Goal: Task Accomplishment & Management: Use online tool/utility

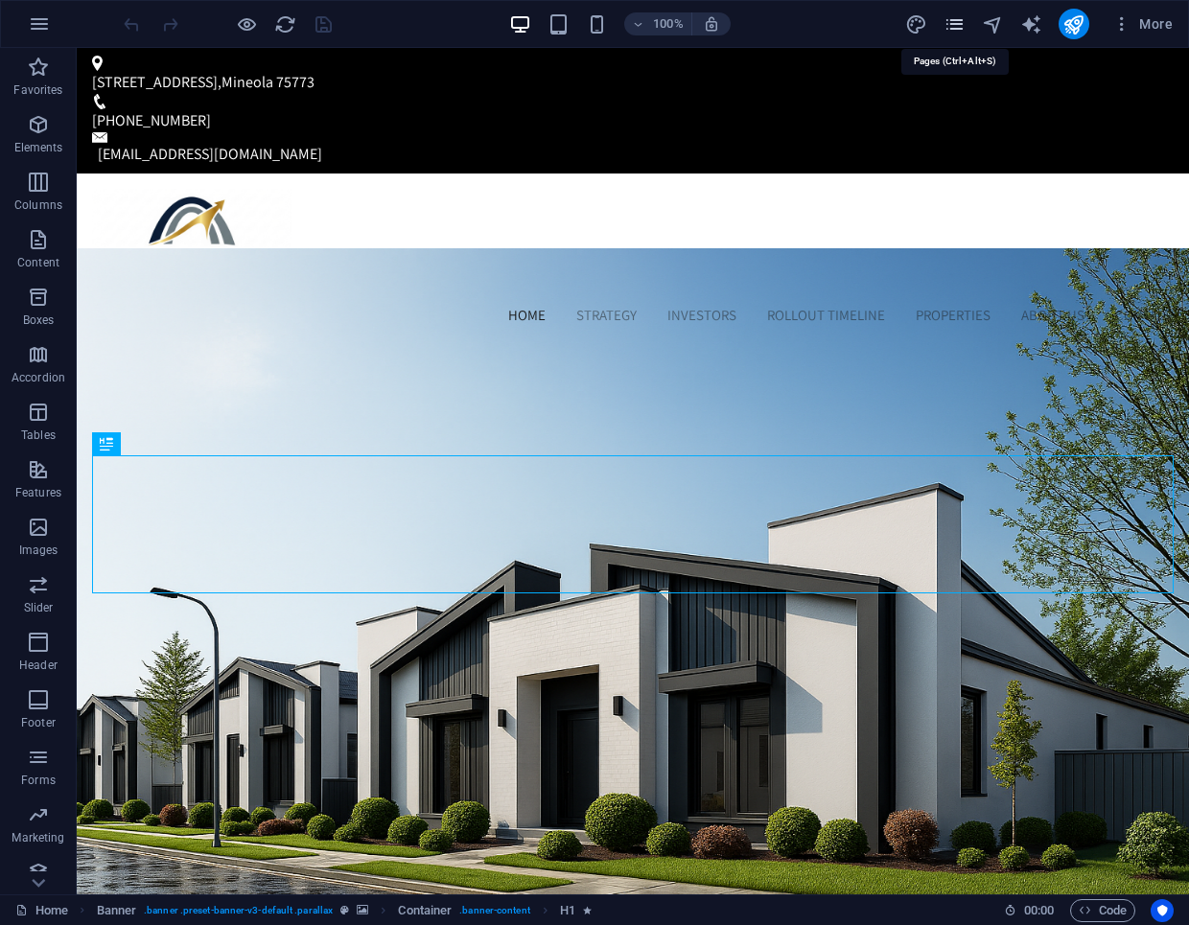
click at [951, 25] on icon "pages" at bounding box center [955, 24] width 22 height 22
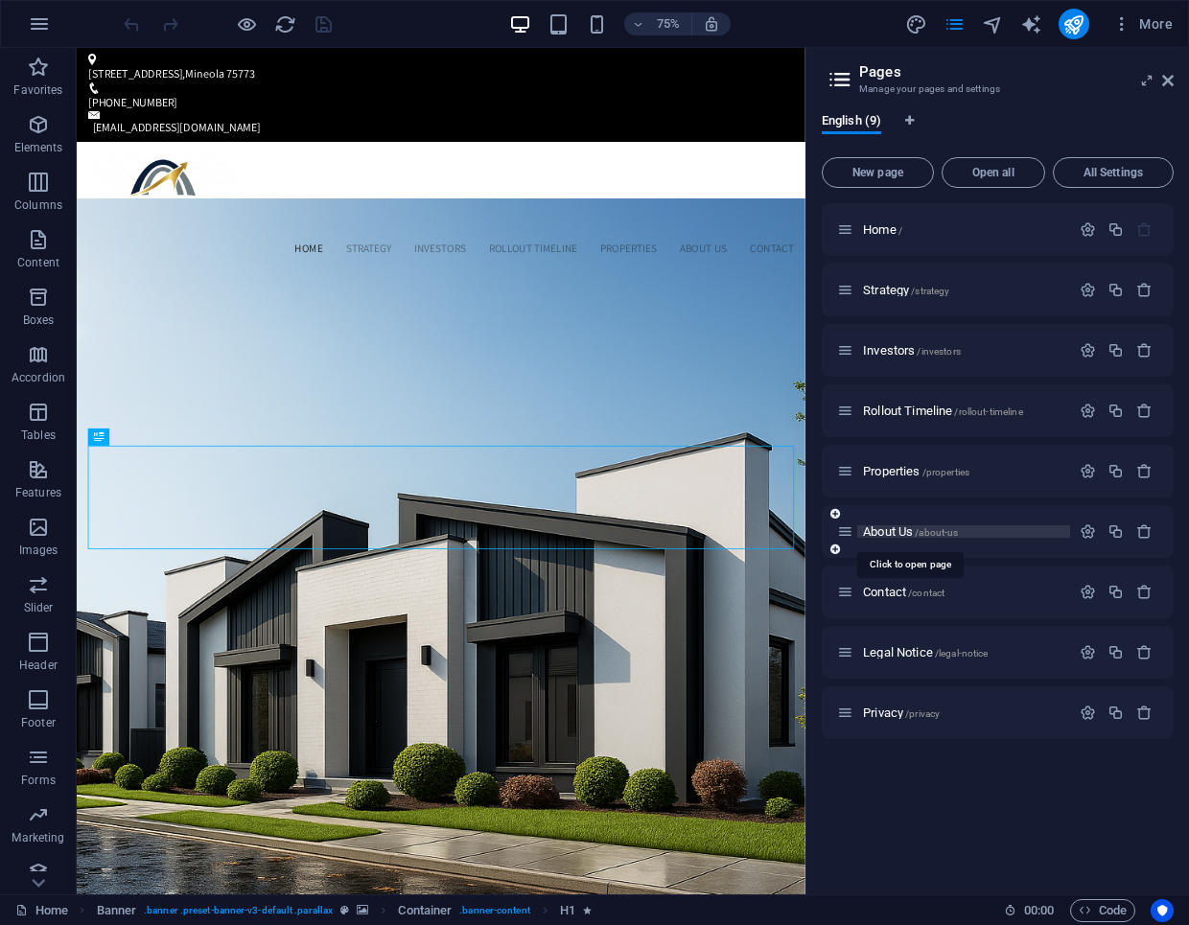
click at [893, 532] on span "About Us /about-us" at bounding box center [910, 532] width 95 height 14
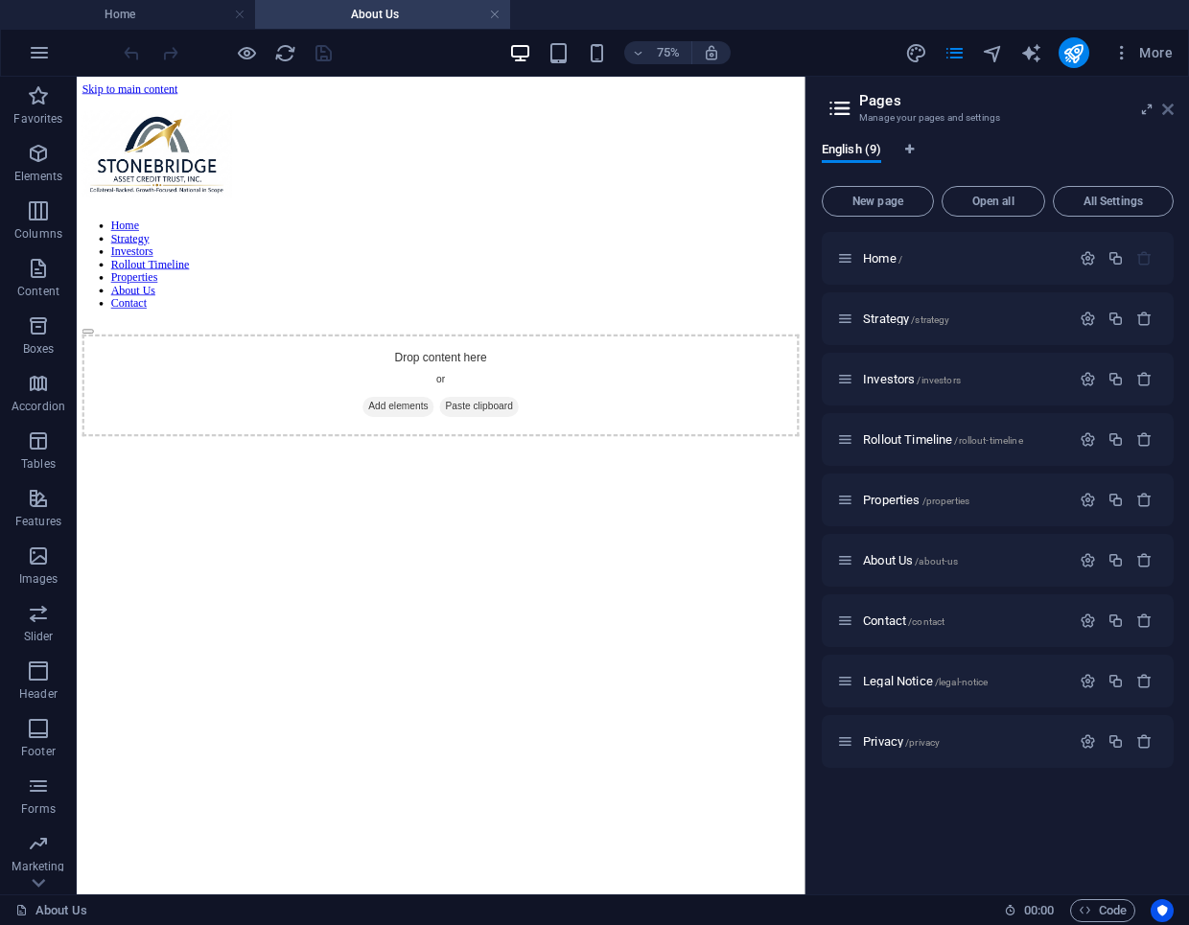
click at [1166, 112] on icon at bounding box center [1168, 109] width 12 height 15
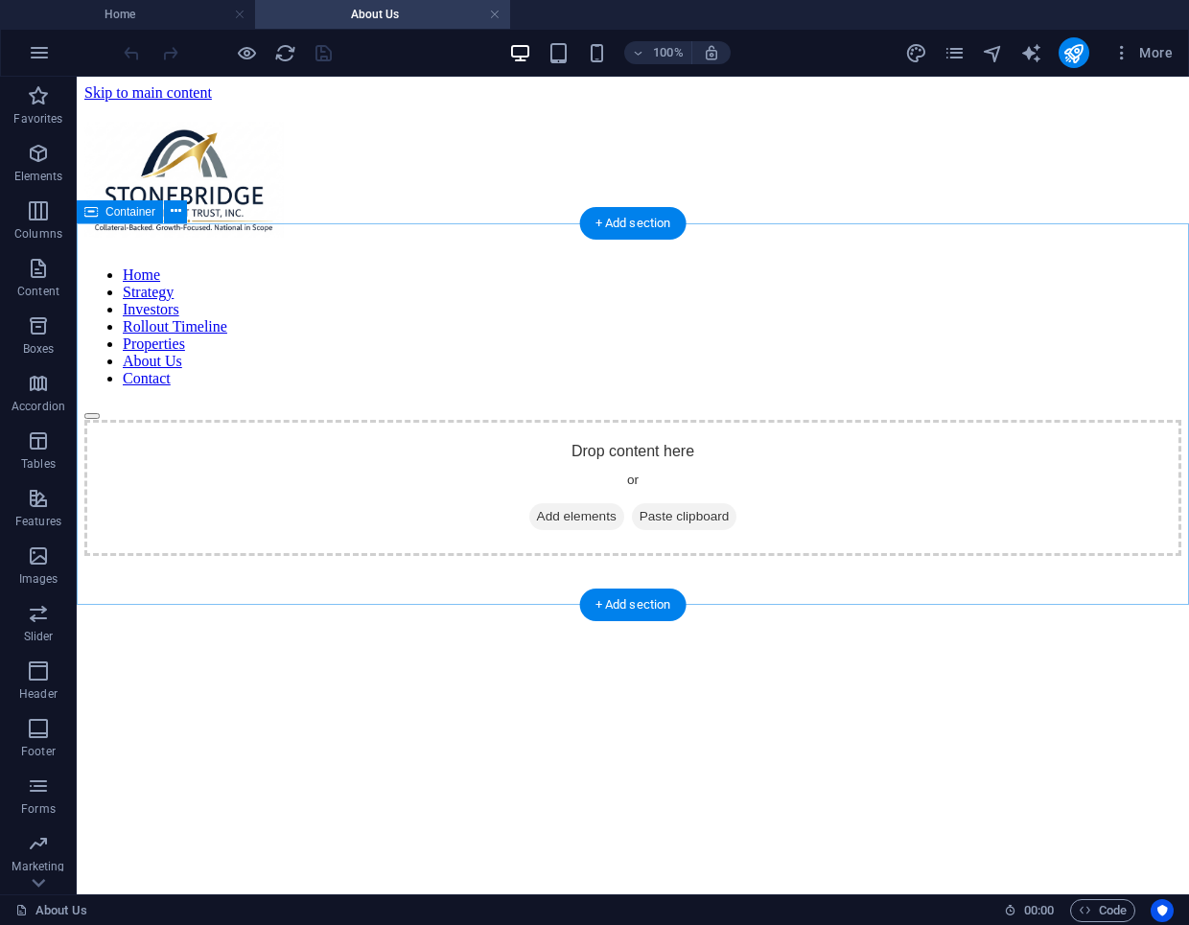
click at [535, 503] on span "Add elements" at bounding box center [576, 516] width 95 height 27
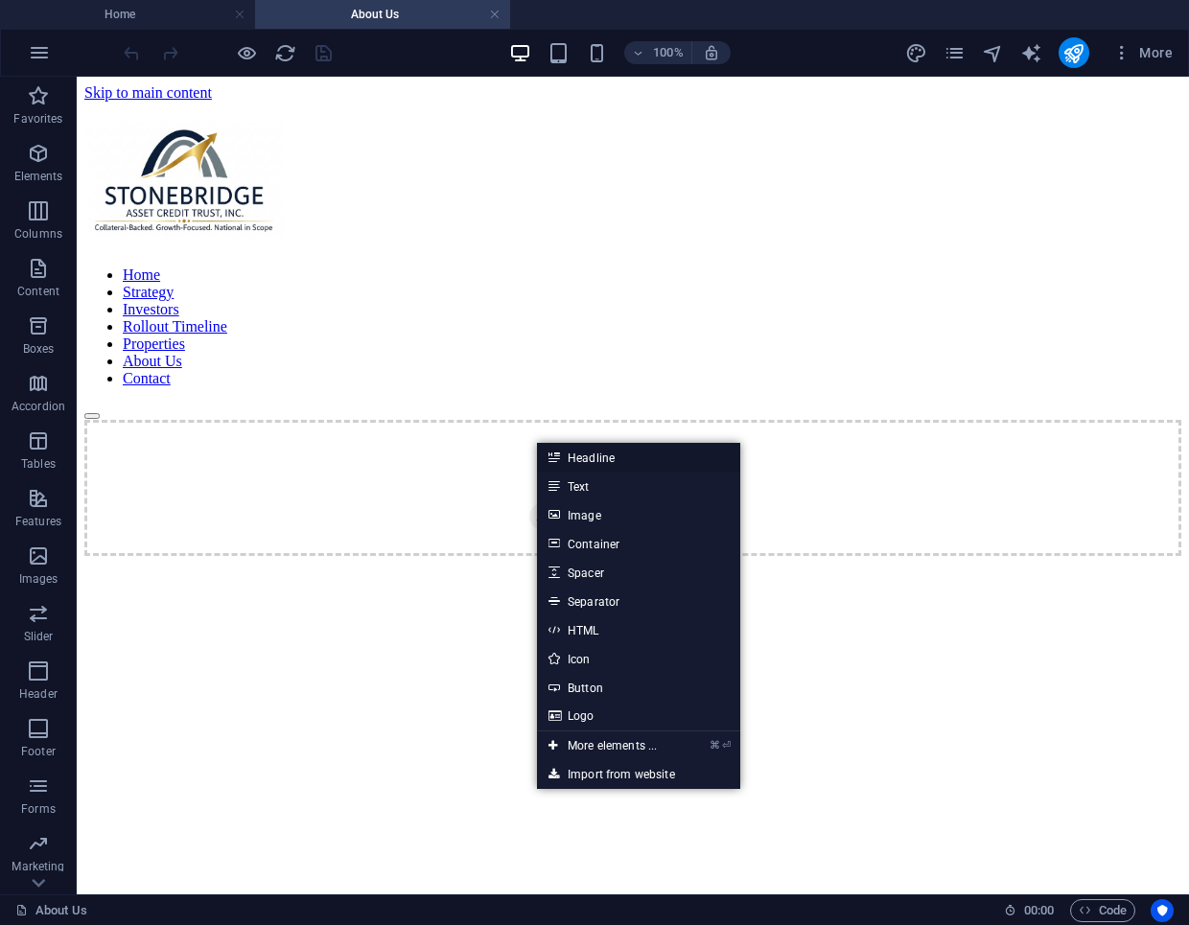
click at [585, 456] on link "Headline" at bounding box center [638, 457] width 203 height 29
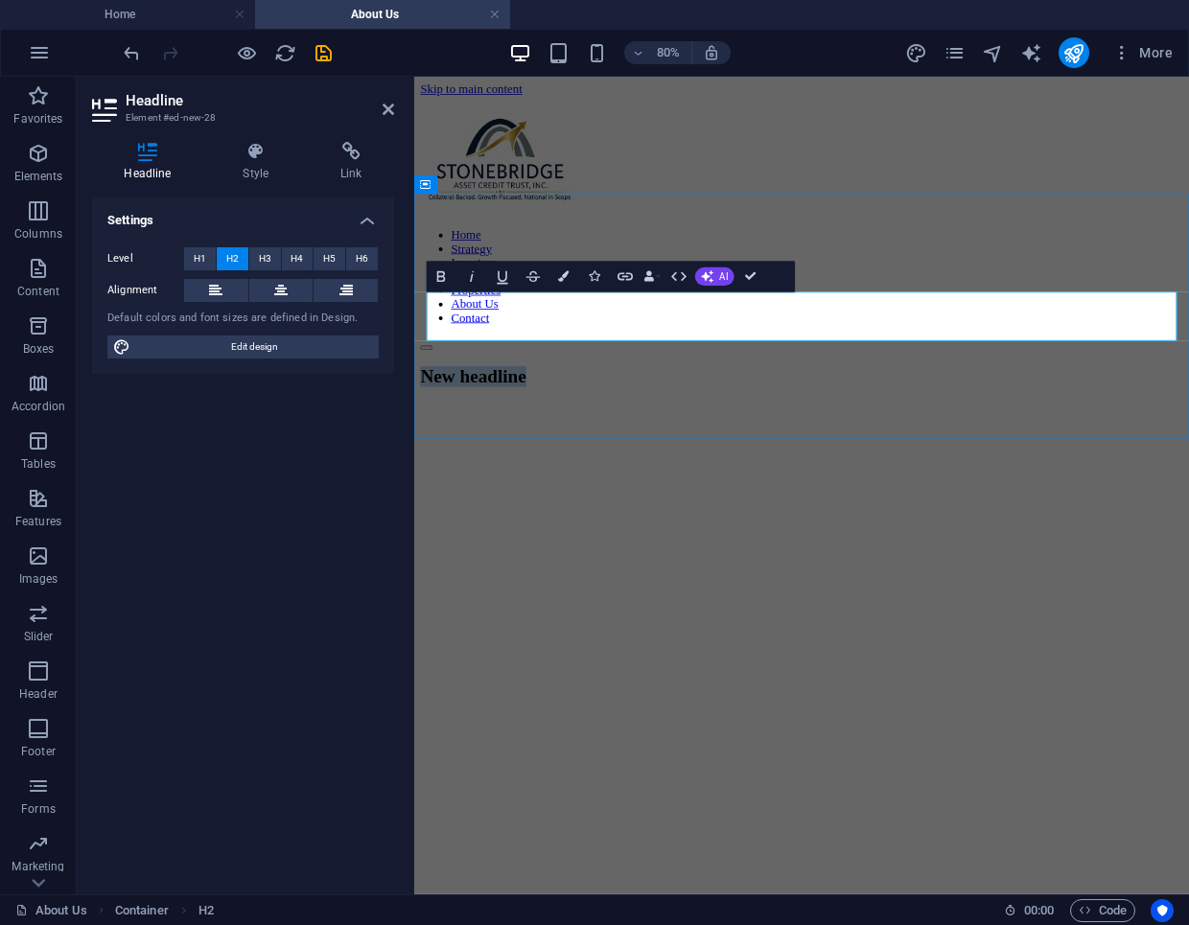
click at [624, 439] on h2 "New headline" at bounding box center [898, 452] width 953 height 26
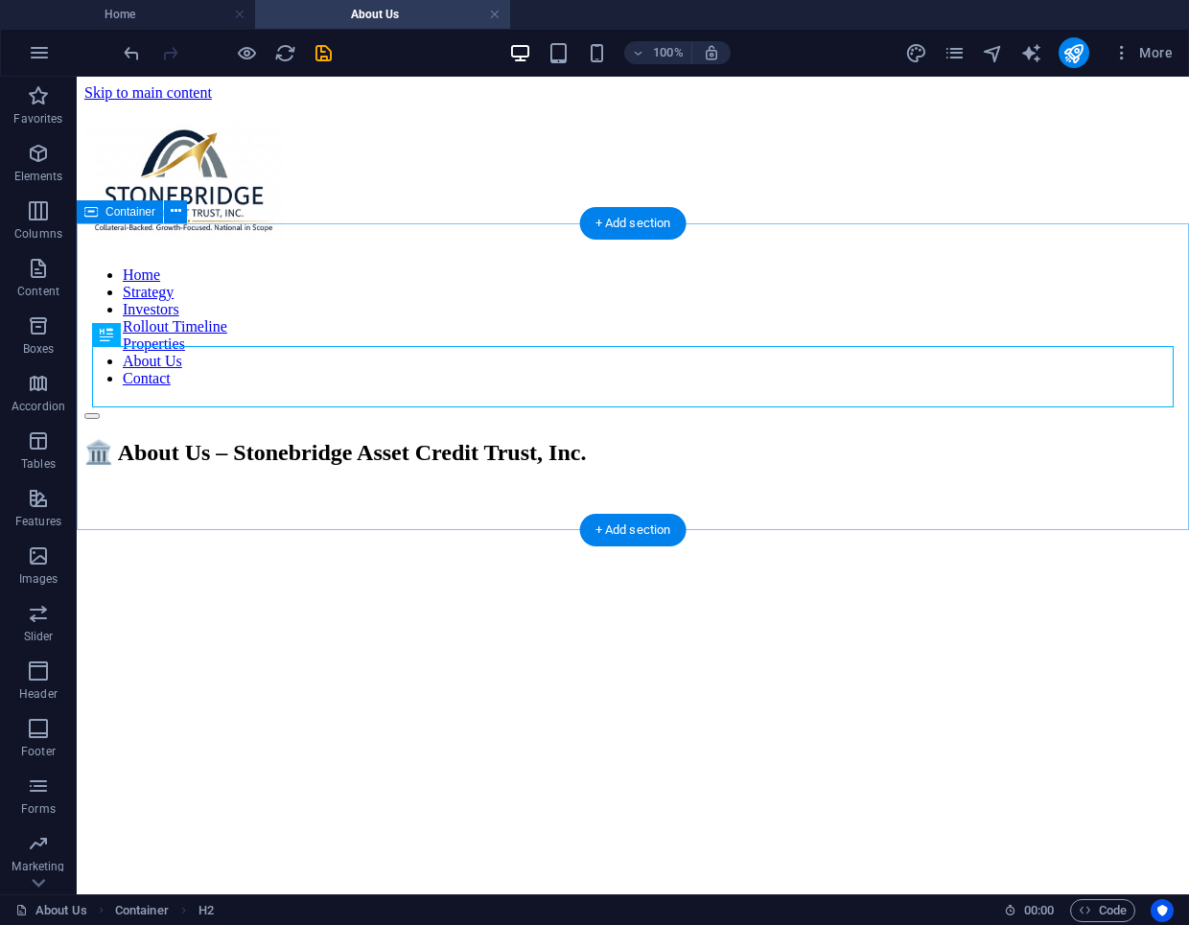
click at [566, 439] on div "🏛️ About Us – Stonebridge Asset Credit Trust, Inc." at bounding box center [632, 452] width 1097 height 27
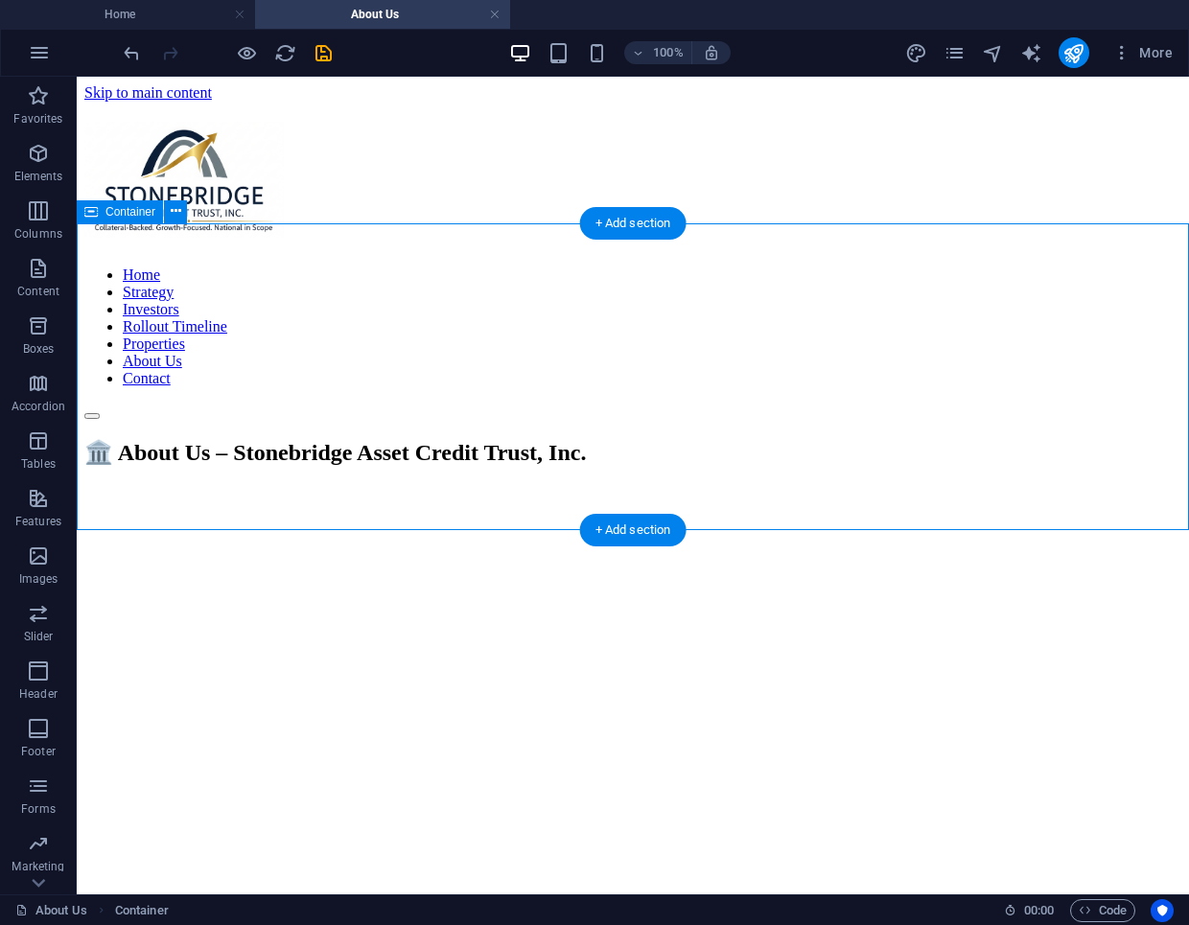
click at [566, 439] on div "🏛️ About Us – Stonebridge Asset Credit Trust, Inc." at bounding box center [632, 452] width 1097 height 27
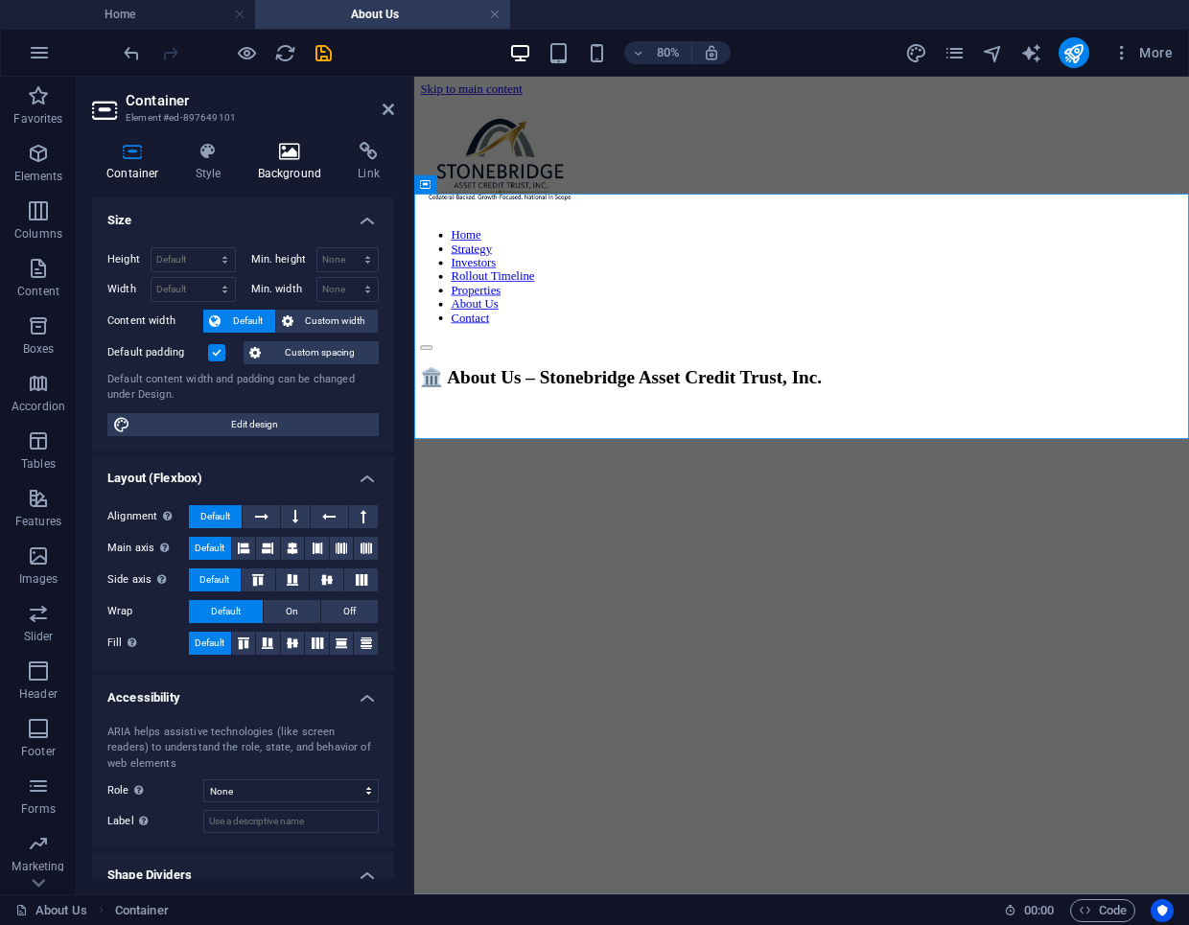
click at [276, 161] on h4 "Background" at bounding box center [294, 162] width 101 height 40
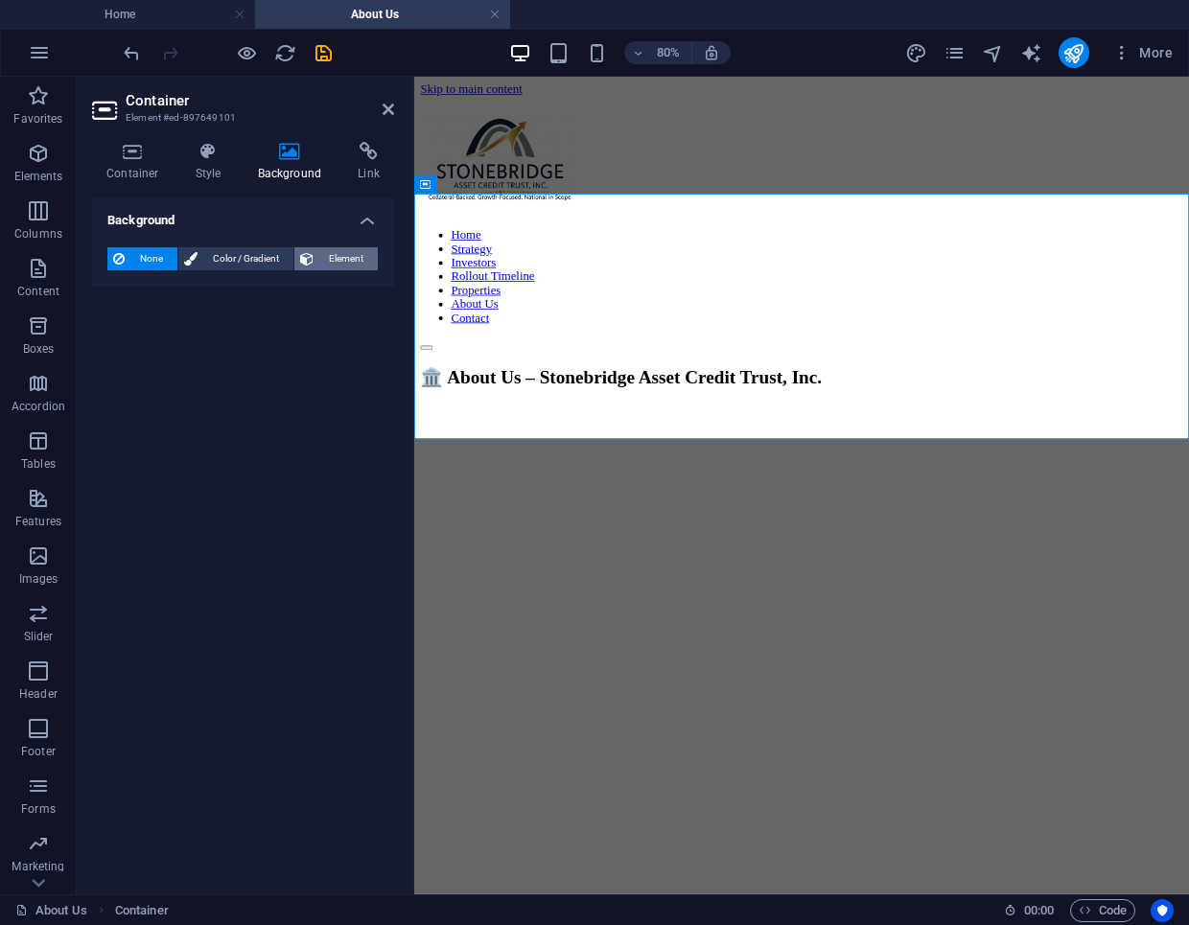
click at [309, 256] on icon at bounding box center [306, 258] width 13 height 23
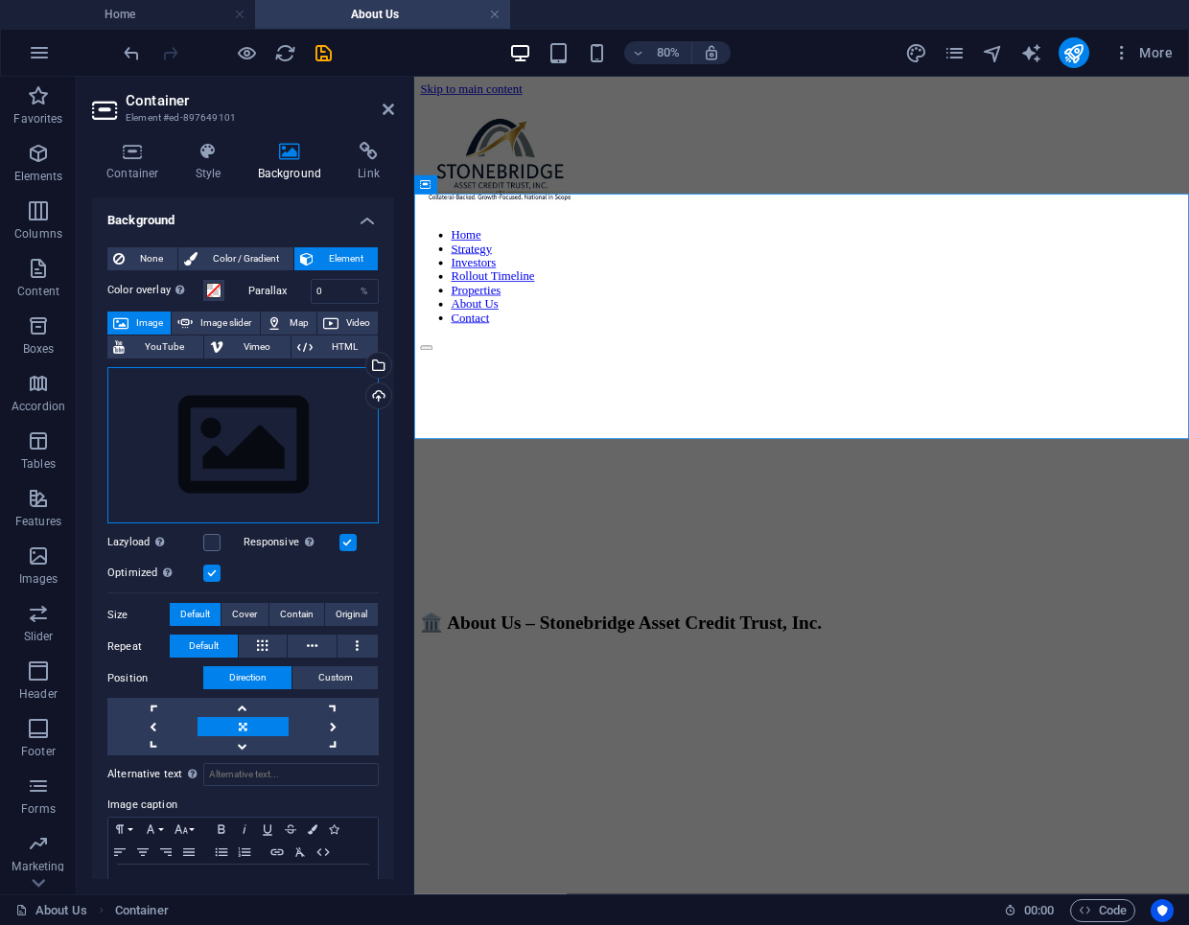
click at [245, 415] on div "Drag files here, click to choose files or select files from Files or our free s…" at bounding box center [242, 445] width 271 height 157
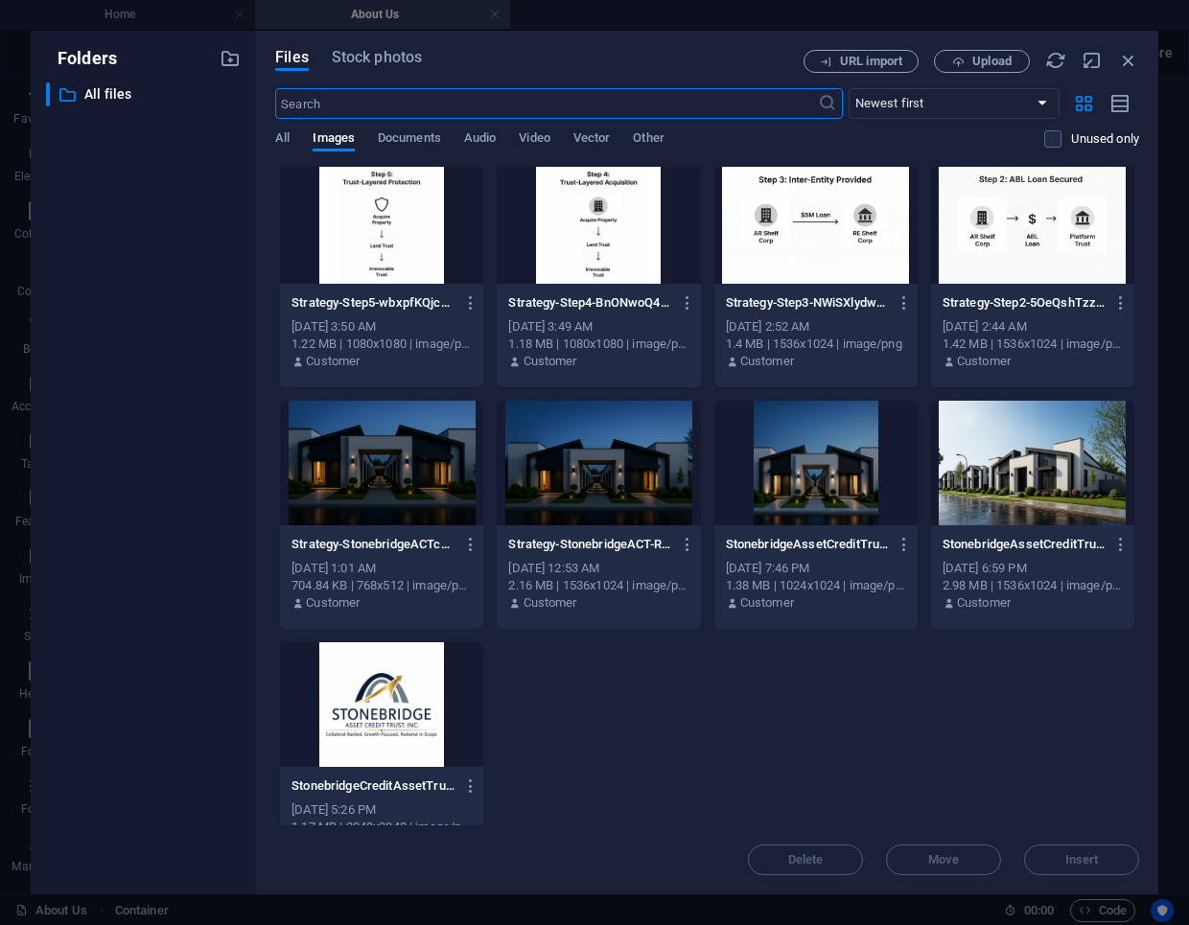
scroll to position [1021, 0]
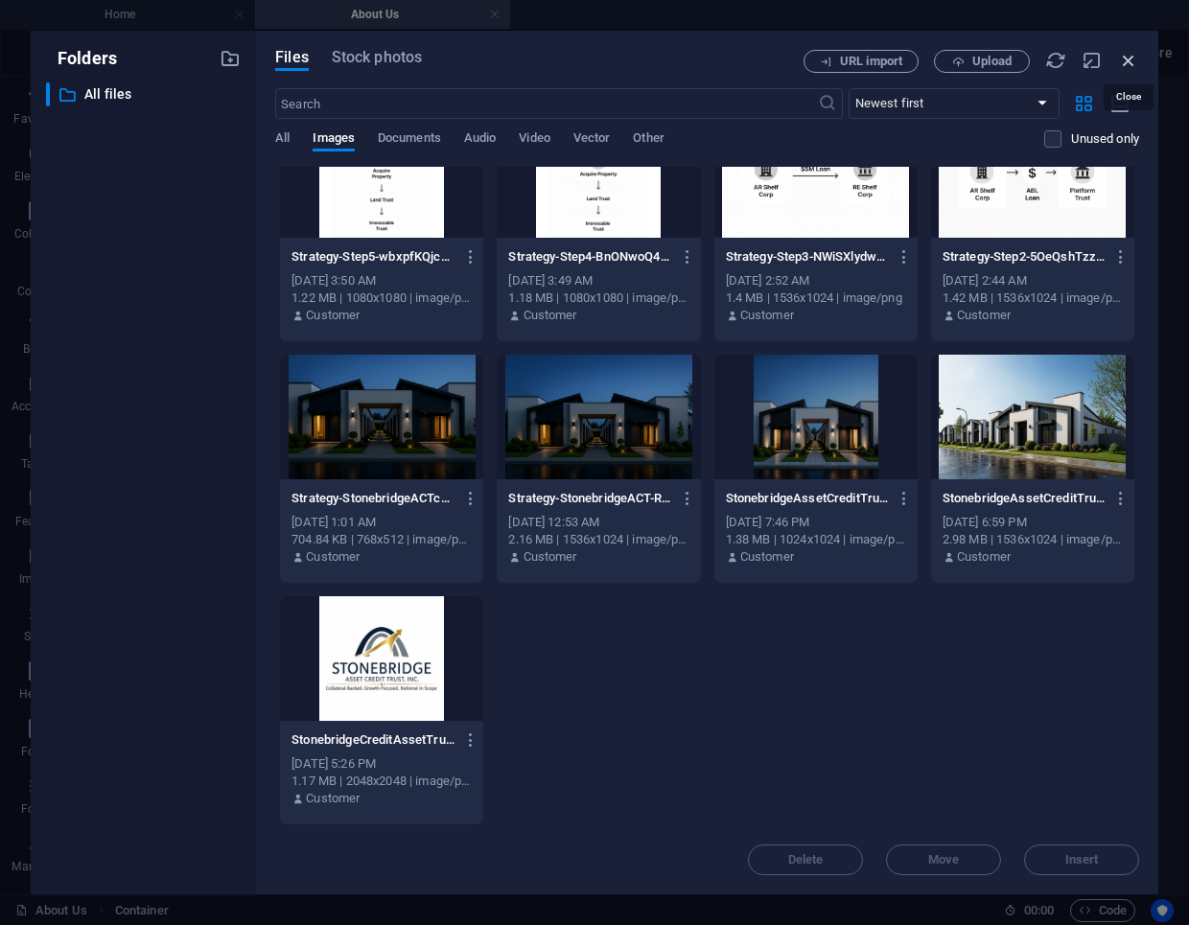
click at [1131, 58] on icon "button" at bounding box center [1128, 60] width 21 height 21
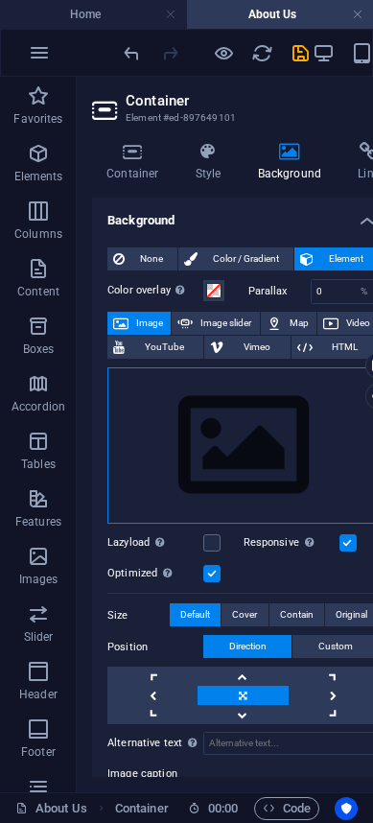
click at [259, 463] on div "Drag files here, click to choose files or select files from Files or our free s…" at bounding box center [242, 445] width 271 height 157
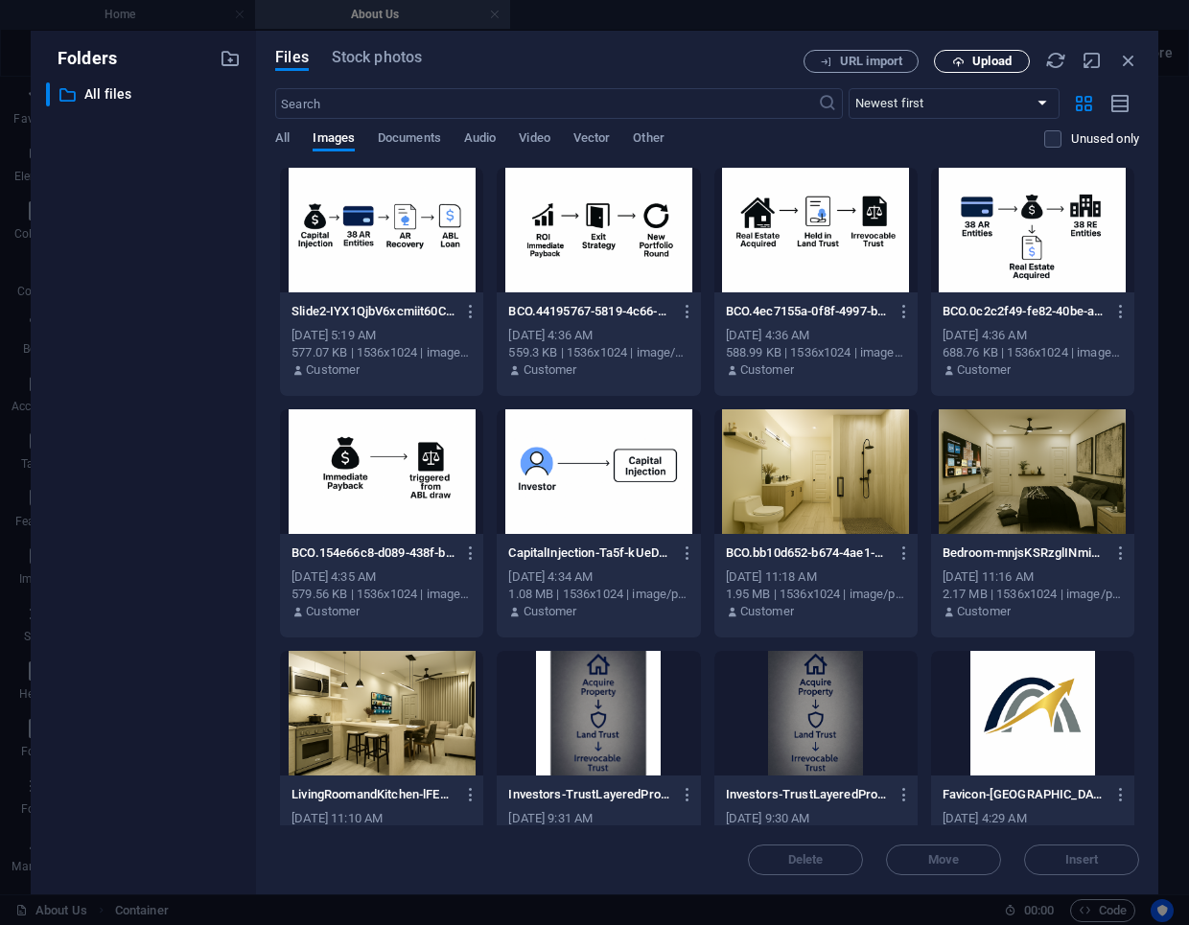
click at [993, 56] on span "Upload" at bounding box center [991, 62] width 39 height 12
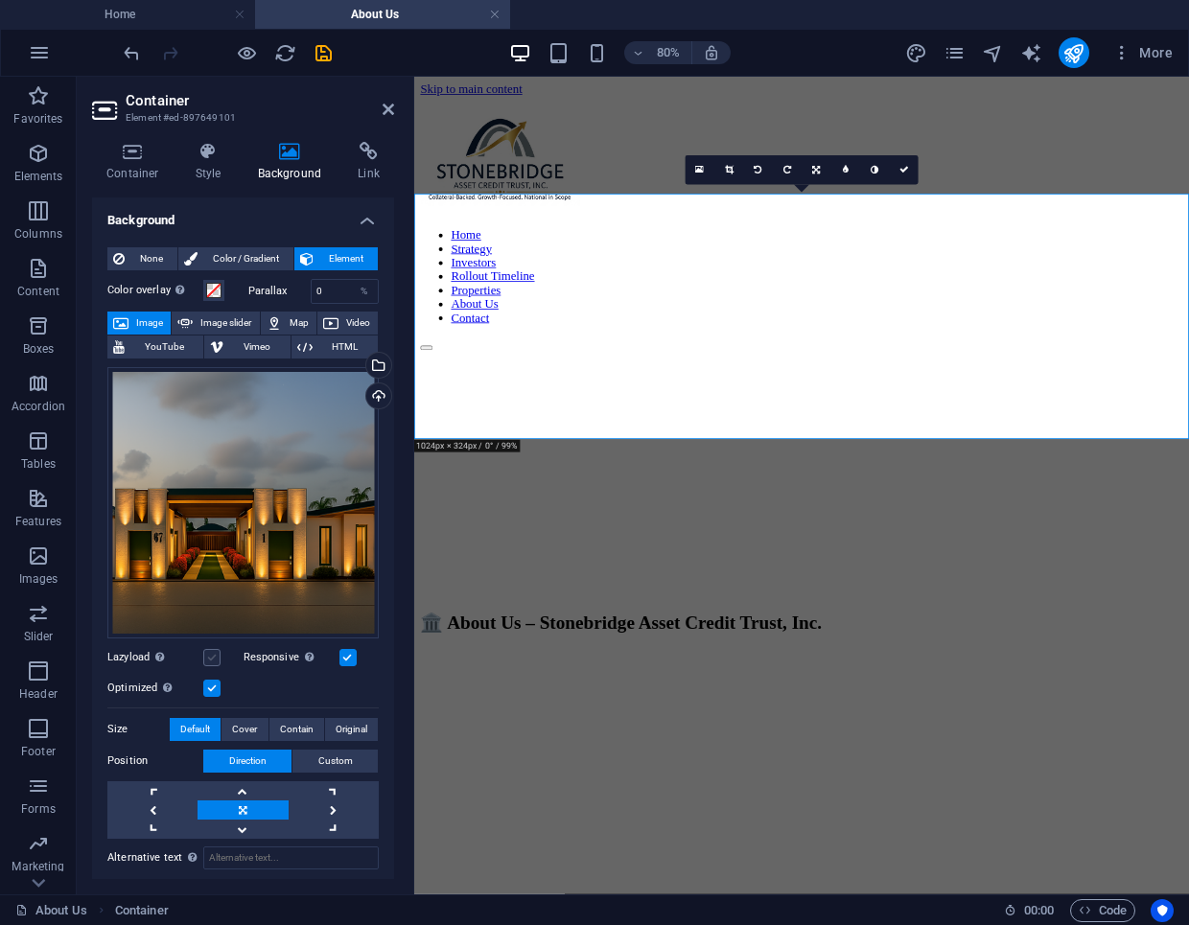
click at [213, 654] on label at bounding box center [211, 657] width 17 height 17
click at [0, 0] on input "Lazyload Loading images after the page loads improves page speed." at bounding box center [0, 0] width 0 height 0
click at [238, 718] on span "Cover" at bounding box center [244, 729] width 25 height 23
click at [283, 725] on span "Contain" at bounding box center [297, 729] width 34 height 23
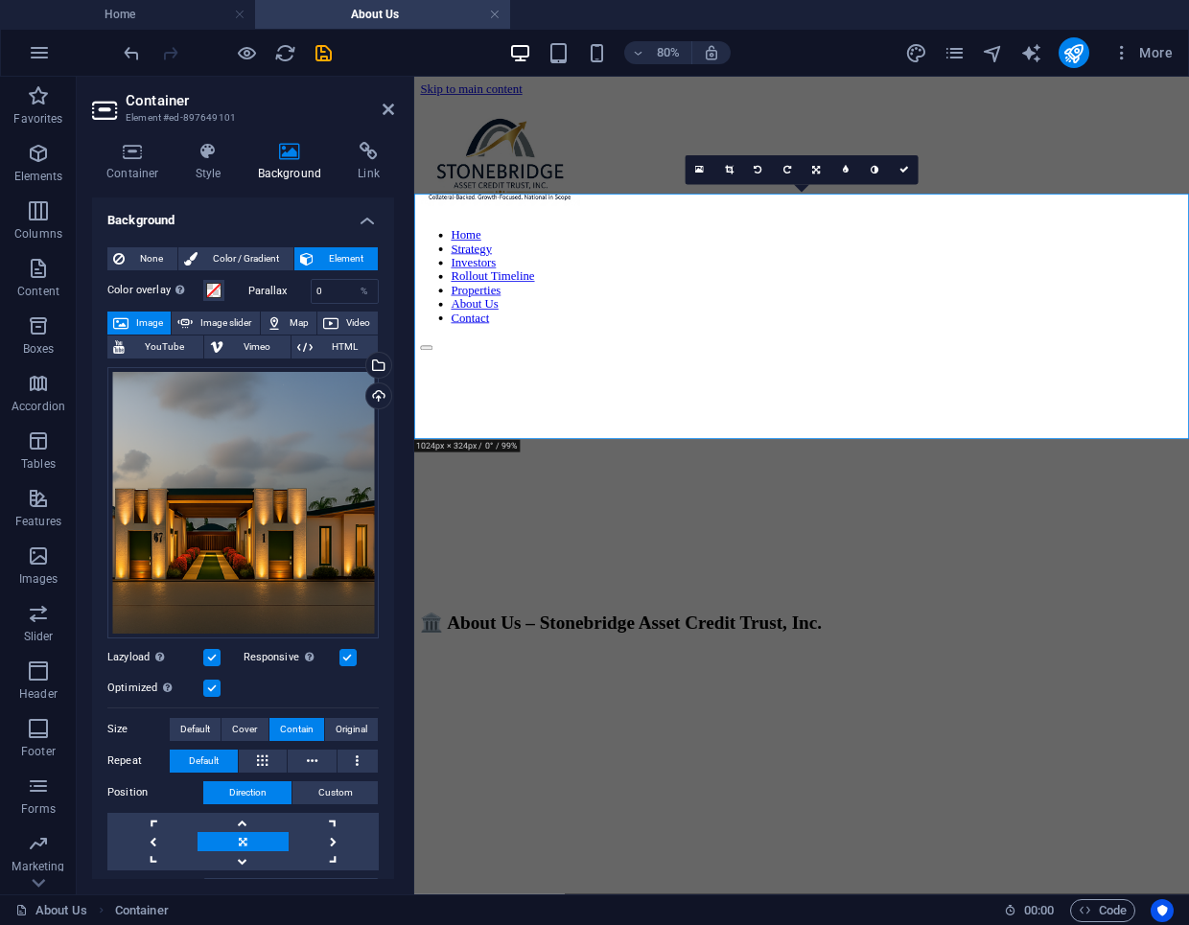
click at [215, 649] on label at bounding box center [211, 657] width 17 height 17
click at [0, 0] on input "Lazyload Loading images after the page loads improves page speed." at bounding box center [0, 0] width 0 height 0
click at [215, 649] on label at bounding box center [211, 657] width 17 height 17
click at [0, 0] on input "Lazyload Loading images after the page loads improves page speed." at bounding box center [0, 0] width 0 height 0
click at [211, 685] on label at bounding box center [211, 688] width 17 height 17
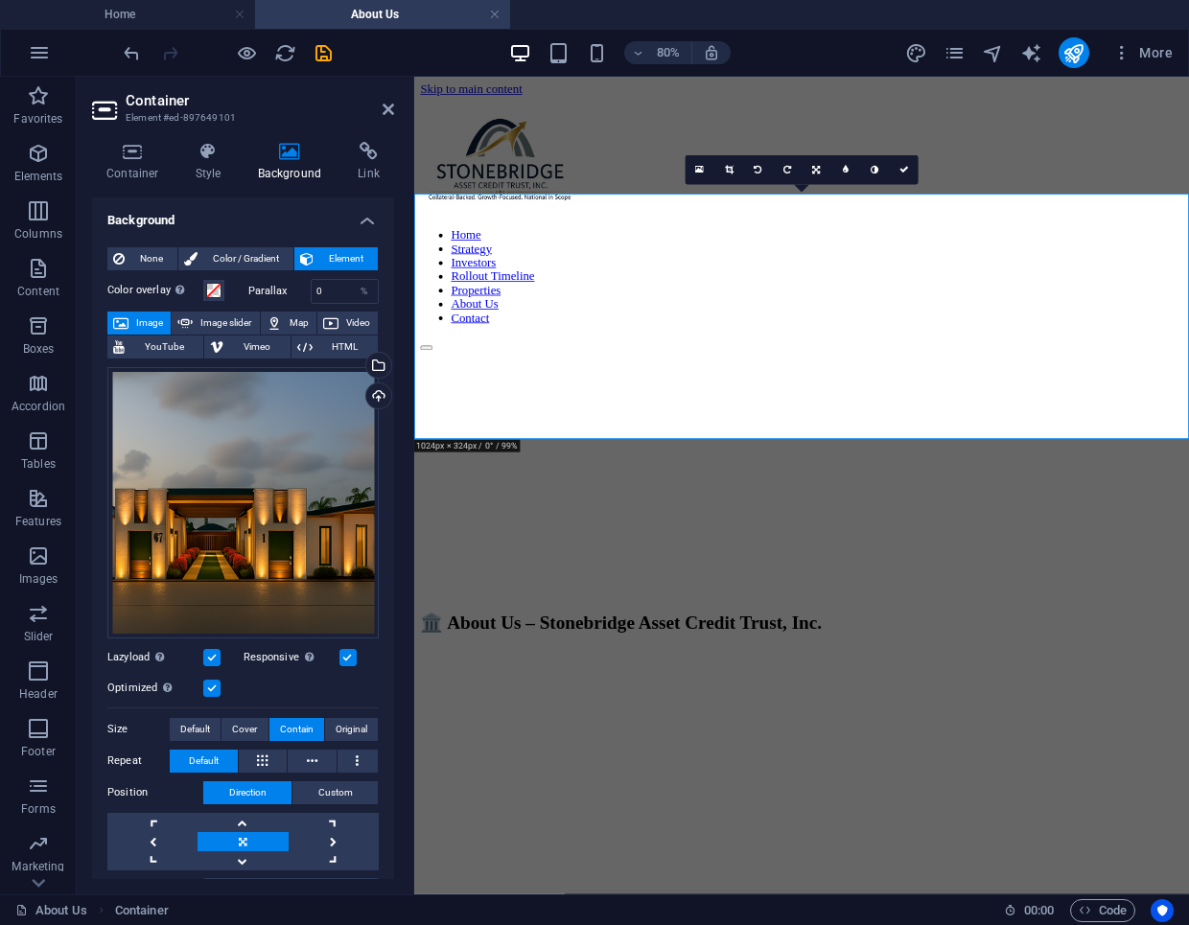
click at [0, 0] on input "Optimized Images are compressed to improve page speed." at bounding box center [0, 0] width 0 height 0
click at [211, 685] on label at bounding box center [211, 688] width 17 height 17
click at [0, 0] on input "Optimized Images are compressed to improve page speed." at bounding box center [0, 0] width 0 height 0
click at [211, 685] on label at bounding box center [211, 688] width 17 height 17
click at [0, 0] on input "Optimized Images are compressed to improve page speed." at bounding box center [0, 0] width 0 height 0
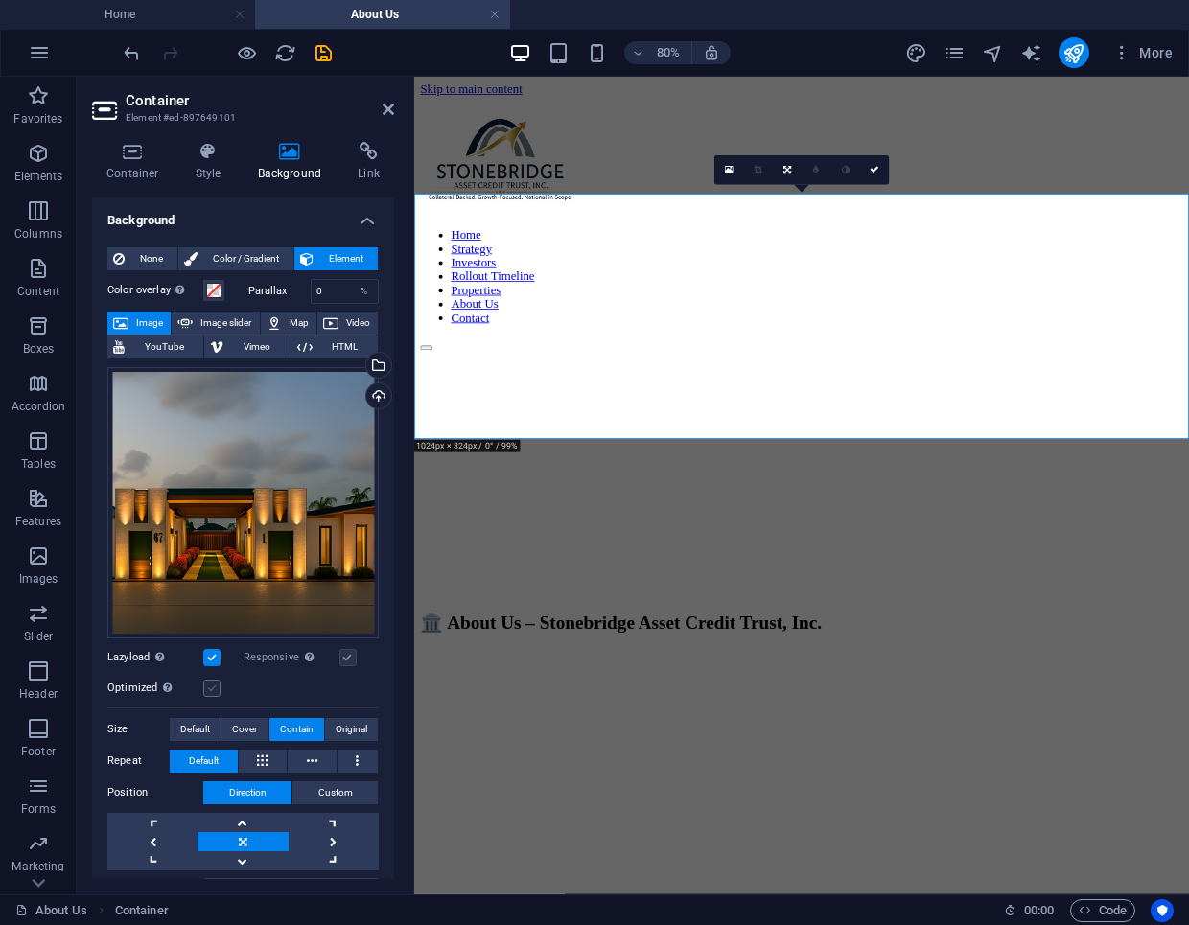
click at [211, 685] on label at bounding box center [211, 688] width 17 height 17
click at [0, 0] on input "Optimized Images are compressed to improve page speed." at bounding box center [0, 0] width 0 height 0
click at [211, 685] on label at bounding box center [211, 688] width 17 height 17
click at [0, 0] on input "Optimized Images are compressed to improve page speed." at bounding box center [0, 0] width 0 height 0
click at [211, 685] on label at bounding box center [211, 688] width 17 height 17
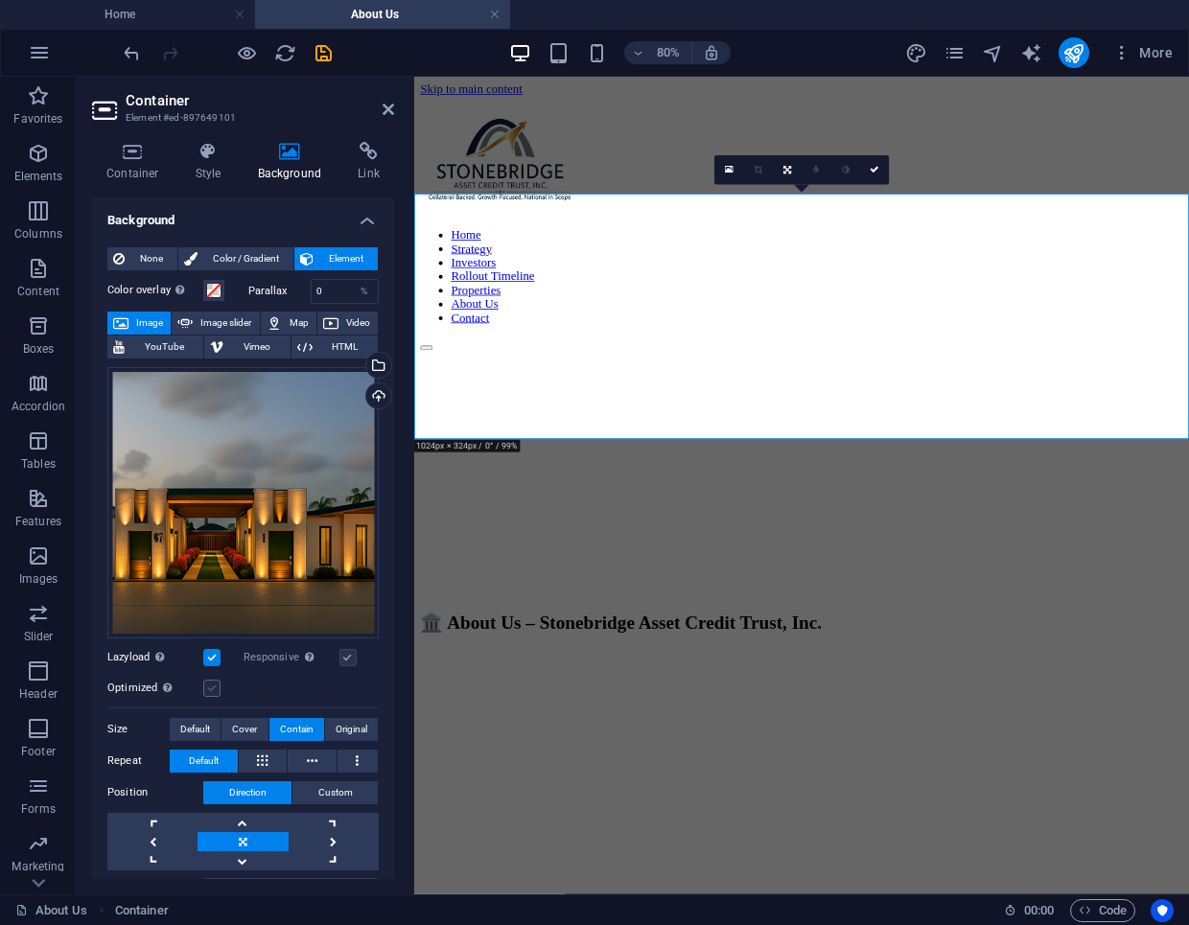
click at [0, 0] on input "Optimized Images are compressed to improve page speed." at bounding box center [0, 0] width 0 height 0
click at [338, 729] on span "Original" at bounding box center [352, 729] width 32 height 23
click at [240, 814] on link at bounding box center [243, 822] width 90 height 19
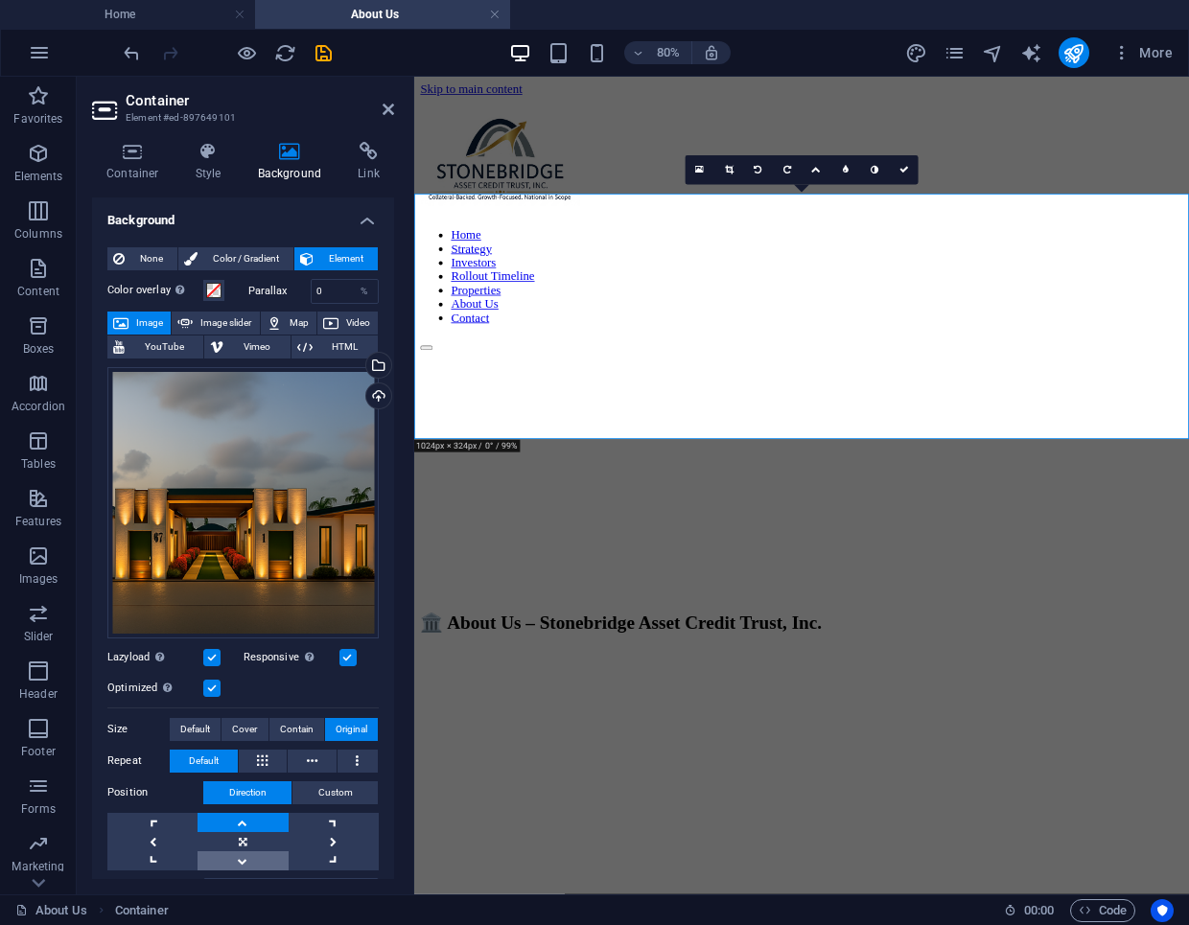
click at [243, 852] on link at bounding box center [243, 861] width 90 height 19
click at [242, 832] on link at bounding box center [243, 841] width 90 height 19
click at [244, 855] on link at bounding box center [243, 861] width 90 height 19
click at [146, 172] on h4 "Container" at bounding box center [136, 162] width 89 height 40
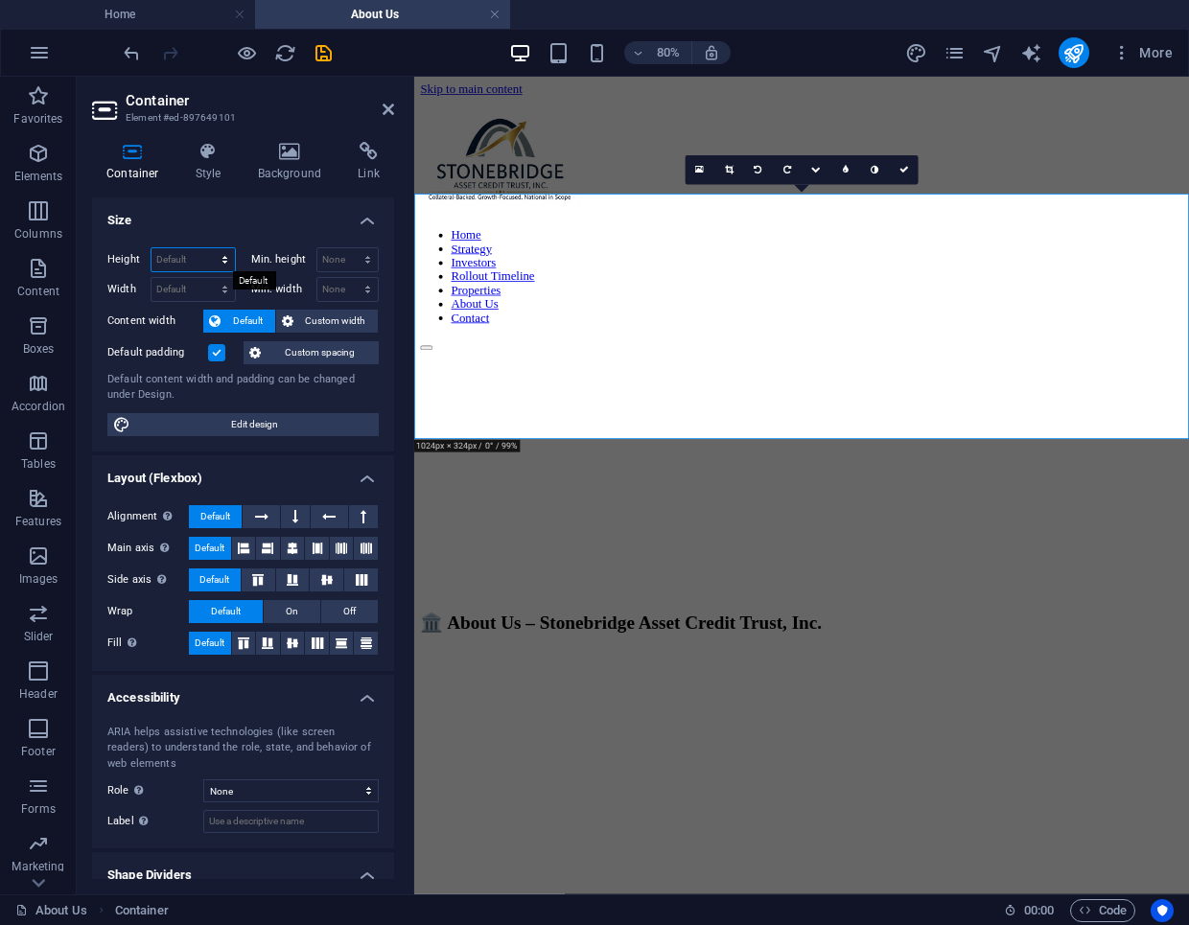
click at [202, 252] on select "Default px rem % vh vw" at bounding box center [193, 259] width 83 height 23
select select "px"
click at [205, 248] on select "Default px rem % vh vw" at bounding box center [193, 259] width 83 height 23
click at [176, 253] on input "320" at bounding box center [193, 259] width 83 height 23
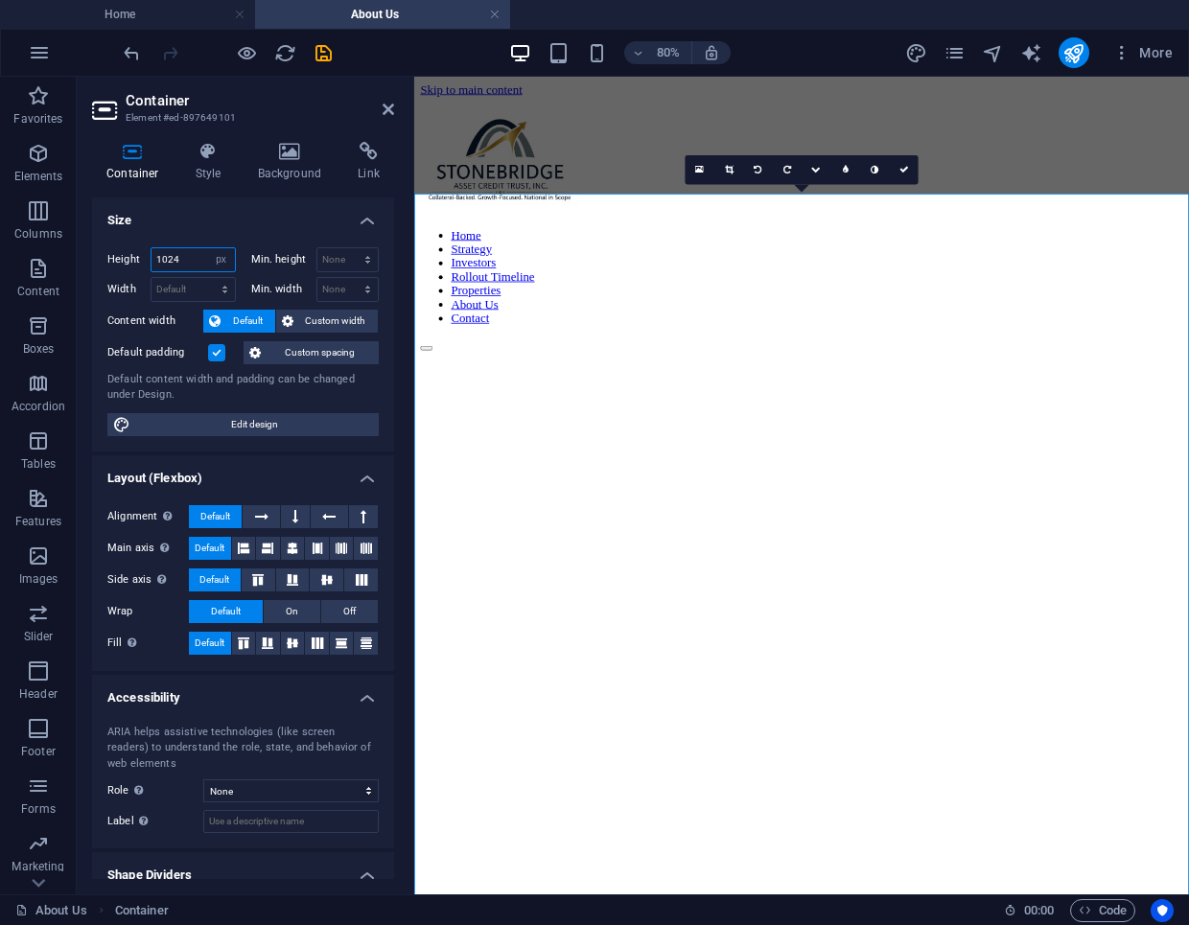
type input "1024"
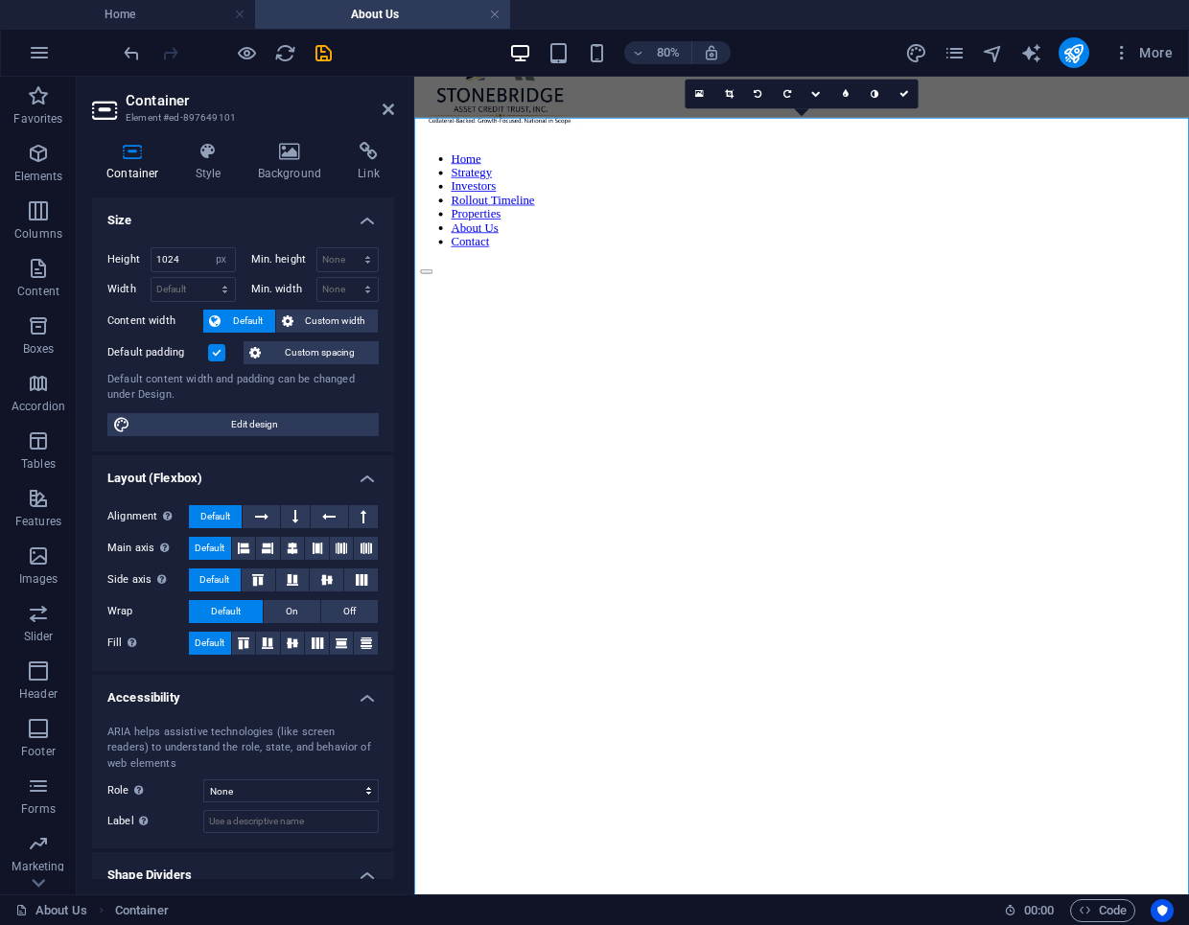
scroll to position [105, 0]
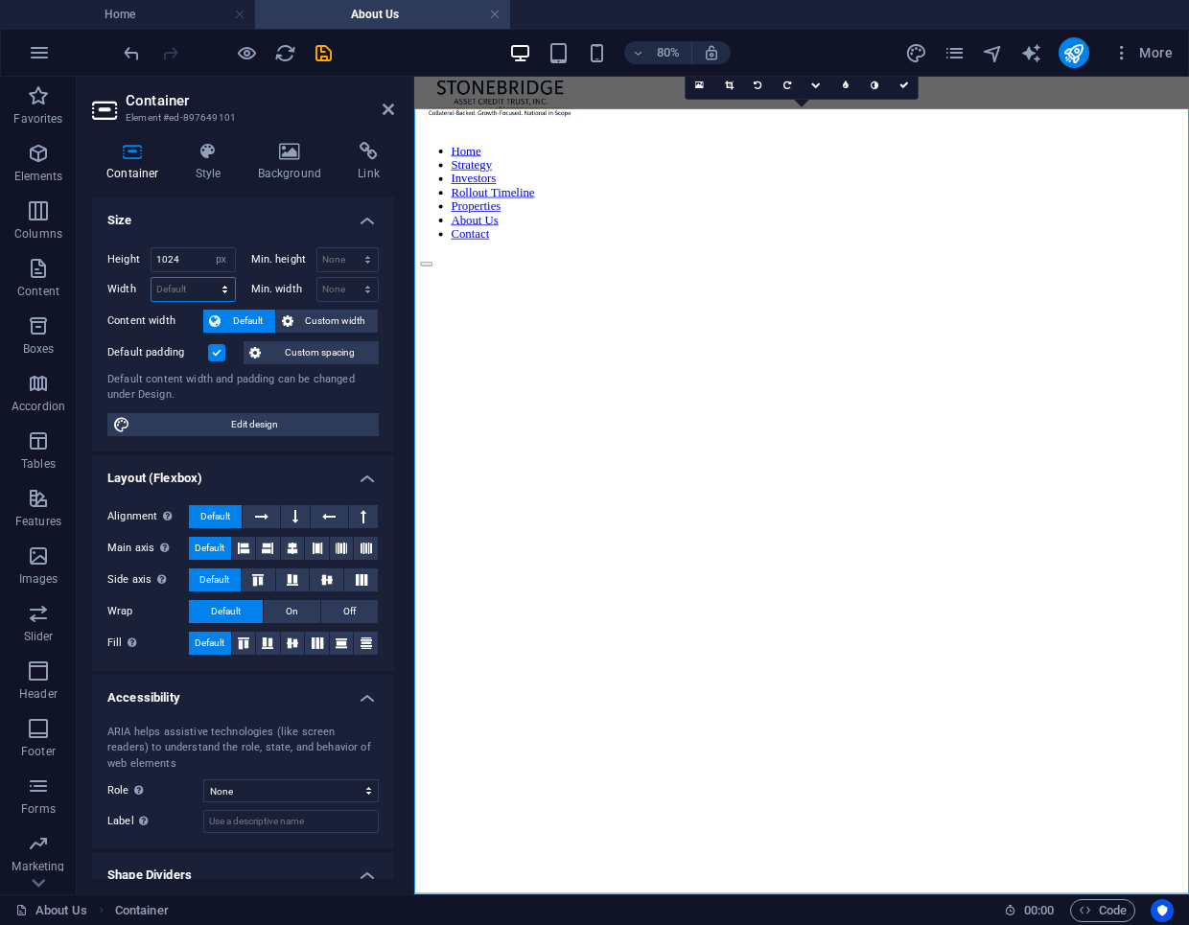
click at [196, 288] on select "Default px rem % em vh vw" at bounding box center [193, 289] width 83 height 23
select select "px"
click at [205, 278] on select "Default px rem % em vh vw" at bounding box center [193, 289] width 83 height 23
type input "1024"
click at [906, 82] on icon at bounding box center [904, 86] width 10 height 10
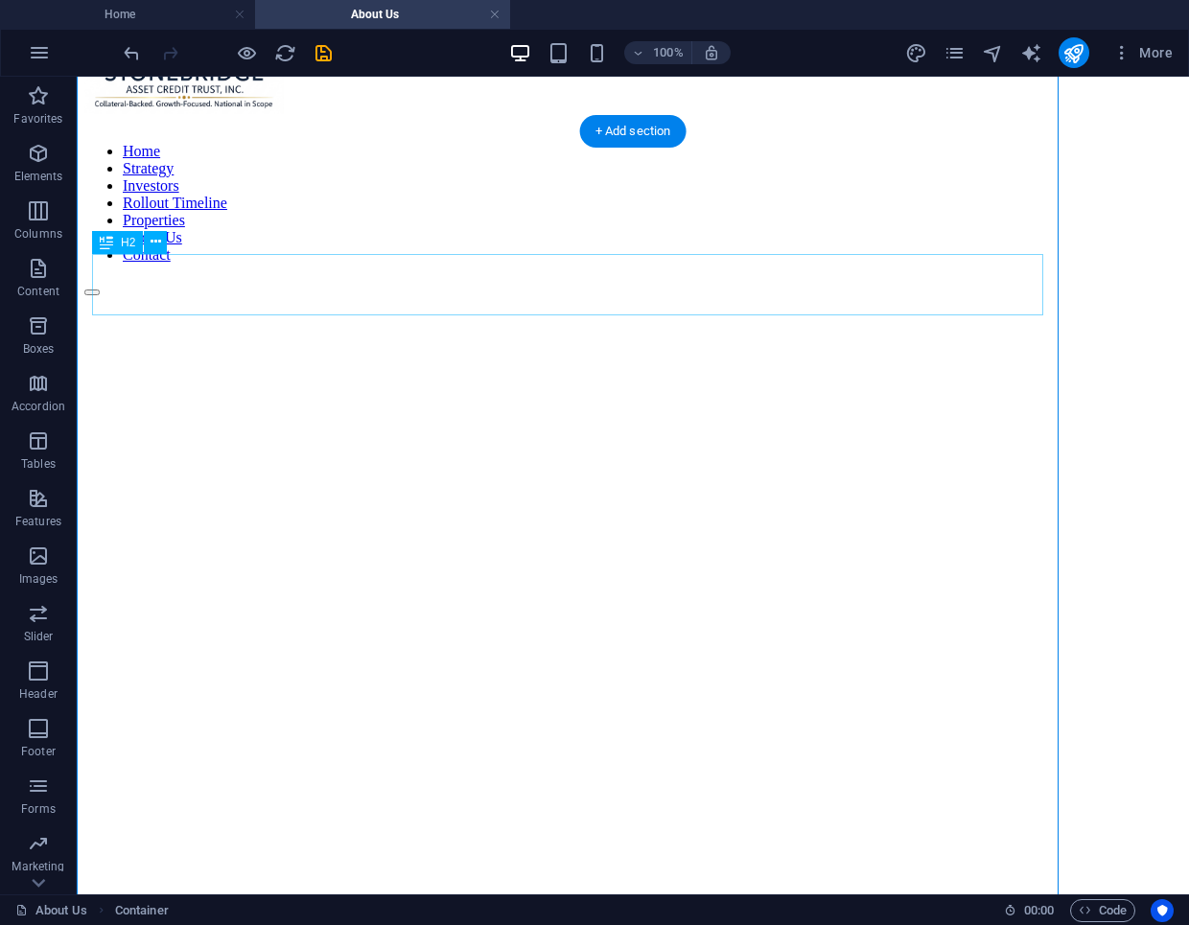
scroll to position [152, 0]
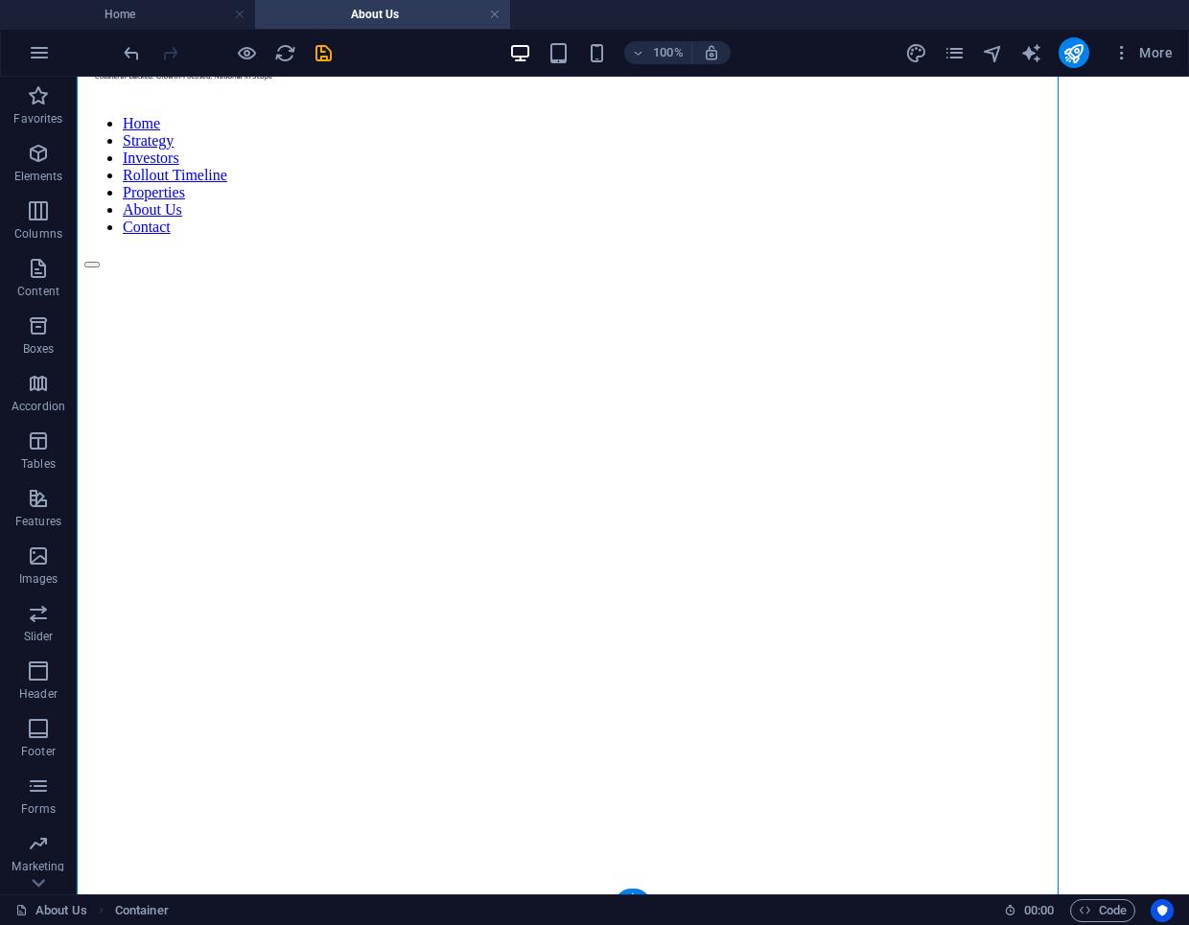
click at [216, 268] on figure at bounding box center [575, 268] width 982 height 0
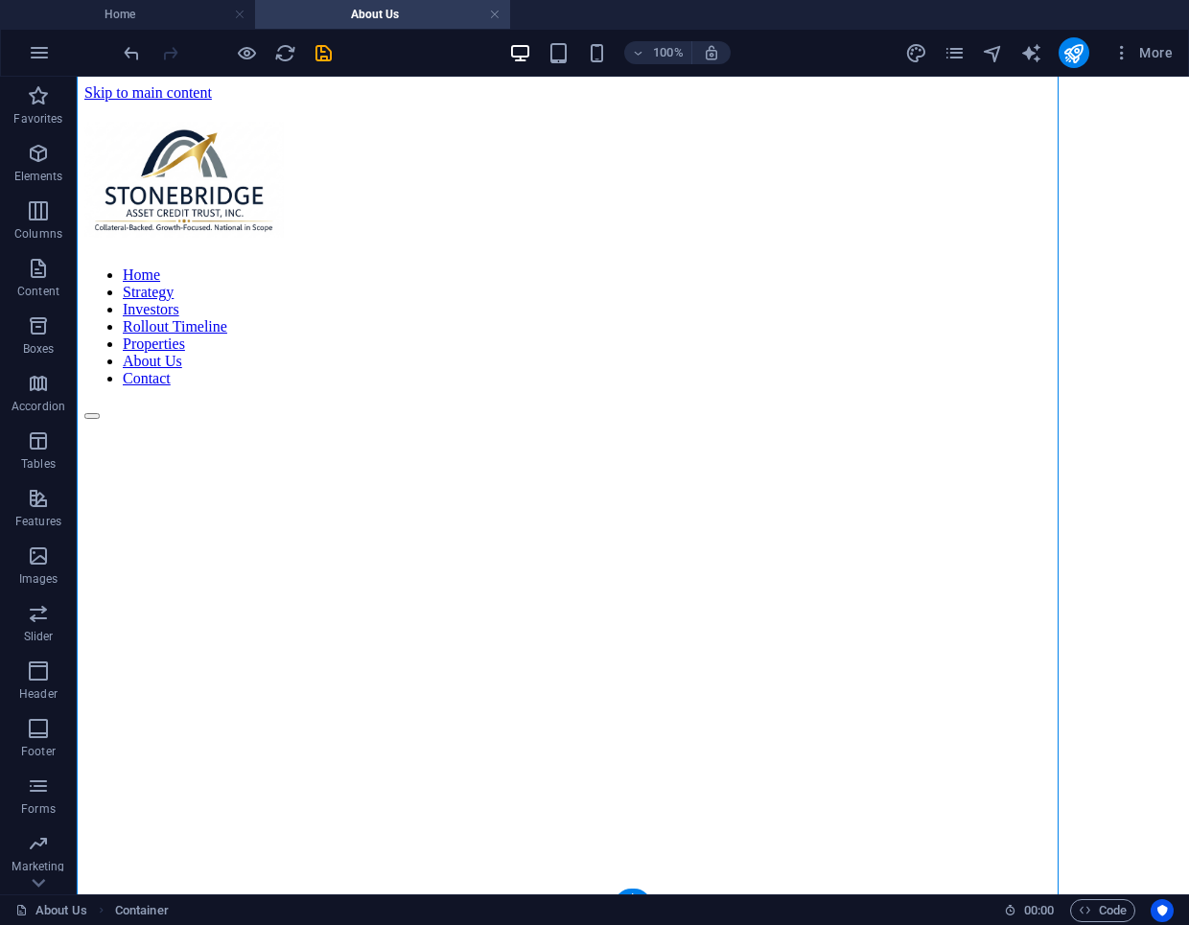
select select "px"
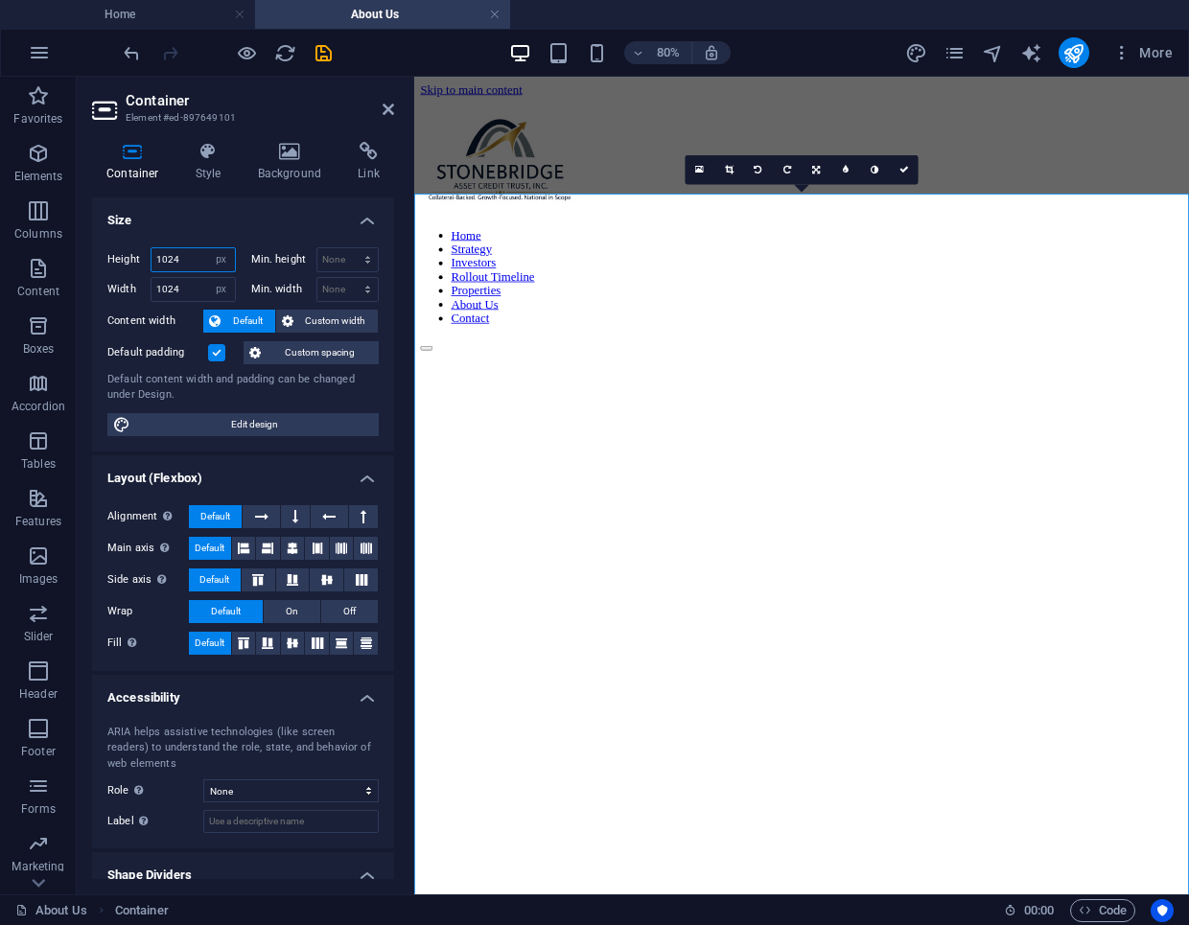
click at [179, 260] on input "1024" at bounding box center [193, 259] width 83 height 23
type input "1"
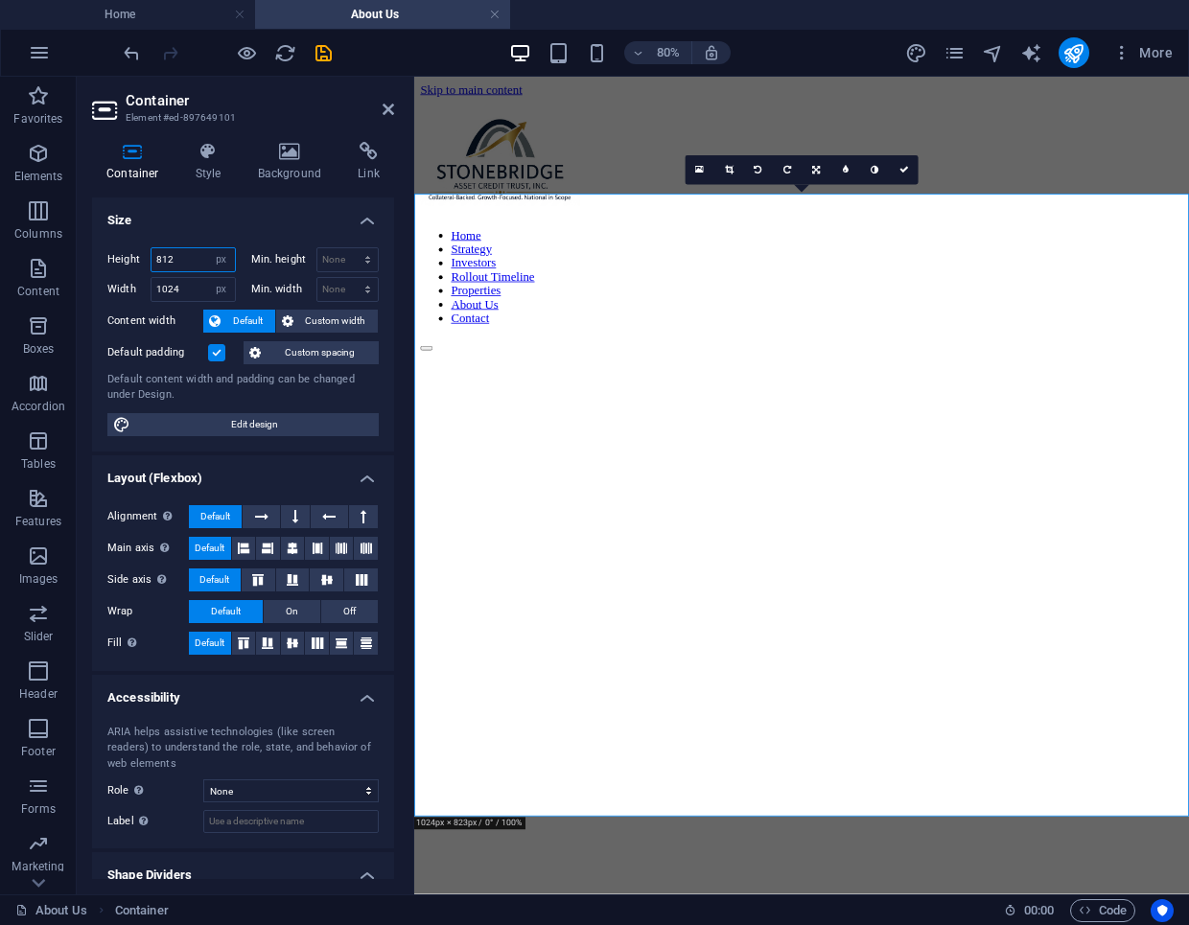
drag, startPoint x: 174, startPoint y: 259, endPoint x: 146, endPoint y: 259, distance: 27.8
click at [146, 259] on div "Height 812 Default px rem % vh vw" at bounding box center [171, 259] width 128 height 25
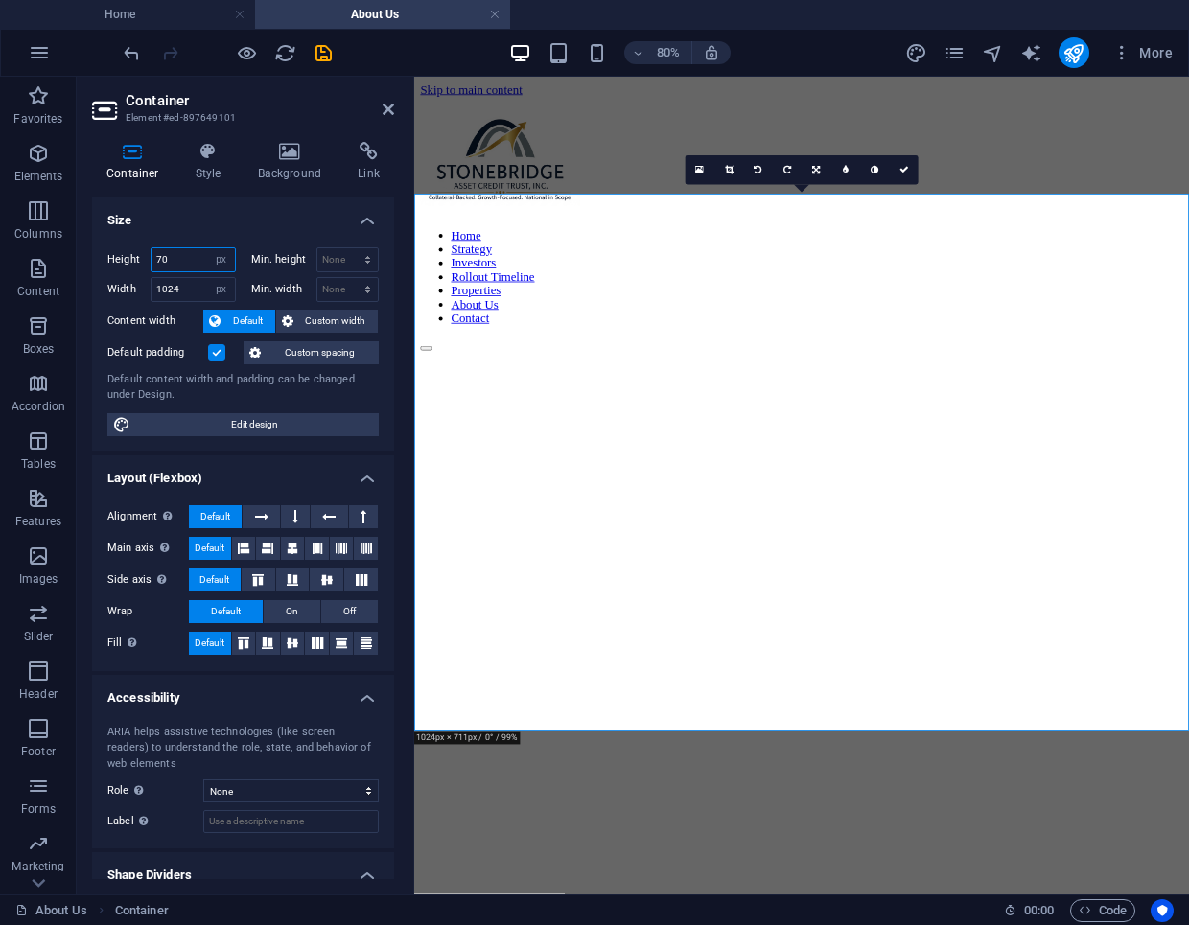
type input "7"
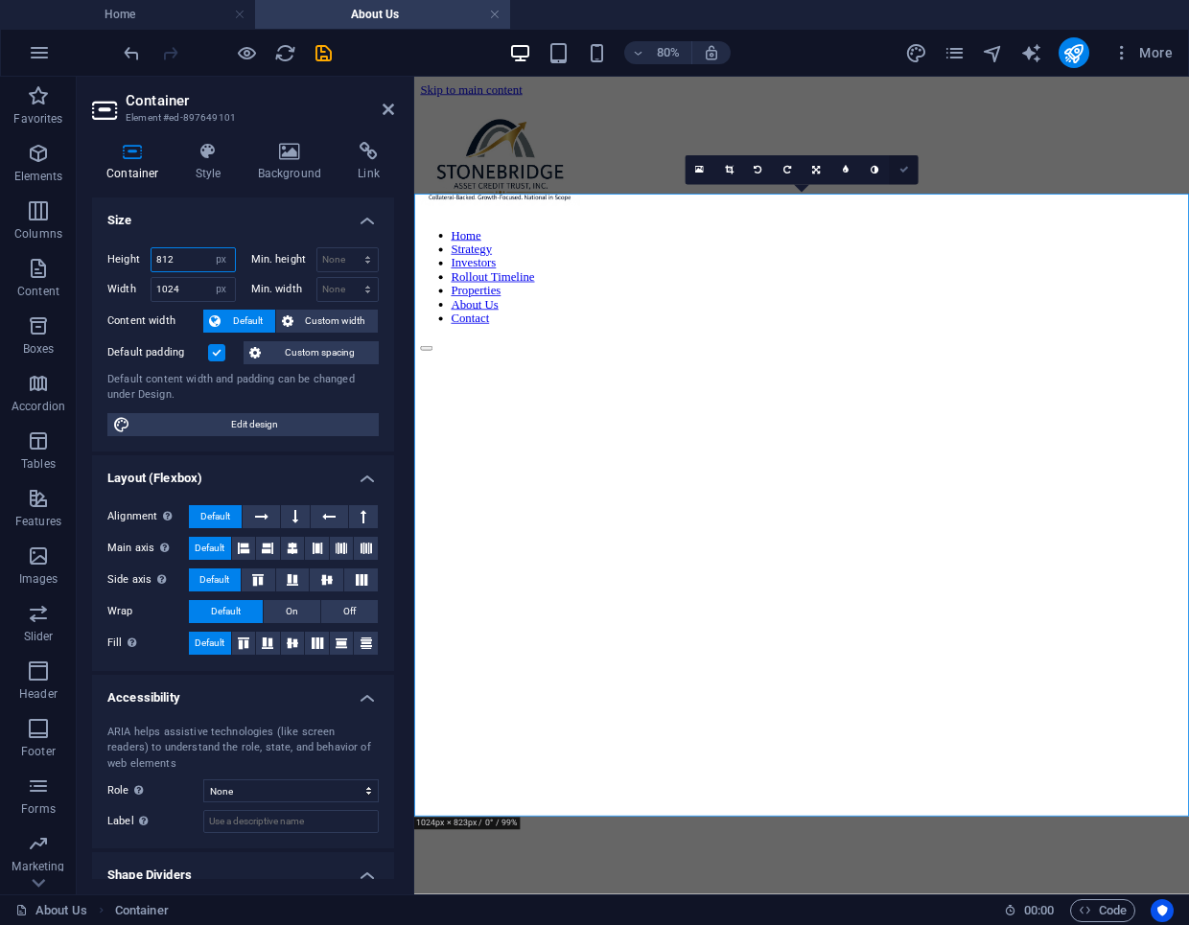
type input "812"
click at [909, 170] on link at bounding box center [903, 169] width 29 height 29
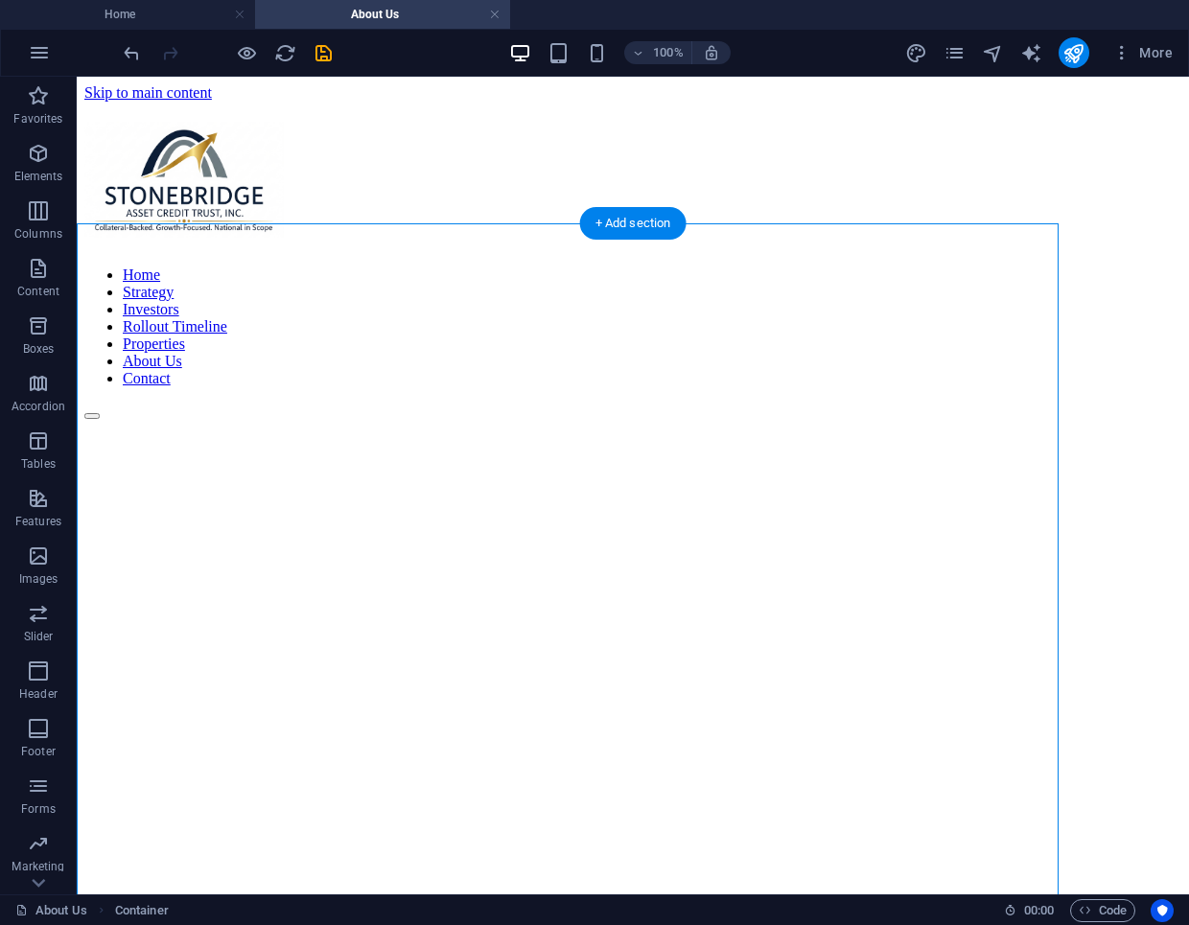
click at [166, 420] on figure at bounding box center [575, 420] width 982 height 0
select select "px"
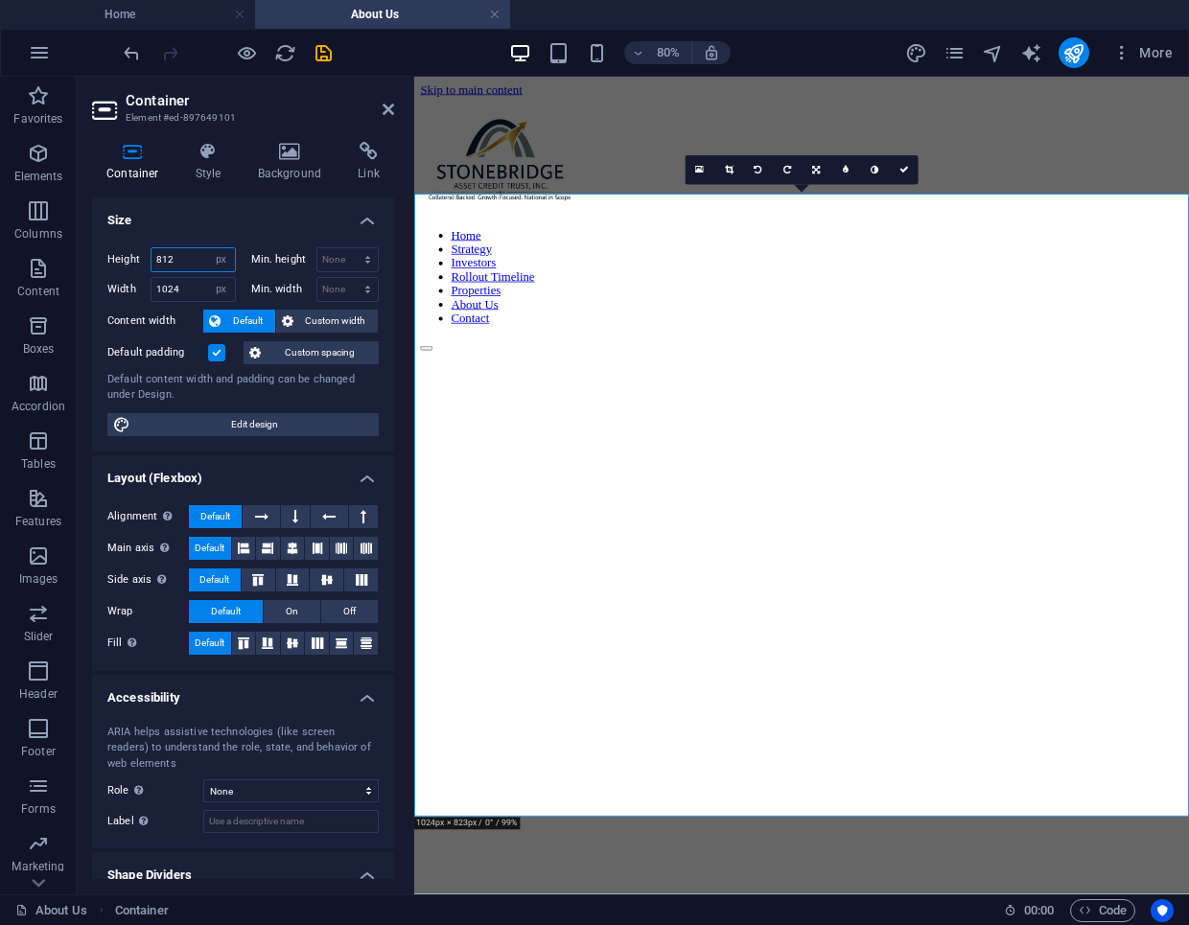
click at [182, 261] on input "812" at bounding box center [193, 259] width 83 height 23
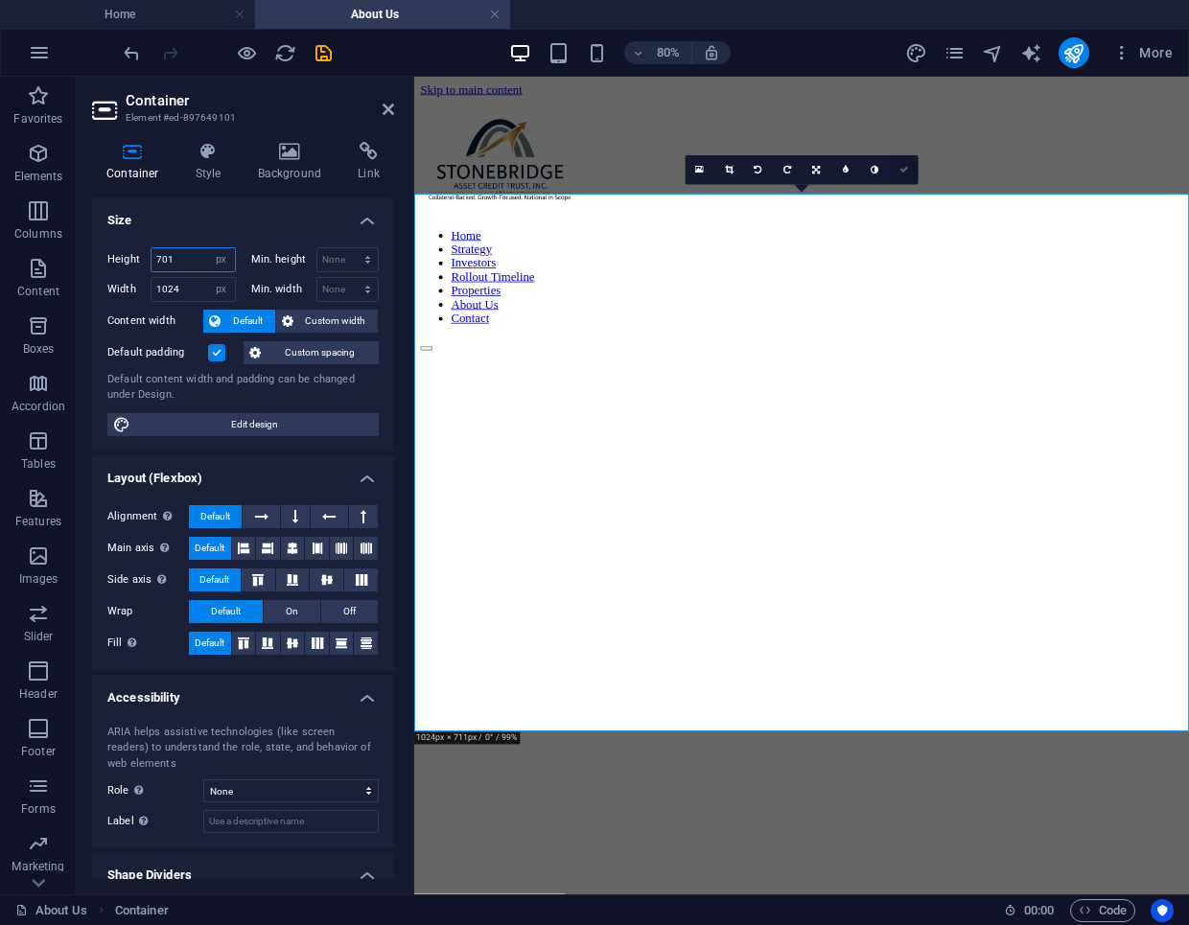
type input "701"
click at [906, 173] on icon at bounding box center [904, 171] width 10 height 10
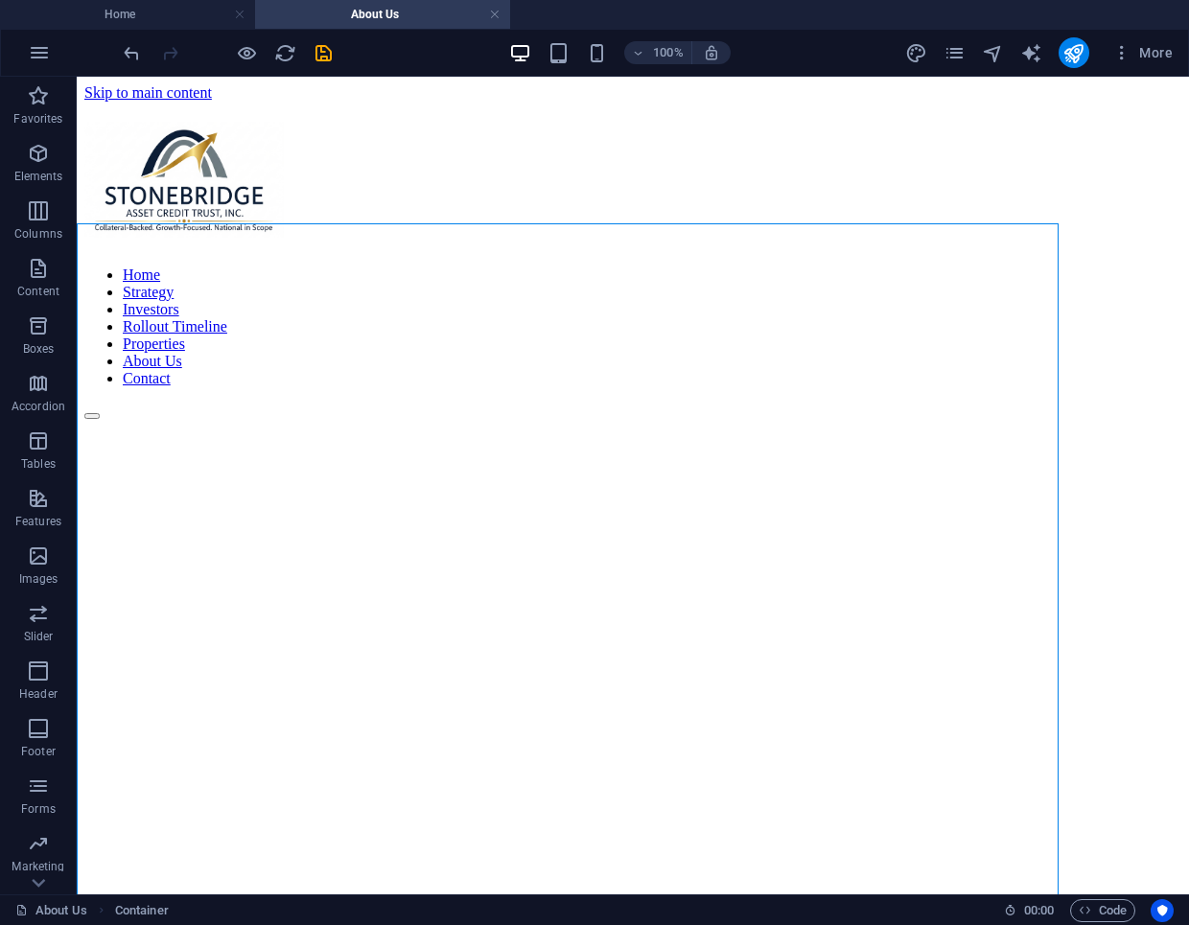
scroll to position [1, 0]
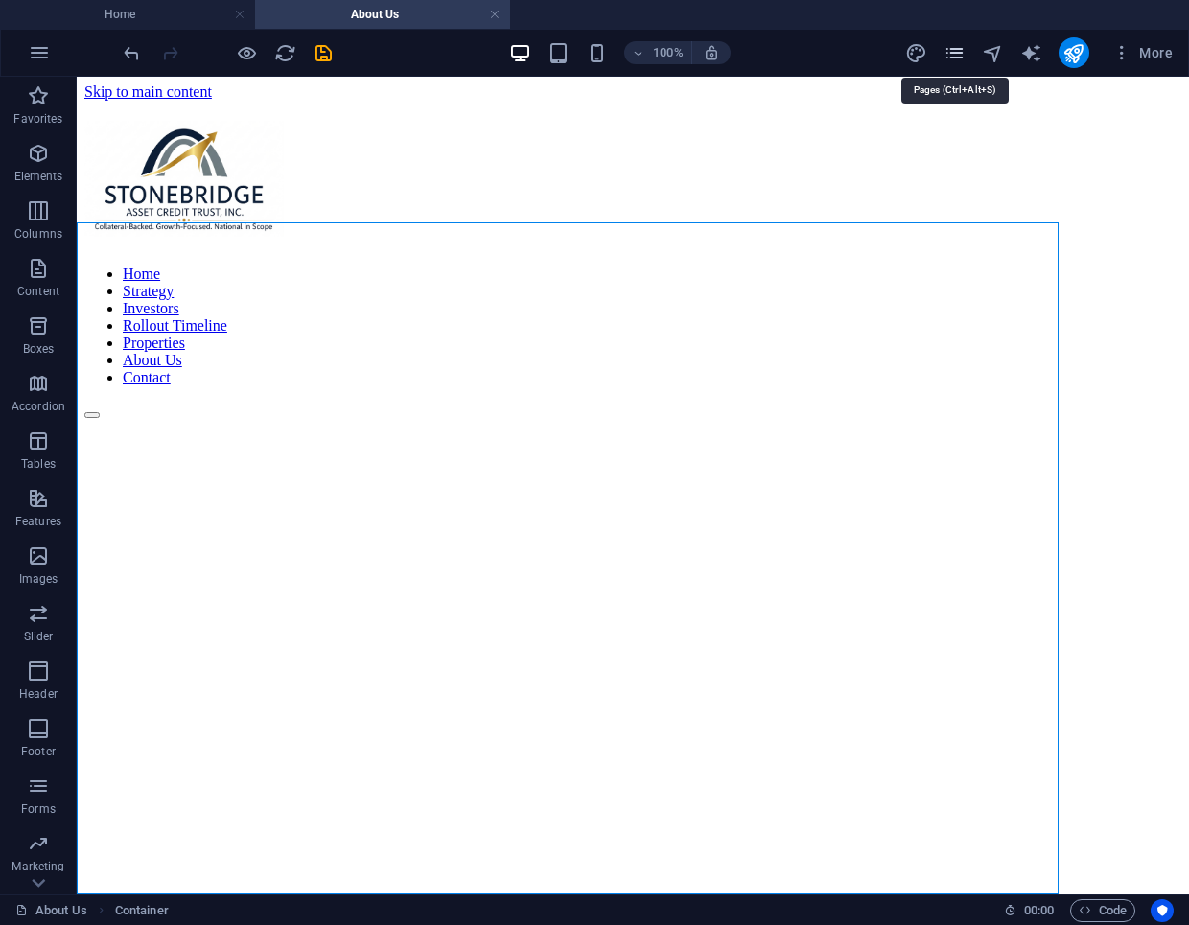
click at [955, 52] on icon "pages" at bounding box center [955, 53] width 22 height 22
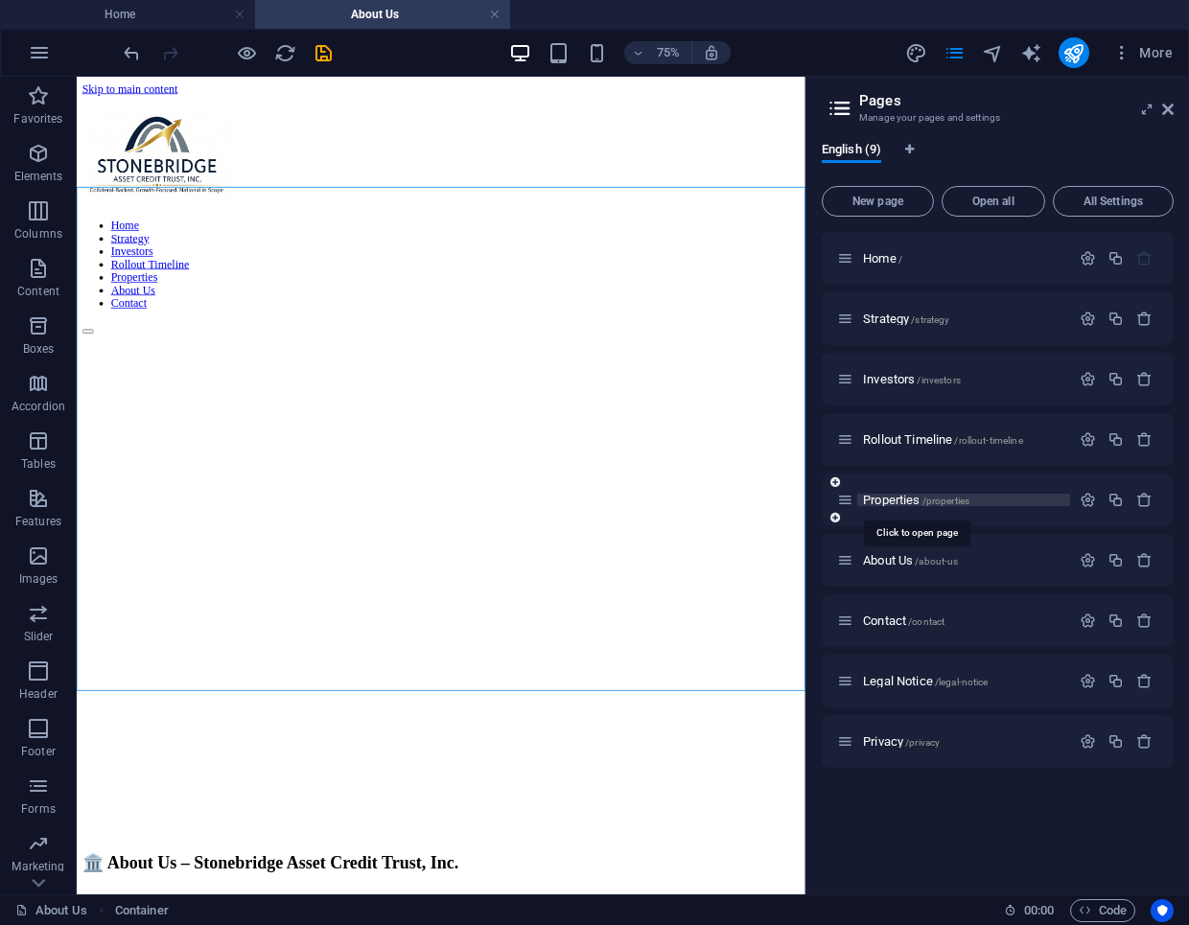
click at [887, 499] on span "Properties /properties" at bounding box center [916, 500] width 106 height 14
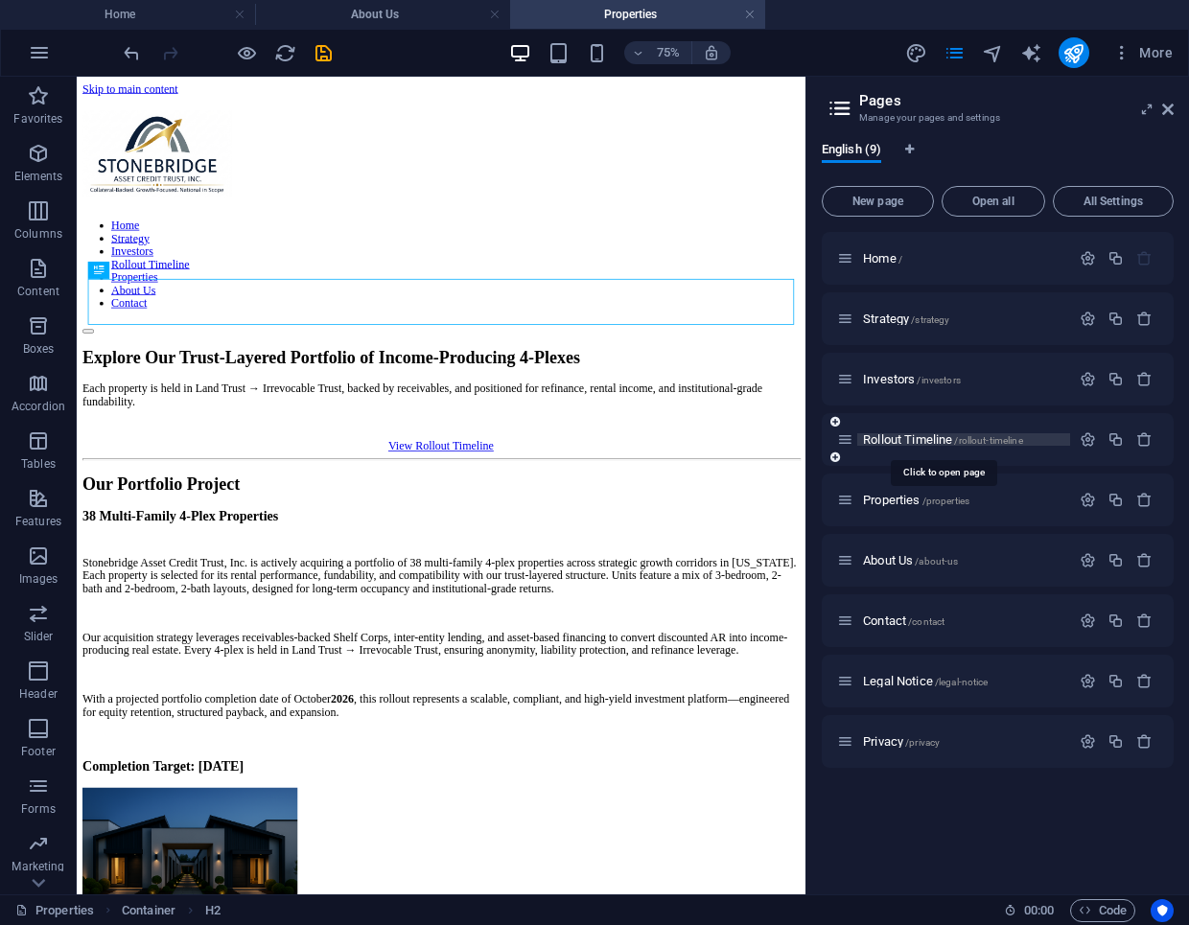
click at [897, 441] on span "Rollout Timeline /rollout-timeline" at bounding box center [943, 439] width 160 height 14
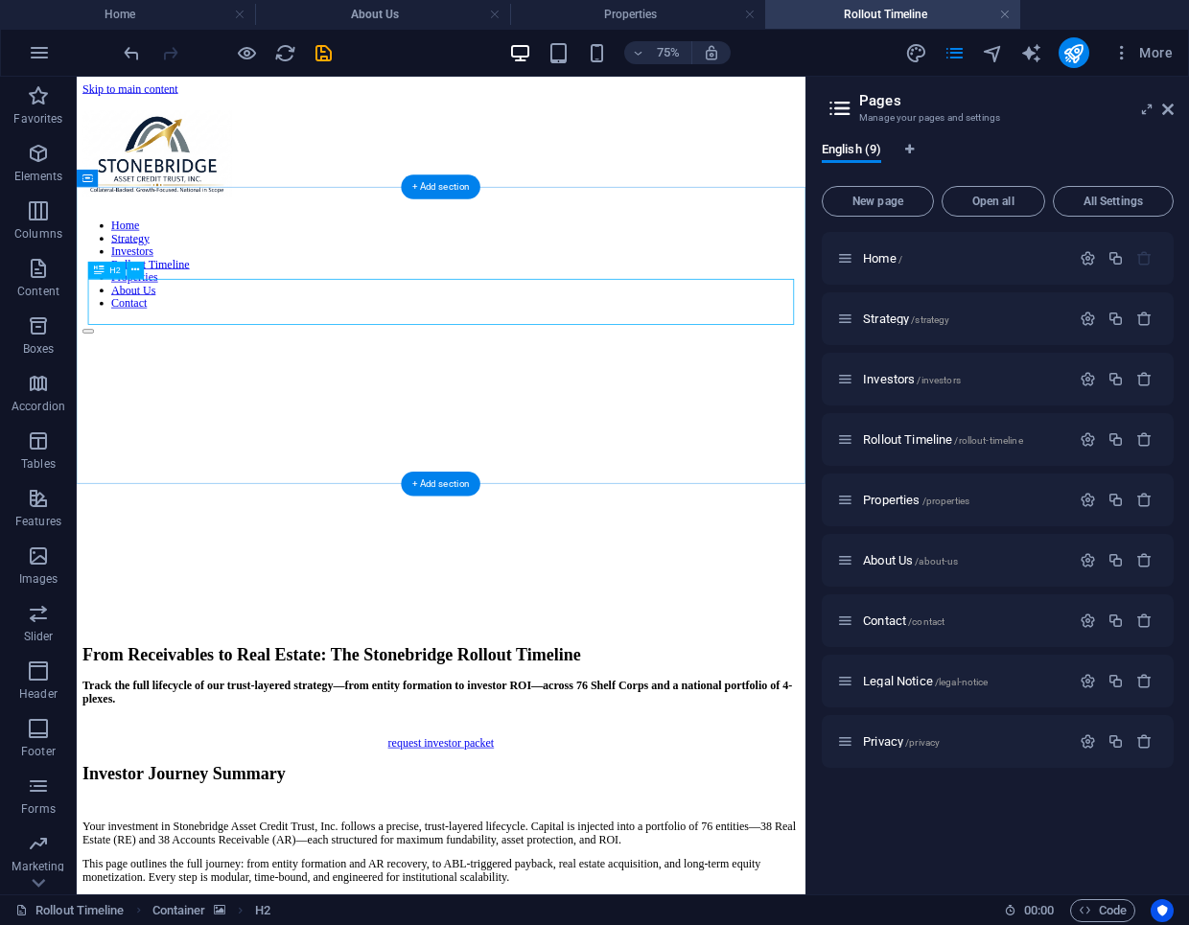
click at [633, 835] on div "From Receivables to Real Estate: The Stonebridge Rollout Timeline" at bounding box center [562, 848] width 956 height 26
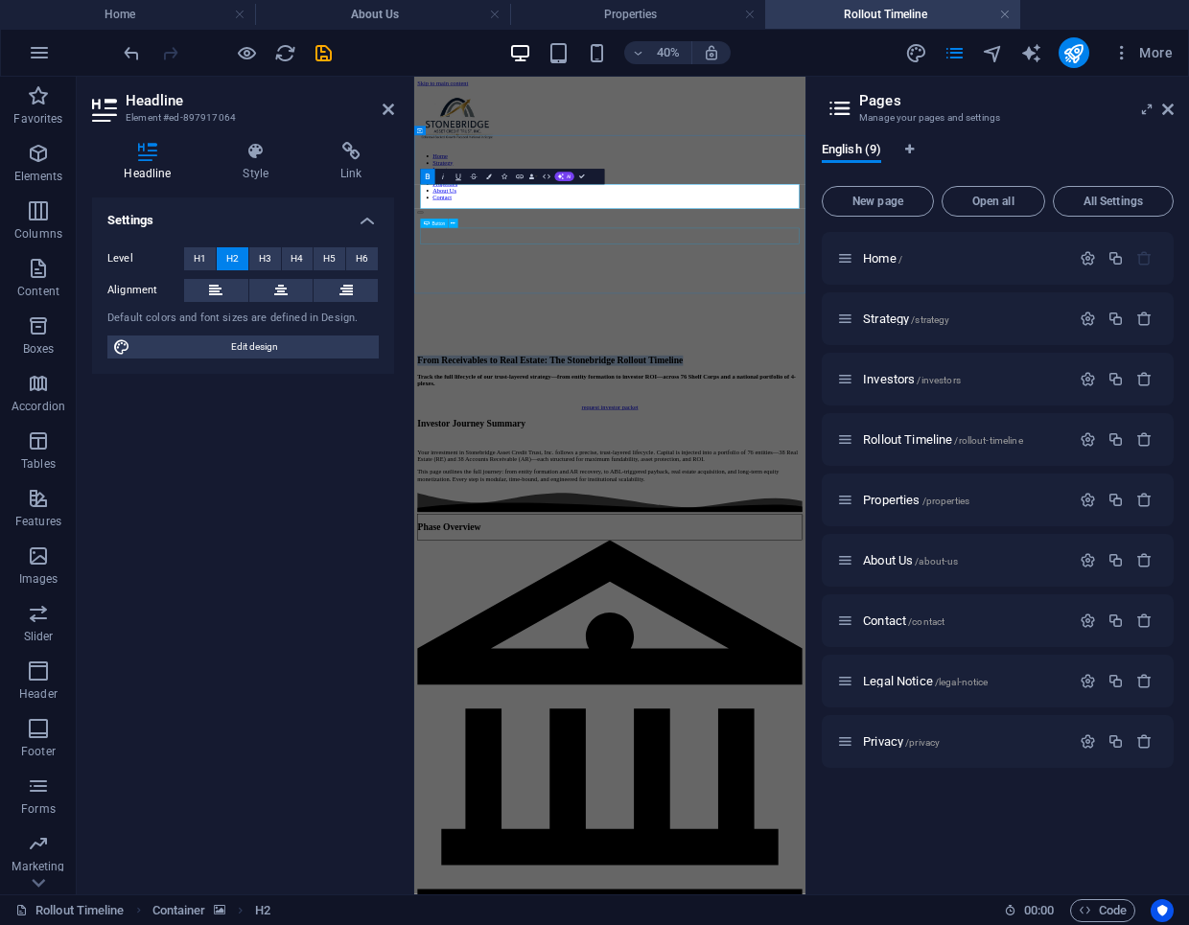
click at [632, 896] on div "request investor packet" at bounding box center [903, 904] width 963 height 17
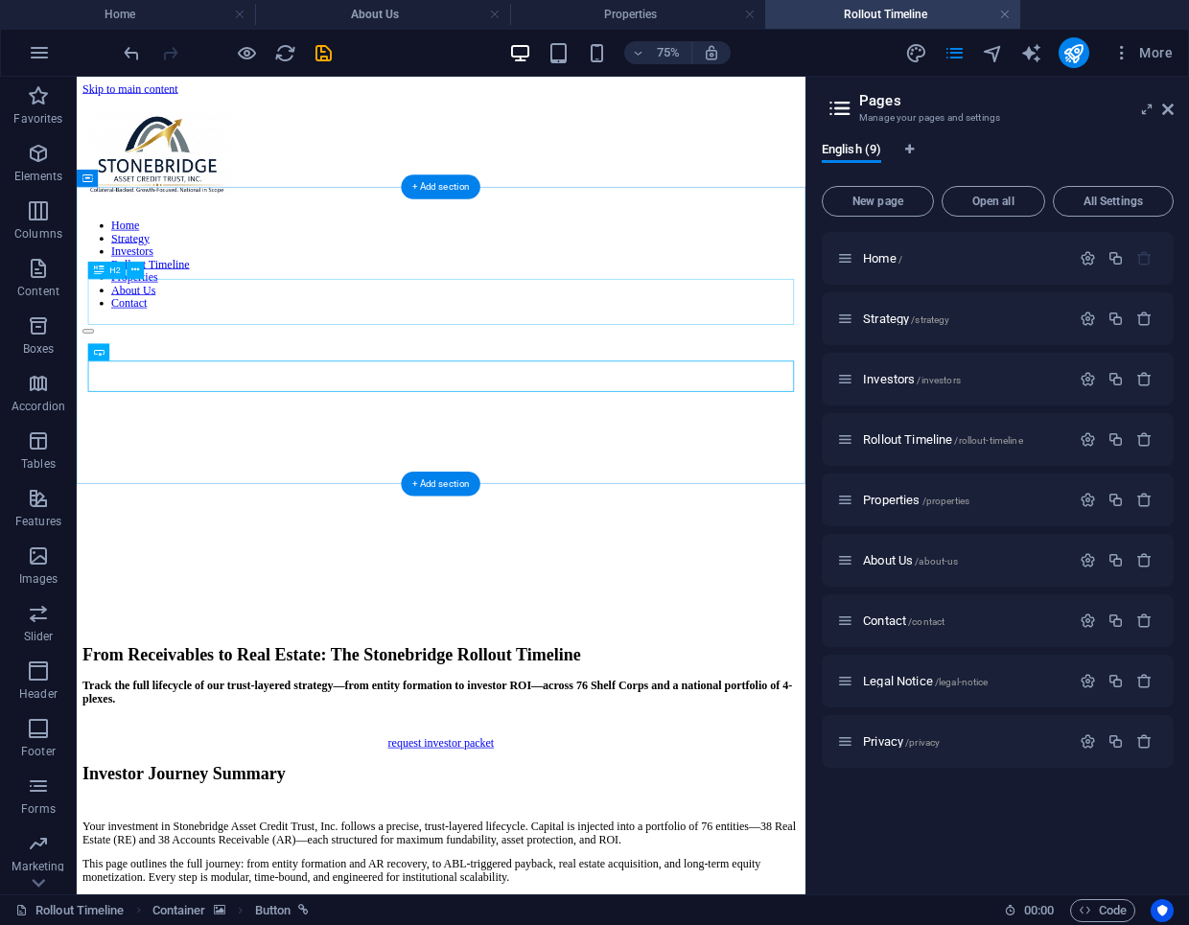
click at [571, 835] on div "From Receivables to Real Estate: The Stonebridge Rollout Timeline" at bounding box center [562, 848] width 956 height 26
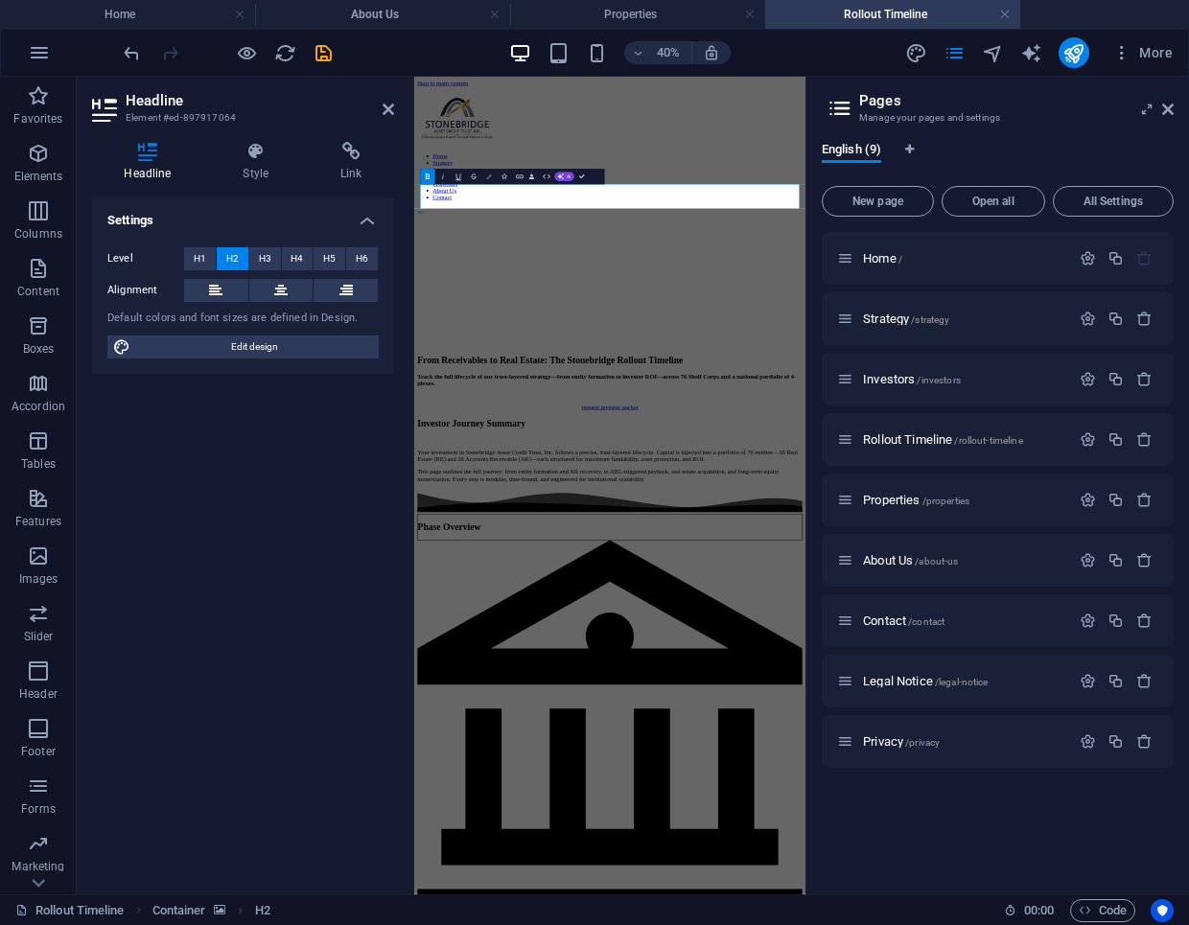
click at [487, 175] on icon "button" at bounding box center [489, 178] width 6 height 6
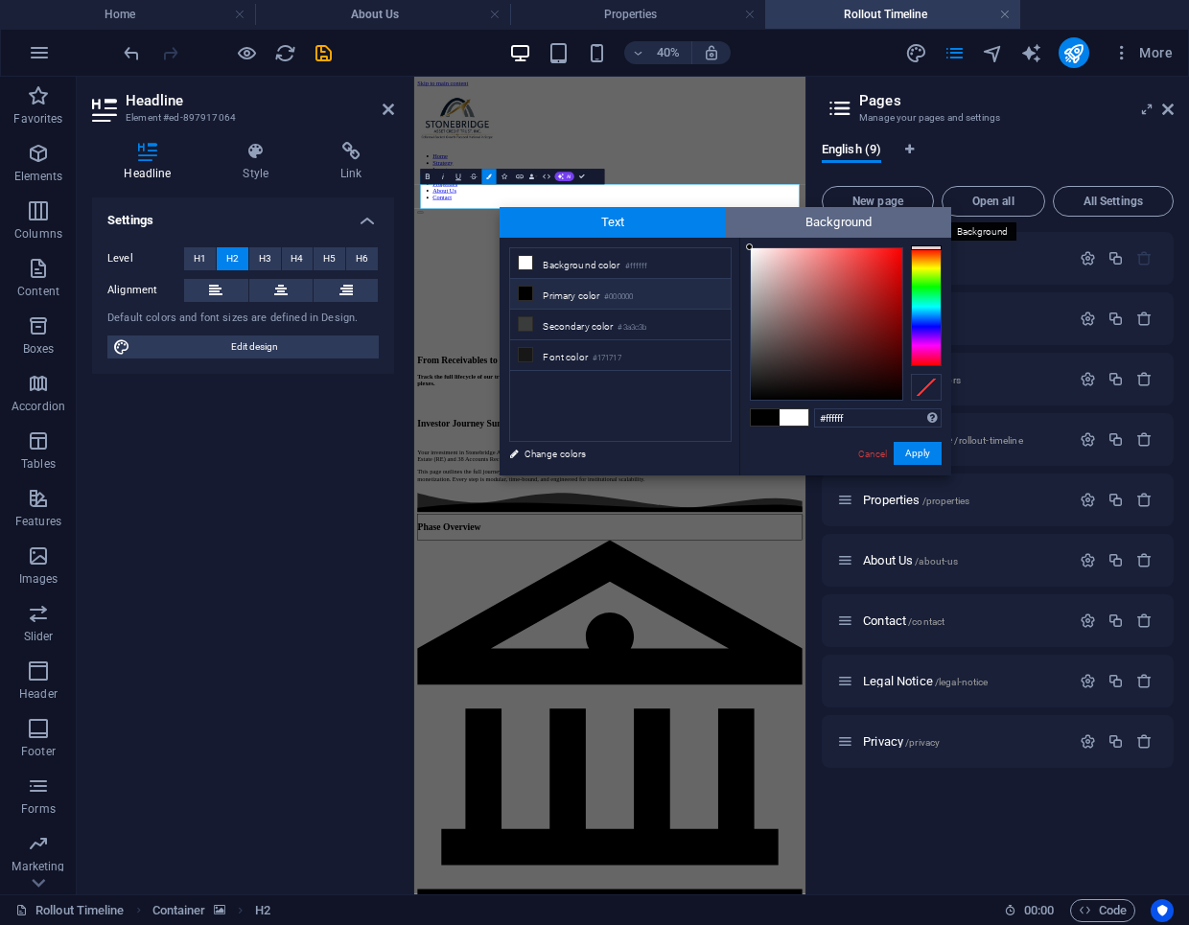
click at [783, 233] on span "Background" at bounding box center [839, 222] width 226 height 31
type input "#000000"
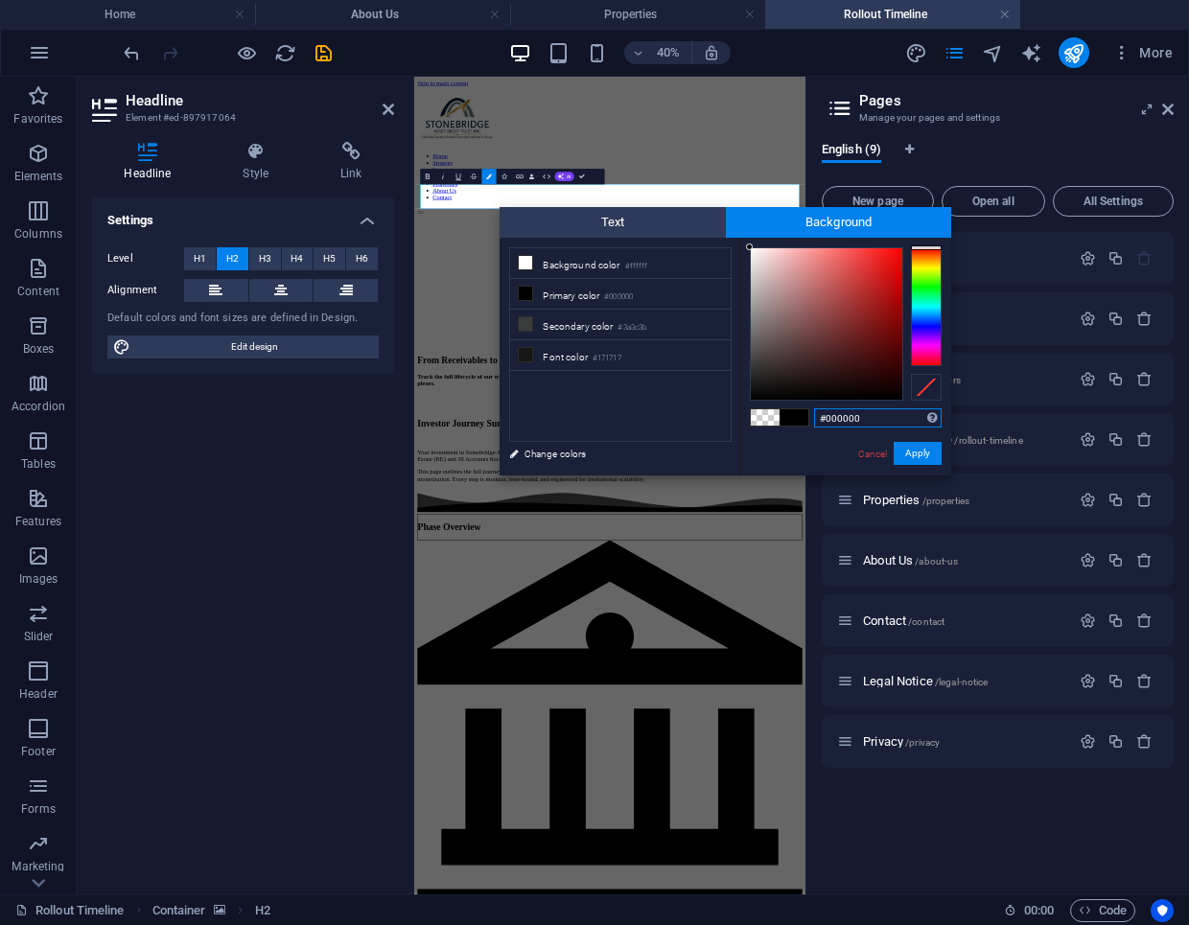
click at [849, 418] on input "#000000" at bounding box center [878, 417] width 128 height 19
click at [863, 453] on link "Cancel" at bounding box center [873, 454] width 34 height 14
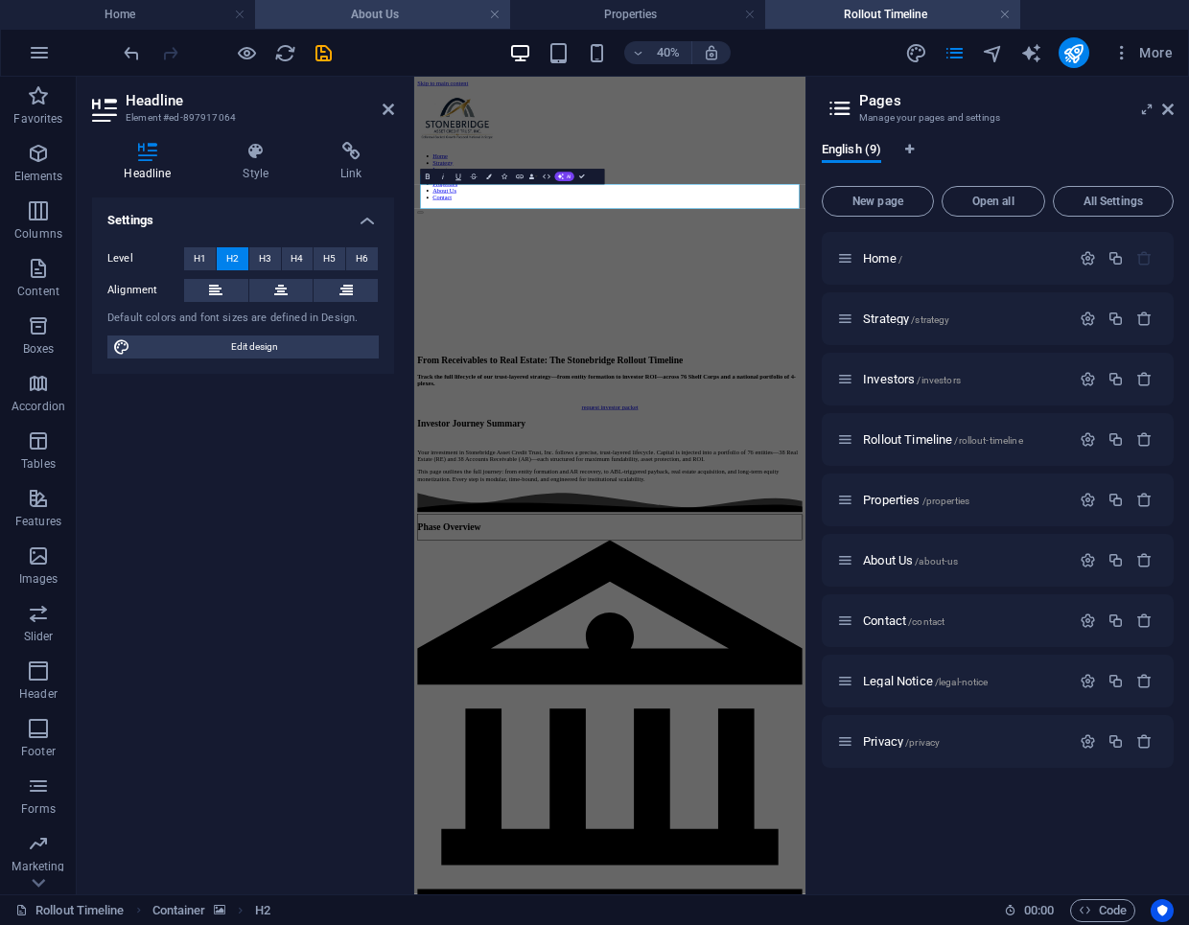
click at [416, 14] on h4 "About Us" at bounding box center [382, 14] width 255 height 21
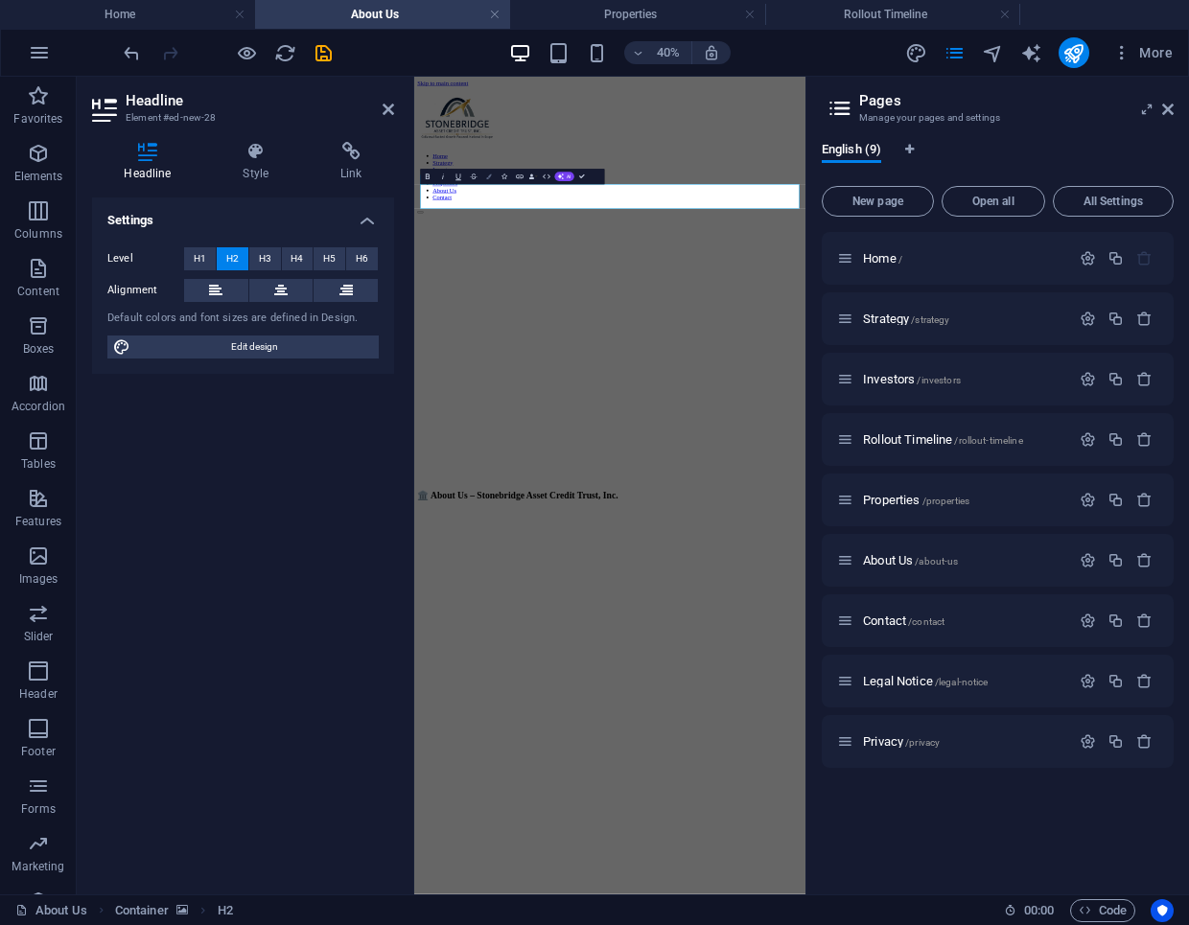
click at [491, 175] on icon "button" at bounding box center [489, 178] width 6 height 6
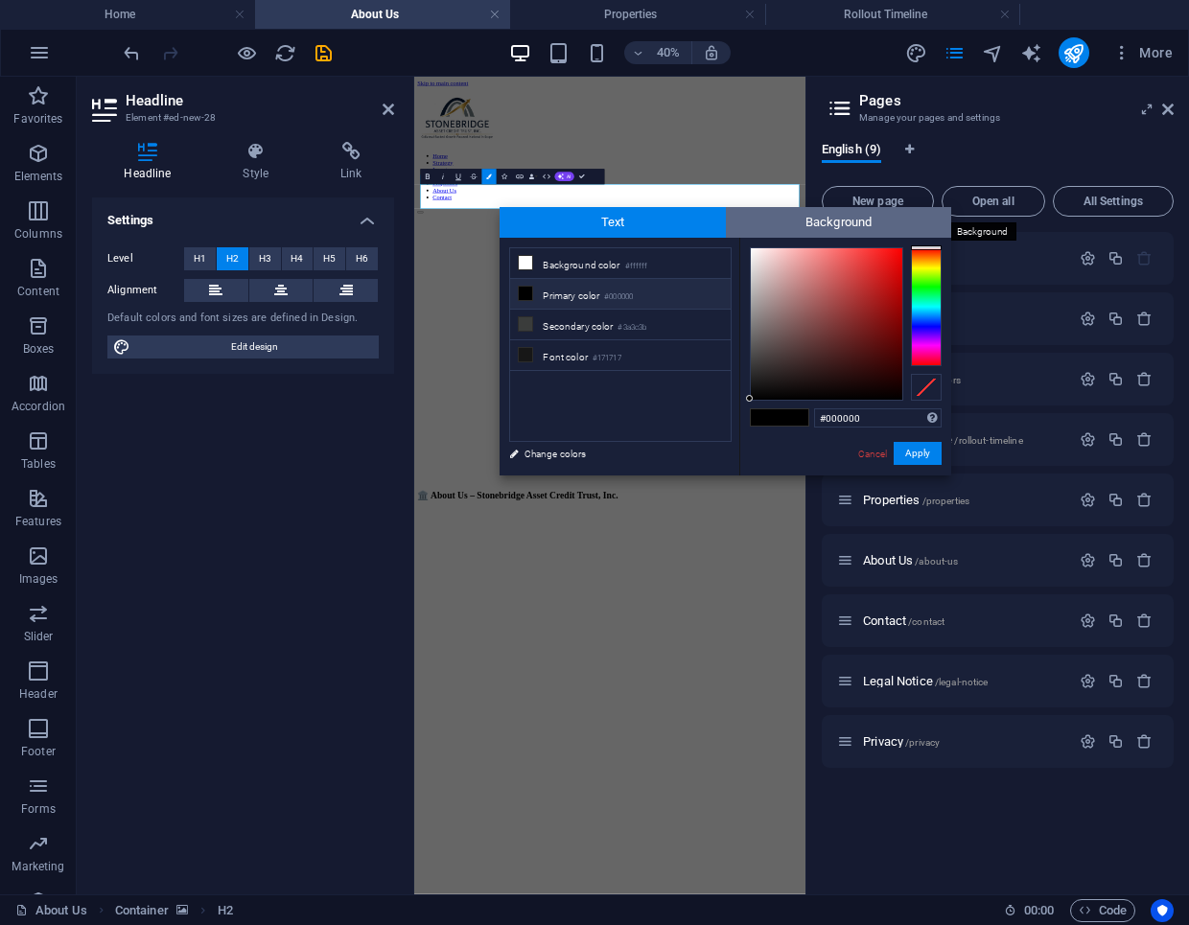
click at [816, 222] on span "Background" at bounding box center [839, 222] width 226 height 31
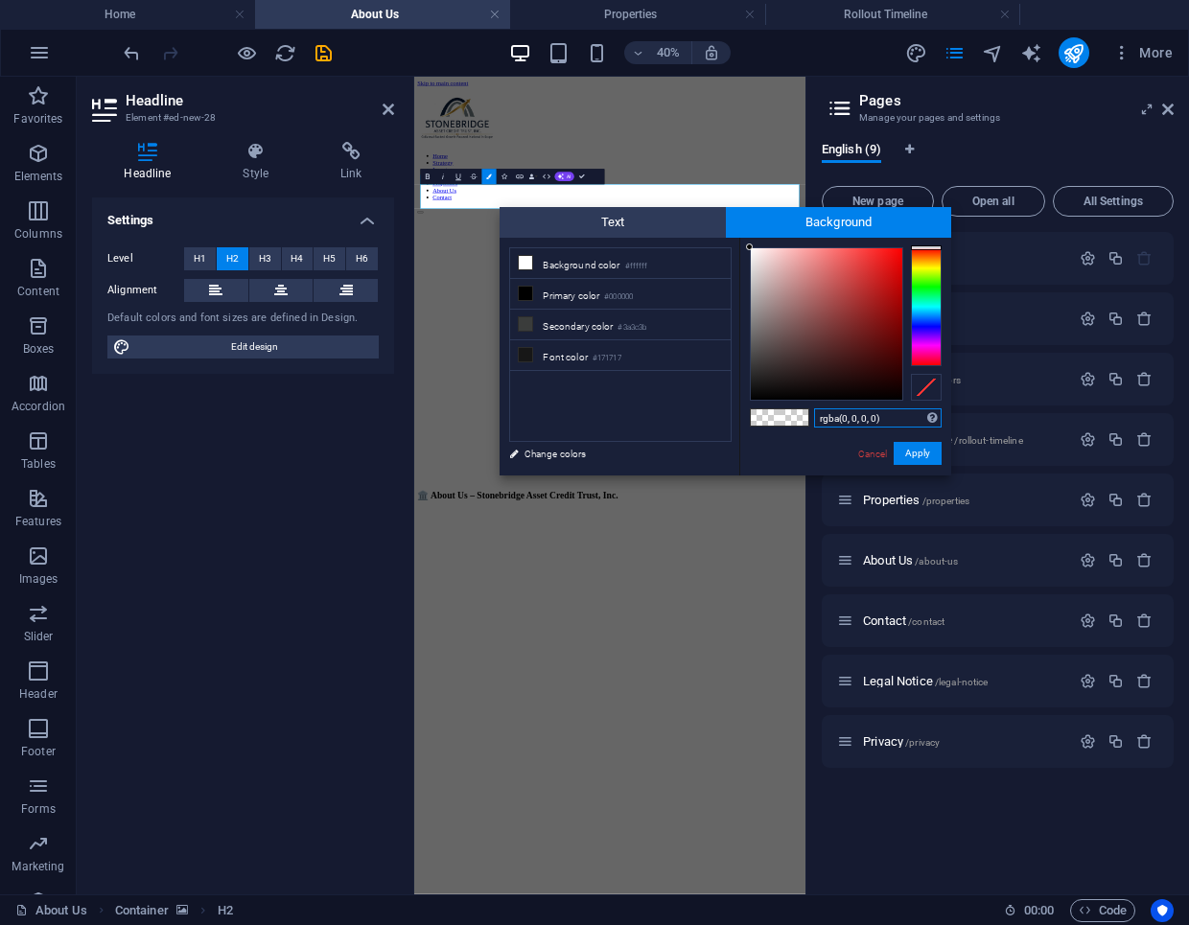
click at [852, 418] on input "rgba(0, 0, 0, 0)" at bounding box center [878, 417] width 128 height 19
paste input "#000000"
type input "#000000"
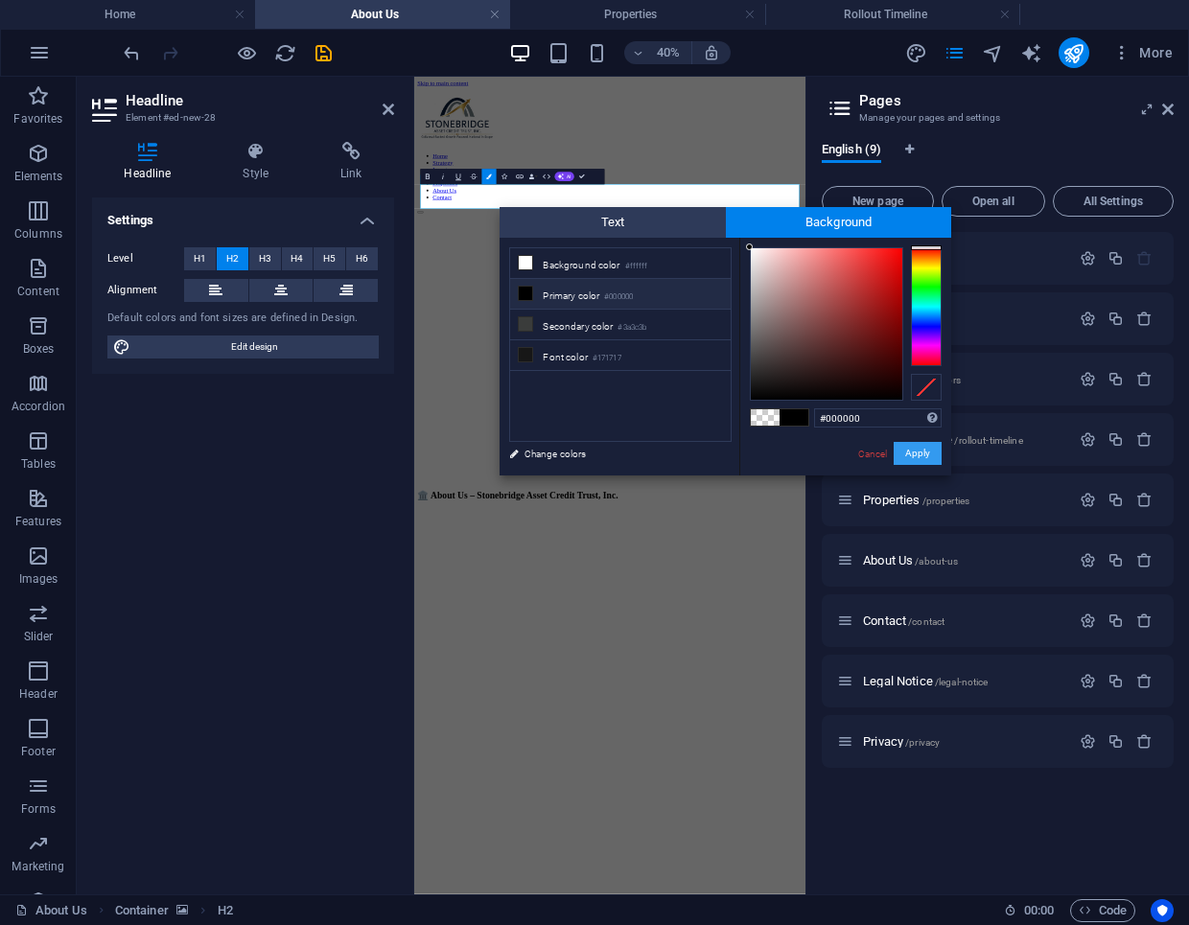
click at [906, 450] on button "Apply" at bounding box center [918, 453] width 48 height 23
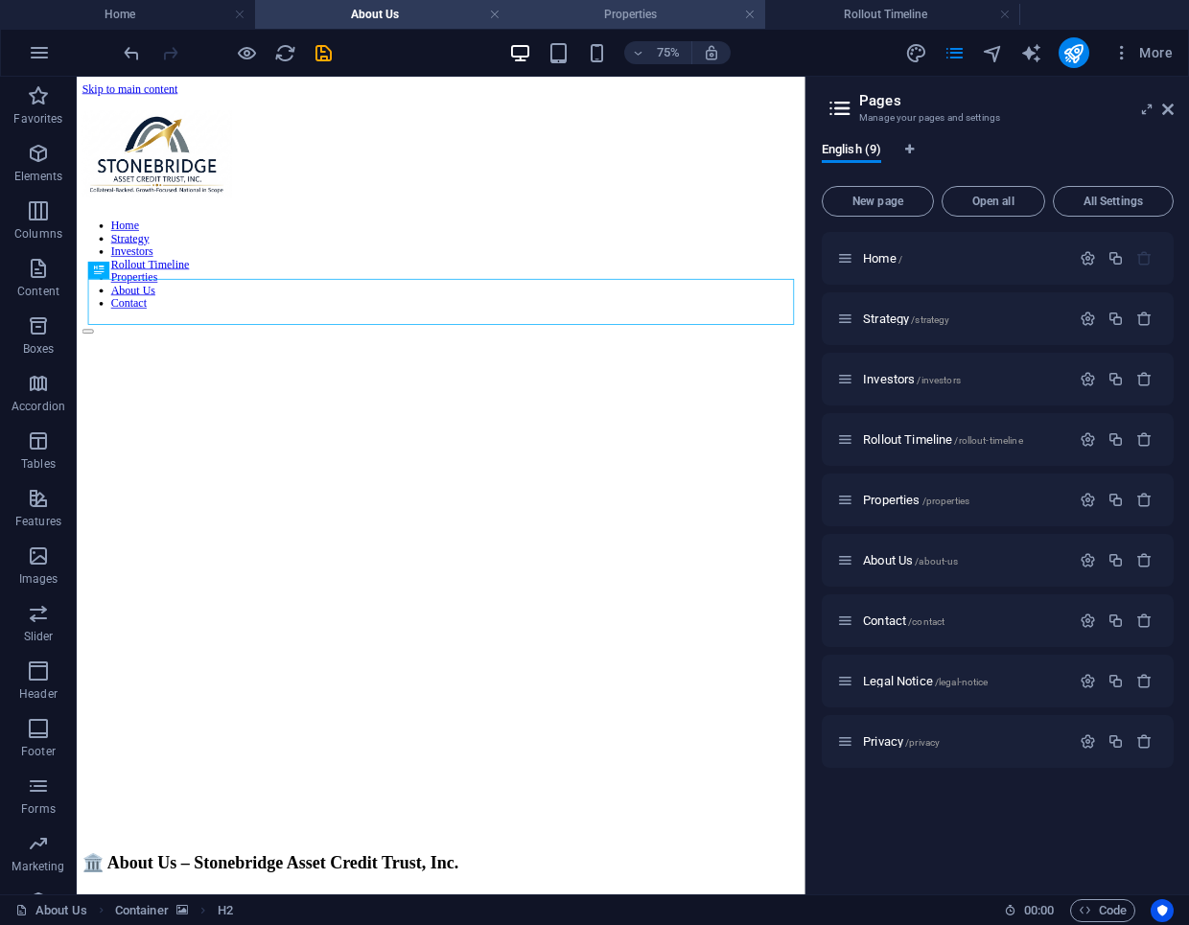
click at [579, 15] on h4 "Properties" at bounding box center [637, 14] width 255 height 21
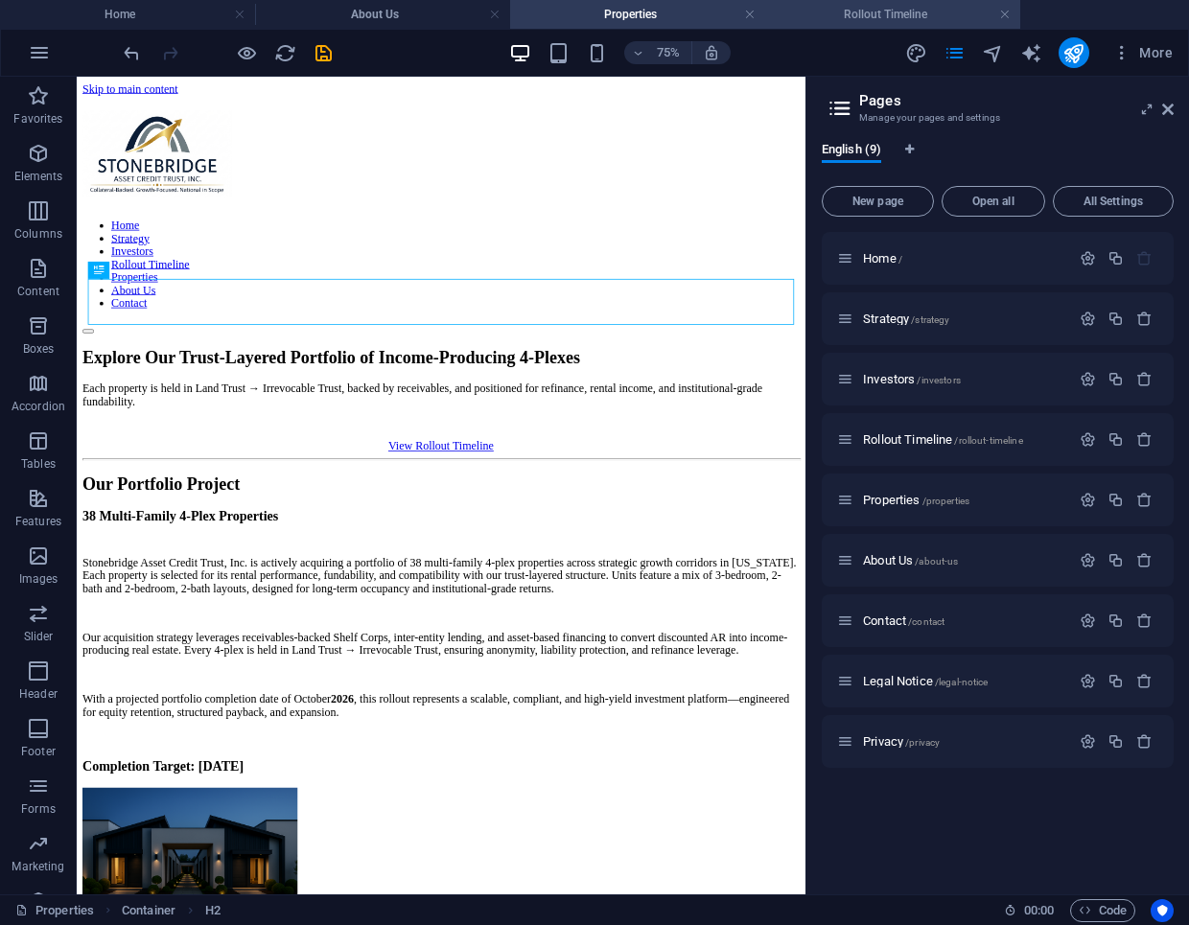
click at [816, 12] on h4 "Rollout Timeline" at bounding box center [892, 14] width 255 height 21
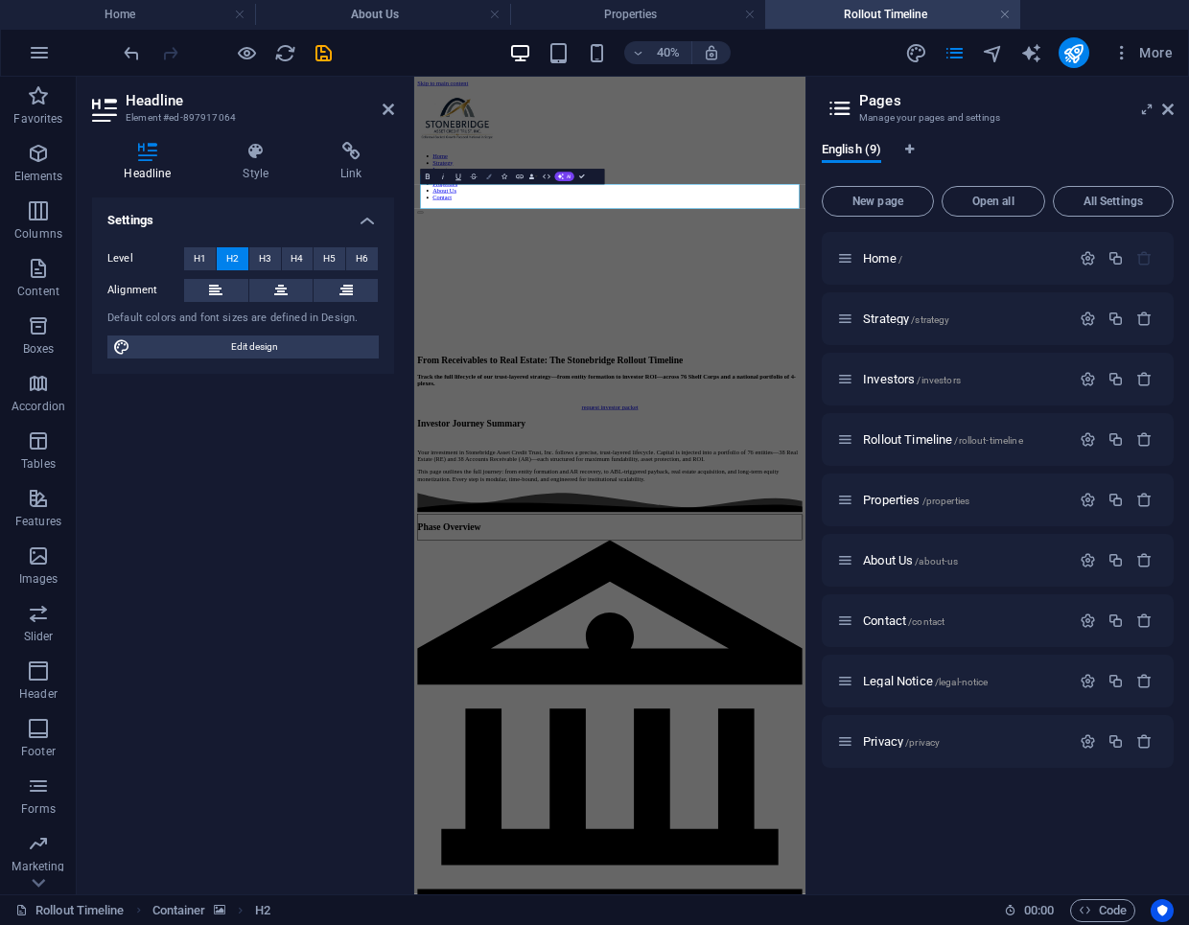
click at [490, 182] on button "Colors" at bounding box center [488, 176] width 14 height 15
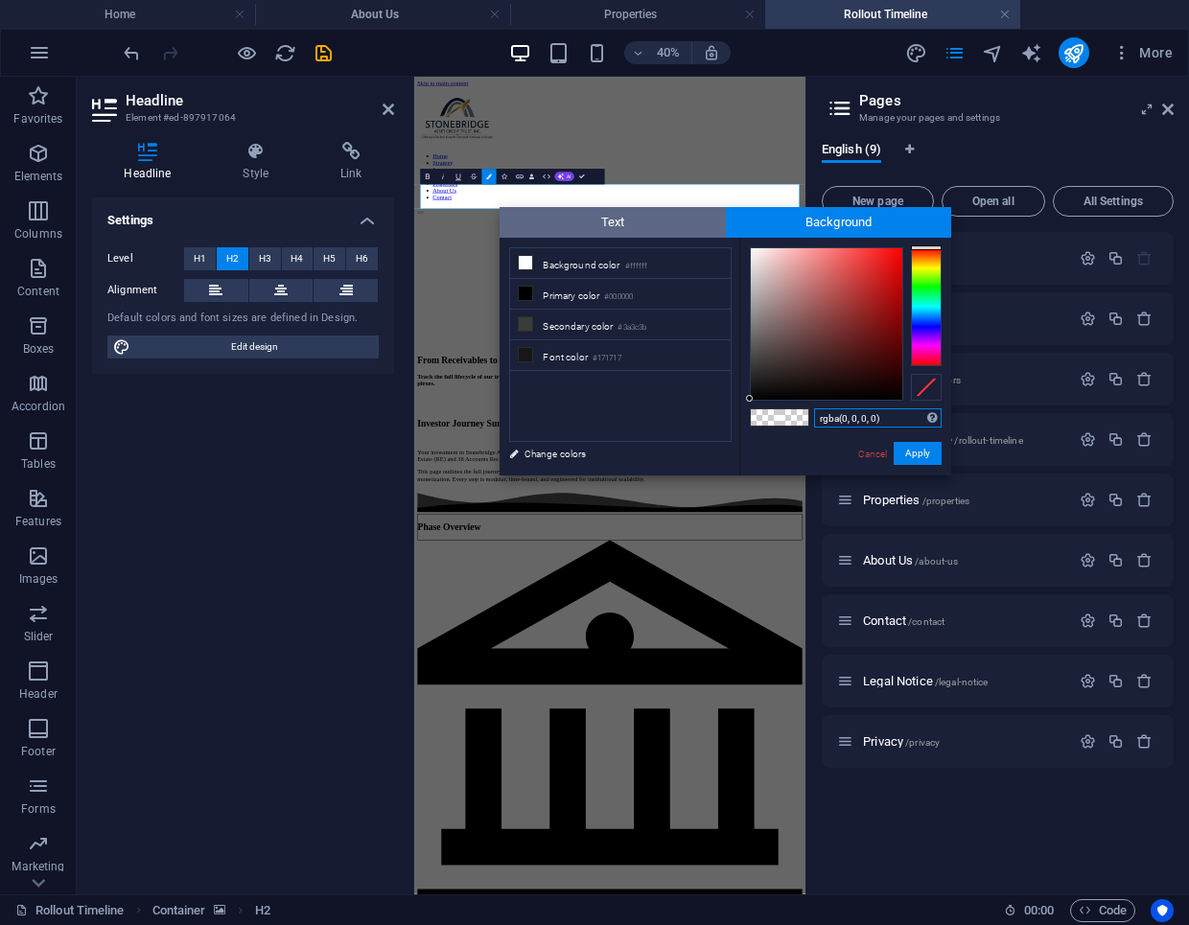
click at [612, 225] on span "Text" at bounding box center [613, 222] width 226 height 31
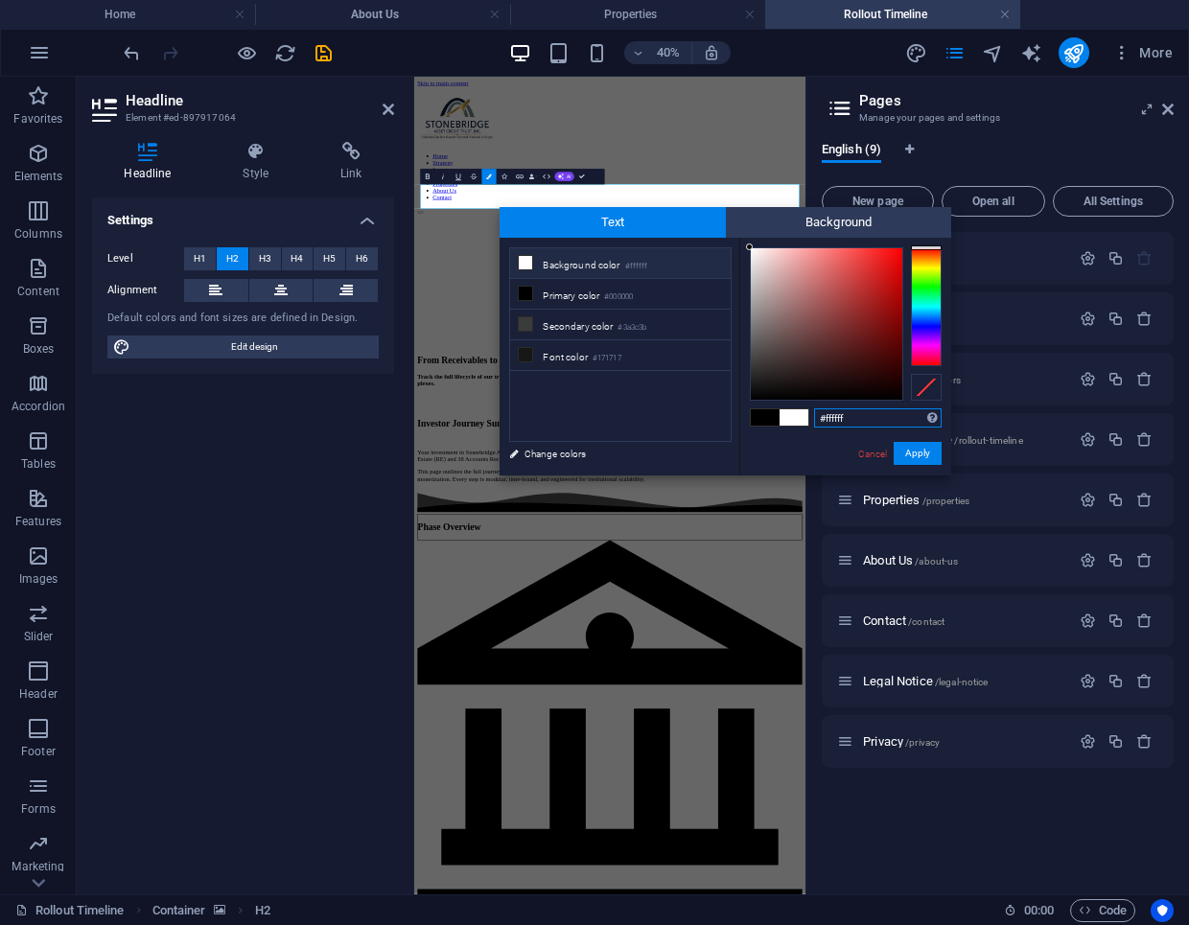
click at [837, 416] on input "#ffffff" at bounding box center [878, 417] width 128 height 19
click at [869, 448] on link "Cancel" at bounding box center [873, 454] width 34 height 14
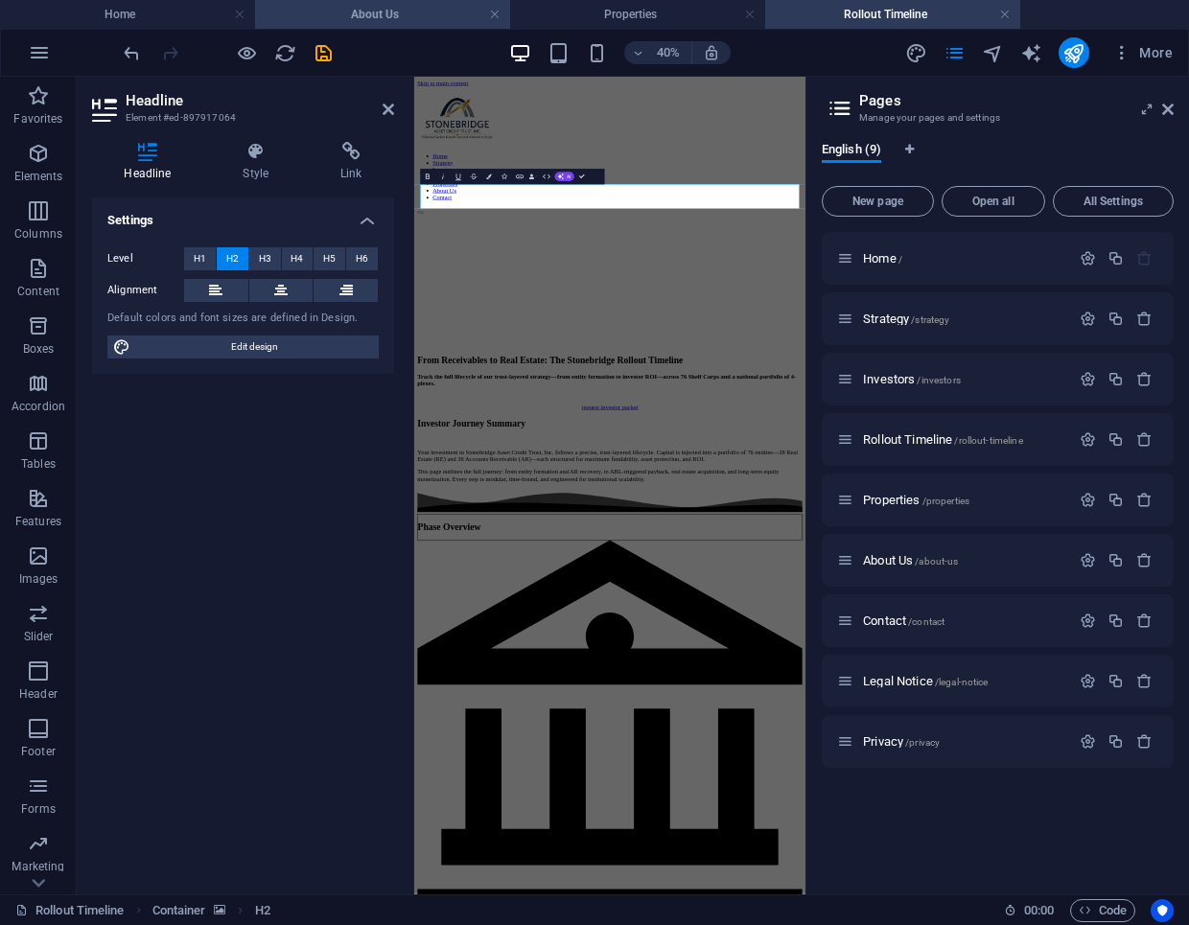
click at [426, 12] on h4 "About Us" at bounding box center [382, 14] width 255 height 21
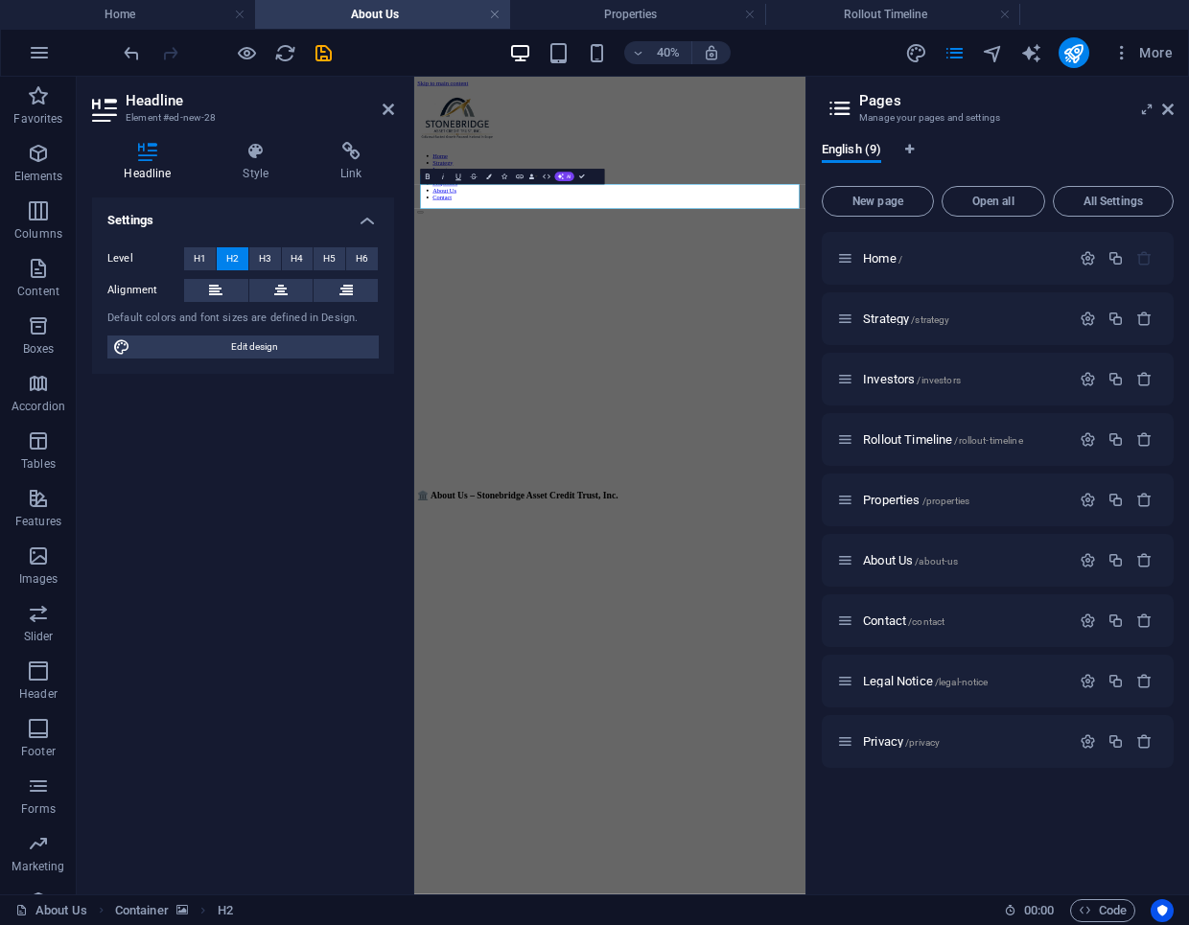
click at [362, 292] on button at bounding box center [346, 290] width 64 height 23
click at [127, 54] on icon "undo" at bounding box center [132, 53] width 22 height 22
click at [489, 179] on icon "button" at bounding box center [489, 178] width 6 height 6
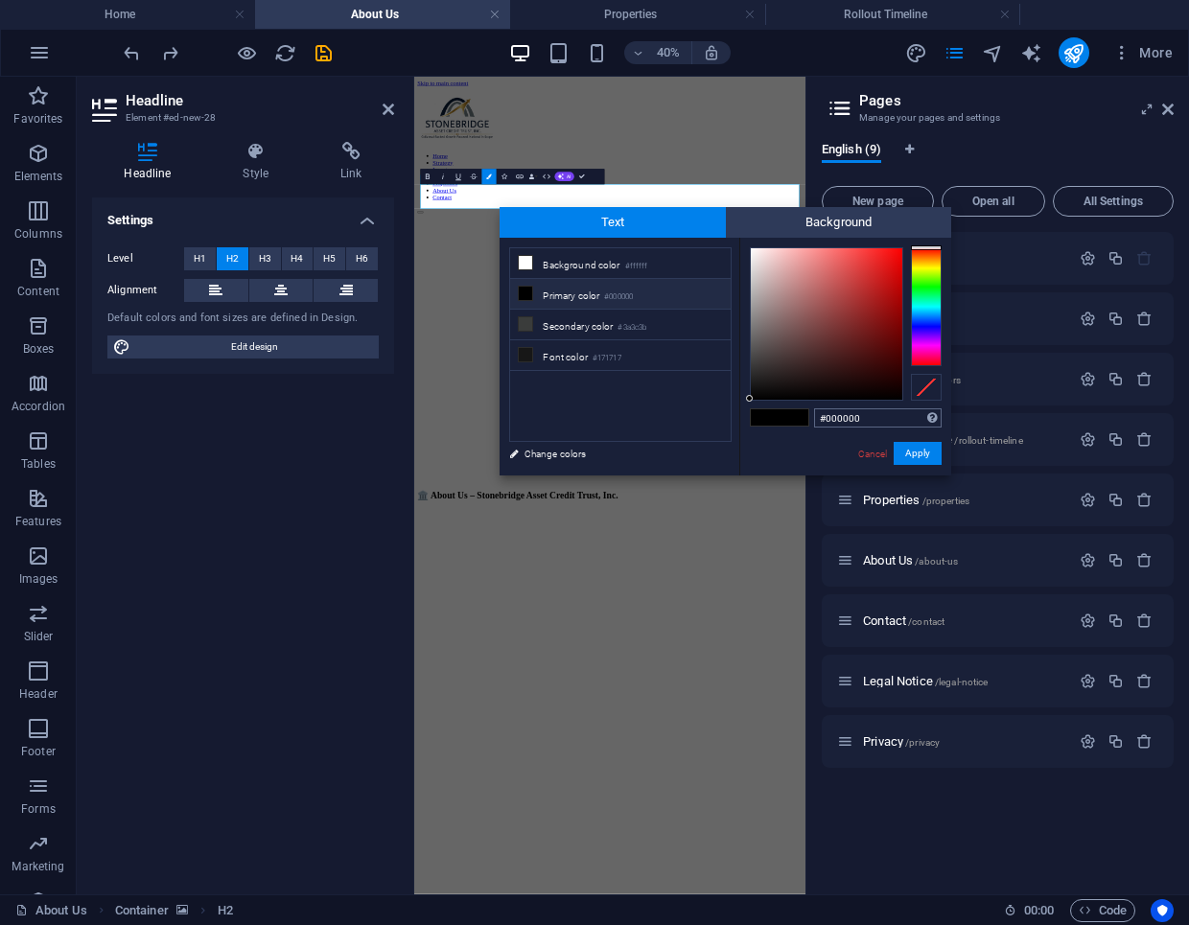
click at [839, 417] on input "#000000" at bounding box center [878, 417] width 128 height 19
type input "#ffffff"
click at [921, 454] on button "Apply" at bounding box center [918, 453] width 48 height 23
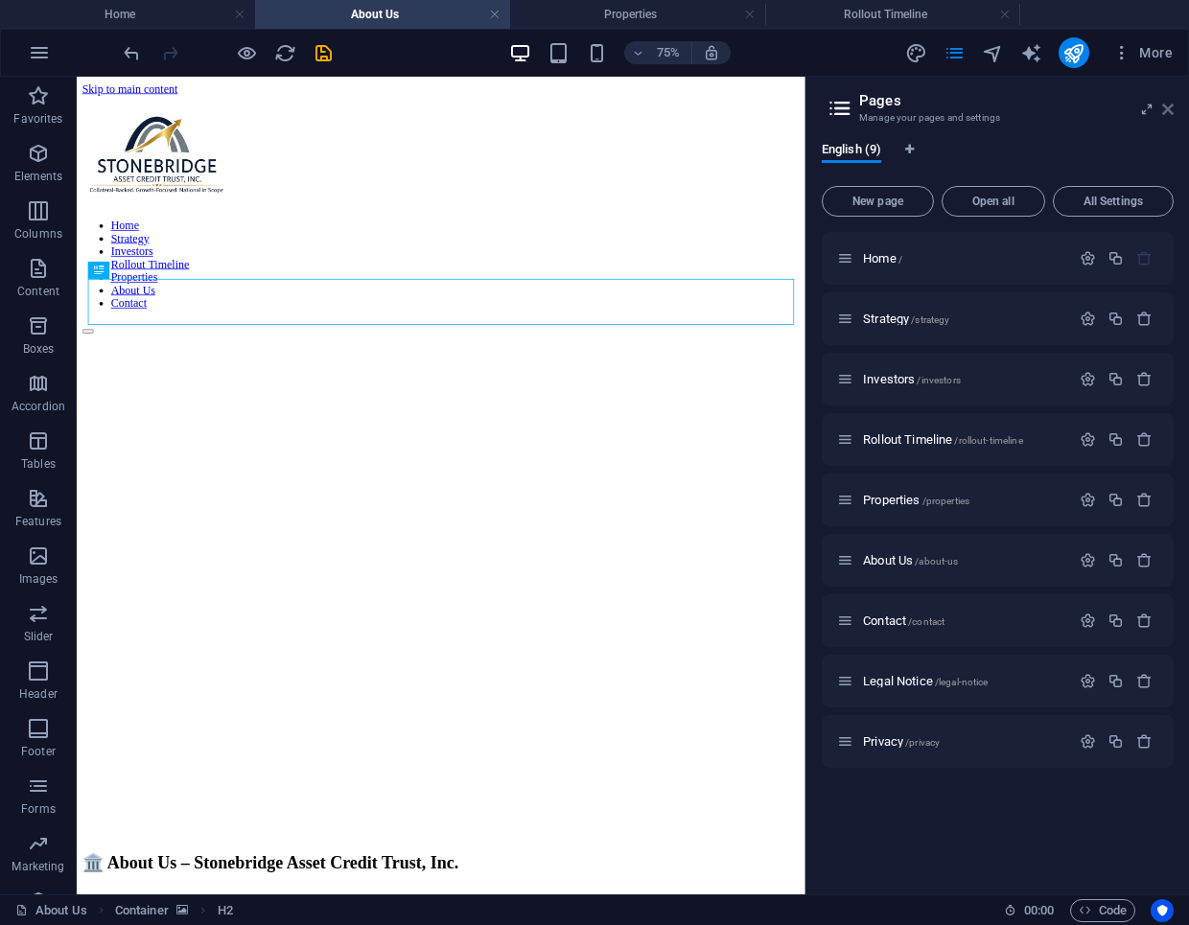
click at [1165, 113] on icon at bounding box center [1168, 109] width 12 height 15
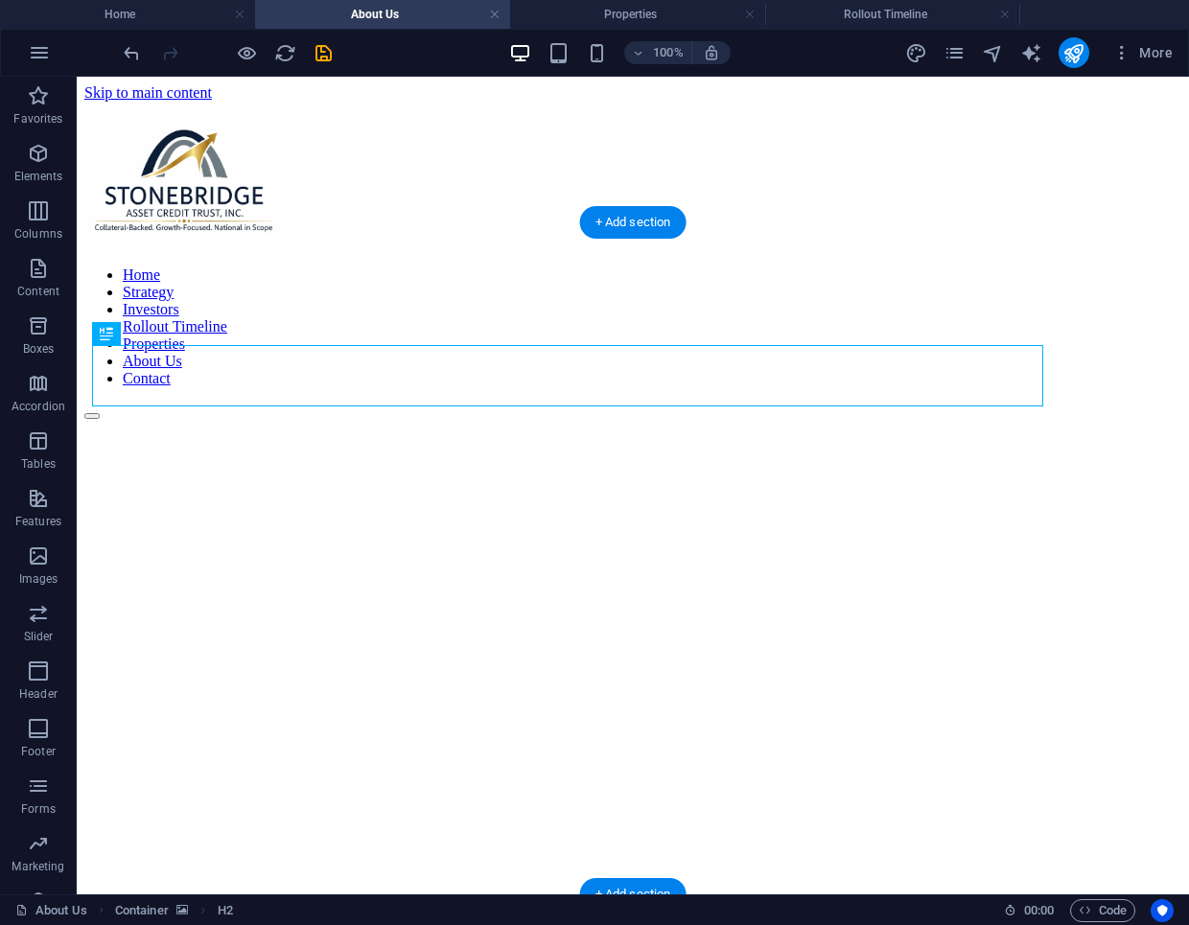
scroll to position [1, 0]
click at [610, 886] on div "+ Add section" at bounding box center [633, 894] width 106 height 33
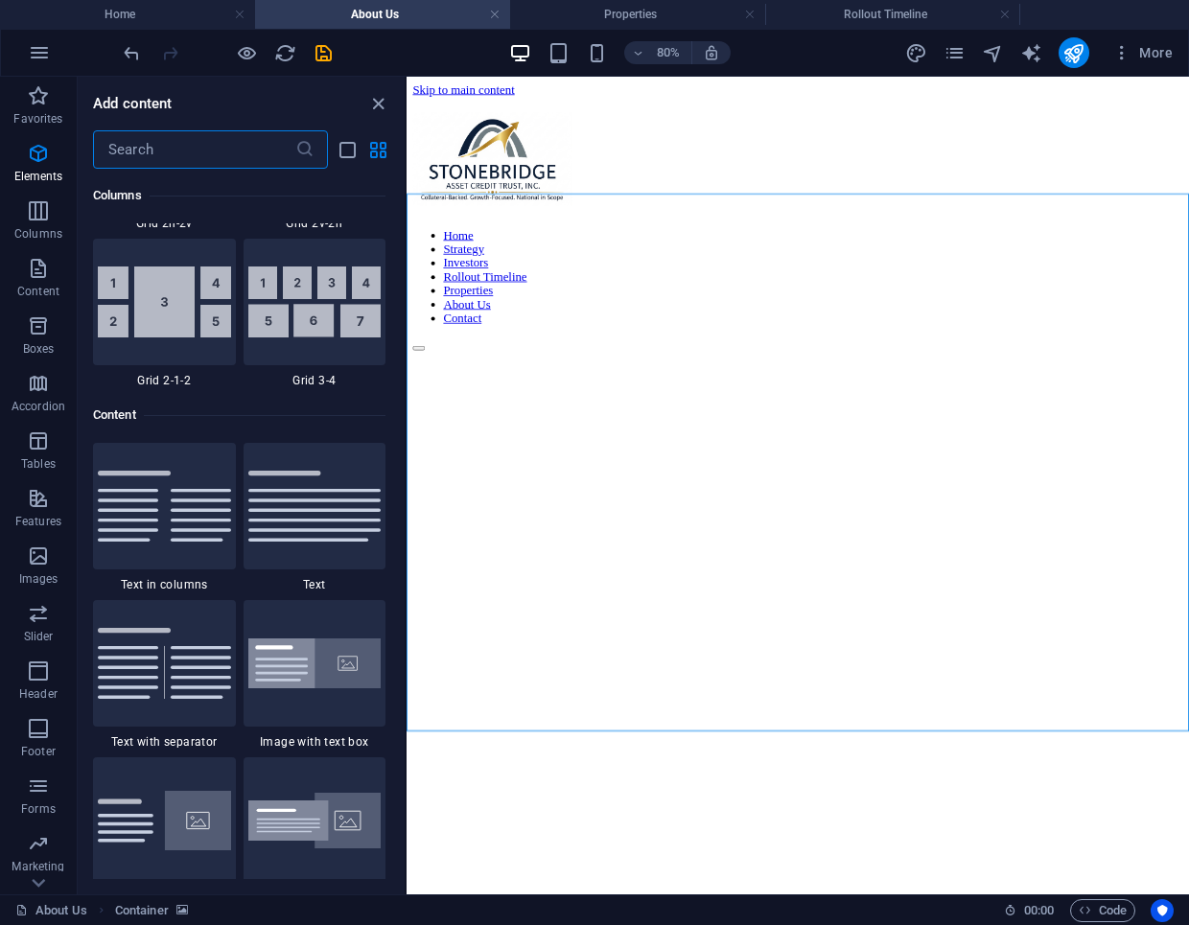
scroll to position [3355, 0]
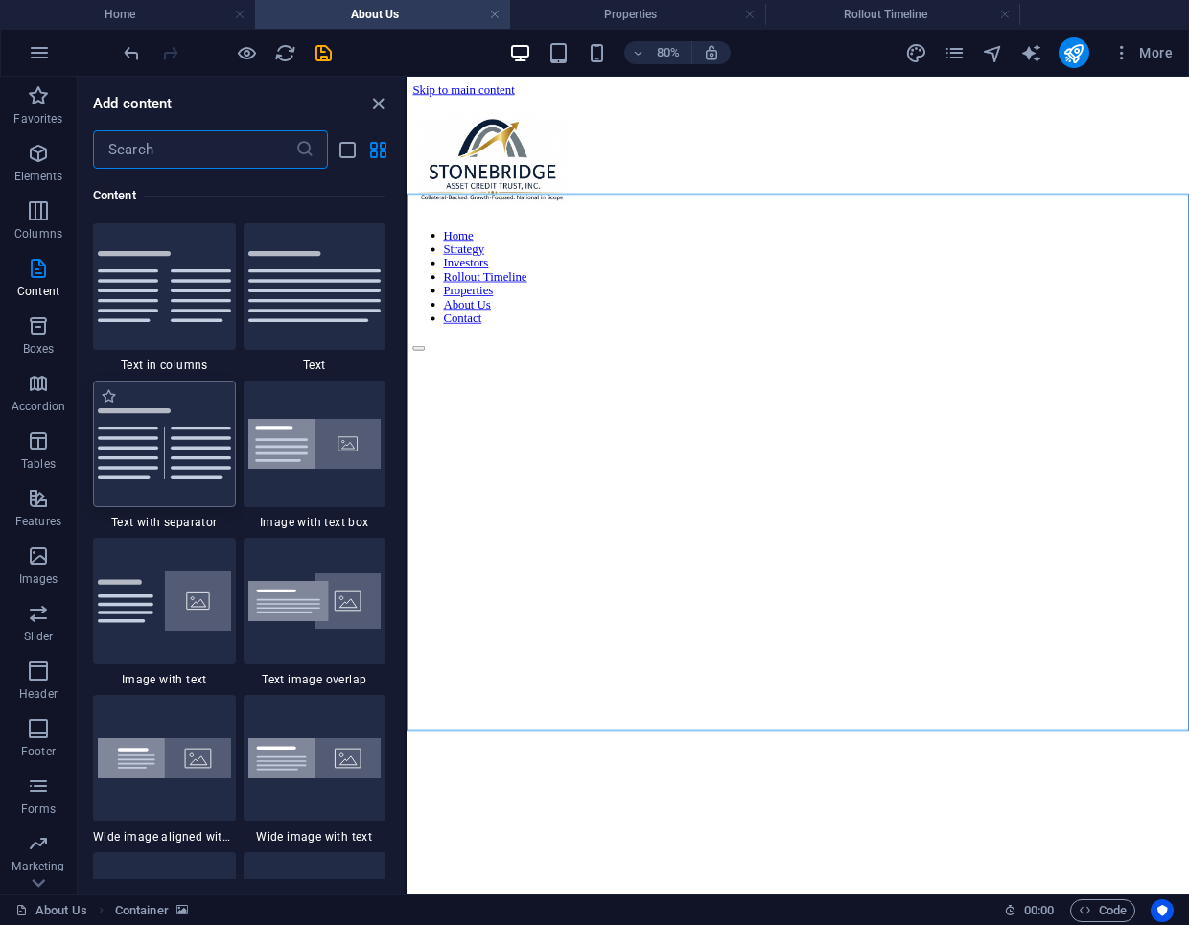
click at [198, 491] on div at bounding box center [164, 444] width 143 height 127
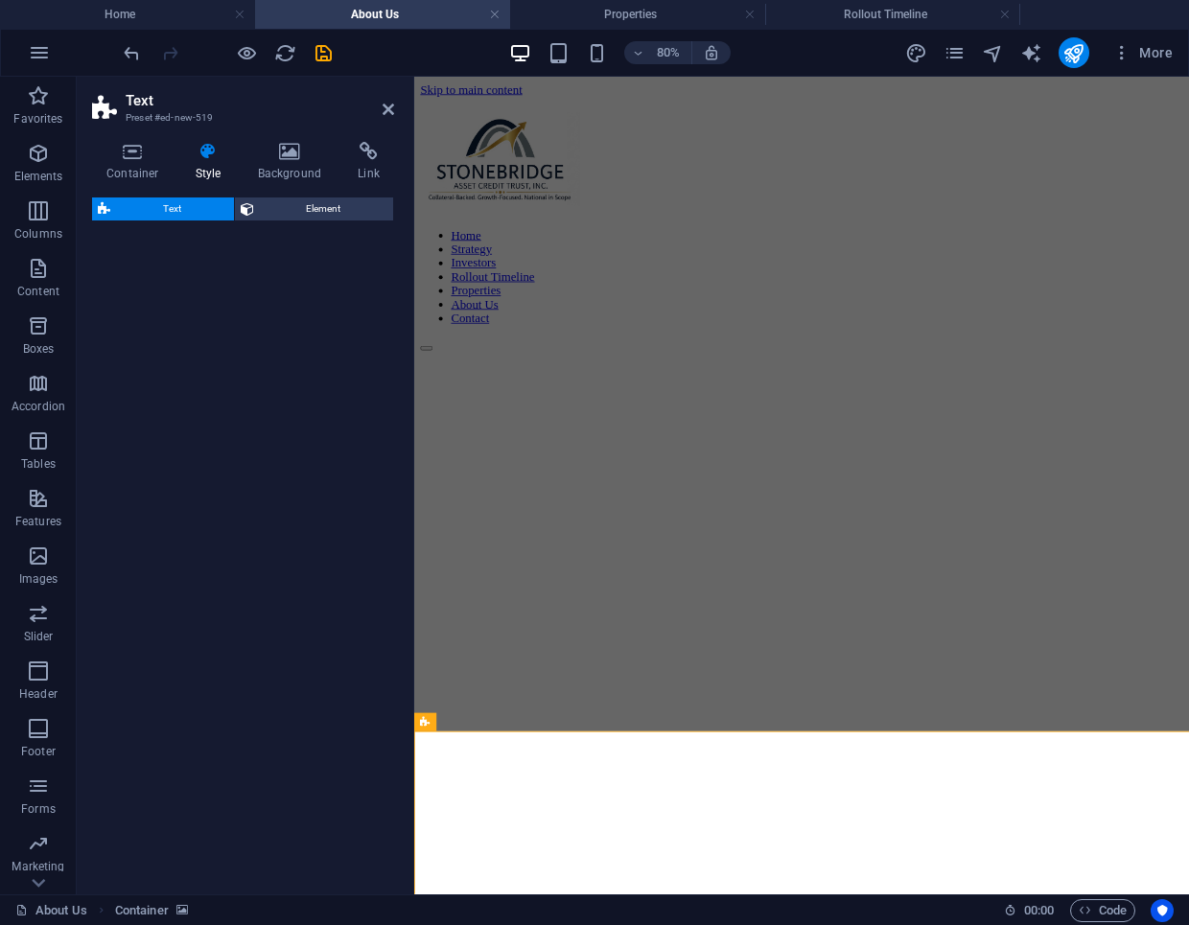
select select "rem"
select select "px"
select select "preset-text-v2-separator"
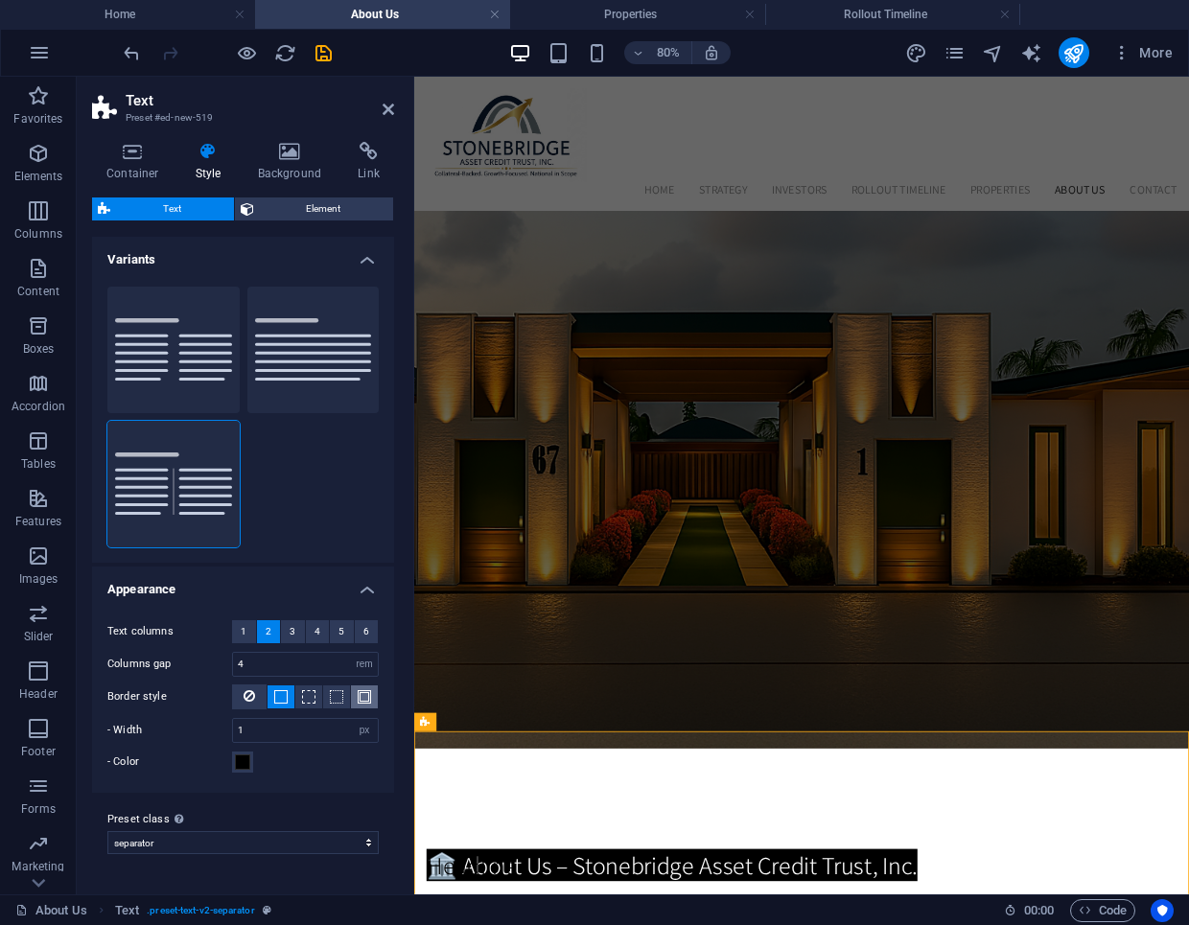
click at [370, 700] on button at bounding box center [364, 697] width 27 height 23
click at [318, 216] on span "Element" at bounding box center [324, 209] width 128 height 23
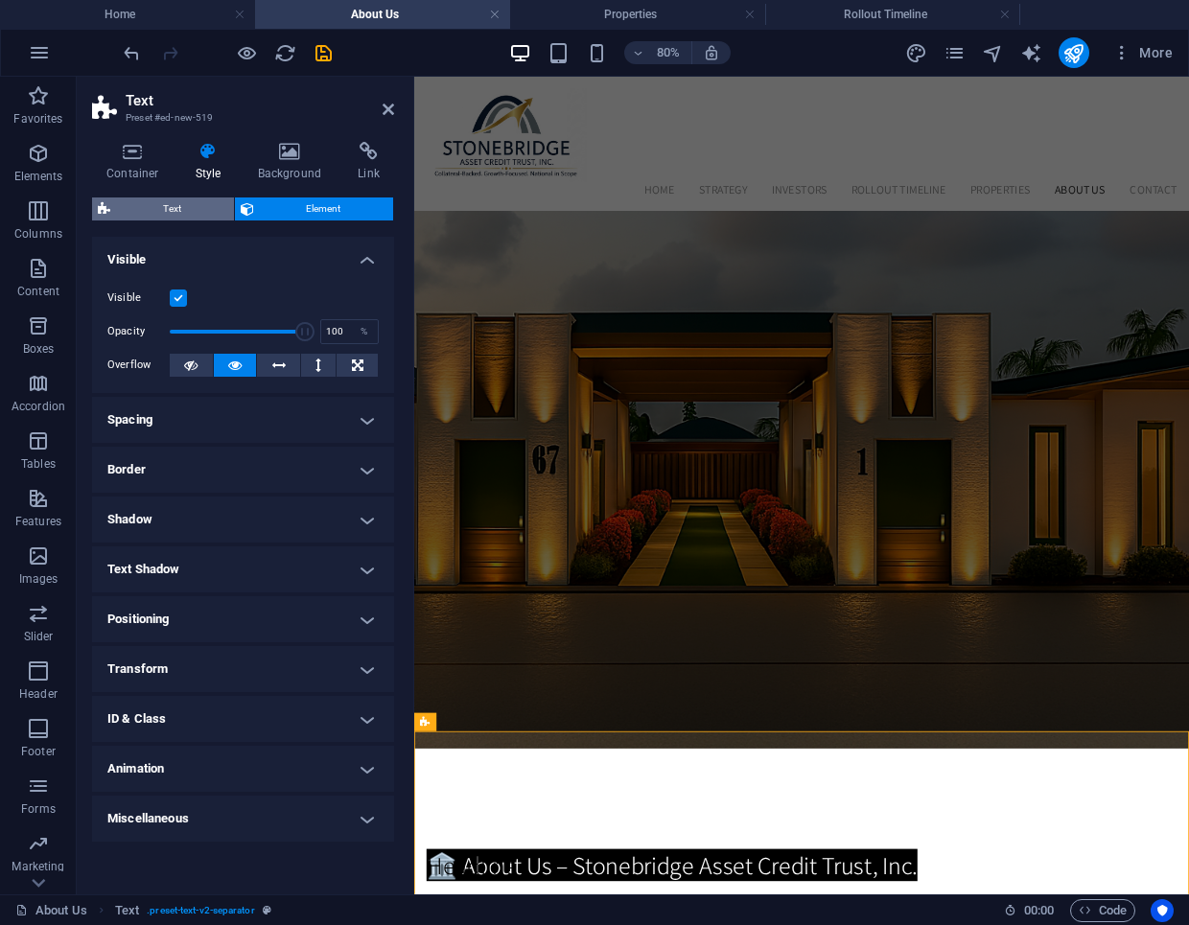
click at [213, 215] on span "Text" at bounding box center [172, 209] width 112 height 23
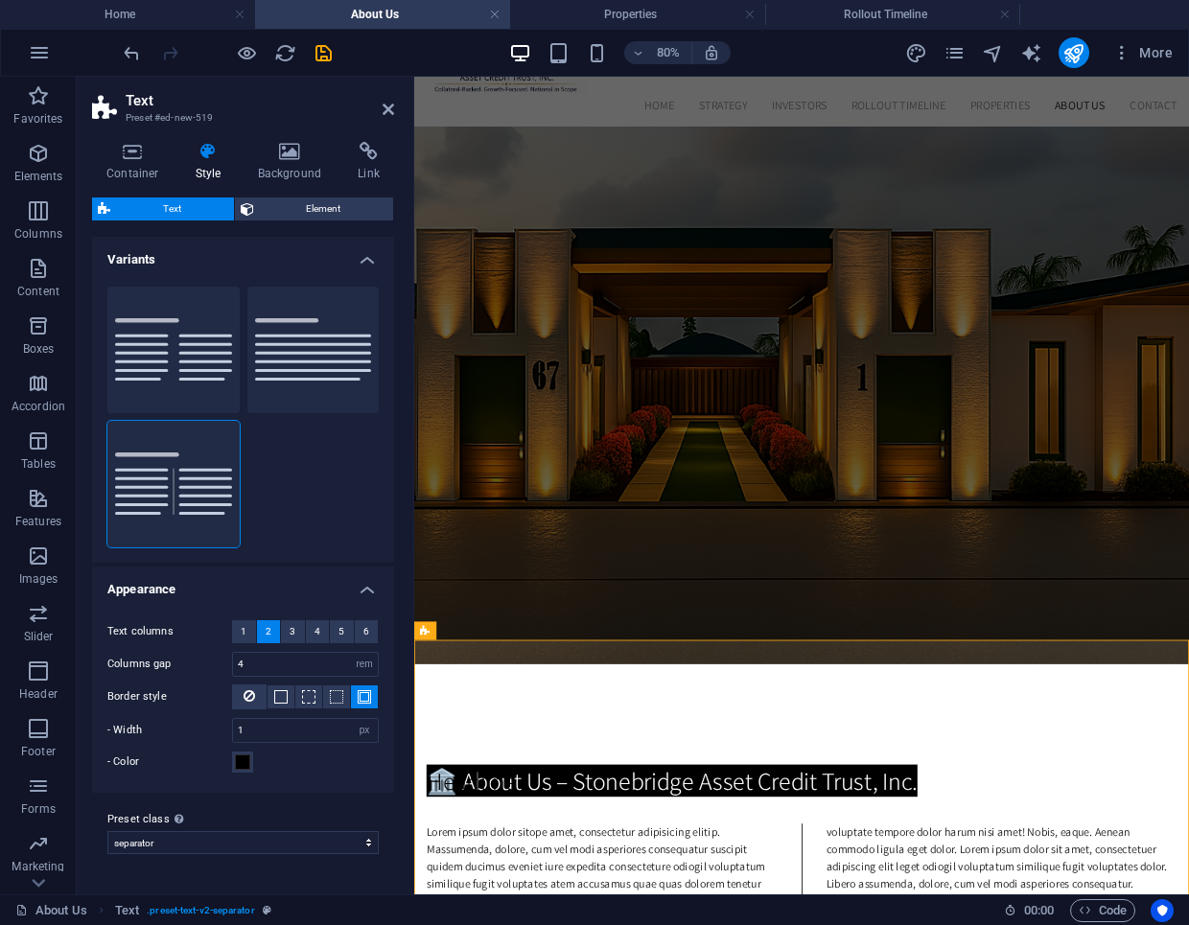
scroll to position [80, 0]
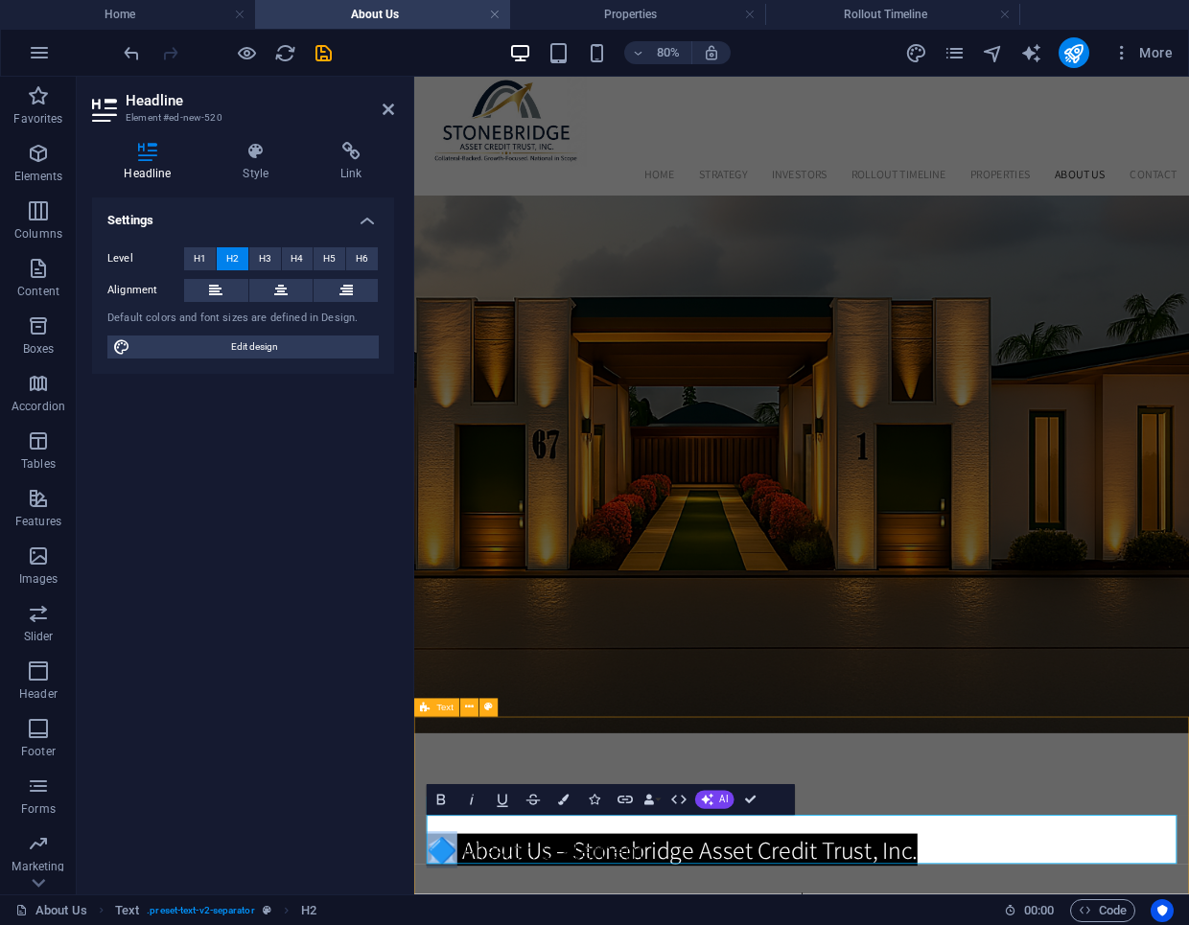
drag, startPoint x: 457, startPoint y: 1020, endPoint x: 428, endPoint y: 1020, distance: 29.7
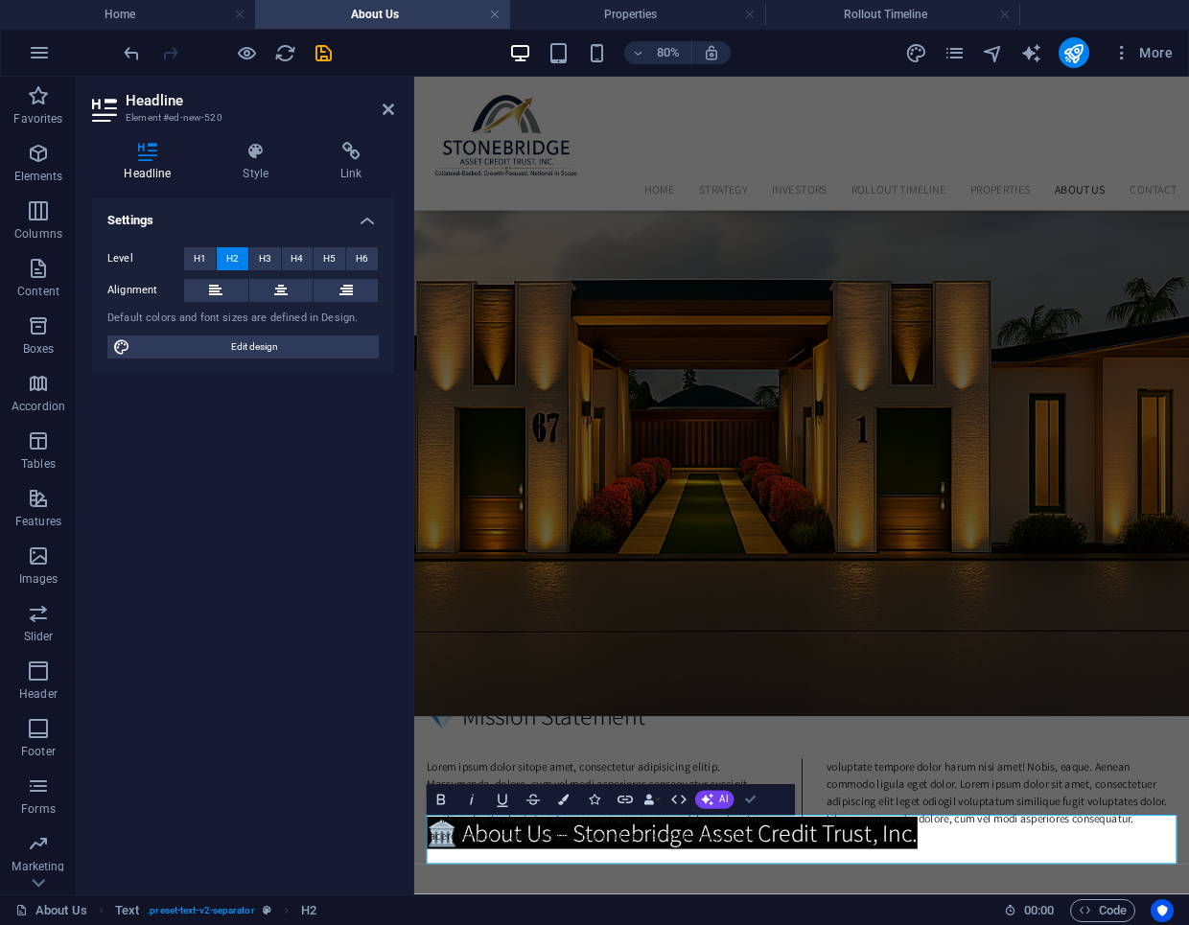
scroll to position [263, 0]
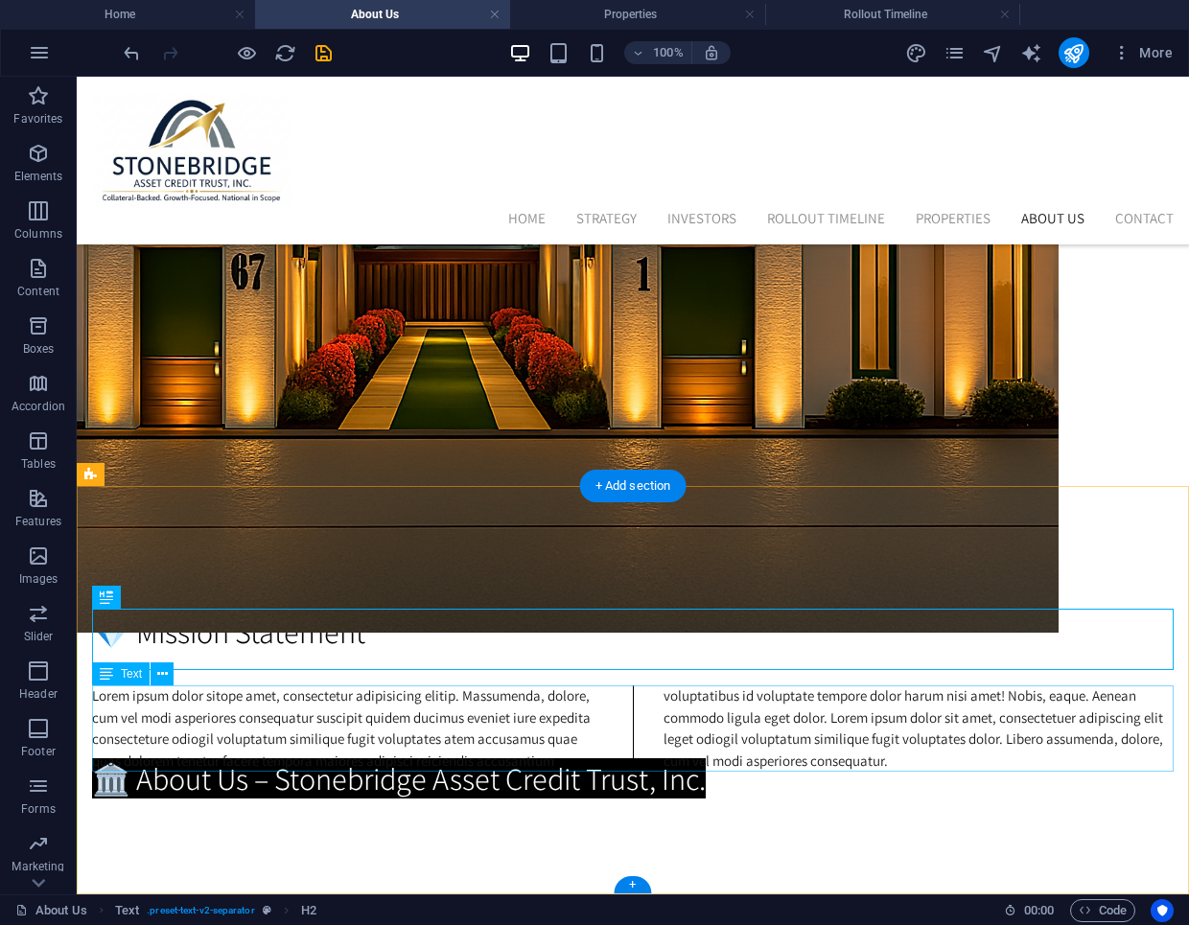
click at [404, 711] on div "Lorem ipsum dolor sitope amet, consectetur adipisicing elitip. Massumenda, dolo…" at bounding box center [633, 729] width 1082 height 86
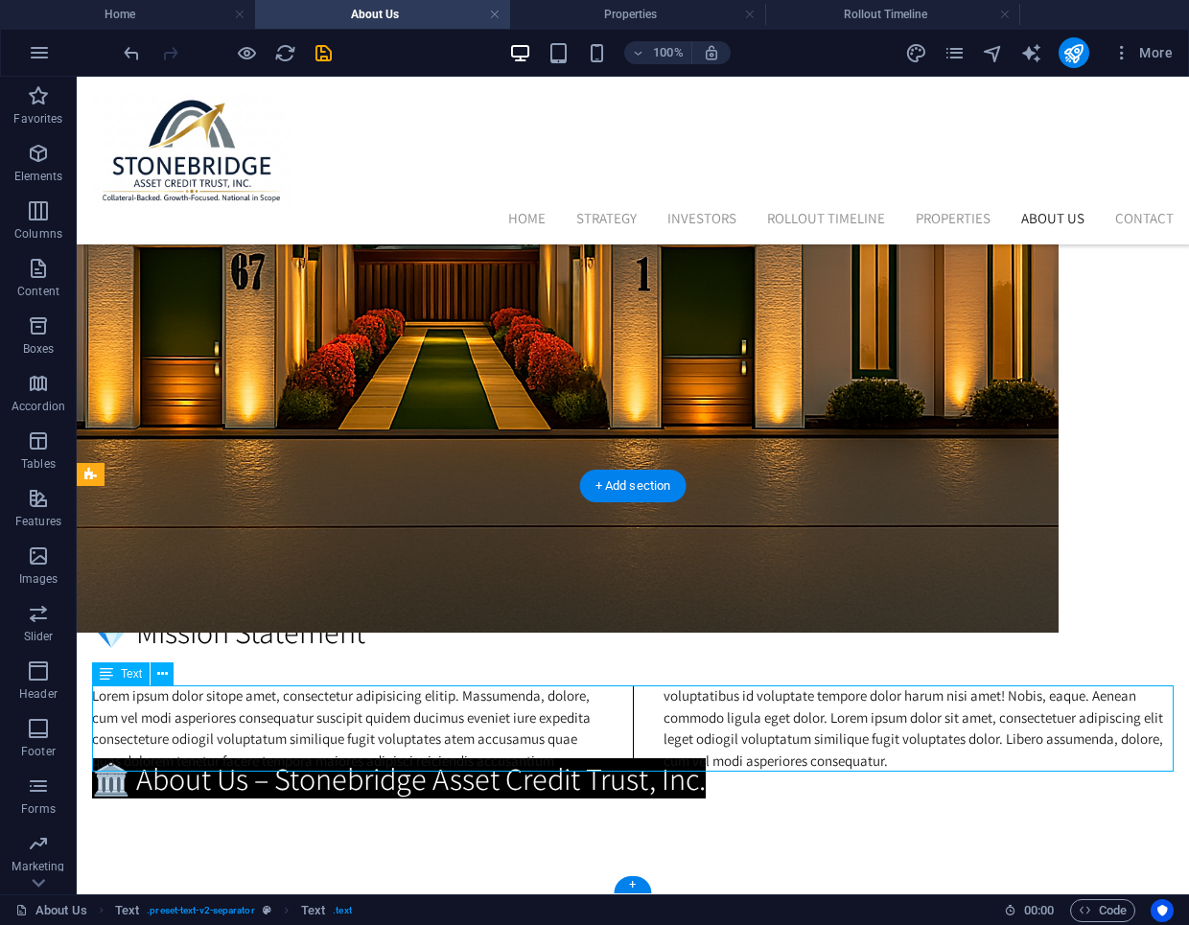
click at [404, 711] on div "Lorem ipsum dolor sitope amet, consectetur adipisicing elitip. Massumenda, dolo…" at bounding box center [633, 729] width 1082 height 86
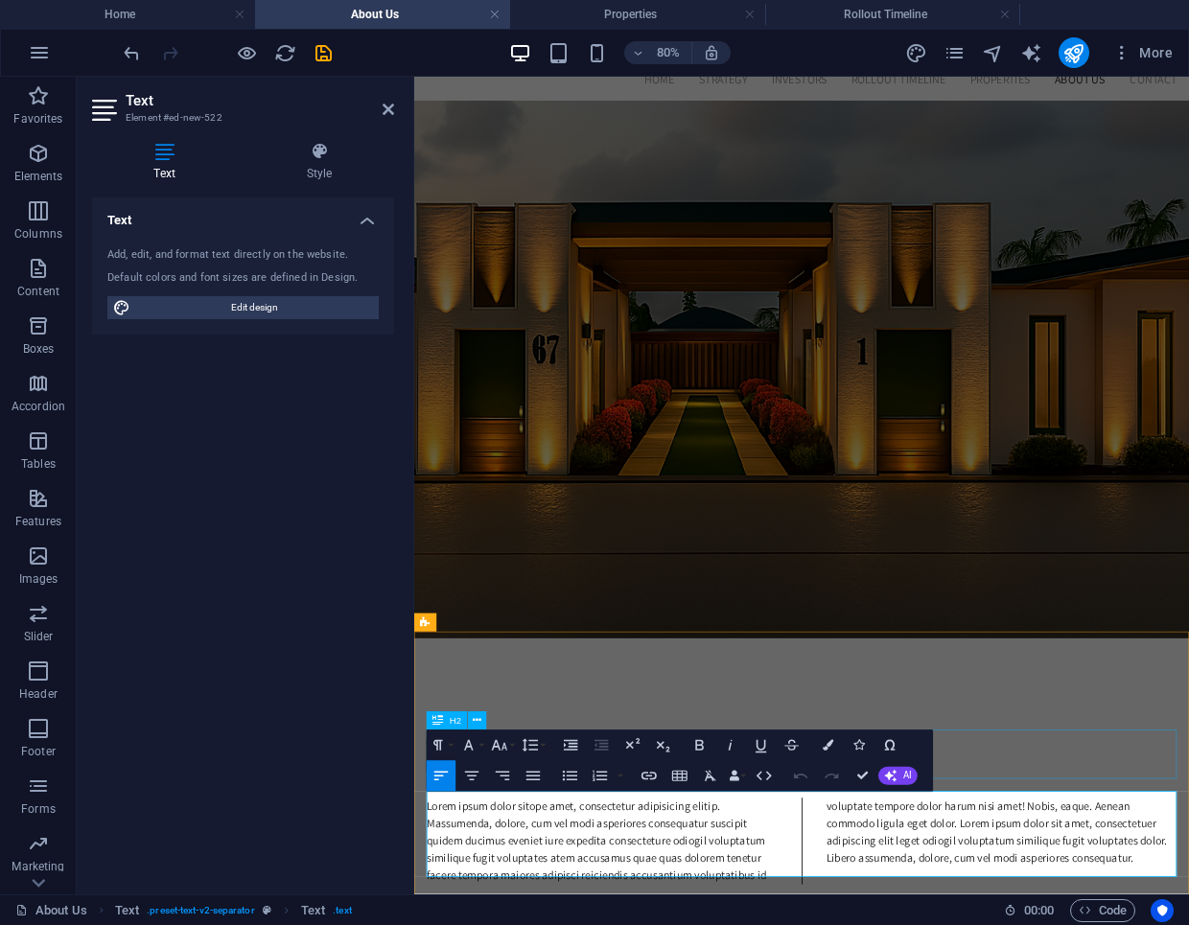
scroll to position [89, 0]
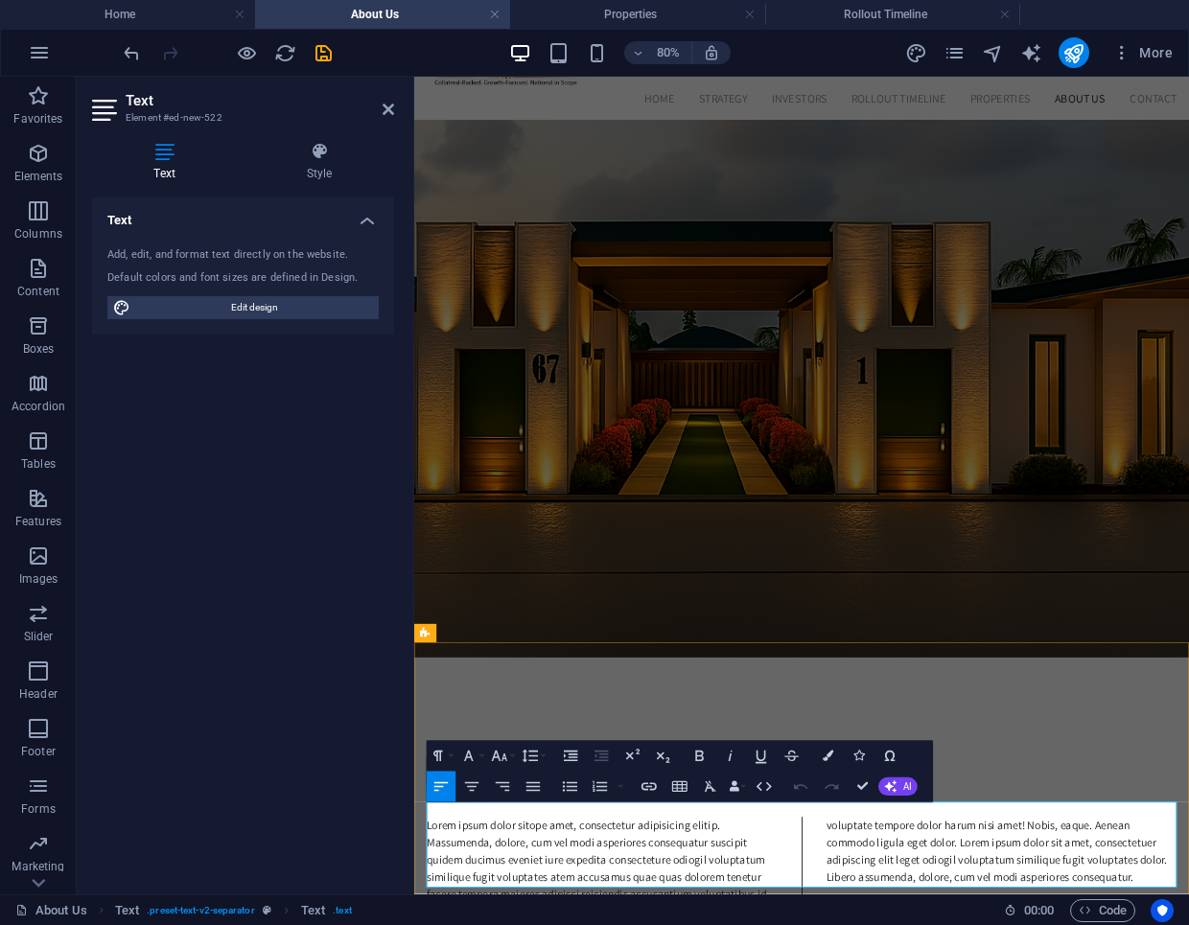
scroll to position [122, 0]
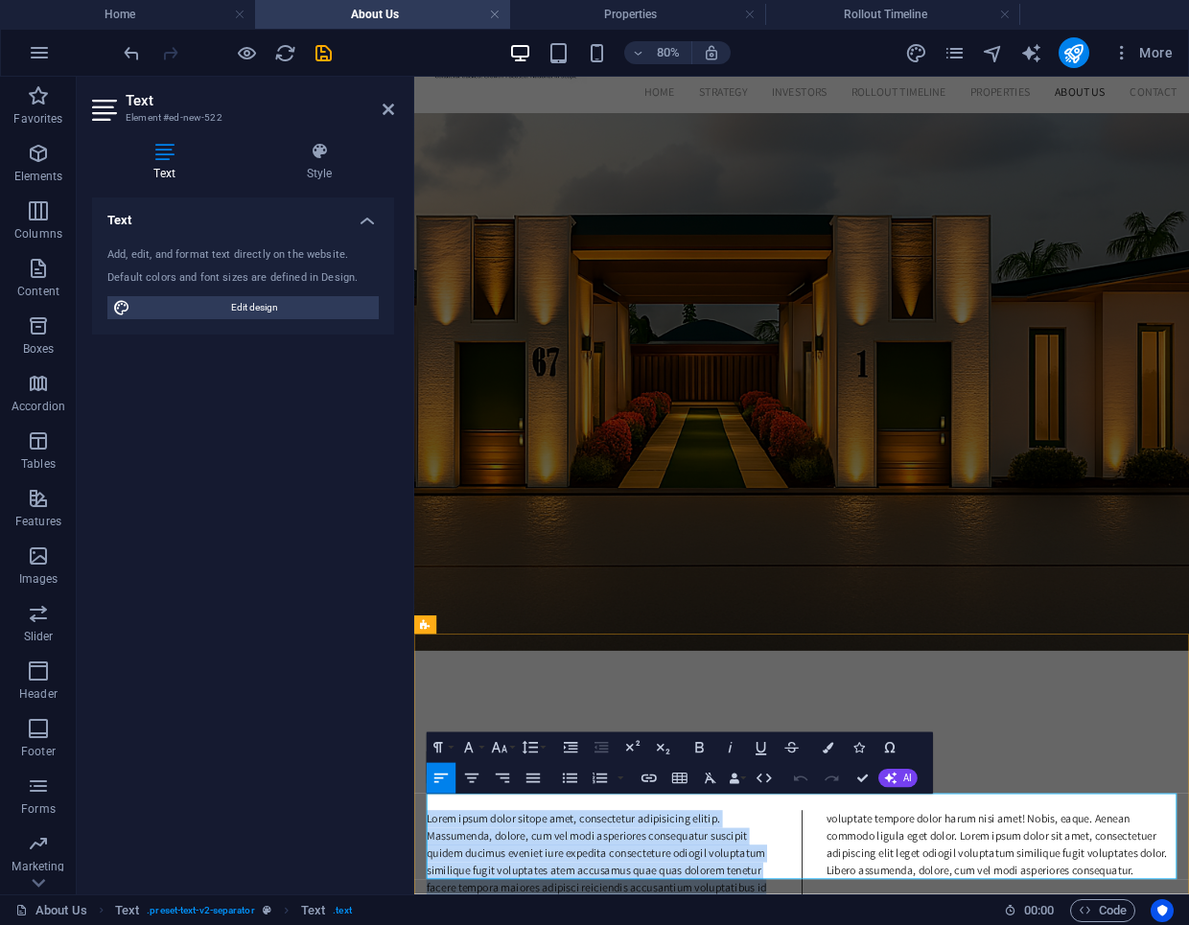
drag, startPoint x: 855, startPoint y: 1069, endPoint x: 432, endPoint y: 986, distance: 431.0
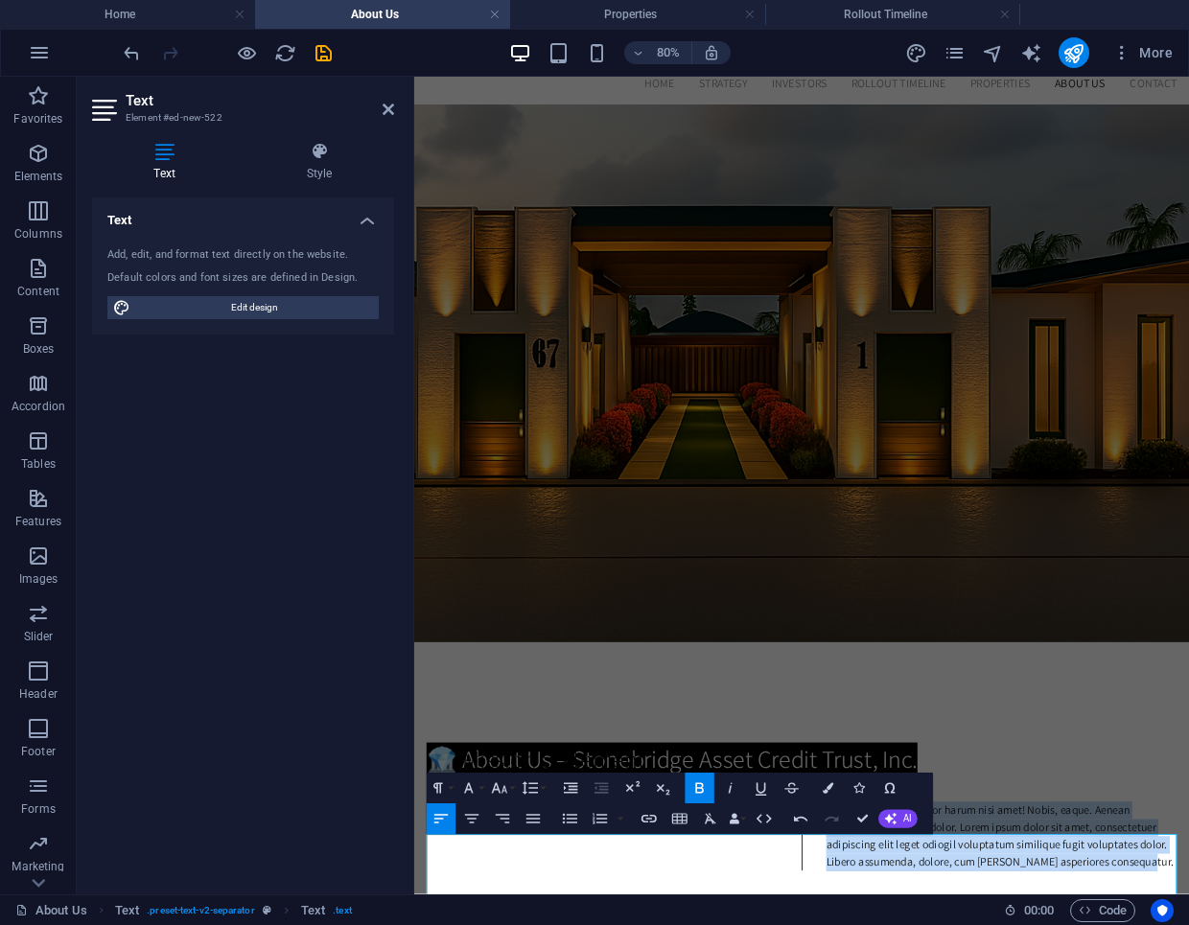
scroll to position [59, 0]
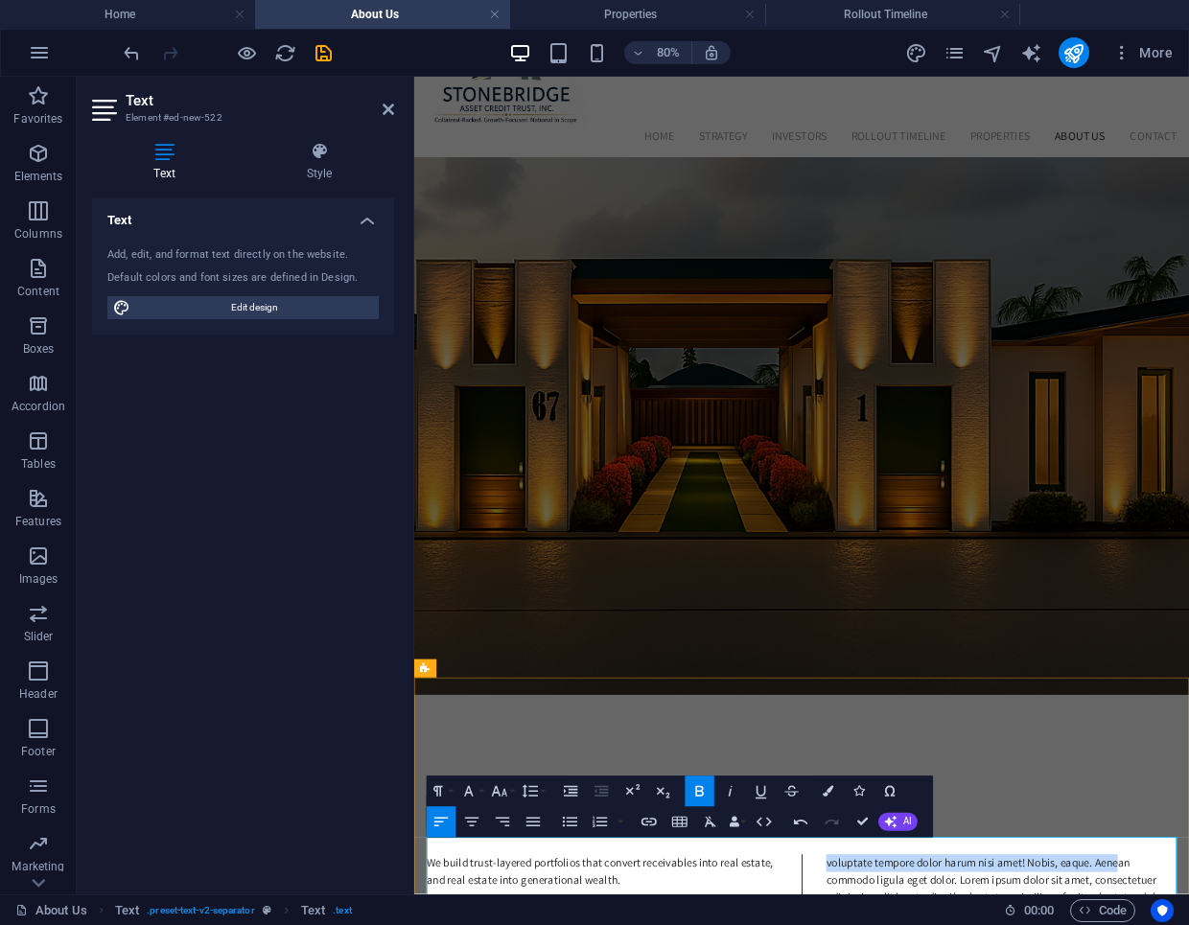
drag, startPoint x: 929, startPoint y: 984, endPoint x: 1292, endPoint y: 1037, distance: 366.3
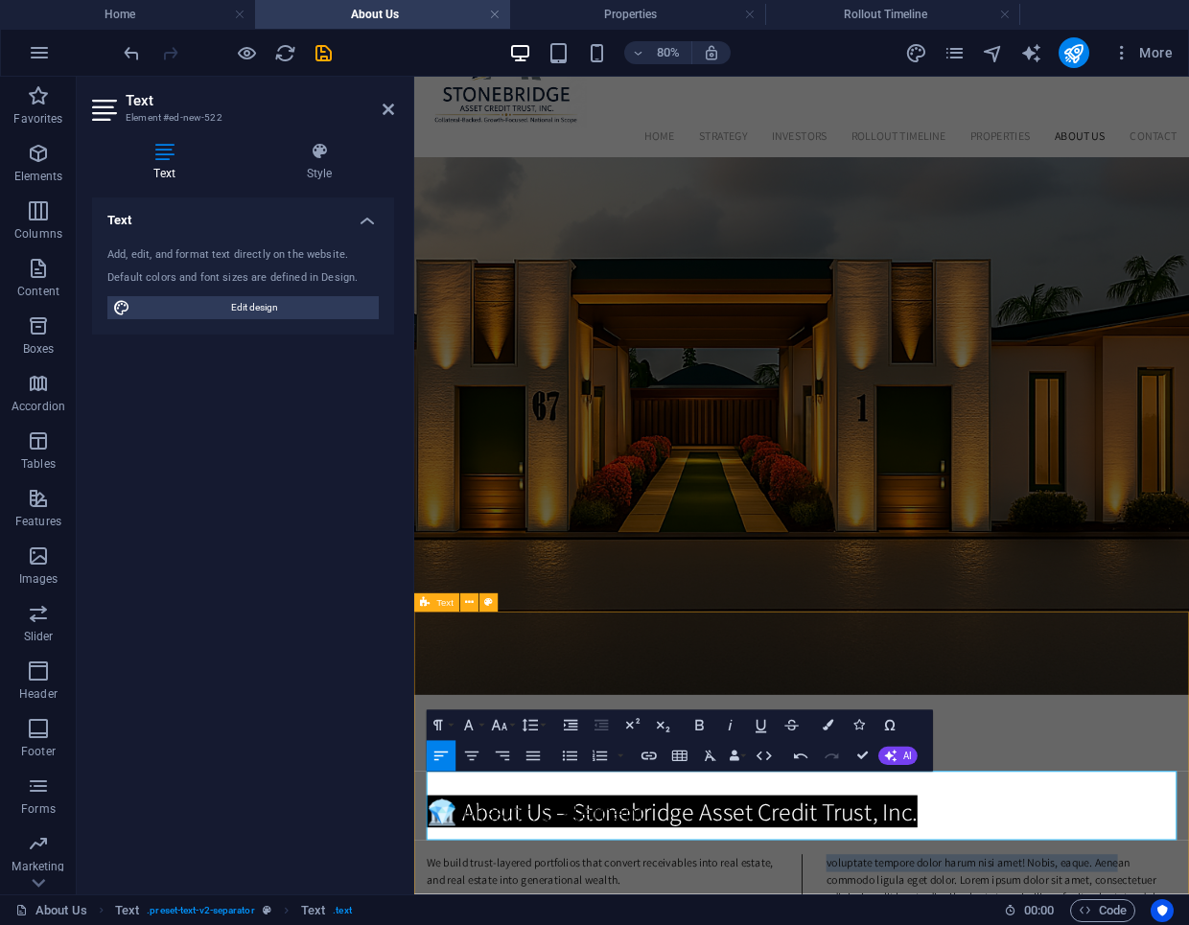
scroll to position [68, 0]
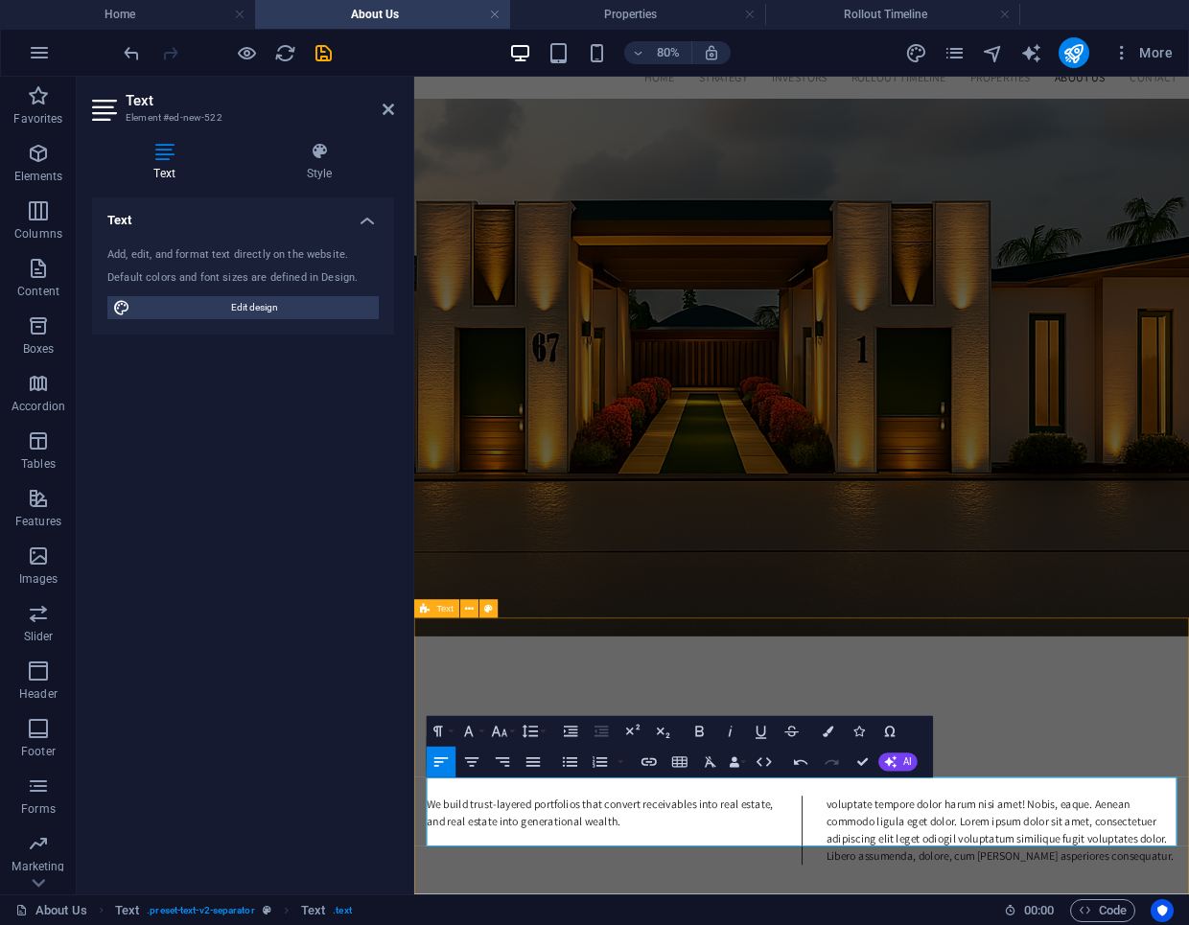
scroll to position [142, 0]
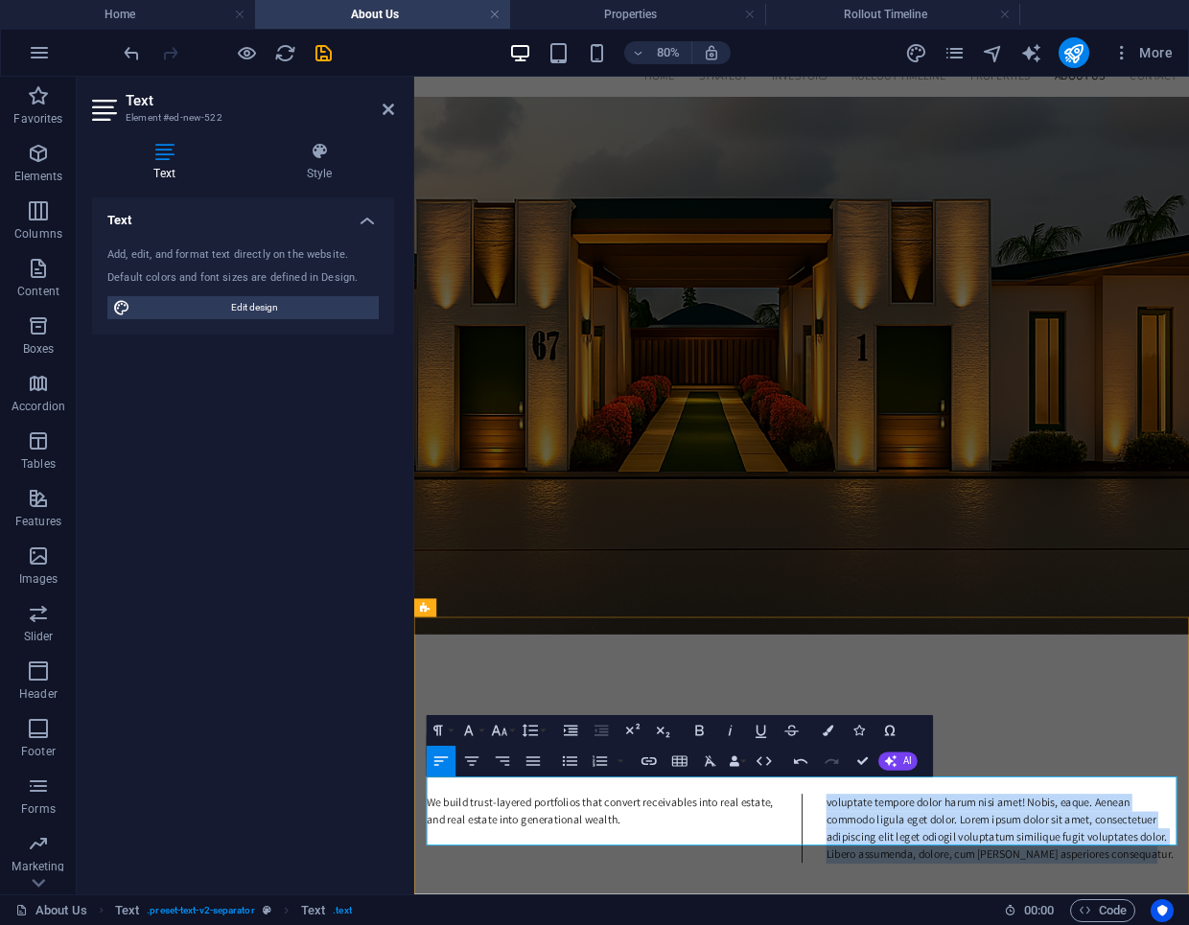
drag, startPoint x: 1321, startPoint y: 1026, endPoint x: 924, endPoint y: 966, distance: 401.6
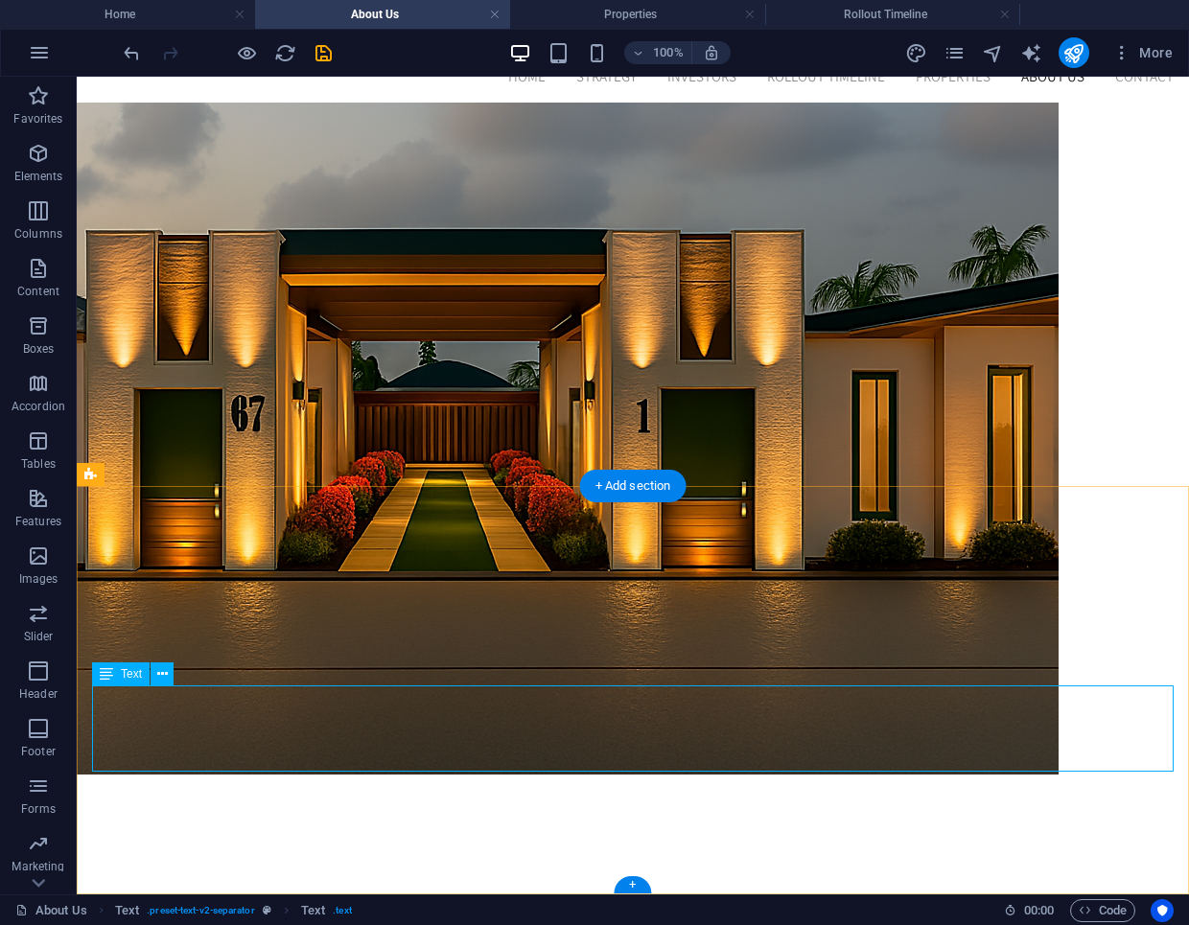
scroll to position [263, 0]
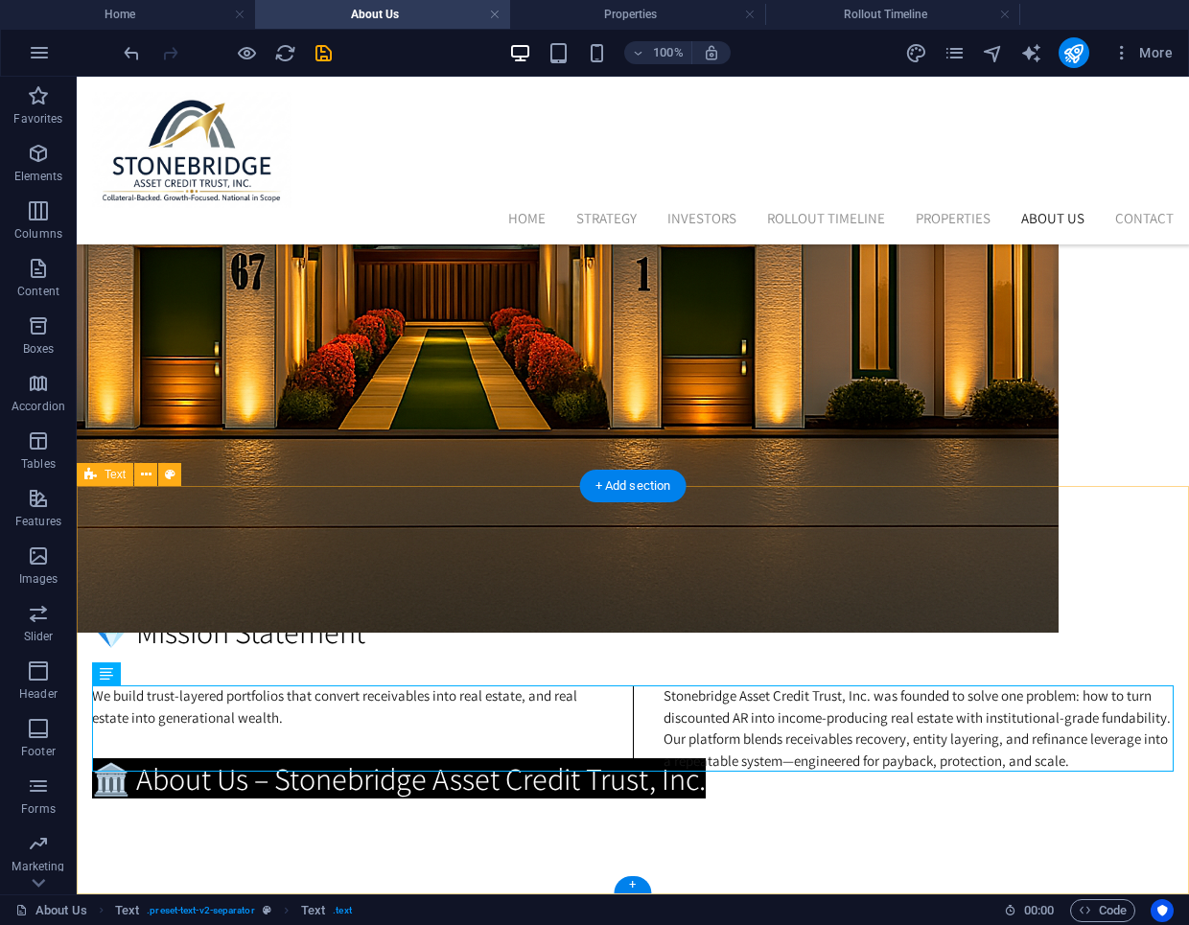
click at [808, 585] on div "💎 Mission Statement We build trust-layered portfolios that convert receivables …" at bounding box center [633, 690] width 1112 height 408
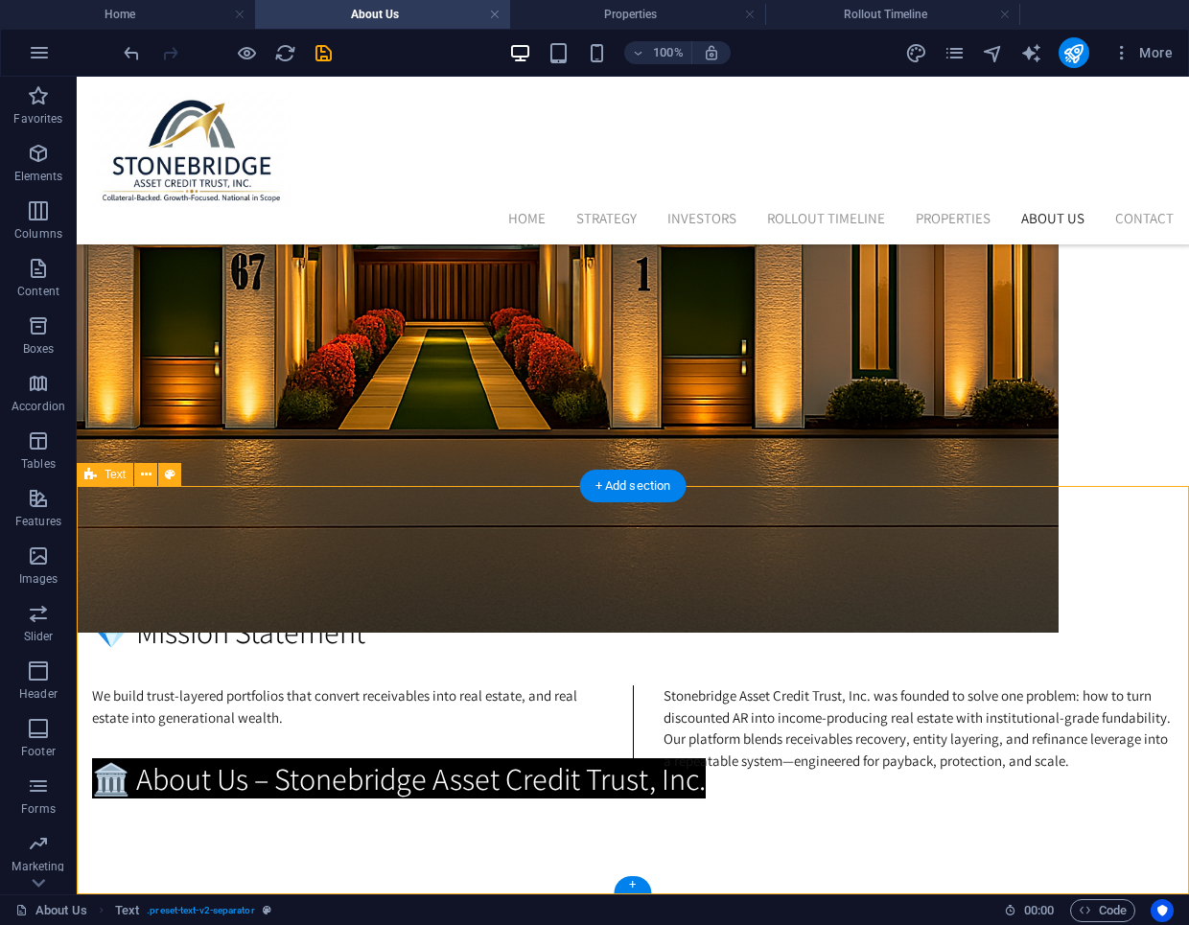
click at [667, 588] on div "💎 Mission Statement We build trust-layered portfolios that convert receivables …" at bounding box center [633, 690] width 1112 height 408
click at [579, 876] on div "💎 Mission Statement We build trust-layered portfolios that convert receivables …" at bounding box center [633, 690] width 1112 height 408
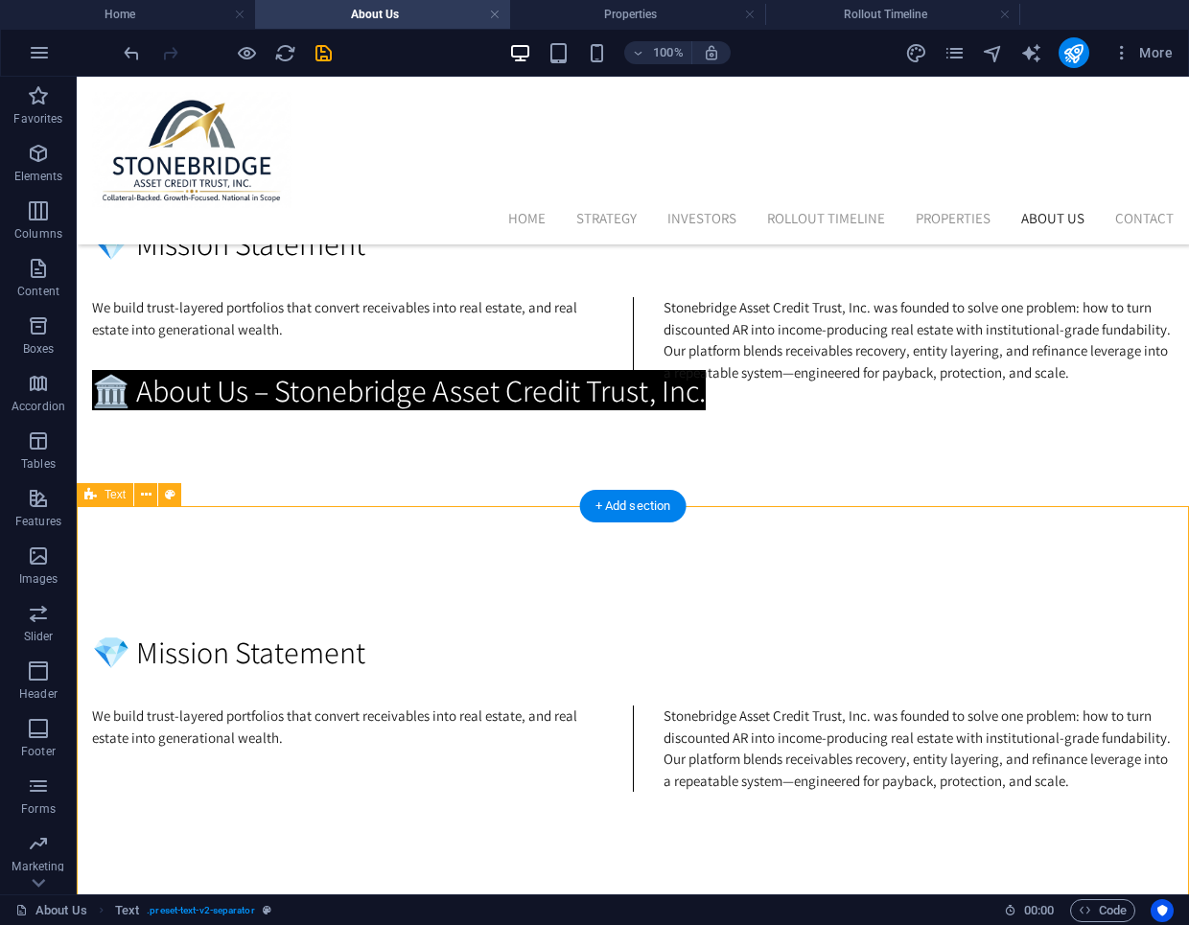
scroll to position [671, 0]
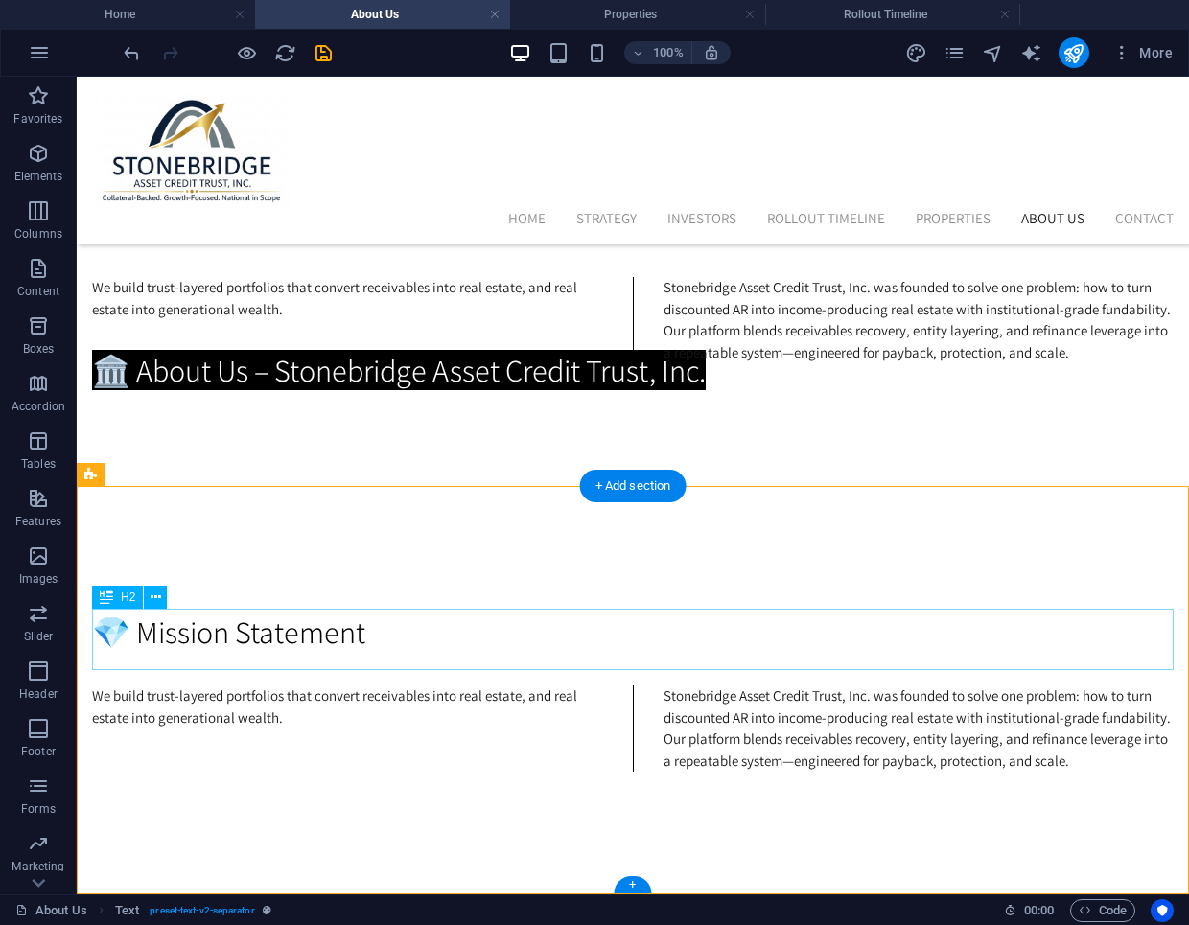
click at [357, 625] on div "💎 Mission Statement" at bounding box center [633, 632] width 1082 height 46
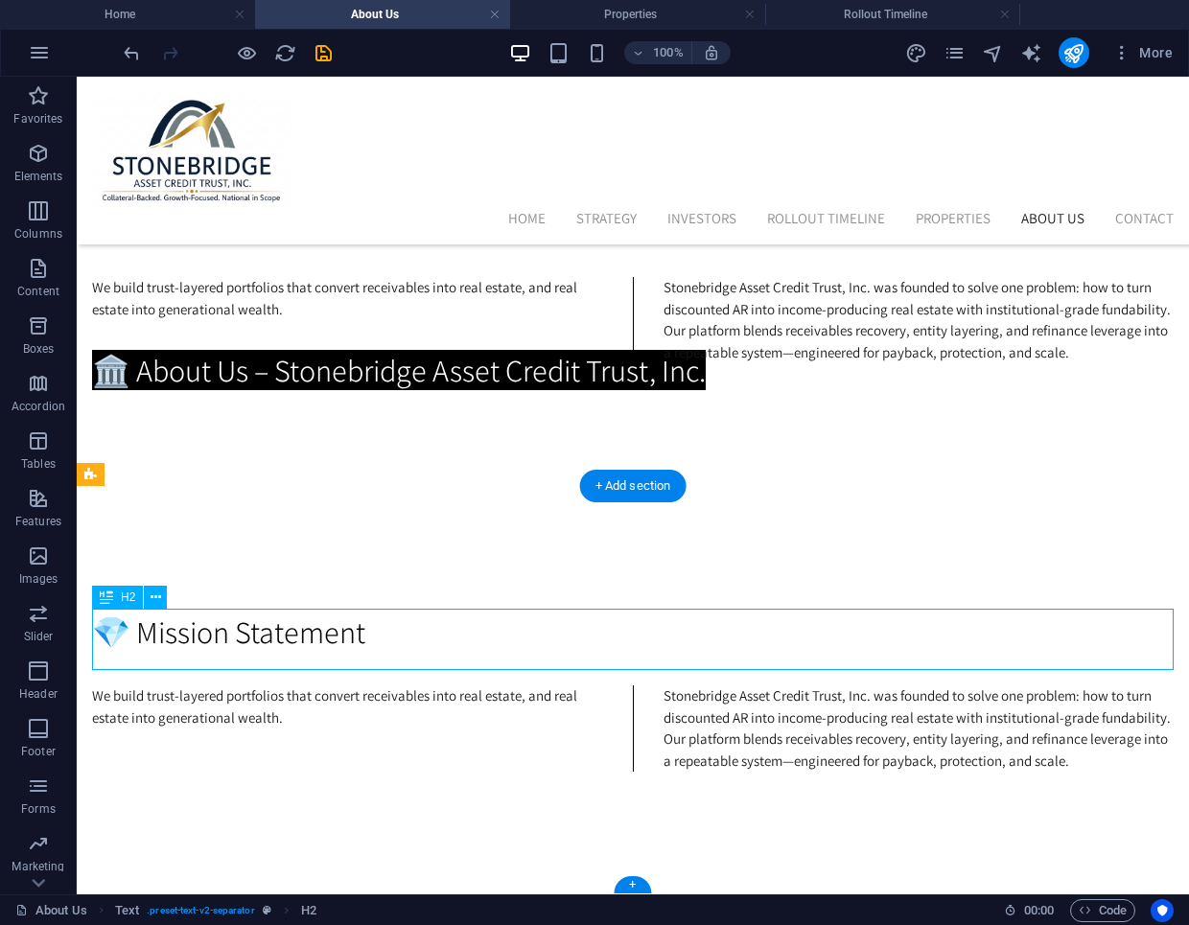
click at [357, 625] on div "💎 Mission Statement" at bounding box center [633, 632] width 1082 height 46
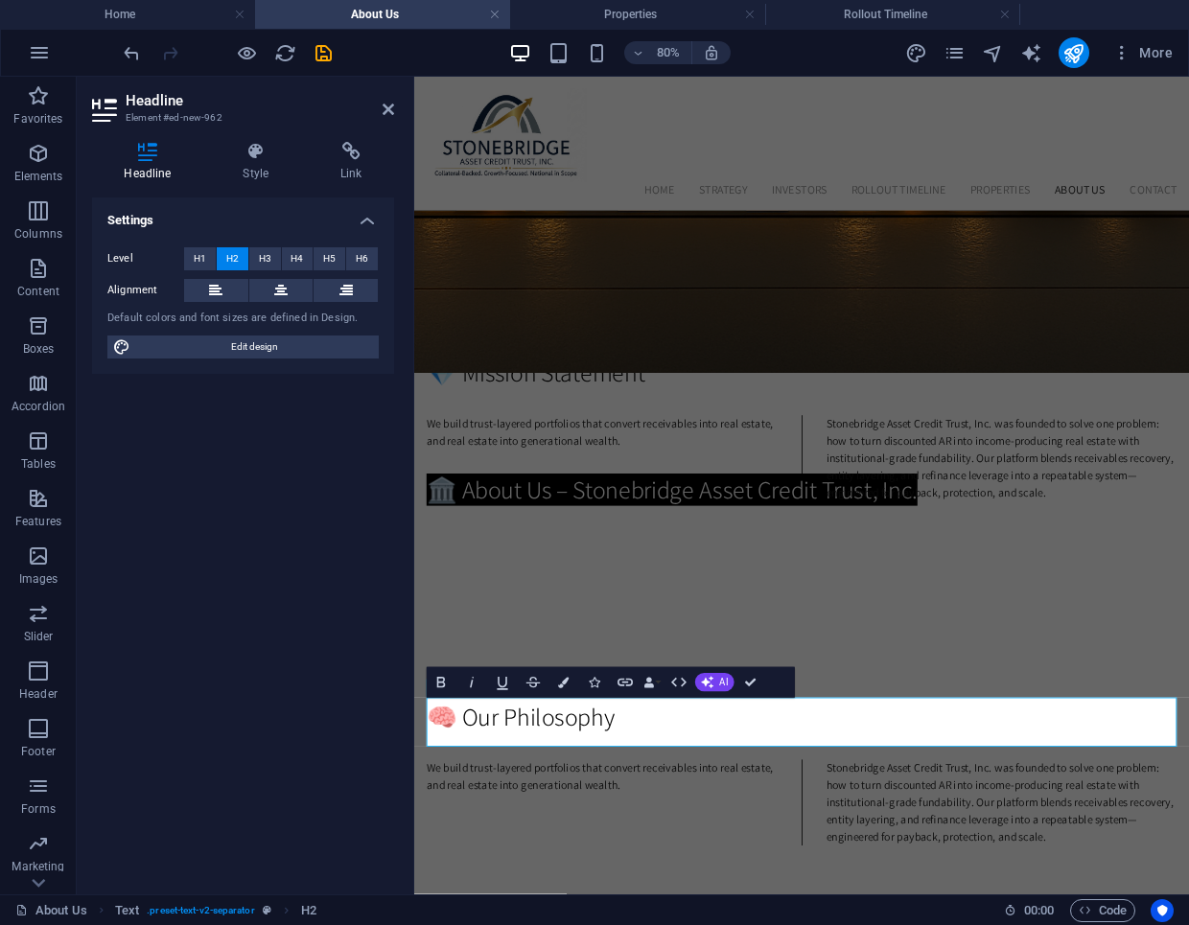
click at [766, 681] on div "Bold Italic Underline Strikethrough Colors Icons Link Data Bindings Company Fir…" at bounding box center [611, 682] width 368 height 31
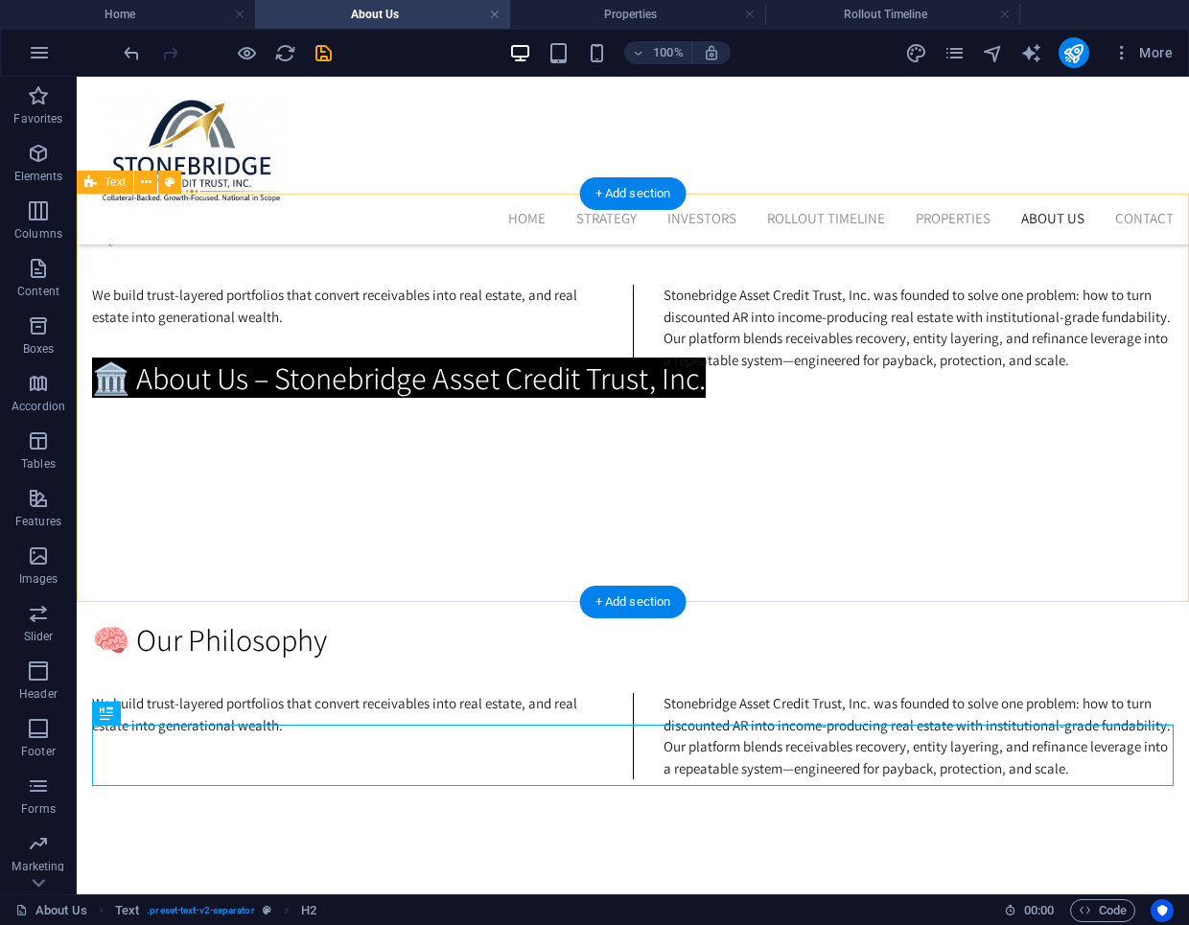
scroll to position [671, 0]
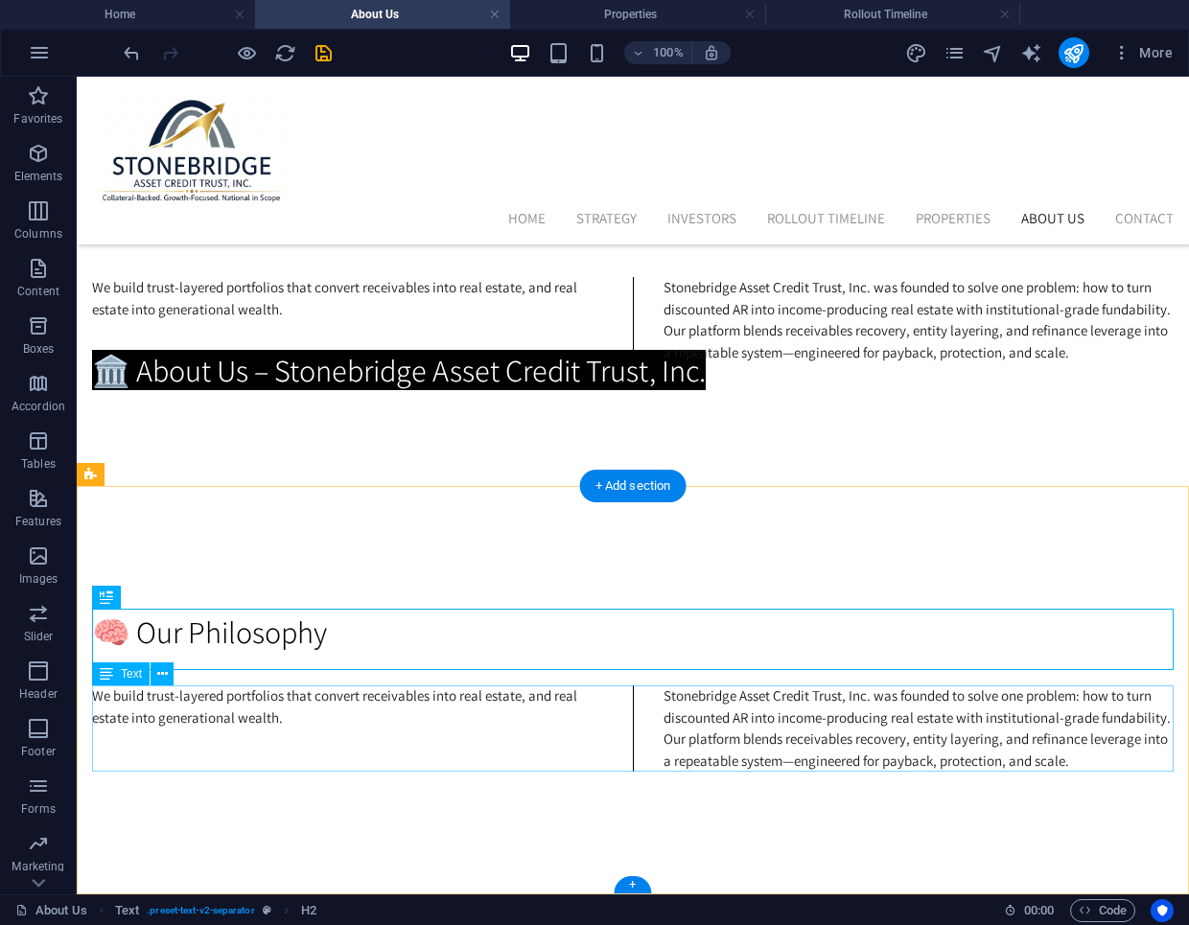
click at [509, 698] on div "We build trust-layered portfolios that convert receivables into real estate, an…" at bounding box center [633, 729] width 1082 height 86
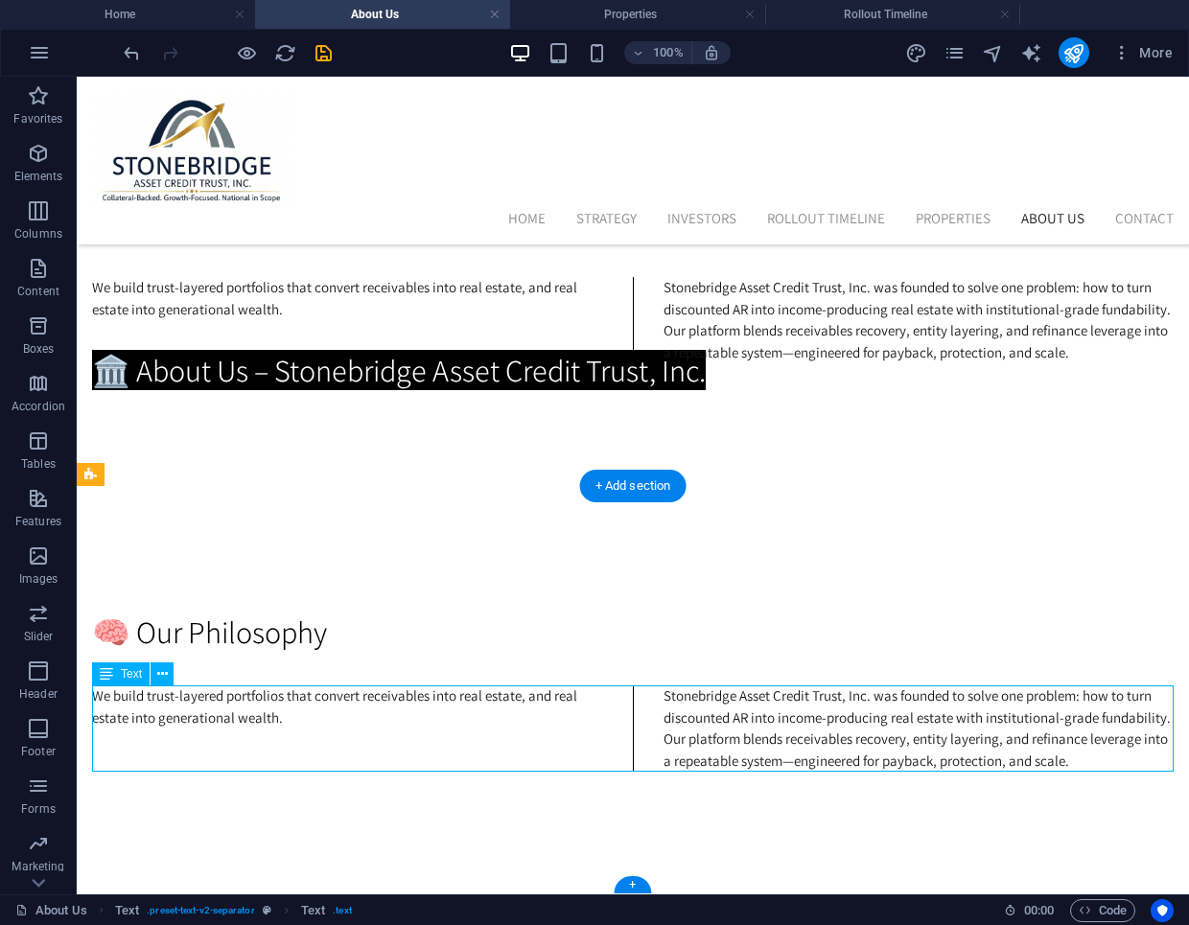
click at [632, 728] on div "We build trust-layered portfolios that convert receivables into real estate, an…" at bounding box center [633, 729] width 1082 height 86
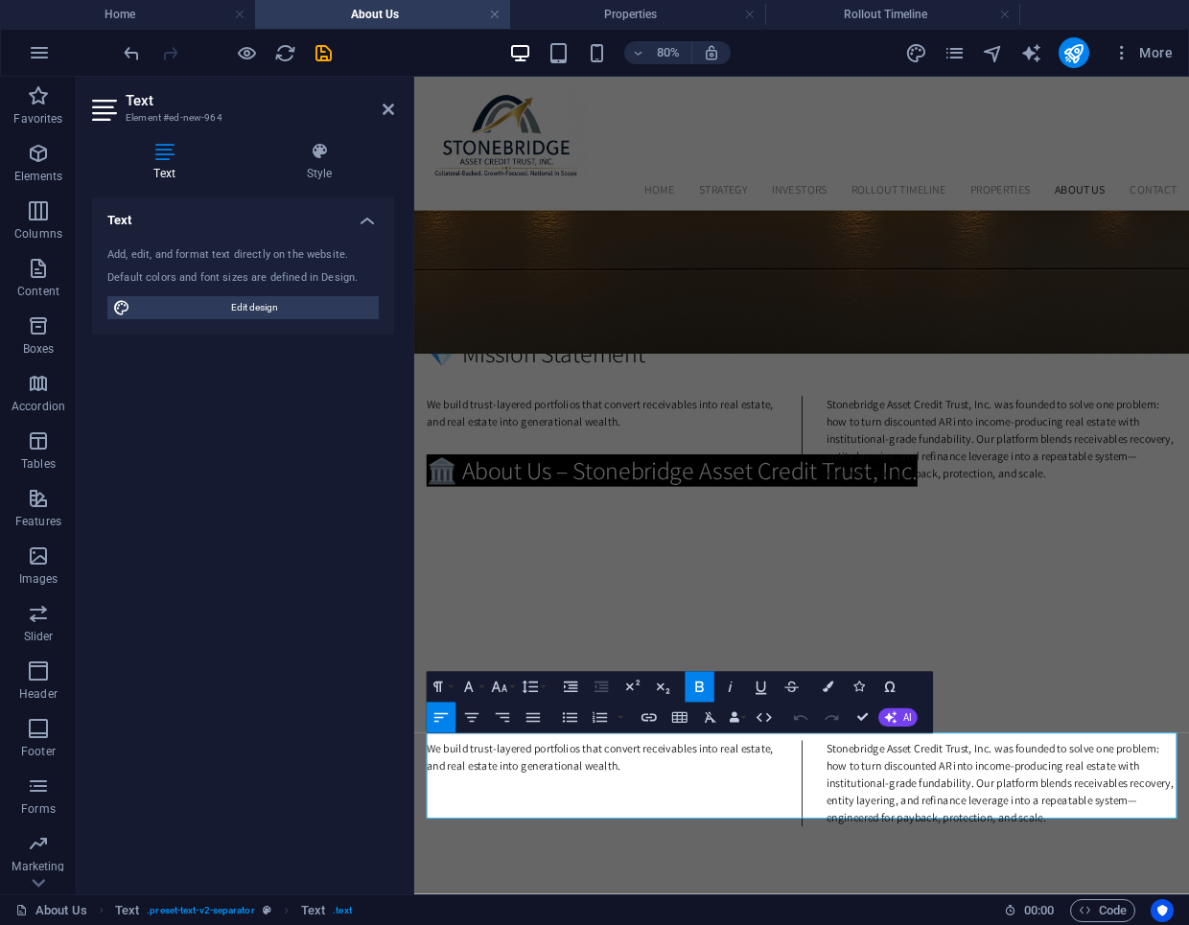
scroll to position [509, 0]
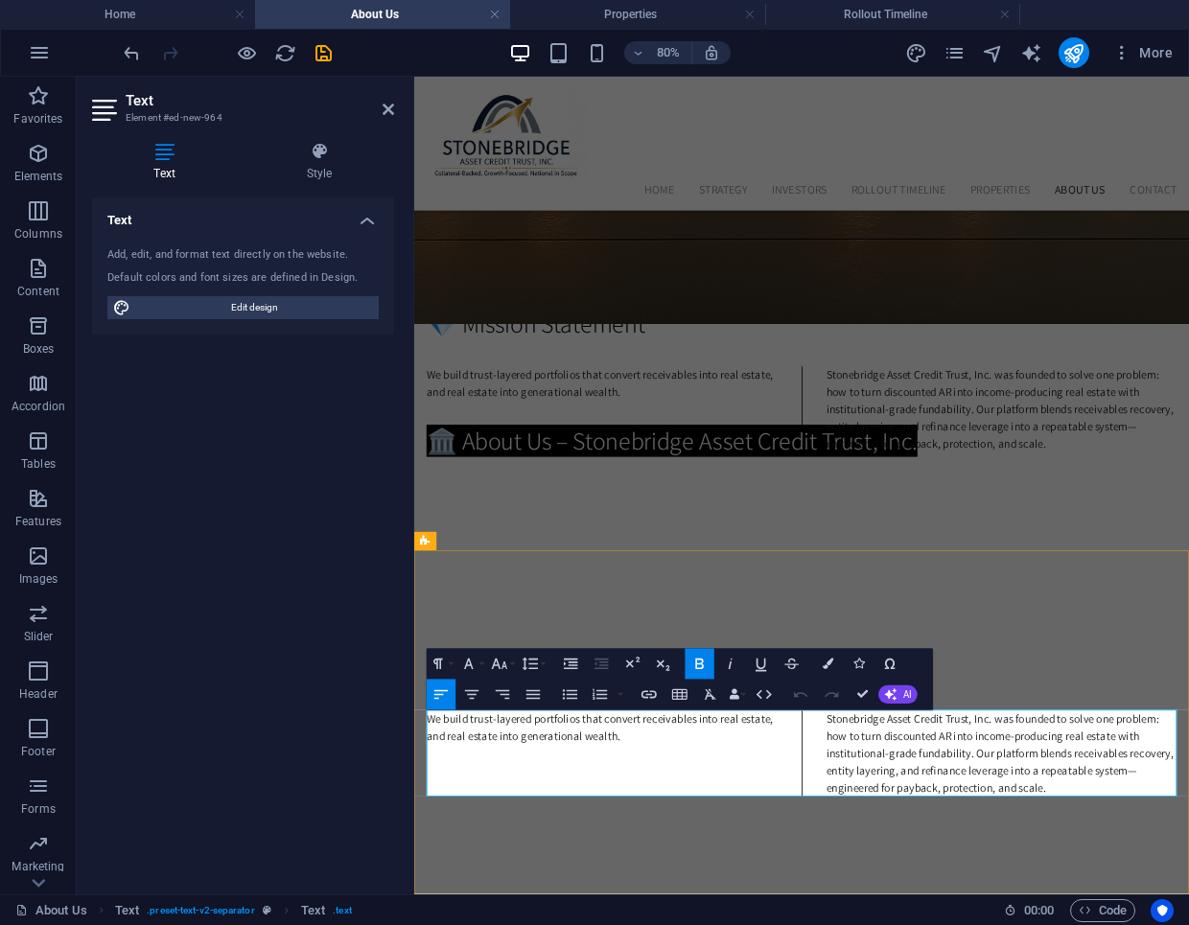
click at [848, 918] on p at bounding box center [649, 924] width 438 height 22
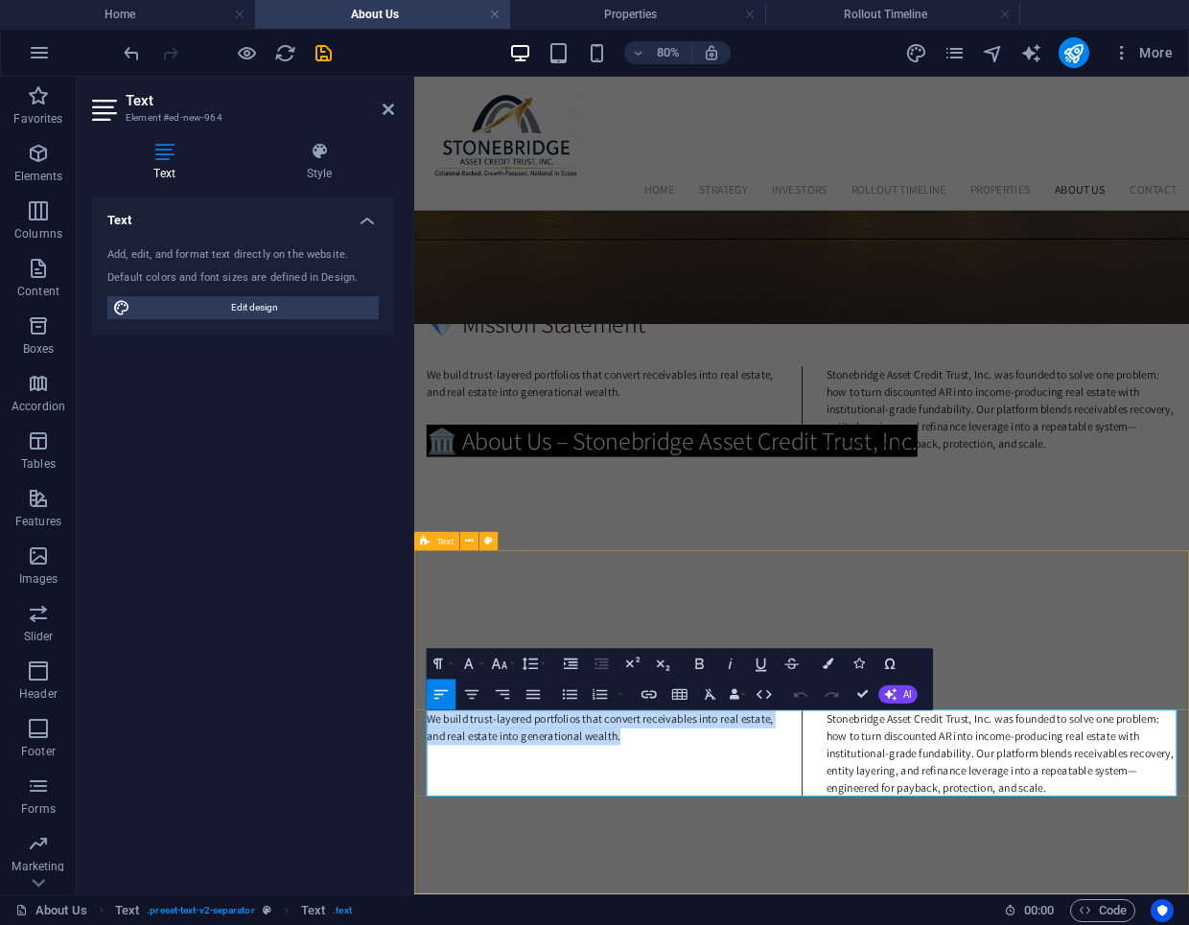
drag, startPoint x: 669, startPoint y: 898, endPoint x: 427, endPoint y: 871, distance: 244.1
click at [427, 871] on div "🧠 Our Philosophy We build trust-layered portfolios that convert receivables int…" at bounding box center [898, 885] width 969 height 431
click at [668, 734] on div "🧠 Our Philosophy We build trust-layered portfolios that convert receivables int…" at bounding box center [898, 885] width 969 height 431
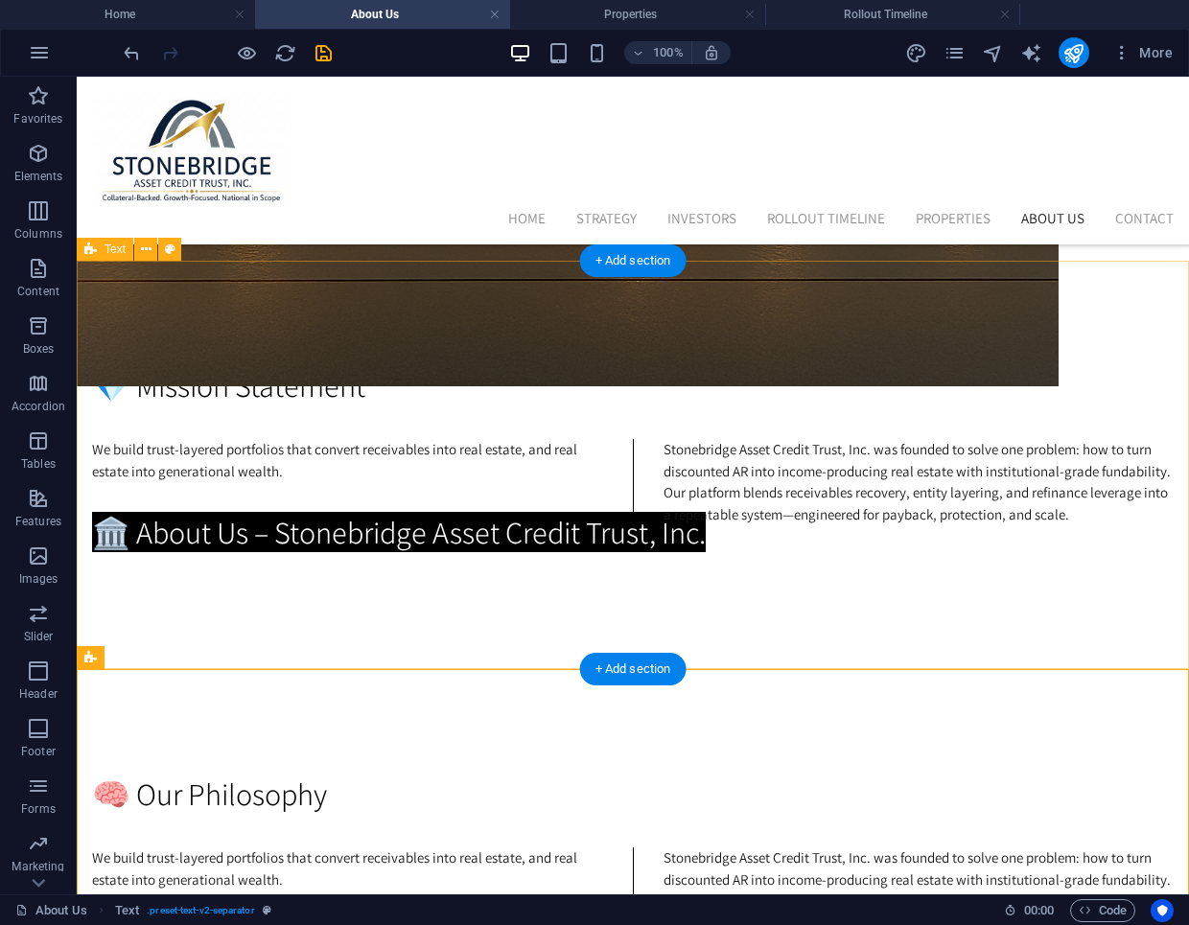
scroll to position [488, 0]
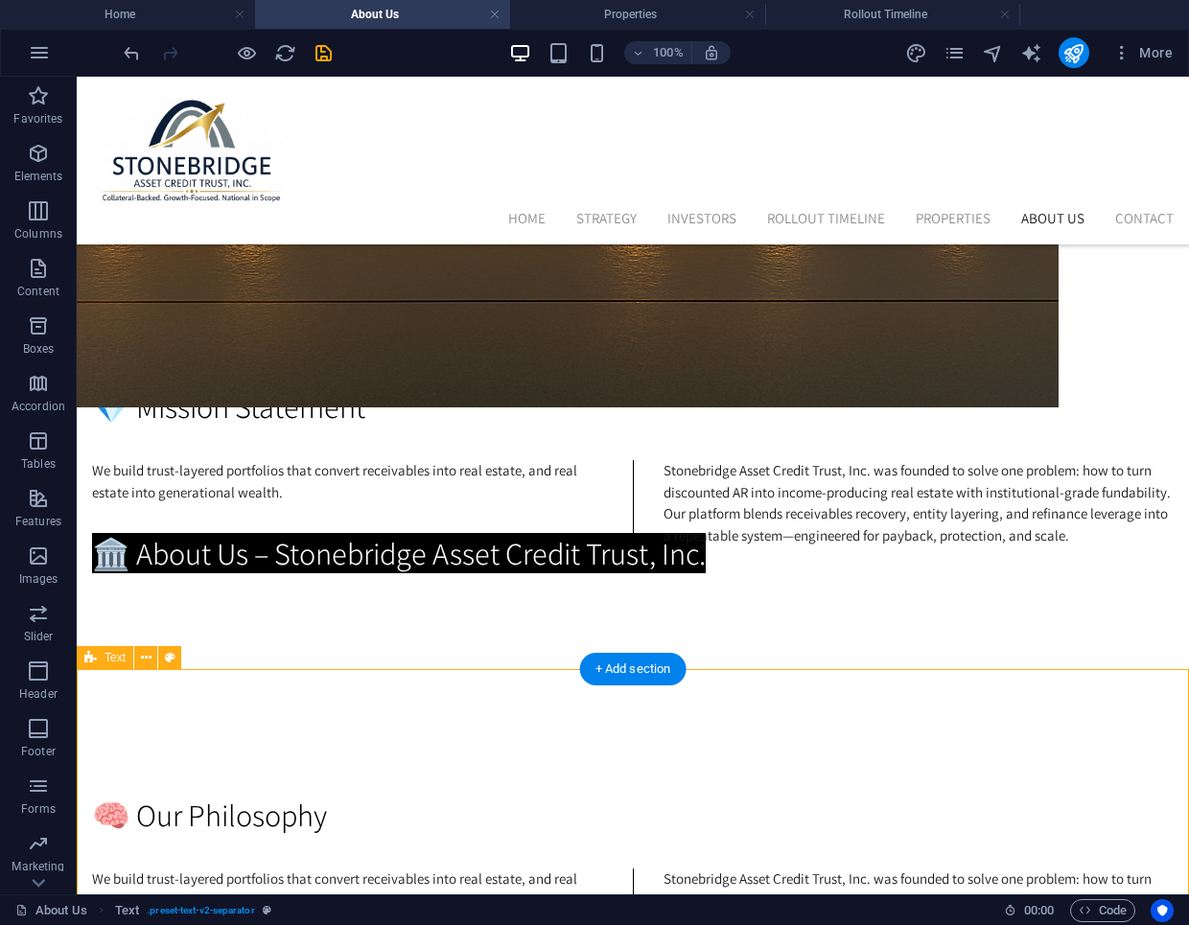
click at [441, 730] on div "🧠 Our Philosophy We build trust-layered portfolios that convert receivables int…" at bounding box center [633, 873] width 1112 height 408
click at [442, 730] on div "🧠 Our Philosophy We build trust-layered portfolios that convert receivables int…" at bounding box center [633, 873] width 1112 height 408
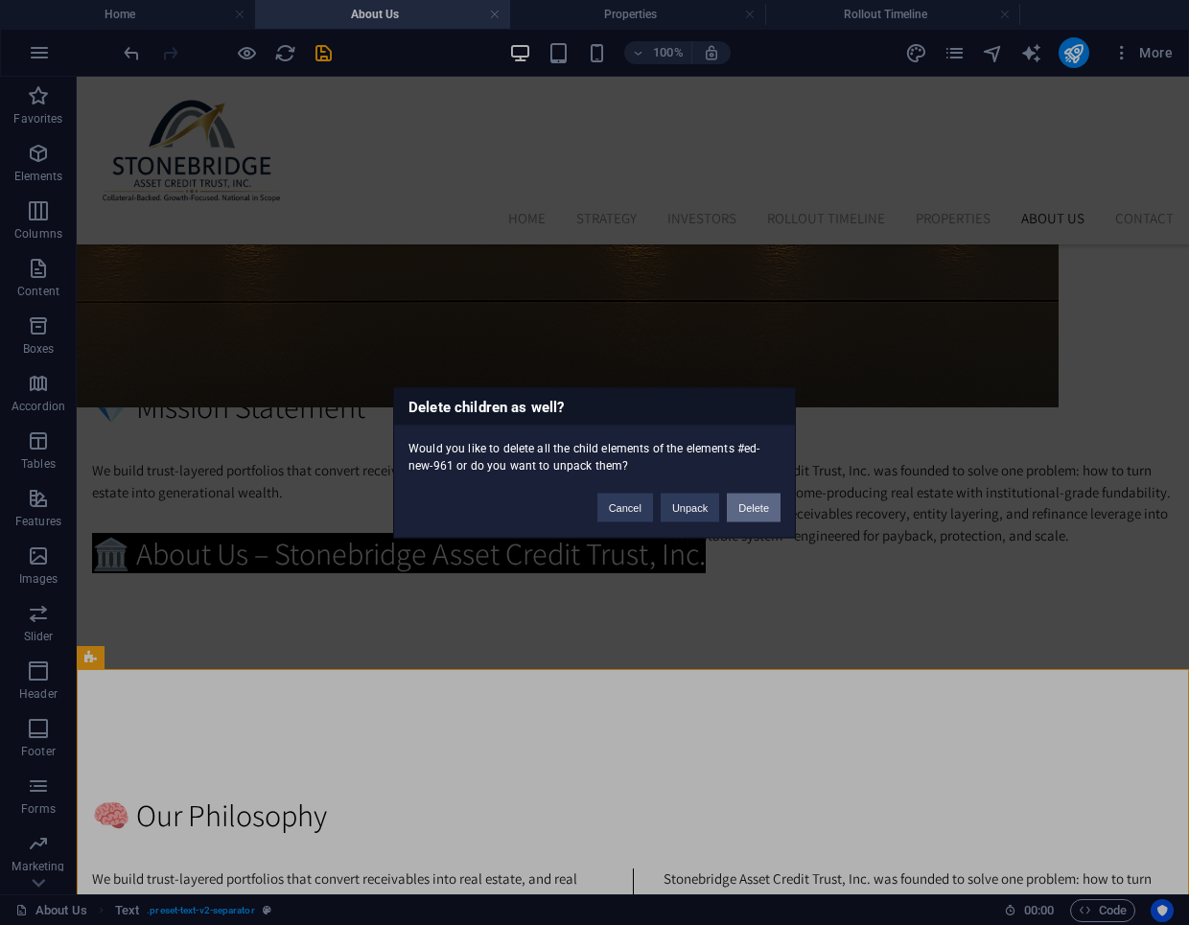
click at [747, 500] on button "Delete" at bounding box center [754, 507] width 54 height 29
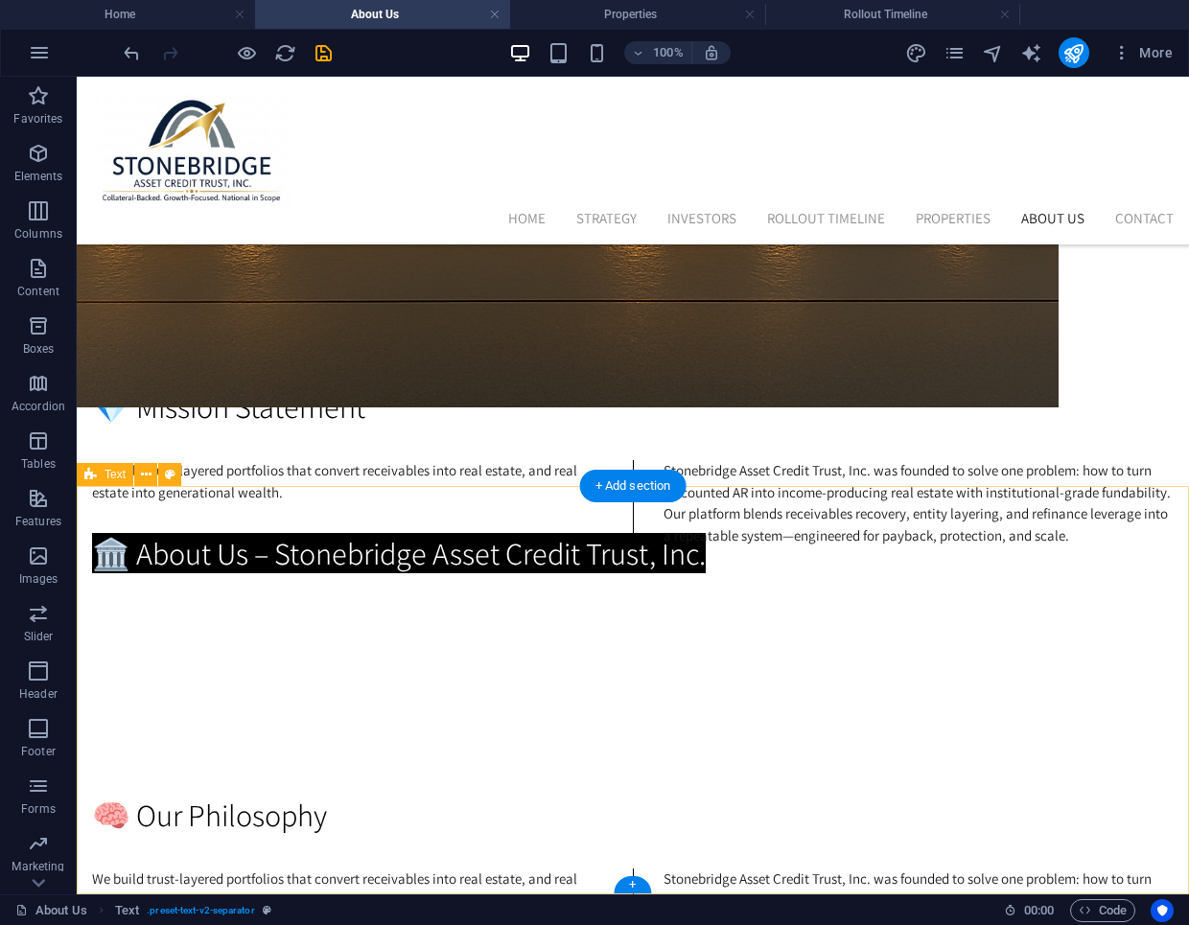
scroll to position [263, 0]
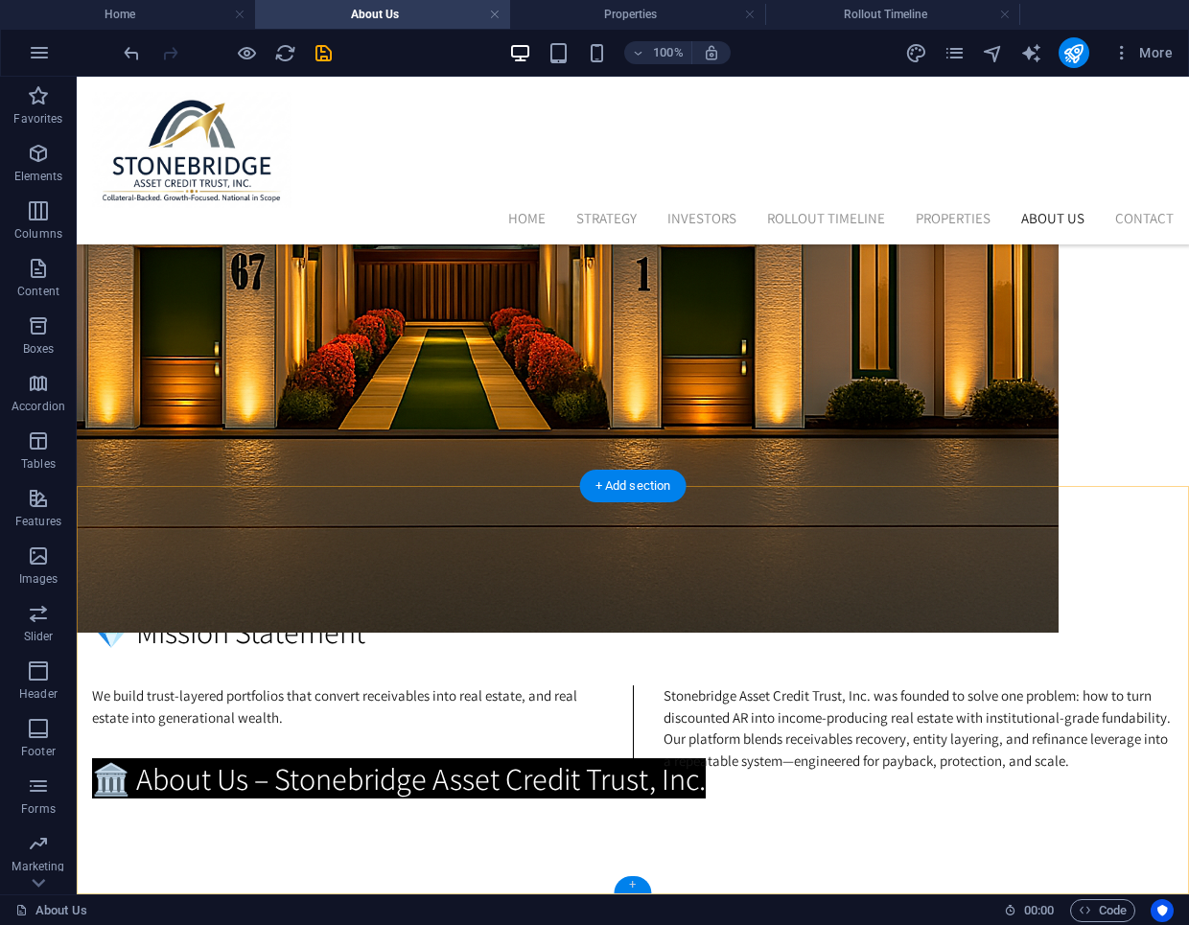
click at [627, 885] on div "+" at bounding box center [632, 884] width 37 height 17
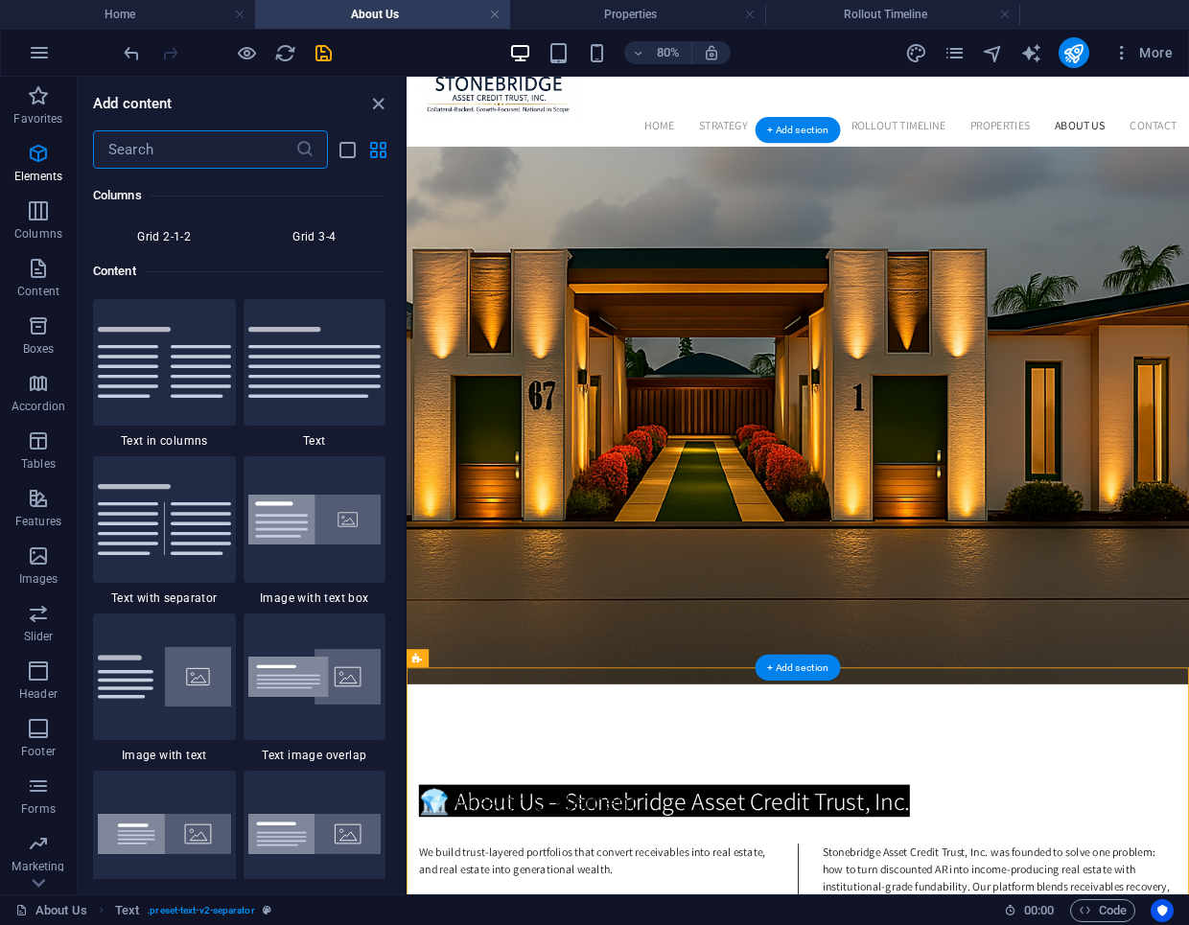
scroll to position [3355, 0]
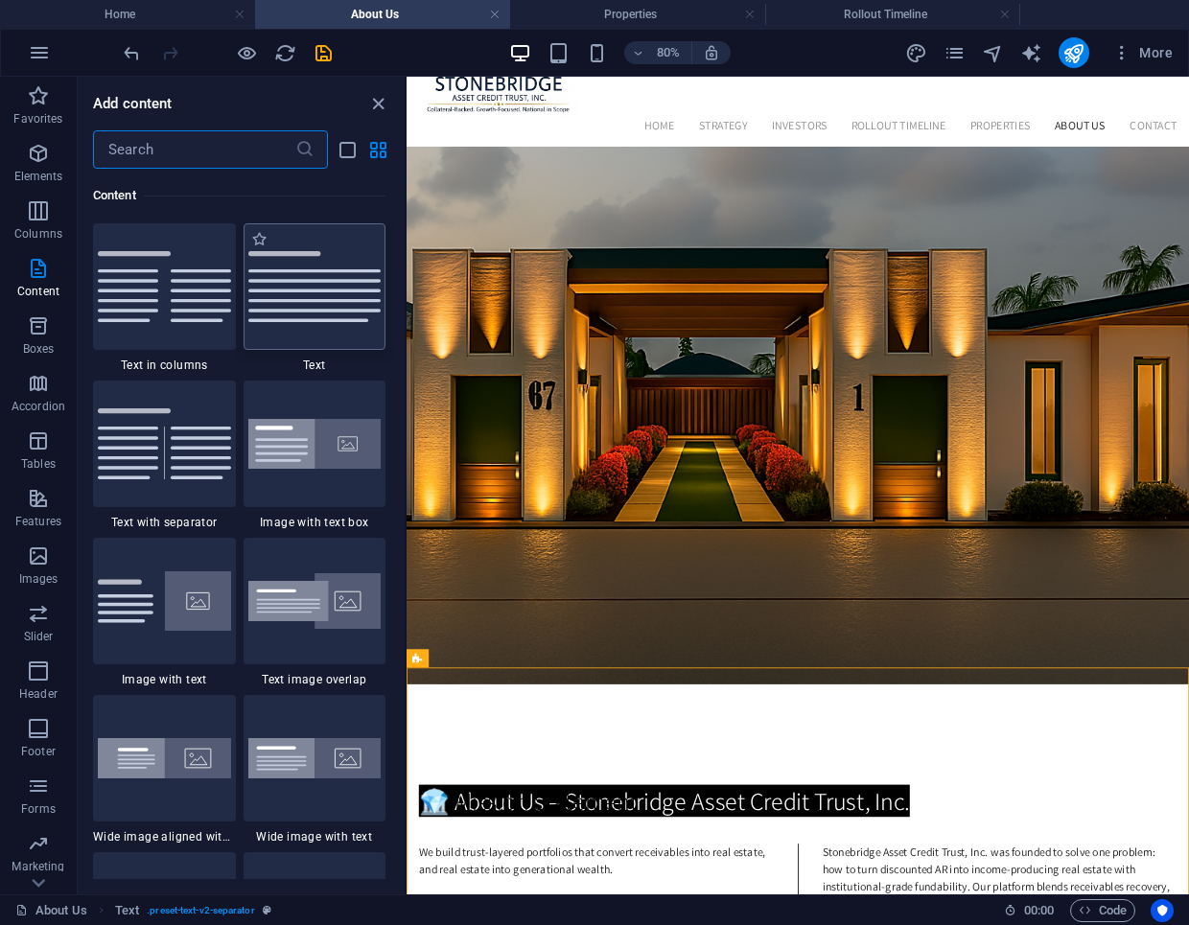
click at [265, 340] on div at bounding box center [315, 286] width 143 height 127
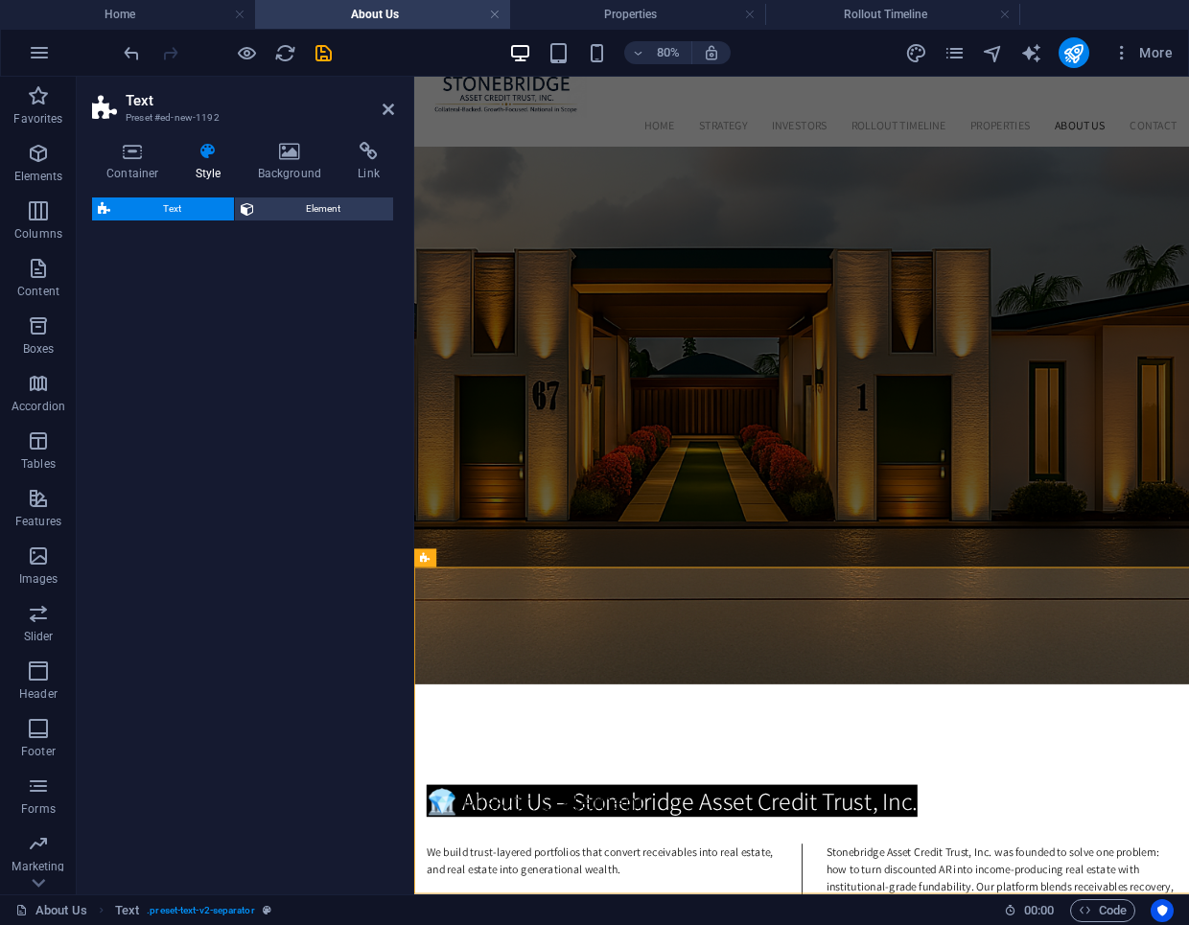
select select "preset-text-v2-default"
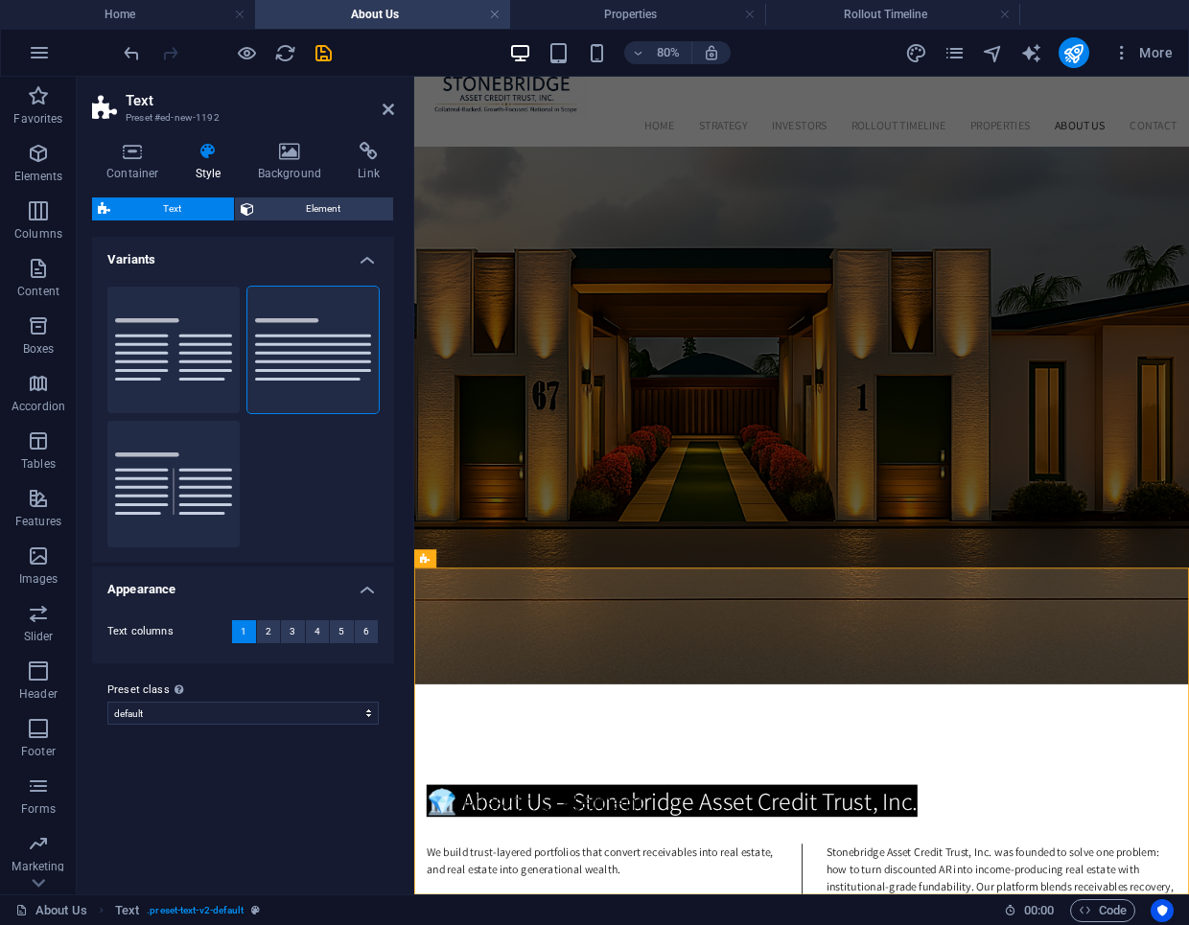
scroll to position [488, 0]
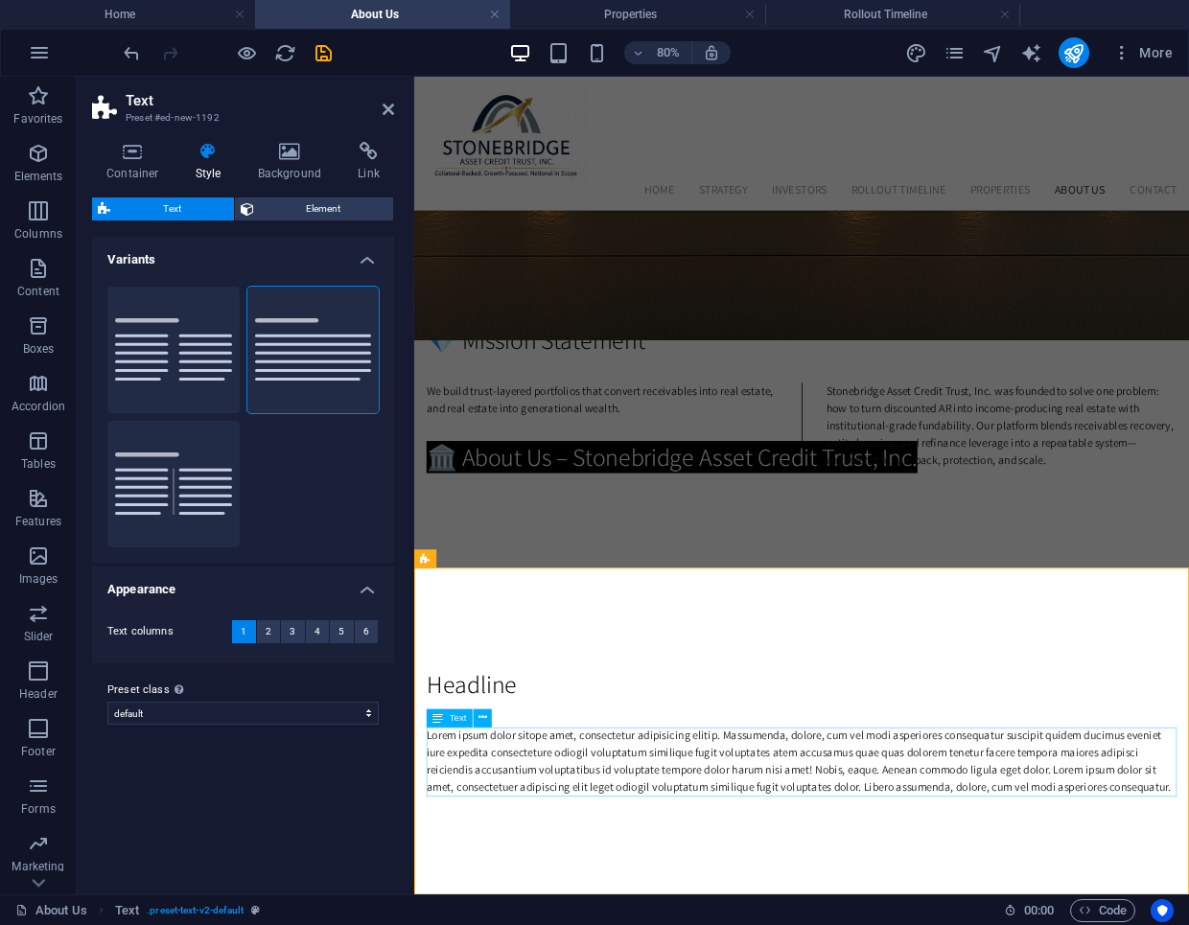
click at [587, 917] on div "Lorem ipsum dolor sitope amet, consectetur adipisicing elitip. Massumenda, dolo…" at bounding box center [899, 934] width 938 height 86
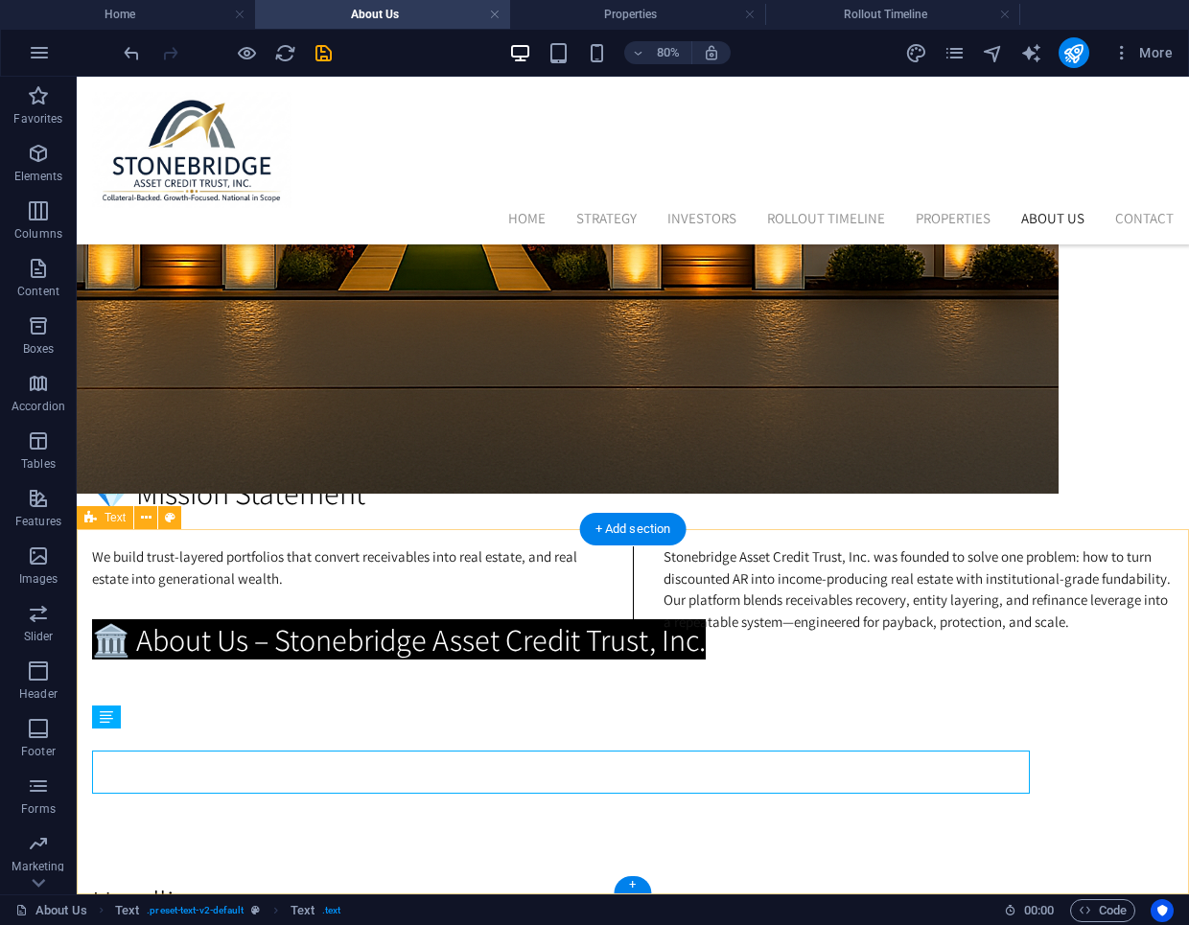
scroll to position [628, 0]
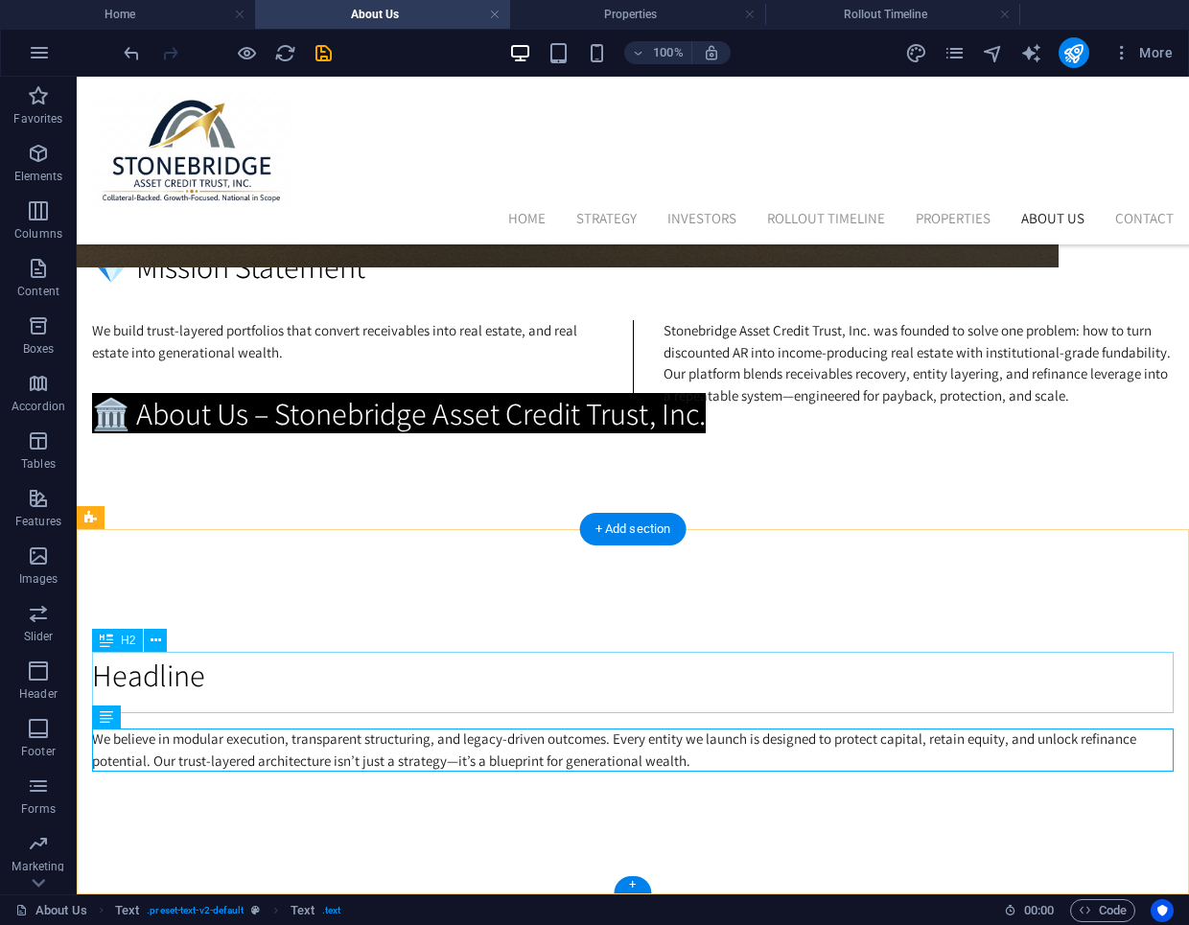
click at [218, 674] on div "Headline" at bounding box center [633, 675] width 1082 height 46
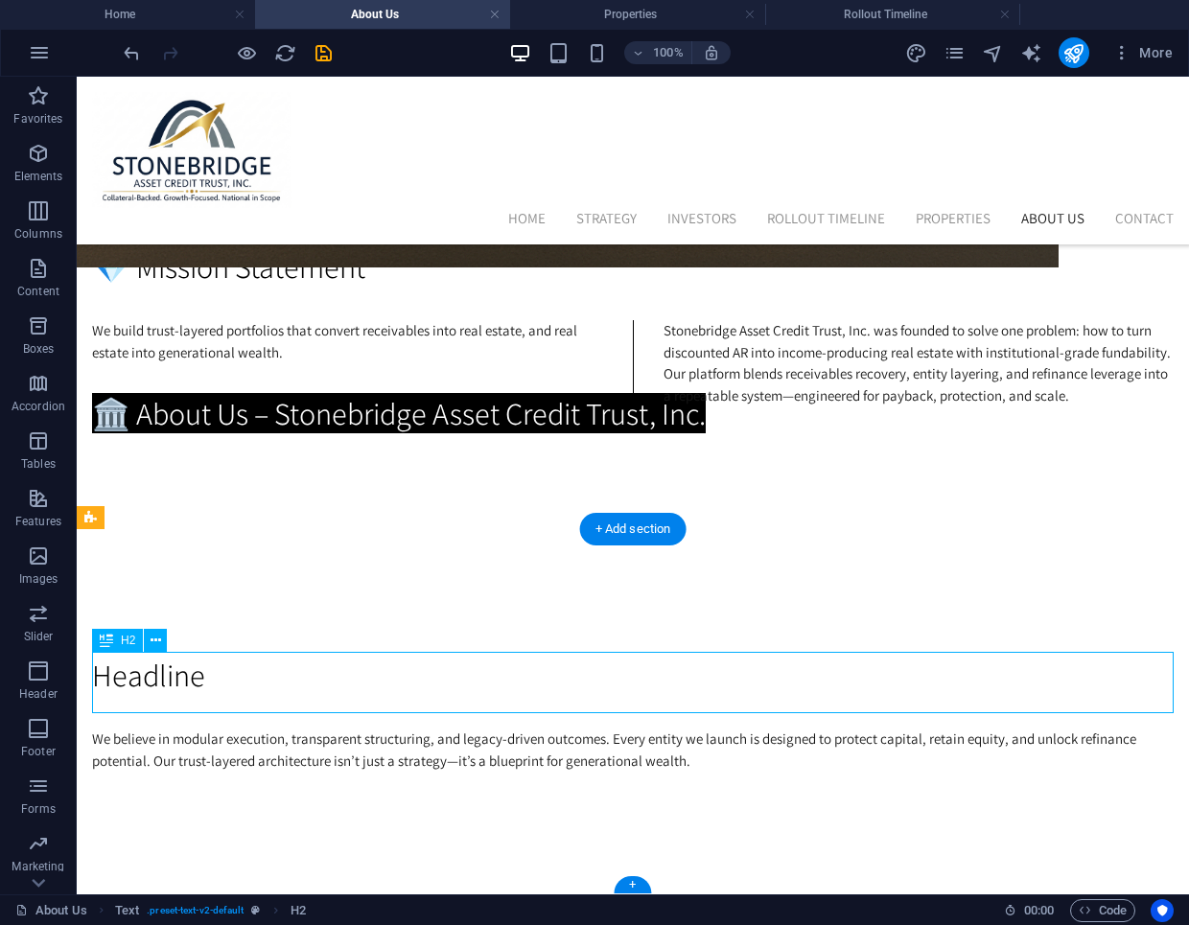
click at [213, 674] on div "Headline" at bounding box center [633, 675] width 1082 height 46
click at [193, 666] on div "Headline" at bounding box center [633, 675] width 1082 height 46
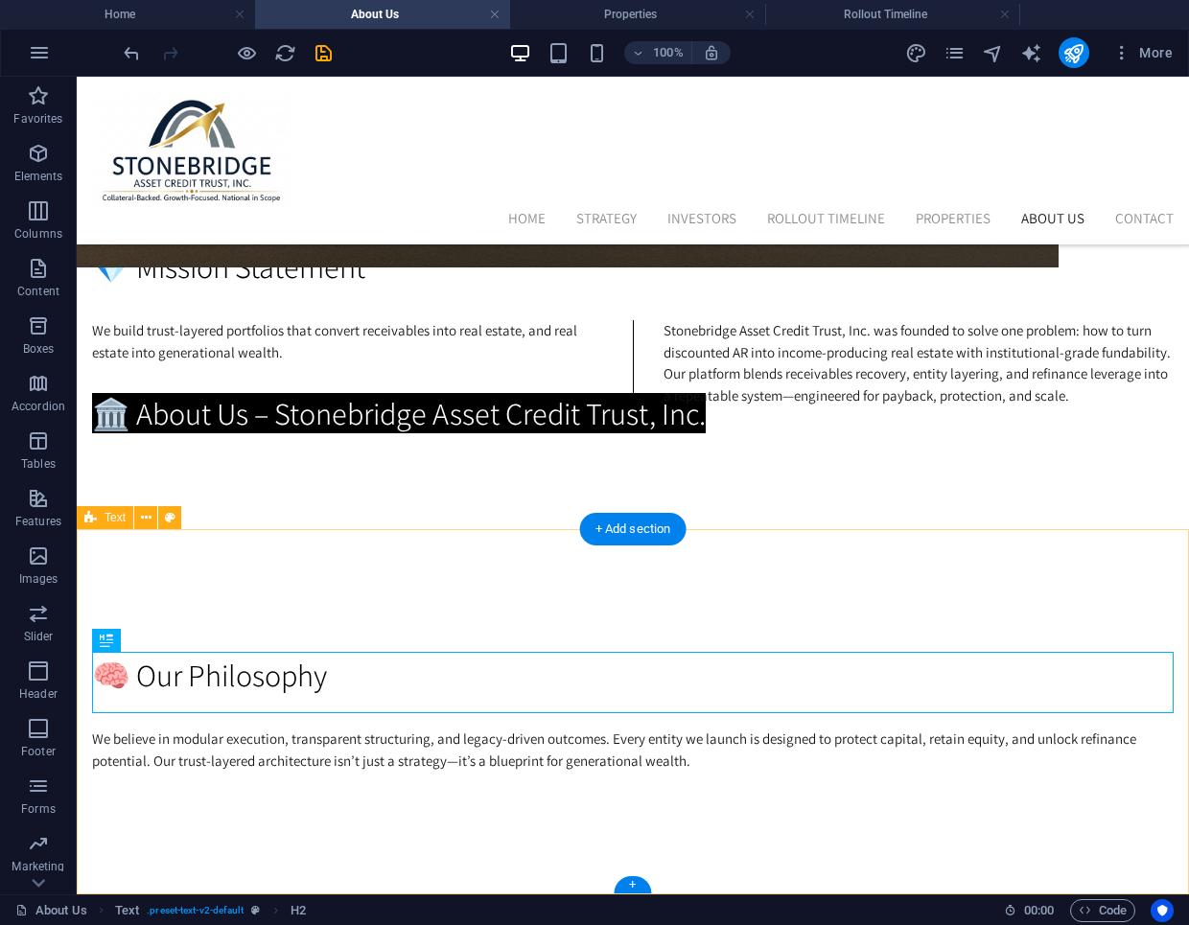
click at [629, 607] on div "🧠 Our Philosophy We believe in modular execution, transparent structuring, and …" at bounding box center [633, 711] width 1112 height 365
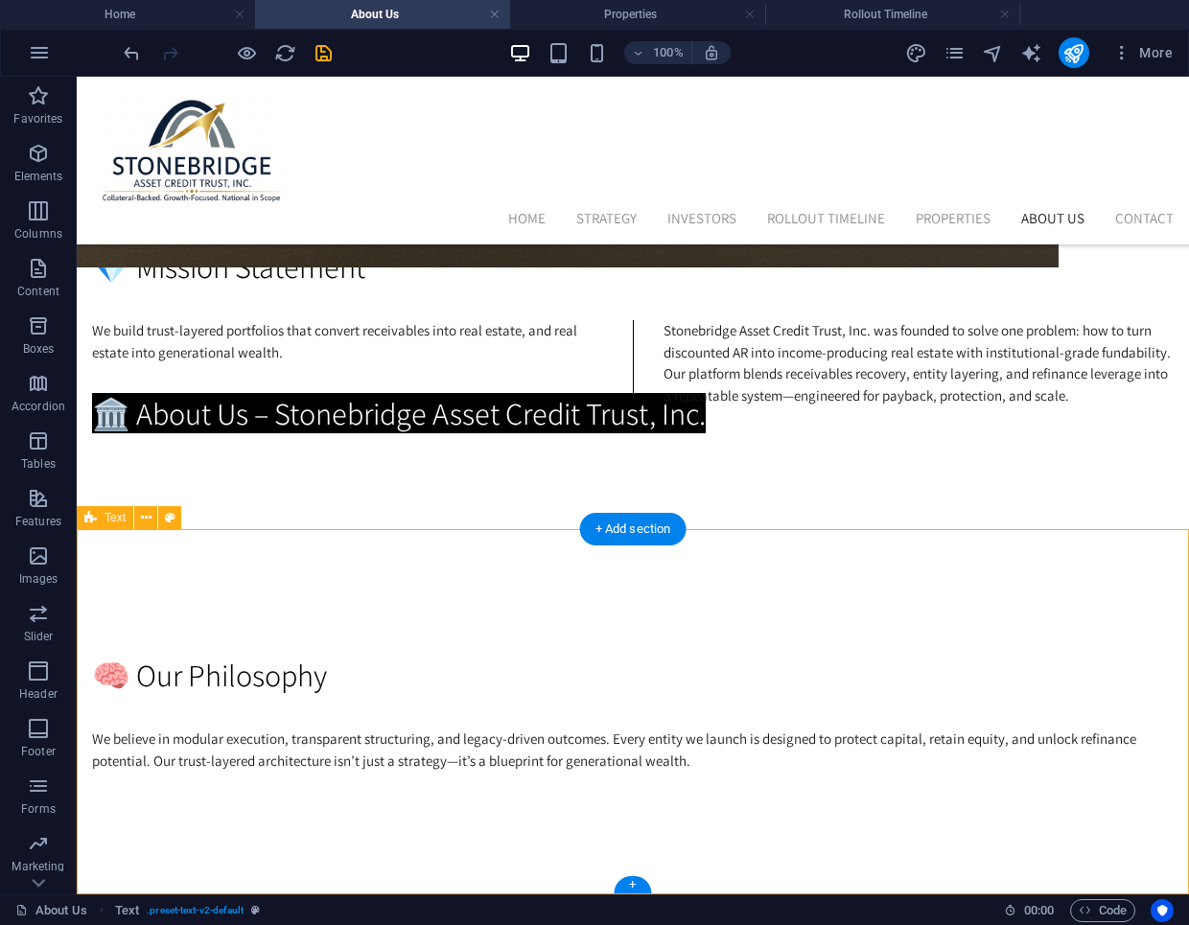
click at [580, 870] on div "🧠 Our Philosophy We believe in modular execution, transparent structuring, and …" at bounding box center [633, 711] width 1112 height 365
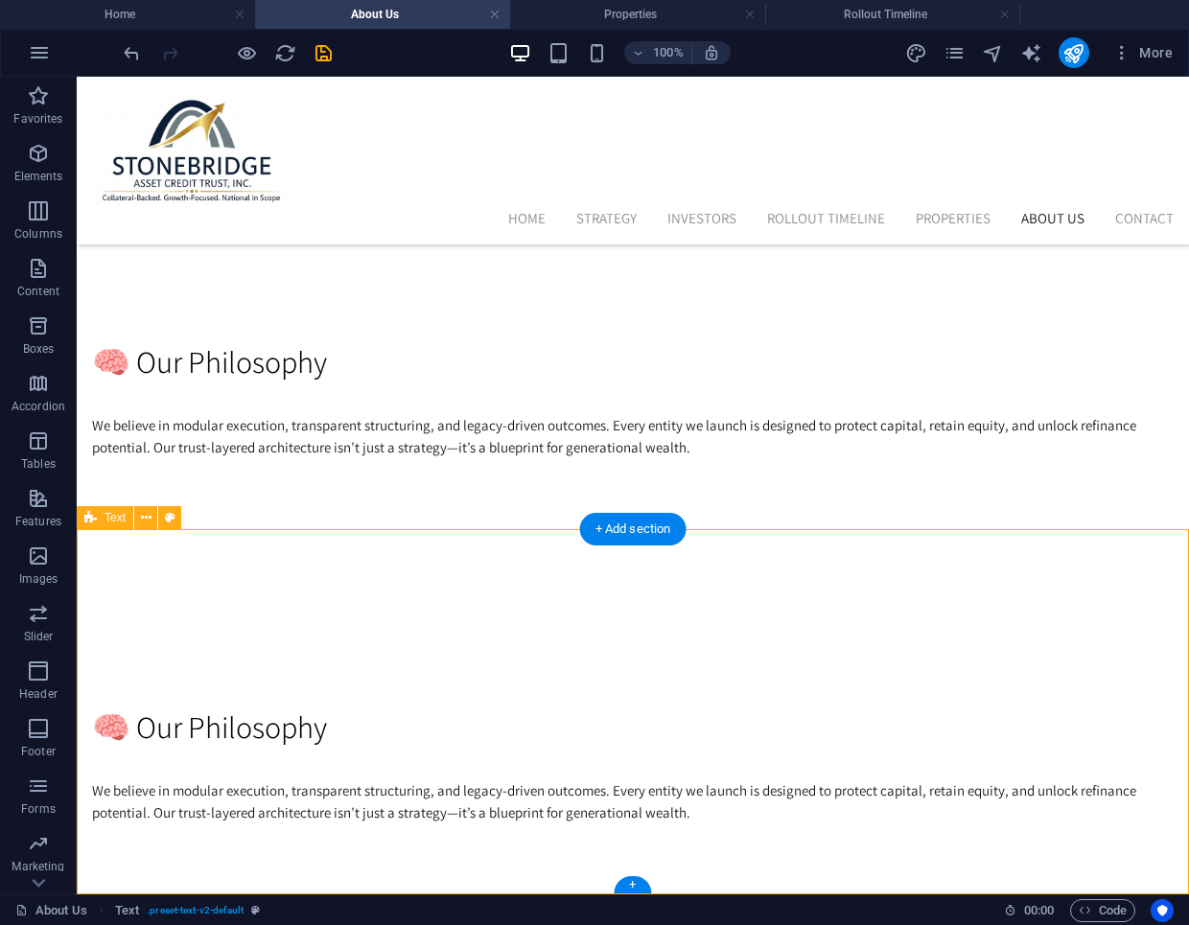
scroll to position [993, 0]
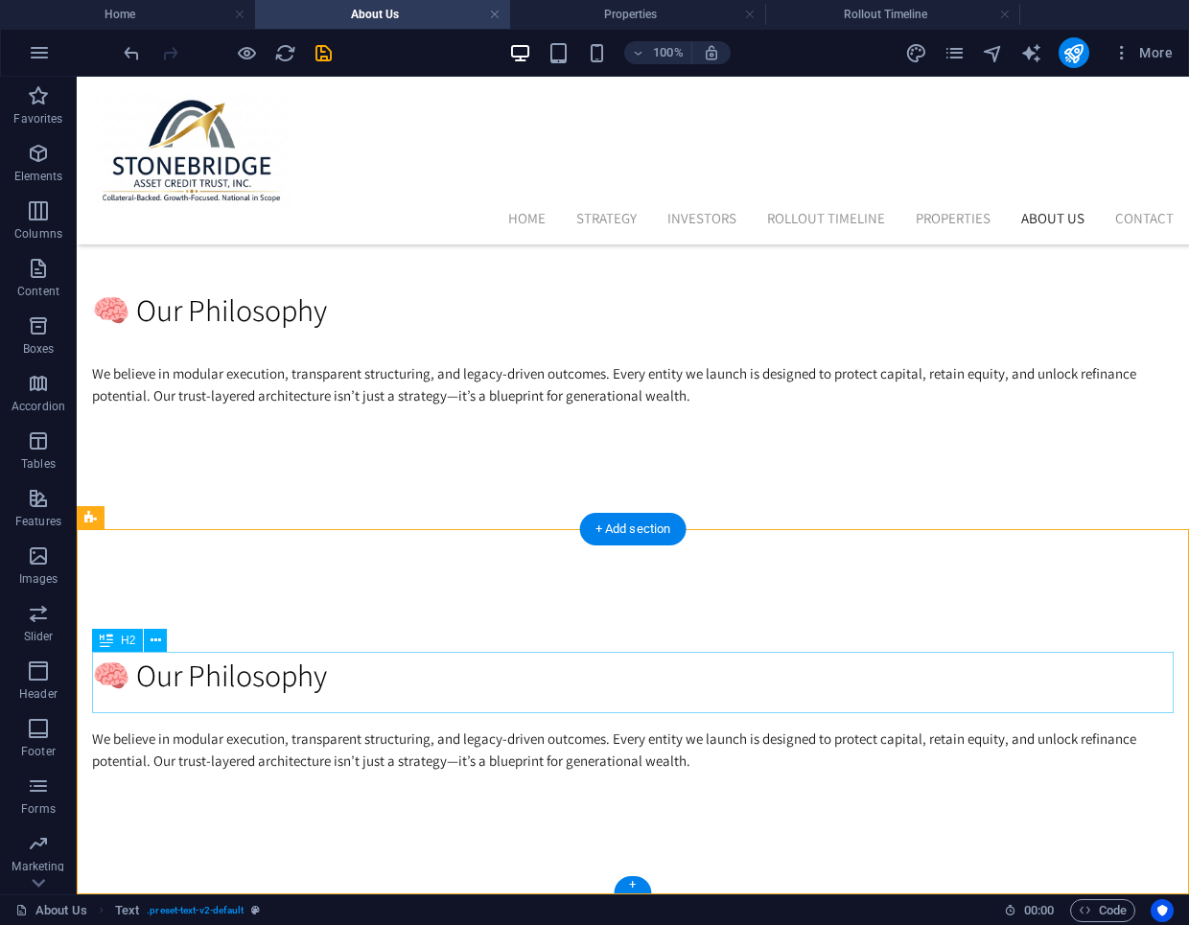
click at [318, 667] on div "🧠 Our Philosophy" at bounding box center [633, 675] width 1082 height 46
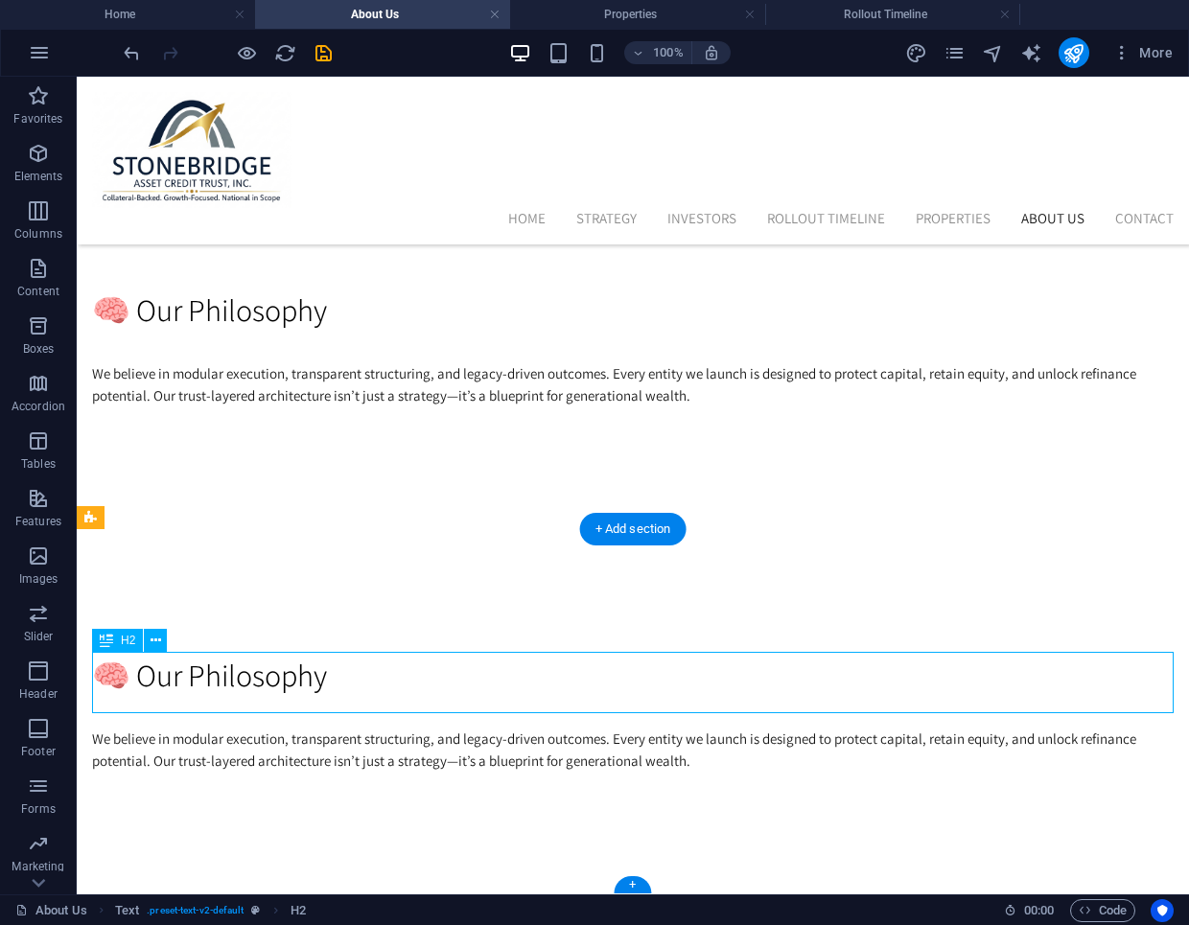
click at [318, 667] on div "🧠 Our Philosophy" at bounding box center [633, 675] width 1082 height 46
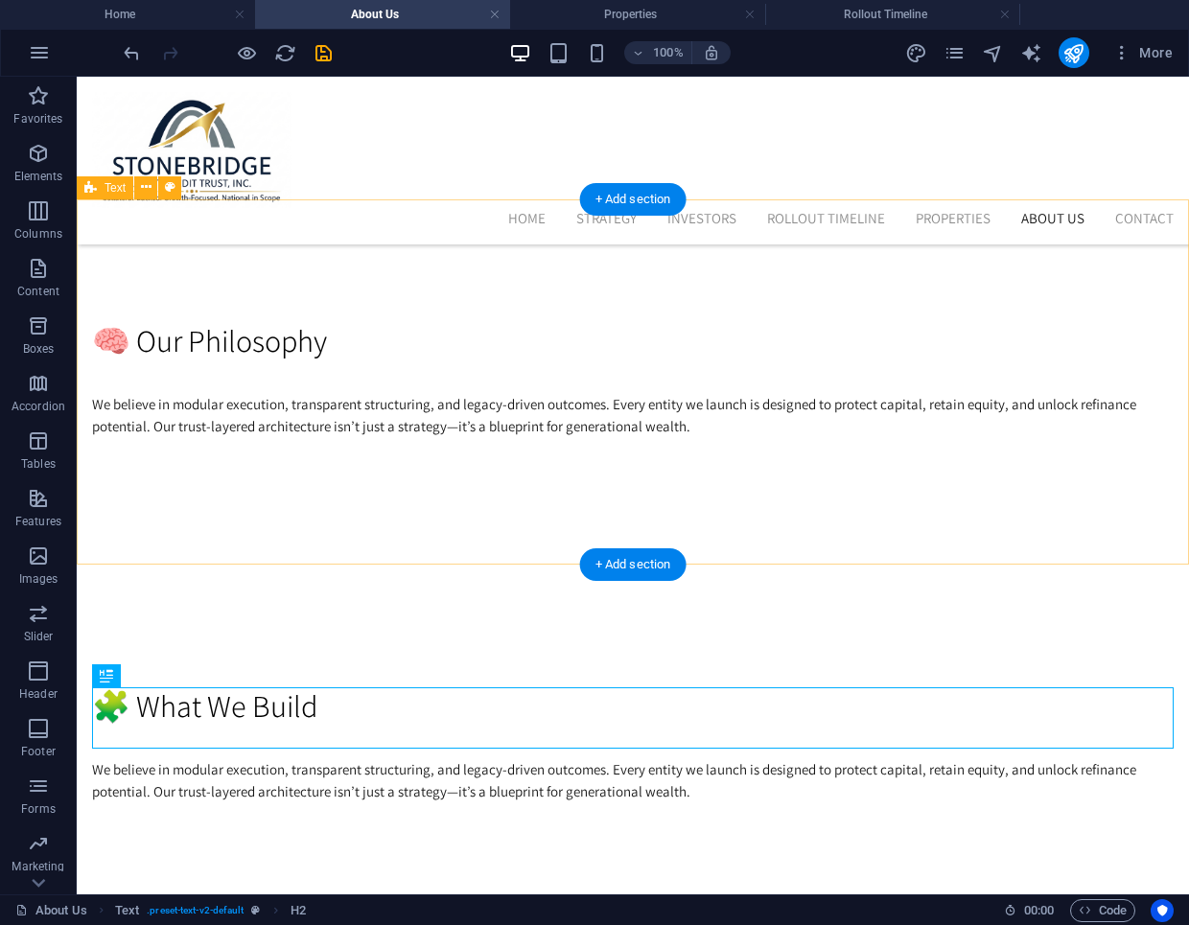
scroll to position [964, 0]
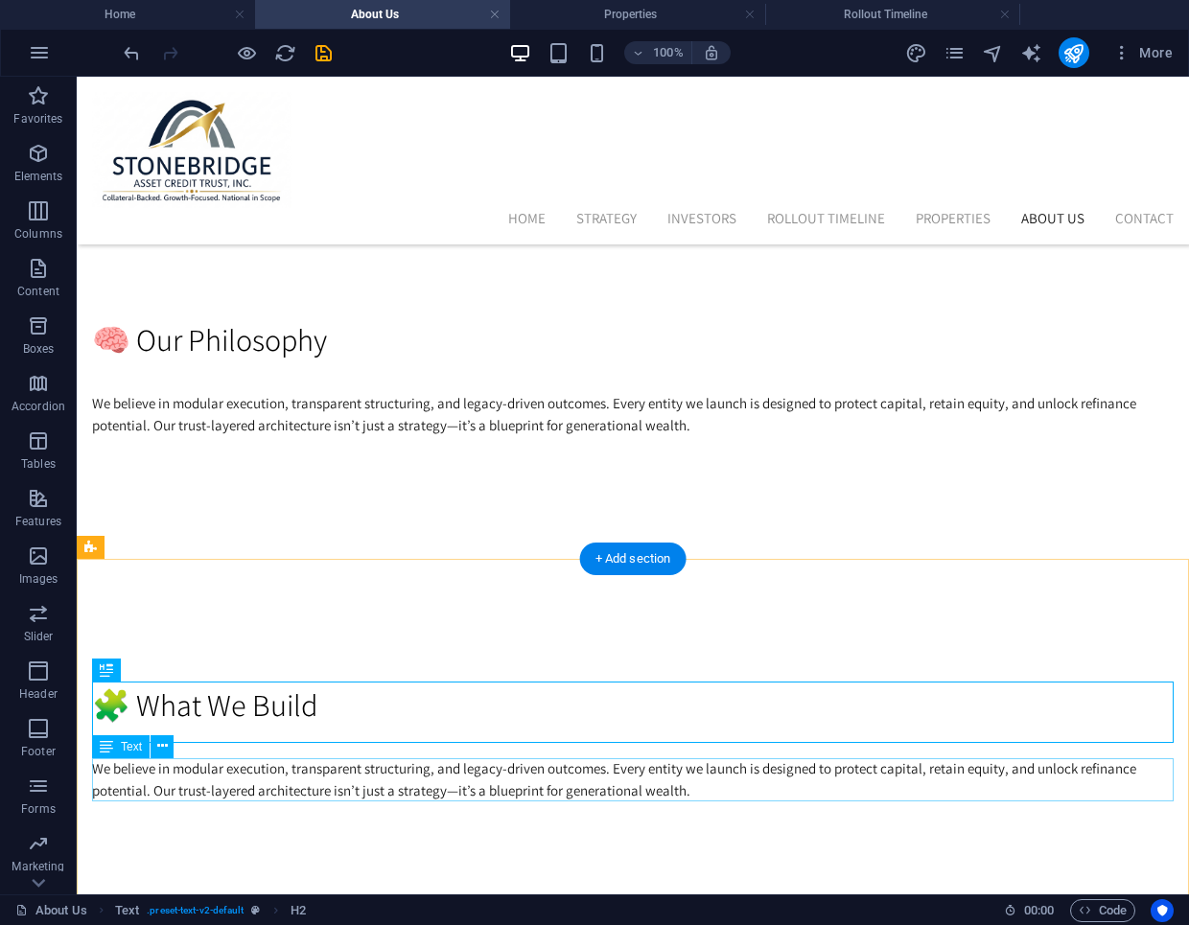
click at [515, 782] on div "We believe in modular execution, transparent structuring, and legacy-driven out…" at bounding box center [633, 780] width 1082 height 43
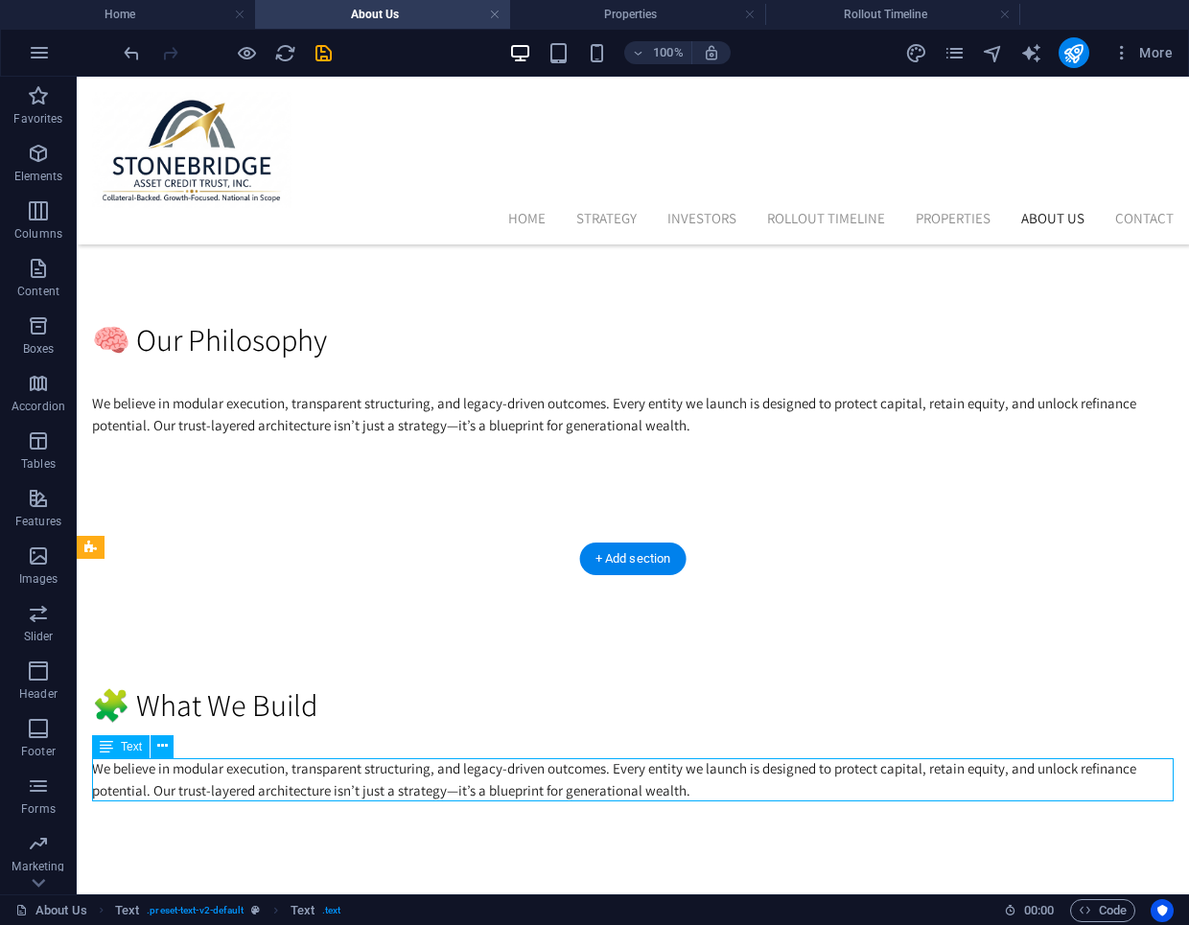
click at [678, 793] on div "We believe in modular execution, transparent structuring, and legacy-driven out…" at bounding box center [633, 780] width 1082 height 43
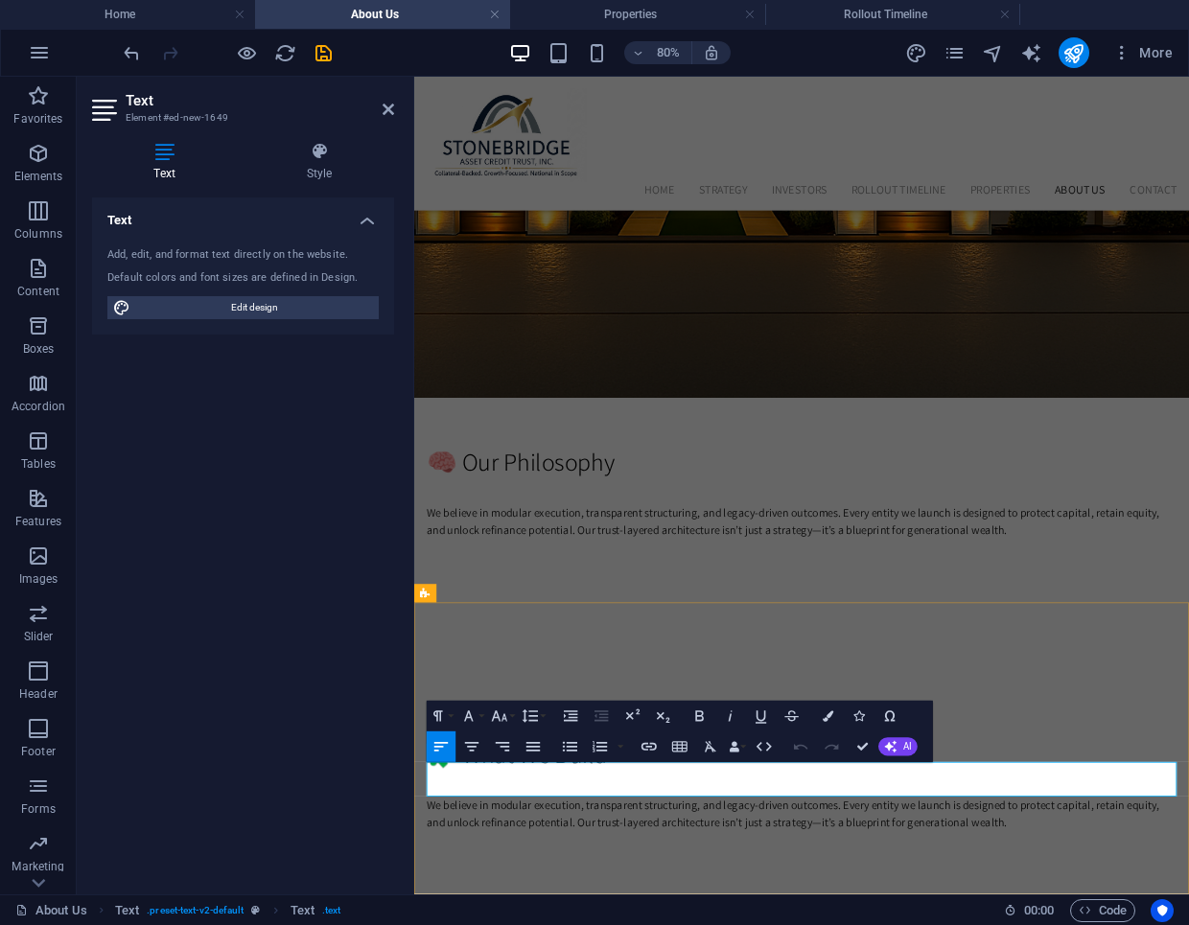
scroll to position [810, 0]
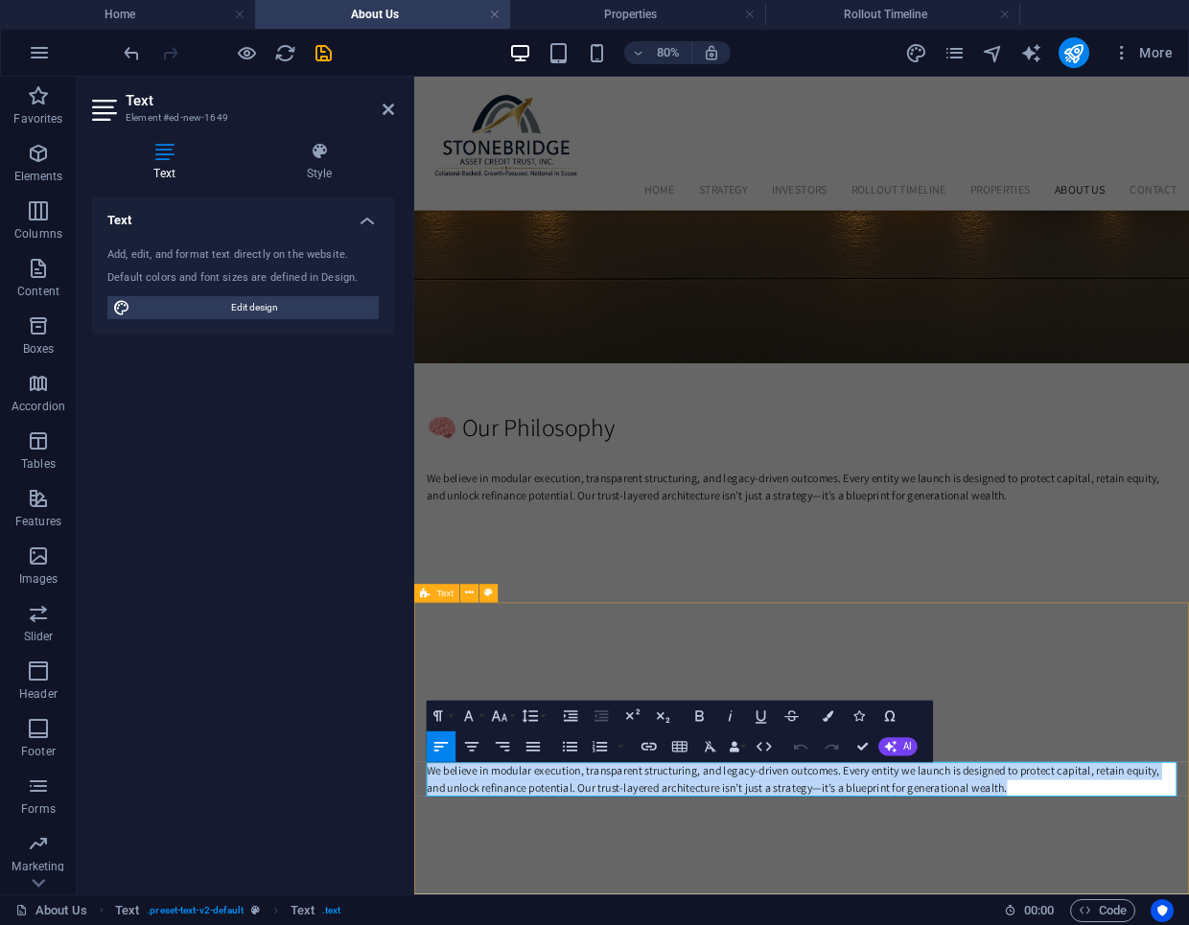
drag, startPoint x: 1124, startPoint y: 963, endPoint x: 429, endPoint y: 937, distance: 695.7
click at [429, 924] on div "🧩 What We Build We believe in modular execution, transparent structuring, and l…" at bounding box center [898, 917] width 969 height 365
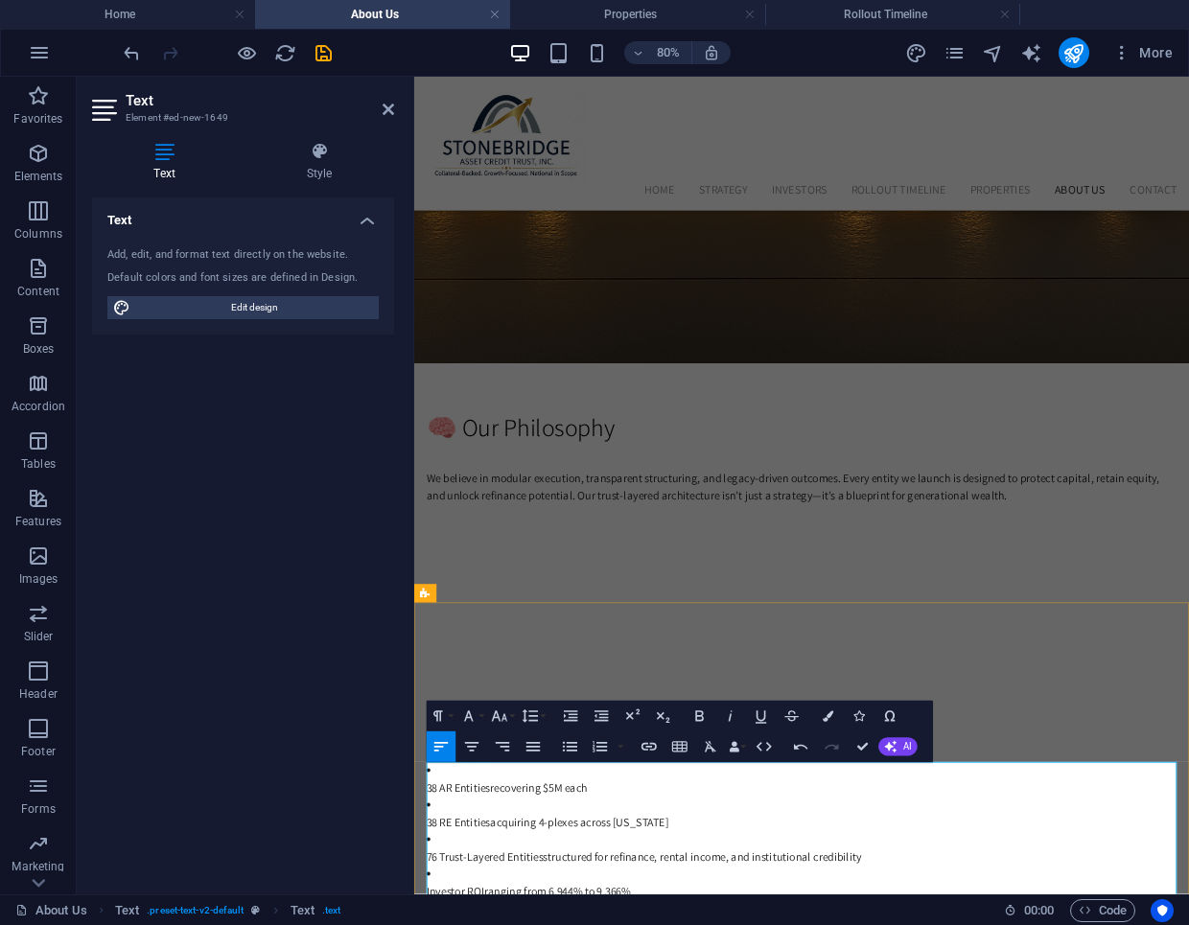
click at [566, 745] on icon "button" at bounding box center [570, 746] width 18 height 18
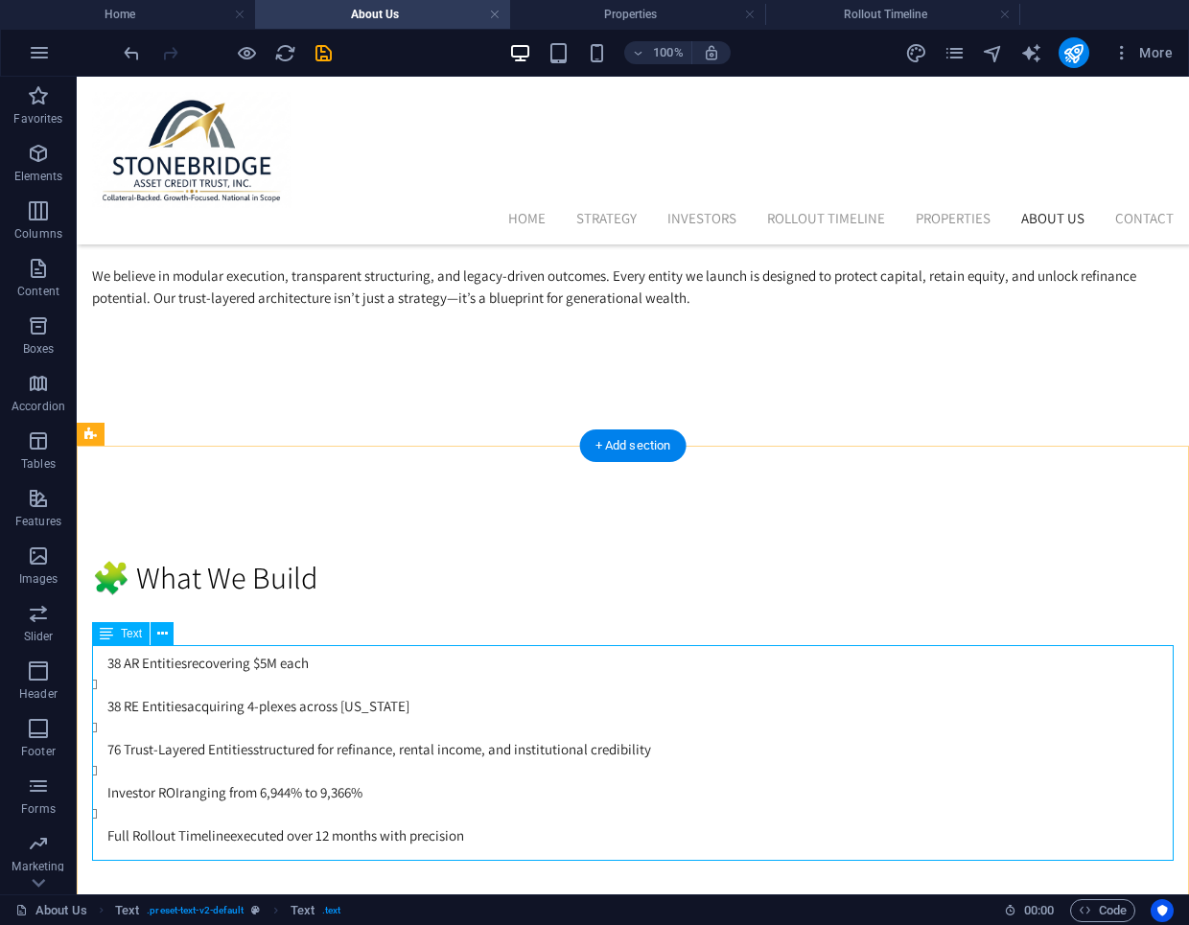
scroll to position [1166, 0]
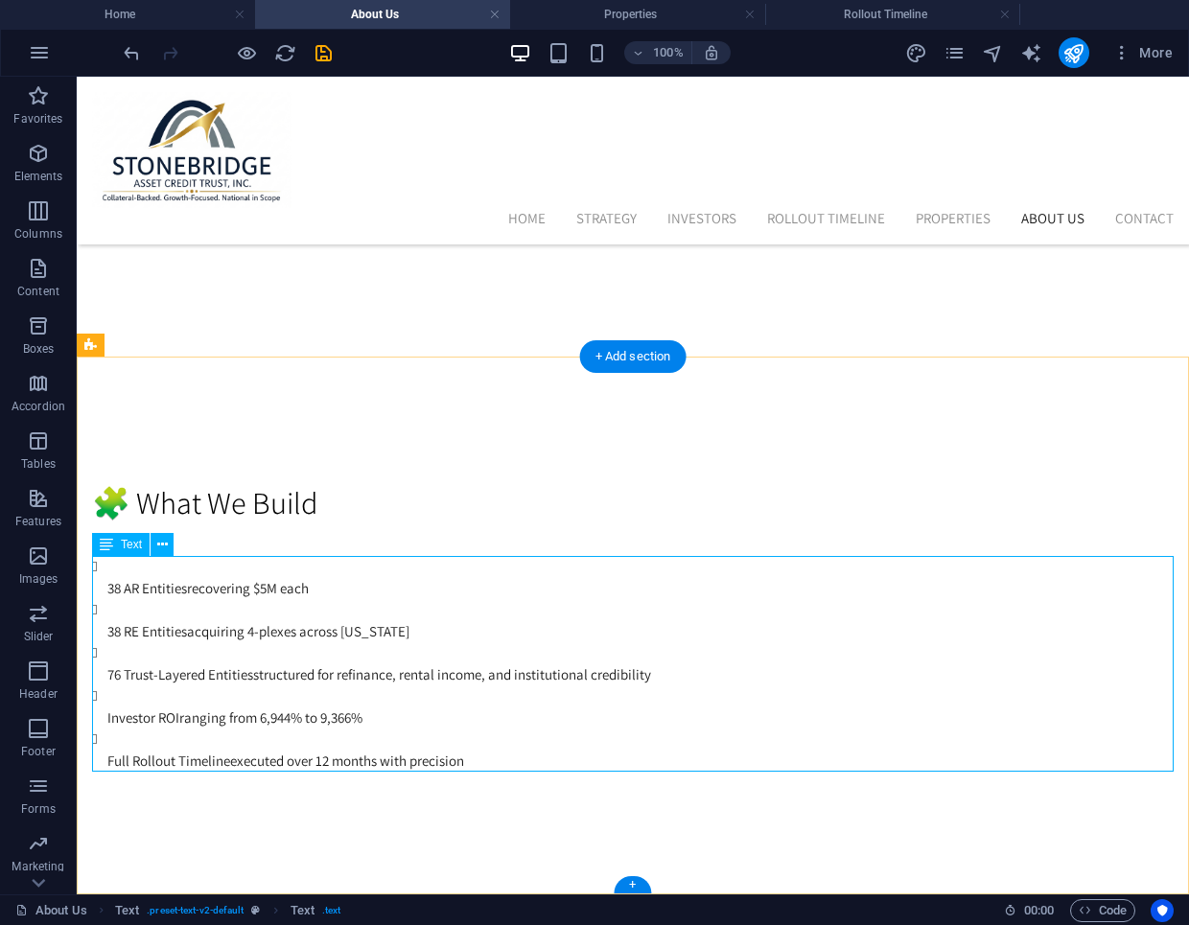
click at [222, 720] on div "38 AR Entities recovering $5M each 38 RE Entities acquiring 4-plexes across Tex…" at bounding box center [633, 664] width 1082 height 216
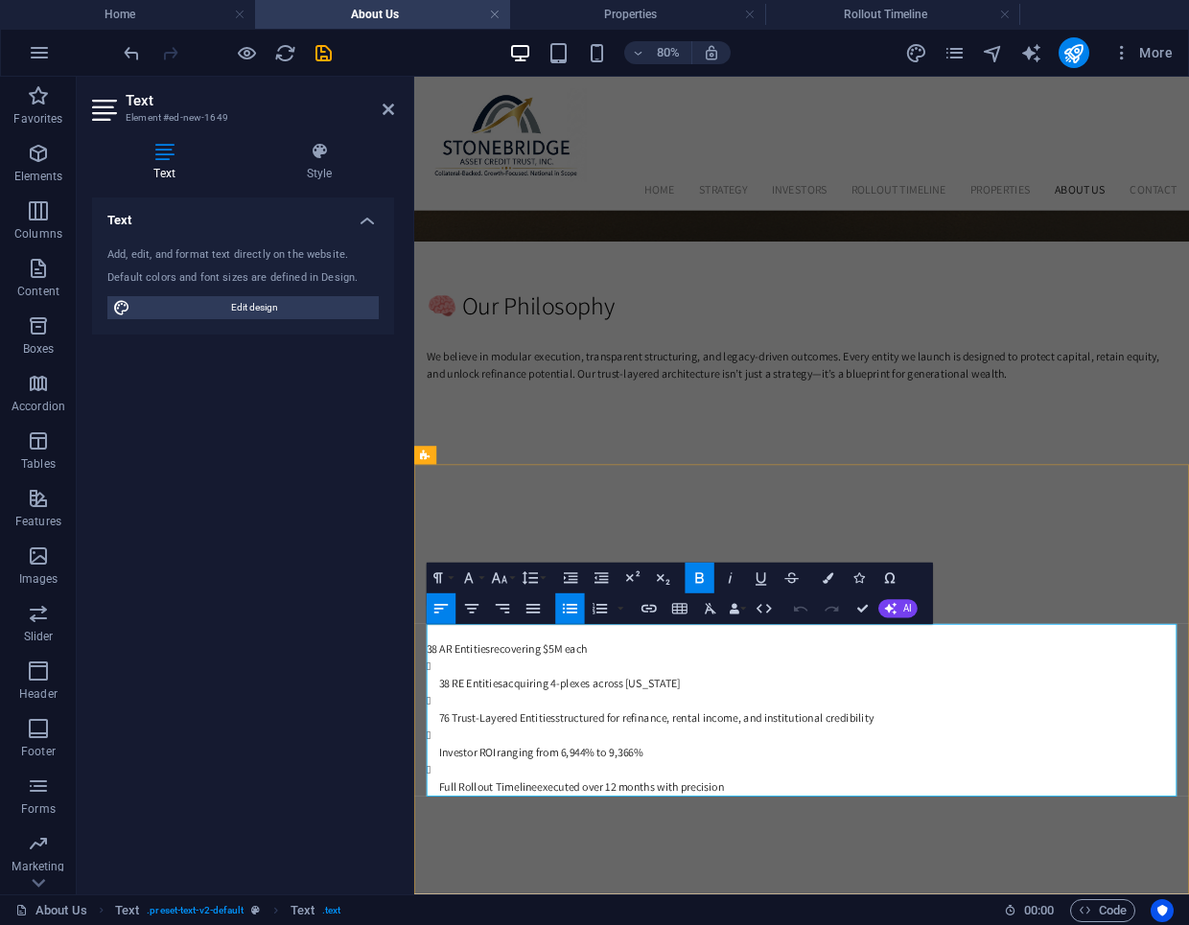
scroll to position [961, 0]
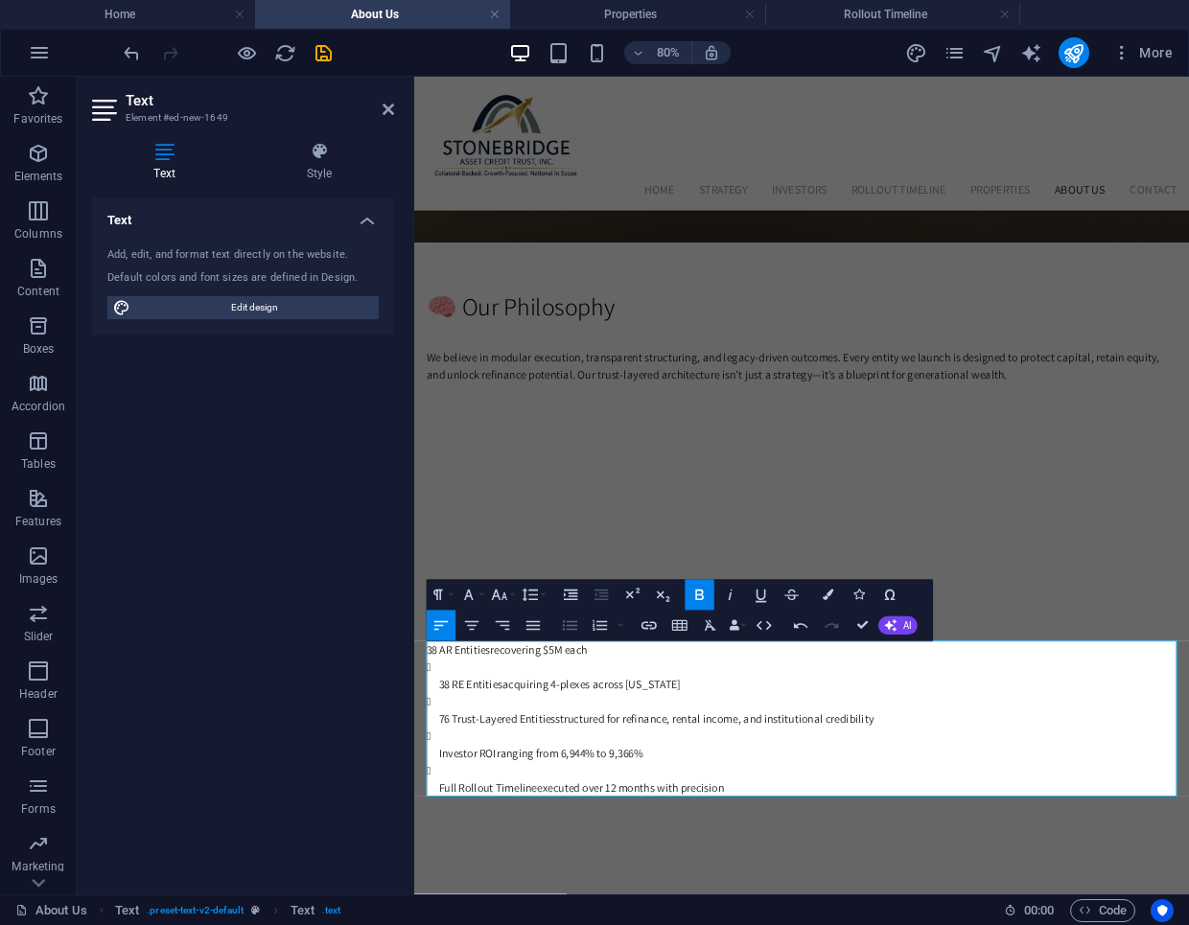
click at [567, 628] on icon "button" at bounding box center [570, 626] width 18 height 18
click at [440, 834] on ul "38 AR Entities recovering $5M each 38 RE Entities acquiring 4-plexes across Tex…" at bounding box center [899, 880] width 938 height 195
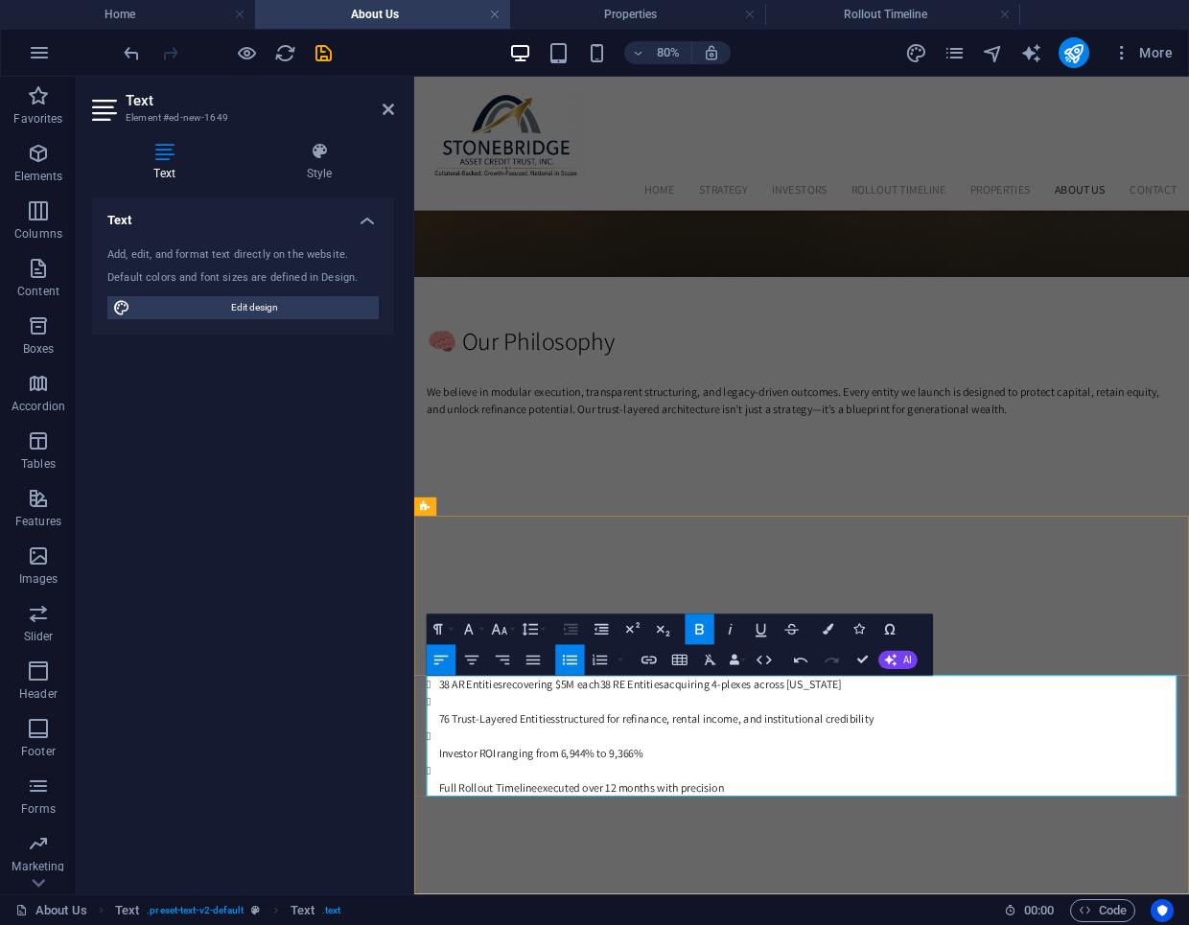
scroll to position [940, 0]
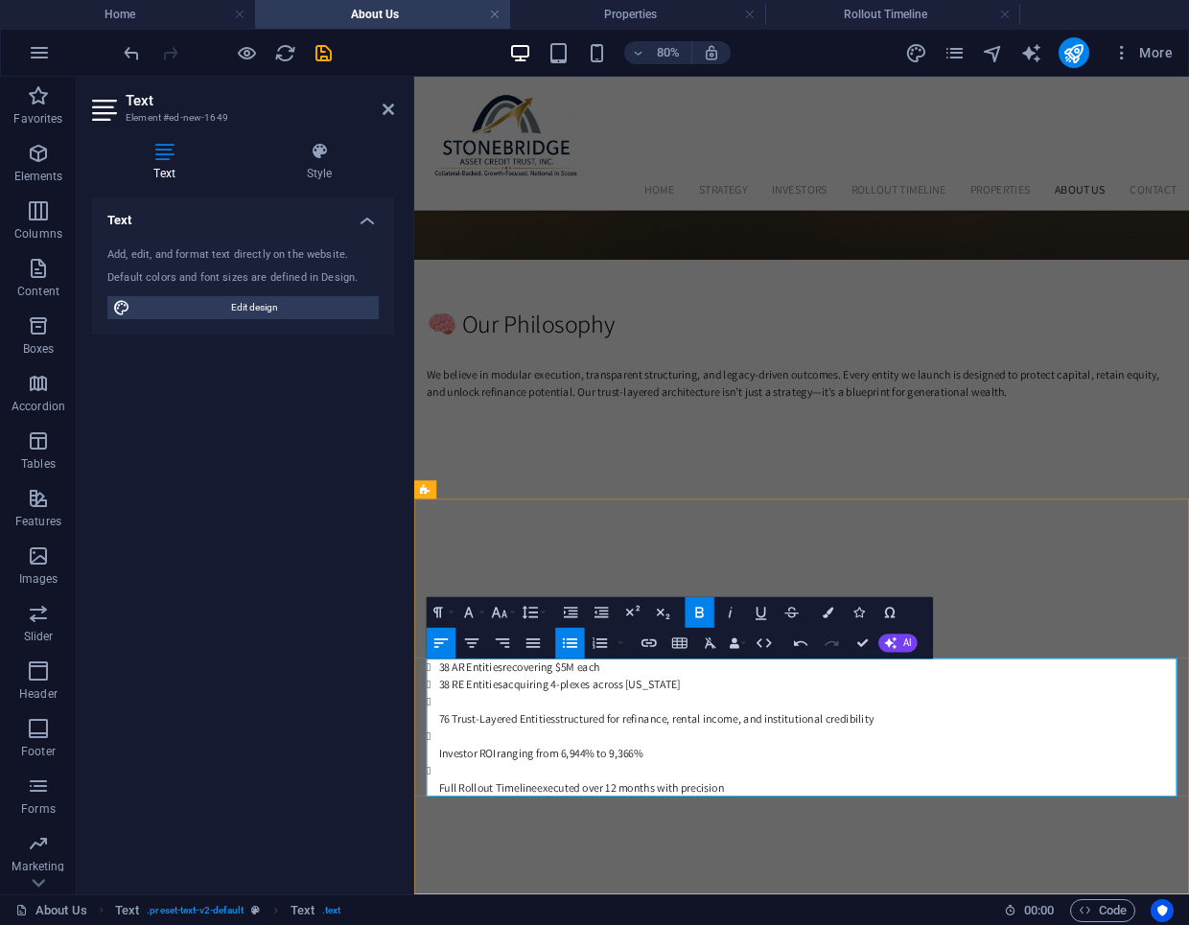
click at [447, 874] on strong "76 Trust-Layered Entities" at bounding box center [518, 879] width 146 height 18
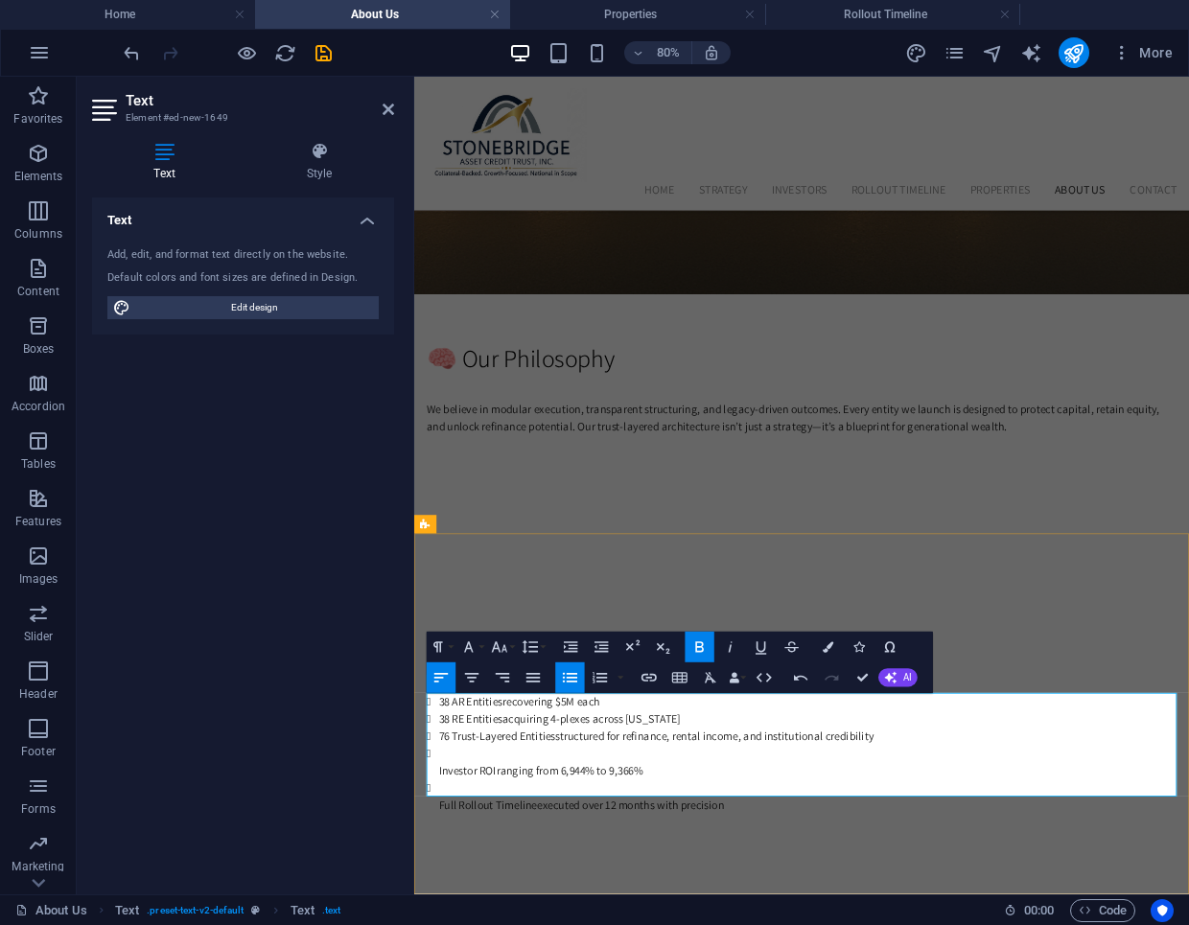
scroll to position [918, 0]
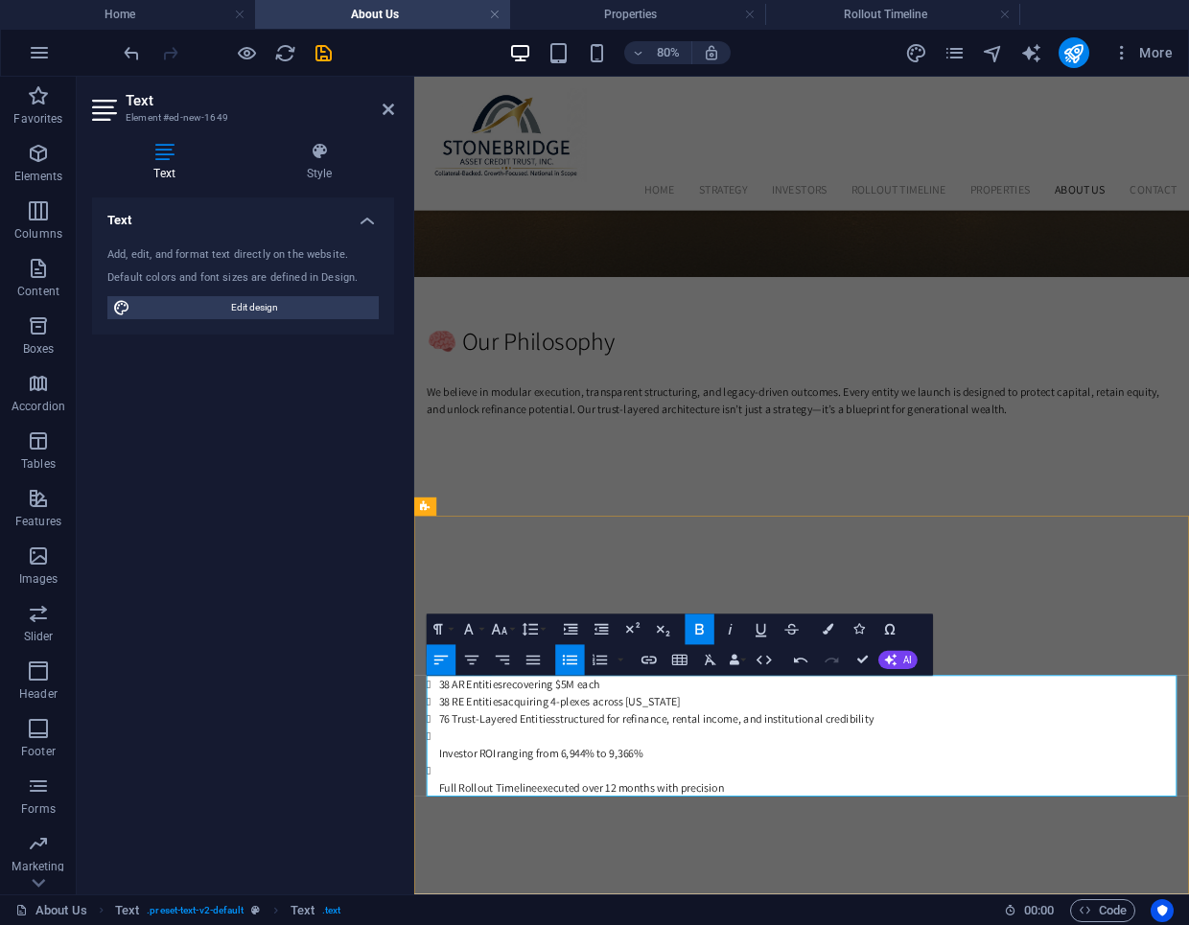
click at [446, 920] on strong "Investor ROI" at bounding box center [481, 923] width 72 height 18
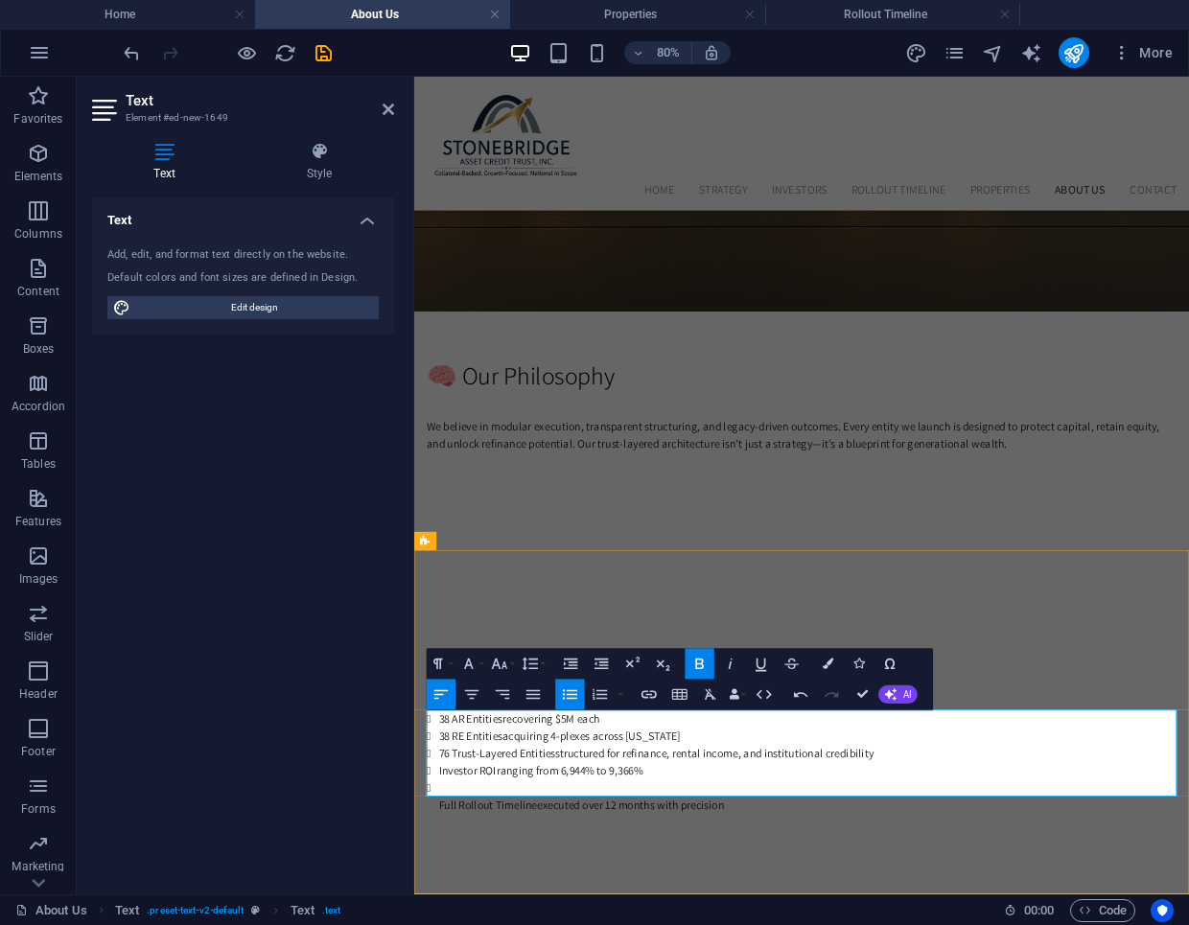
scroll to position [897, 0]
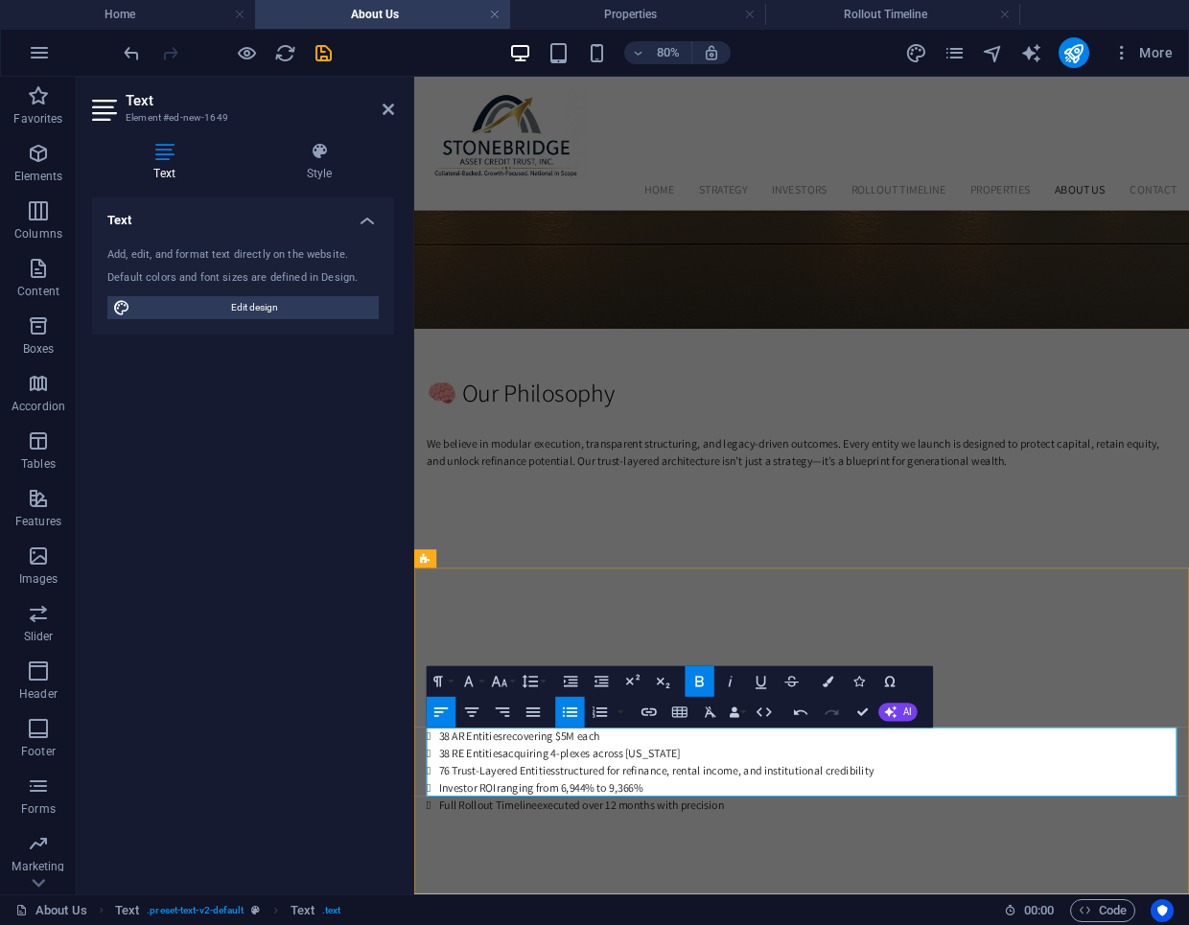
scroll to position [875, 0]
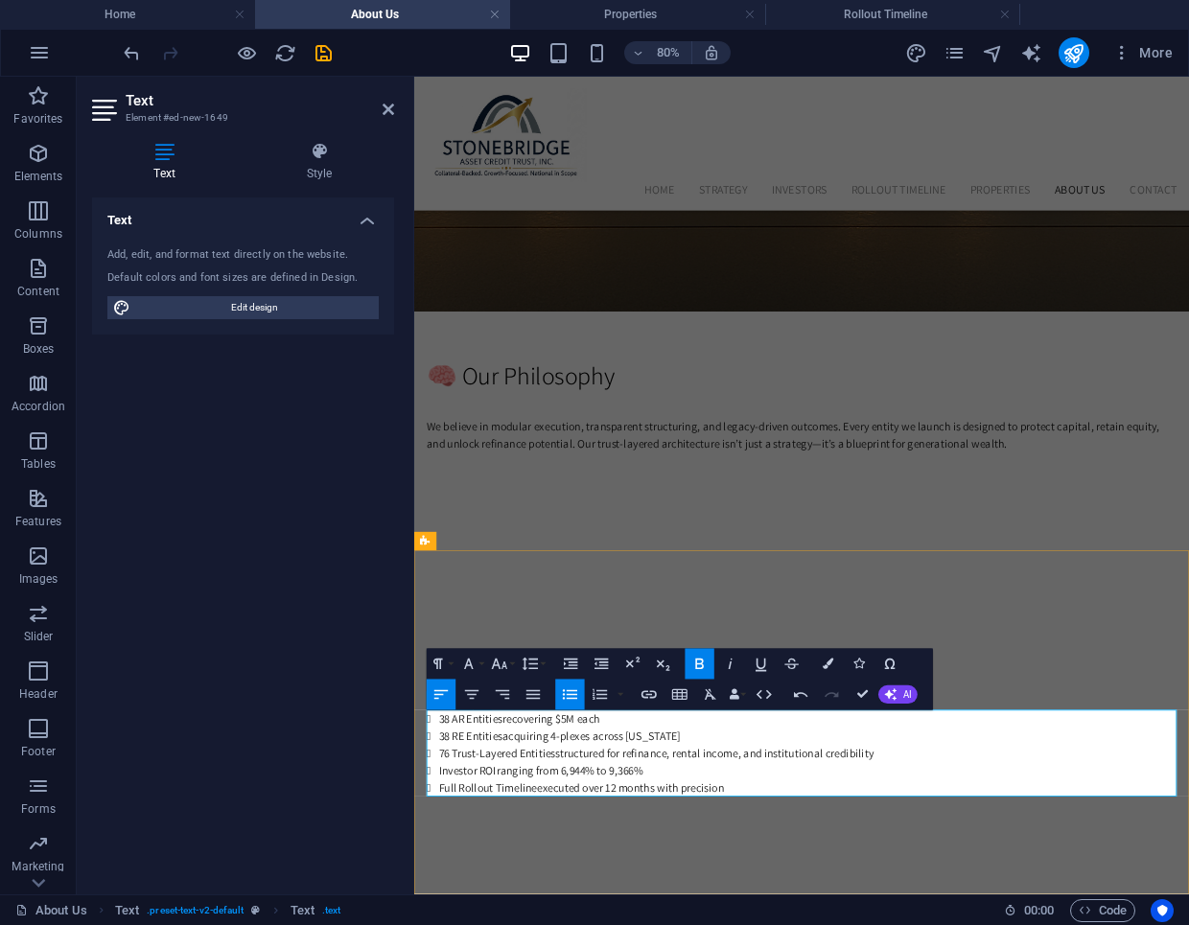
click at [682, 877] on li "38 AR Entities recovering $5M each" at bounding box center [906, 881] width 922 height 22
click at [679, 879] on li "38 AR Entities recovering $5M each" at bounding box center [906, 881] width 922 height 22
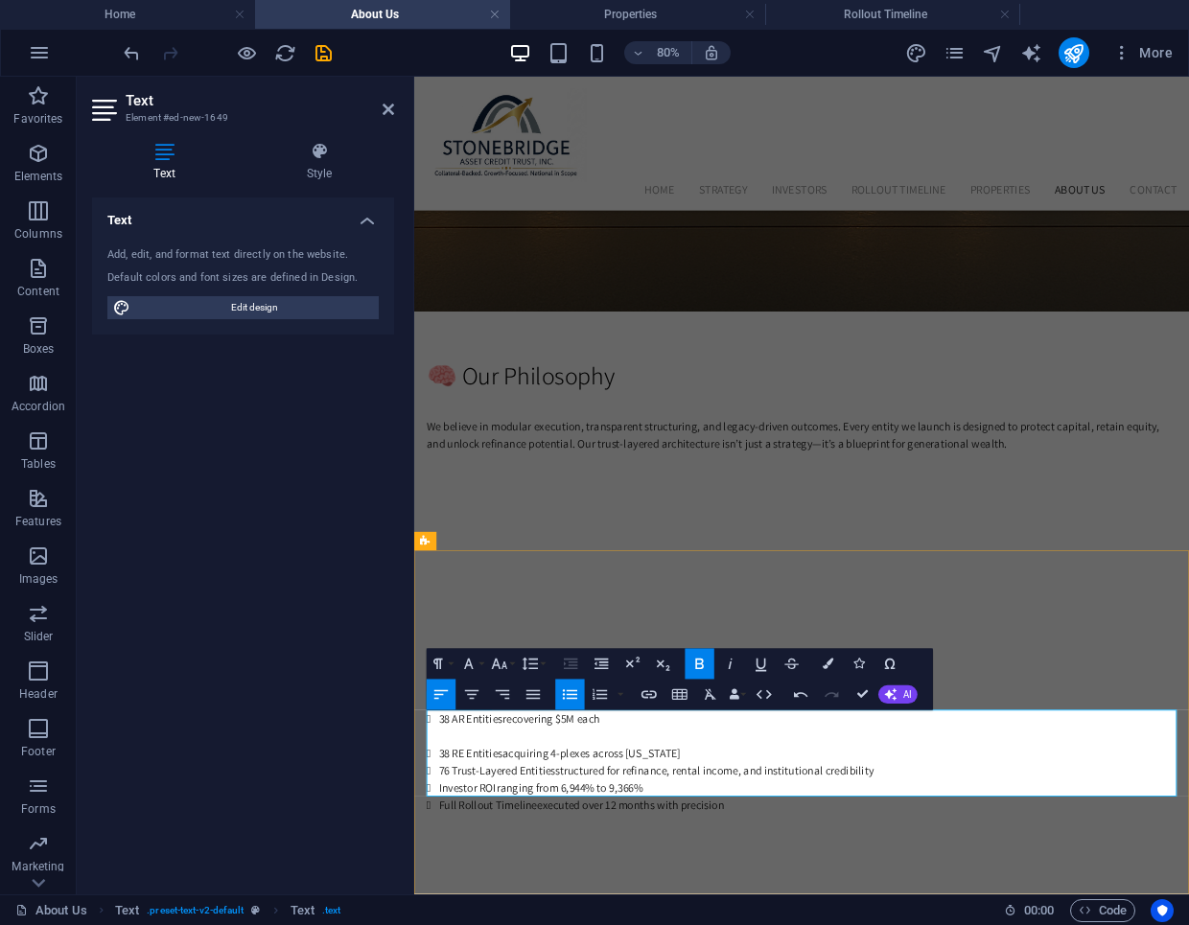
scroll to position [897, 0]
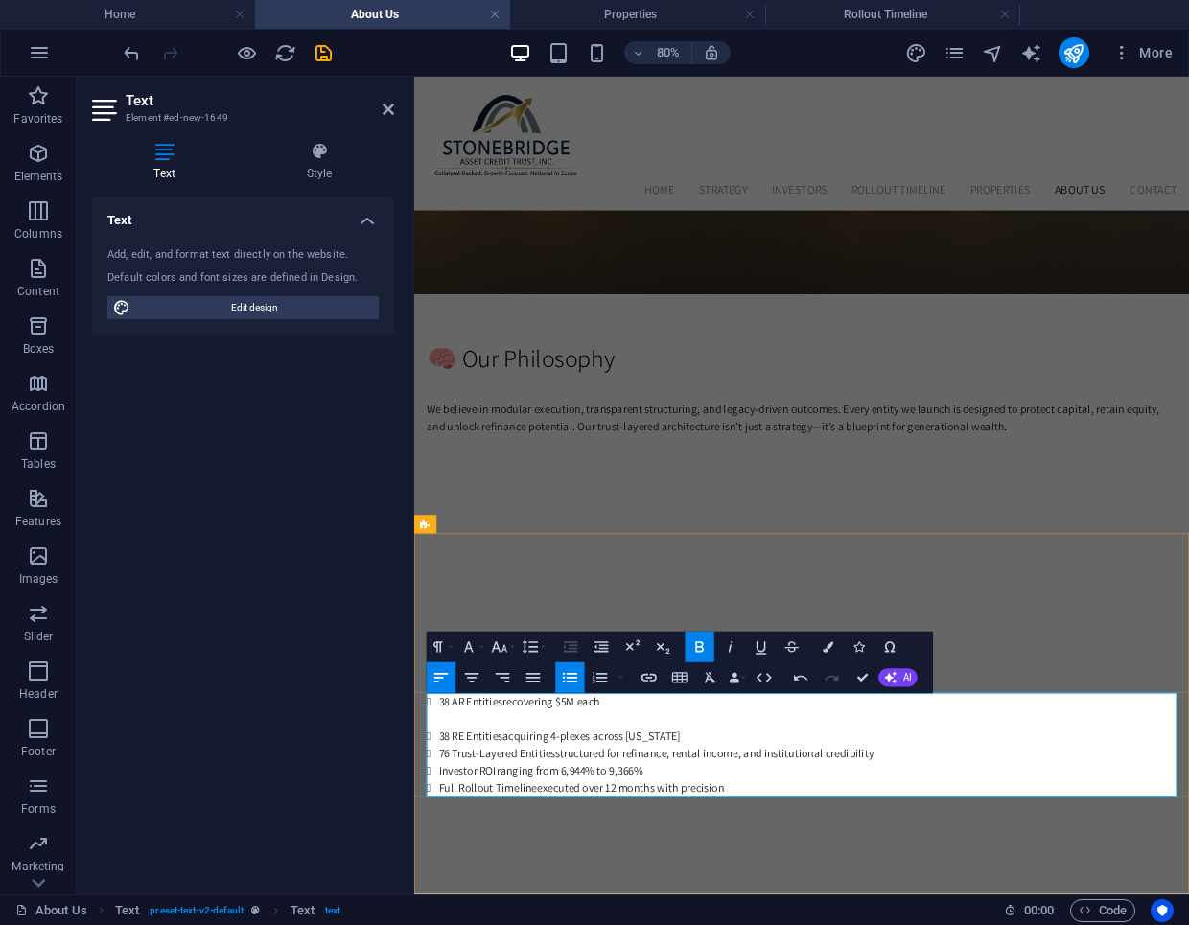
click at [745, 899] on li "38 RE Entities acquiring 4-plexes across Texas" at bounding box center [906, 902] width 922 height 22
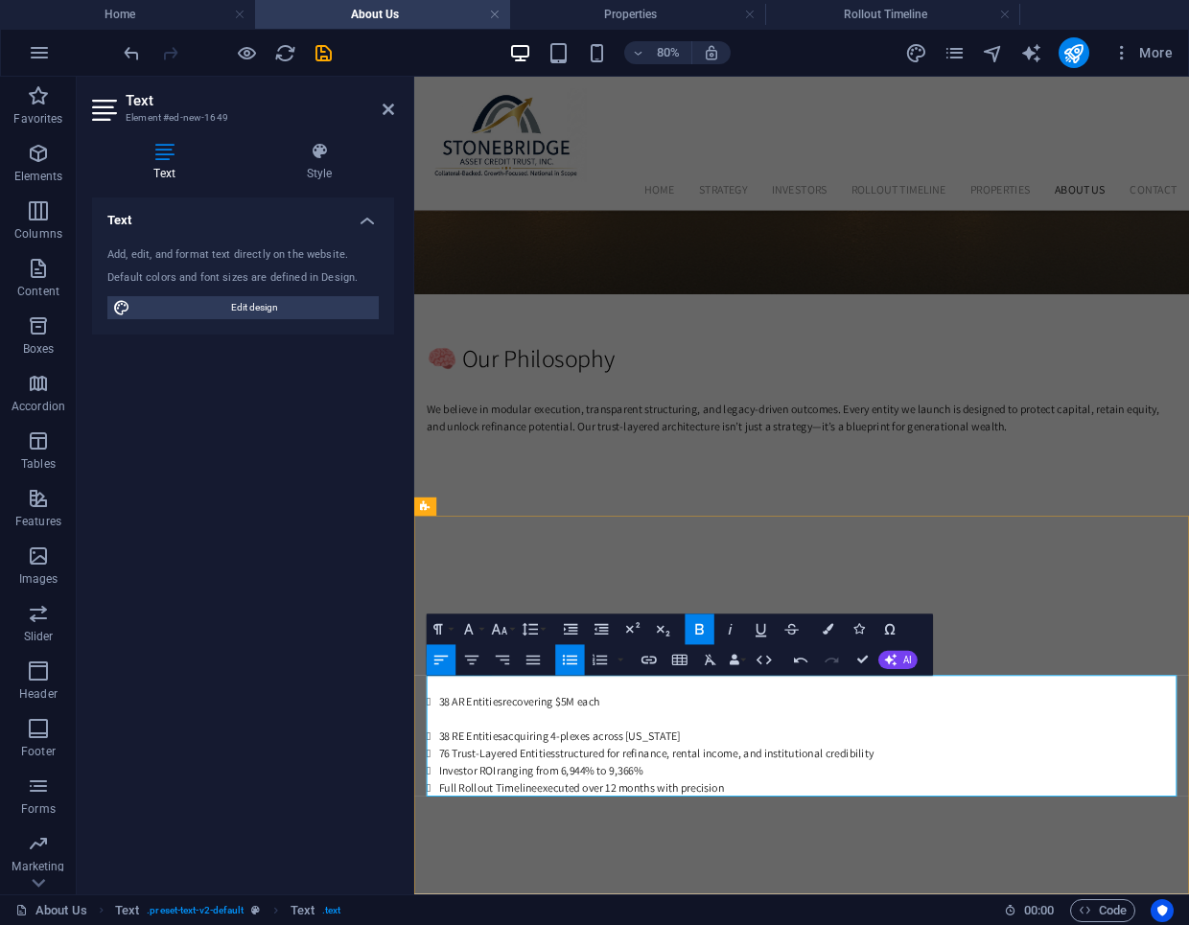
scroll to position [918, 0]
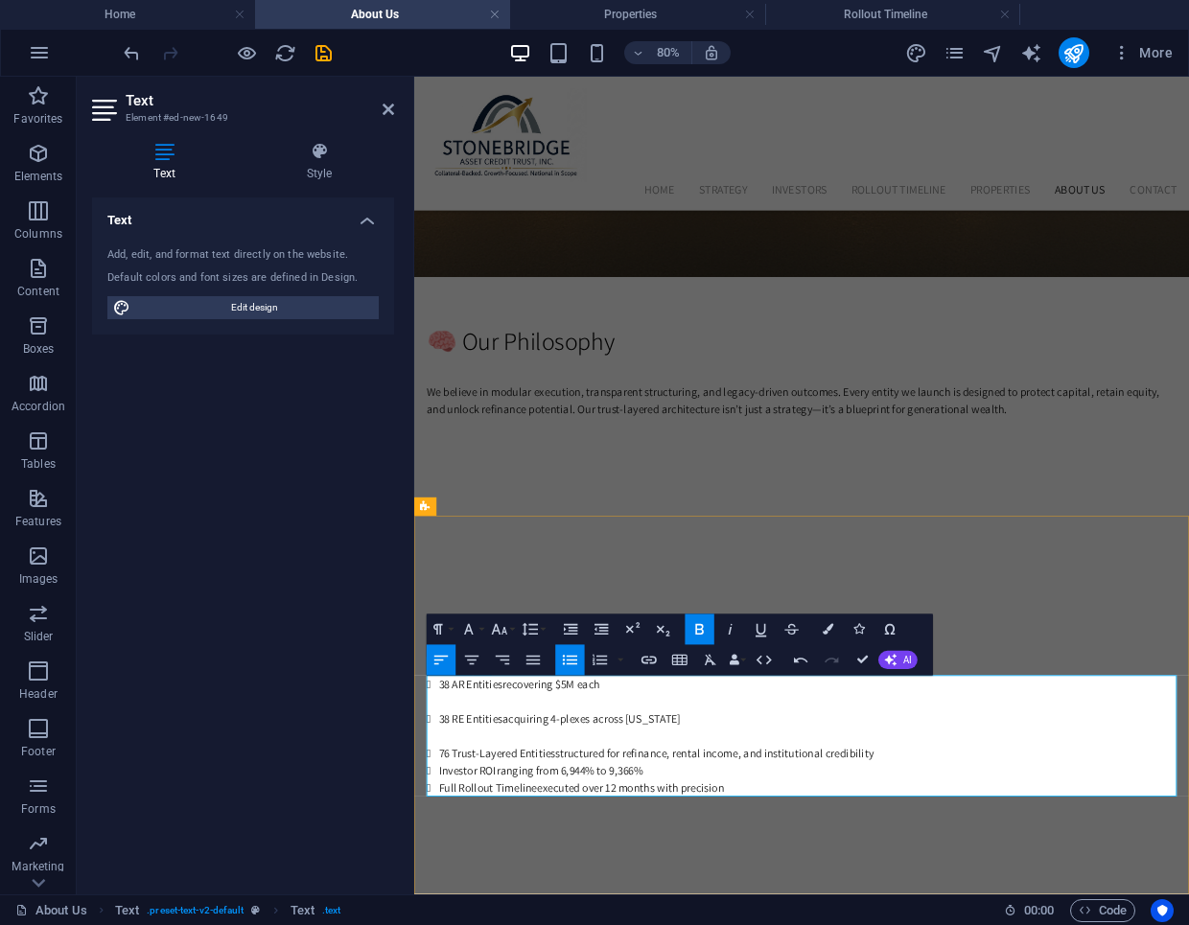
click at [1007, 924] on li "76 Trust-Layered Entities structured for refinance, rental income, and institut…" at bounding box center [906, 924] width 922 height 22
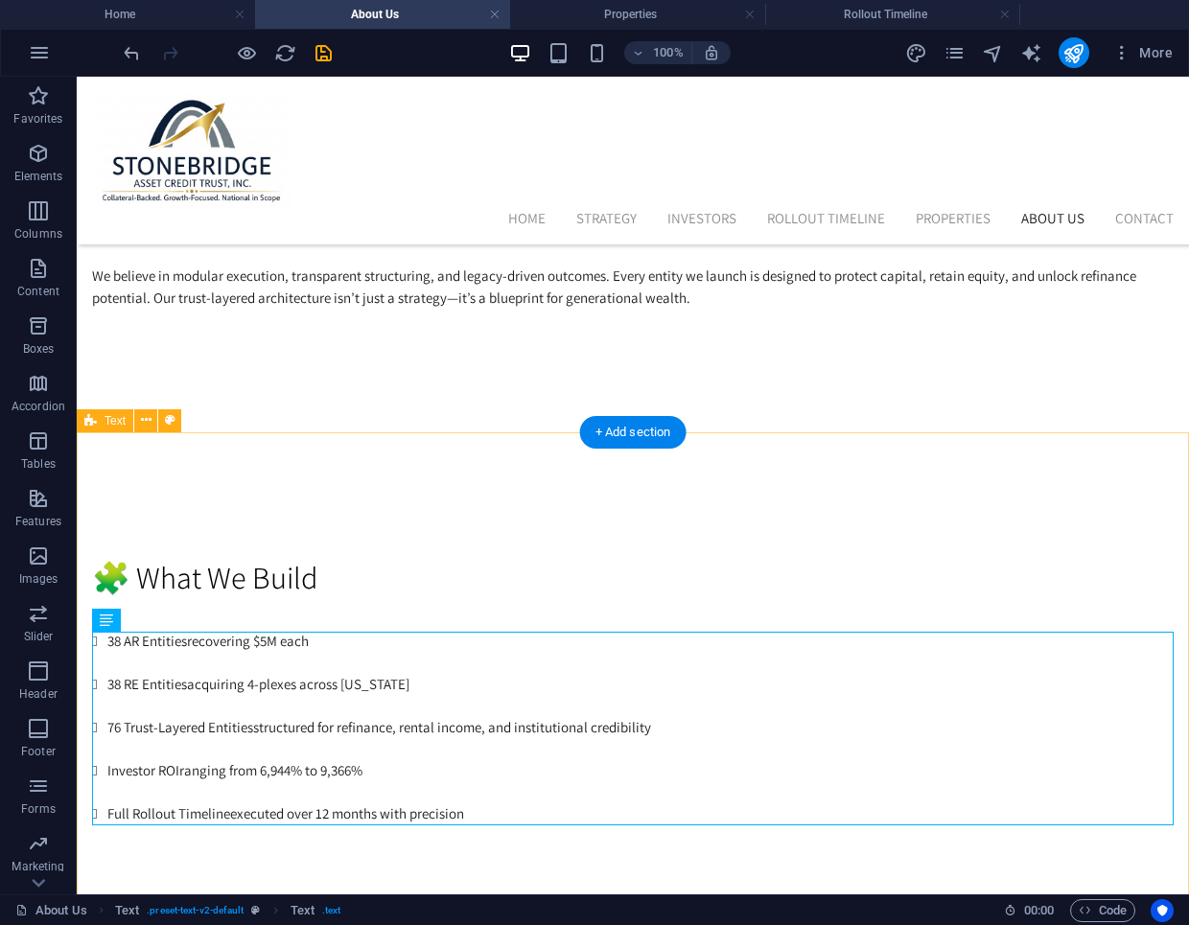
scroll to position [1095, 0]
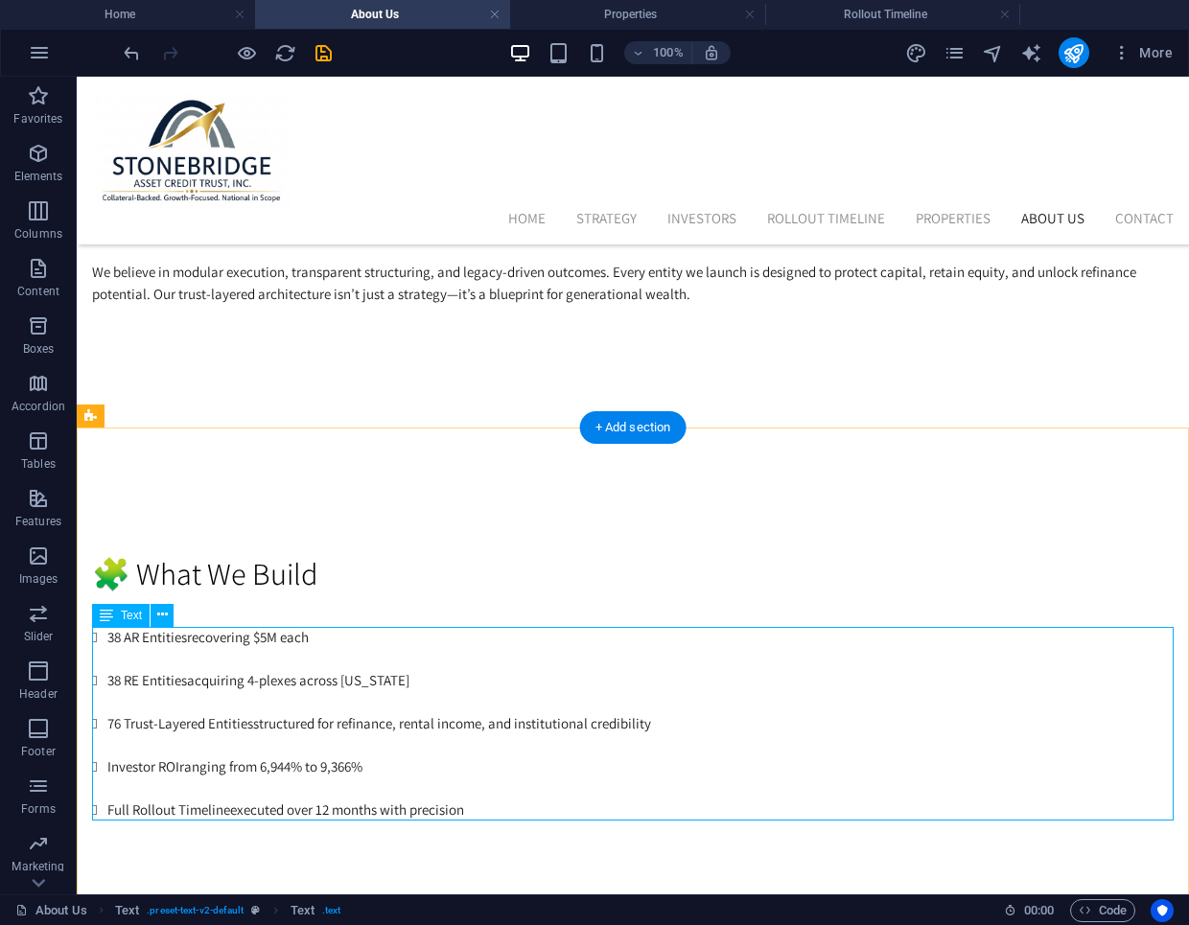
click at [120, 724] on div "38 AR Entities recovering $5M each 38 RE Entities acquiring 4-plexes across Tex…" at bounding box center [633, 724] width 1082 height 195
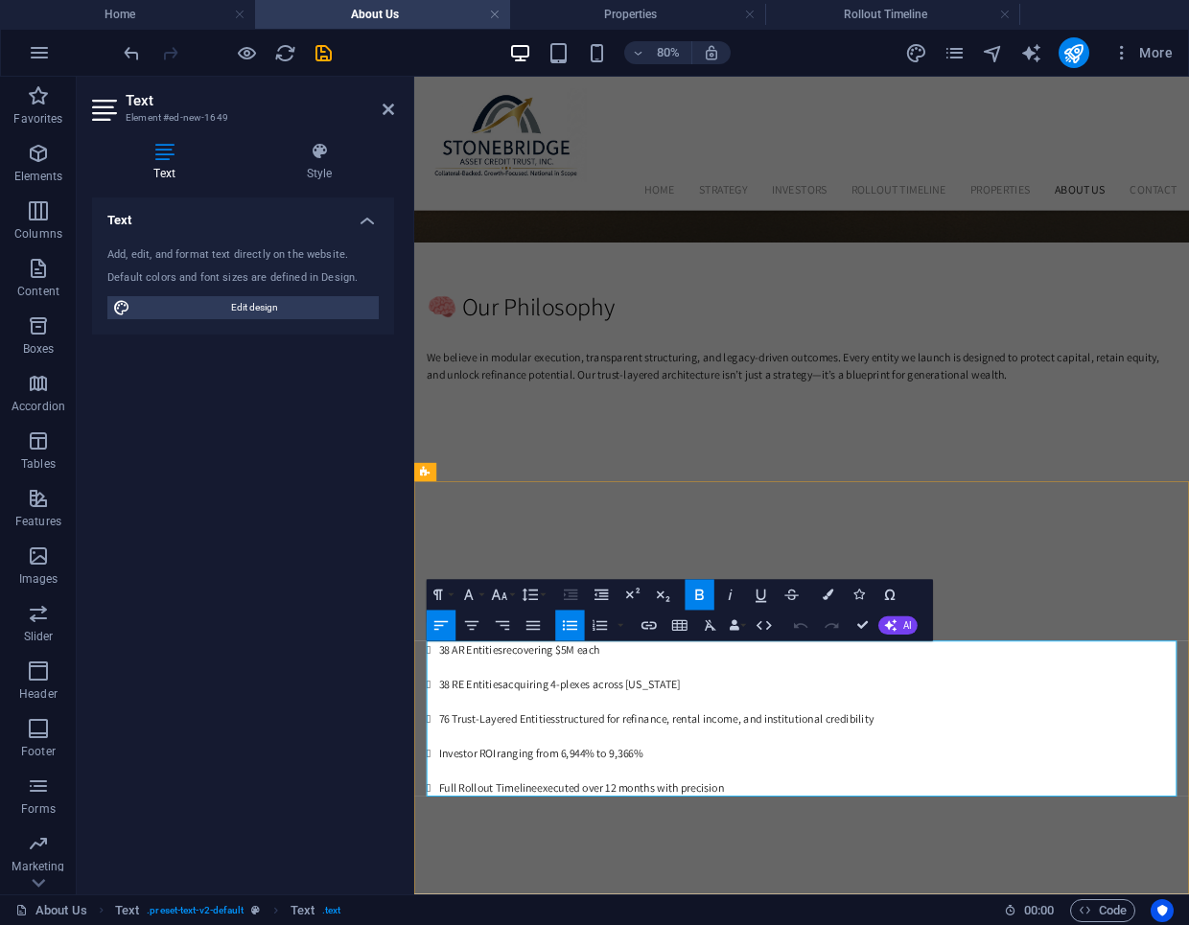
click at [459, 882] on strong "76 Trust-Layered Entities" at bounding box center [518, 880] width 146 height 18
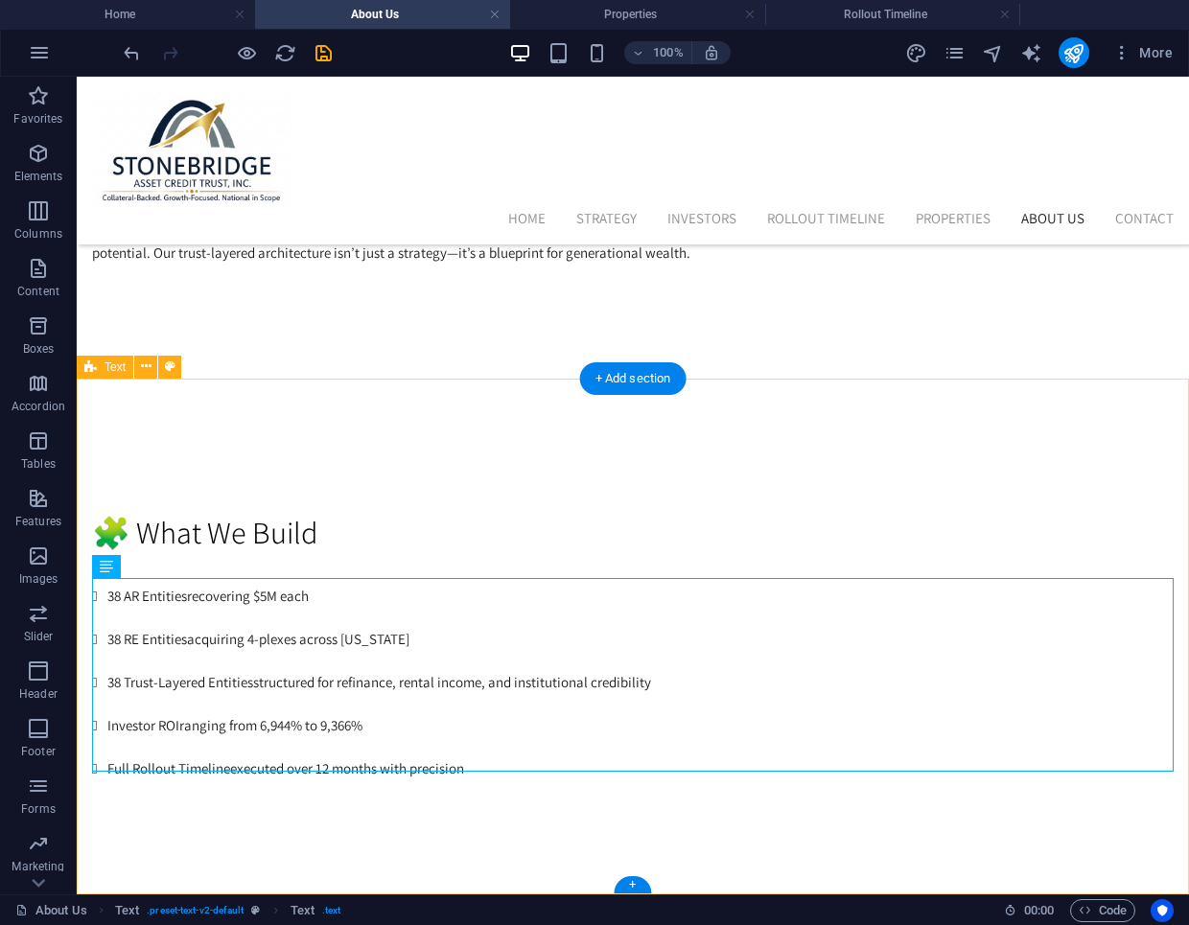
scroll to position [1144, 0]
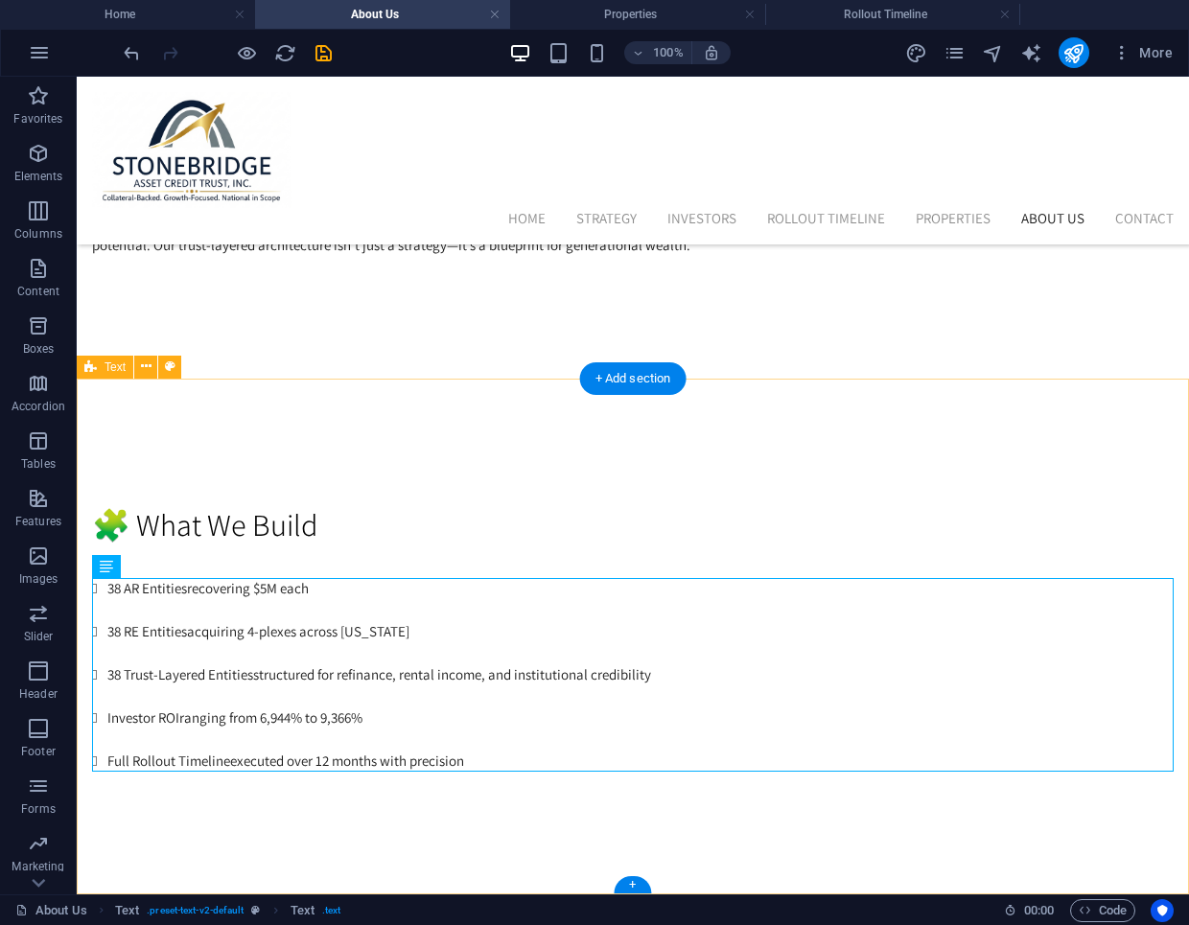
click at [735, 442] on div "🧩 What We Build 38 AR Entities recovering $5M each 38 RE Entities acquiring 4-p…" at bounding box center [633, 637] width 1112 height 517
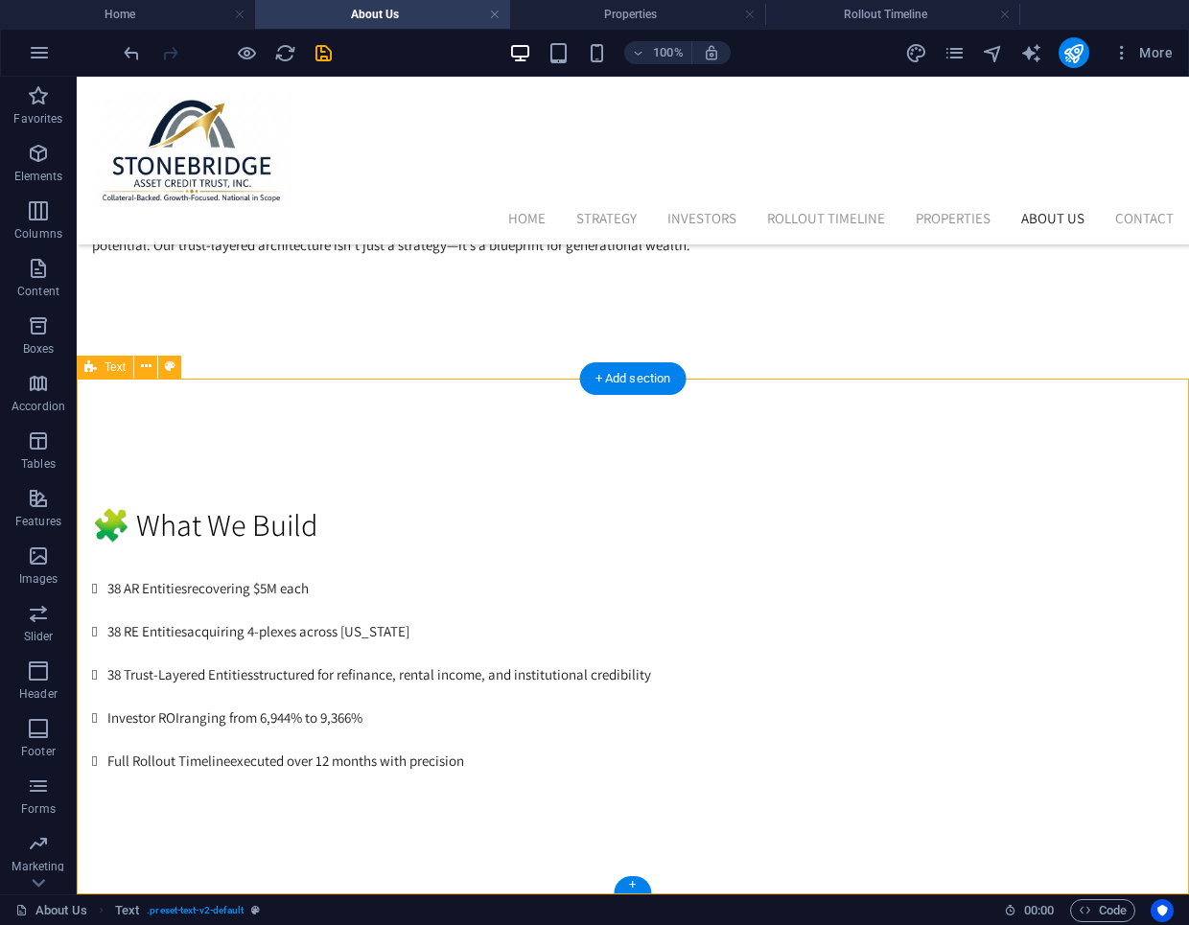
click at [691, 452] on div "🧩 What We Build 38 AR Entities recovering $5M each 38 RE Entities acquiring 4-p…" at bounding box center [633, 637] width 1112 height 517
click at [537, 867] on div "🧩 What We Build 38 AR Entities recovering $5M each 38 RE Entities acquiring 4-p…" at bounding box center [633, 637] width 1112 height 517
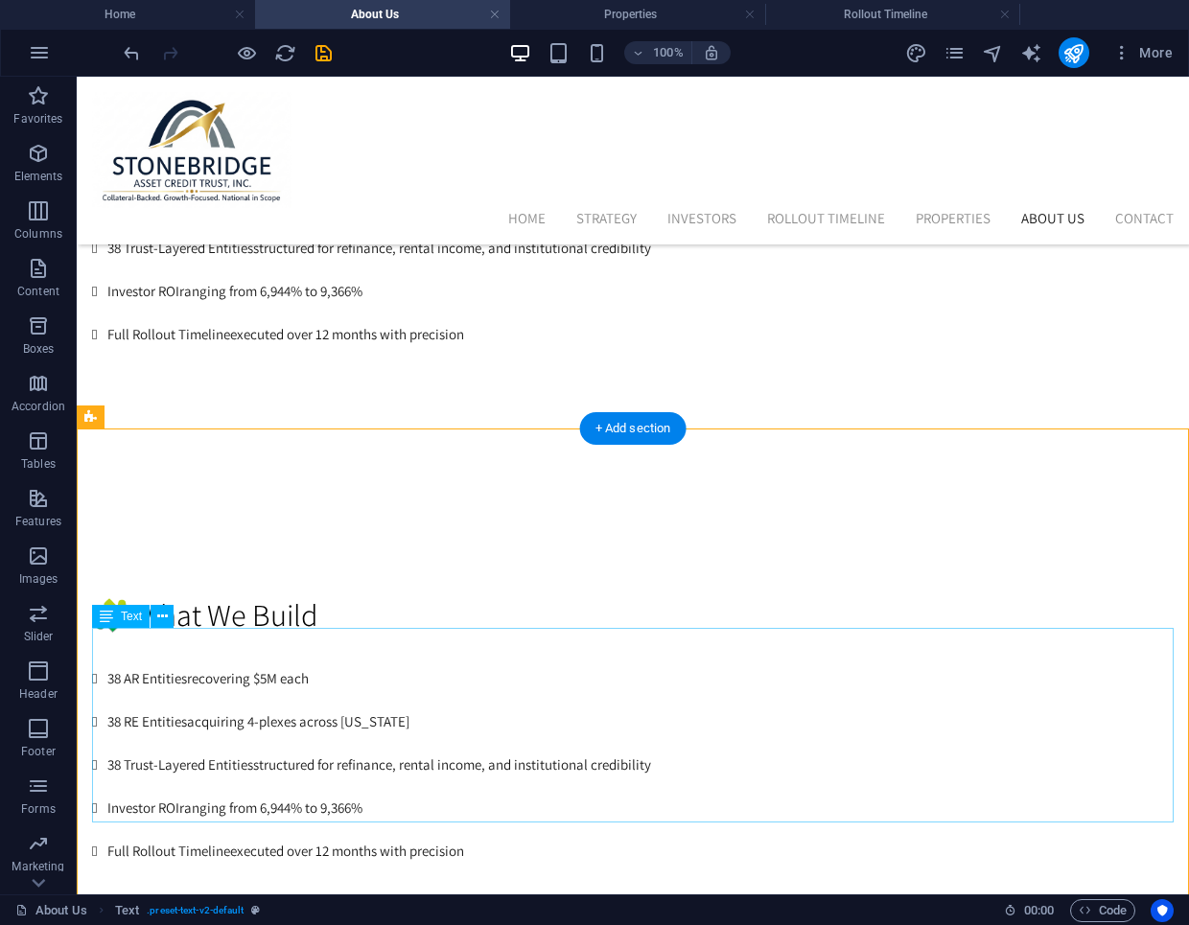
scroll to position [1610, 0]
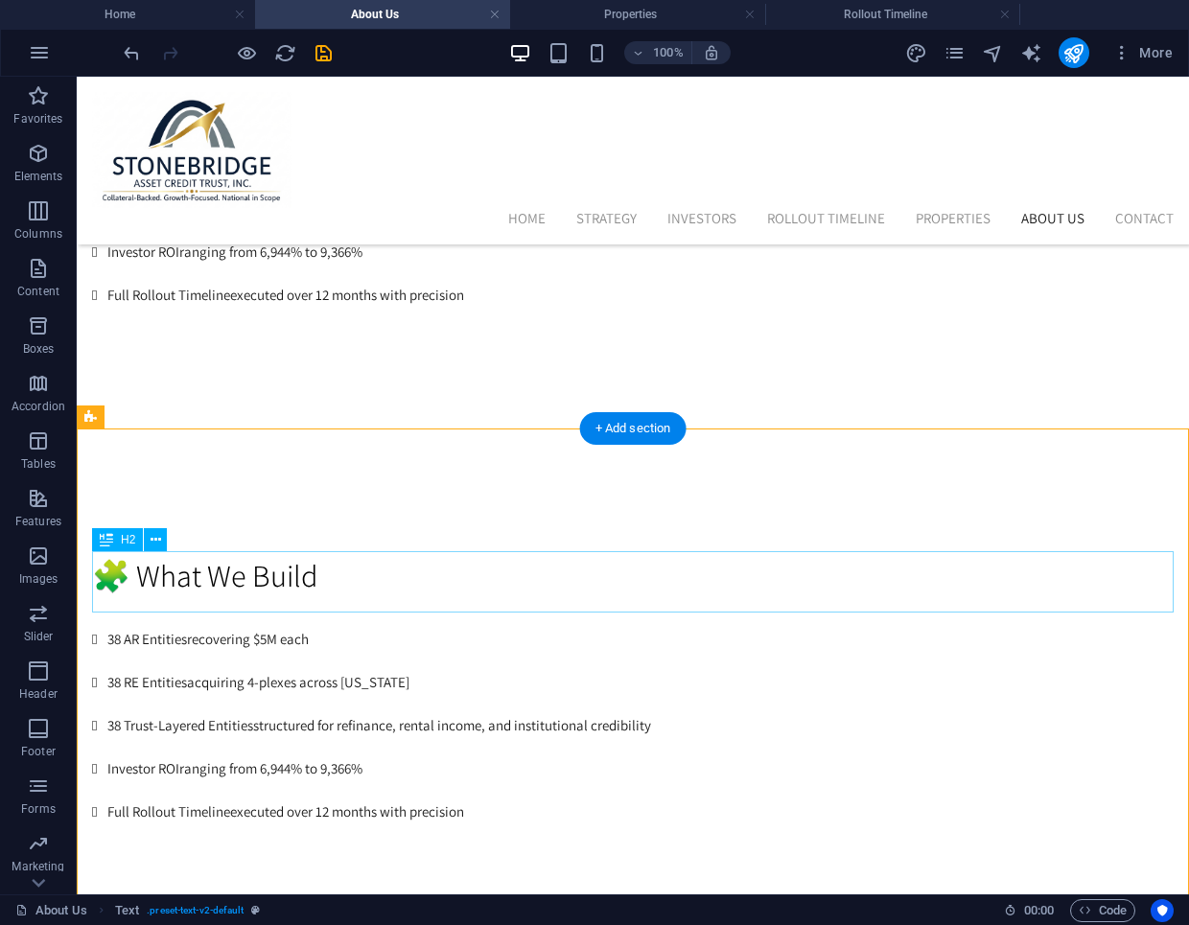
click at [318, 561] on div "🧩 What We Build" at bounding box center [633, 575] width 1082 height 46
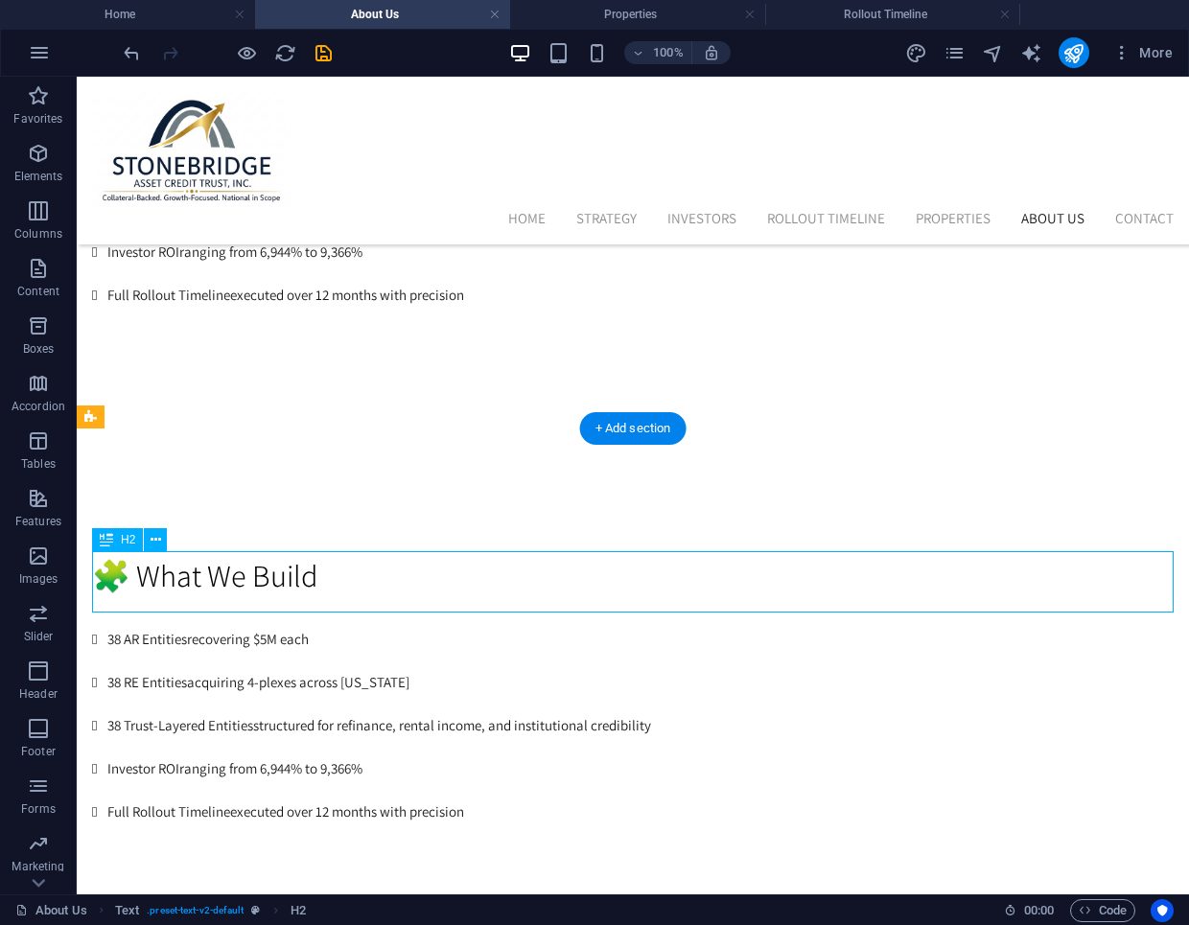
click at [318, 561] on div "🧩 What We Build" at bounding box center [633, 575] width 1082 height 46
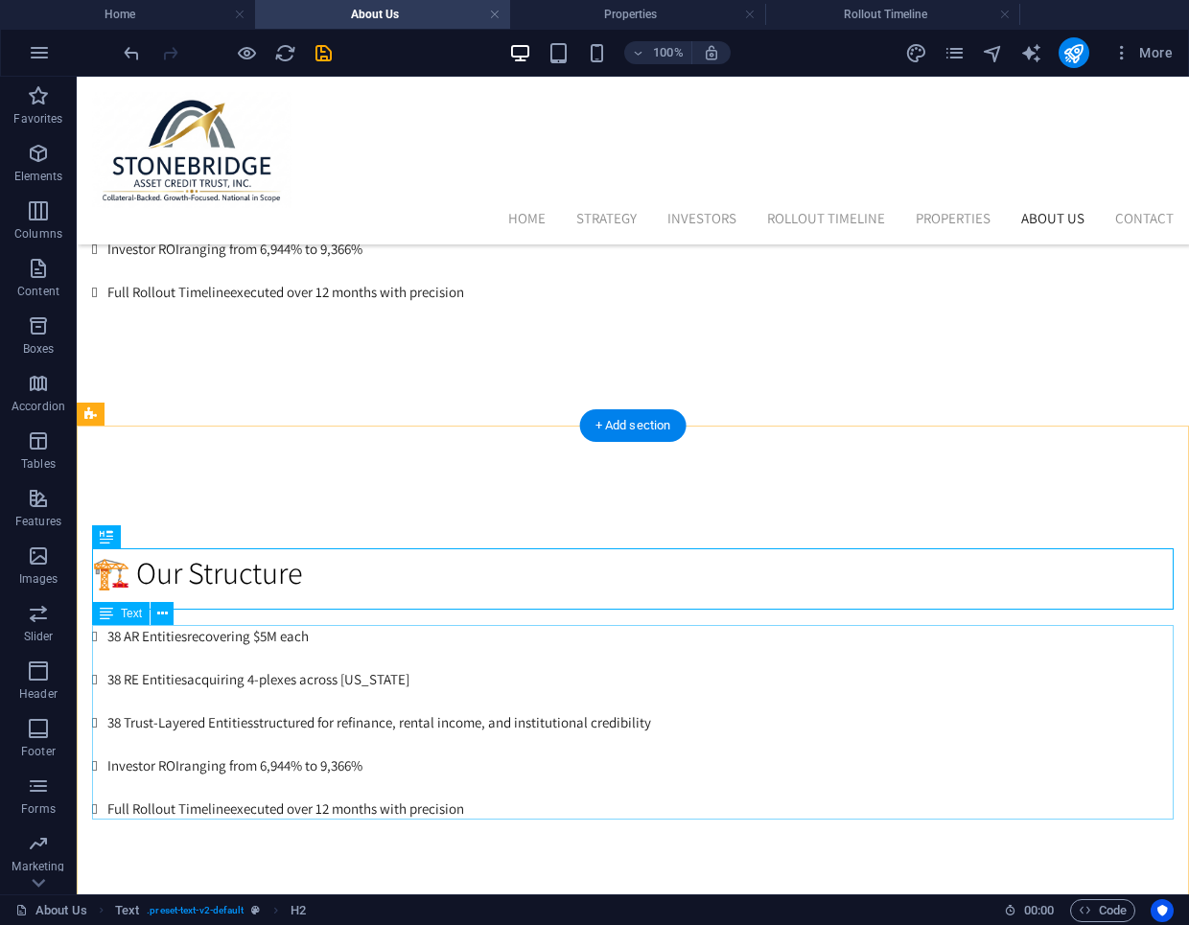
click at [579, 759] on div "38 AR Entities recovering $5M each 38 RE Entities acquiring 4-plexes across Tex…" at bounding box center [633, 723] width 1082 height 195
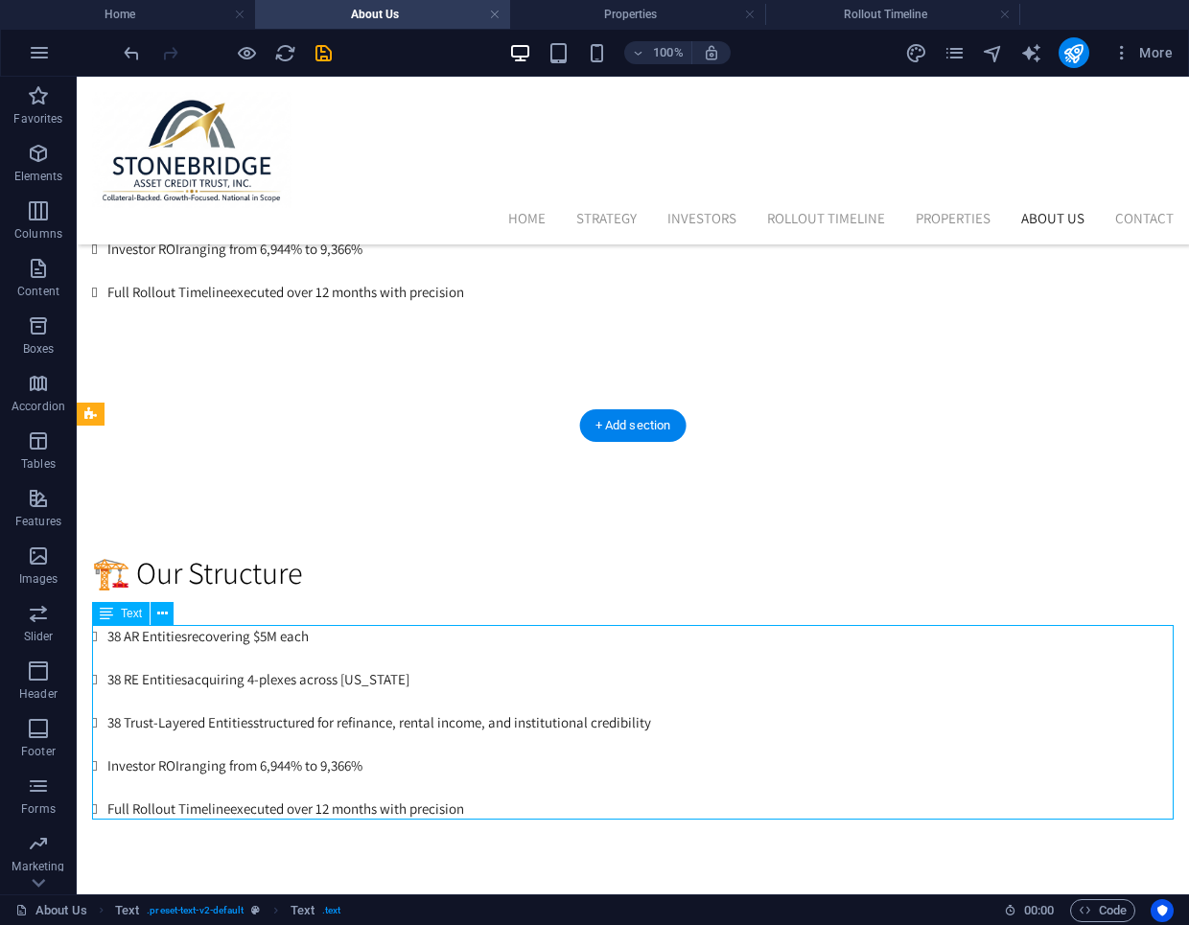
click at [579, 759] on div "38 AR Entities recovering $5M each 38 RE Entities acquiring 4-plexes across Tex…" at bounding box center [633, 723] width 1082 height 195
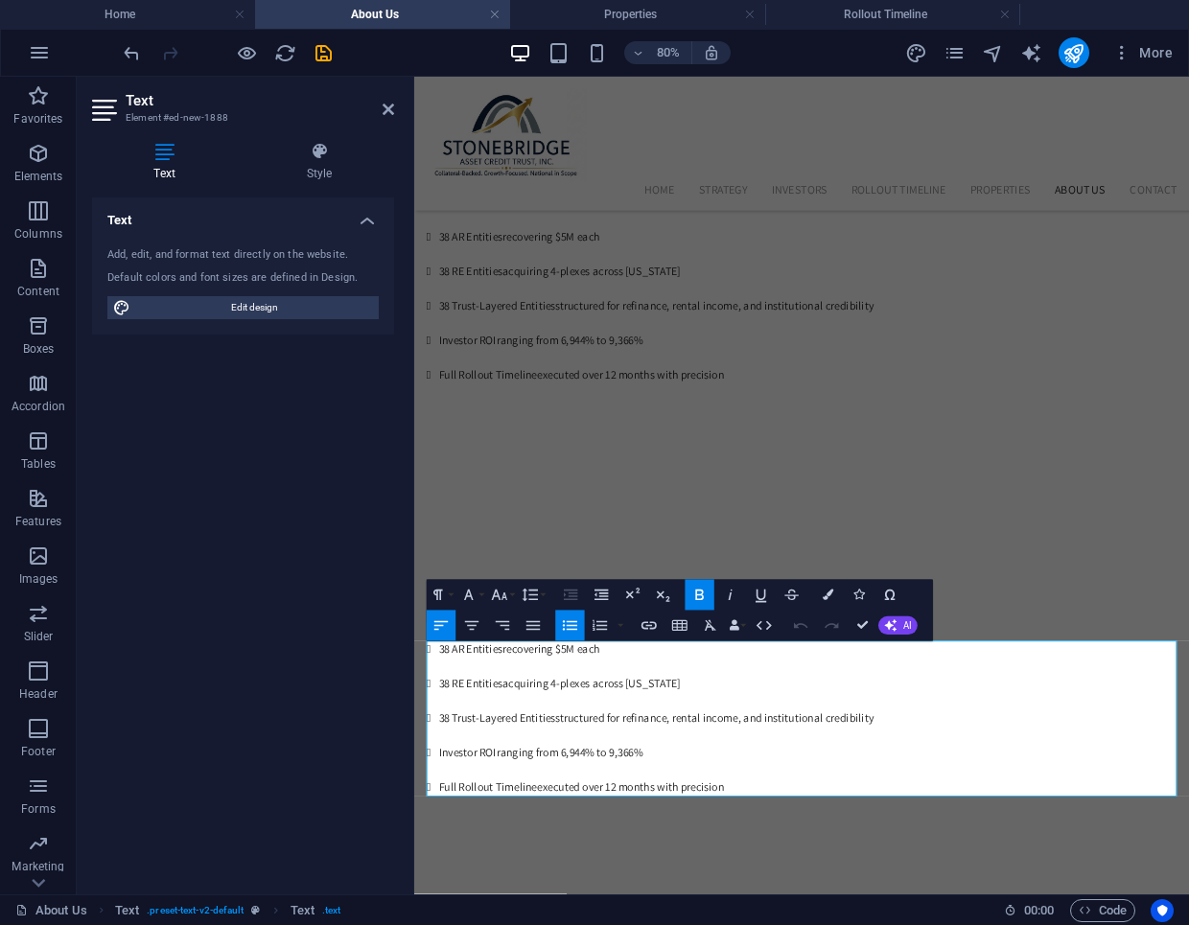
drag, startPoint x: 813, startPoint y: 965, endPoint x: 400, endPoint y: 798, distance: 445.7
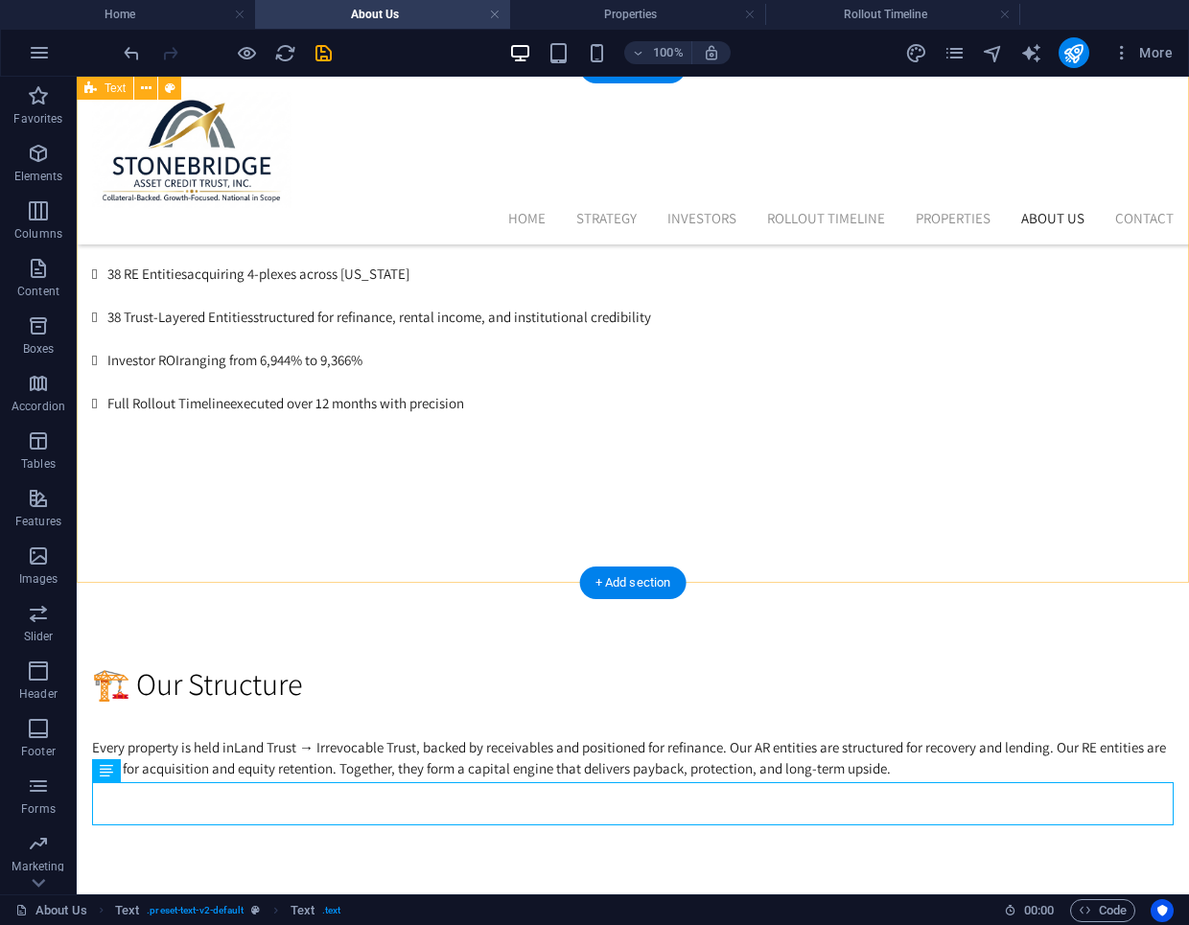
scroll to position [1509, 0]
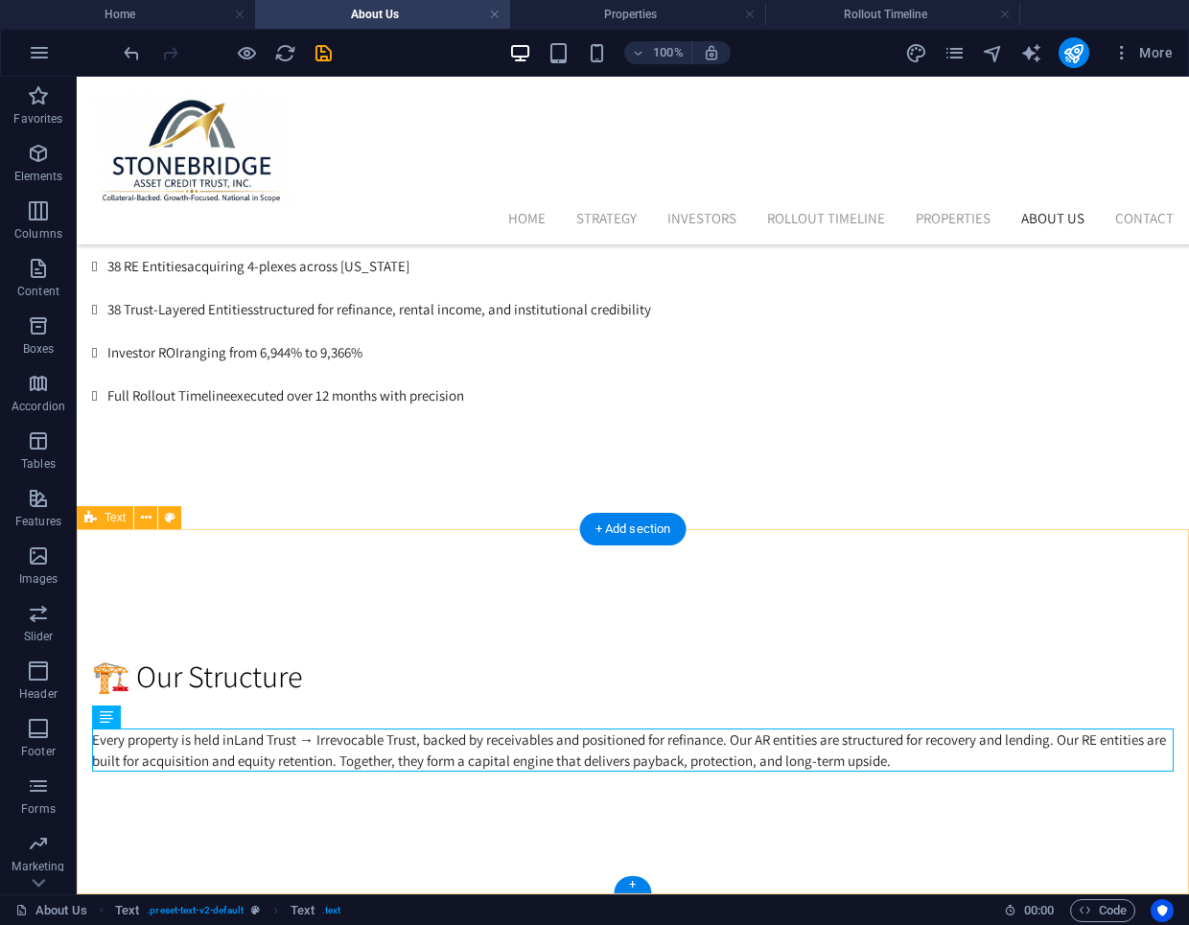
click at [504, 592] on div "🏗️ Our Structure Every property is held in Land Trust → Irrevocable Trust , bac…" at bounding box center [633, 712] width 1112 height 365
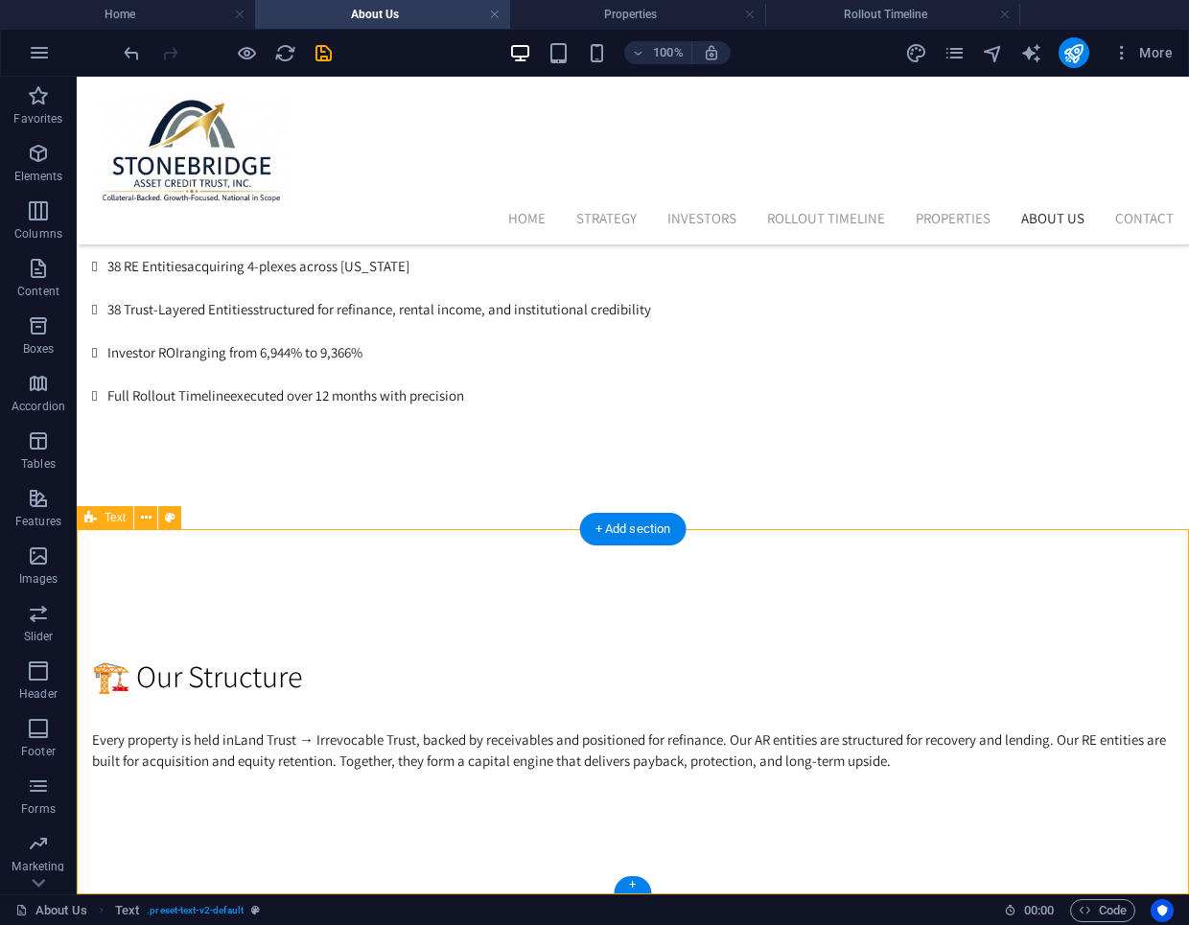
click at [477, 868] on div "🏗️ Our Structure Every property is held in Land Trust → Irrevocable Trust , bac…" at bounding box center [633, 712] width 1112 height 365
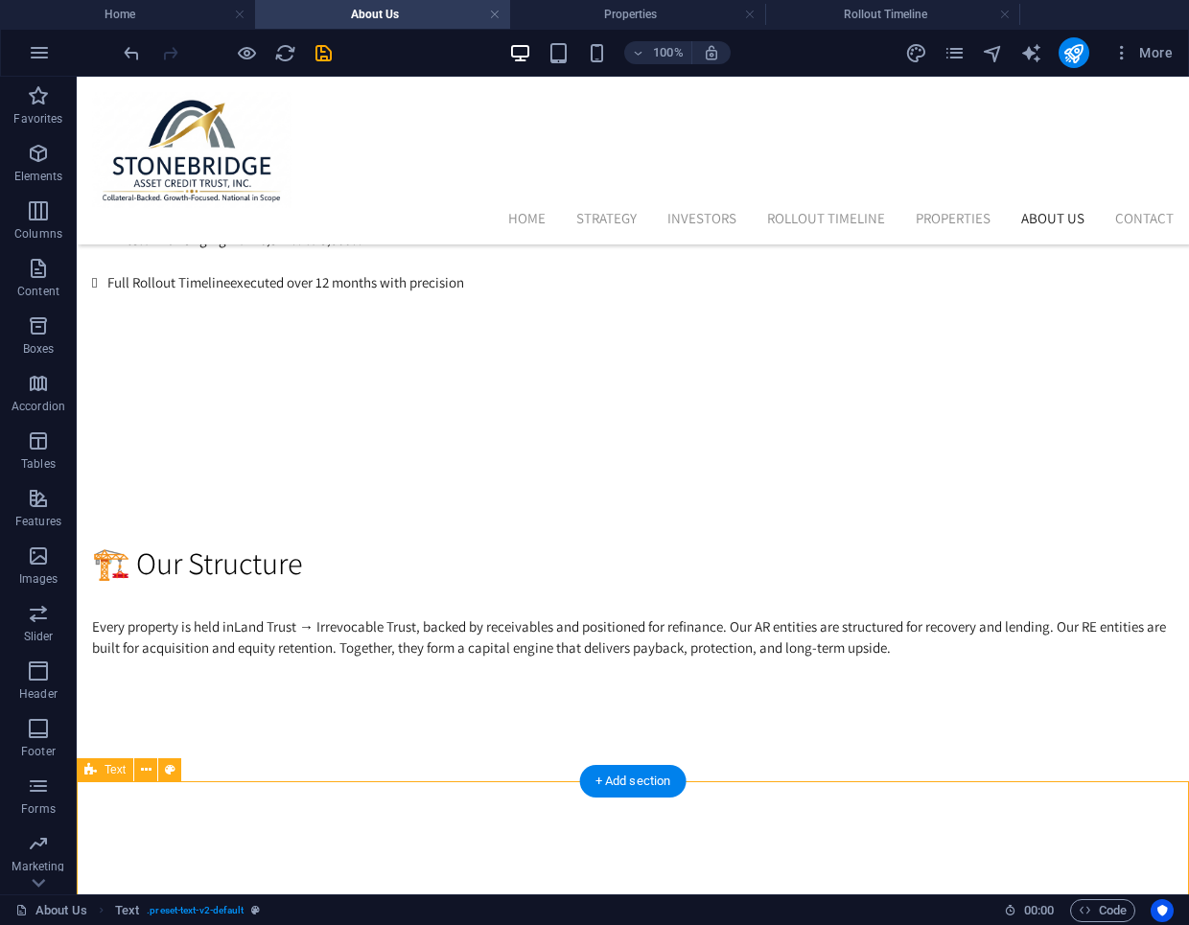
scroll to position [1875, 0]
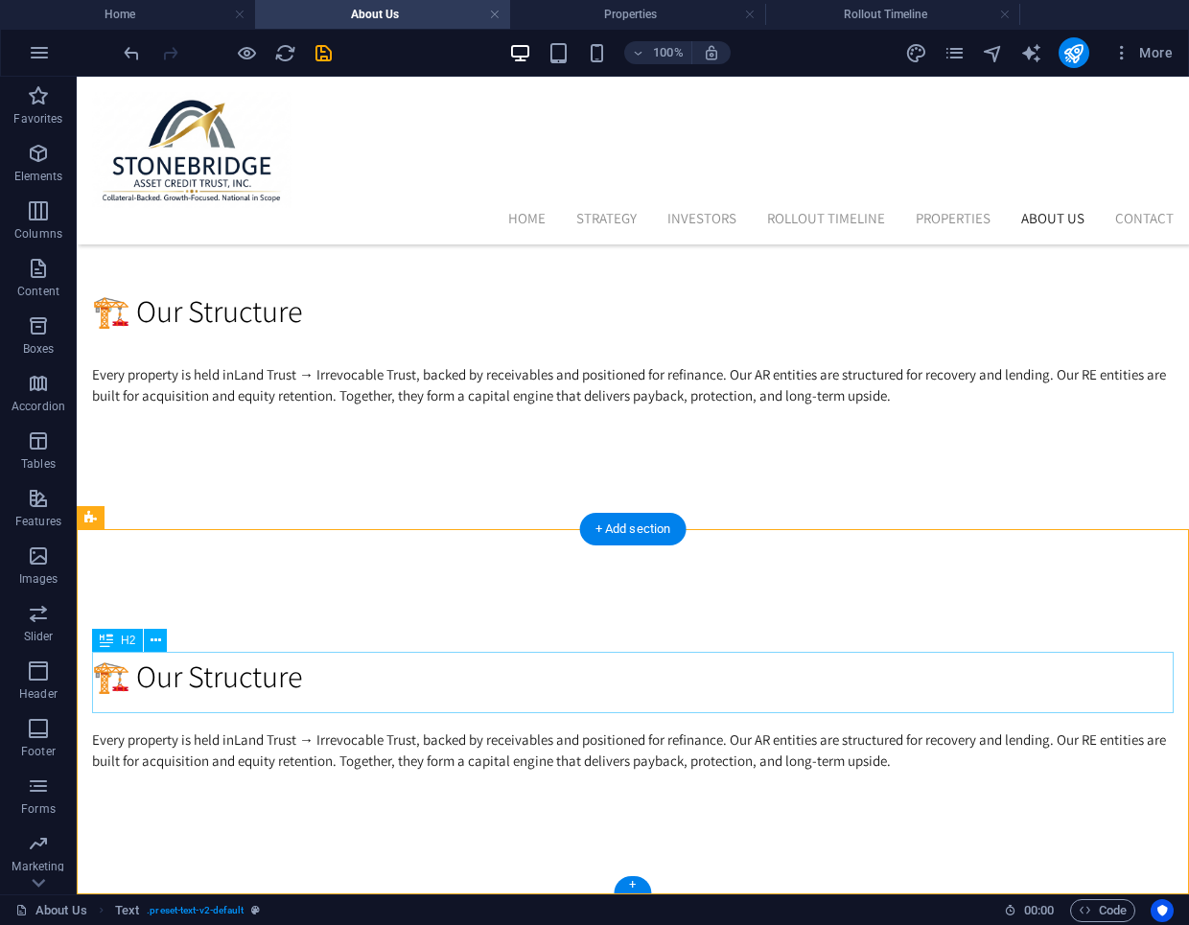
click at [340, 664] on div "🏗️ Our Structure" at bounding box center [633, 676] width 1082 height 46
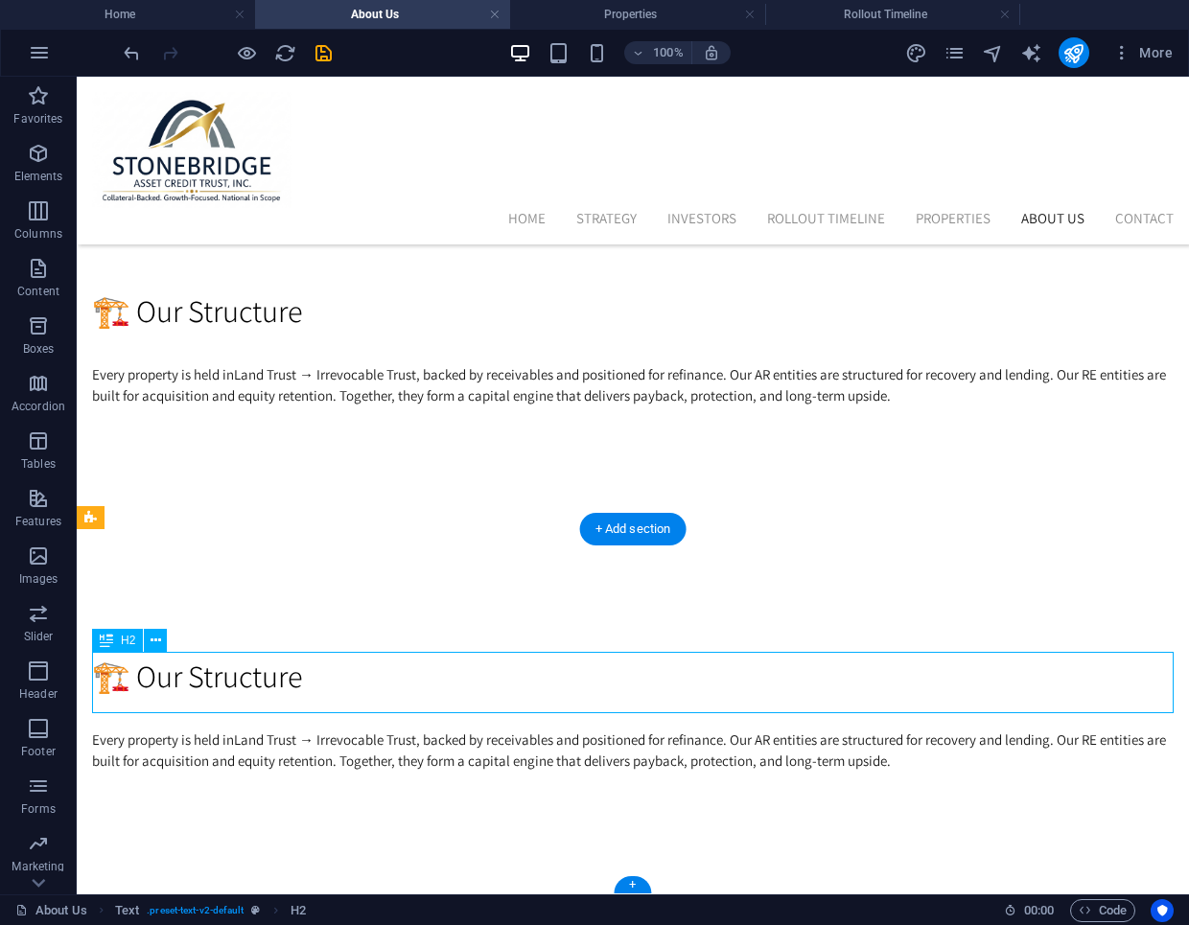
click at [340, 664] on div "🏗️ Our Structure" at bounding box center [633, 676] width 1082 height 46
click at [385, 748] on div "Every property is held in Land Trust → Irrevocable Trust , backed by receivable…" at bounding box center [633, 751] width 1082 height 43
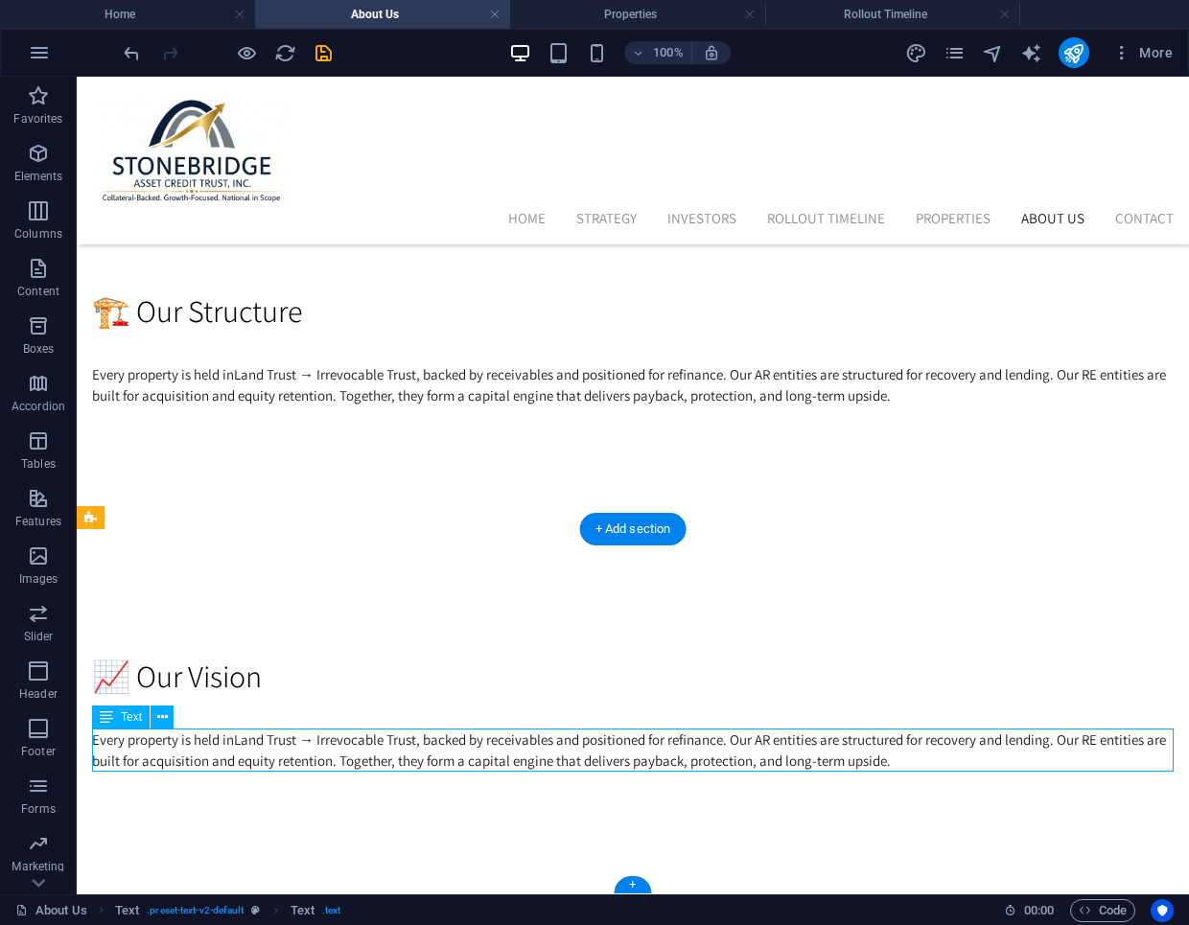
click at [385, 748] on div "Every property is held in Land Trust → Irrevocable Trust , backed by receivable…" at bounding box center [633, 751] width 1082 height 43
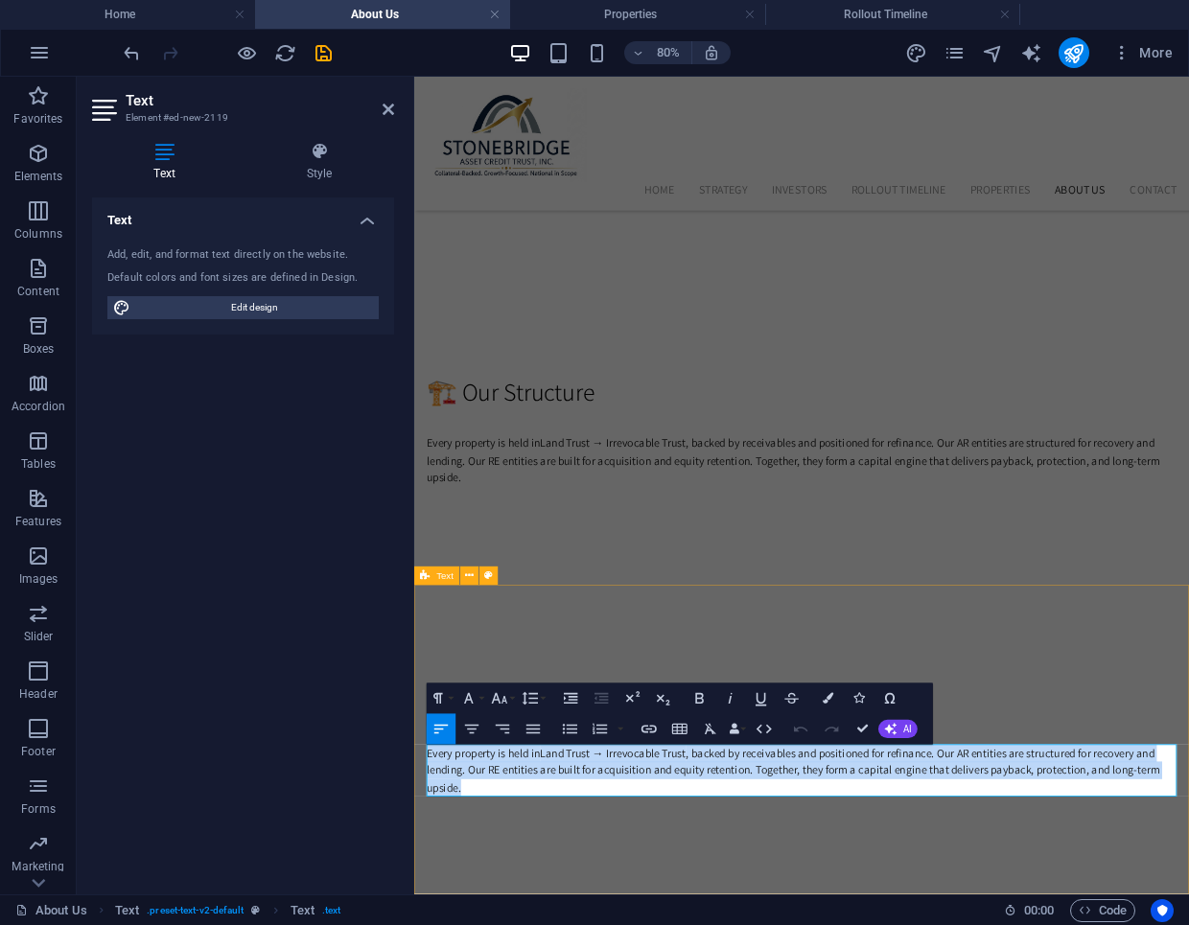
drag, startPoint x: 479, startPoint y: 967, endPoint x: 417, endPoint y: 927, distance: 73.7
click at [417, 924] on div "📈 Our Vision Every property is held in Land Trust → Irrevocable Trust , backed …" at bounding box center [898, 906] width 969 height 387
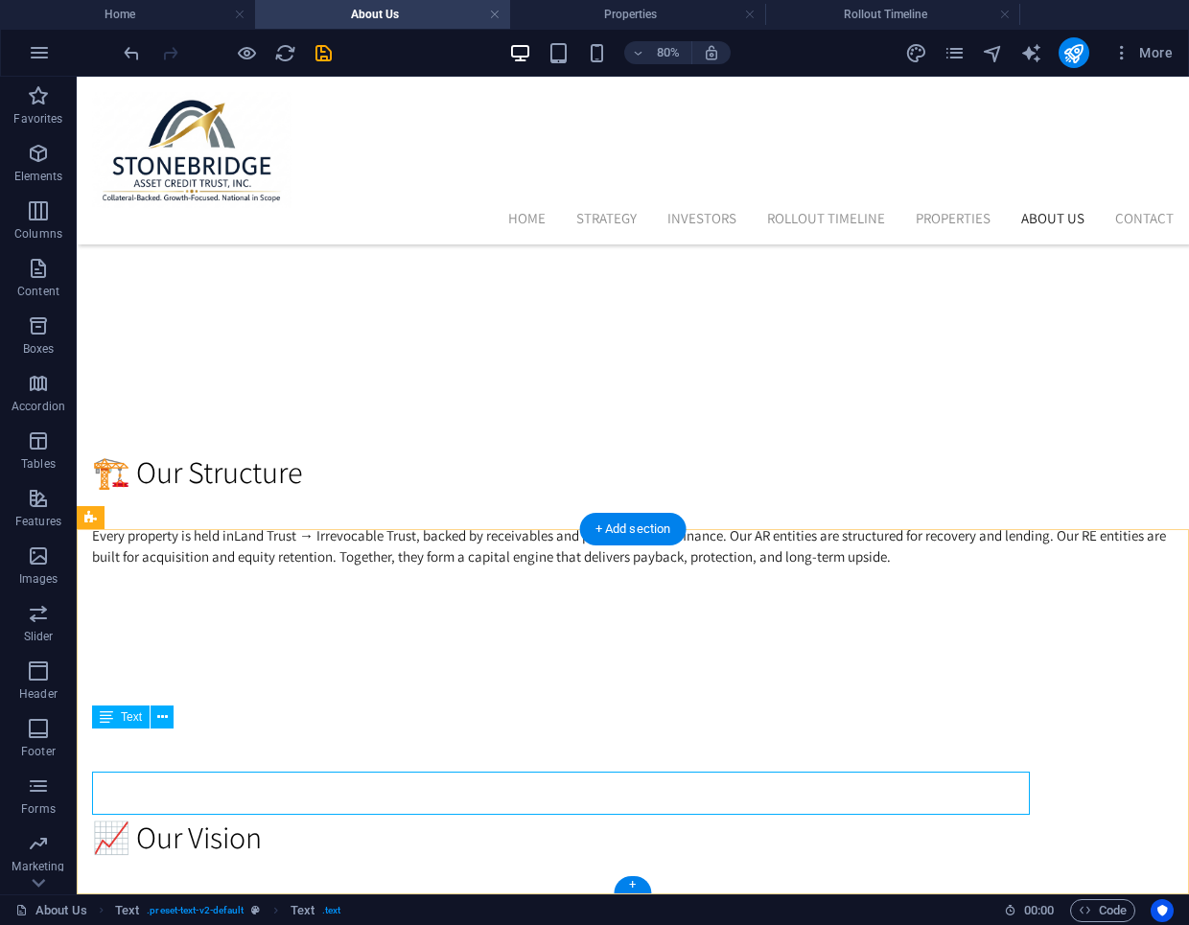
scroll to position [1875, 0]
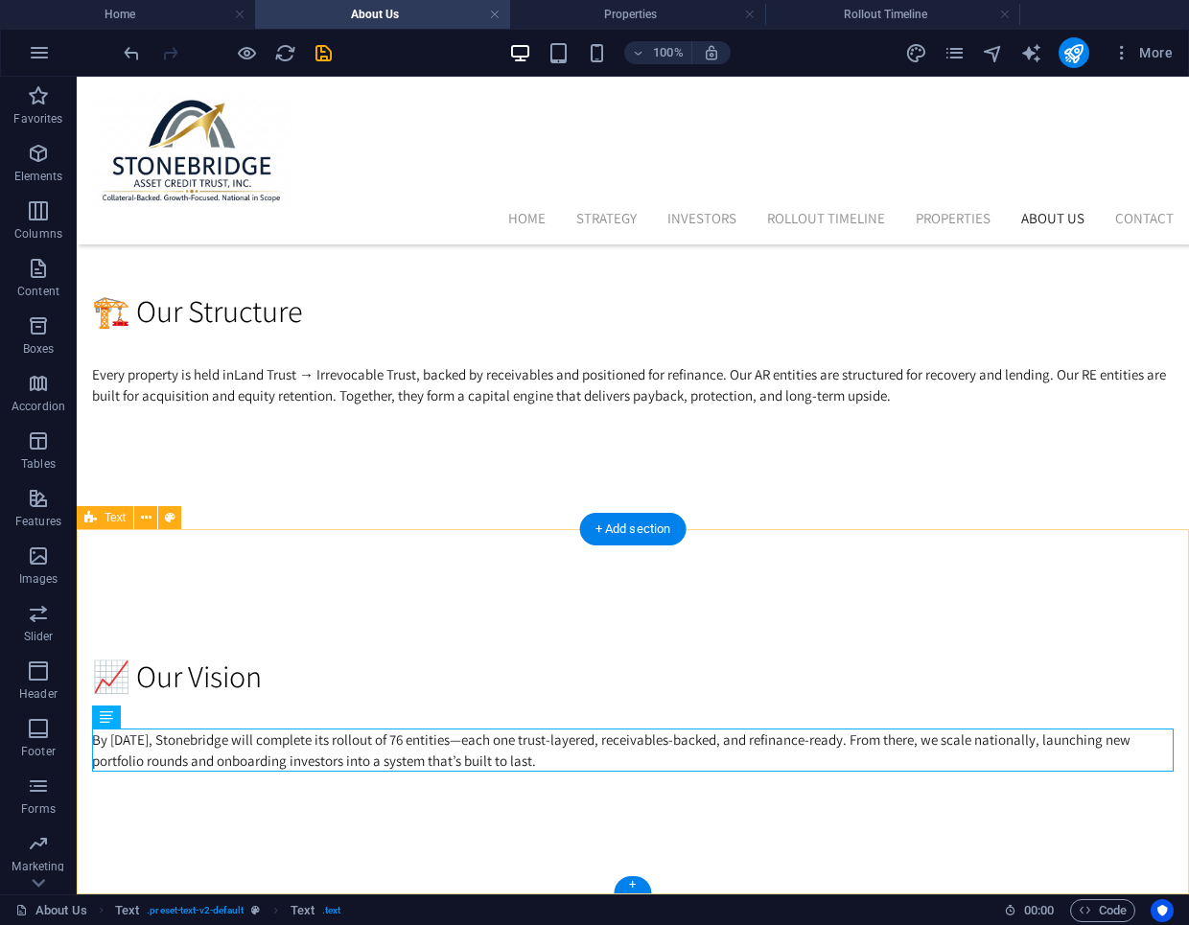
click at [922, 587] on div "📈 Our Vision By September 2026, Stonebridge will complete its rollout of 76 ent…" at bounding box center [633, 712] width 1112 height 365
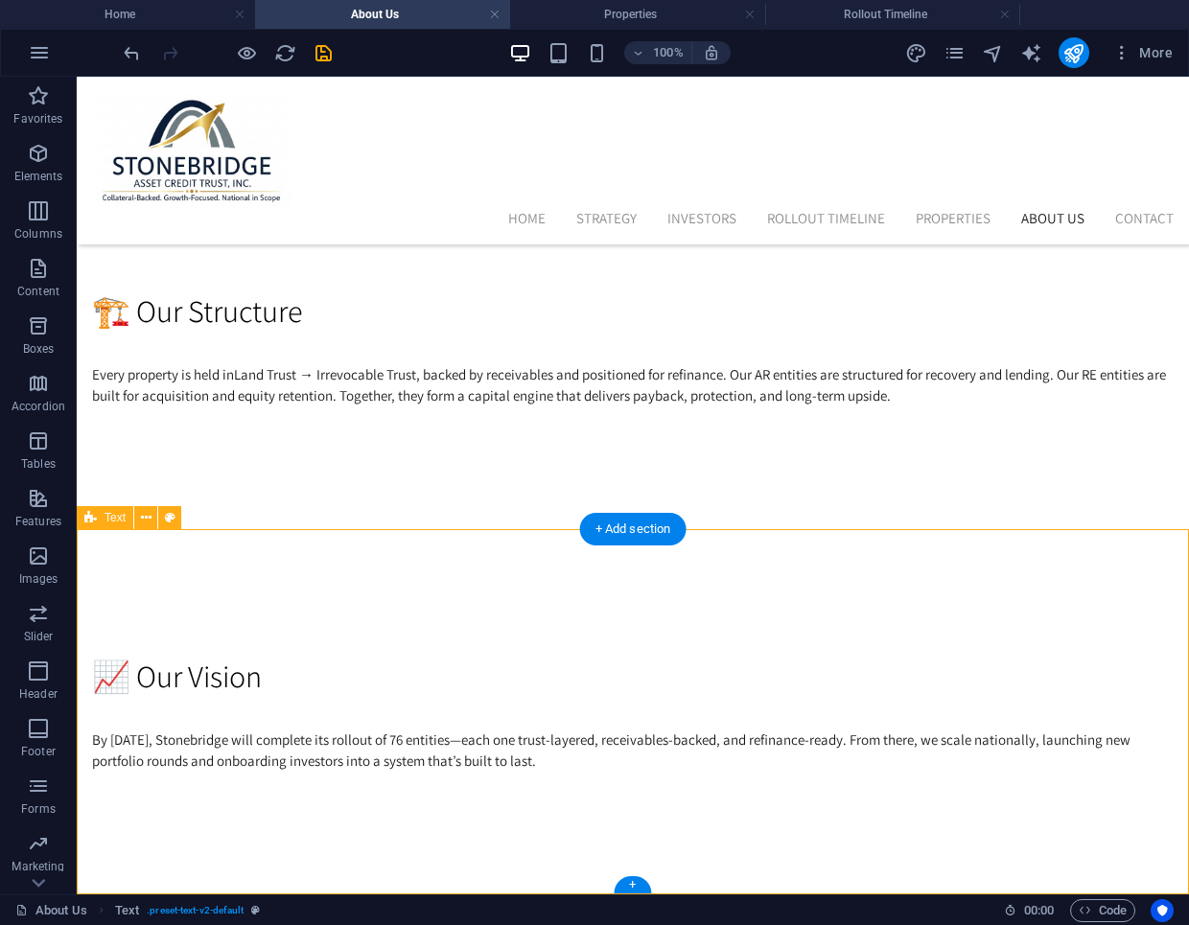
click at [498, 861] on div "📈 Our Vision By September 2026, Stonebridge will complete its rollout of 76 ent…" at bounding box center [633, 712] width 1112 height 365
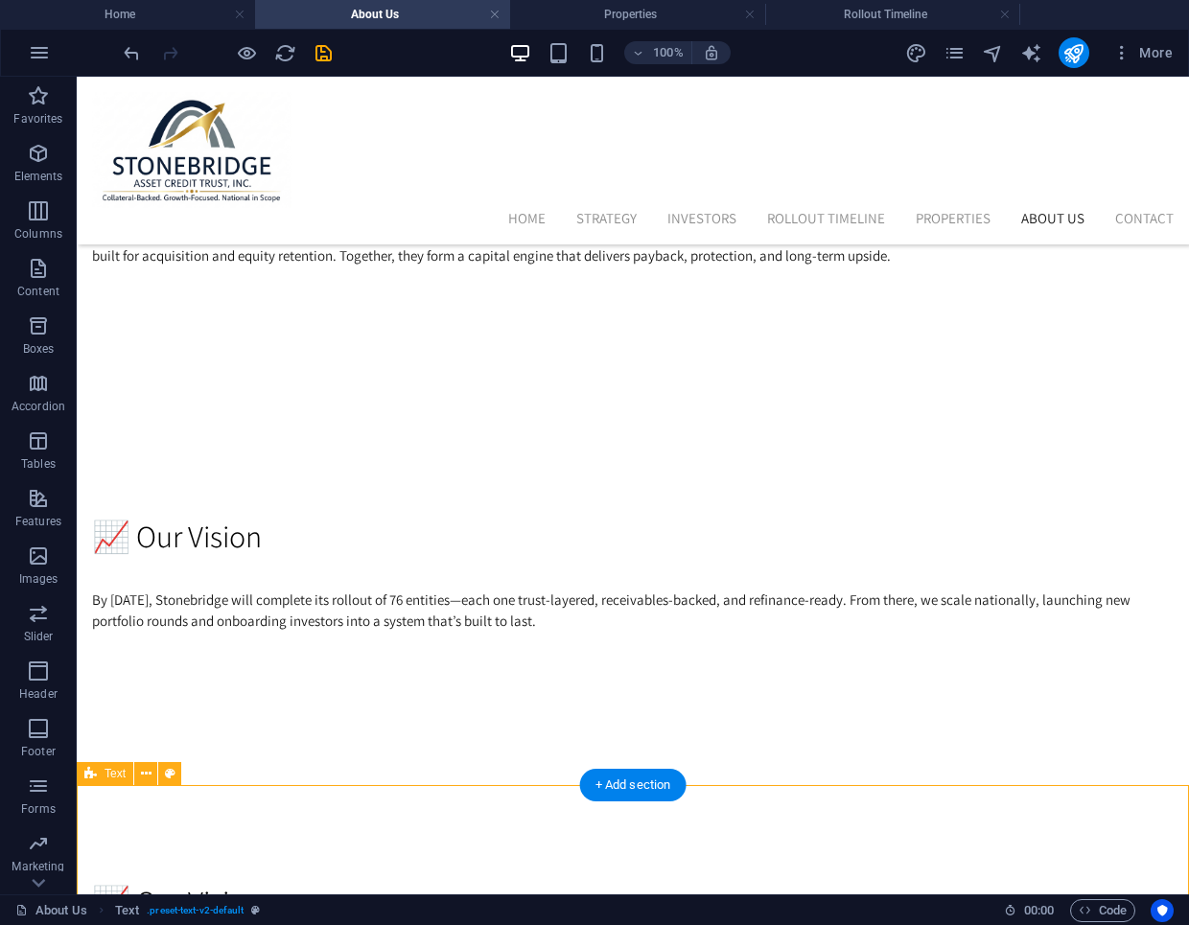
scroll to position [2240, 0]
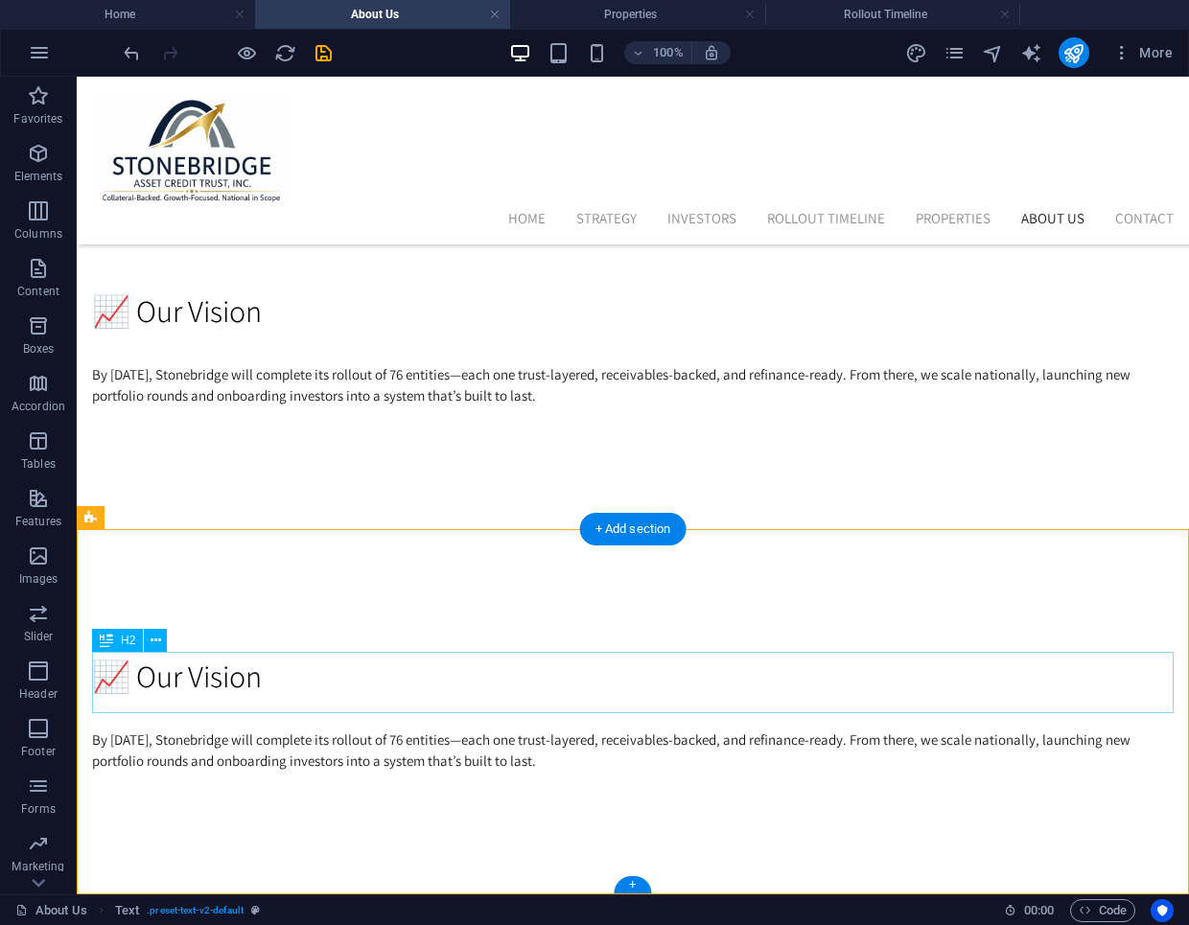
click at [252, 674] on div "📈 Our Vision" at bounding box center [633, 676] width 1082 height 46
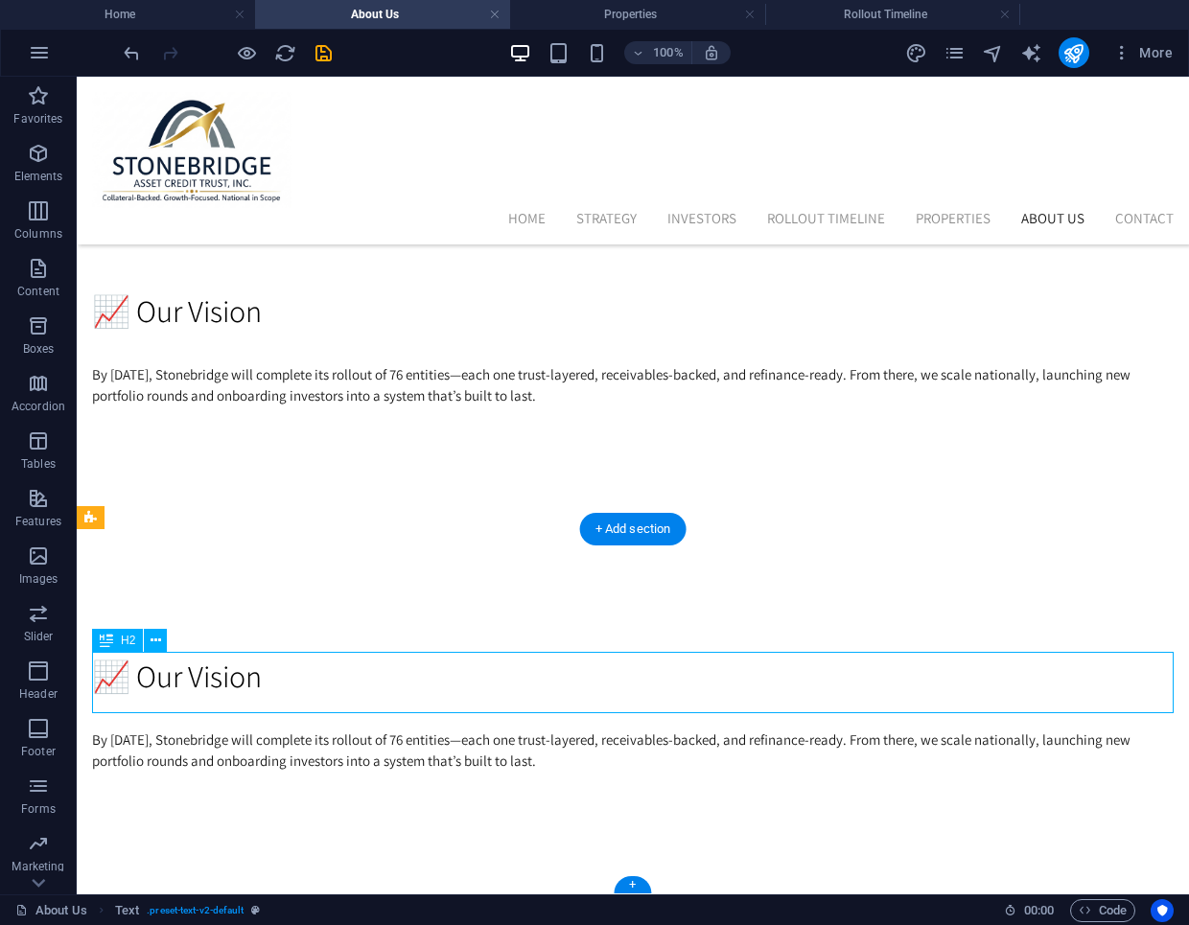
click at [252, 674] on div "📈 Our Vision" at bounding box center [633, 676] width 1082 height 46
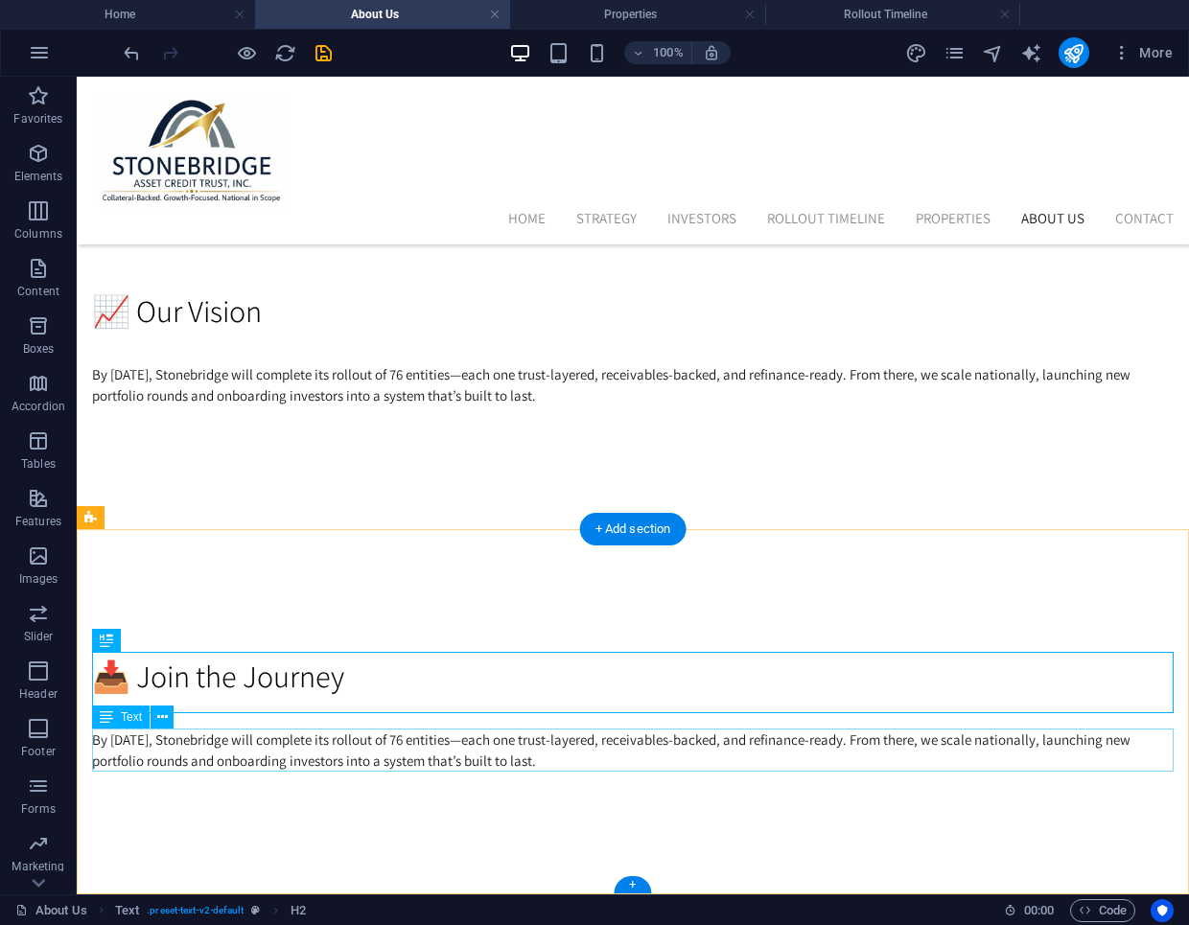
click at [391, 759] on div "By [DATE], Stonebridge will complete its rollout of 76 entities—each one trust-…" at bounding box center [633, 751] width 1082 height 43
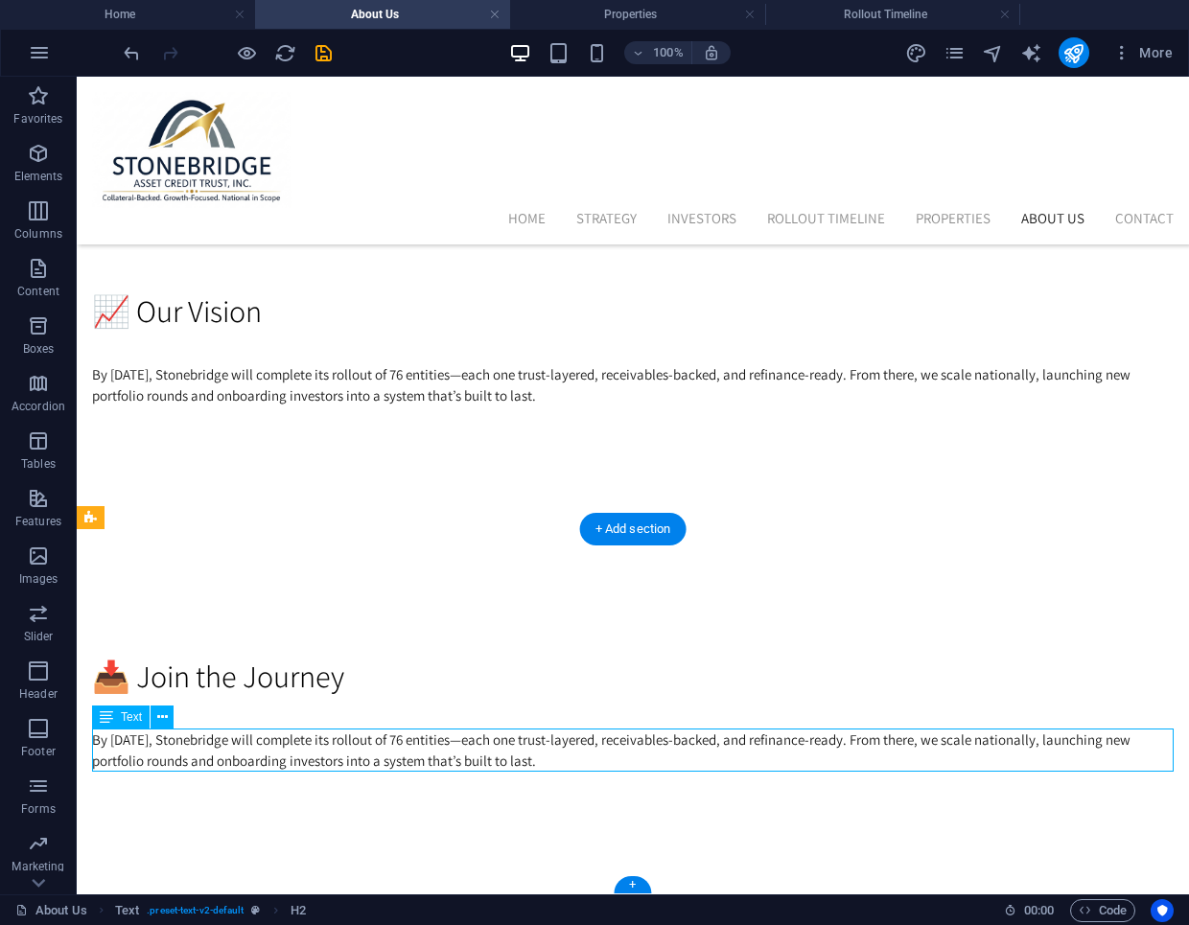
click at [391, 759] on div "By [DATE], Stonebridge will complete its rollout of 76 entities—each one trust-…" at bounding box center [633, 751] width 1082 height 43
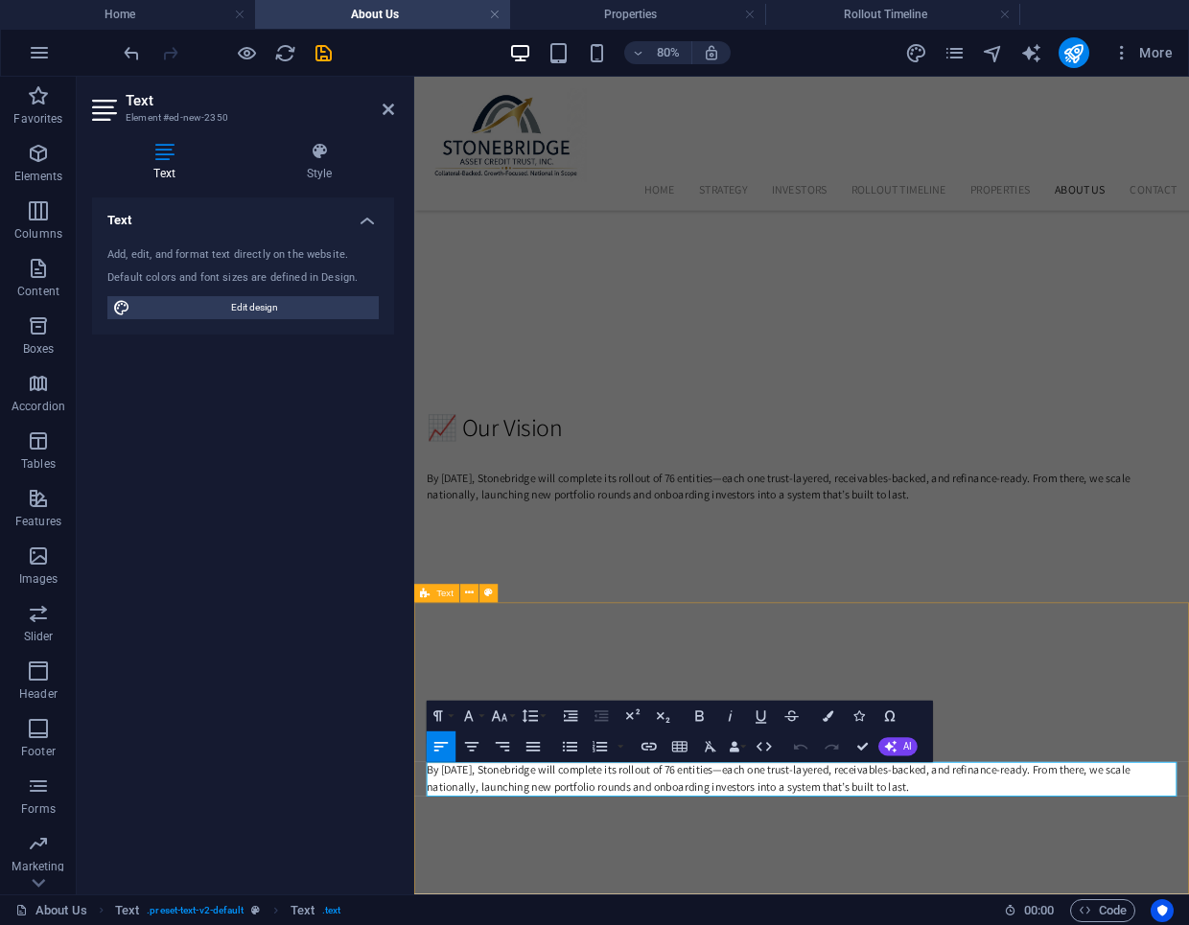
drag, startPoint x: 1036, startPoint y: 969, endPoint x: 417, endPoint y: 945, distance: 619.0
click at [417, 924] on div "📥 Join the Journey By September 2026, Stonebridge will complete its rollout of …" at bounding box center [898, 917] width 969 height 365
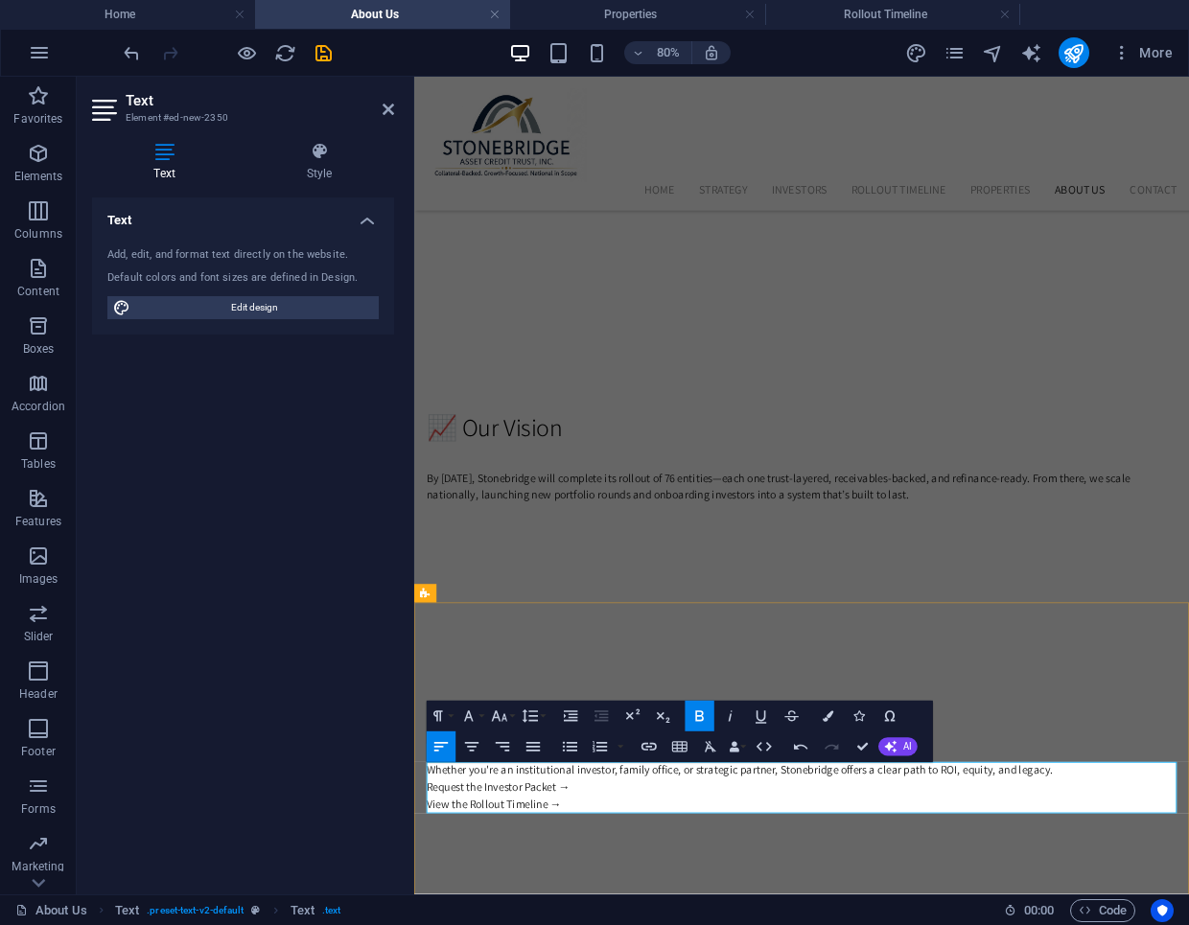
drag, startPoint x: 616, startPoint y: 985, endPoint x: 432, endPoint y: 959, distance: 185.9
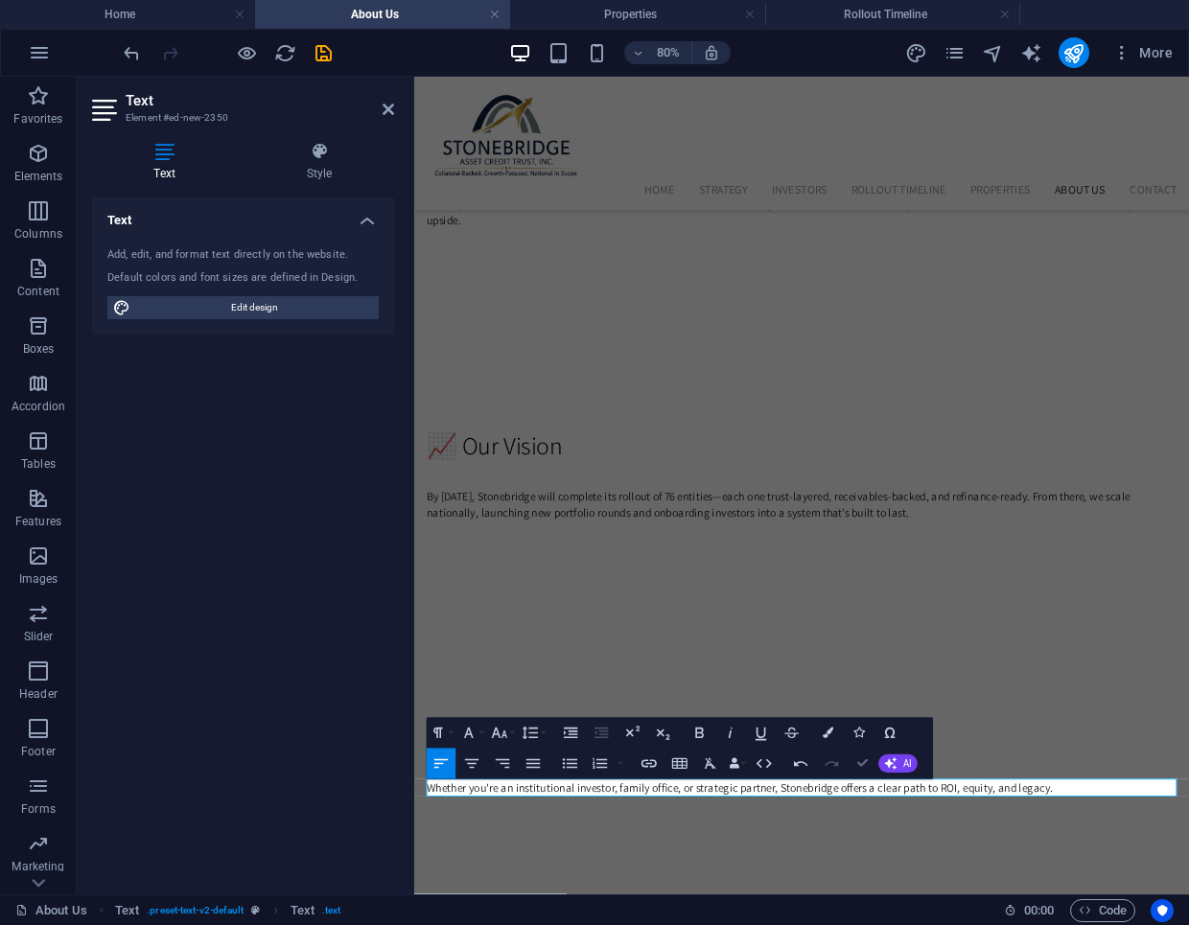
scroll to position [2219, 0]
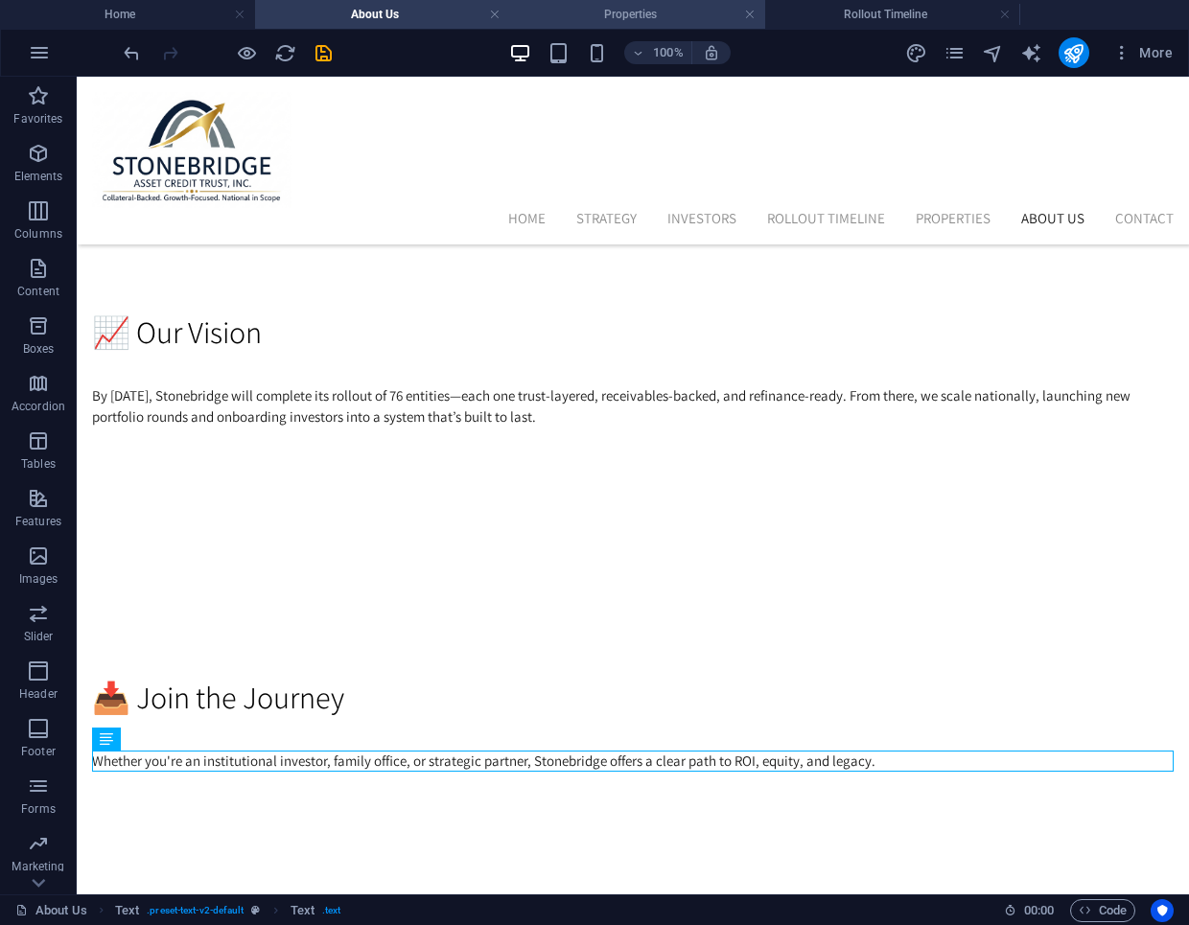
click at [582, 14] on h4 "Properties" at bounding box center [637, 14] width 255 height 21
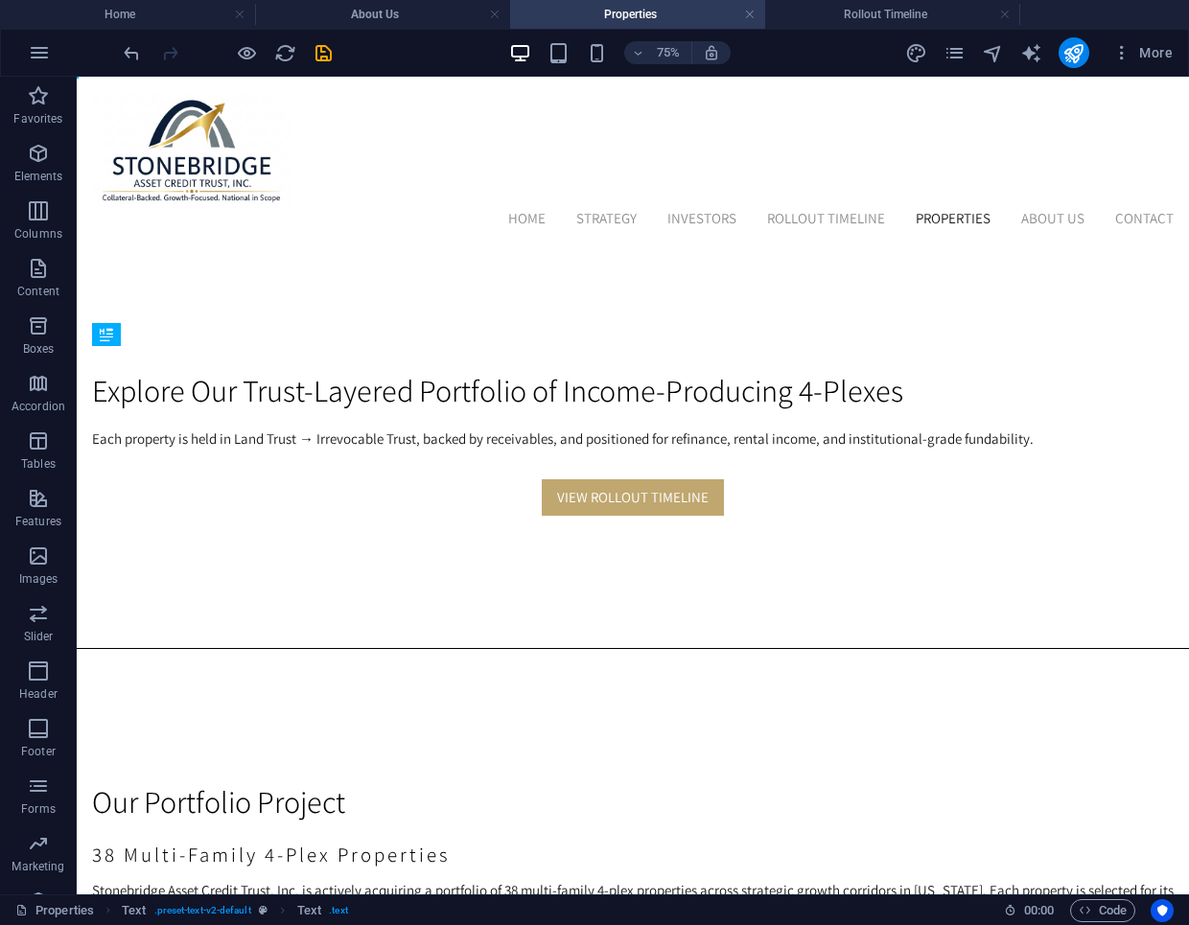
scroll to position [0, 0]
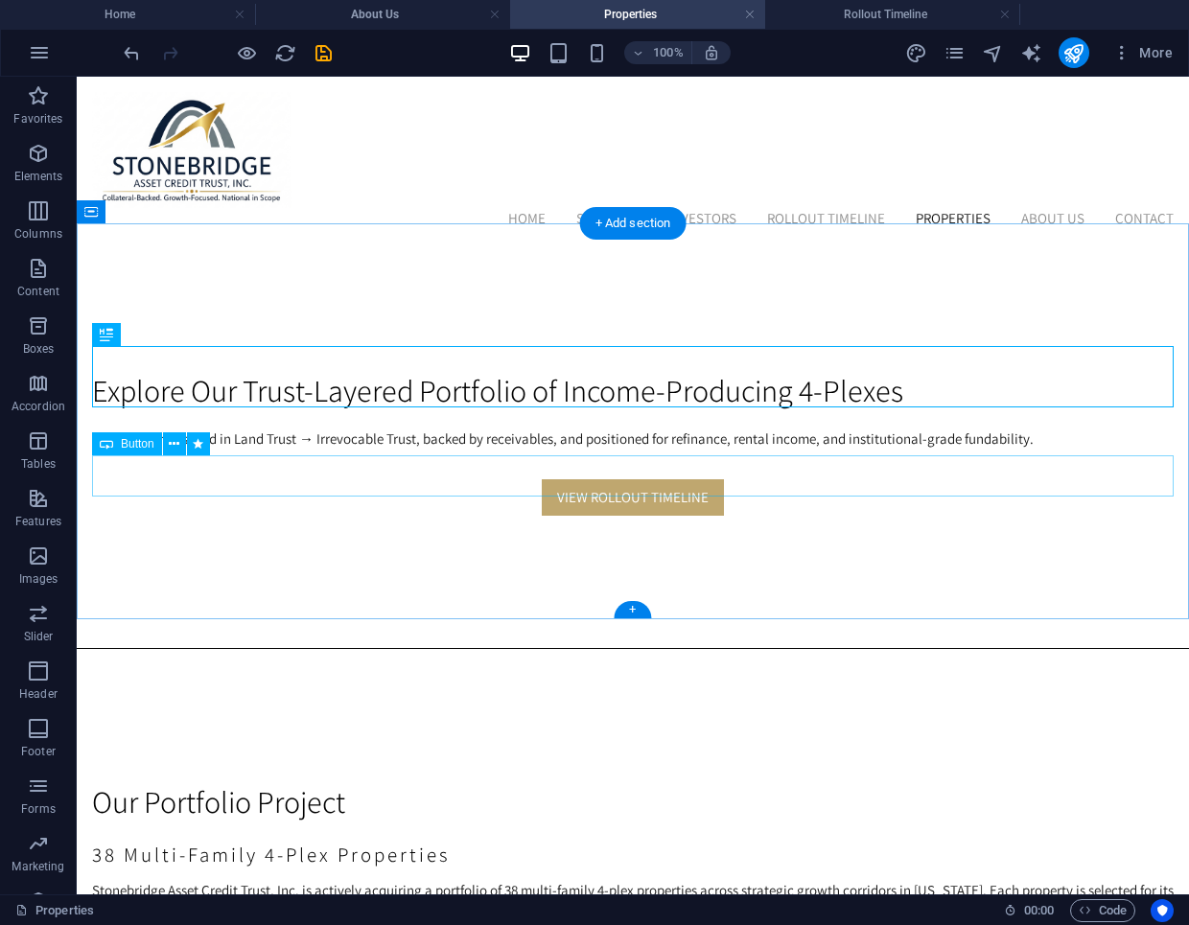
click at [738, 478] on div "View Rollout Timeline" at bounding box center [633, 498] width 1082 height 41
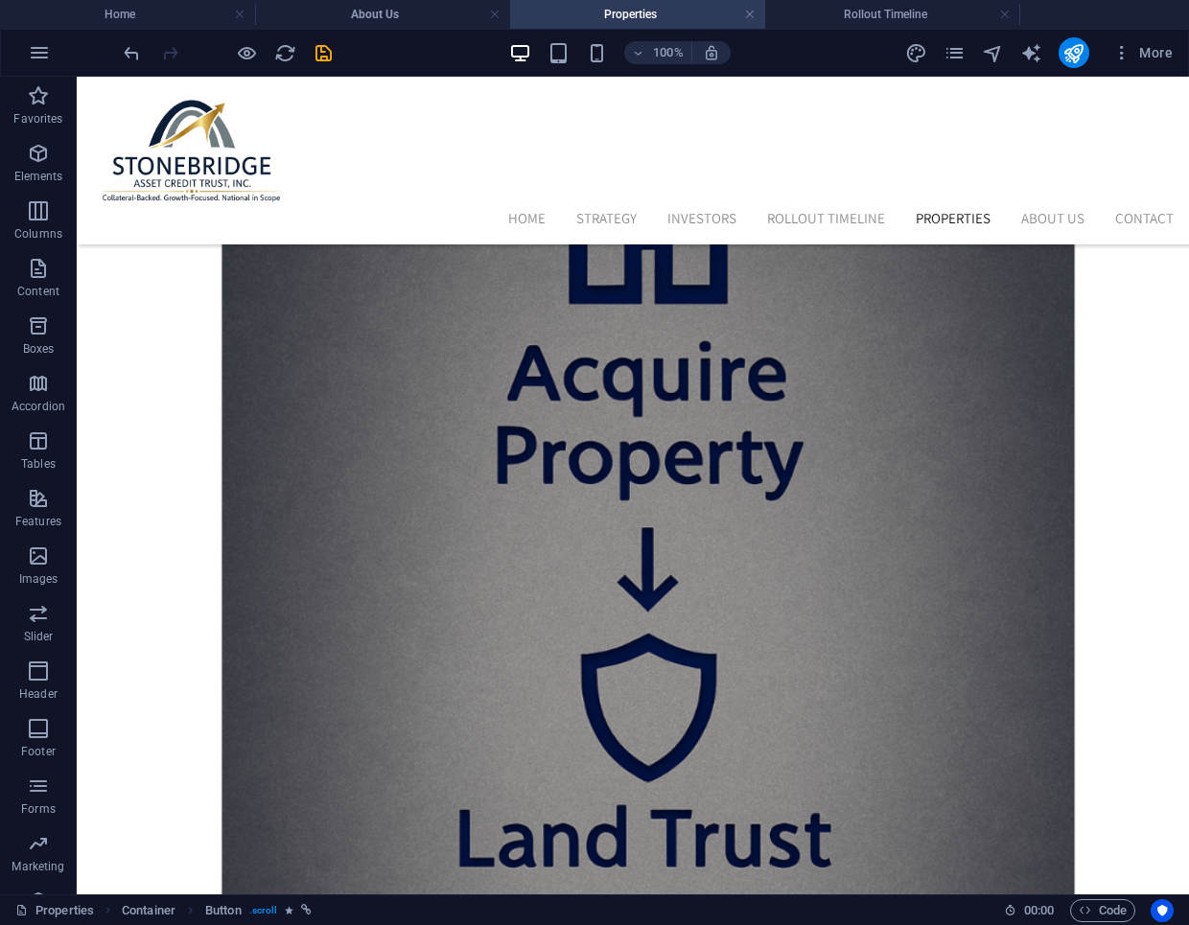
scroll to position [3045, 0]
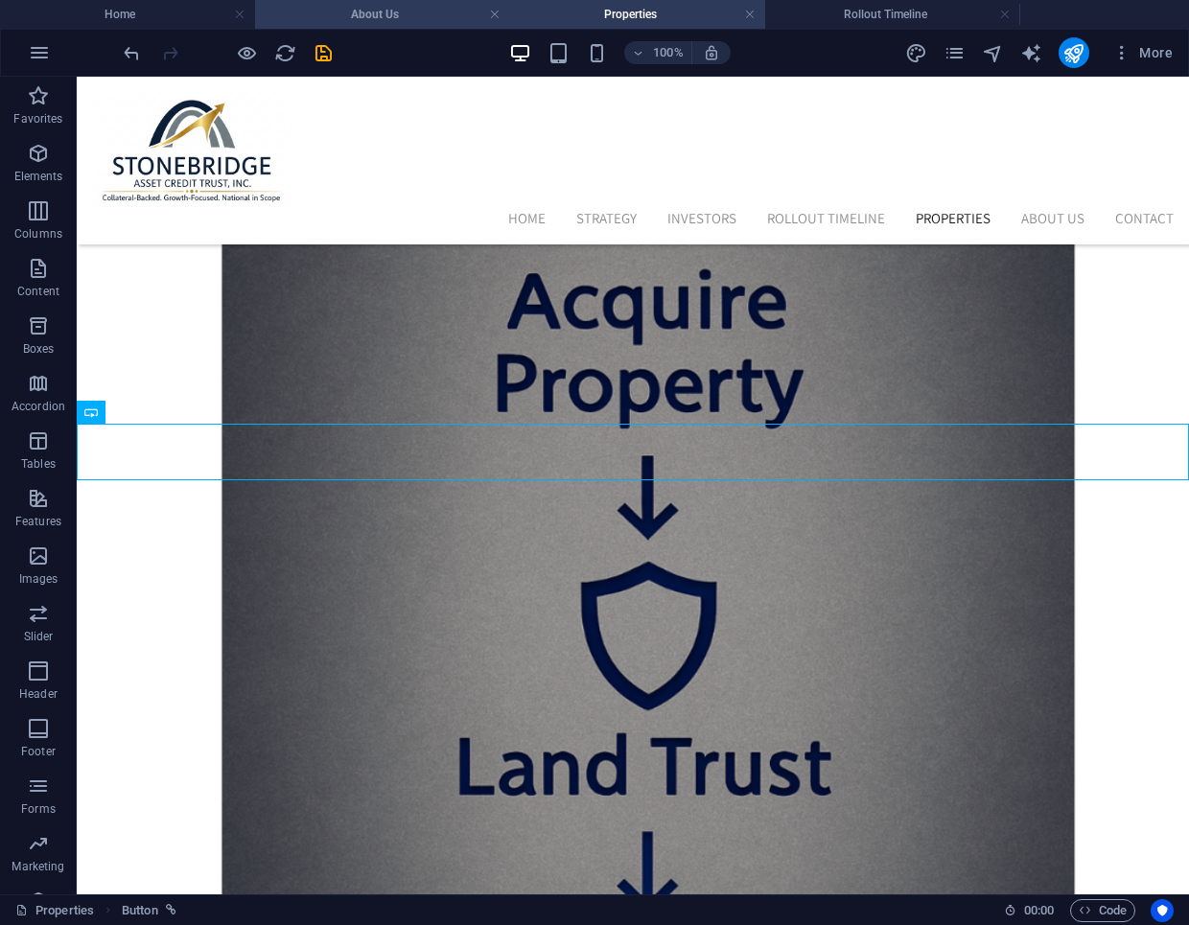
click at [438, 14] on h4 "About Us" at bounding box center [382, 14] width 255 height 21
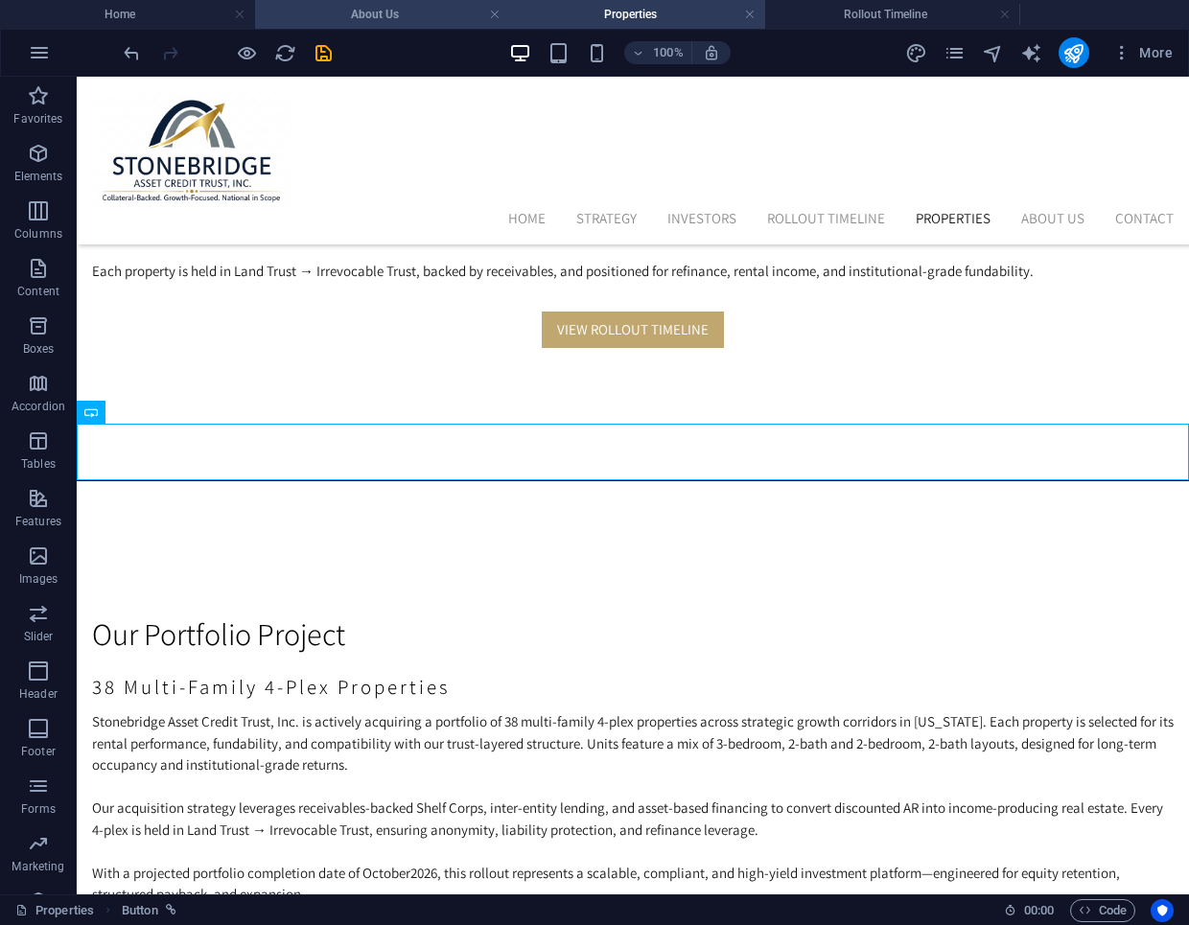
scroll to position [2219, 0]
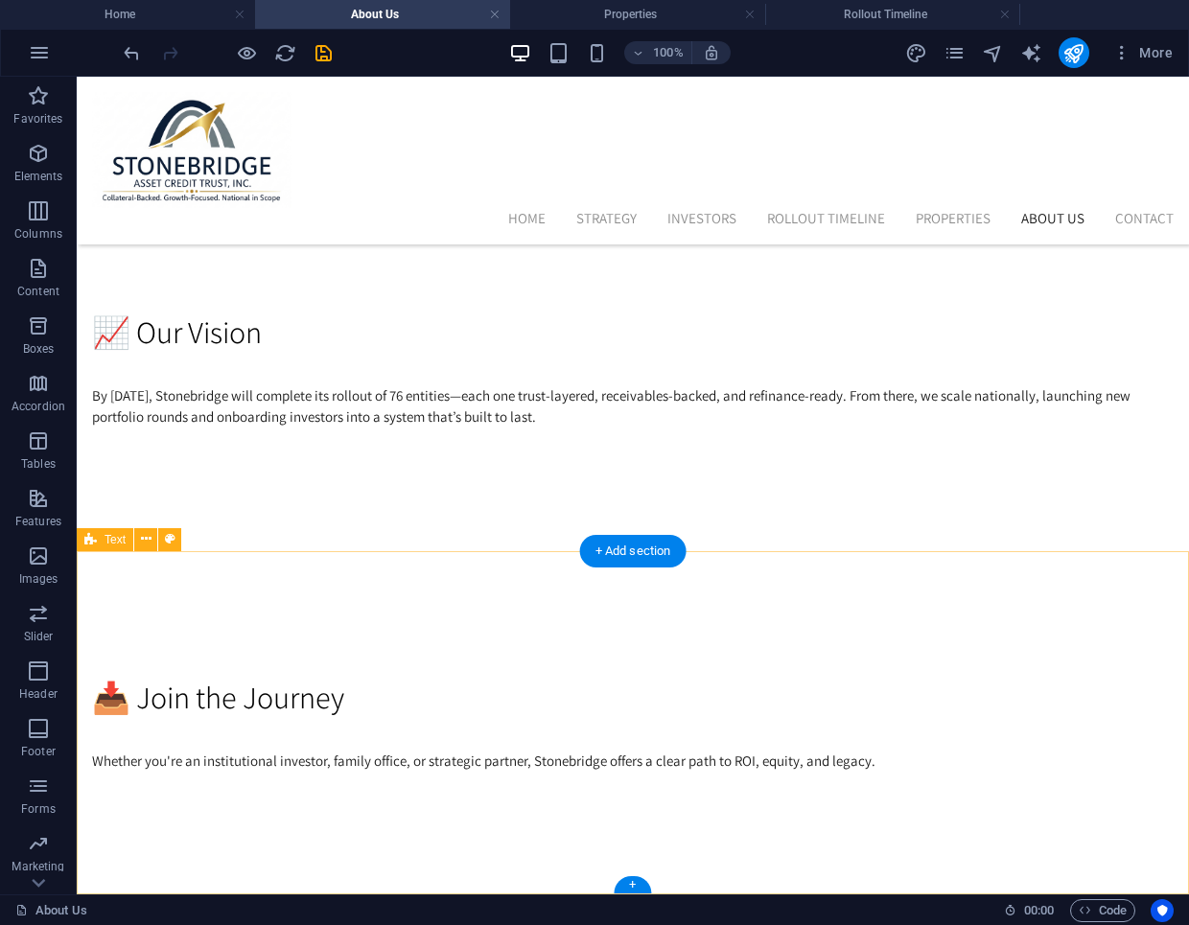
click at [570, 821] on div "📥 Join the Journey Whether you're an institutional investor, family office, or …" at bounding box center [633, 723] width 1112 height 344
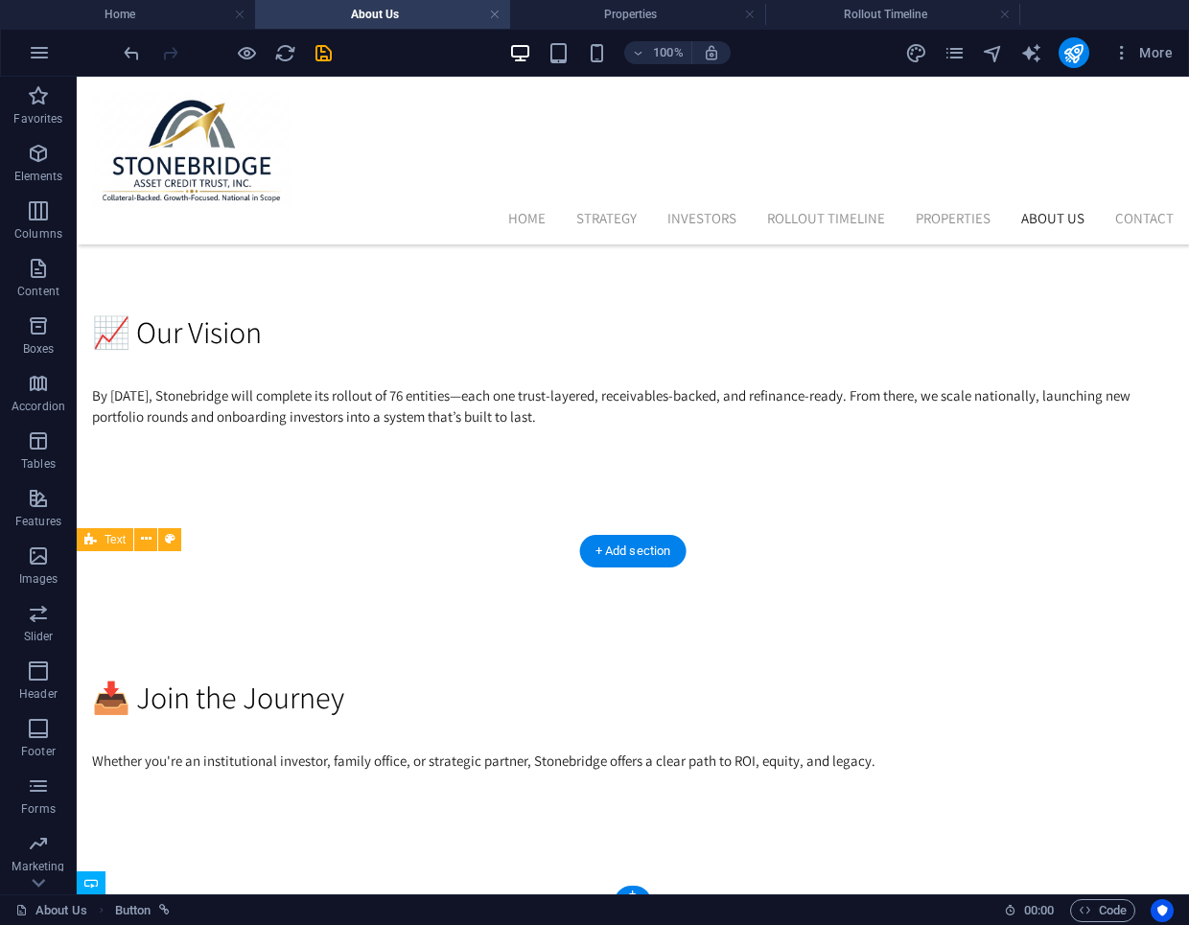
scroll to position [2275, 0]
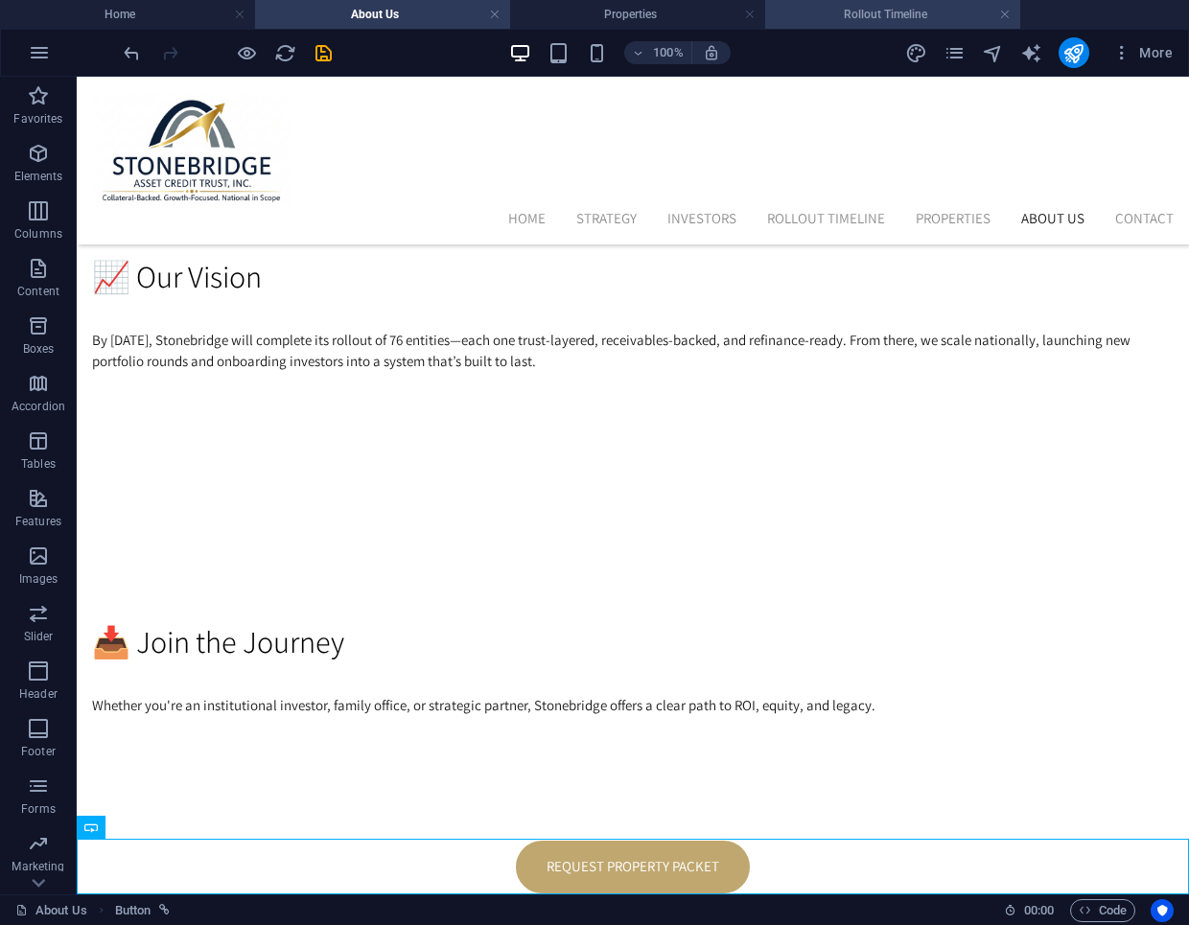
click at [821, 8] on h4 "Rollout Timeline" at bounding box center [892, 14] width 255 height 21
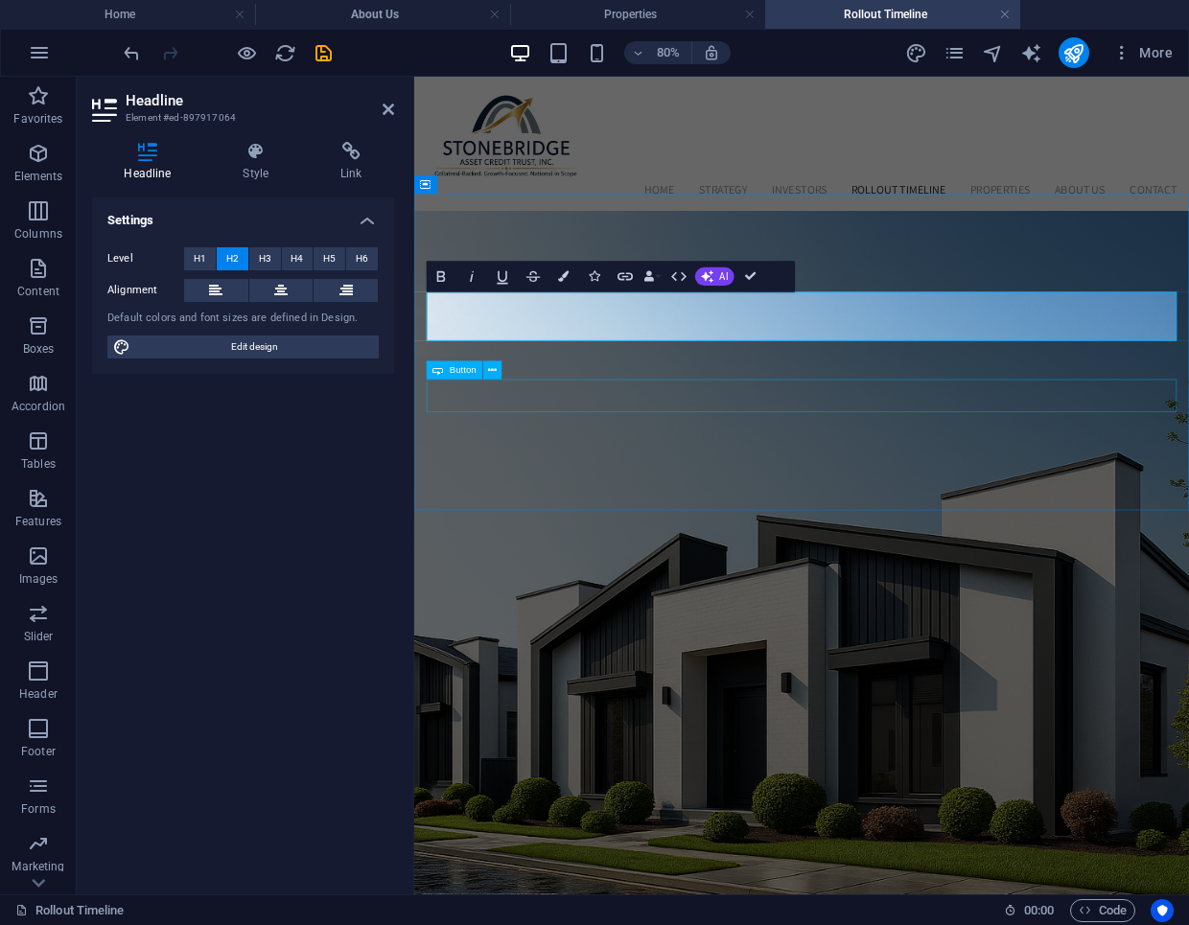
click at [761, 874] on div "request investor packet" at bounding box center [899, 894] width 938 height 41
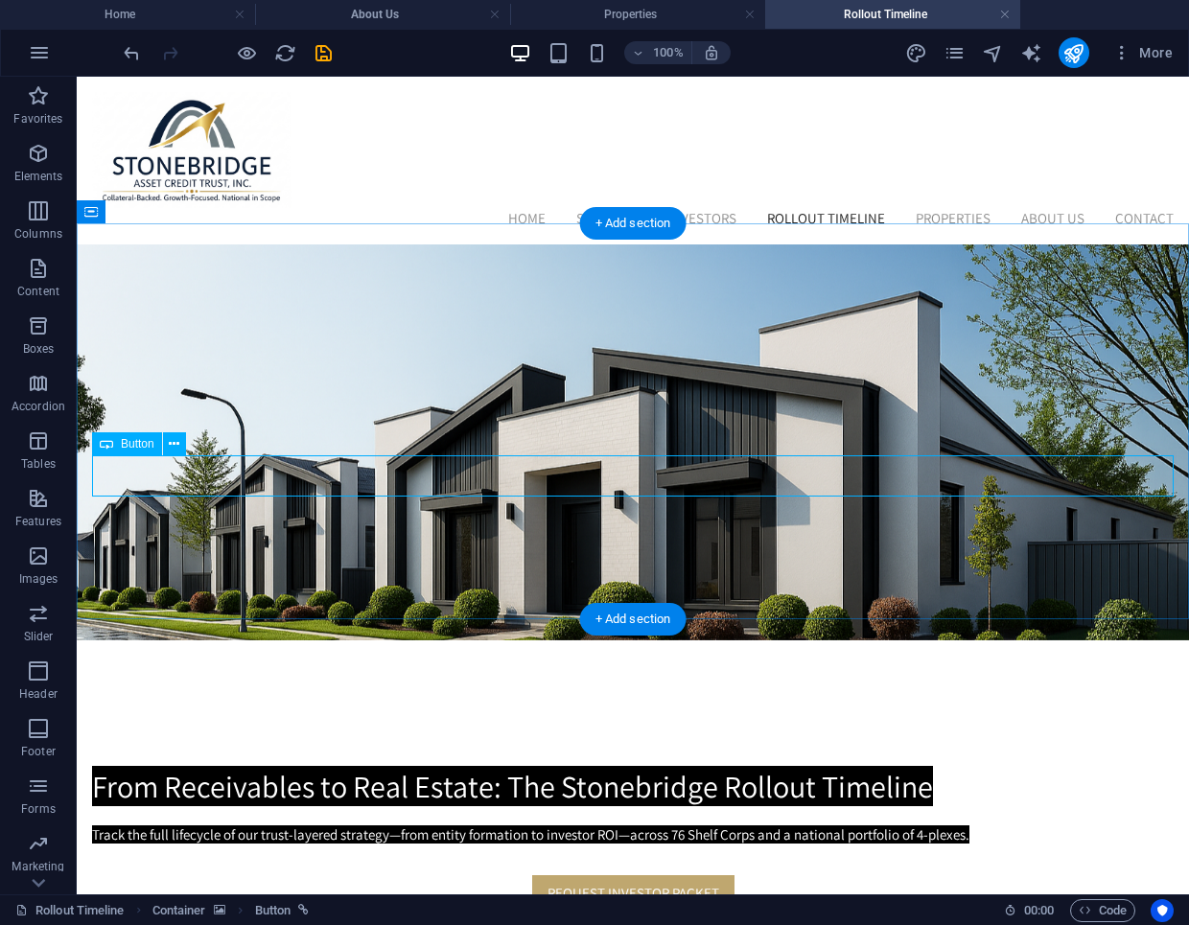
click at [771, 874] on div "request investor packet" at bounding box center [633, 894] width 1082 height 41
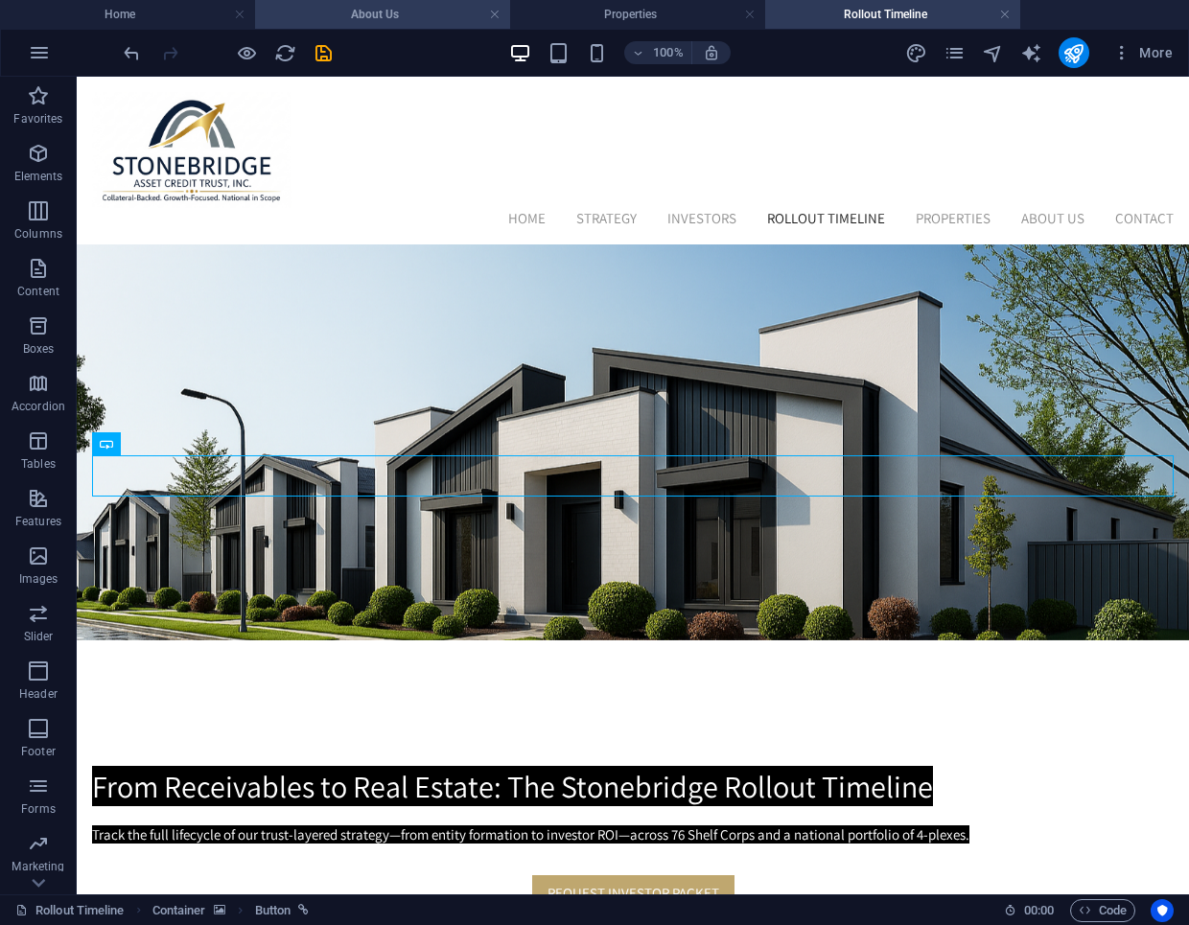
click at [363, 19] on h4 "About Us" at bounding box center [382, 14] width 255 height 21
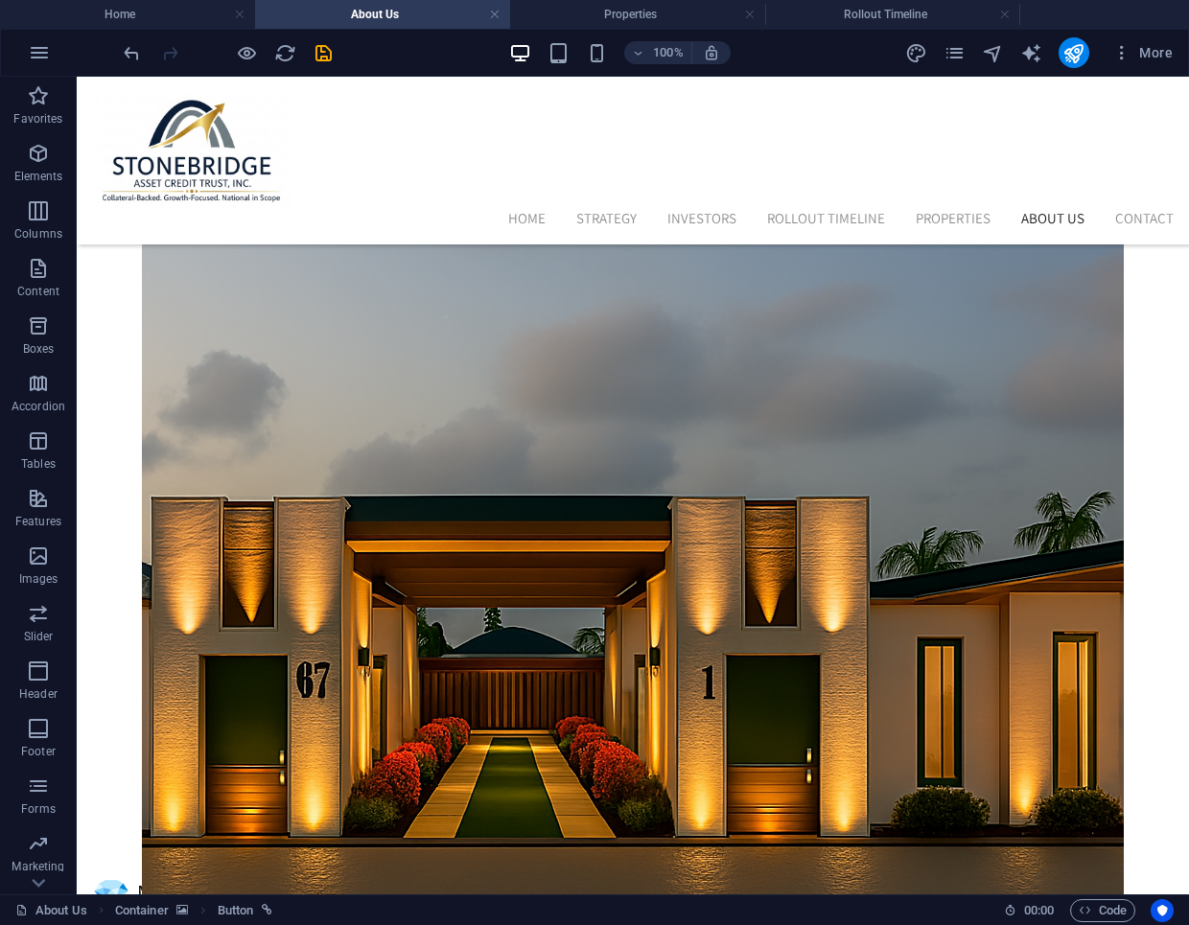
scroll to position [2275, 0]
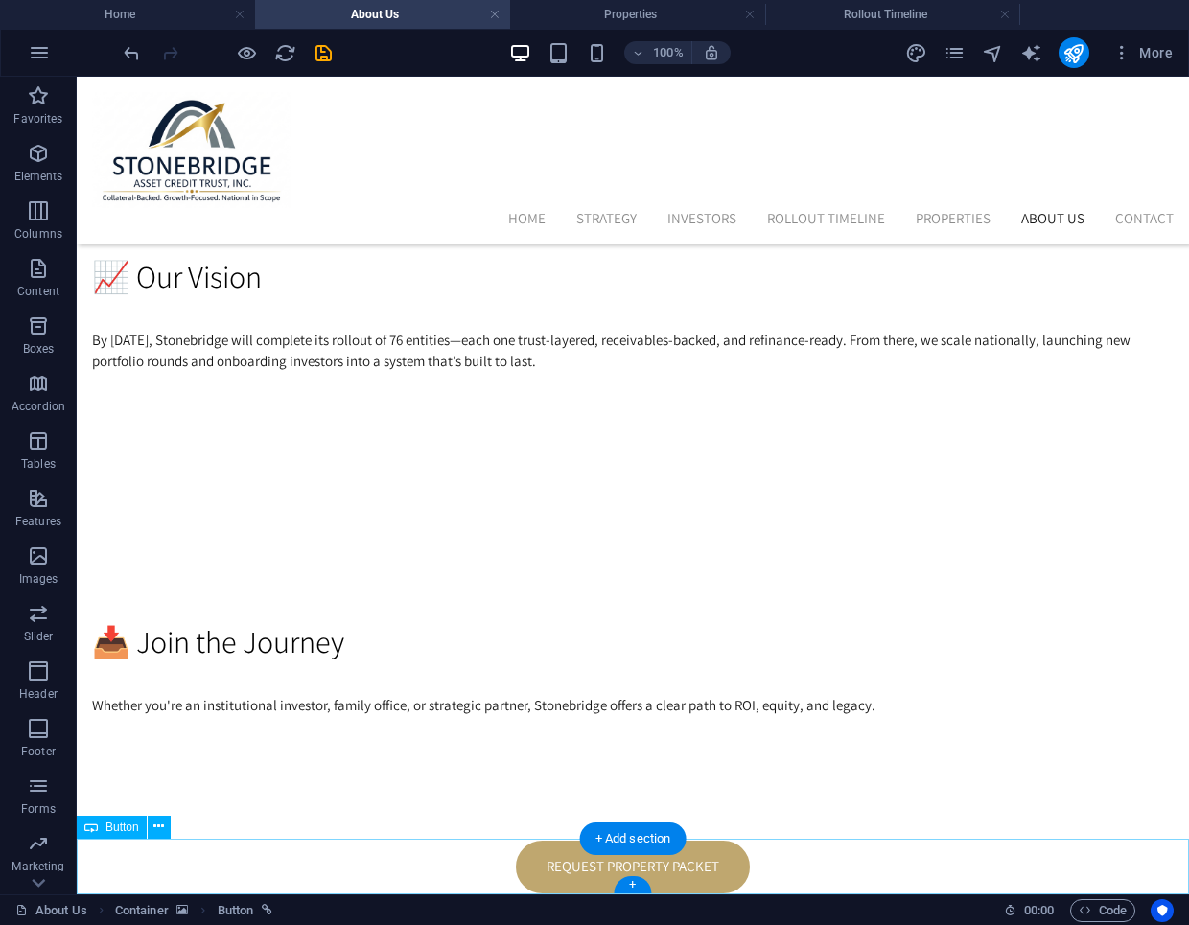
click at [804, 886] on div "Request Property Packet" at bounding box center [633, 867] width 1112 height 57
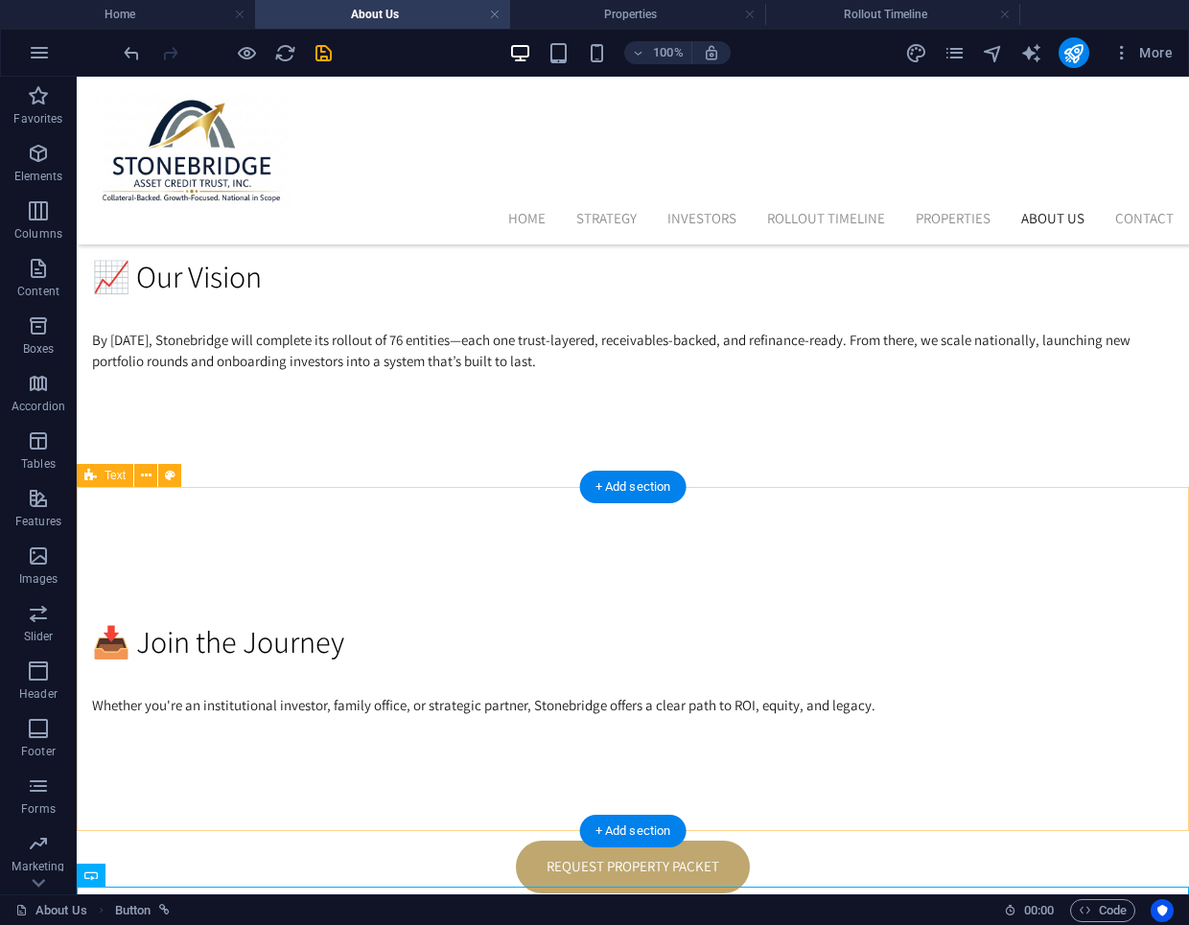
scroll to position [2316, 0]
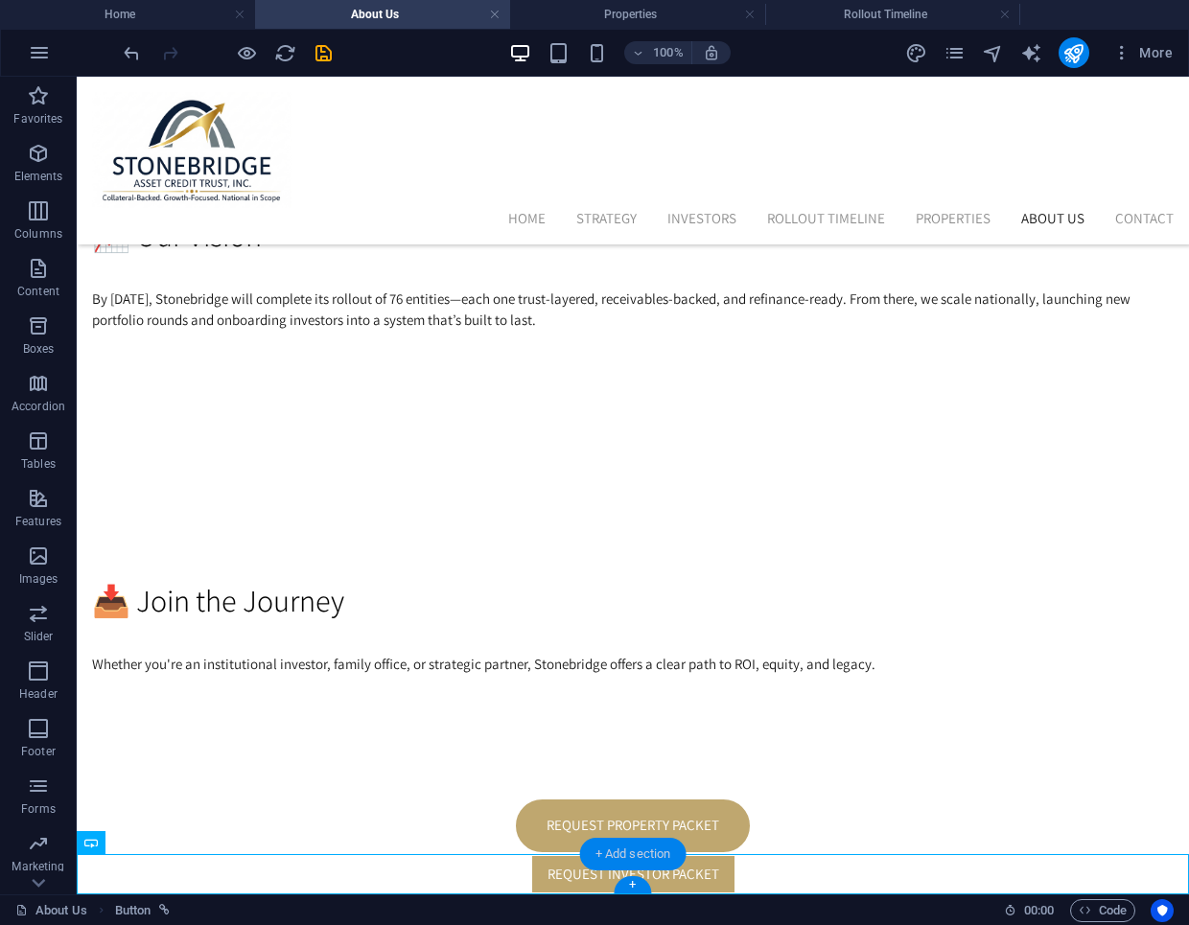
click at [599, 856] on div "+ Add section" at bounding box center [633, 854] width 106 height 33
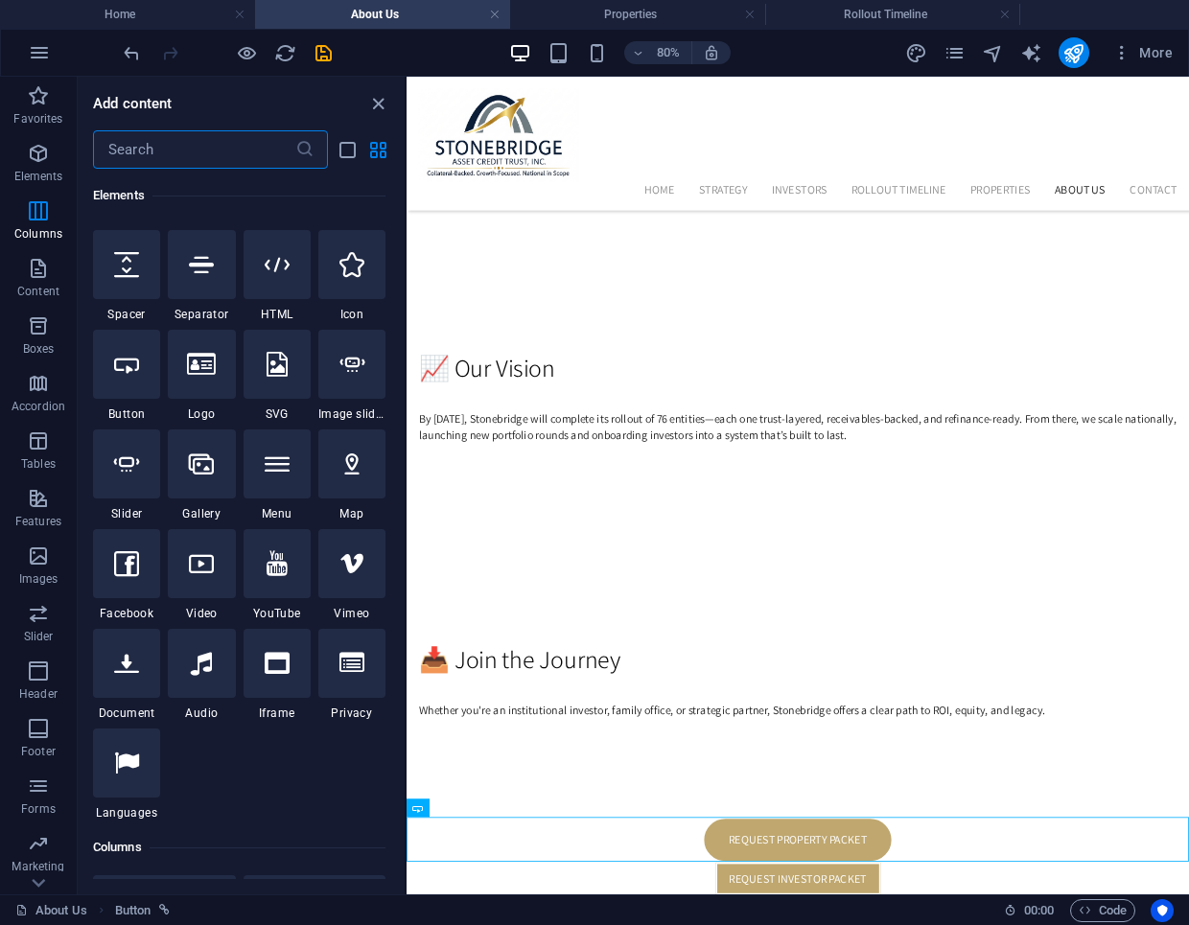
scroll to position [0, 0]
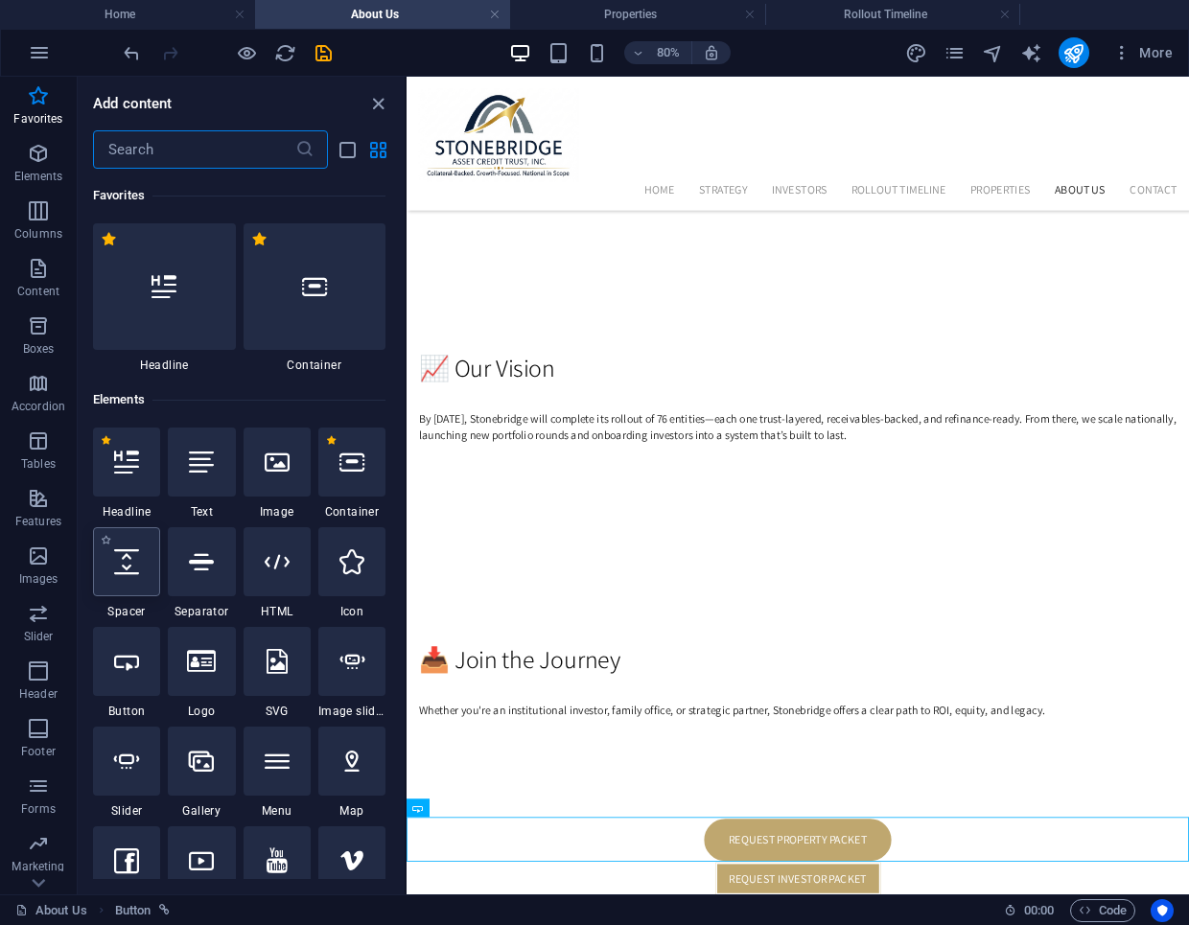
click at [143, 562] on div at bounding box center [126, 561] width 67 height 69
select select "px"
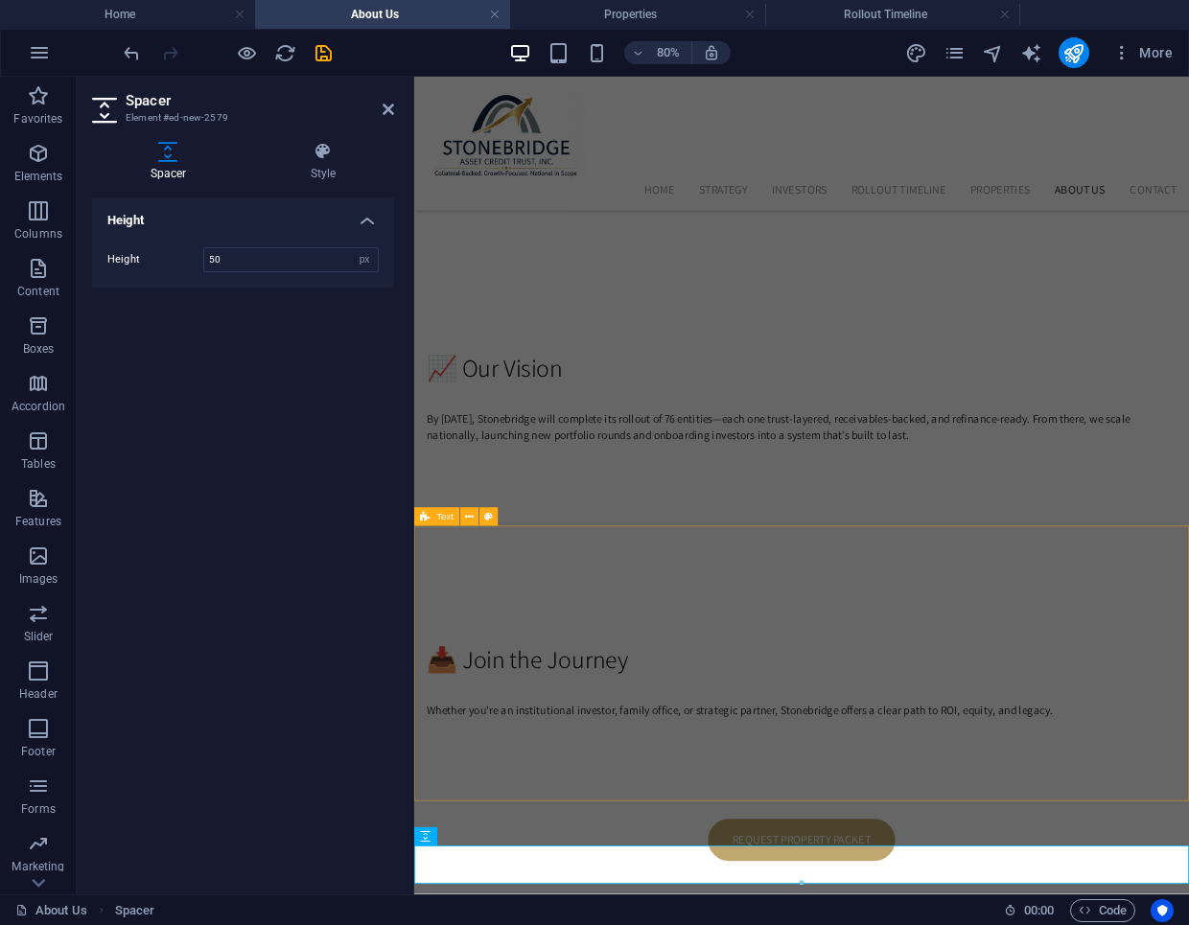
scroll to position [2202, 0]
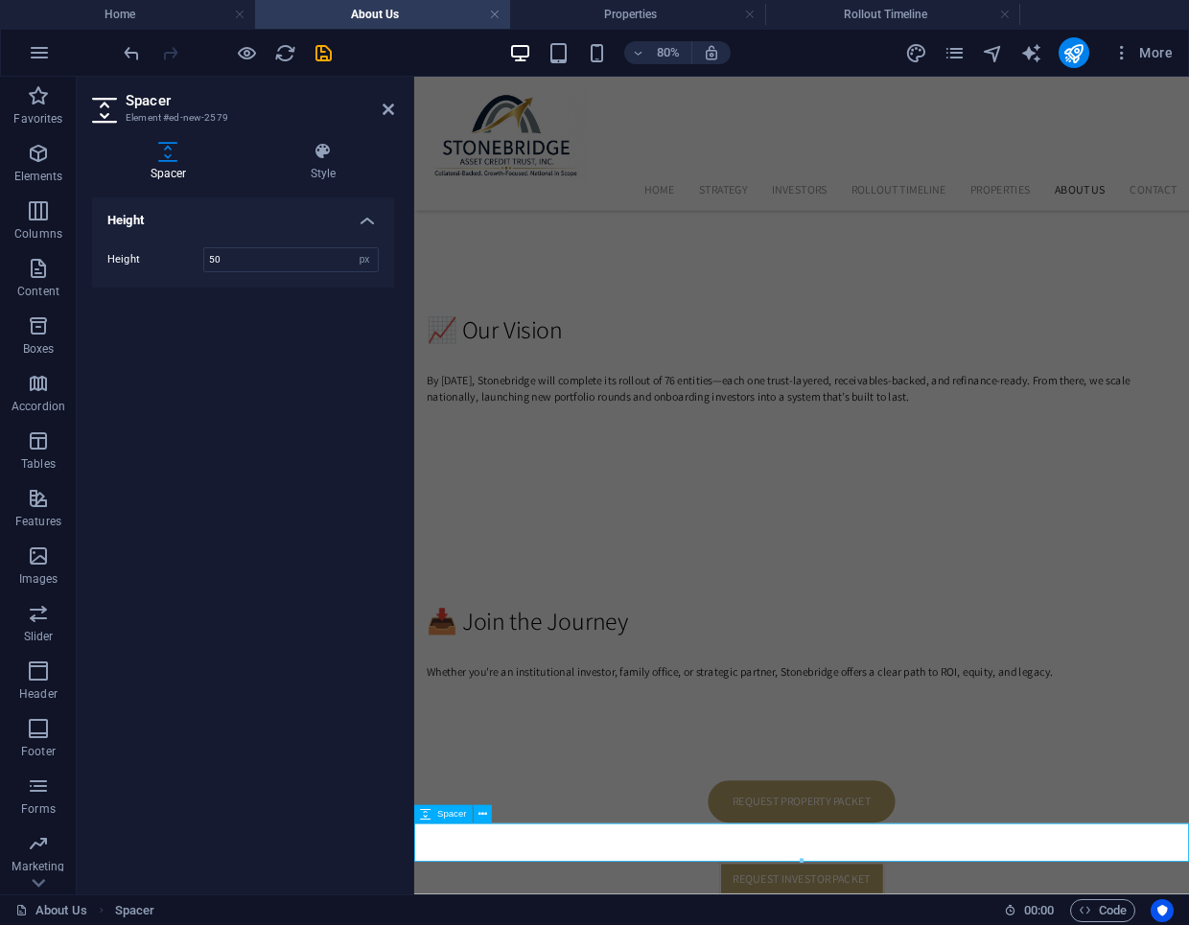
drag, startPoint x: 964, startPoint y: 936, endPoint x: 583, endPoint y: 1027, distance: 391.4
drag, startPoint x: 963, startPoint y: 936, endPoint x: 581, endPoint y: 1028, distance: 392.6
drag, startPoint x: 1058, startPoint y: 936, endPoint x: 701, endPoint y: 1027, distance: 368.2
drag, startPoint x: 1104, startPoint y: 937, endPoint x: 758, endPoint y: 1029, distance: 358.2
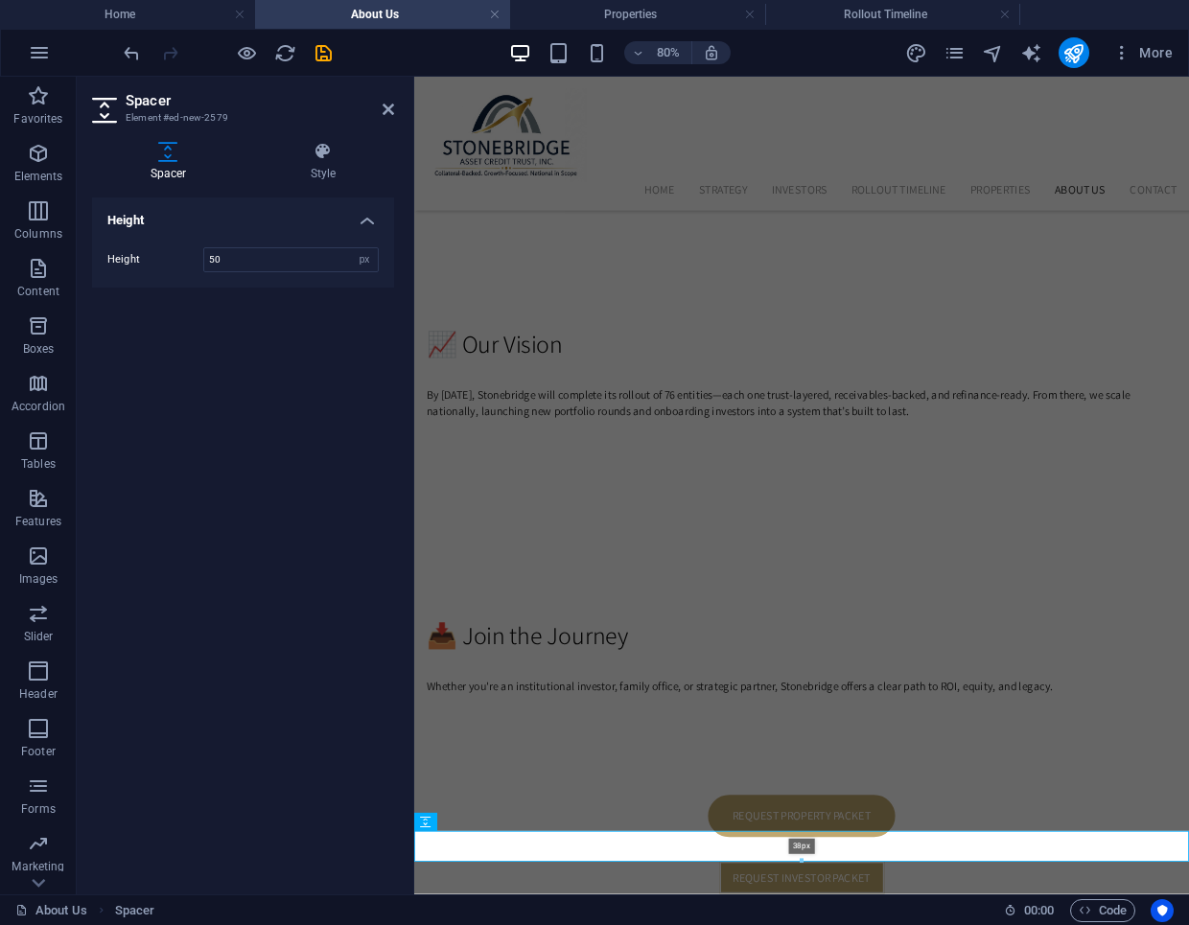
scroll to position [2182, 0]
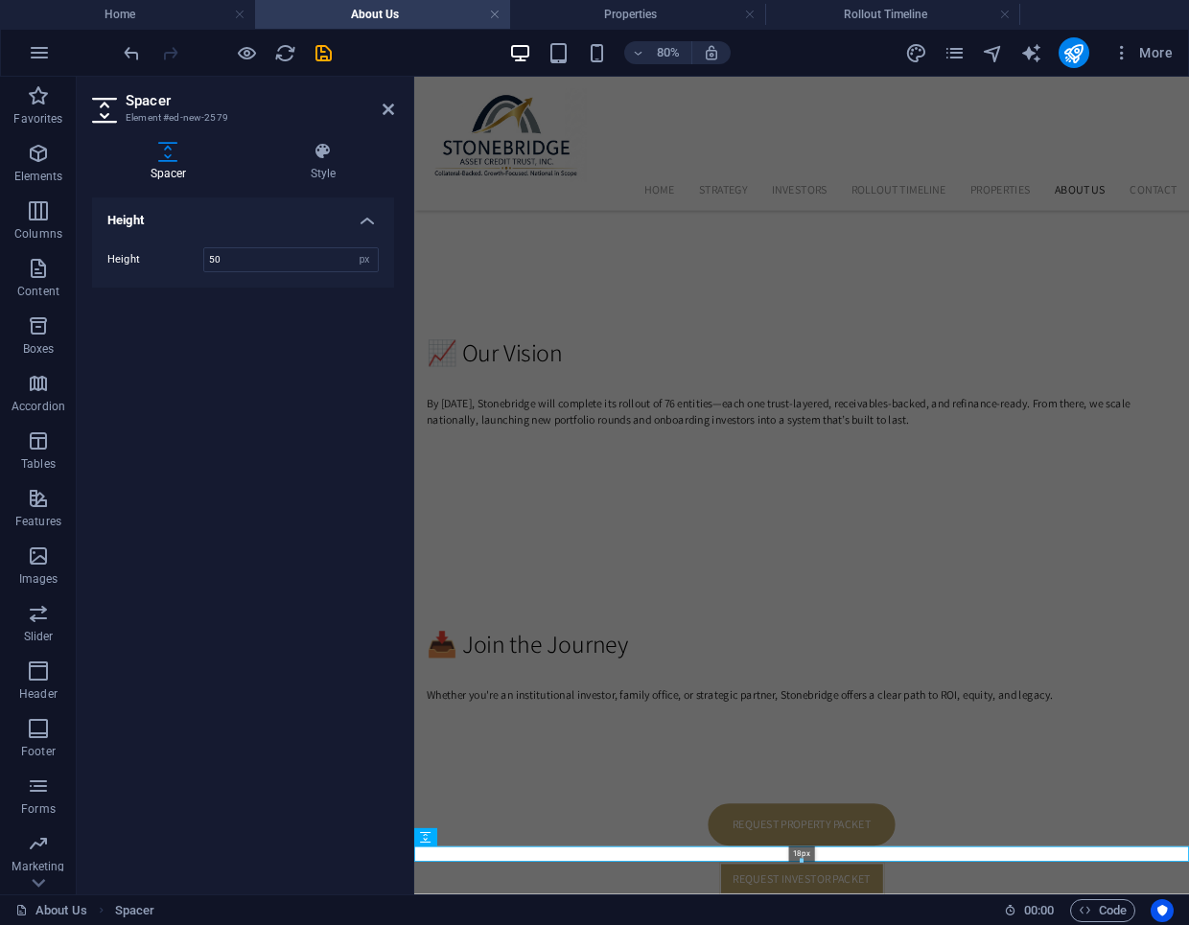
drag, startPoint x: 669, startPoint y: 863, endPoint x: 667, endPoint y: 836, distance: 26.9
type input "18"
click at [701, 919] on div "📥 Join the Journey Whether you're an institutional investor, family office, or …" at bounding box center [898, 814] width 969 height 344
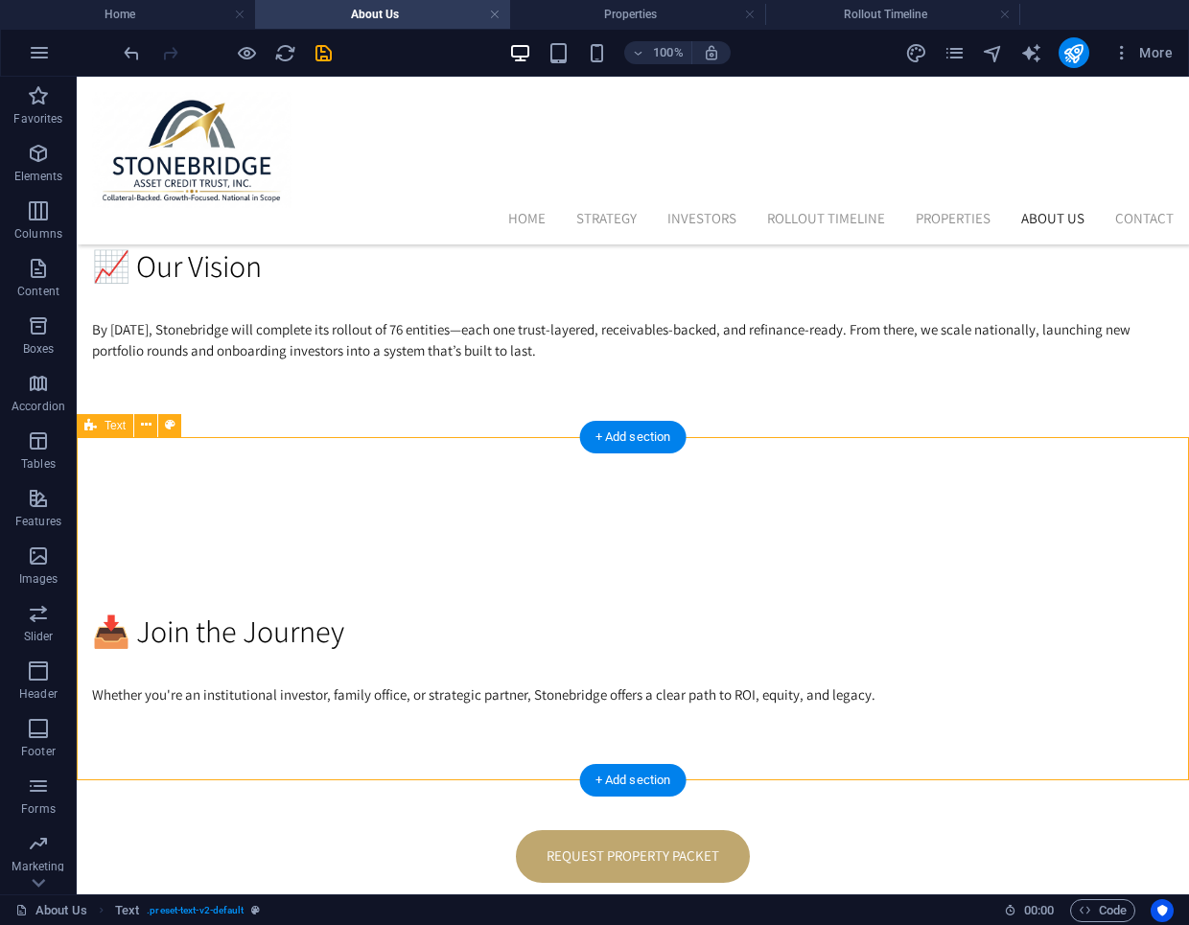
scroll to position [2333, 0]
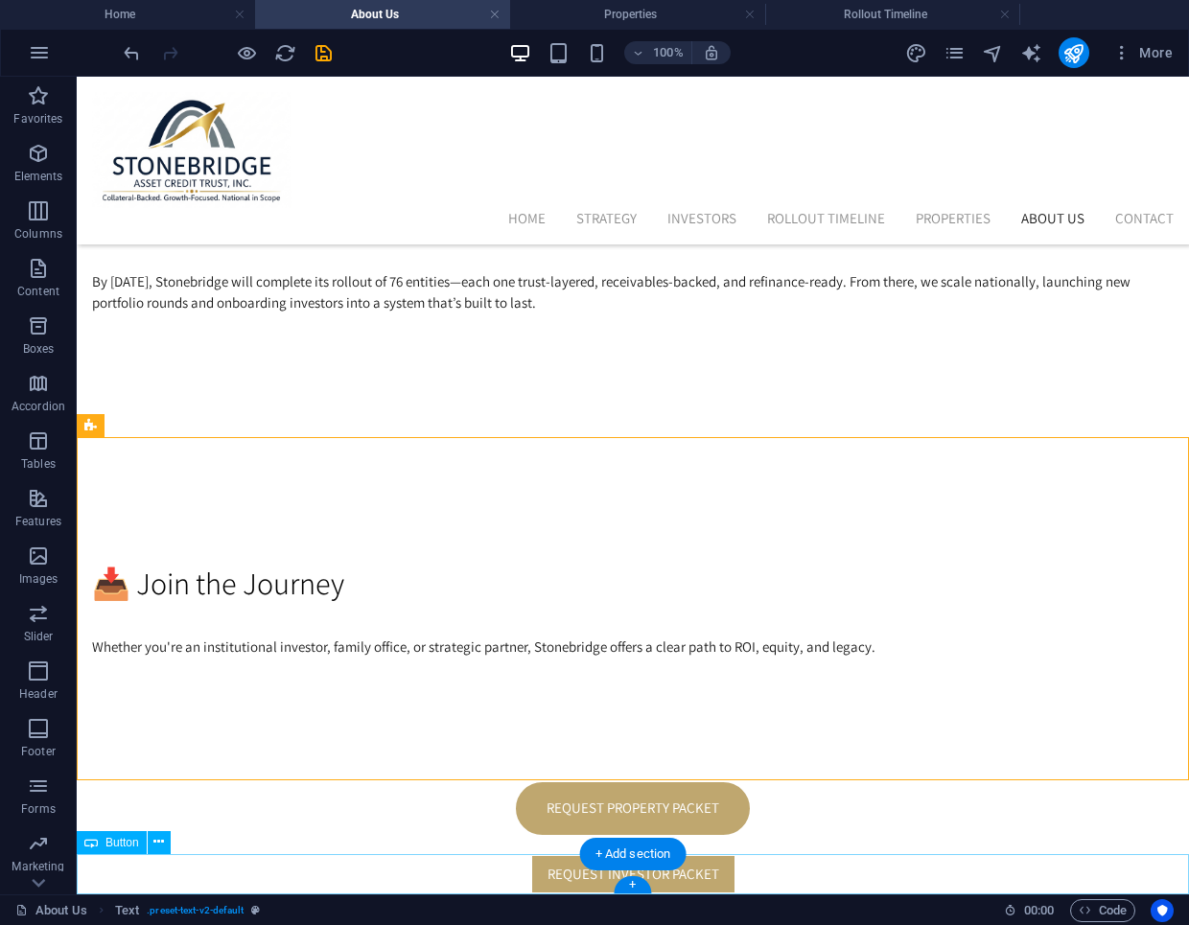
click at [747, 860] on div "request investor packet" at bounding box center [633, 874] width 1112 height 41
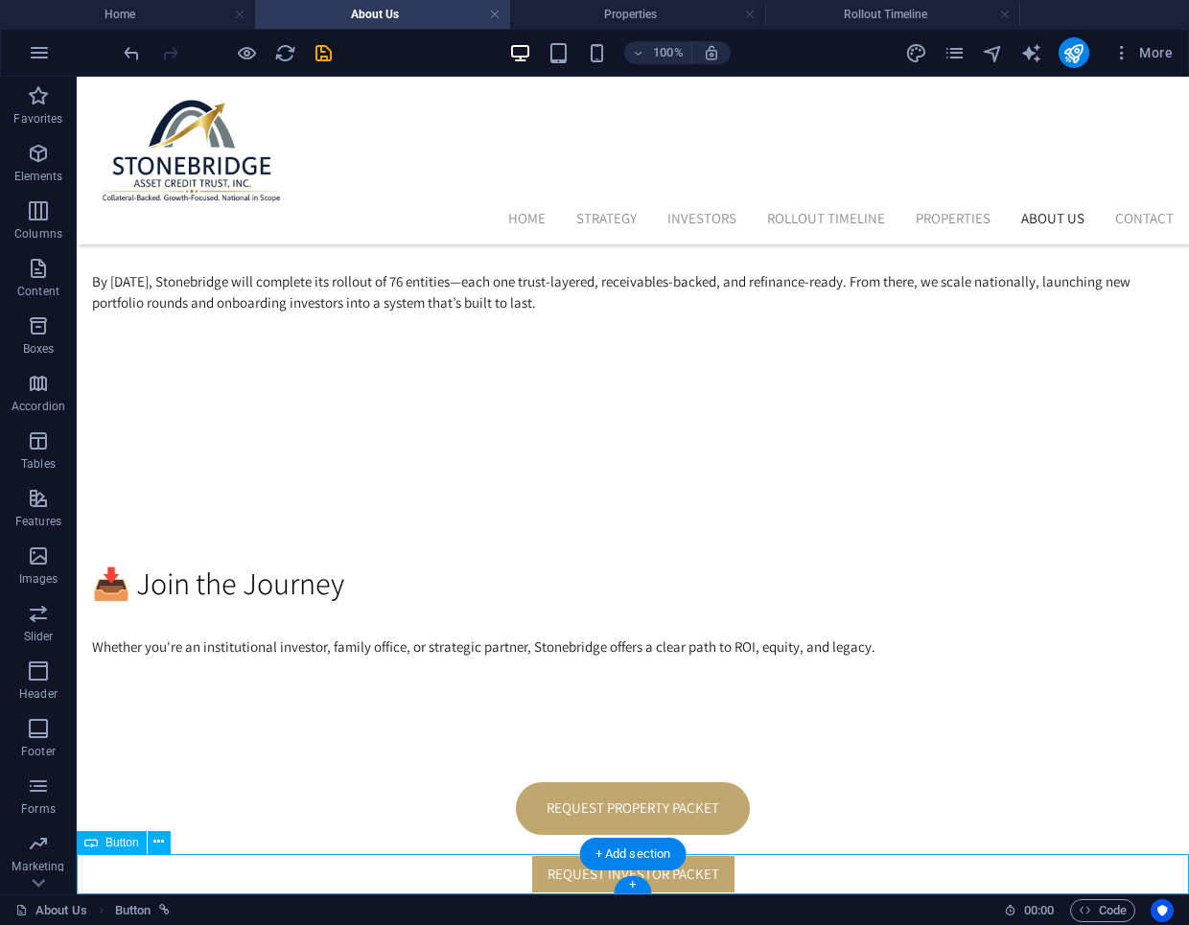
click at [746, 861] on div "request investor packet" at bounding box center [633, 874] width 1112 height 41
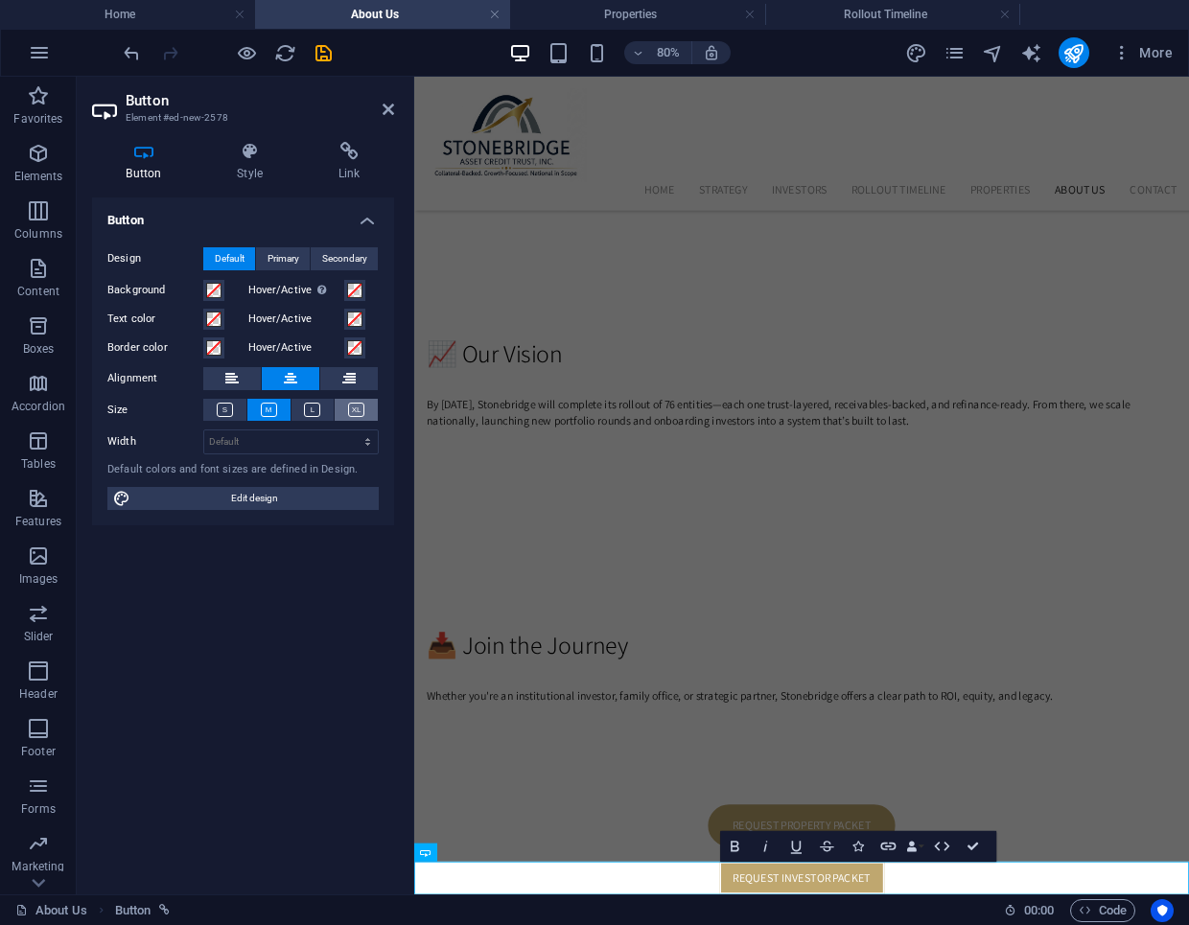
click at [348, 406] on icon at bounding box center [356, 410] width 16 height 14
click at [383, 106] on icon at bounding box center [389, 109] width 12 height 15
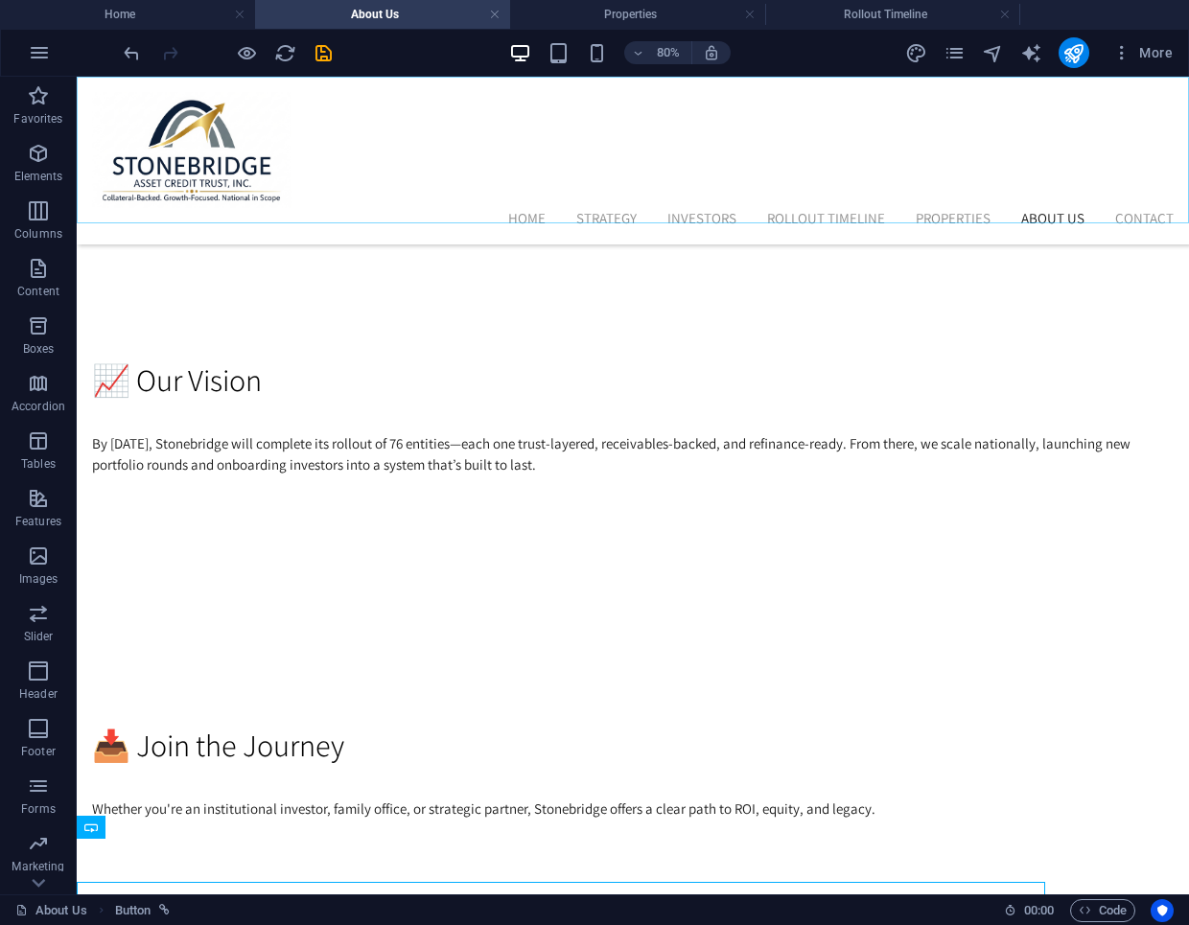
scroll to position [2348, 0]
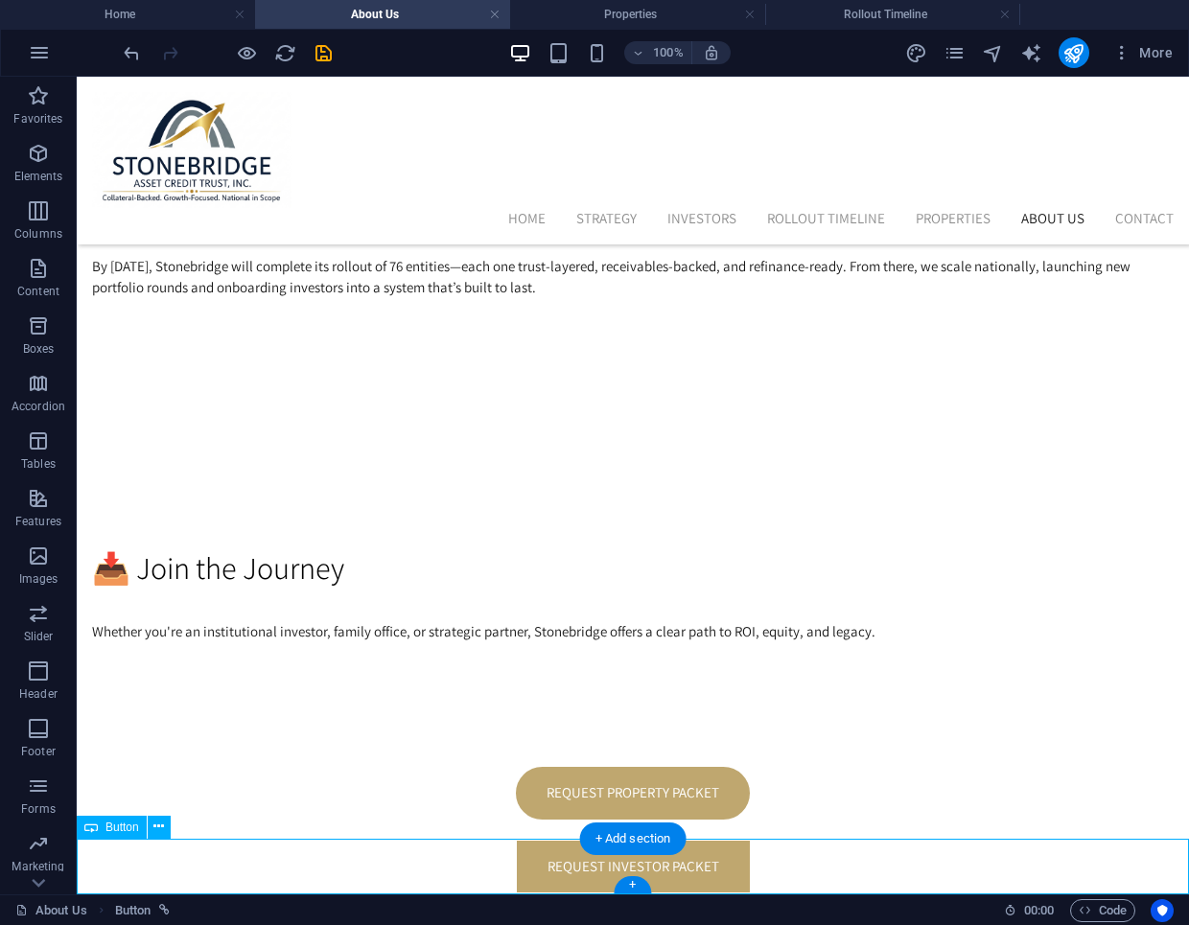
click at [413, 861] on div "request investor packet" at bounding box center [633, 867] width 1112 height 57
click at [160, 832] on icon at bounding box center [158, 827] width 11 height 20
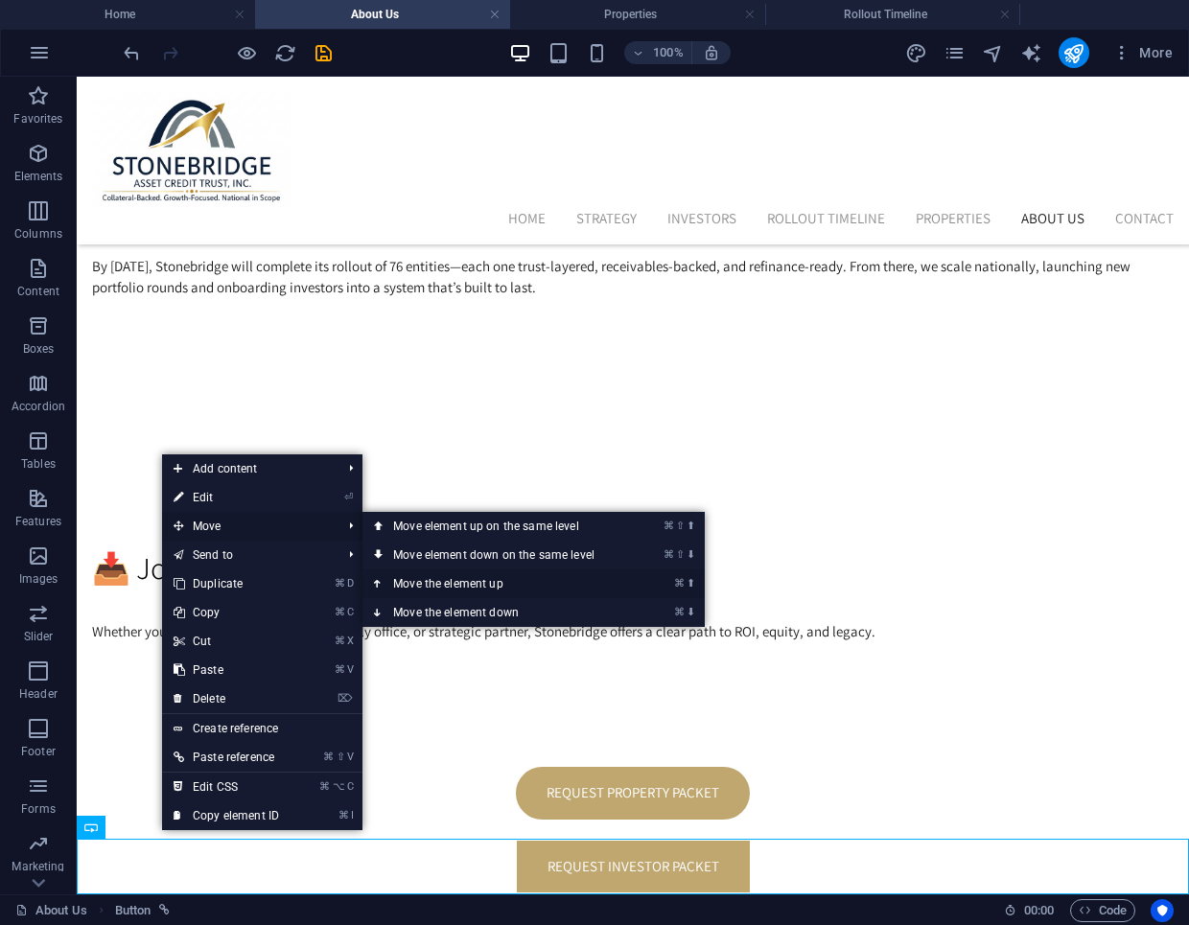
click at [406, 578] on link "⌘ ⬆ Move the element up" at bounding box center [497, 584] width 270 height 29
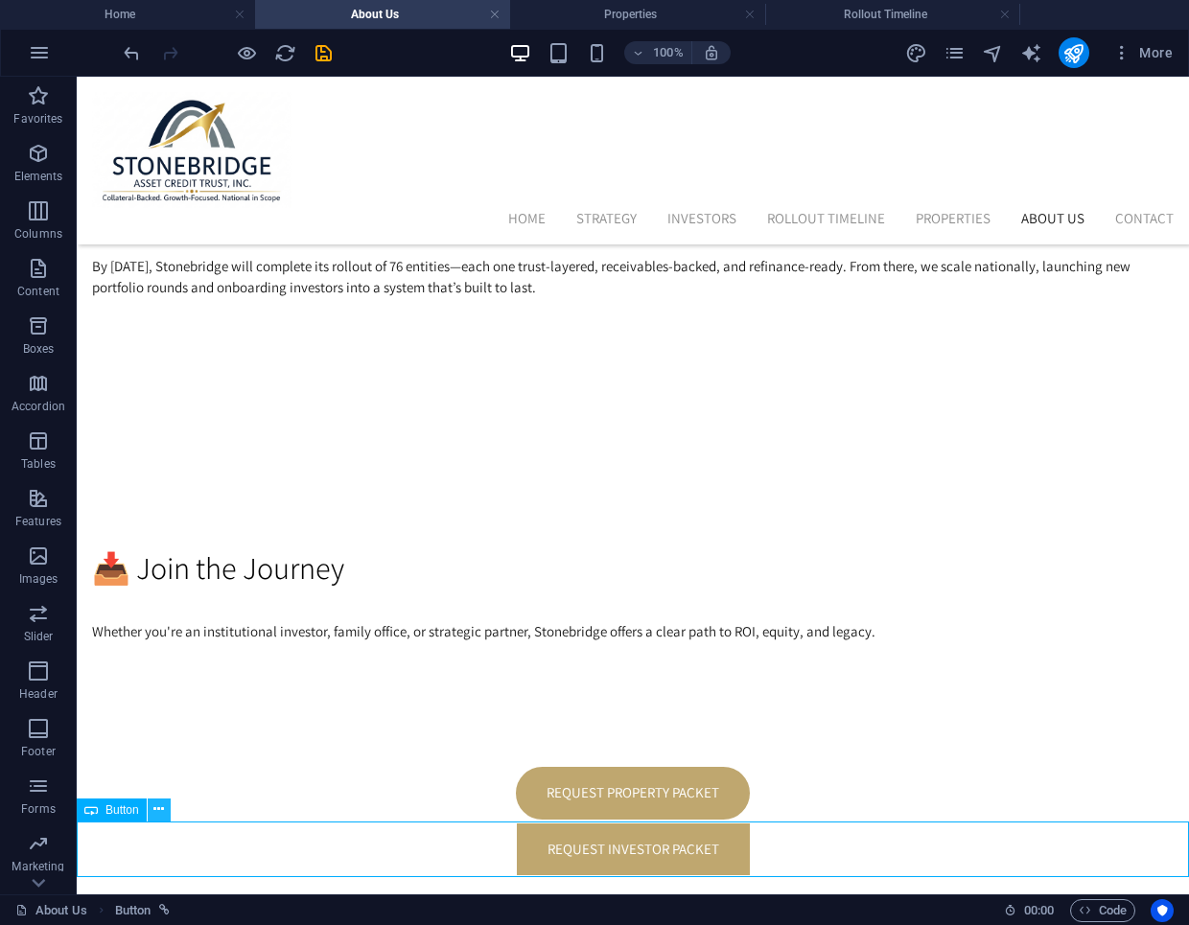
click at [158, 811] on icon at bounding box center [158, 810] width 11 height 20
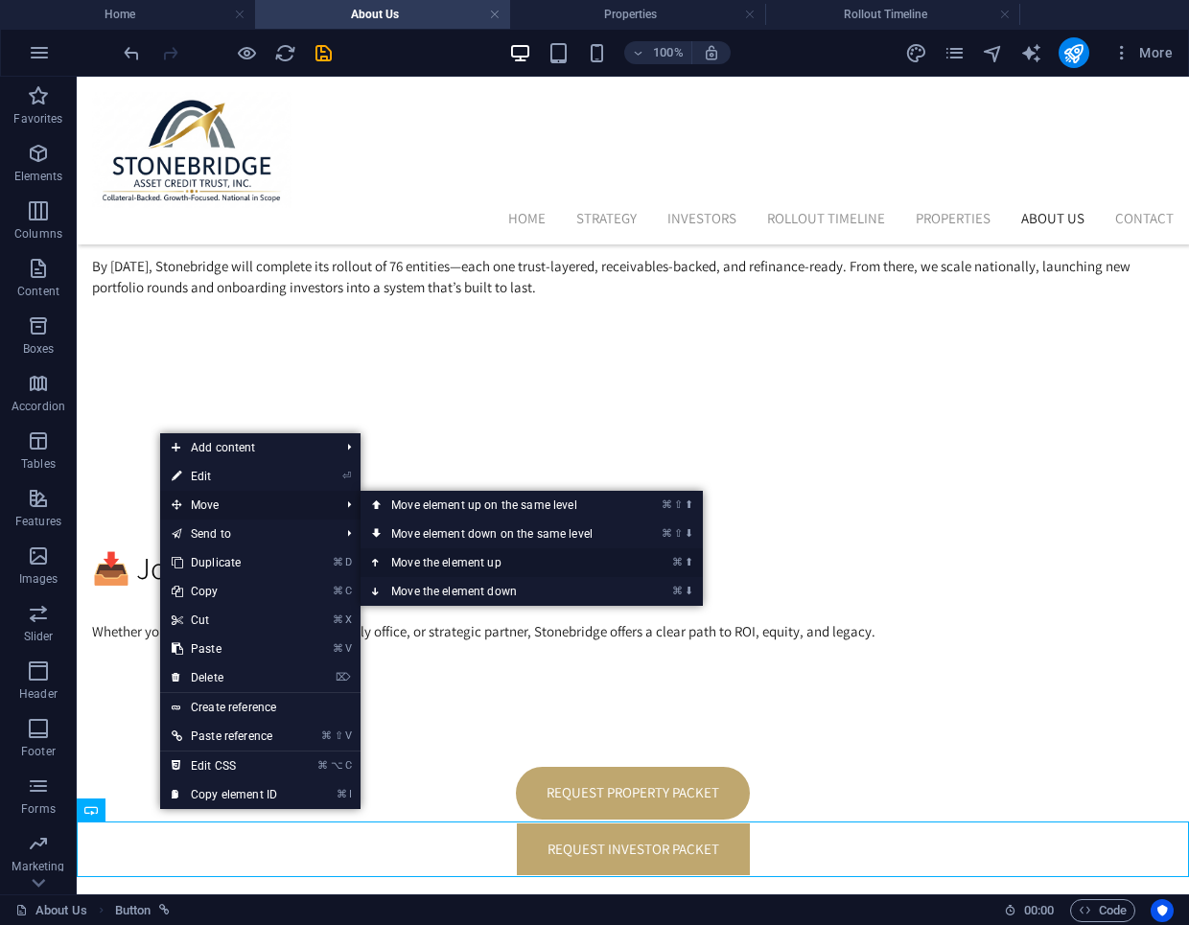
click at [408, 558] on link "⌘ ⬆ Move the element up" at bounding box center [496, 562] width 270 height 29
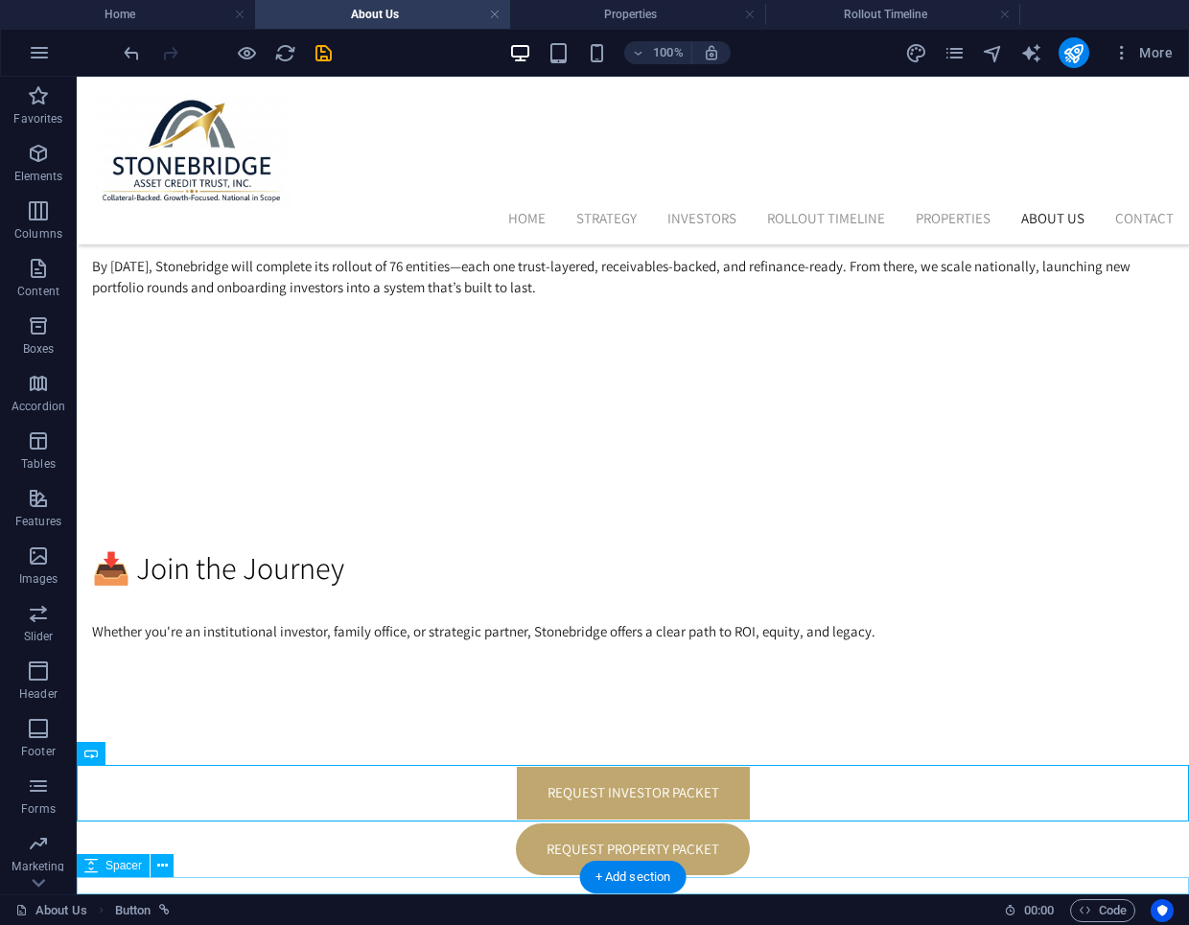
click at [399, 880] on div at bounding box center [633, 885] width 1112 height 17
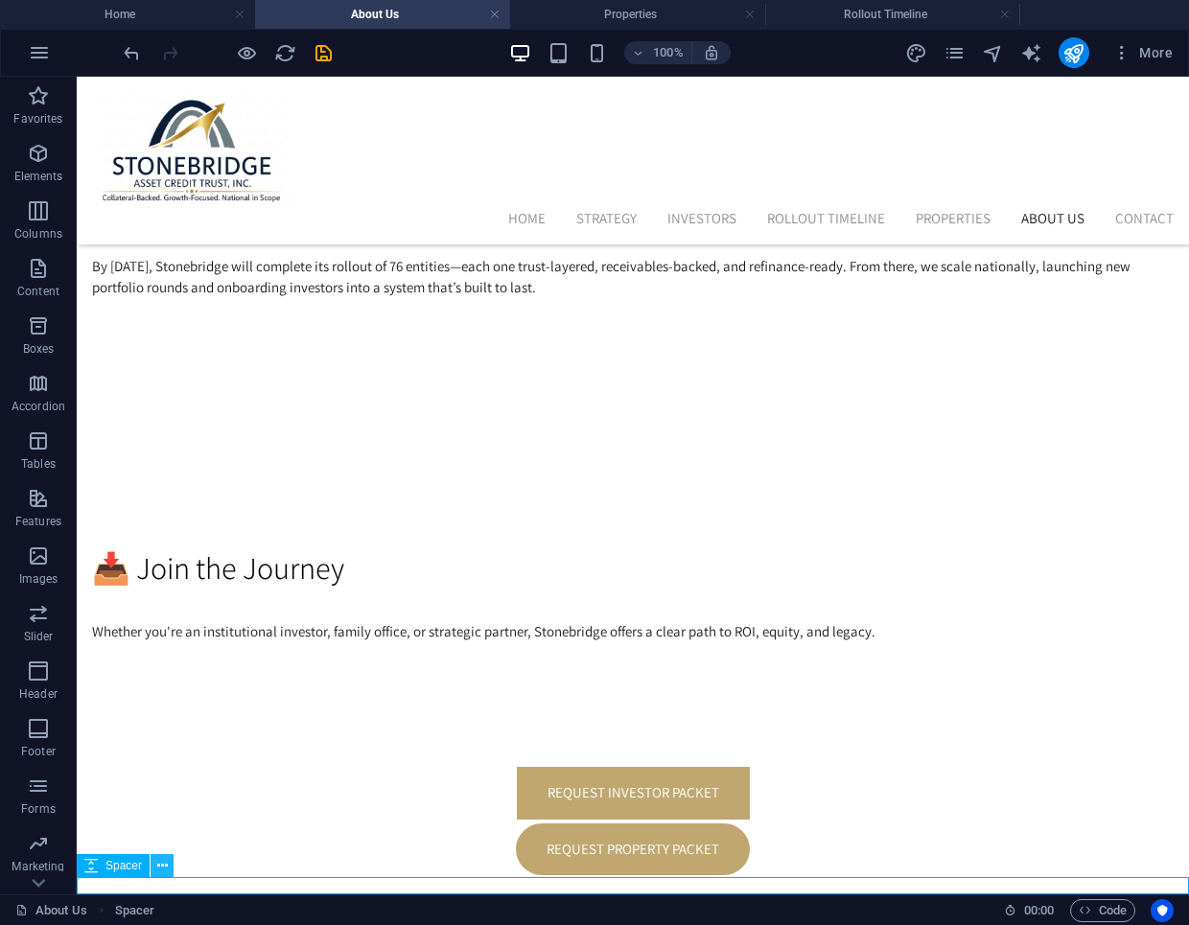
click at [160, 870] on icon at bounding box center [162, 866] width 11 height 20
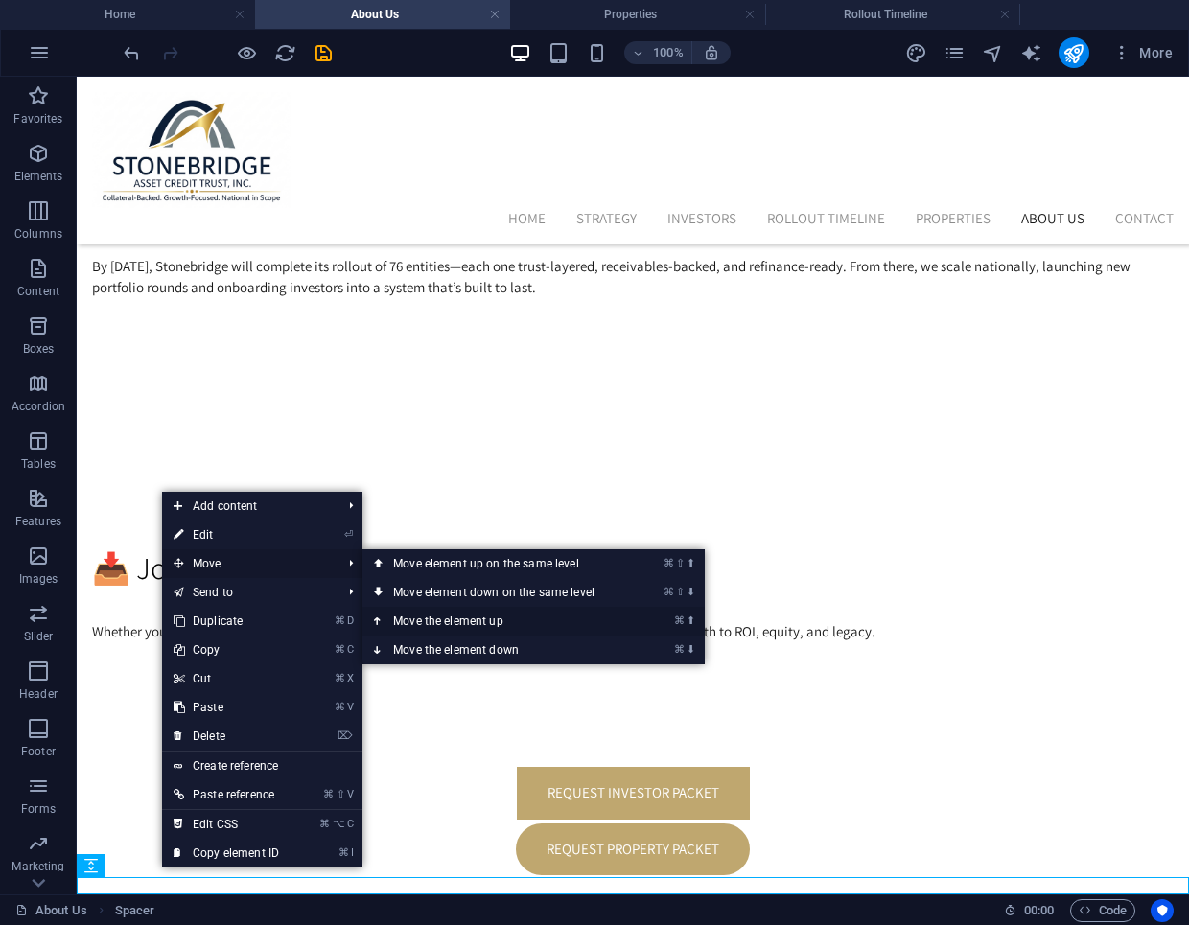
click at [409, 619] on link "⌘ ⬆ Move the element up" at bounding box center [497, 621] width 270 height 29
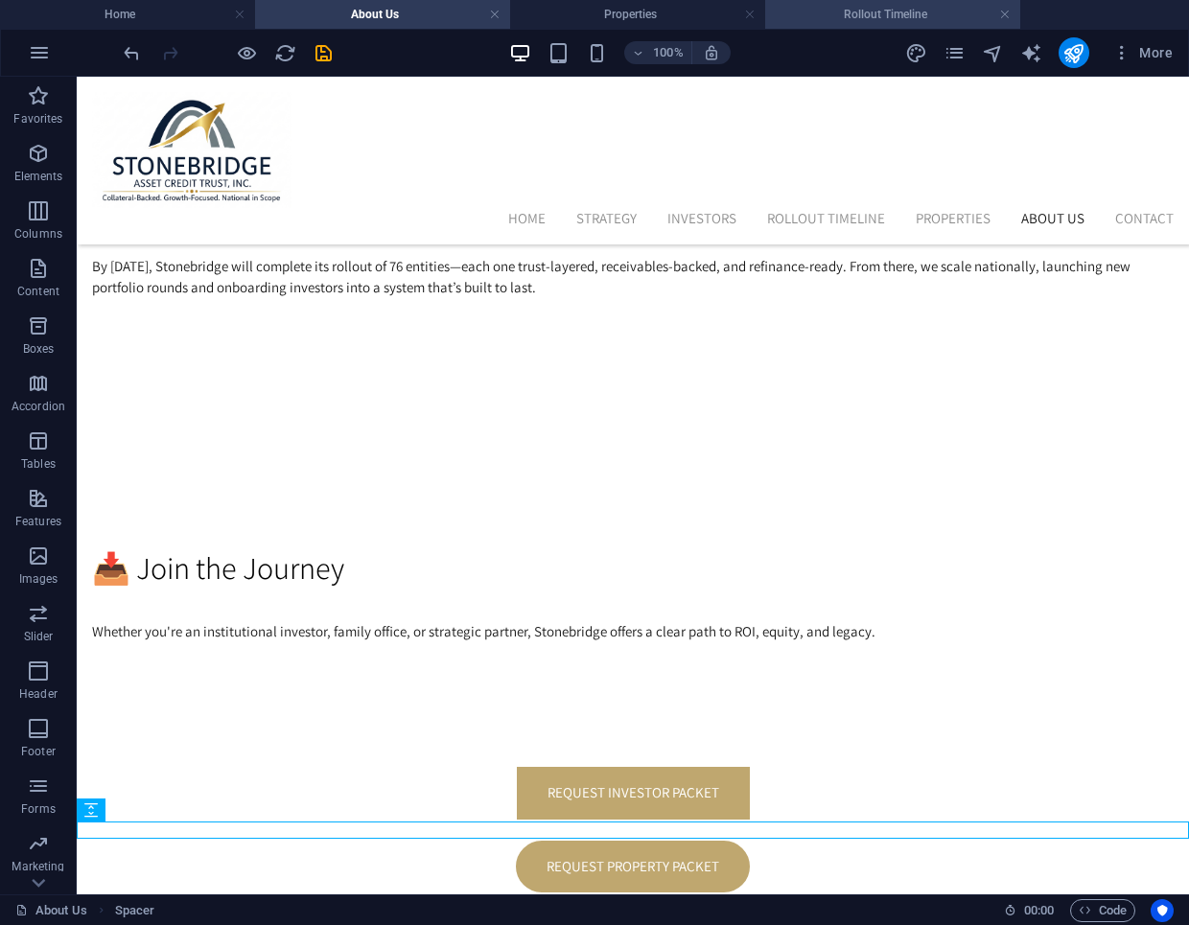
click at [849, 15] on h4 "Rollout Timeline" at bounding box center [892, 14] width 255 height 21
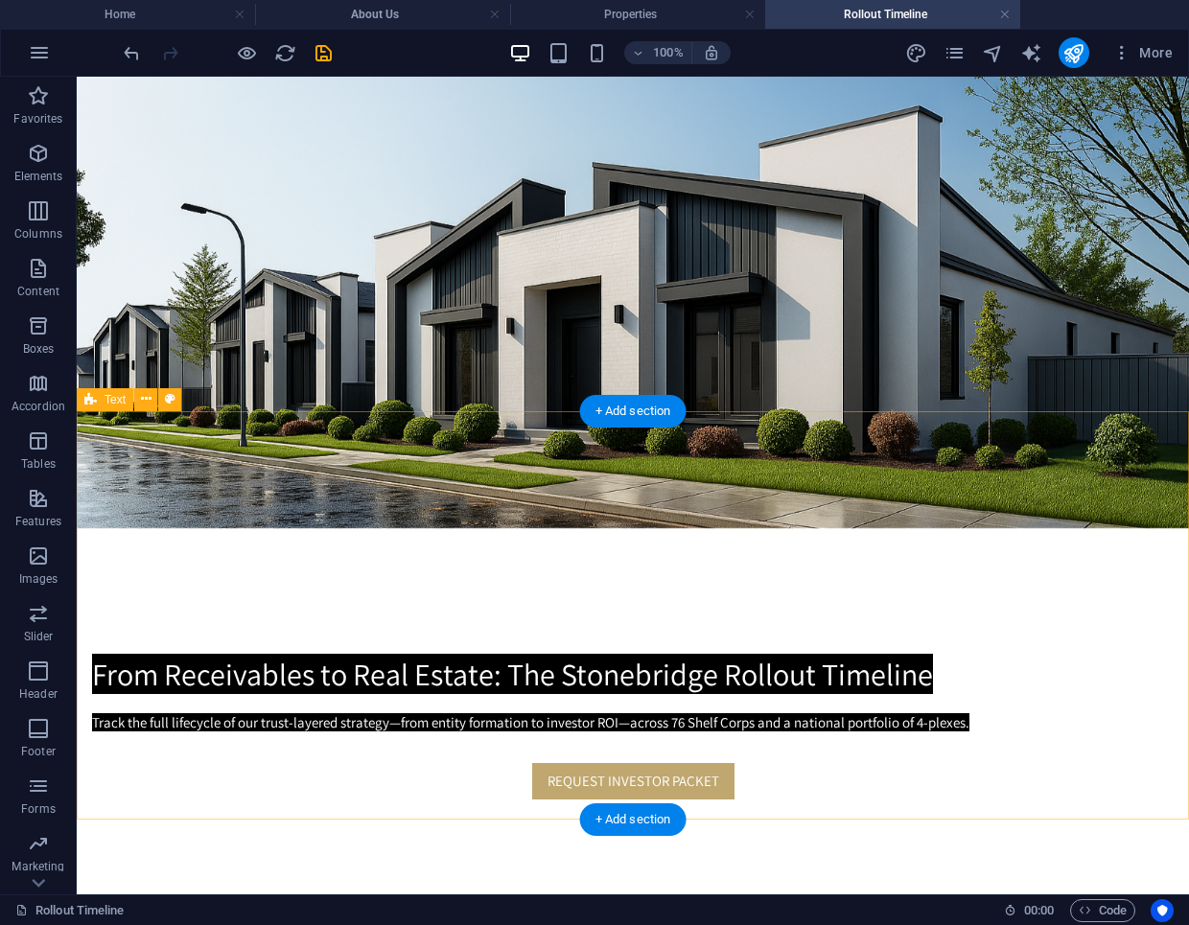
scroll to position [0, 0]
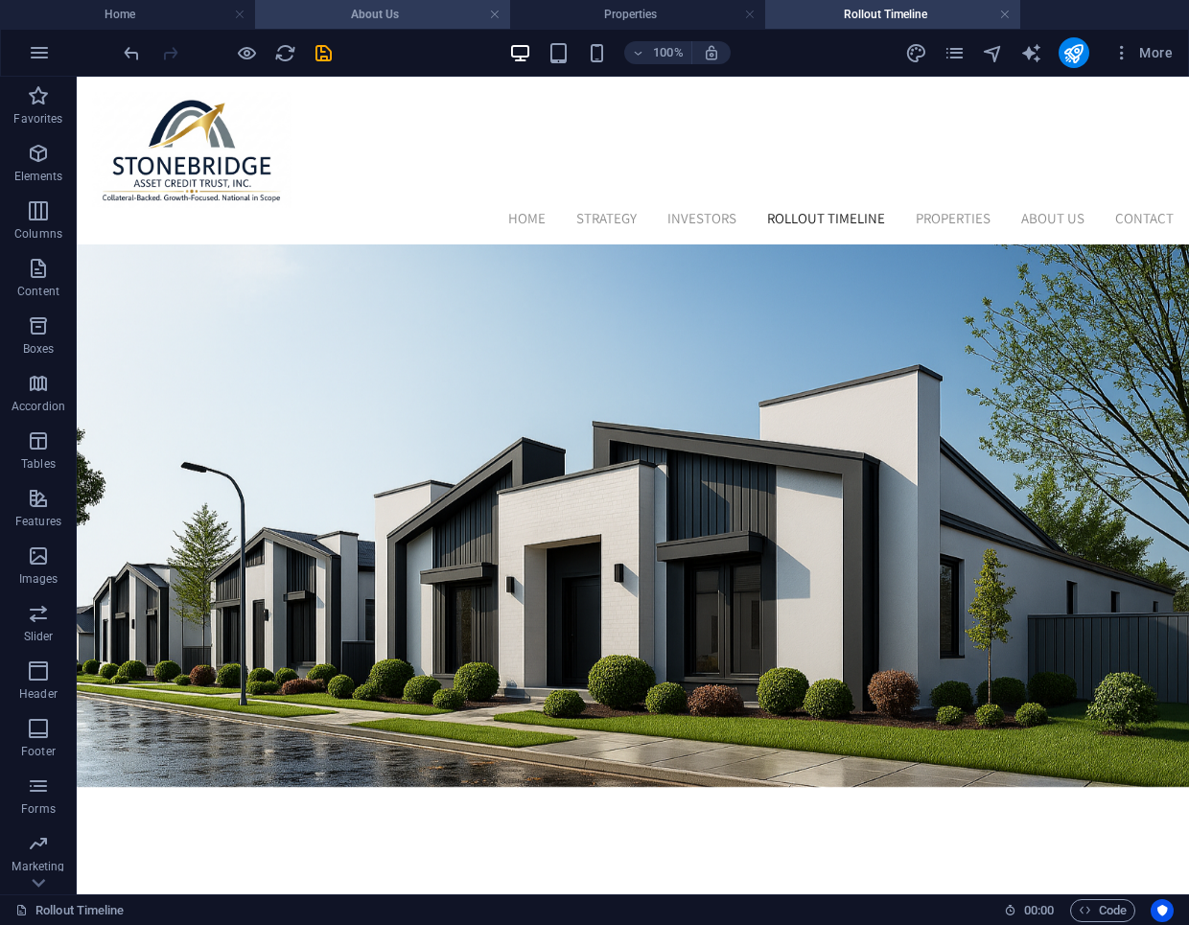
click at [416, 6] on h4 "About Us" at bounding box center [382, 14] width 255 height 21
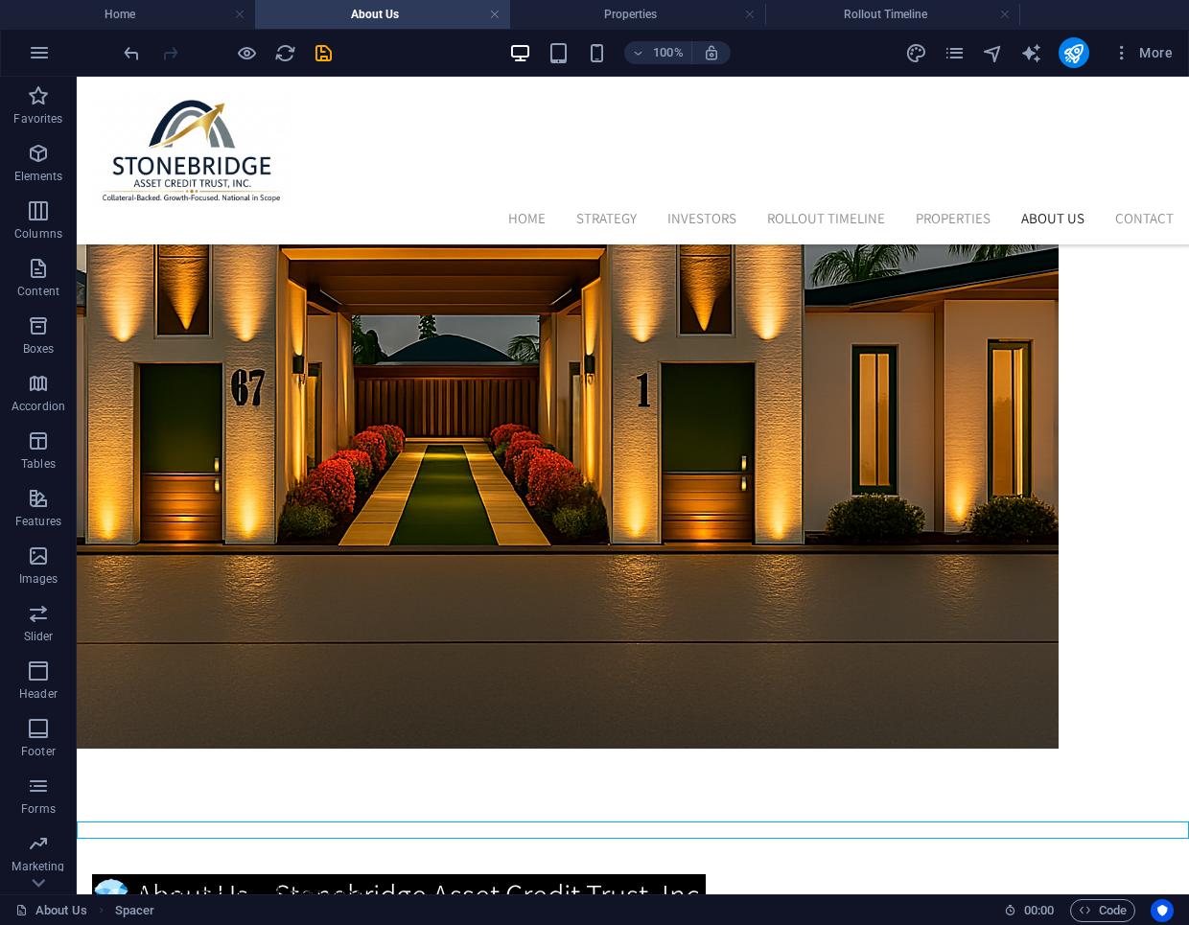
scroll to position [2348, 0]
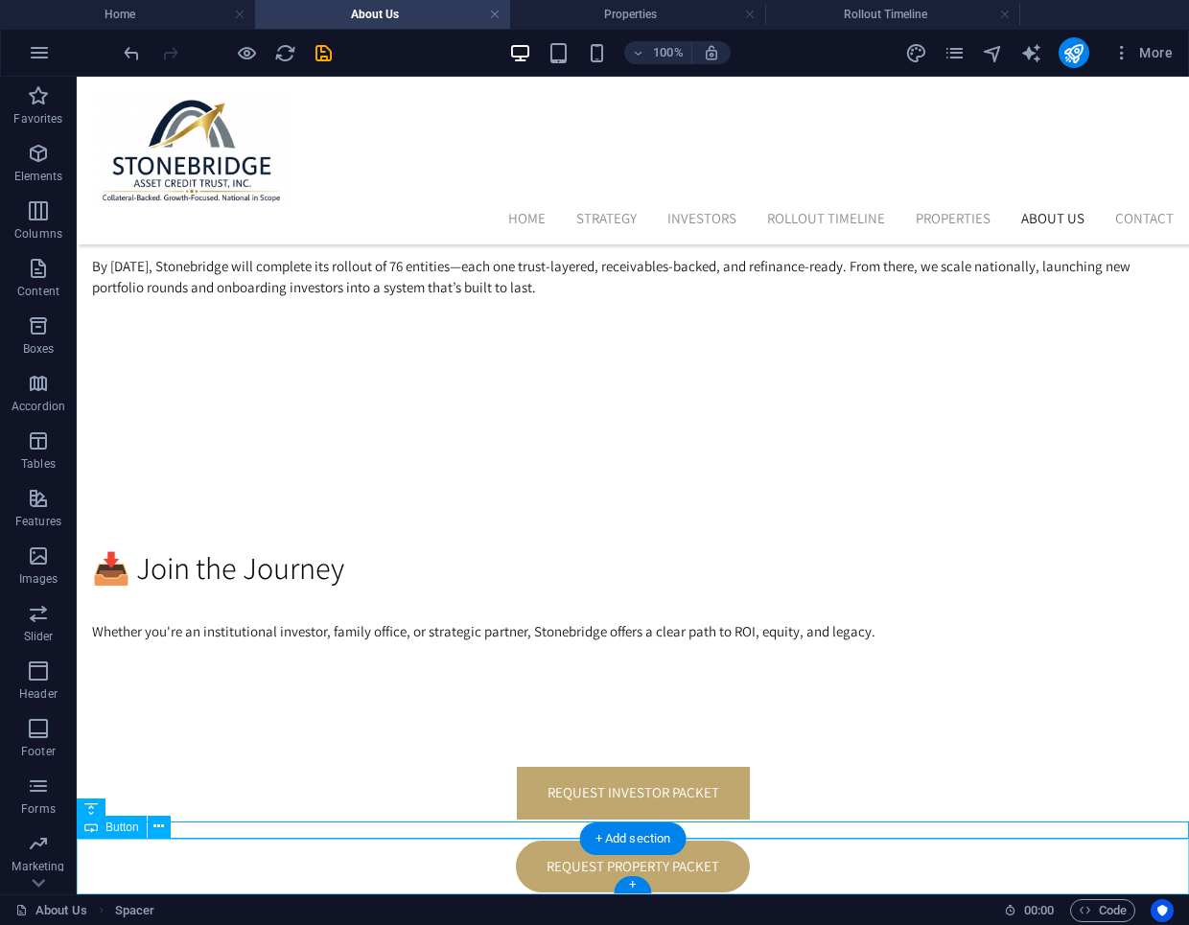
click at [665, 866] on div "Request Property Packet" at bounding box center [633, 867] width 1112 height 57
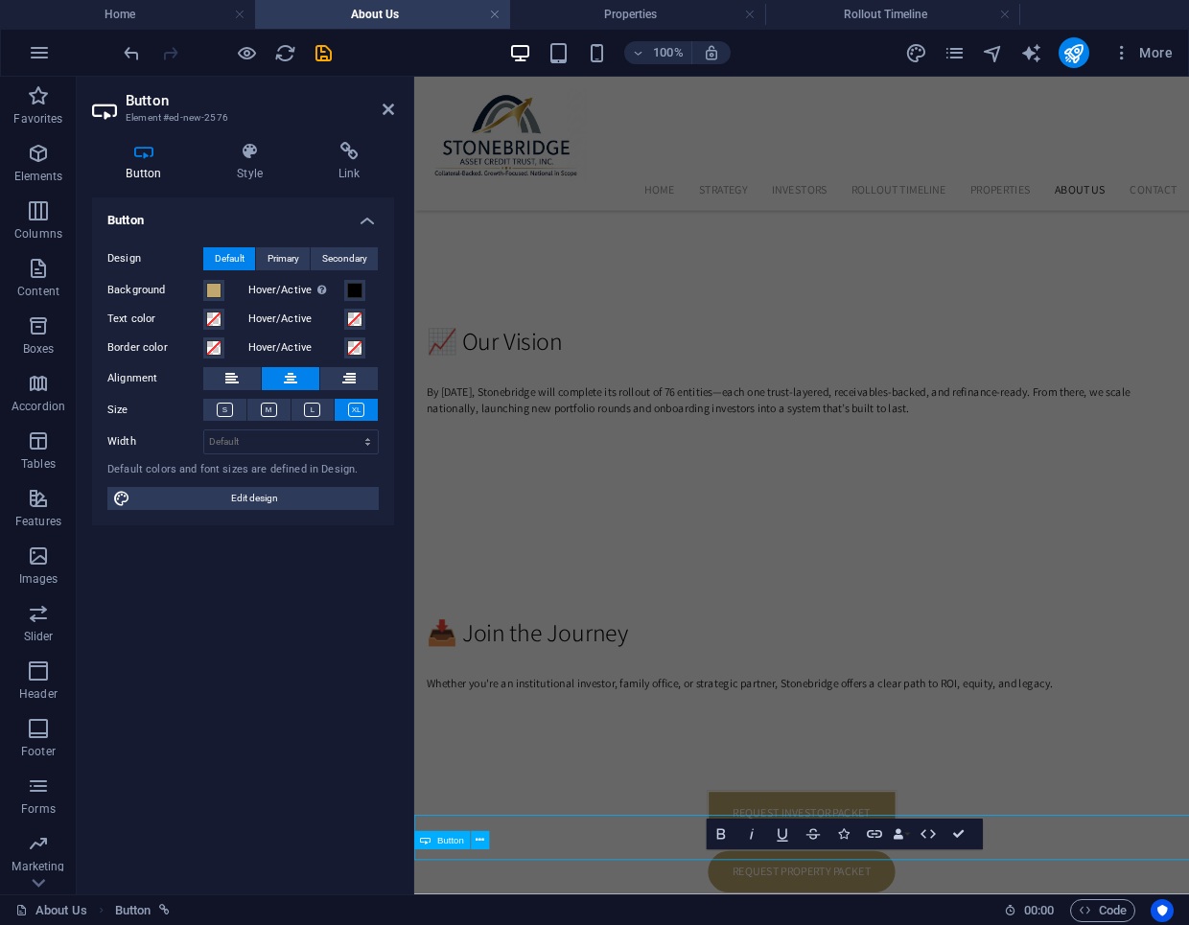
scroll to position [2186, 0]
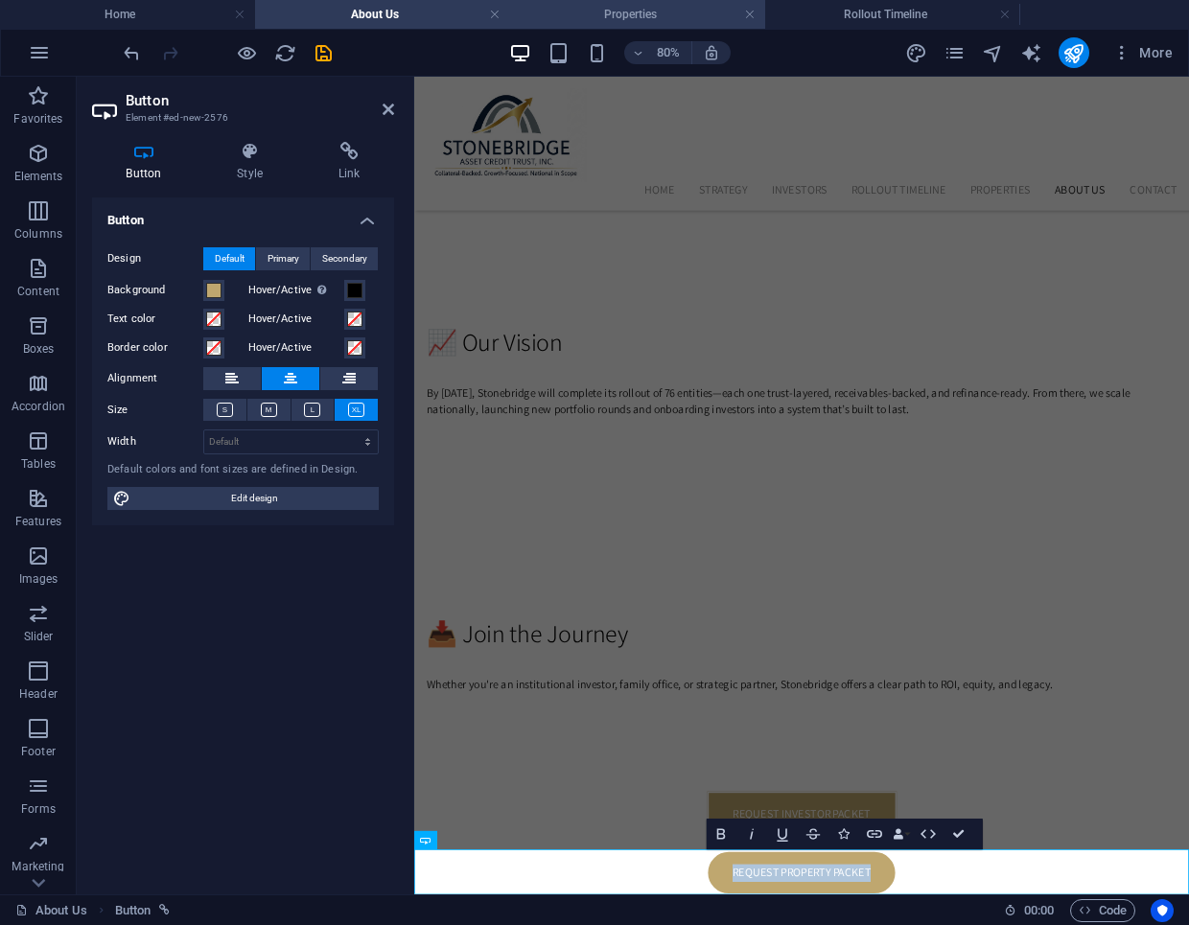
click at [660, 19] on h4 "Properties" at bounding box center [637, 14] width 255 height 21
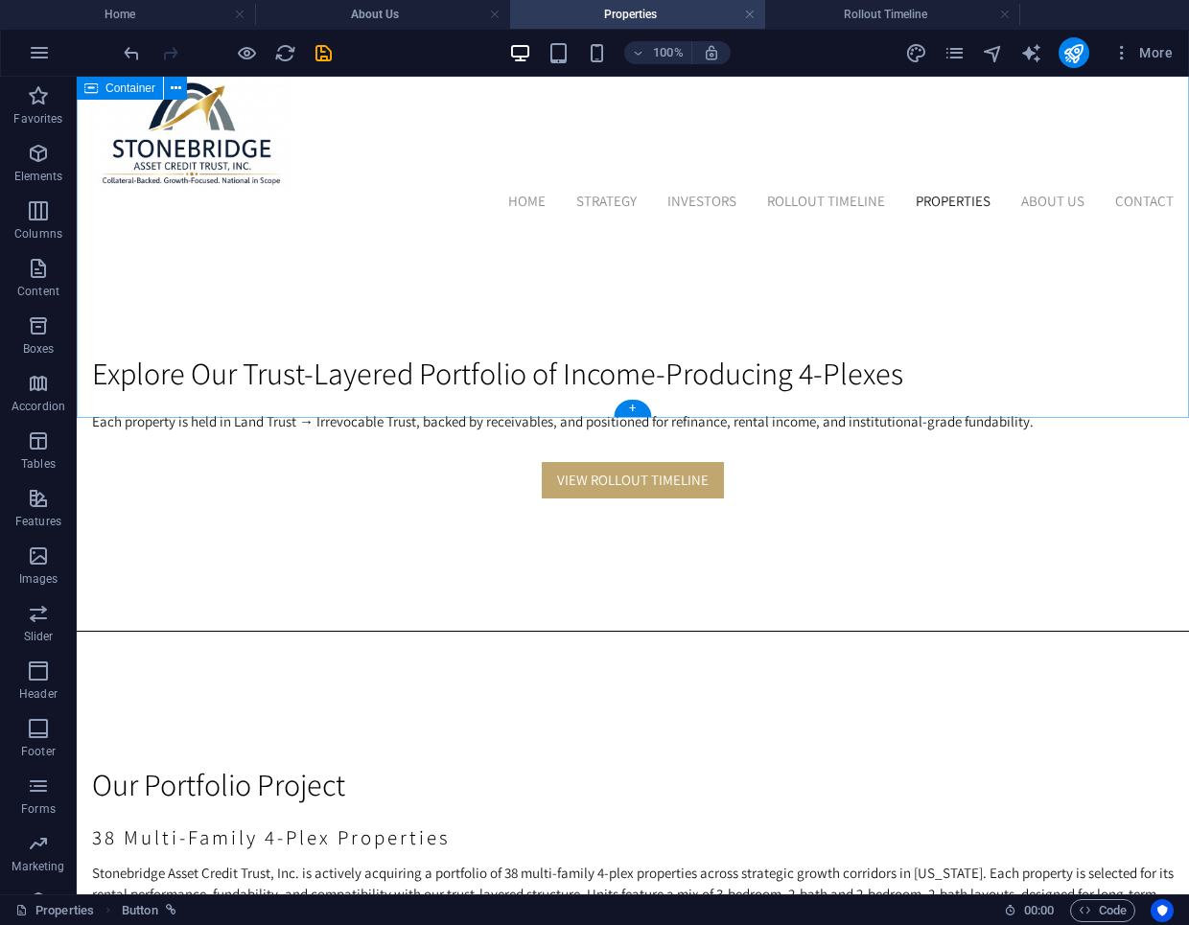
scroll to position [0, 0]
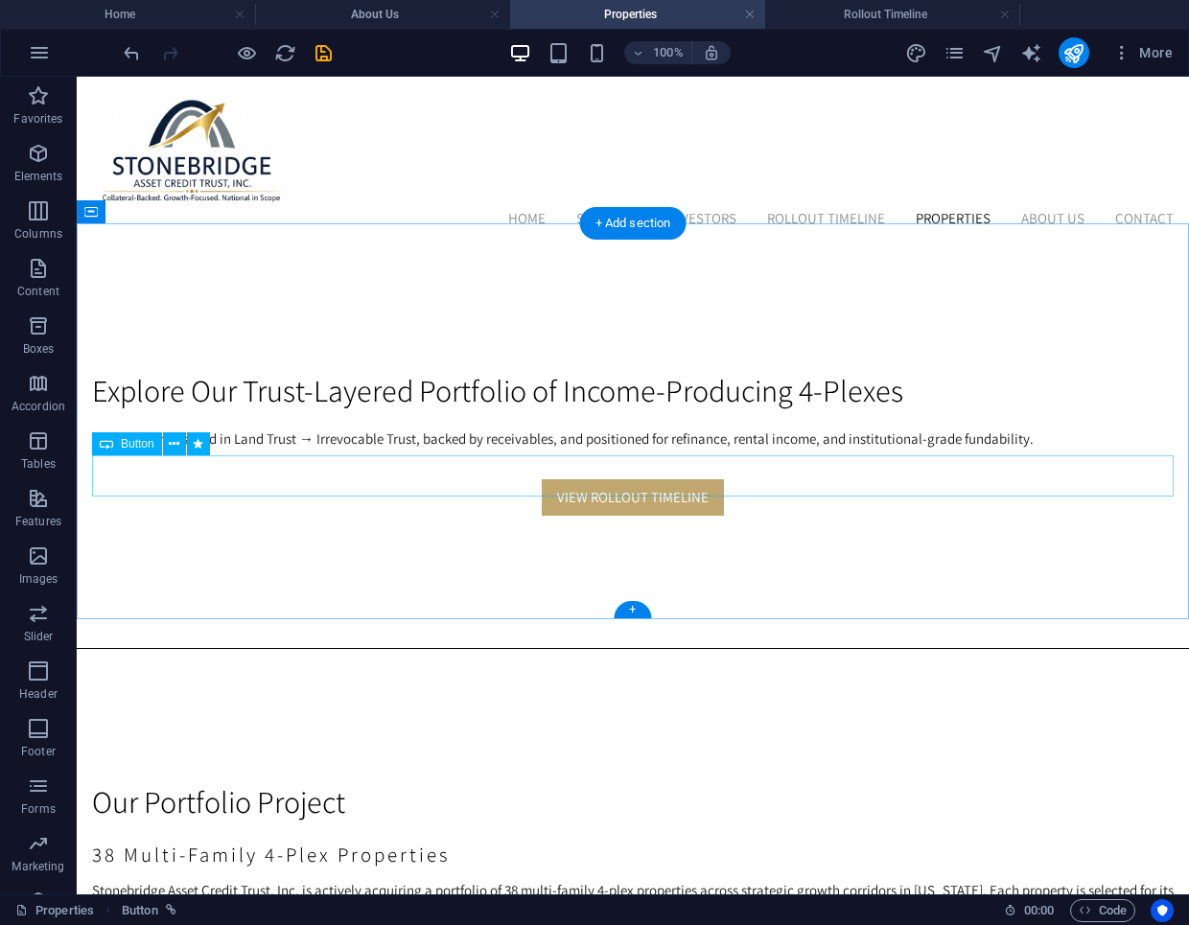
click at [734, 478] on div "View Rollout Timeline" at bounding box center [633, 498] width 1082 height 41
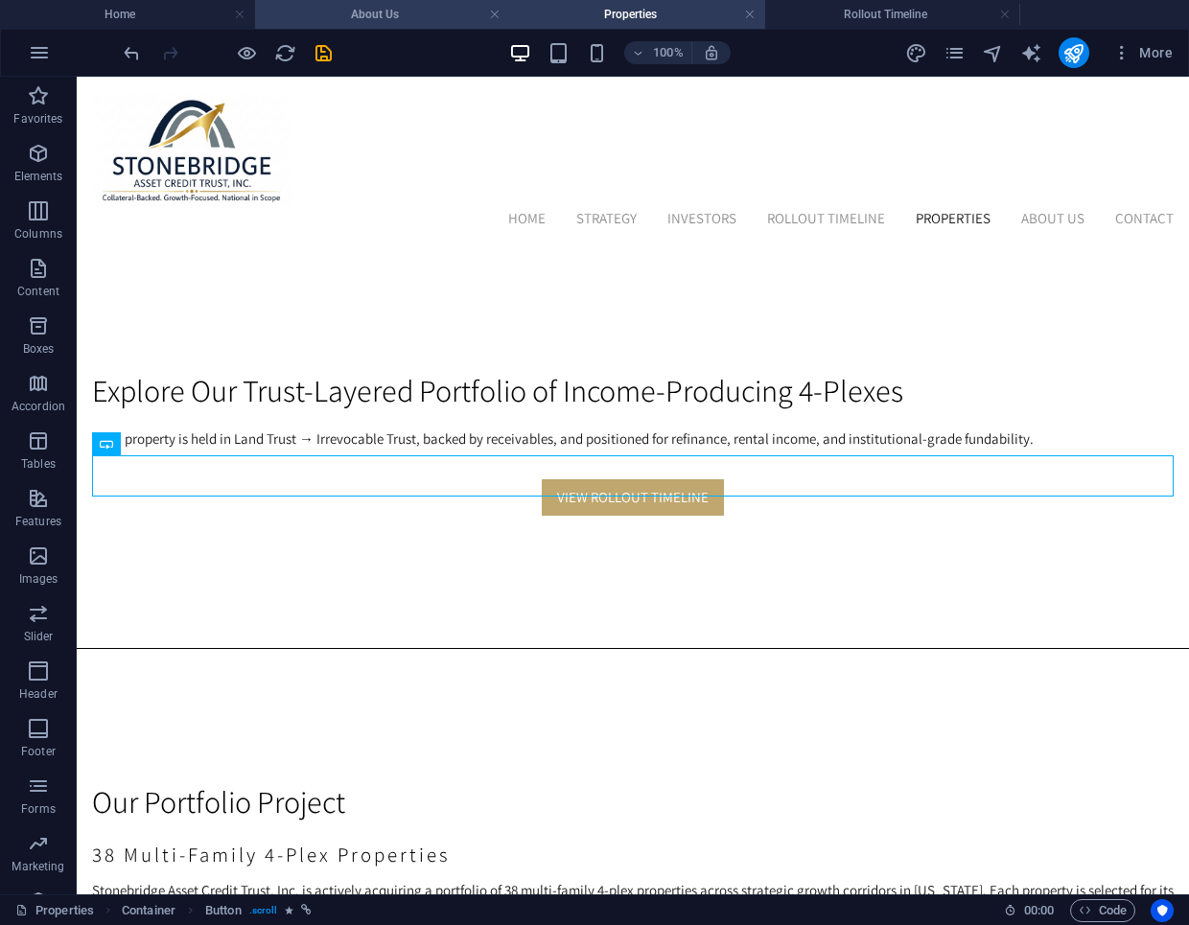
click at [405, 13] on h4 "About Us" at bounding box center [382, 14] width 255 height 21
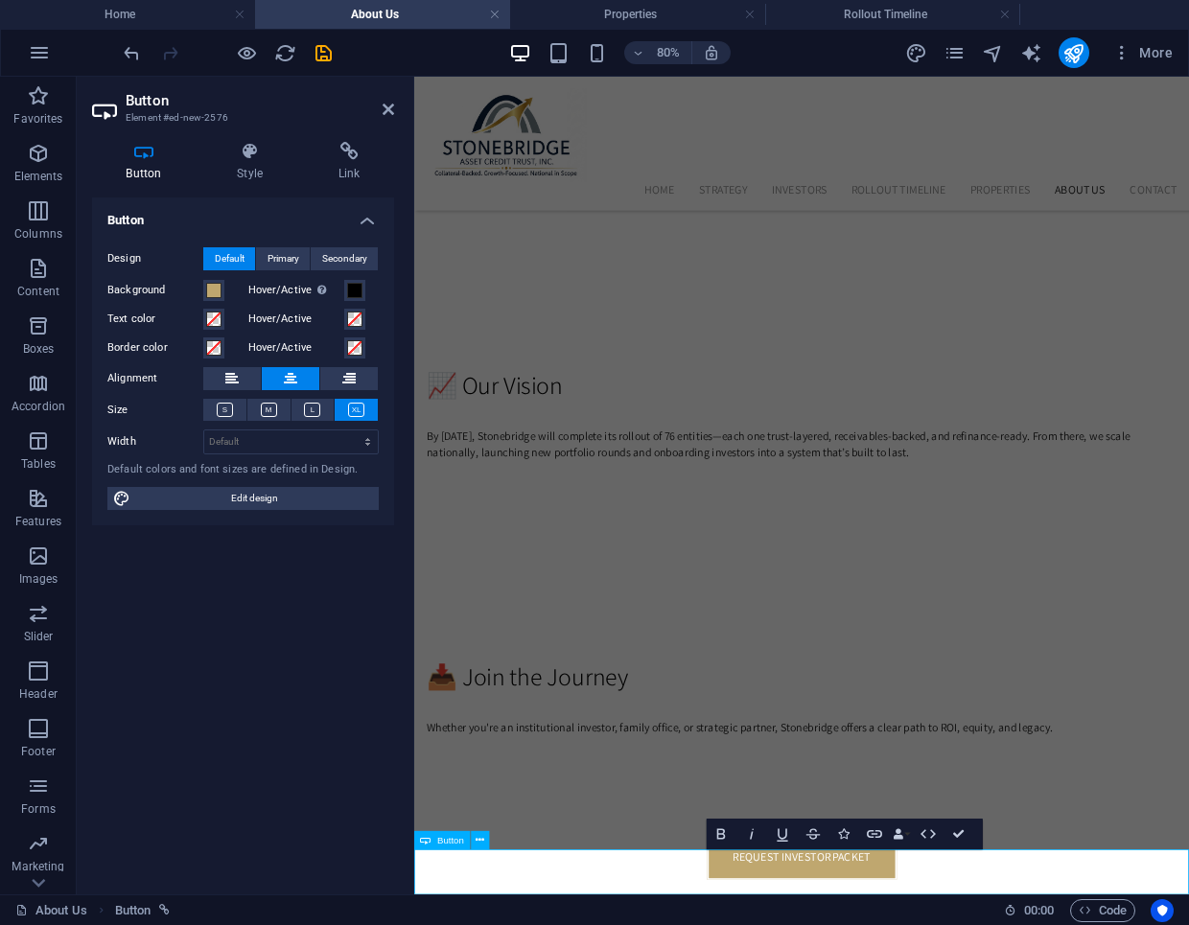
scroll to position [2292, 0]
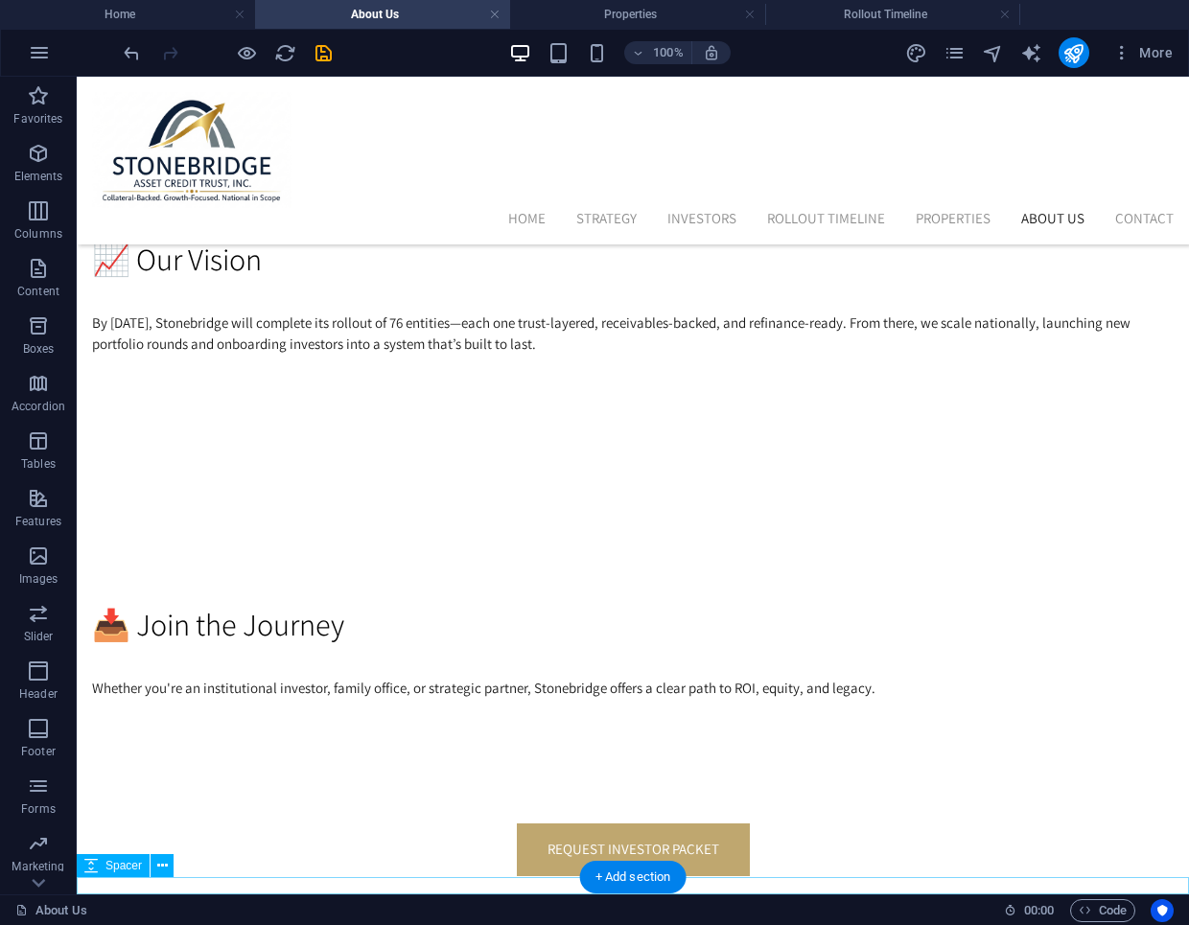
click at [708, 879] on div at bounding box center [633, 886] width 1112 height 17
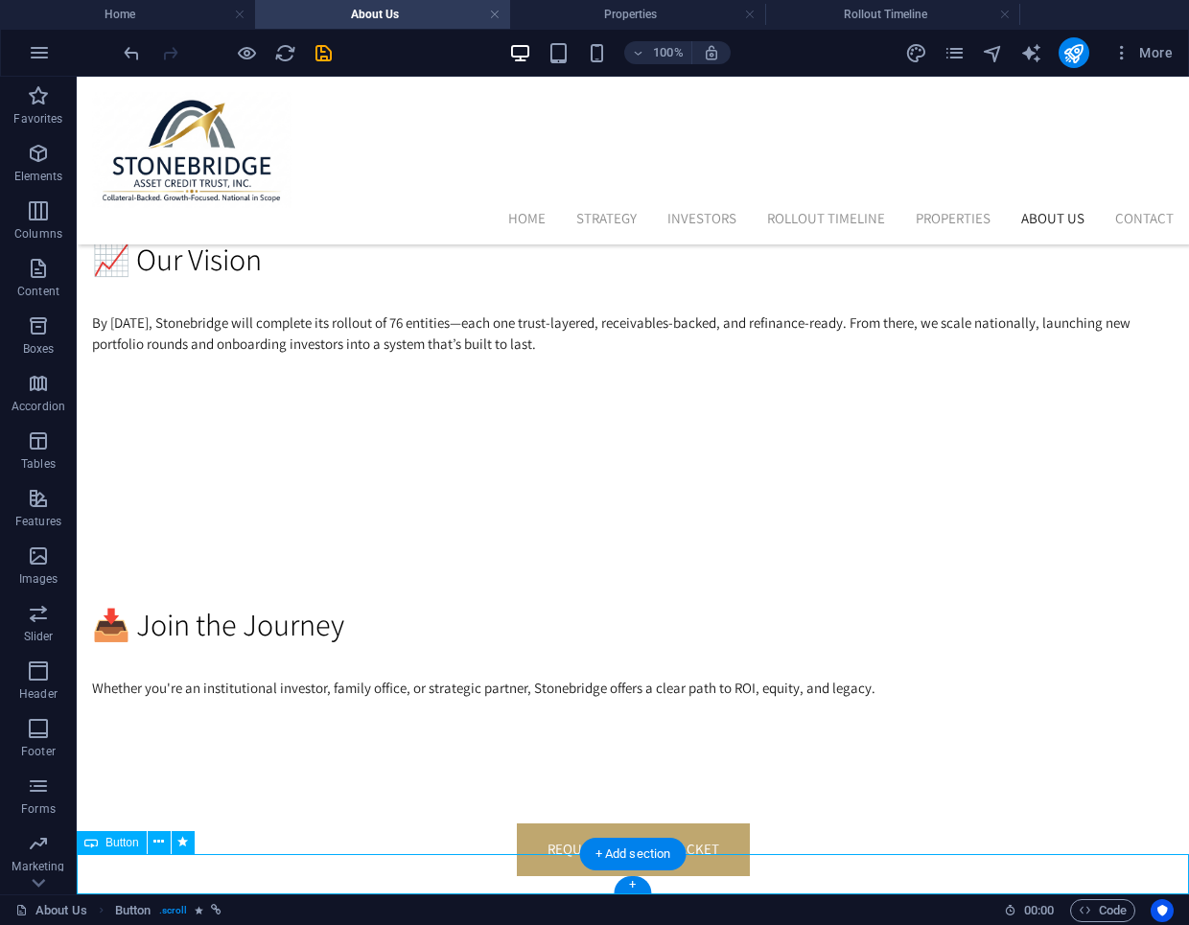
scroll to position [2333, 0]
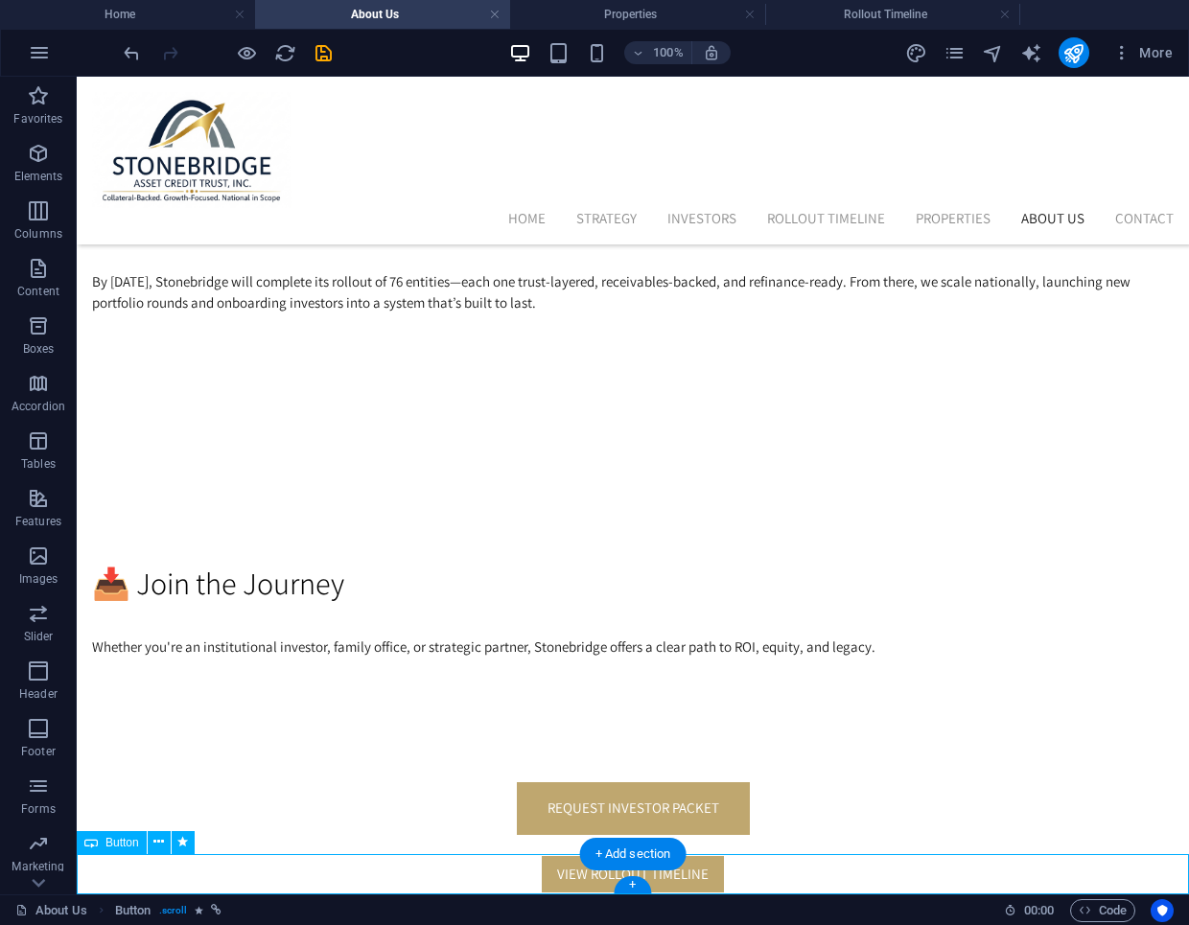
click at [591, 877] on div "View Rollout Timeline" at bounding box center [633, 874] width 1112 height 41
click at [566, 869] on div "View Rollout Timeline" at bounding box center [633, 874] width 1112 height 41
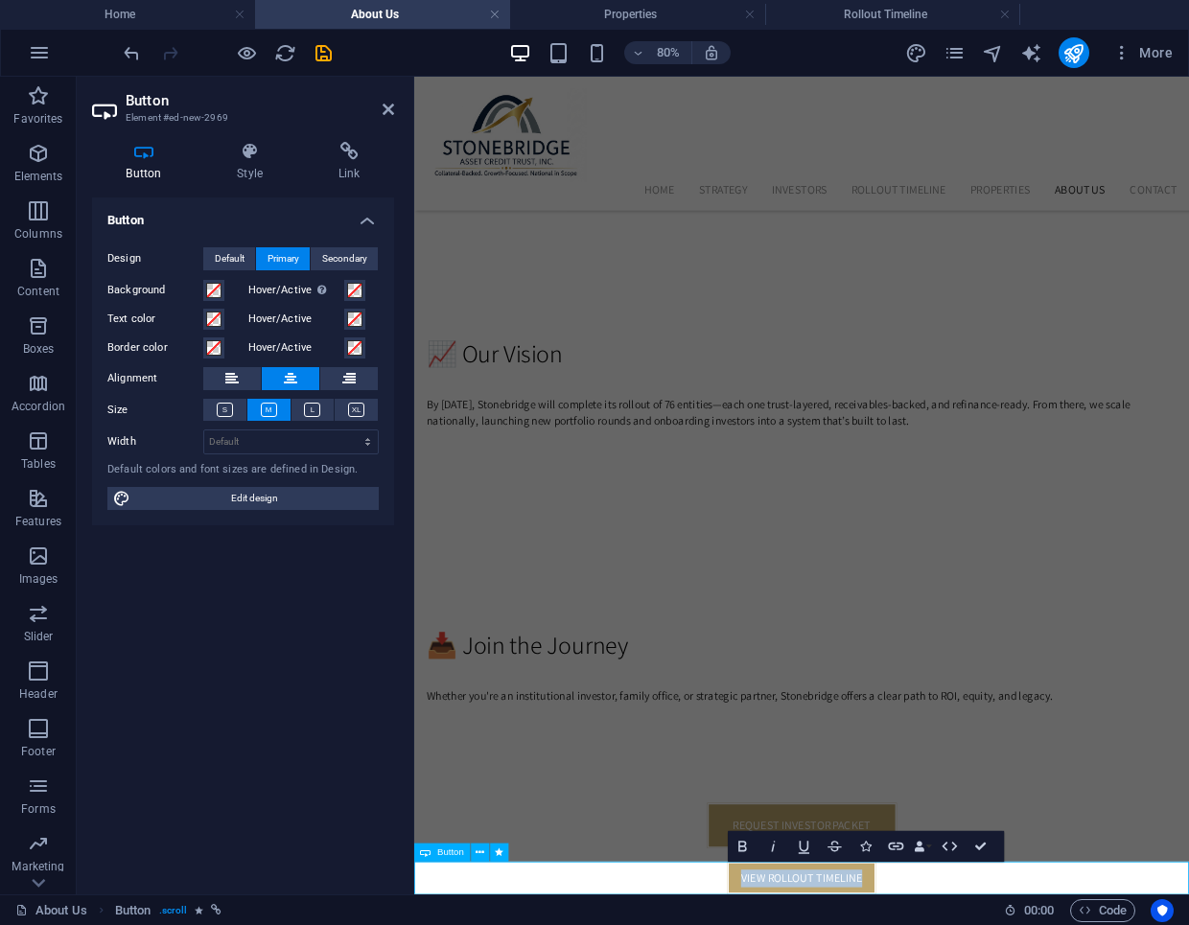
scroll to position [2171, 0]
click at [352, 409] on icon at bounding box center [356, 410] width 16 height 14
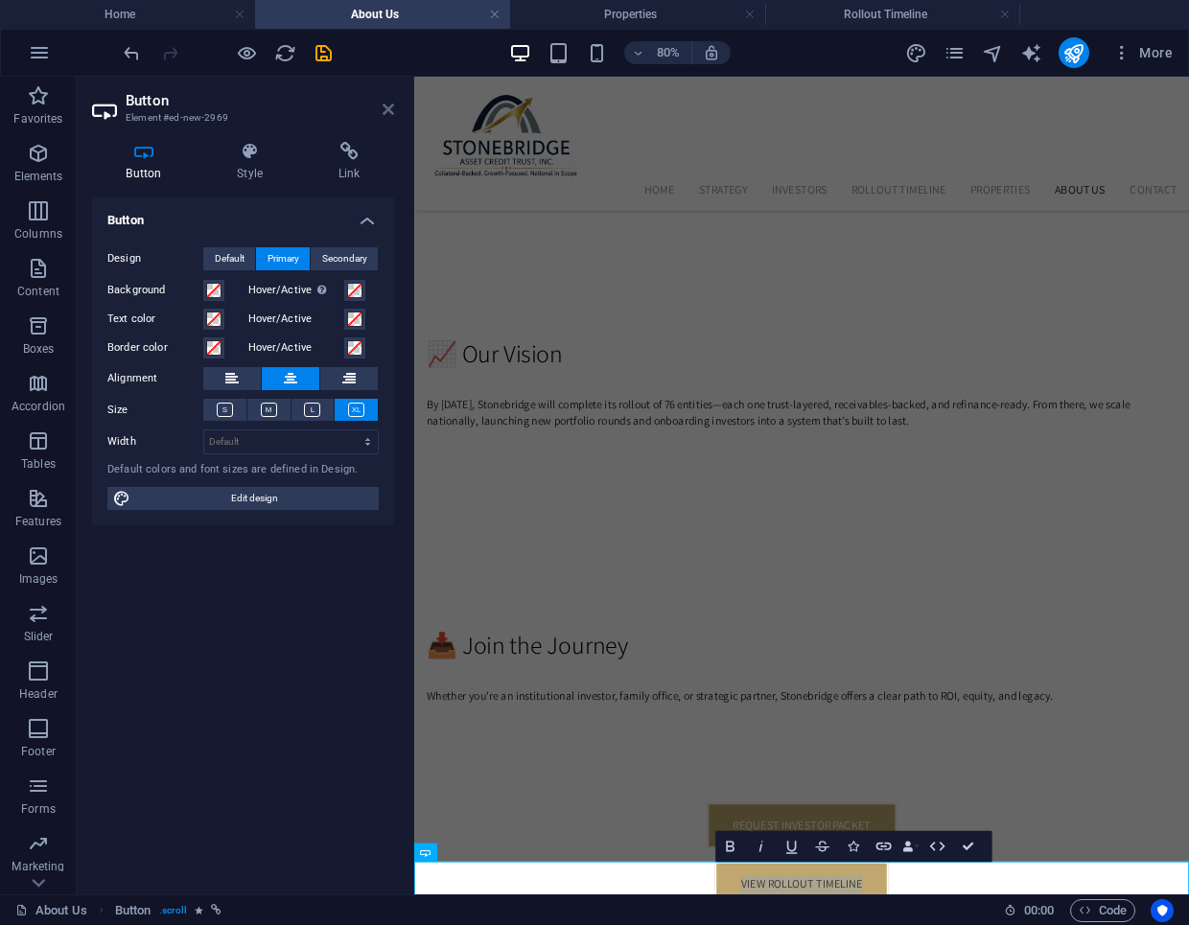
click at [386, 107] on icon at bounding box center [389, 109] width 12 height 15
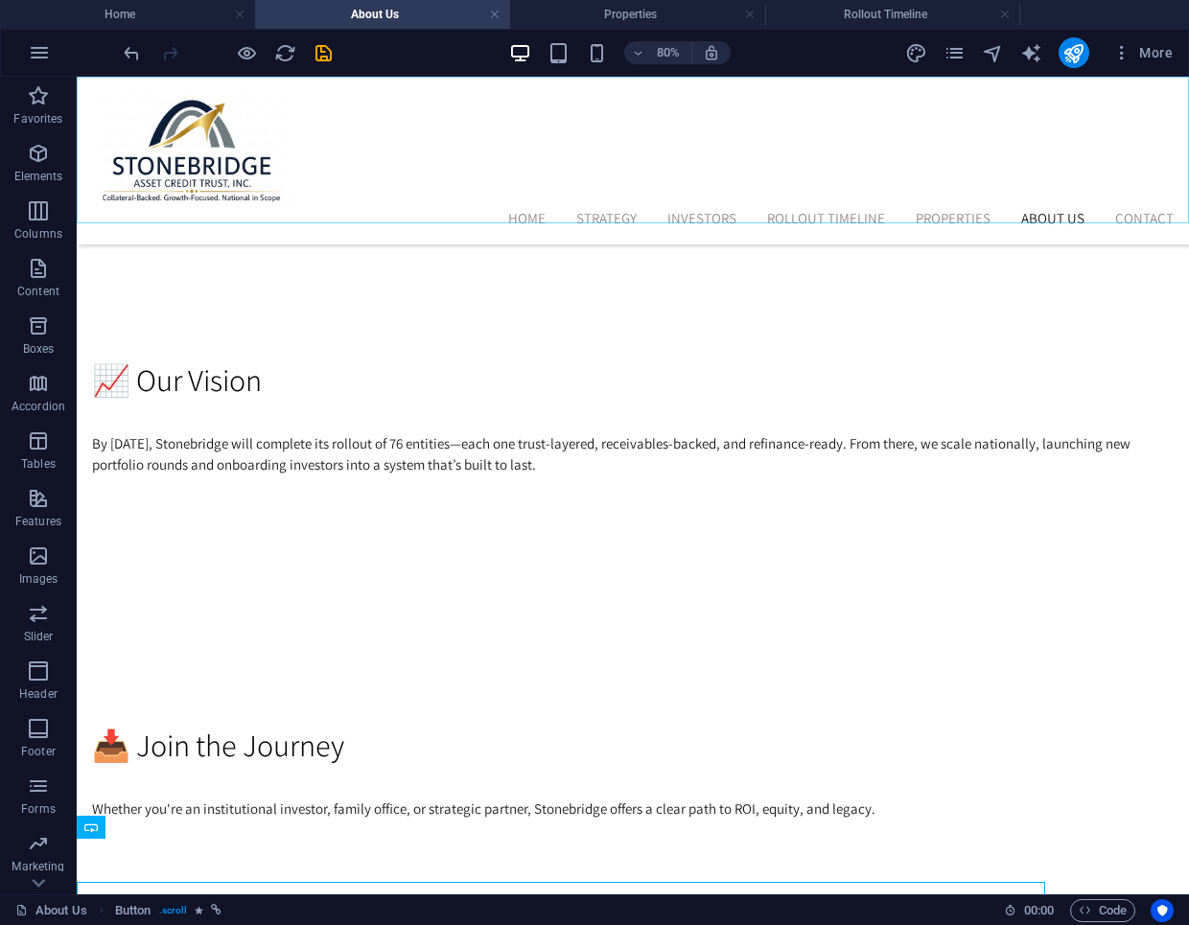
scroll to position [2348, 0]
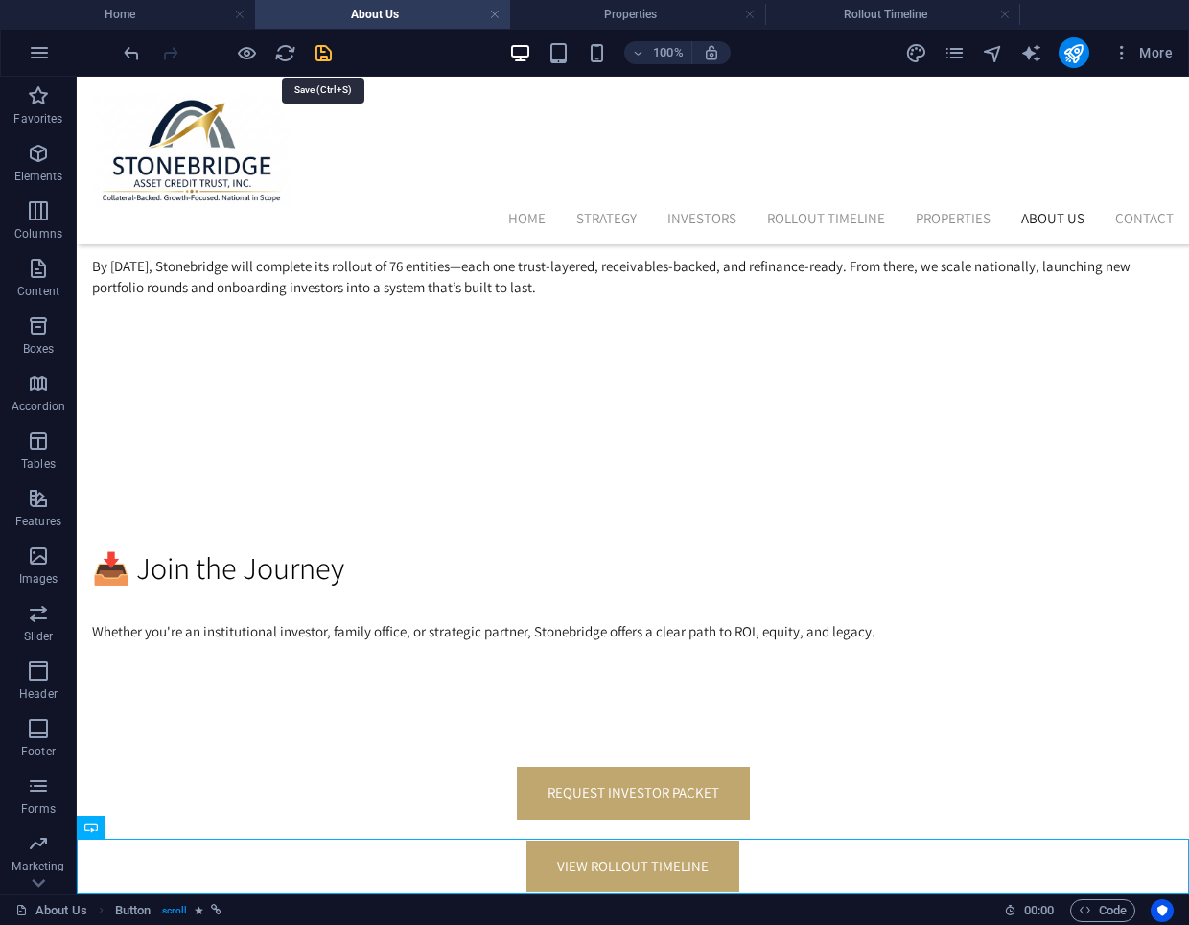
click at [328, 55] on icon "save" at bounding box center [324, 53] width 22 height 22
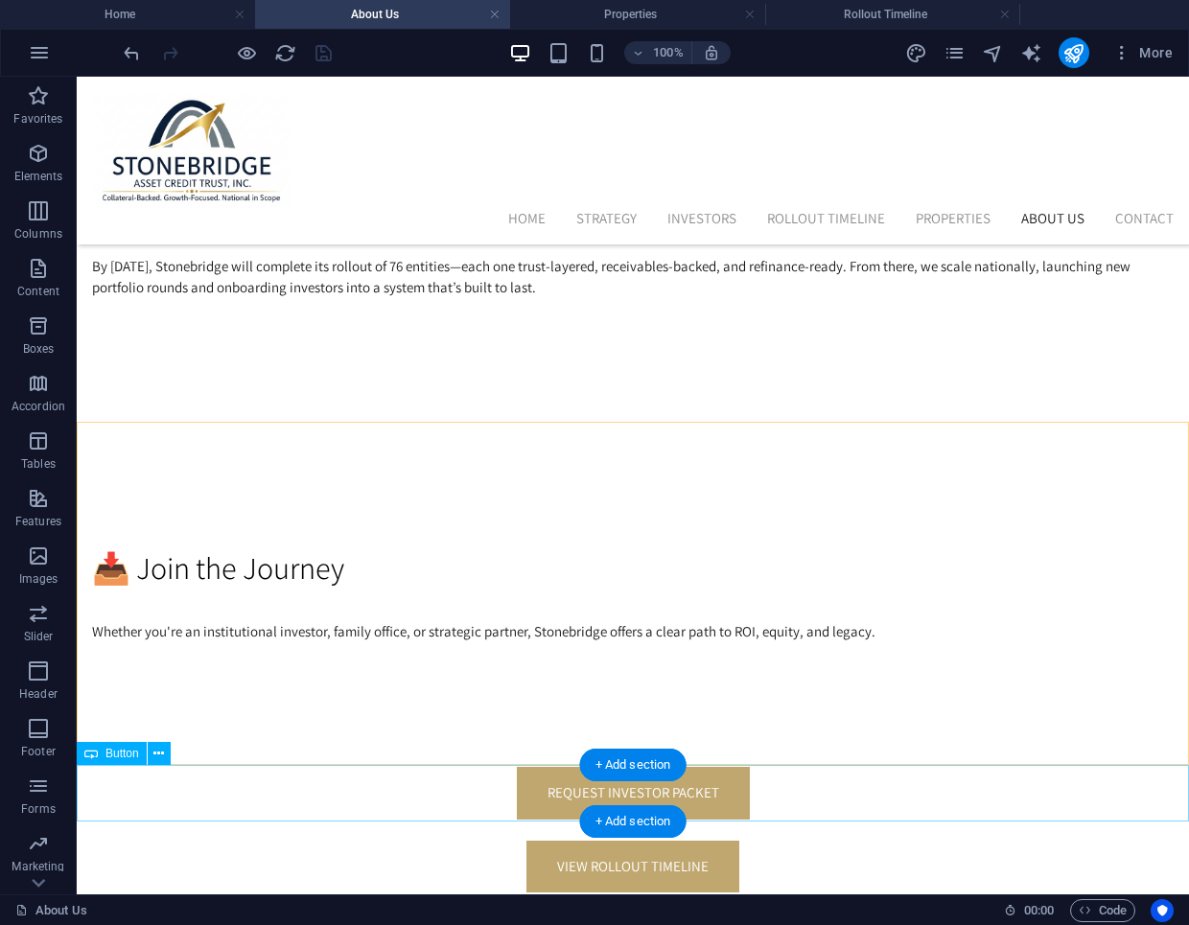
click at [607, 787] on div "request investor packet" at bounding box center [633, 793] width 1112 height 57
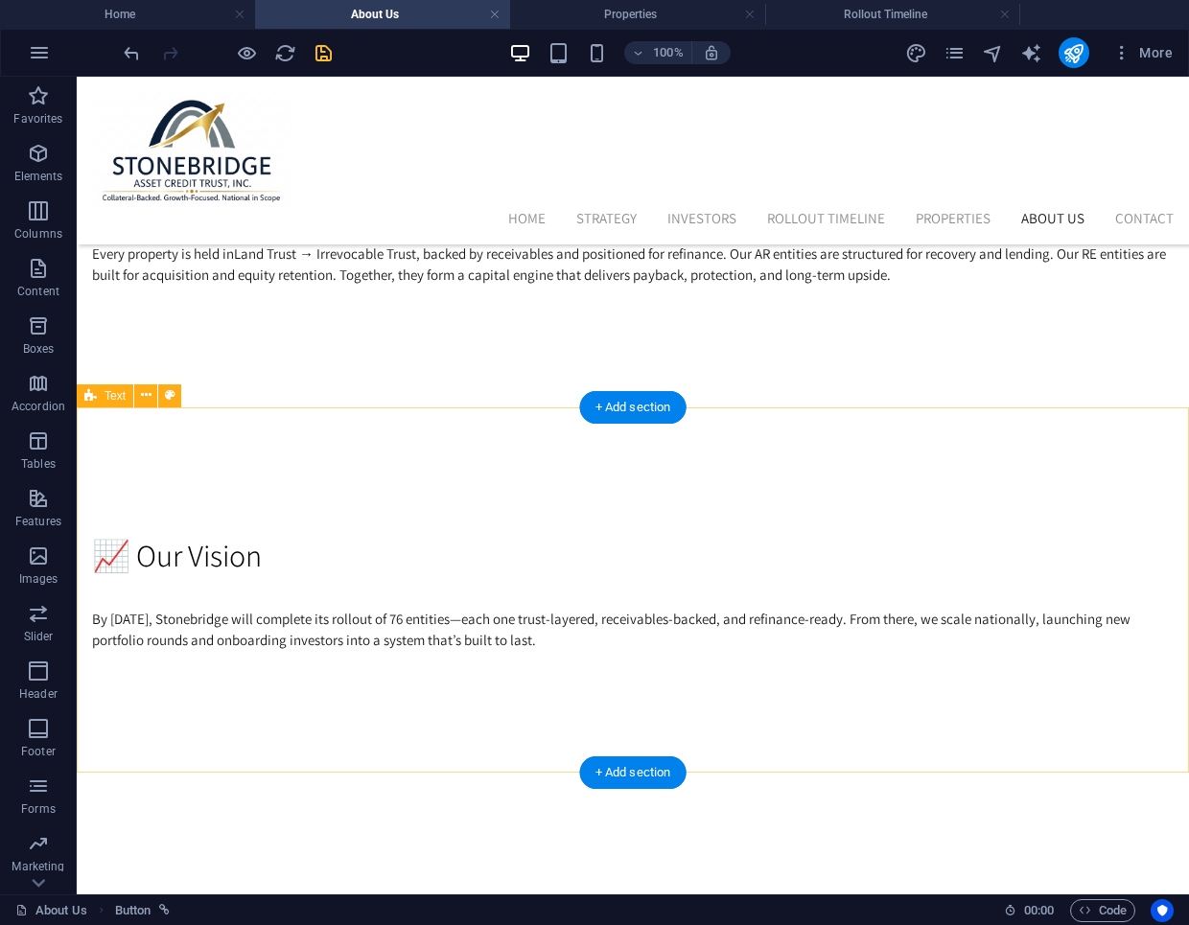
scroll to position [1986, 0]
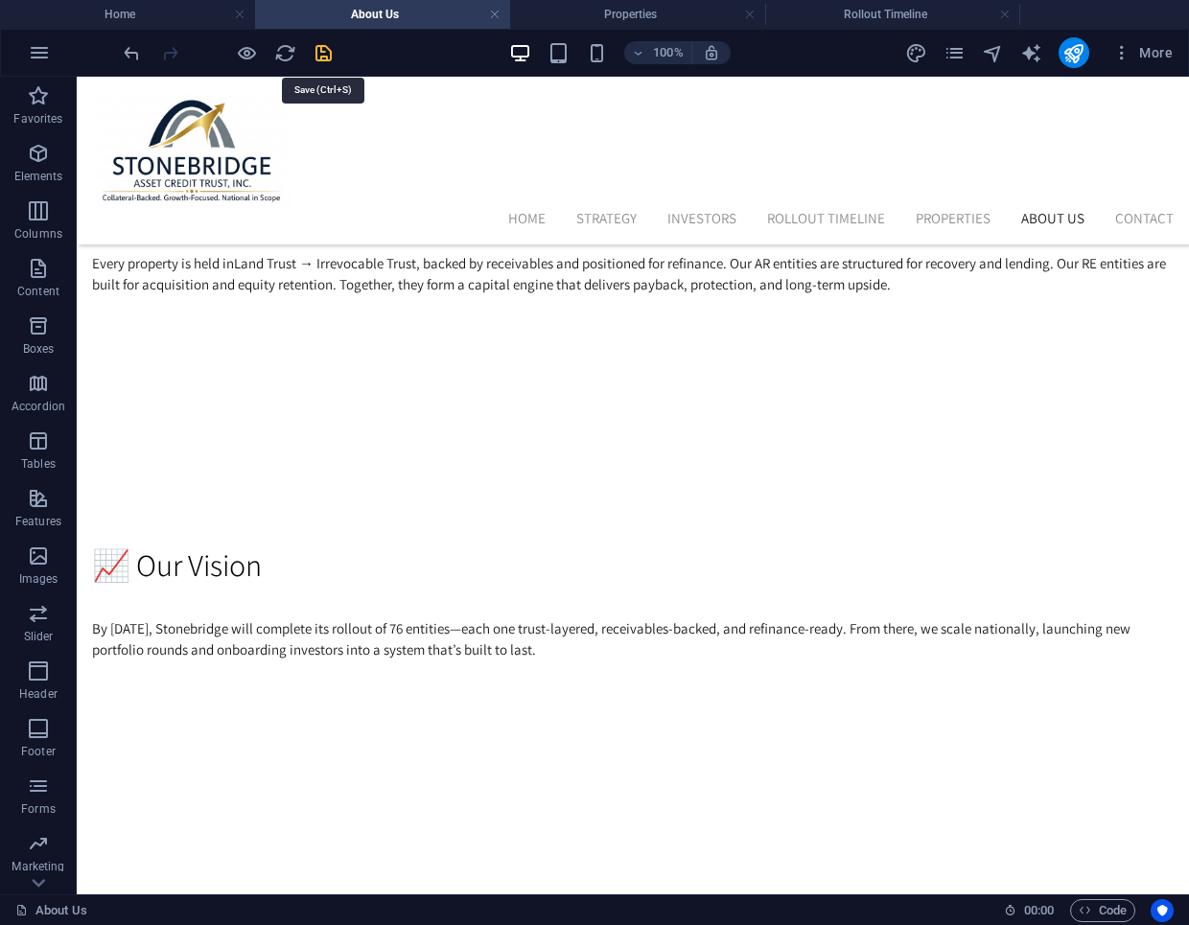
click at [325, 57] on icon "save" at bounding box center [324, 53] width 22 height 22
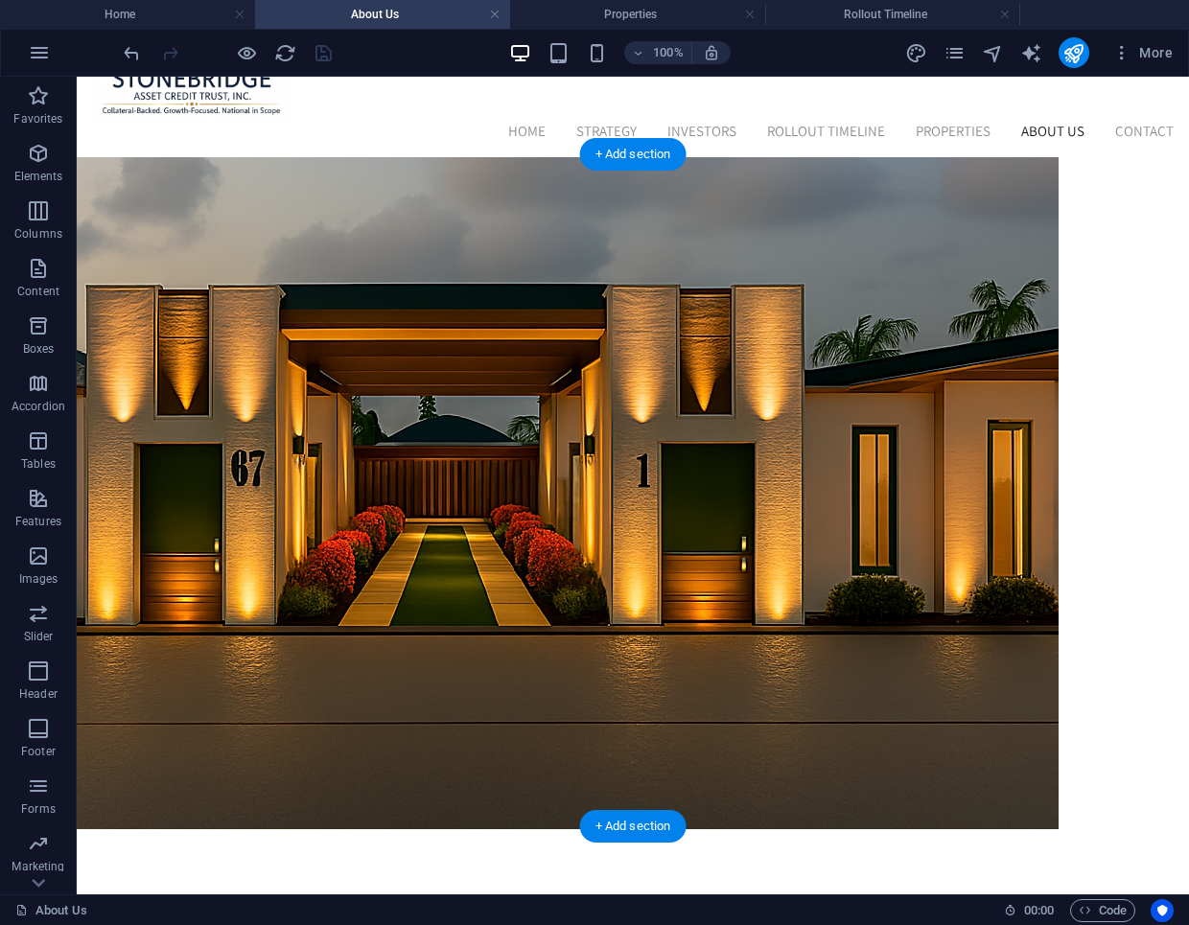
scroll to position [110, 0]
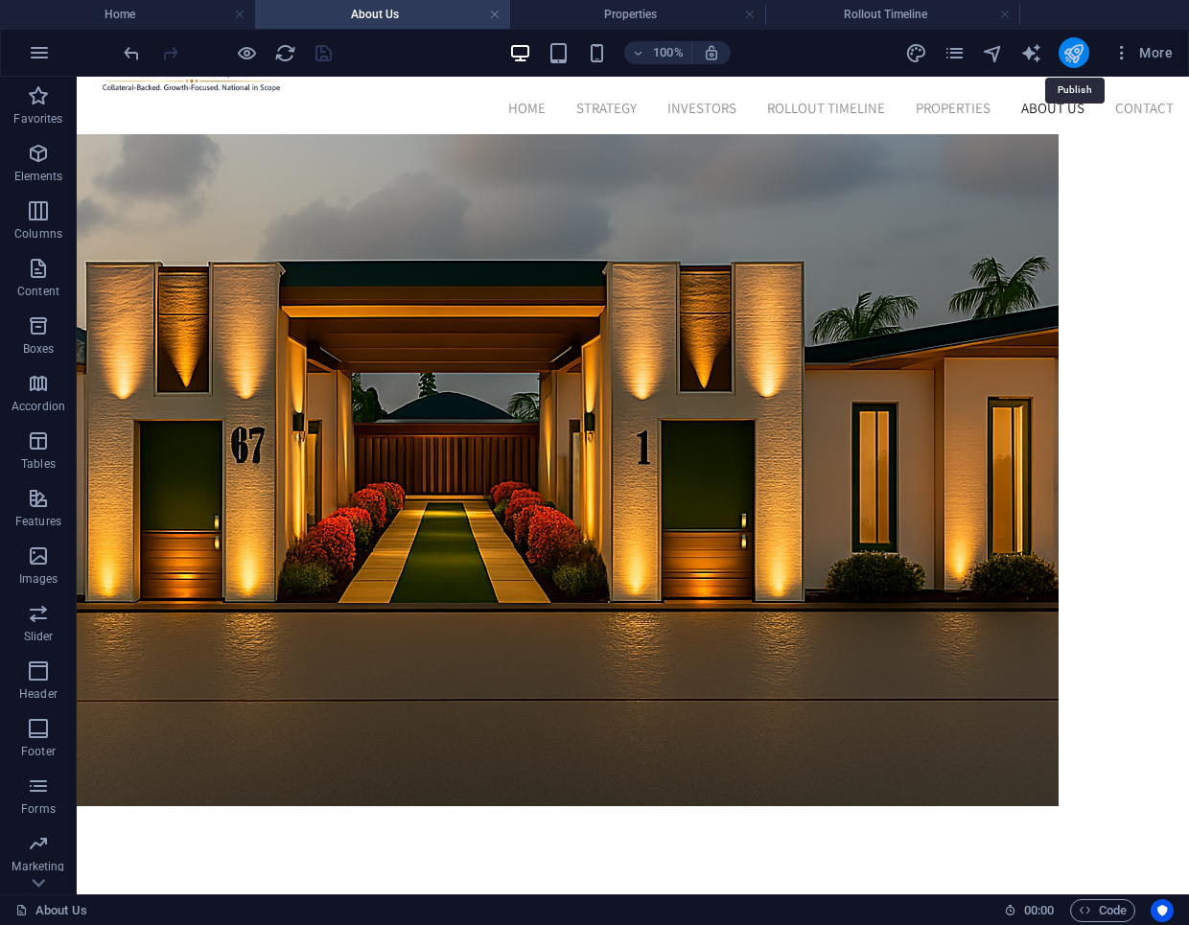
click at [1078, 57] on icon "publish" at bounding box center [1073, 53] width 22 height 22
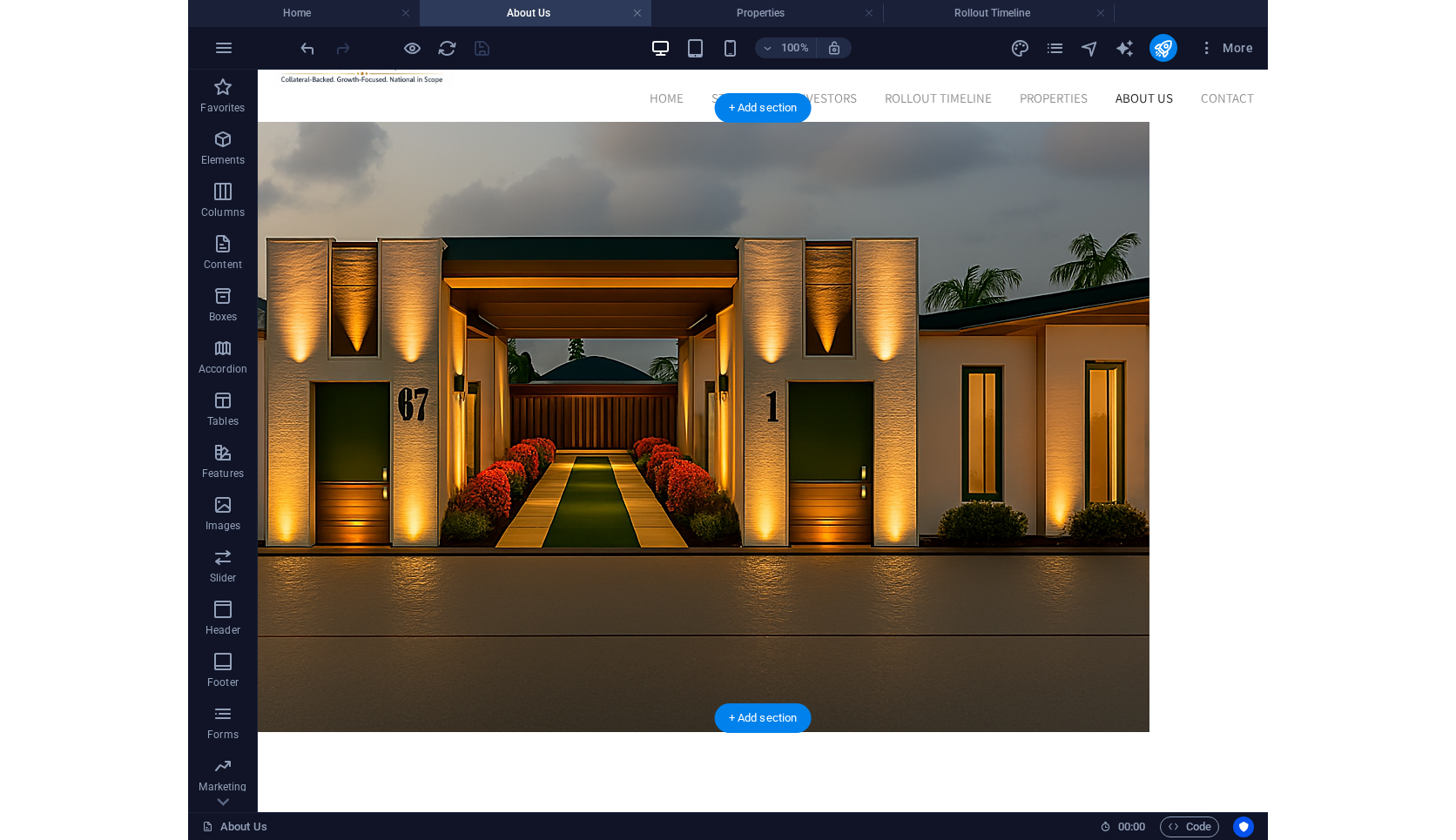
scroll to position [0, 0]
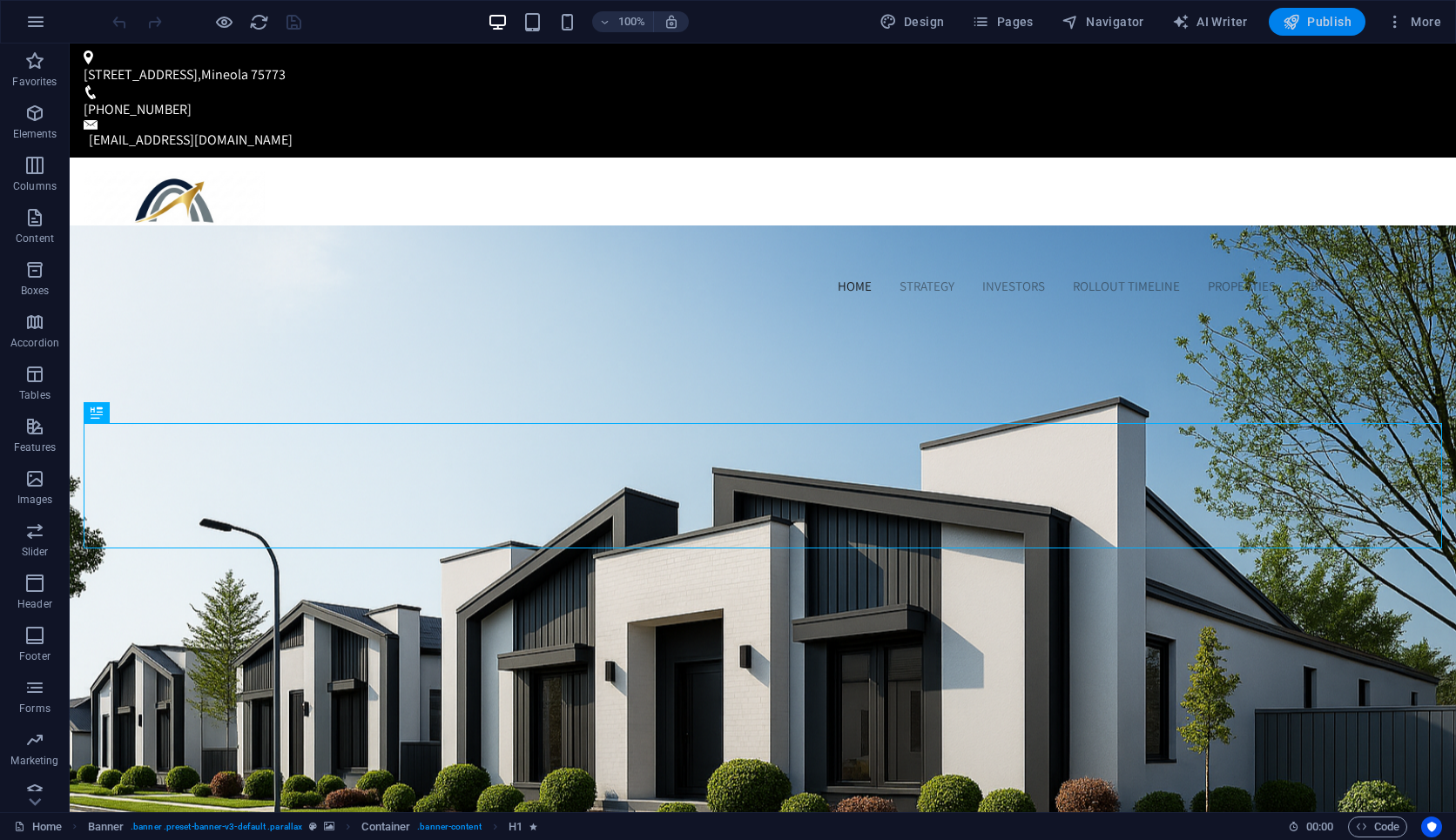
click at [1294, 25] on icon "button" at bounding box center [1291, 21] width 17 height 17
click at [1025, 21] on span "Pages" at bounding box center [1002, 21] width 61 height 17
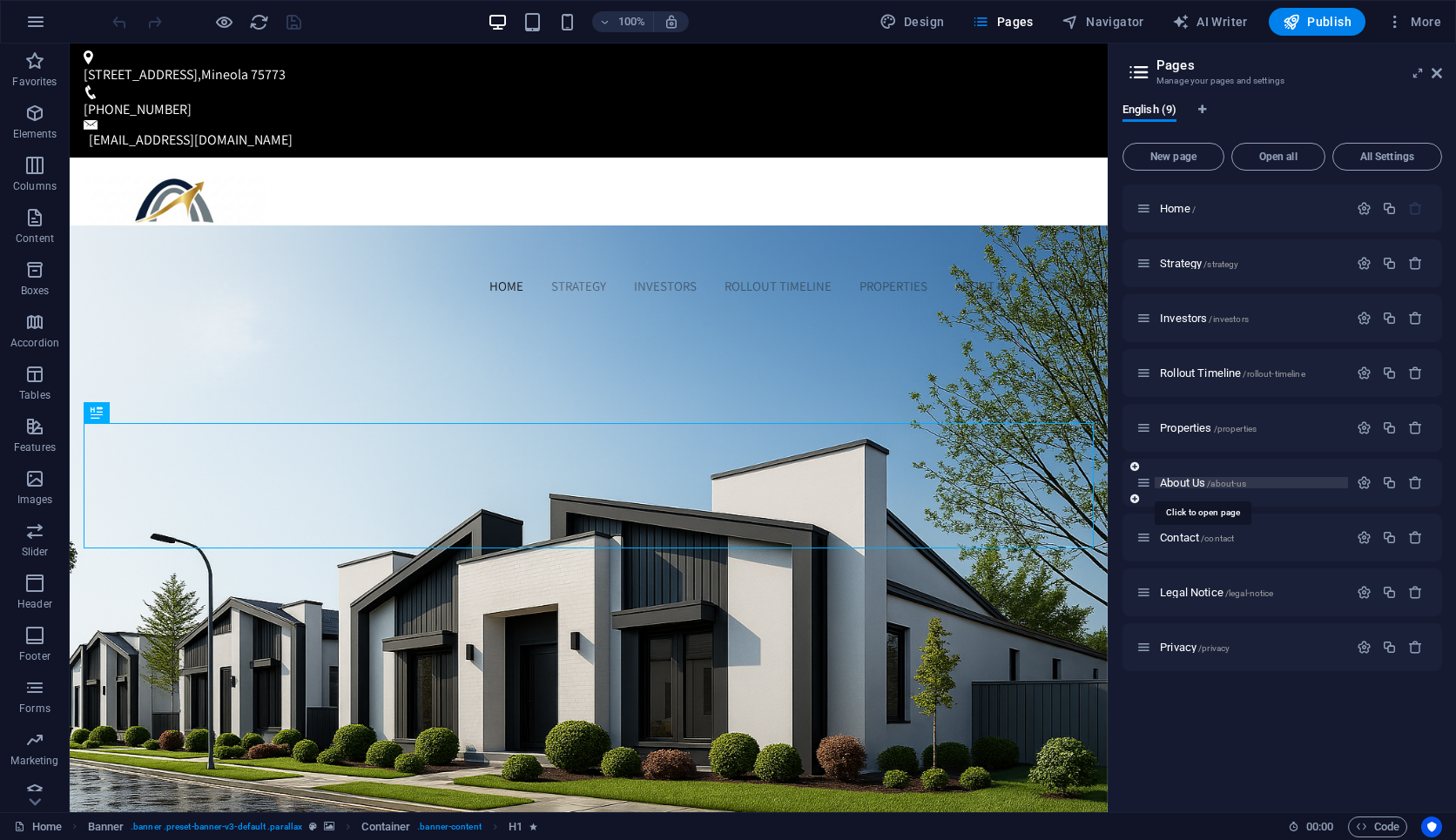
click at [1178, 478] on span "About Us /about-us" at bounding box center [1203, 483] width 86 height 13
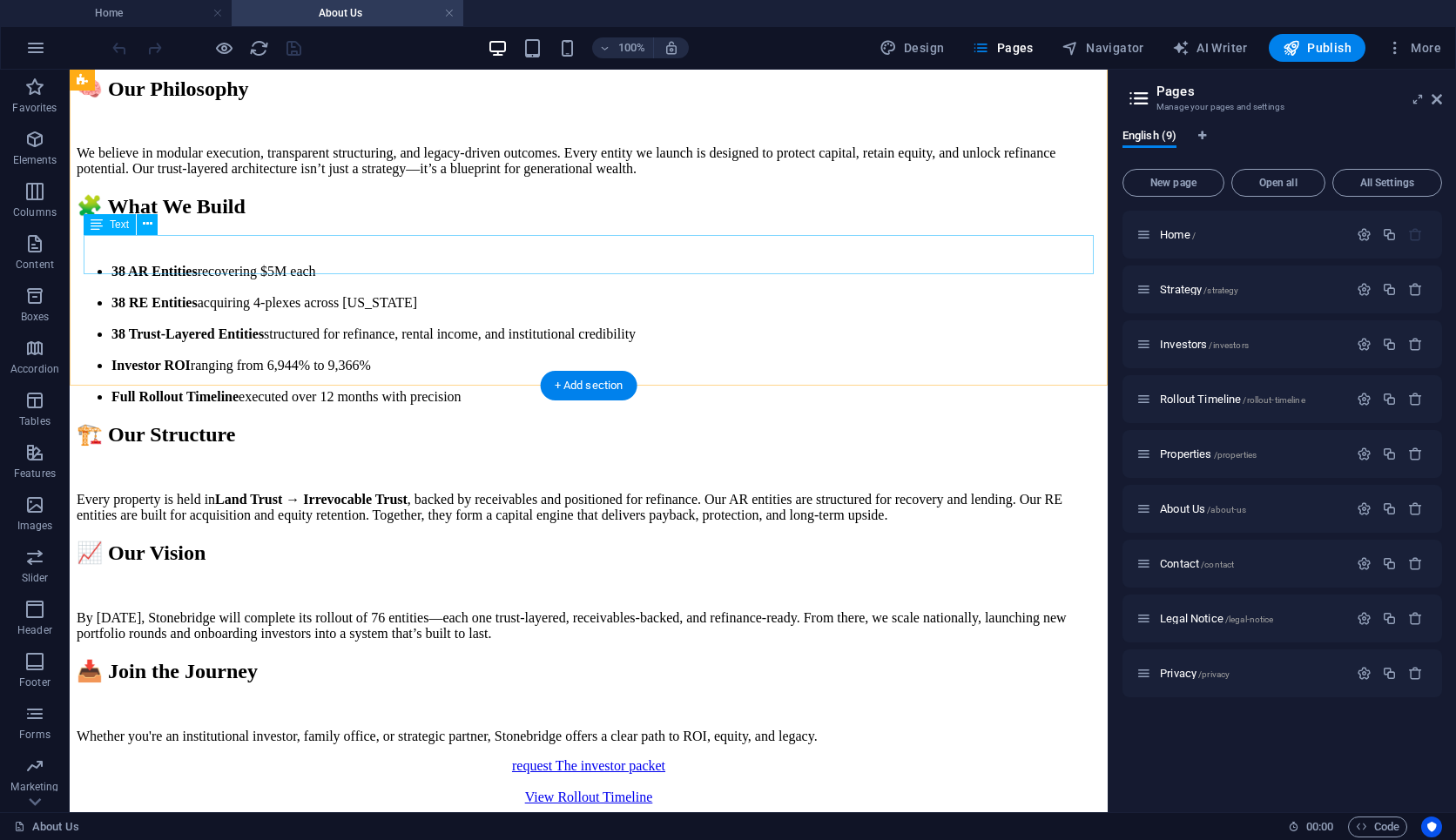
scroll to position [2132, 0]
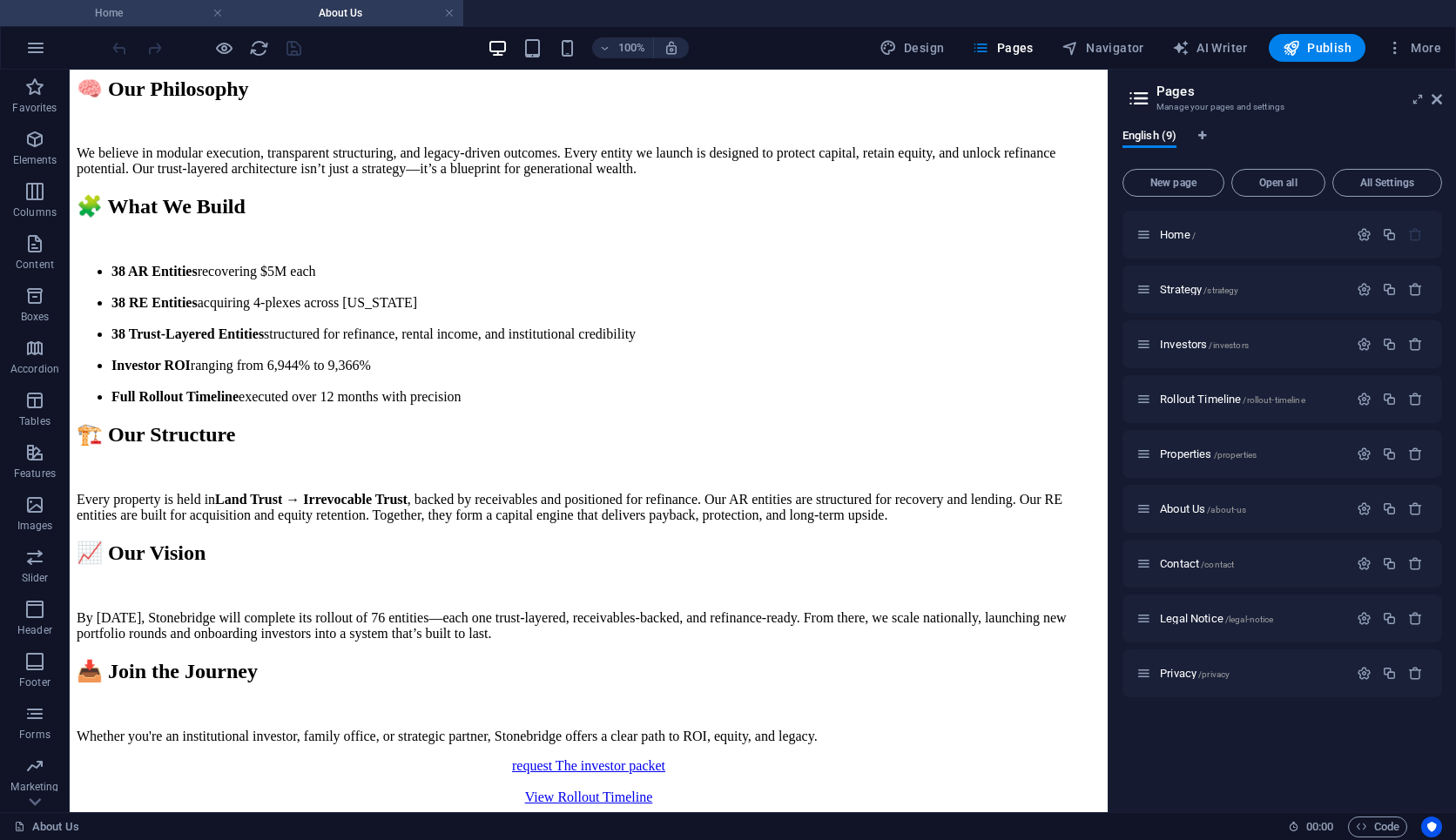
click at [153, 10] on h4 "Home" at bounding box center [115, 13] width 232 height 19
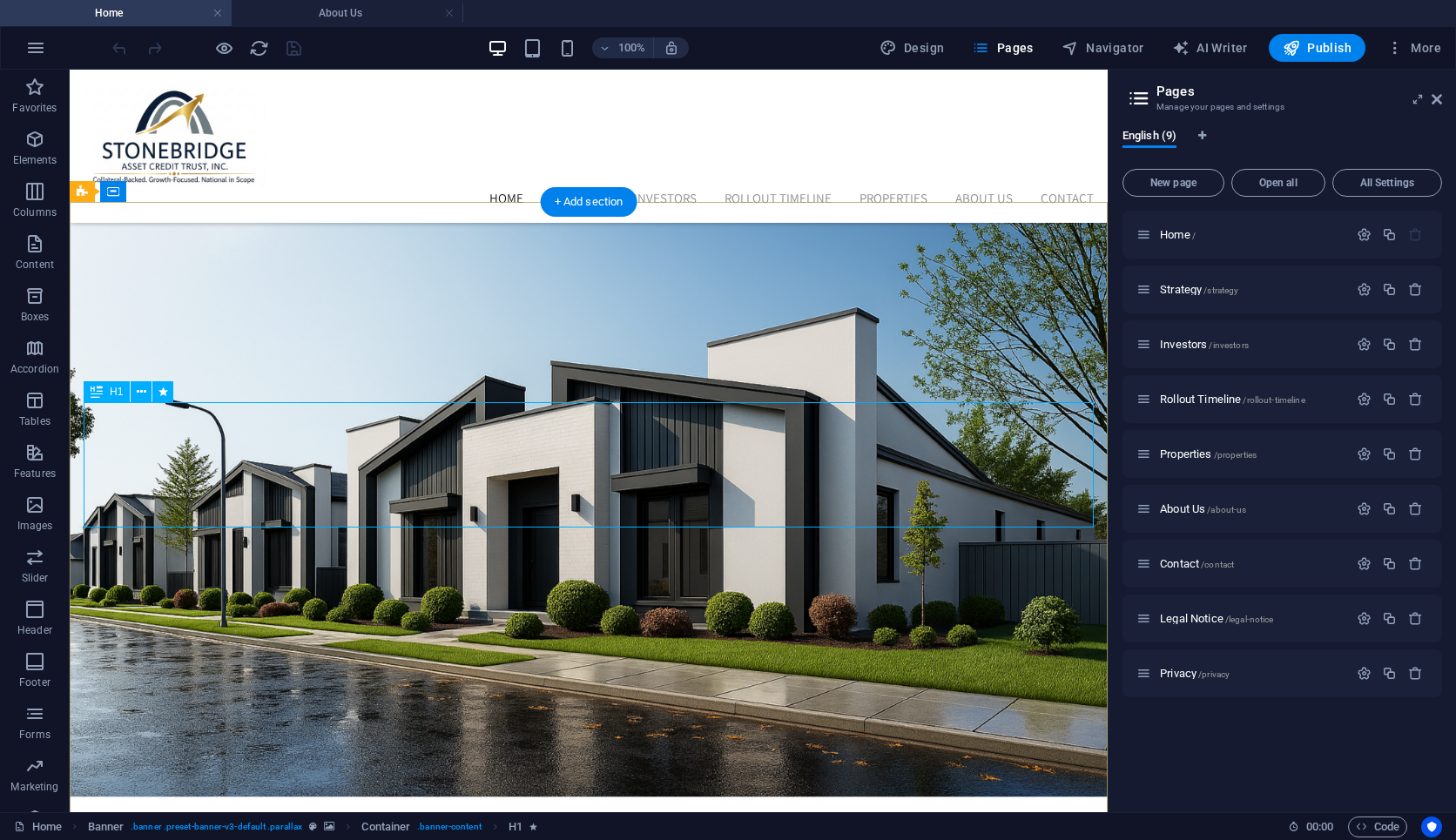
scroll to position [283, 0]
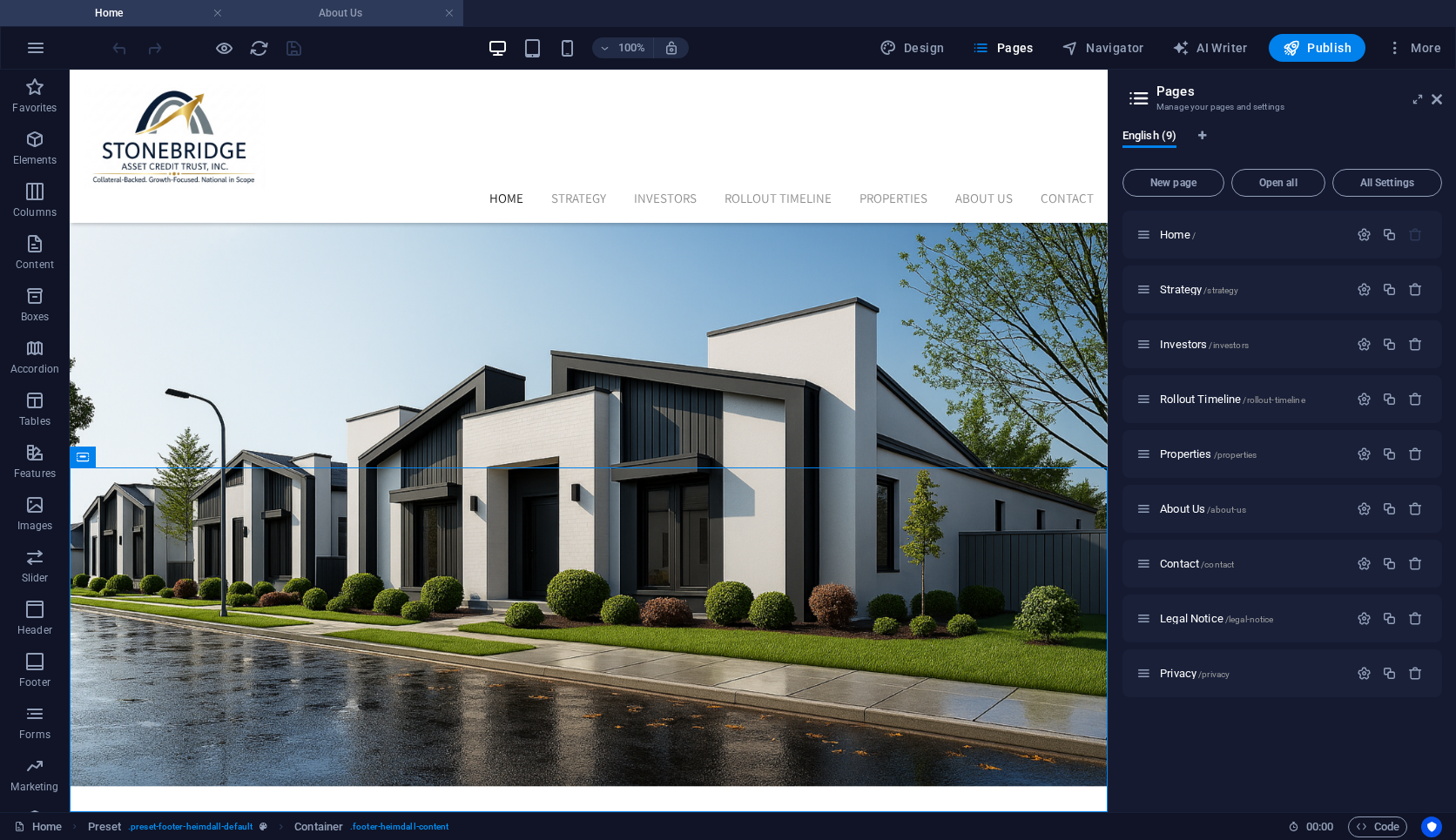
click at [351, 14] on h4 "About Us" at bounding box center [347, 13] width 232 height 19
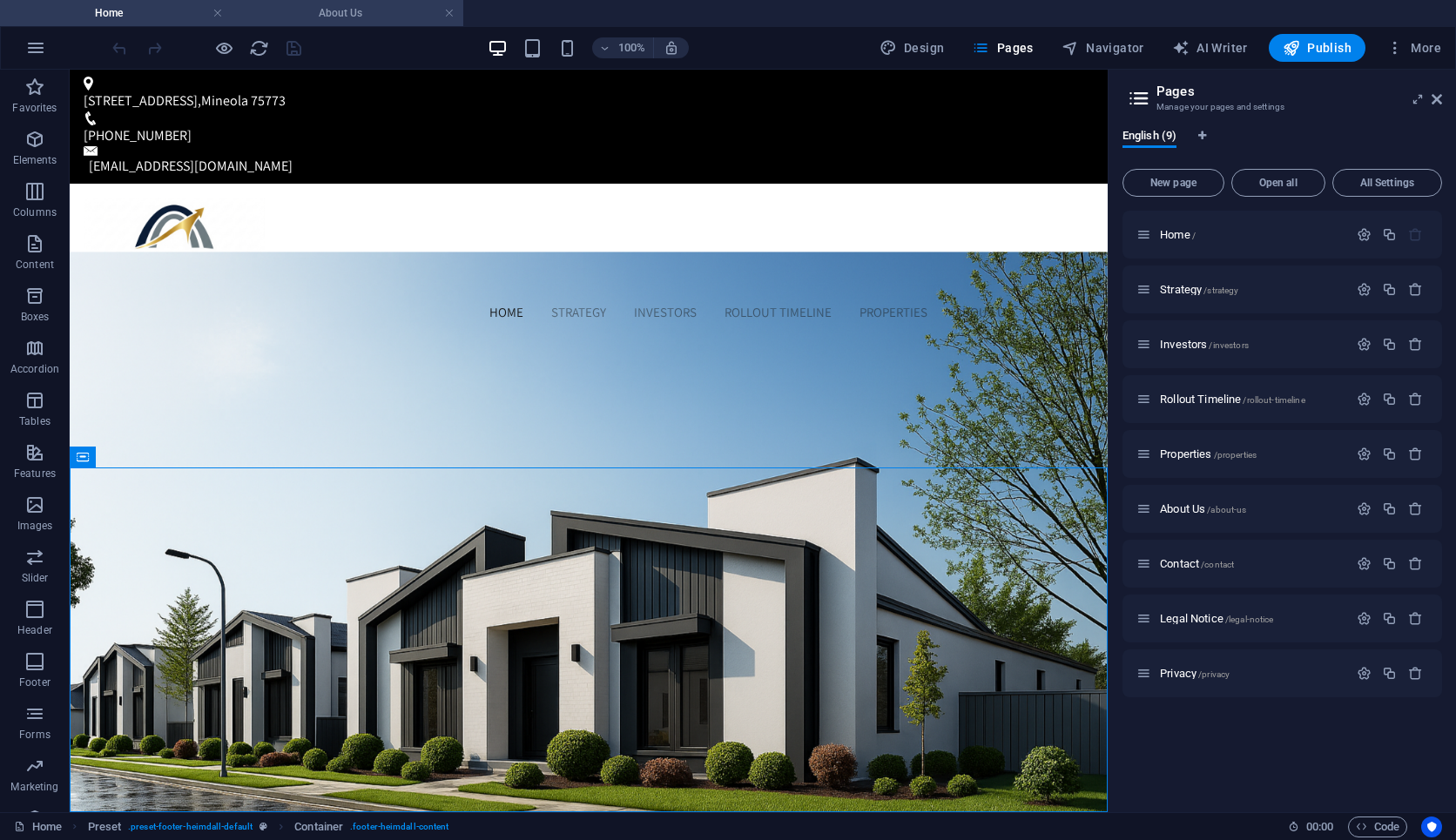
scroll to position [2132, 0]
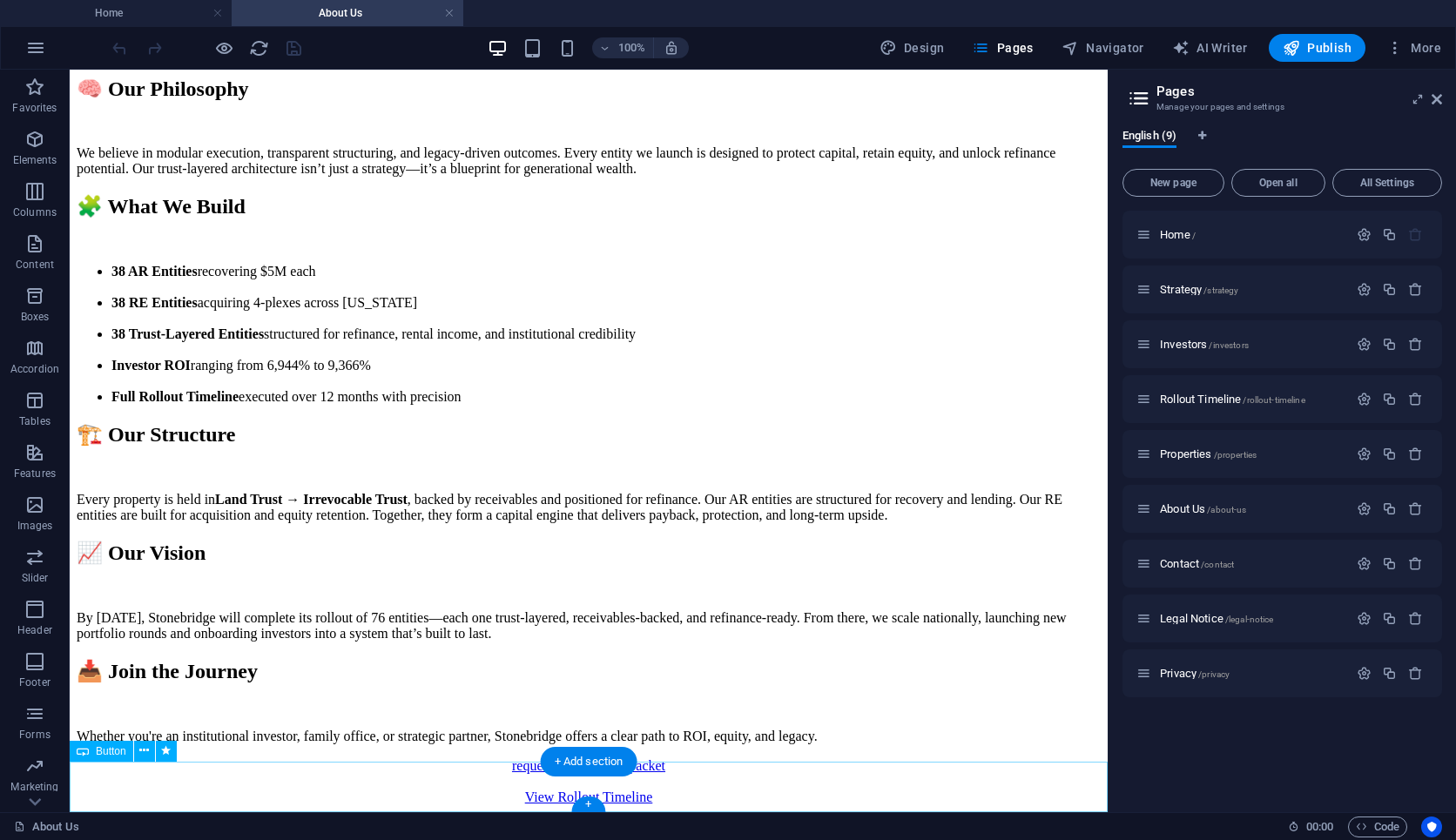
click at [730, 804] on div "View Rollout Timeline" at bounding box center [589, 797] width 1025 height 15
click at [727, 805] on div "View Rollout Timeline" at bounding box center [589, 797] width 1025 height 15
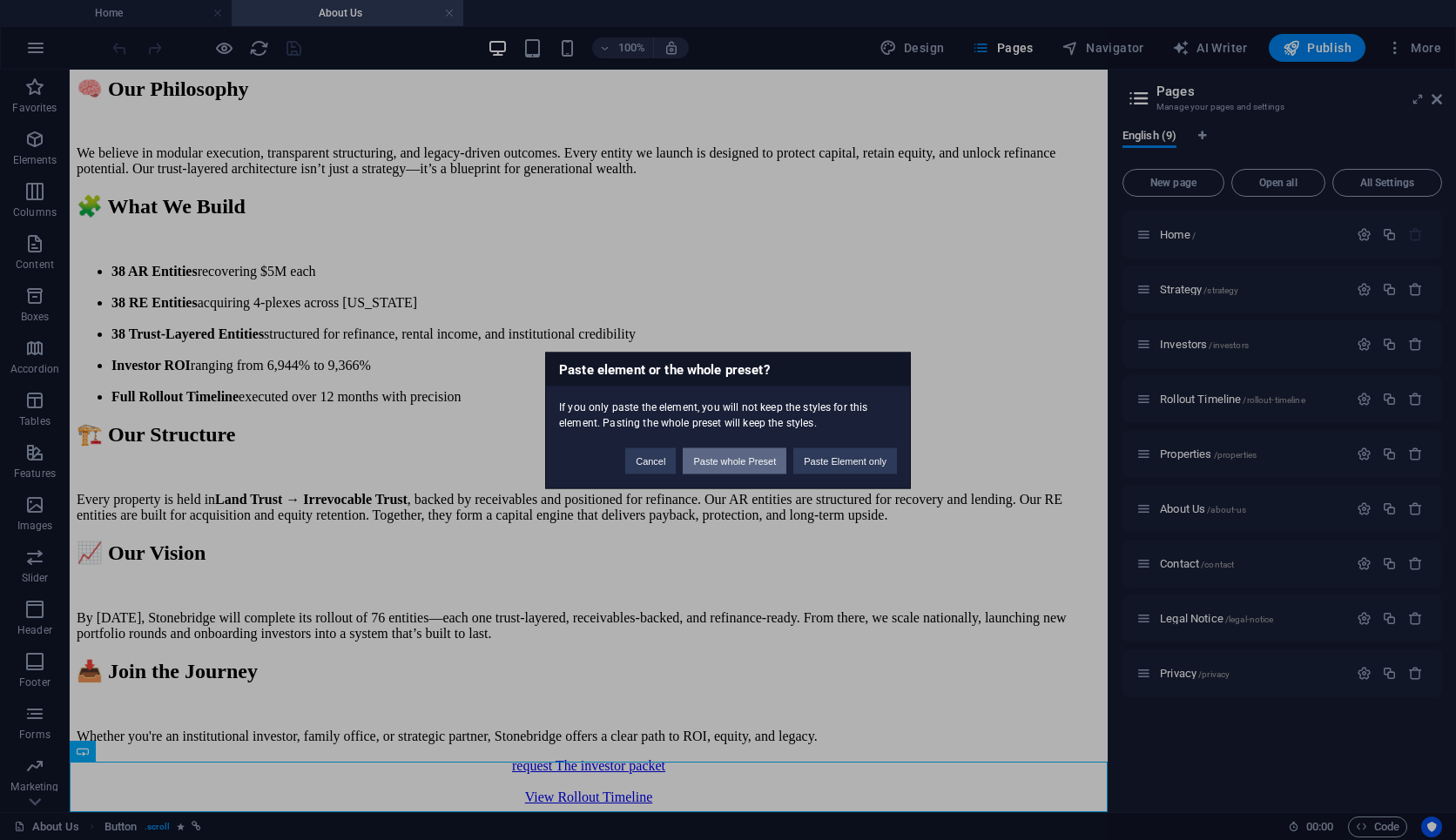
click at [776, 460] on button "Paste whole Preset" at bounding box center [735, 460] width 104 height 26
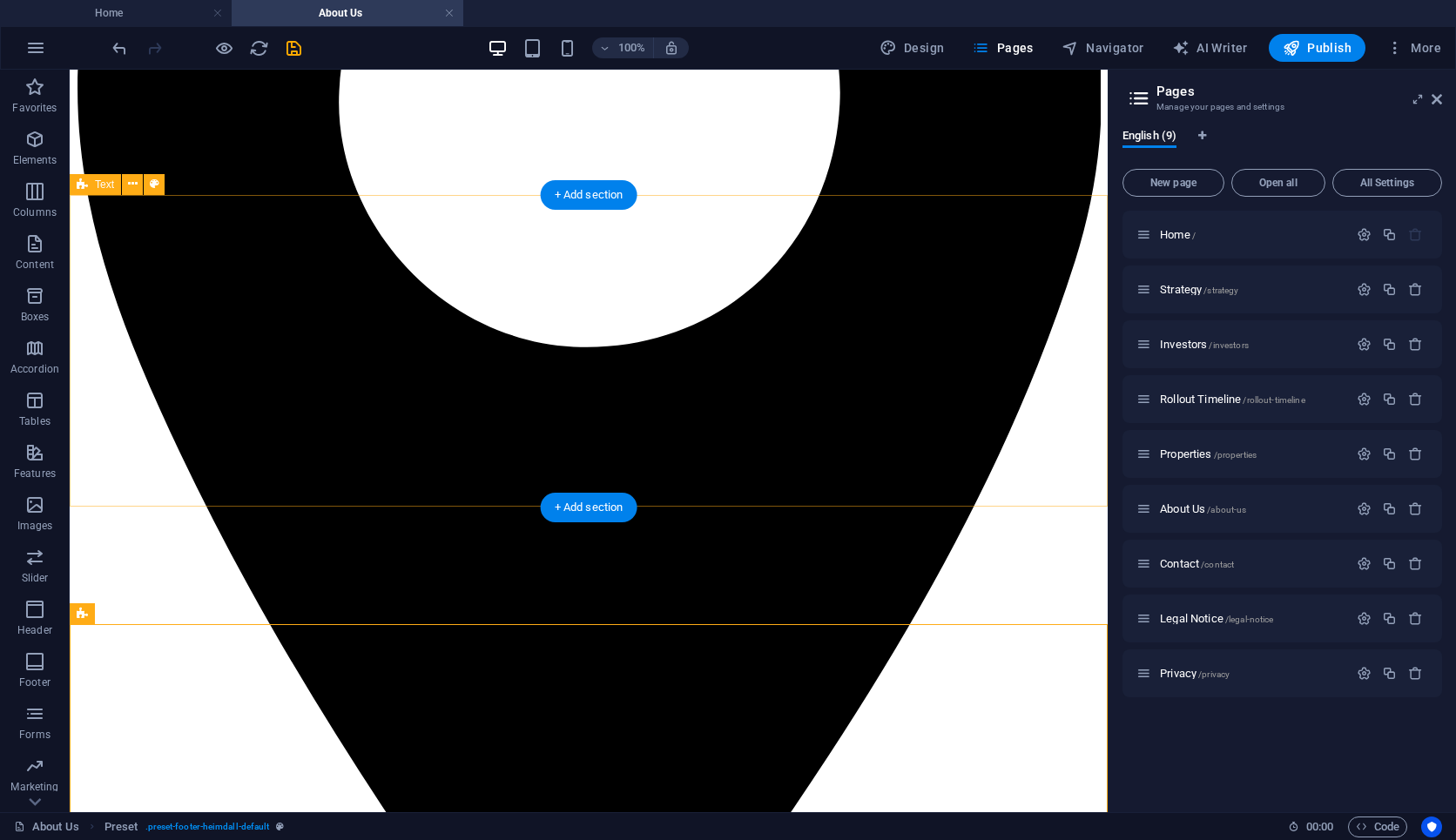
scroll to position [2477, 0]
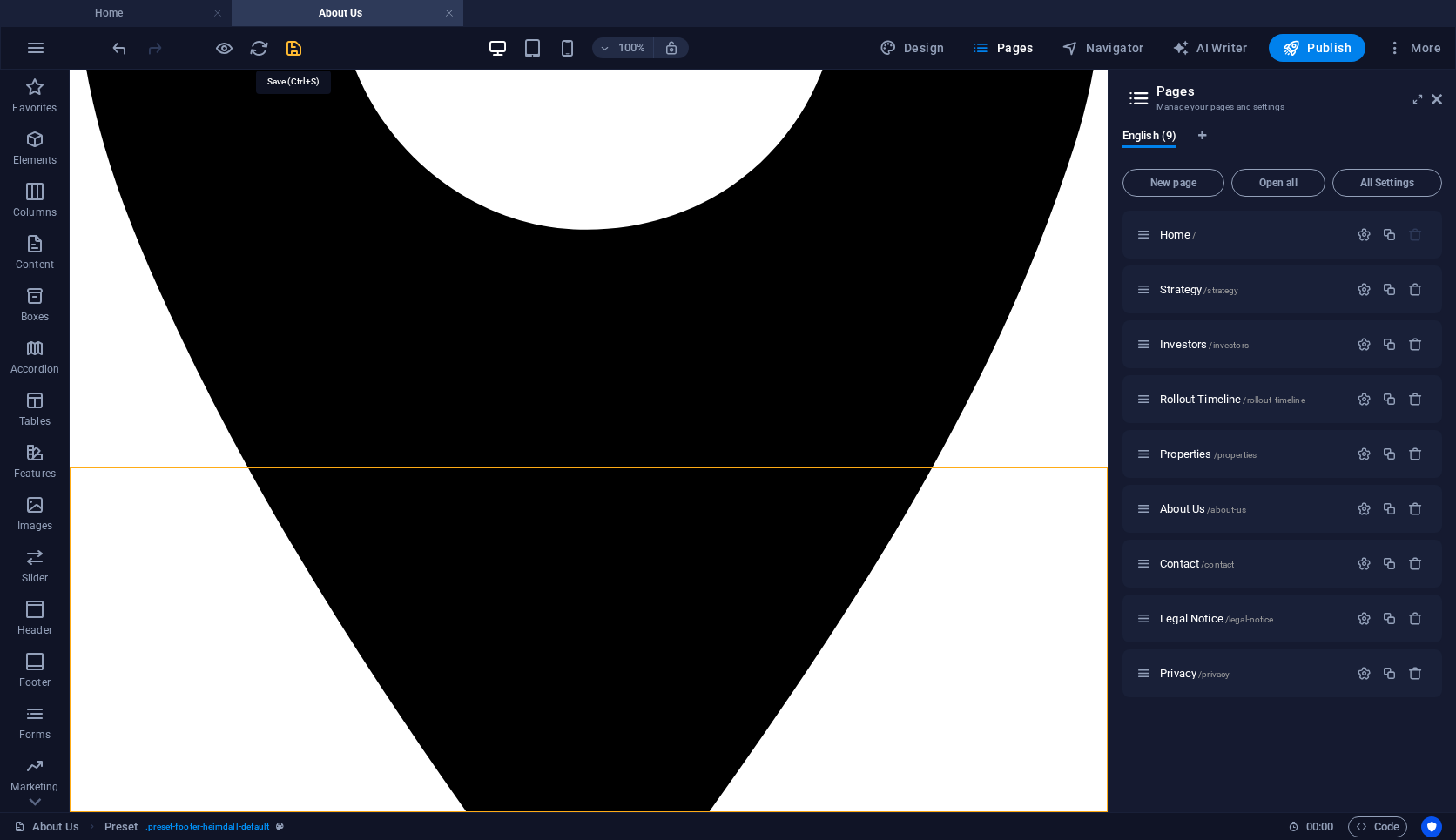
click at [302, 44] on icon "save" at bounding box center [294, 48] width 20 height 20
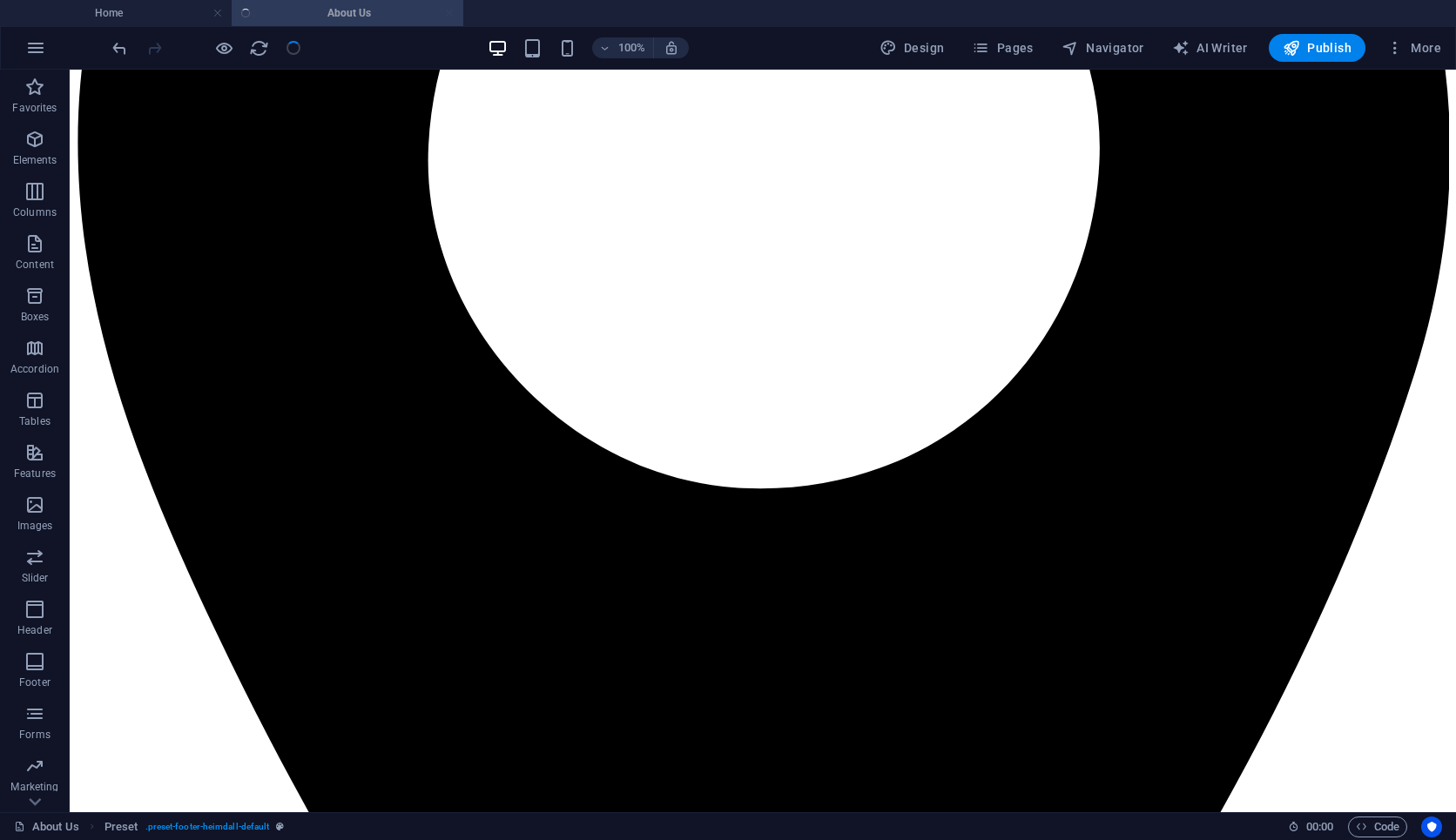
scroll to position [2457, 0]
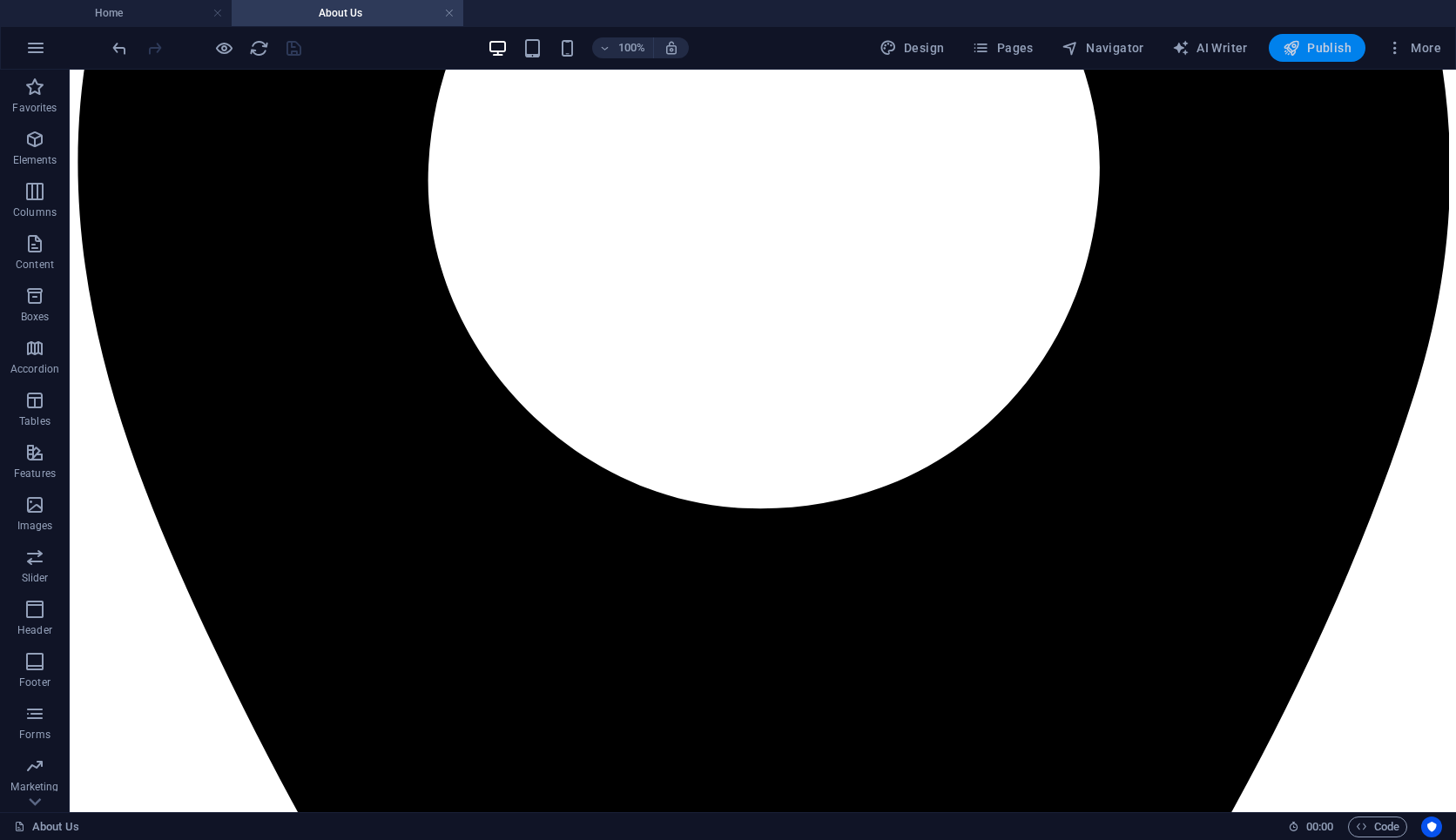
click at [1294, 52] on icon "button" at bounding box center [1291, 47] width 17 height 17
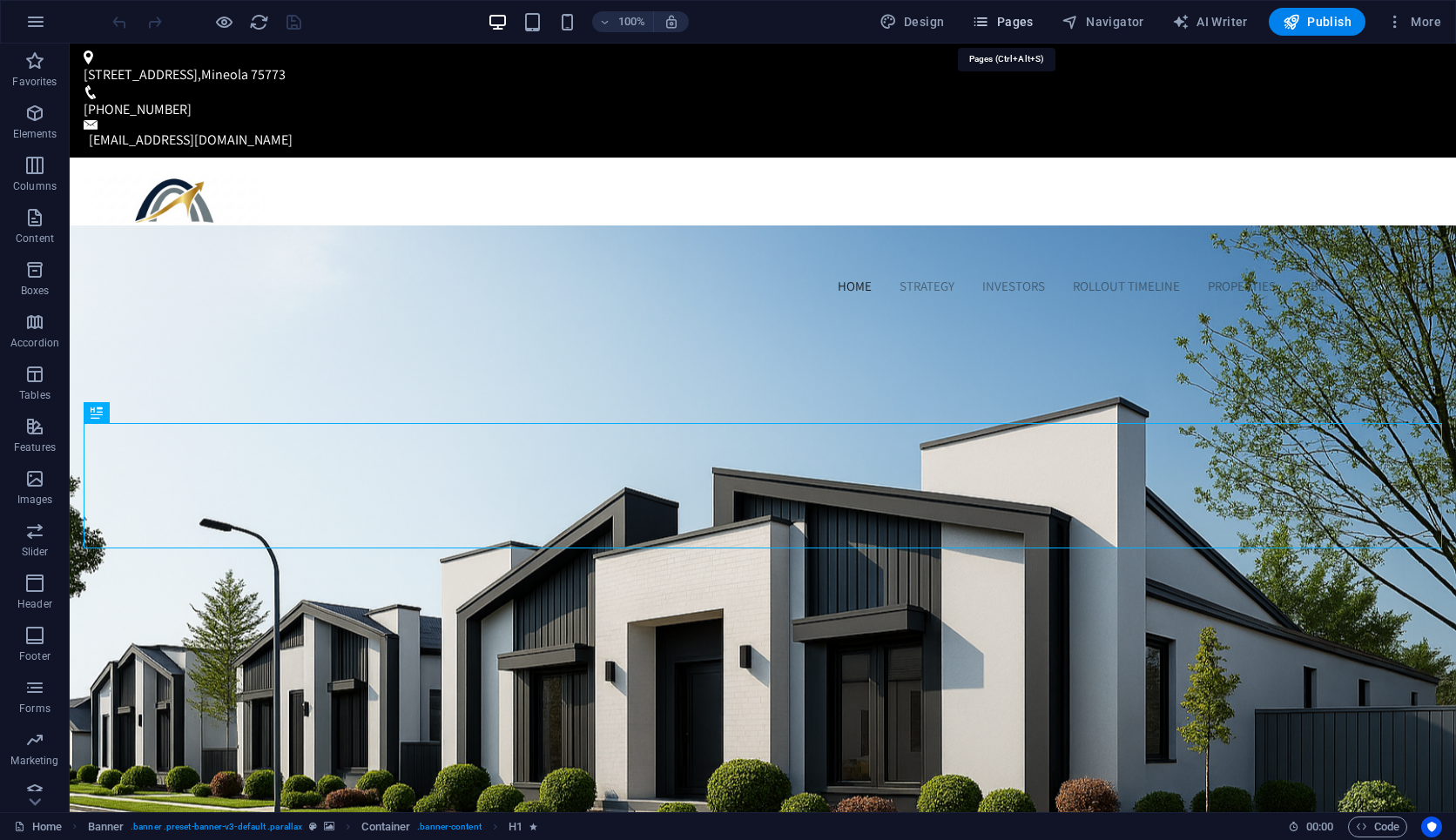
click at [1016, 25] on span "Pages" at bounding box center [1002, 21] width 61 height 17
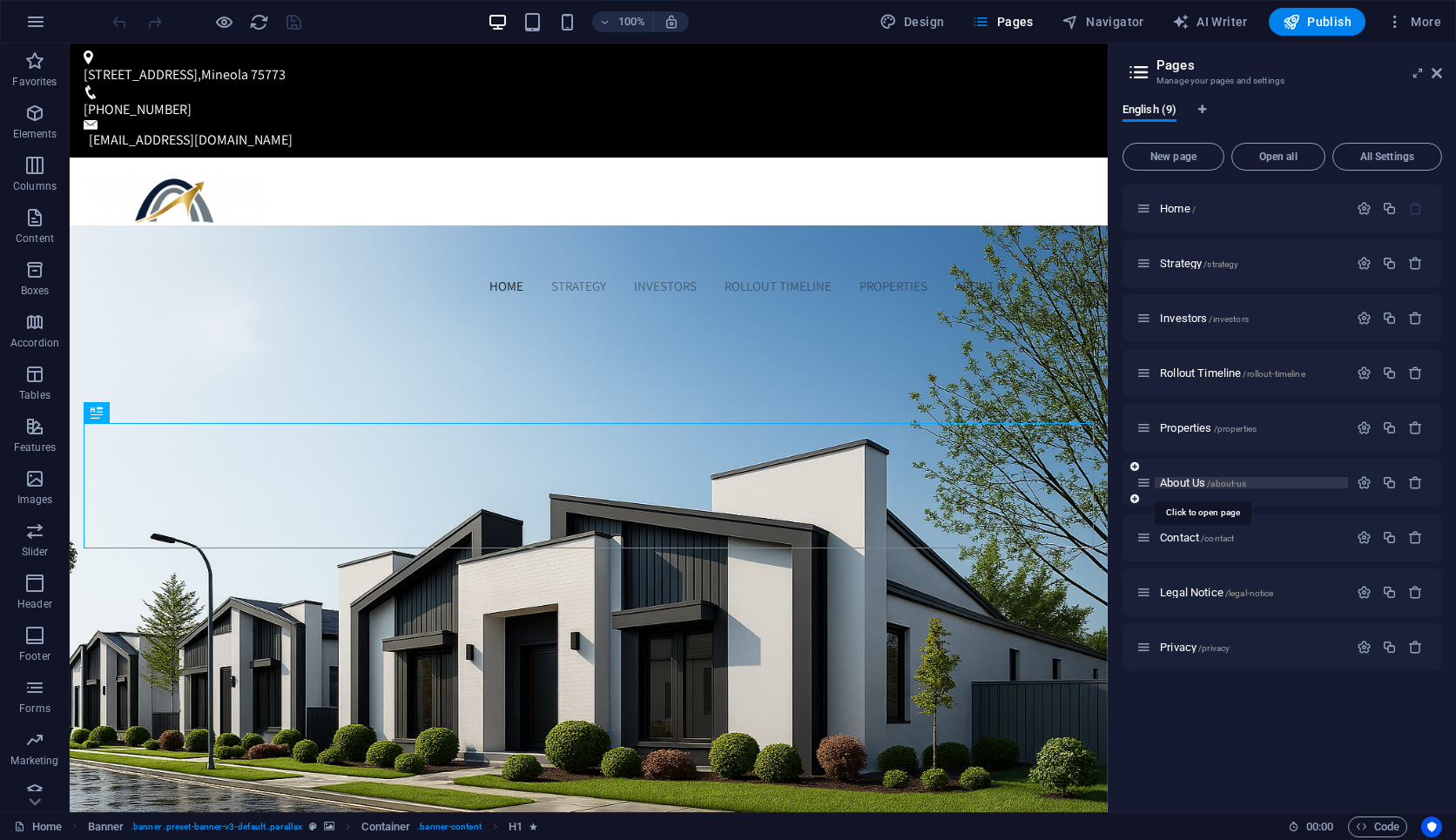
click at [1176, 486] on span "About Us /about-us" at bounding box center [1203, 483] width 86 height 13
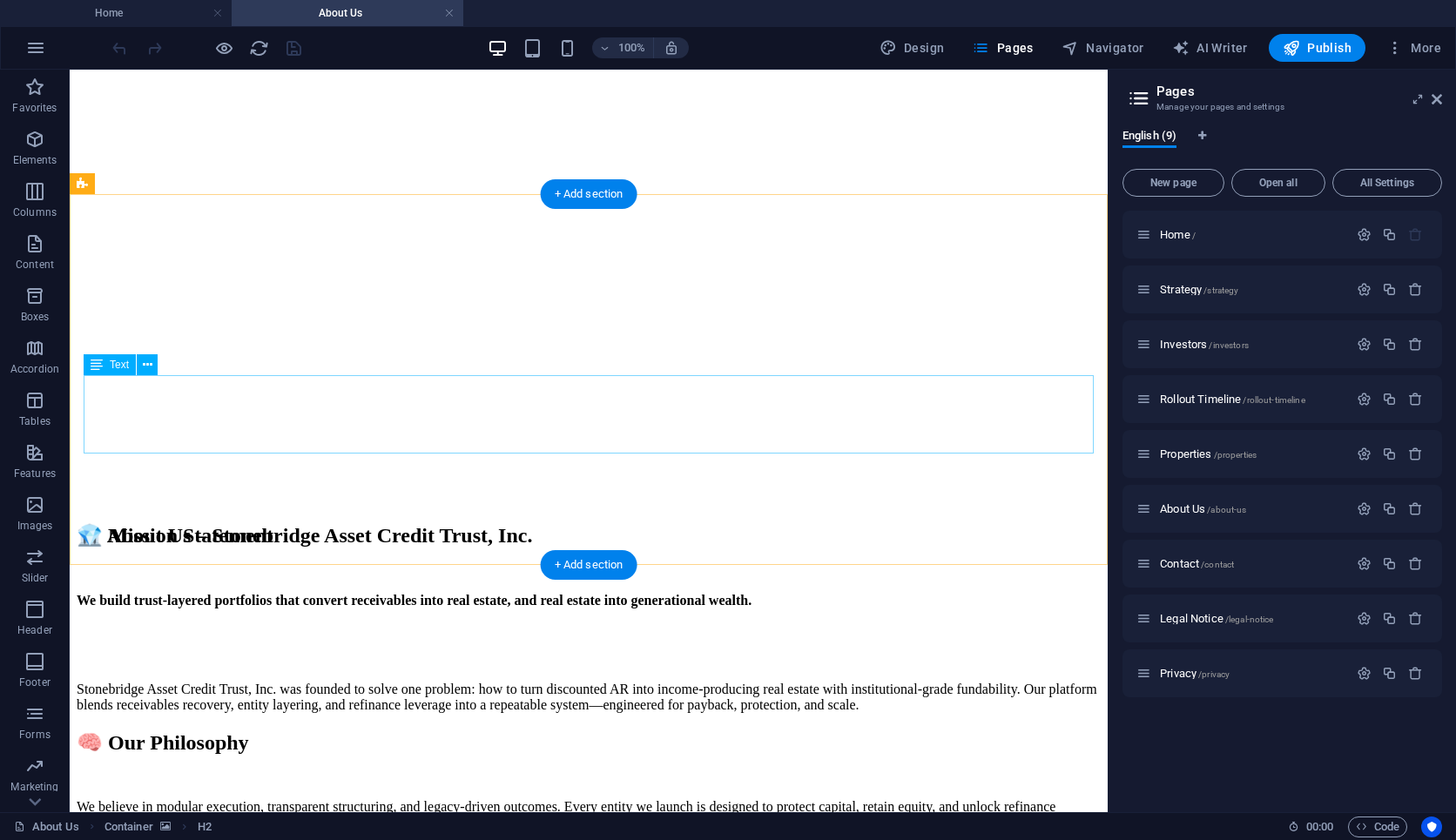
scroll to position [489, 0]
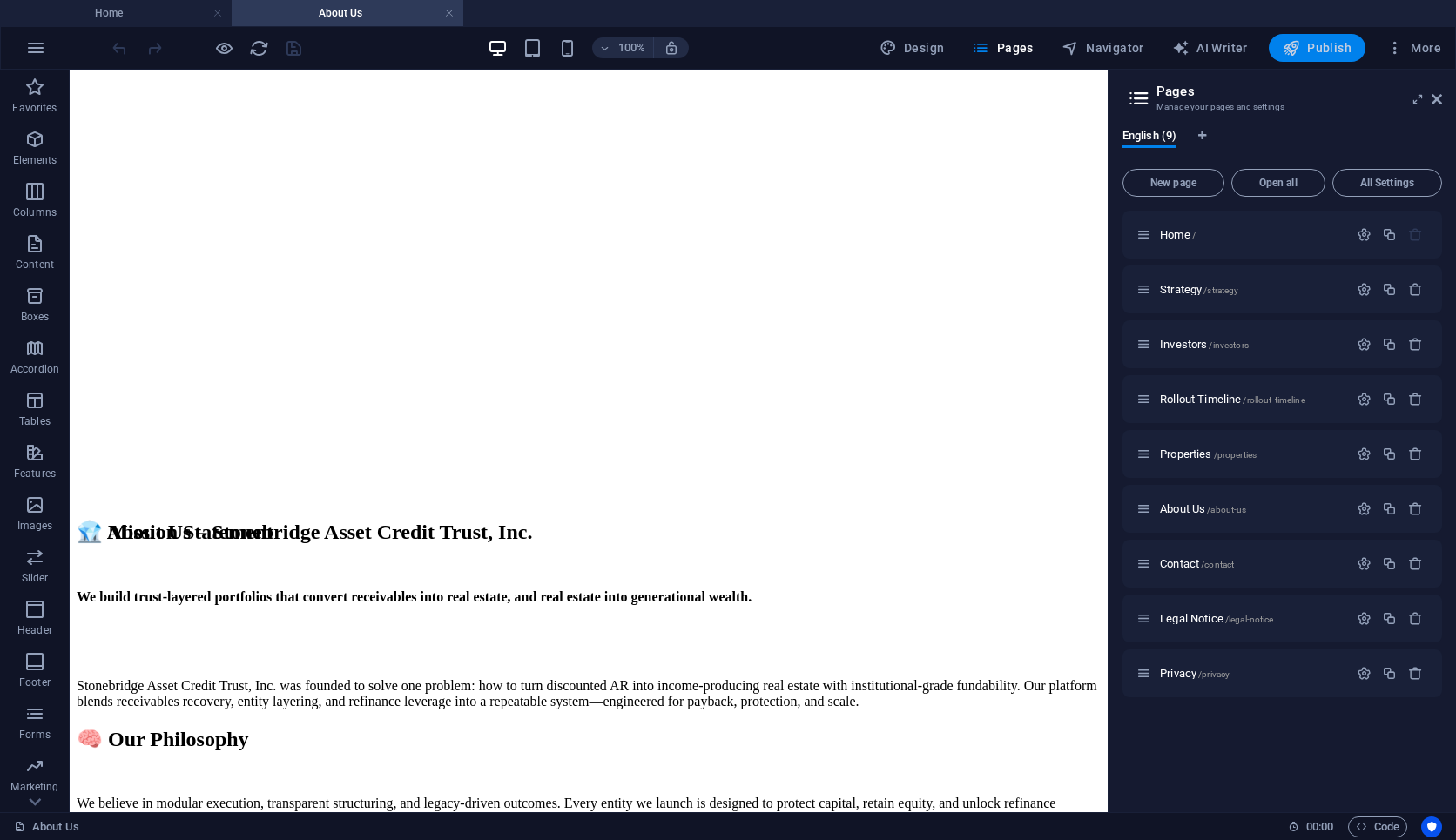
click at [1334, 42] on span "Publish" at bounding box center [1317, 47] width 69 height 17
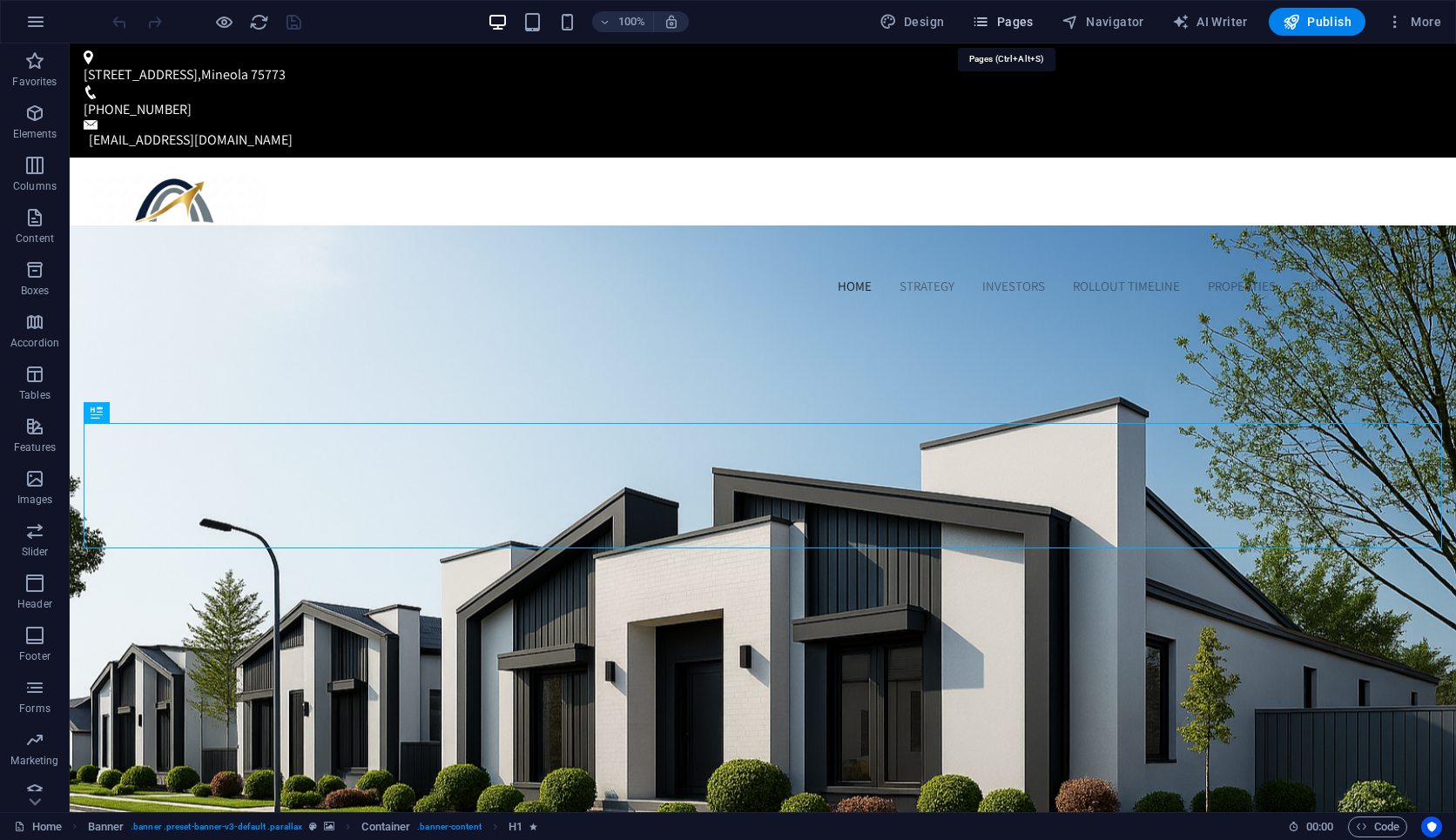
click at [1012, 26] on span "Pages" at bounding box center [1002, 21] width 61 height 17
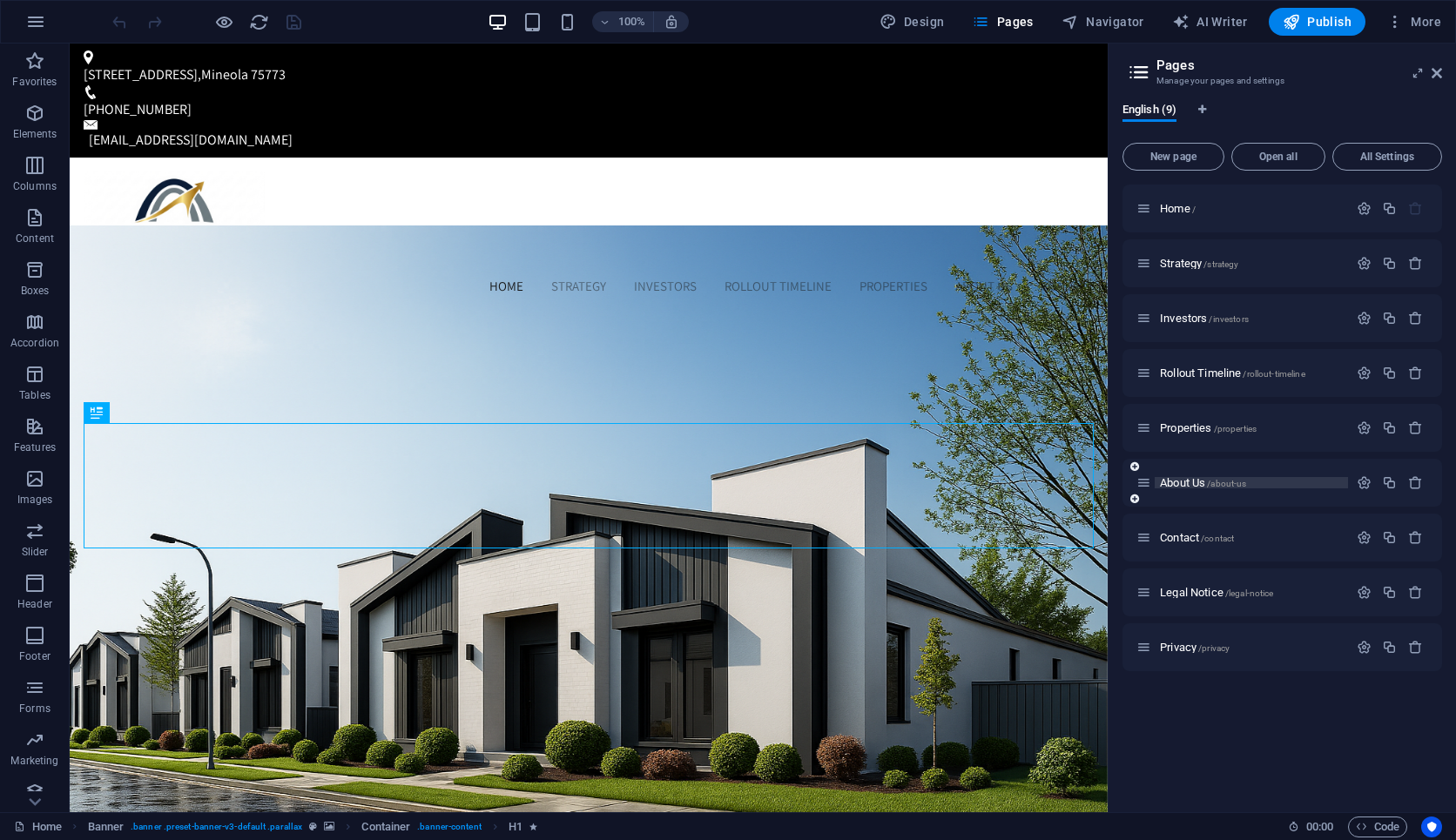
click at [1190, 487] on span "About Us /about-us" at bounding box center [1203, 483] width 86 height 13
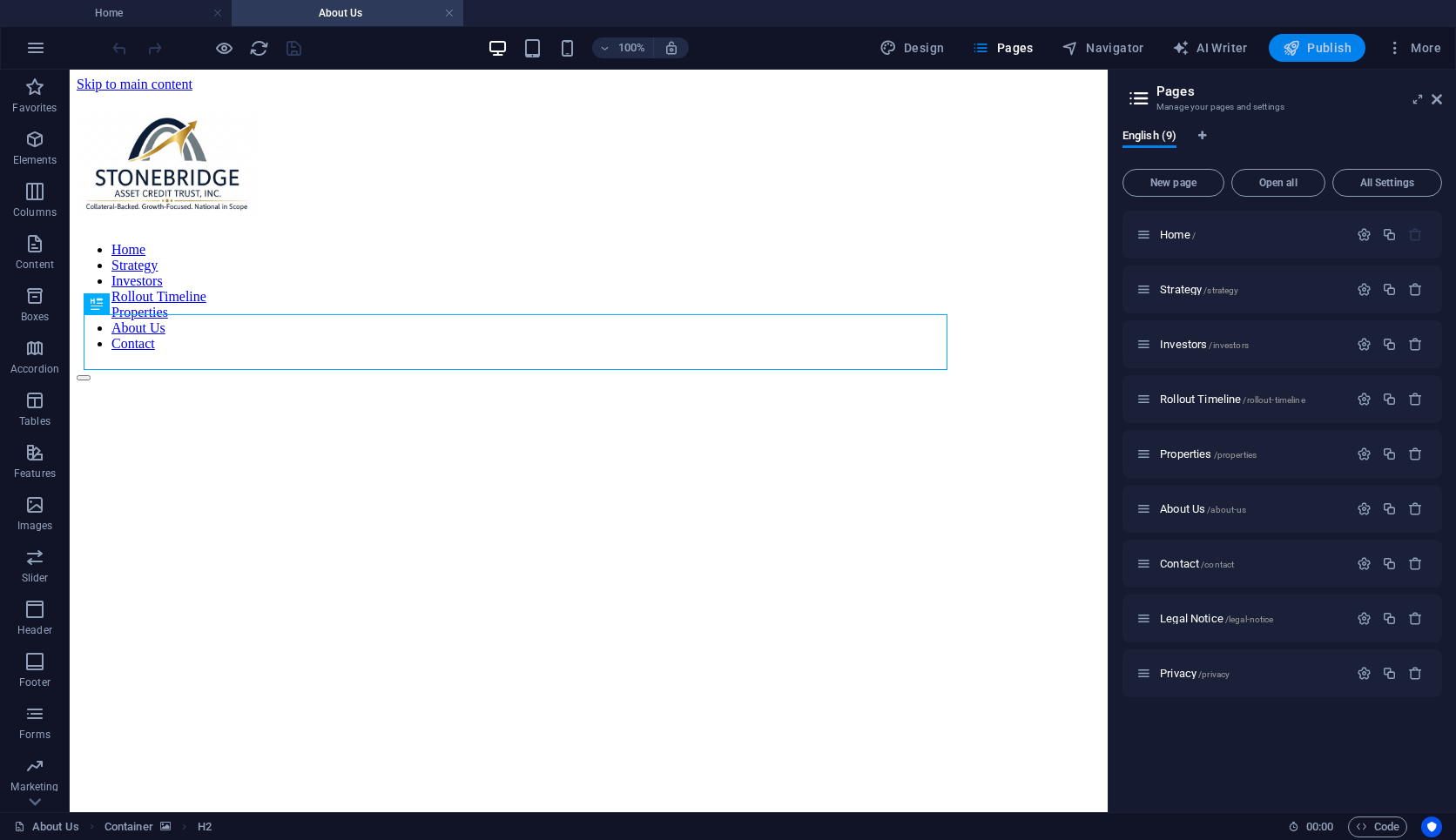
click at [1321, 49] on span "Publish" at bounding box center [1317, 47] width 69 height 17
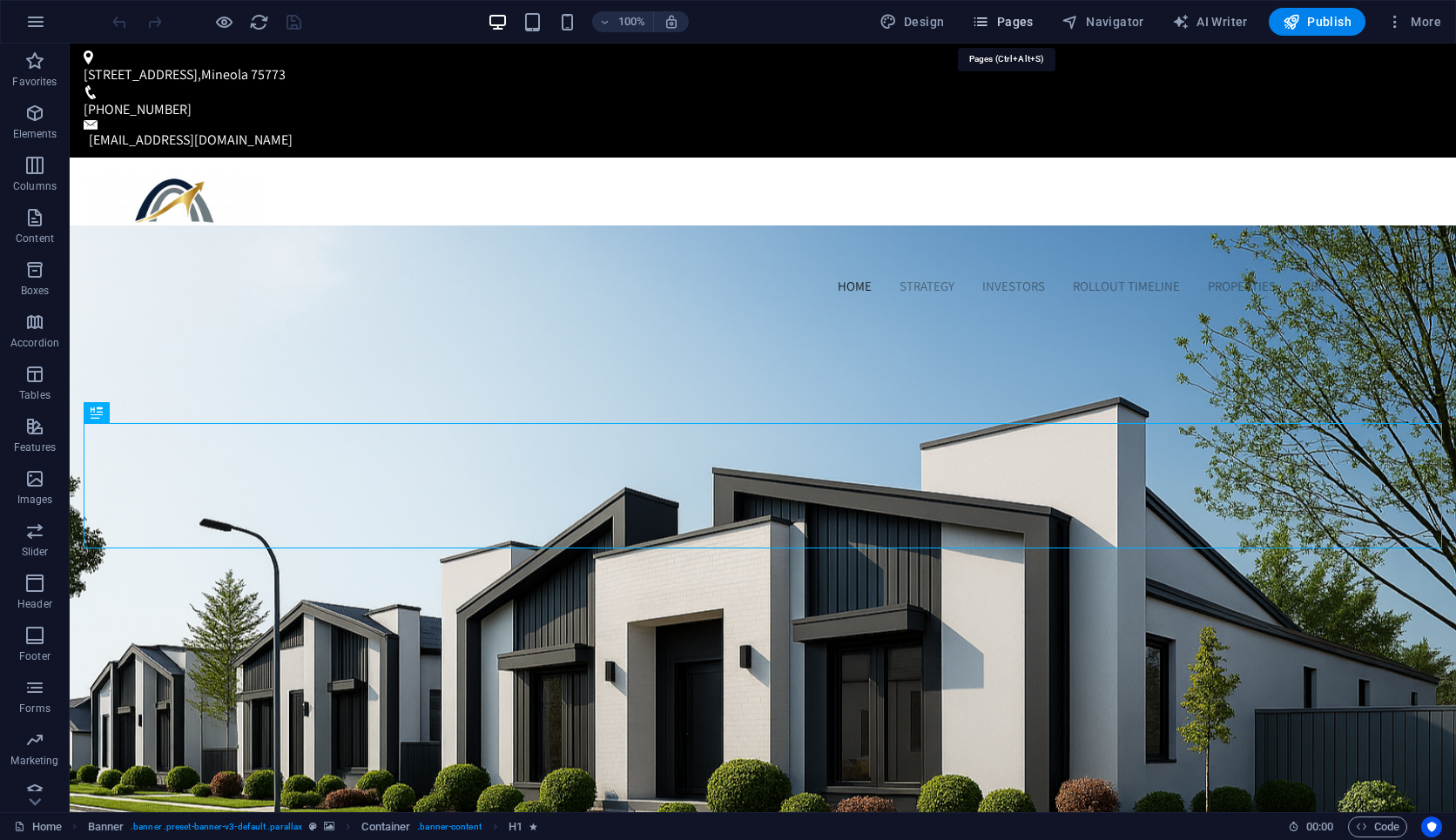
click at [1033, 14] on span "Pages" at bounding box center [1002, 21] width 61 height 17
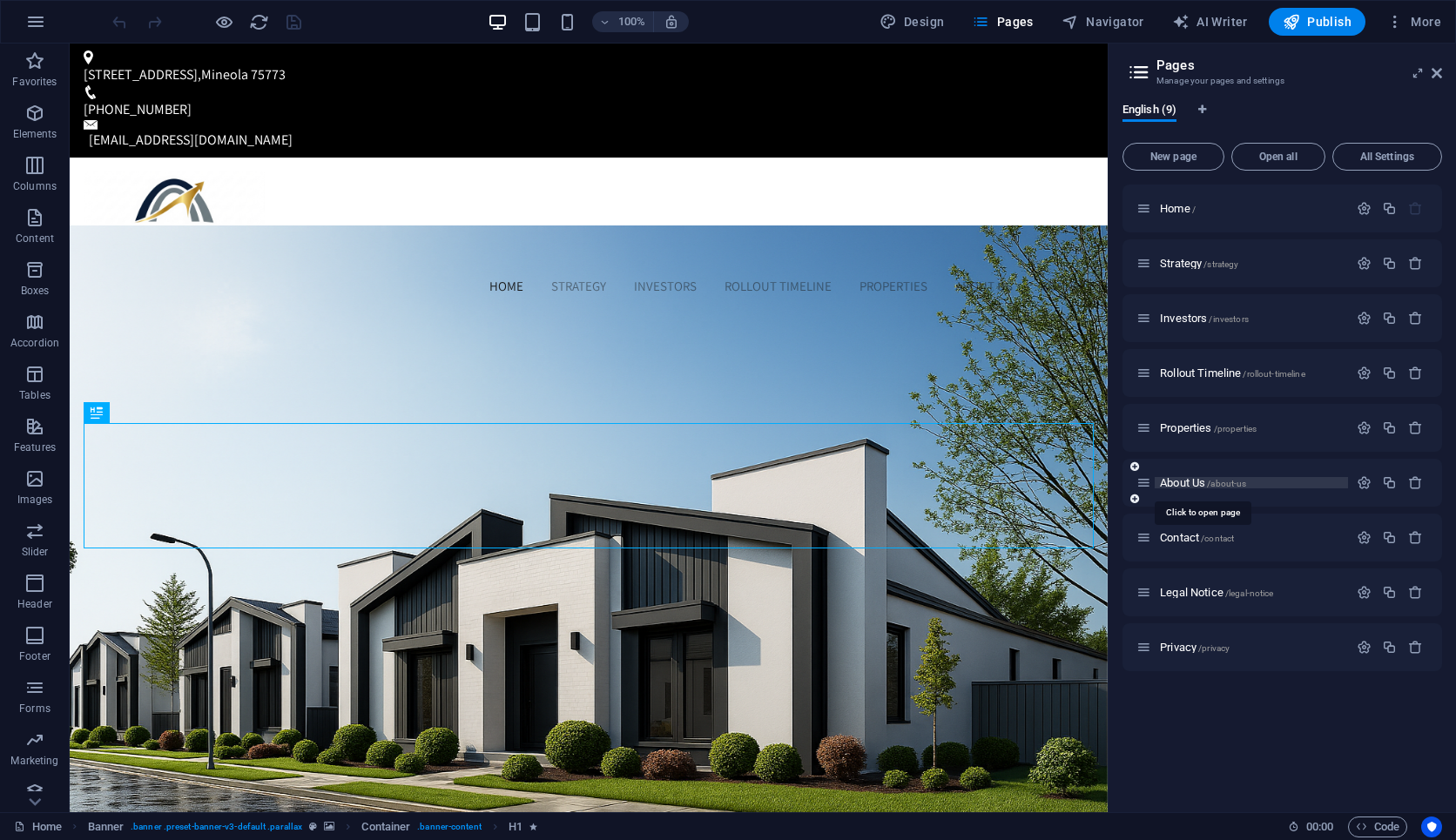
click at [1180, 479] on span "About Us /about-us" at bounding box center [1203, 483] width 86 height 13
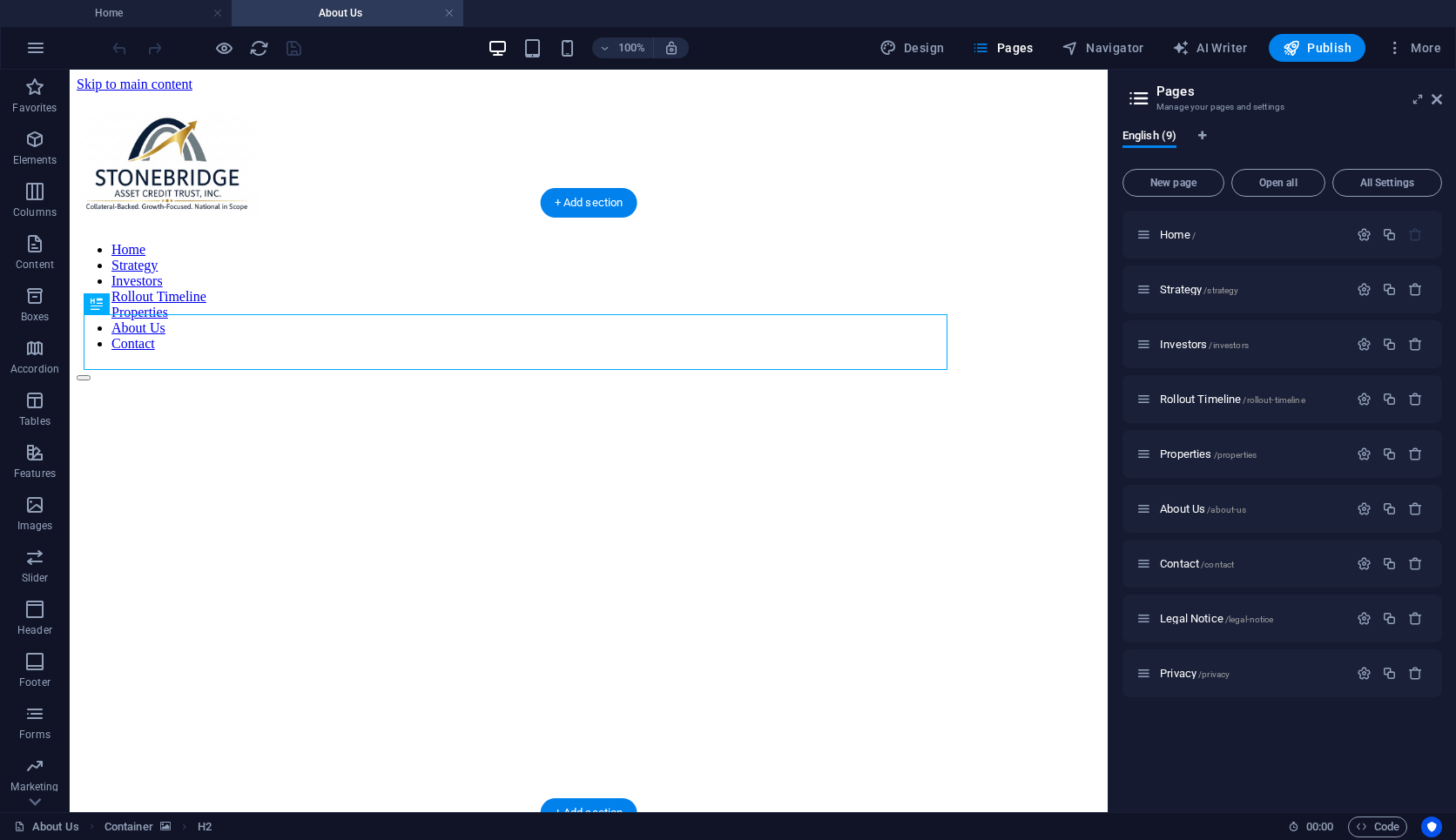
click at [359, 381] on figure at bounding box center [522, 381] width 892 height 0
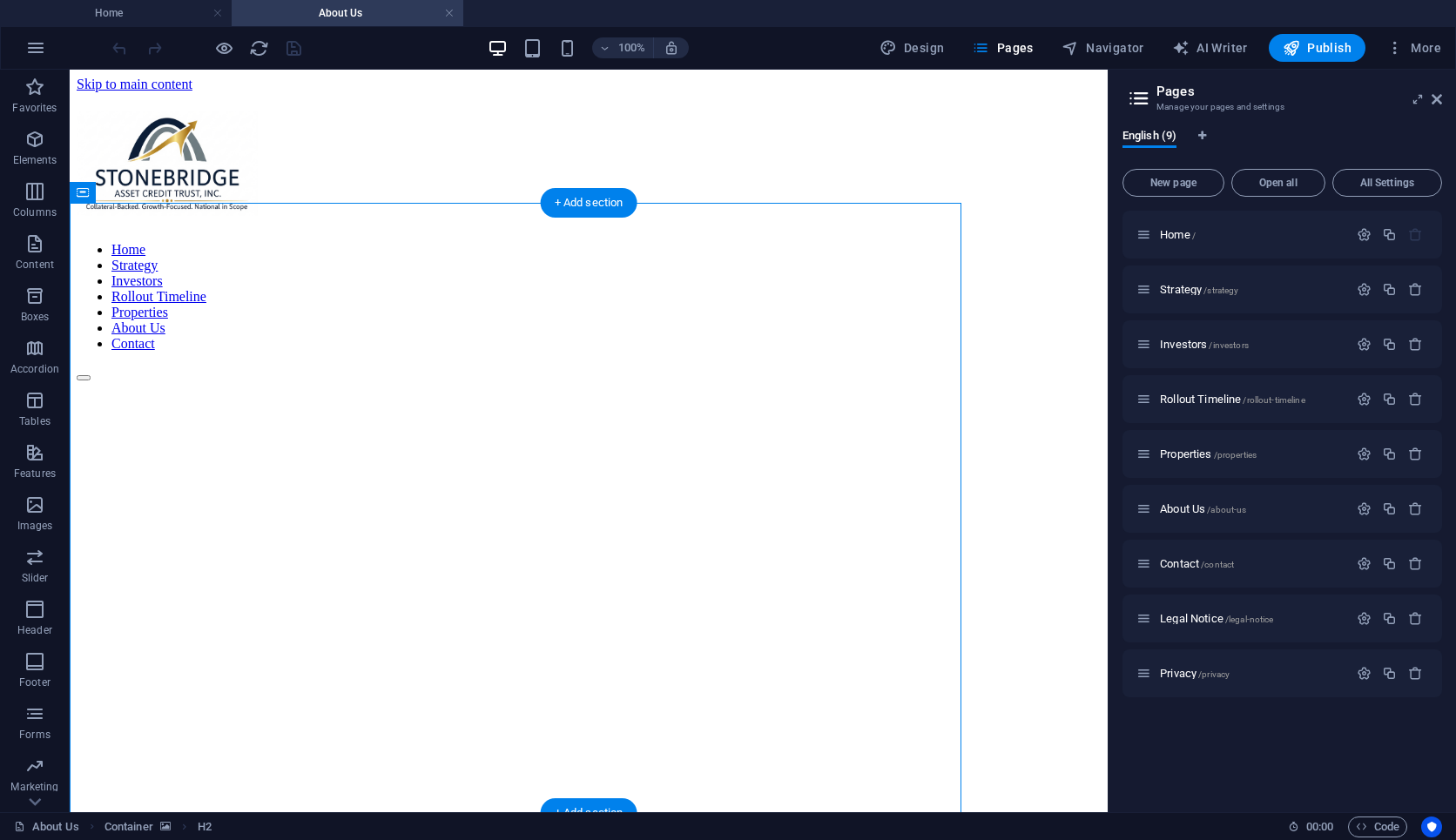
click at [359, 381] on figure at bounding box center [522, 381] width 892 height 0
select select "px"
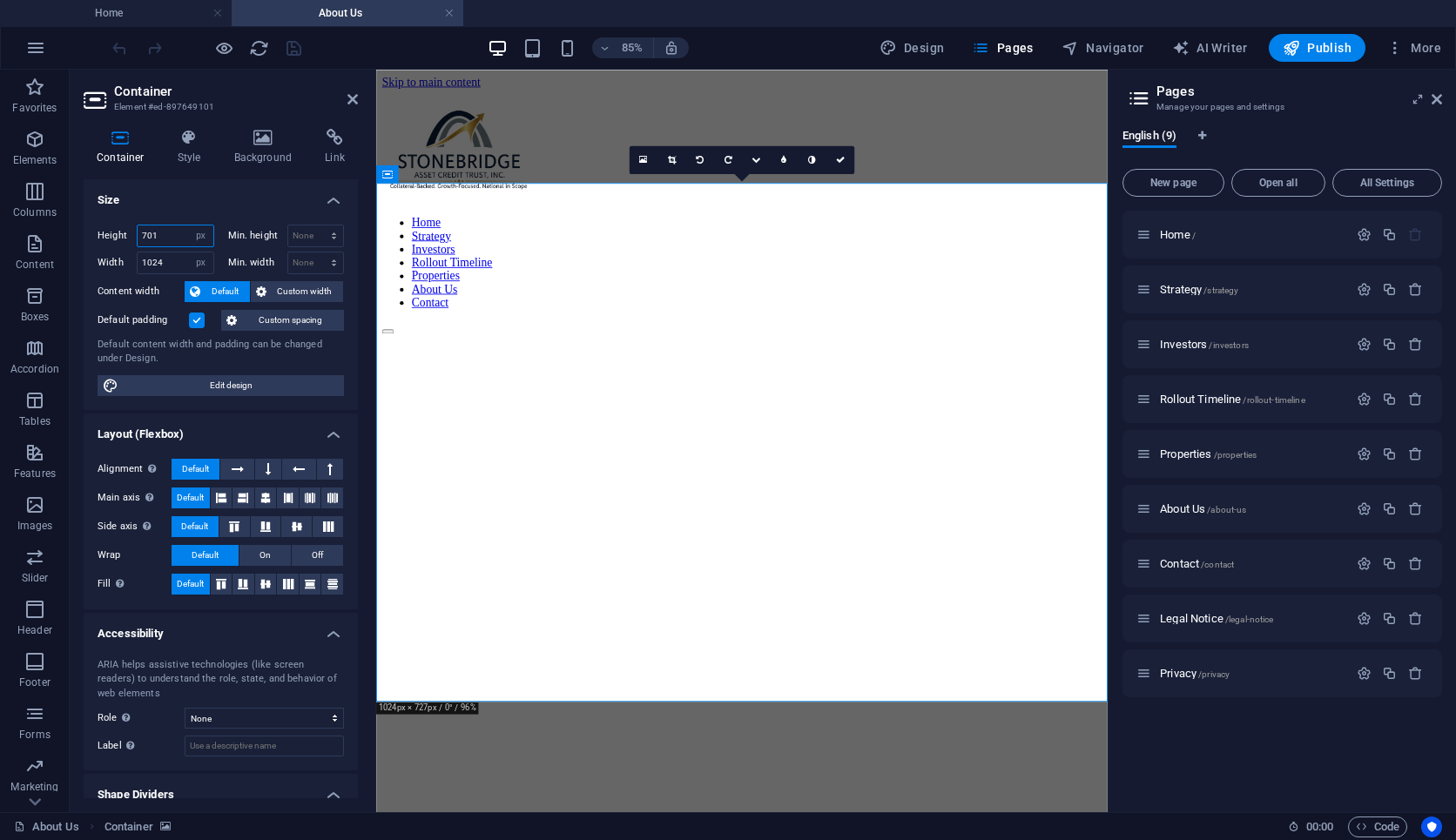
click at [165, 236] on input "701" at bounding box center [175, 235] width 75 height 21
click at [164, 237] on input "699" at bounding box center [175, 235] width 75 height 21
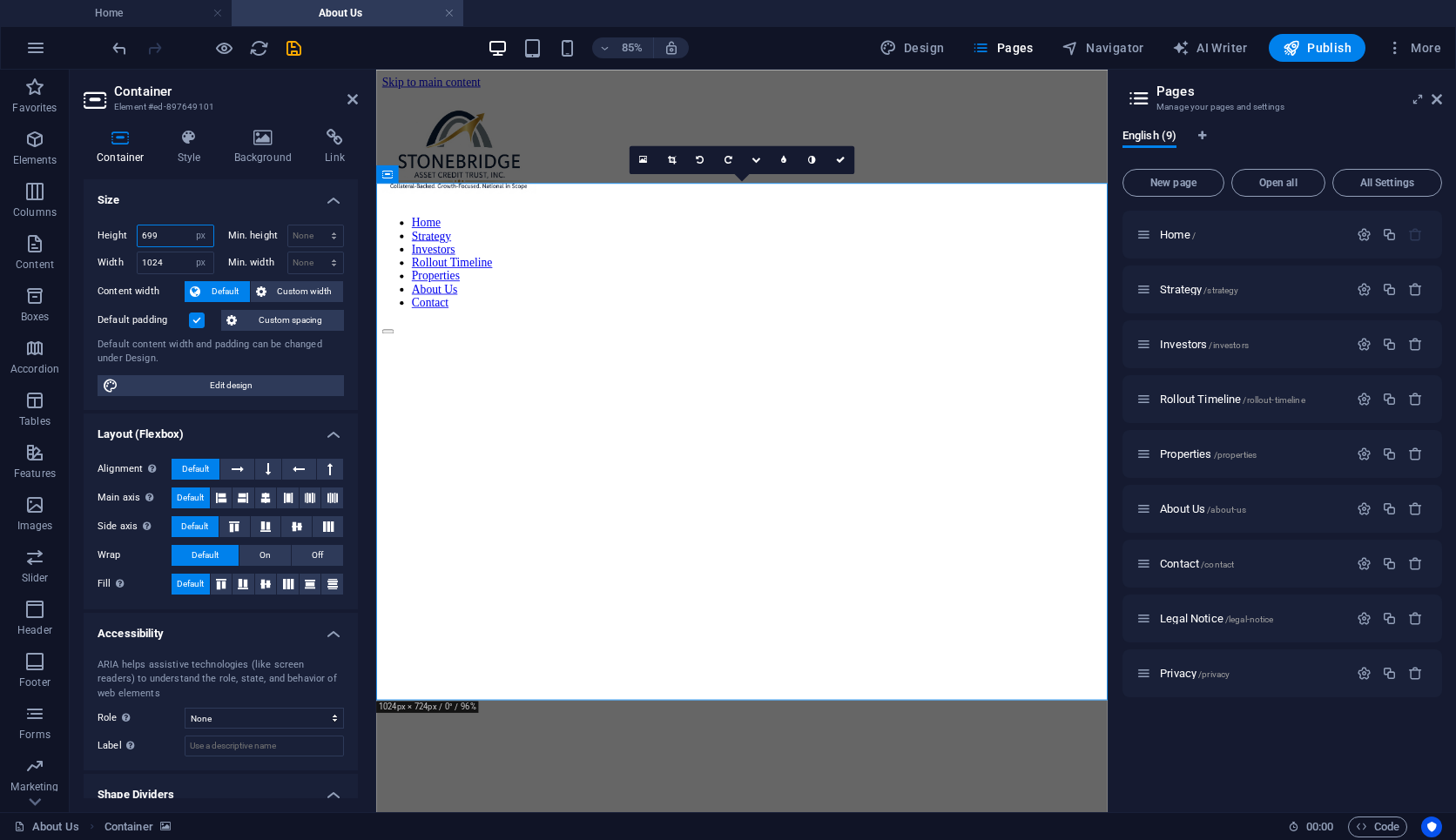
click at [164, 237] on input "699" at bounding box center [175, 235] width 75 height 21
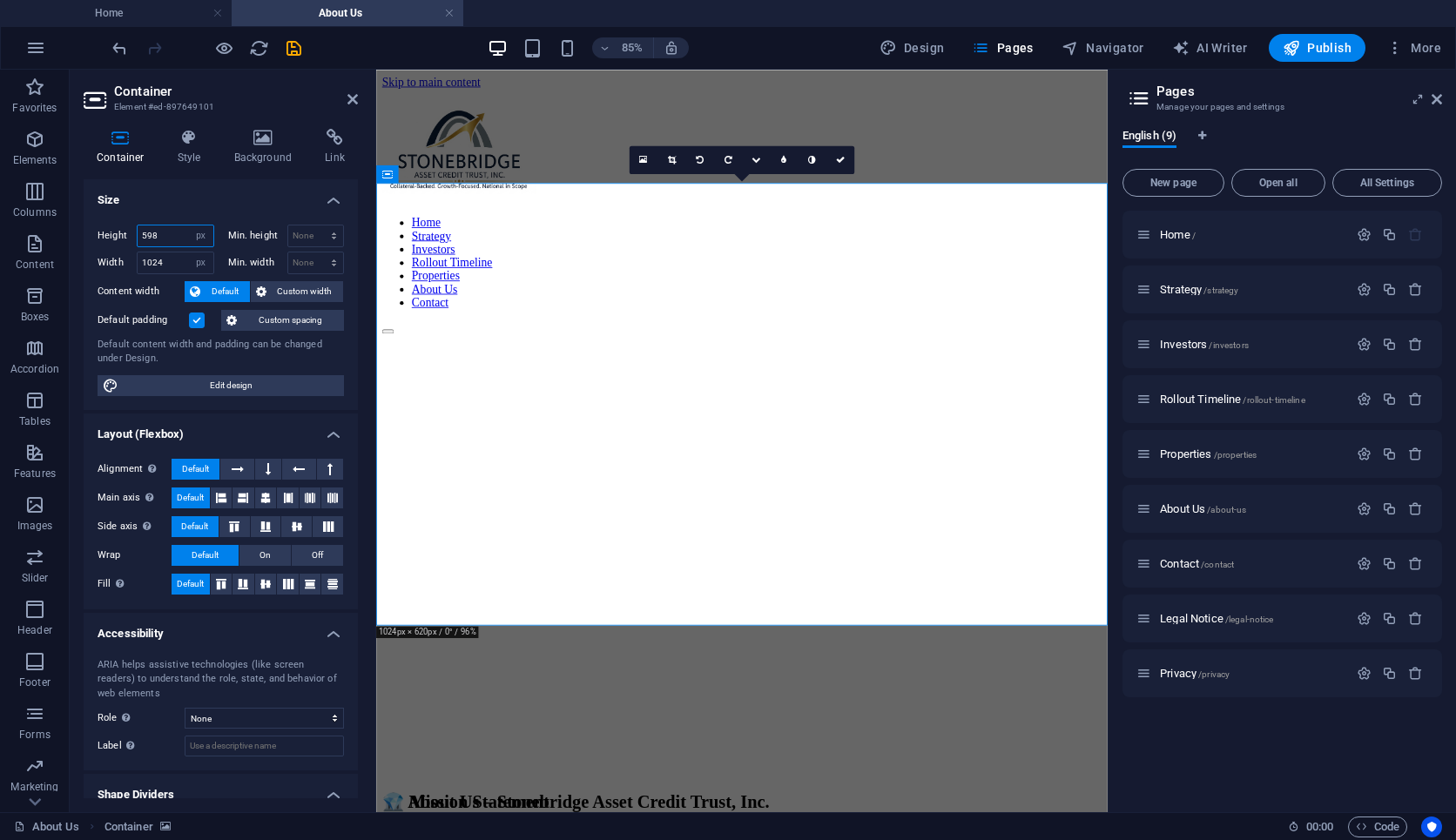
type input "598"
click at [841, 160] on icon at bounding box center [841, 161] width 9 height 9
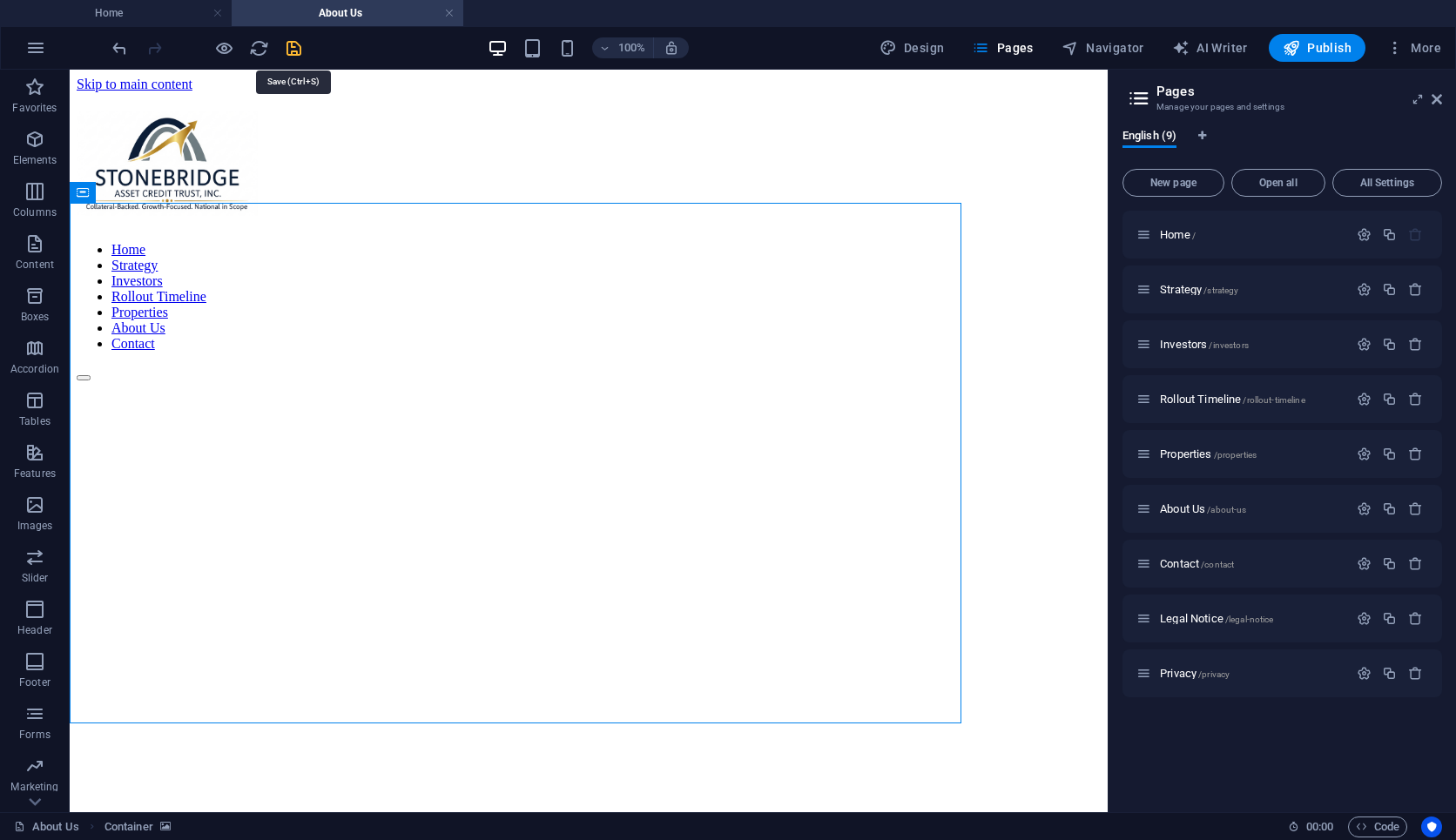
click at [291, 45] on icon "save" at bounding box center [294, 48] width 20 height 20
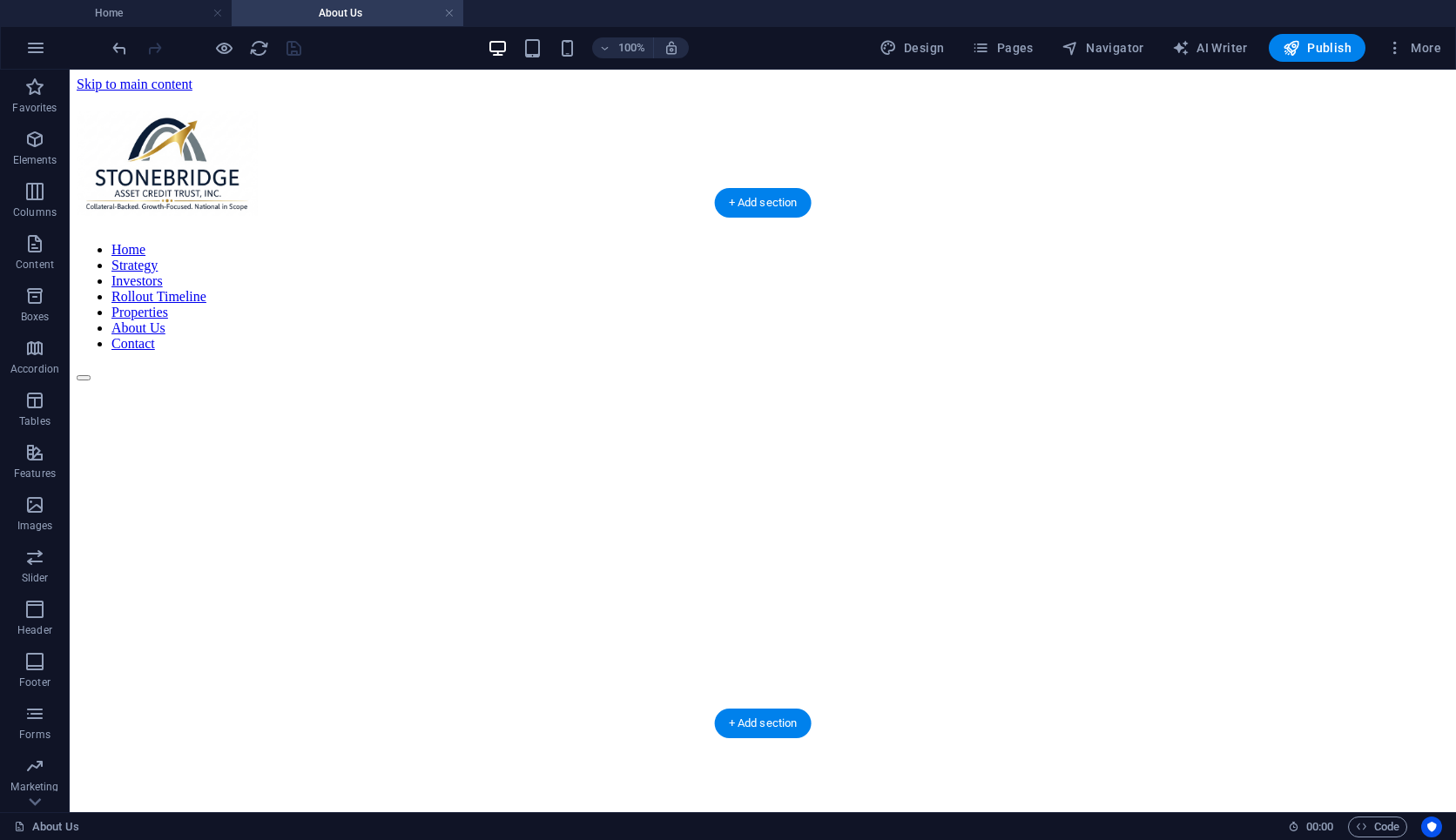
click at [934, 381] on figure at bounding box center [522, 381] width 892 height 0
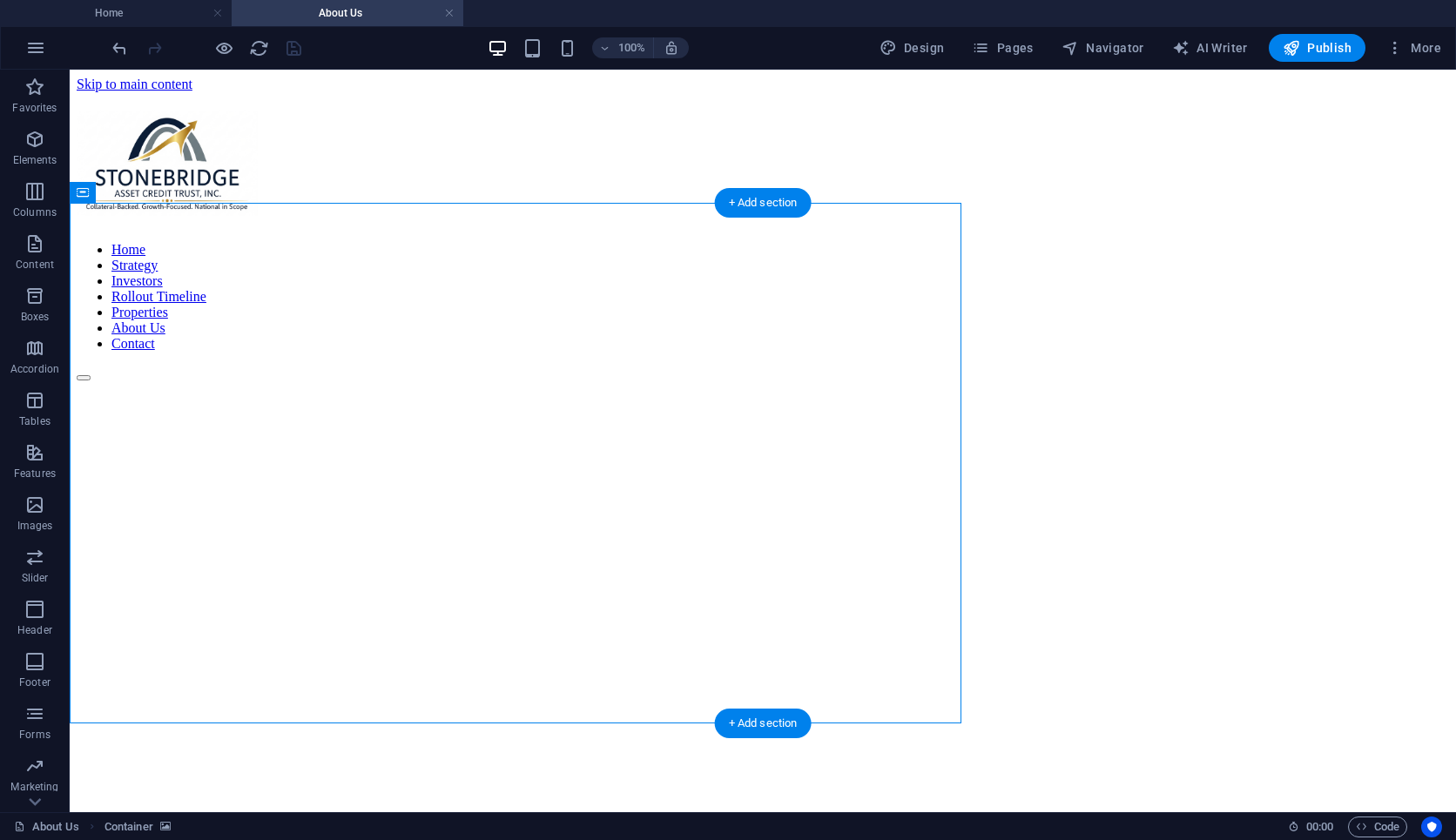
click at [934, 381] on figure at bounding box center [522, 381] width 892 height 0
select select "px"
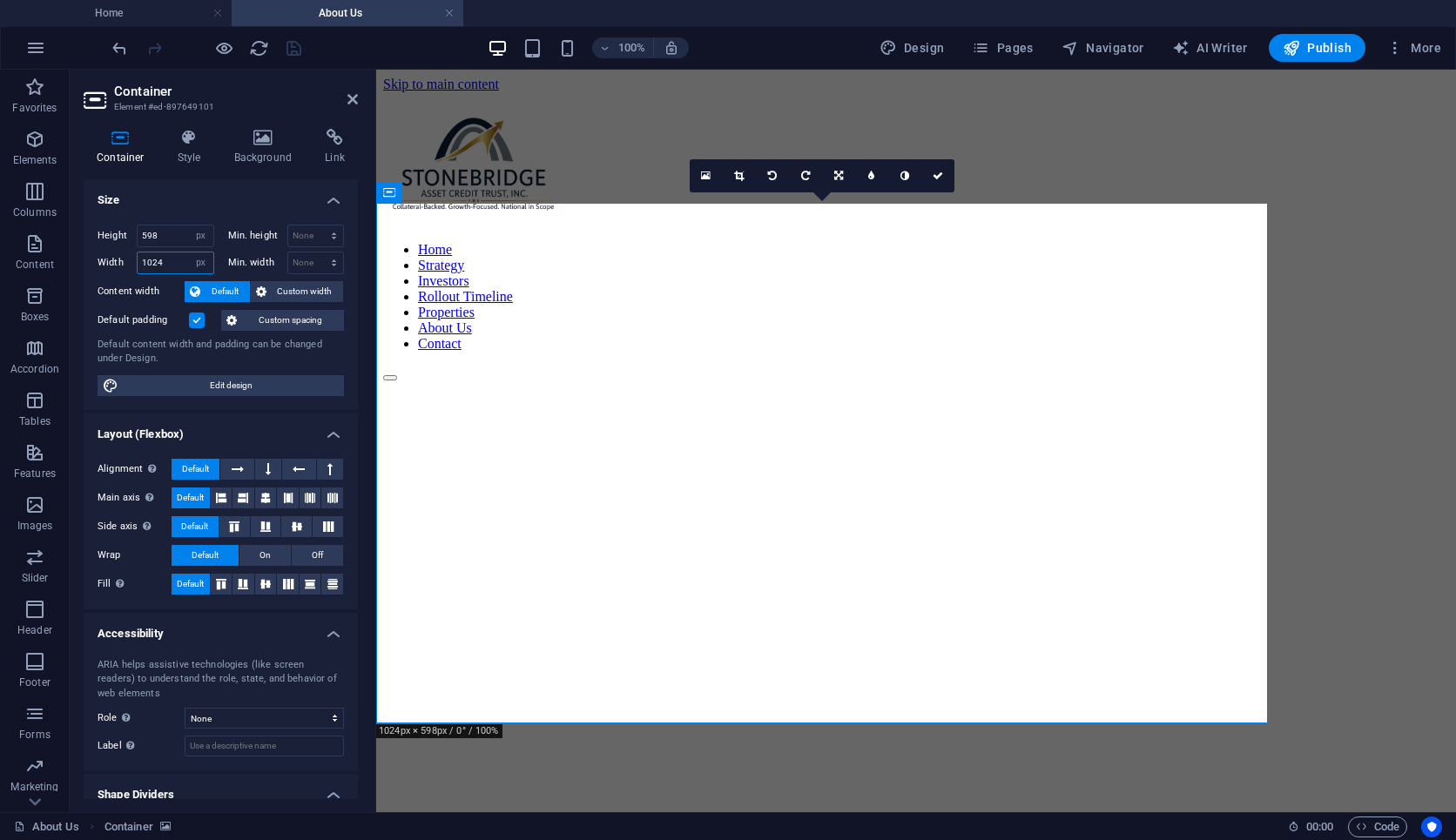
click at [169, 262] on input "1024" at bounding box center [175, 262] width 75 height 21
drag, startPoint x: 170, startPoint y: 262, endPoint x: 135, endPoint y: 262, distance: 35.0
click at [135, 262] on div "Width 1024 Default px rem % em vh vw" at bounding box center [155, 262] width 116 height 23
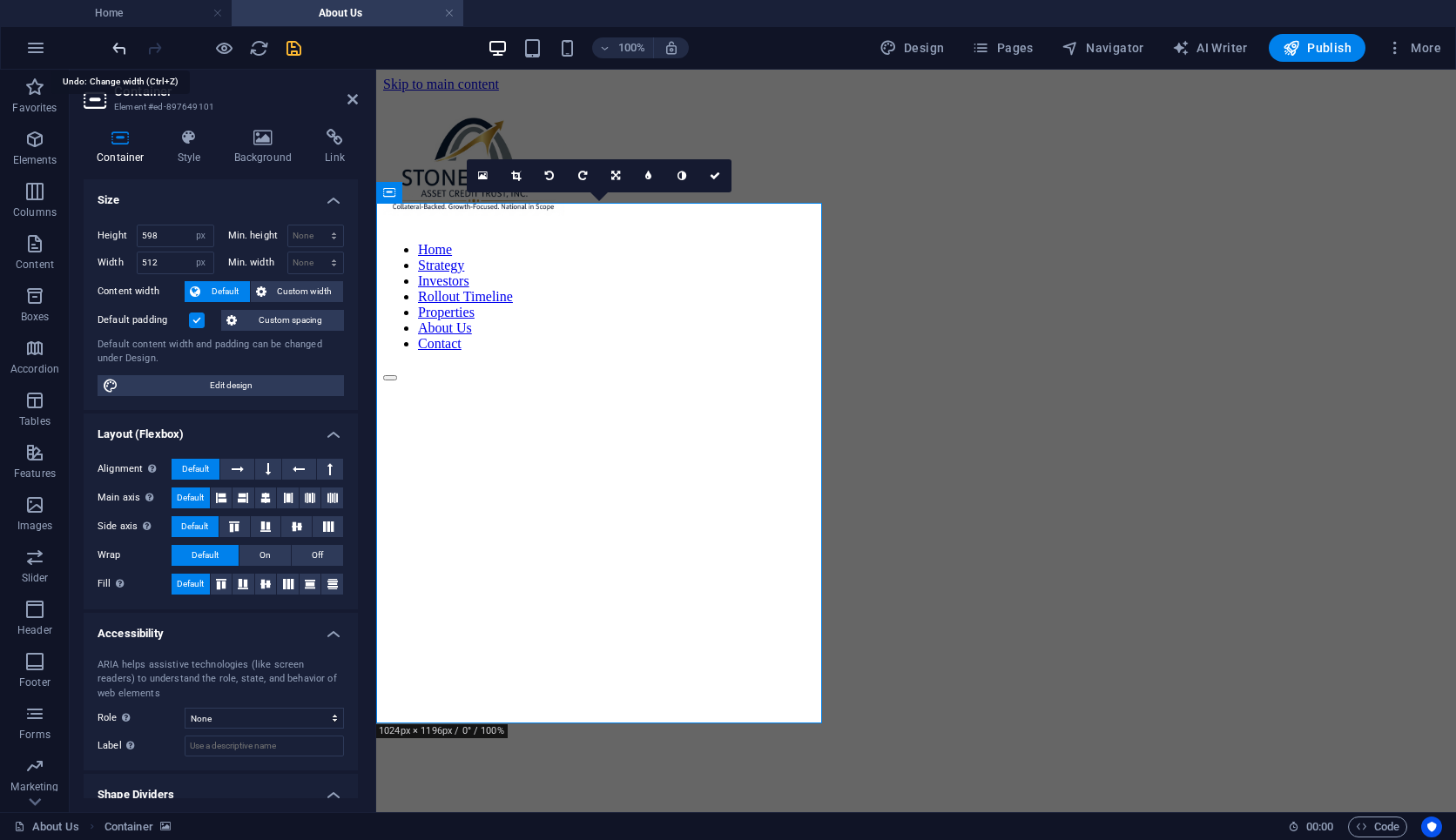
click at [123, 43] on icon "undo" at bounding box center [120, 48] width 20 height 20
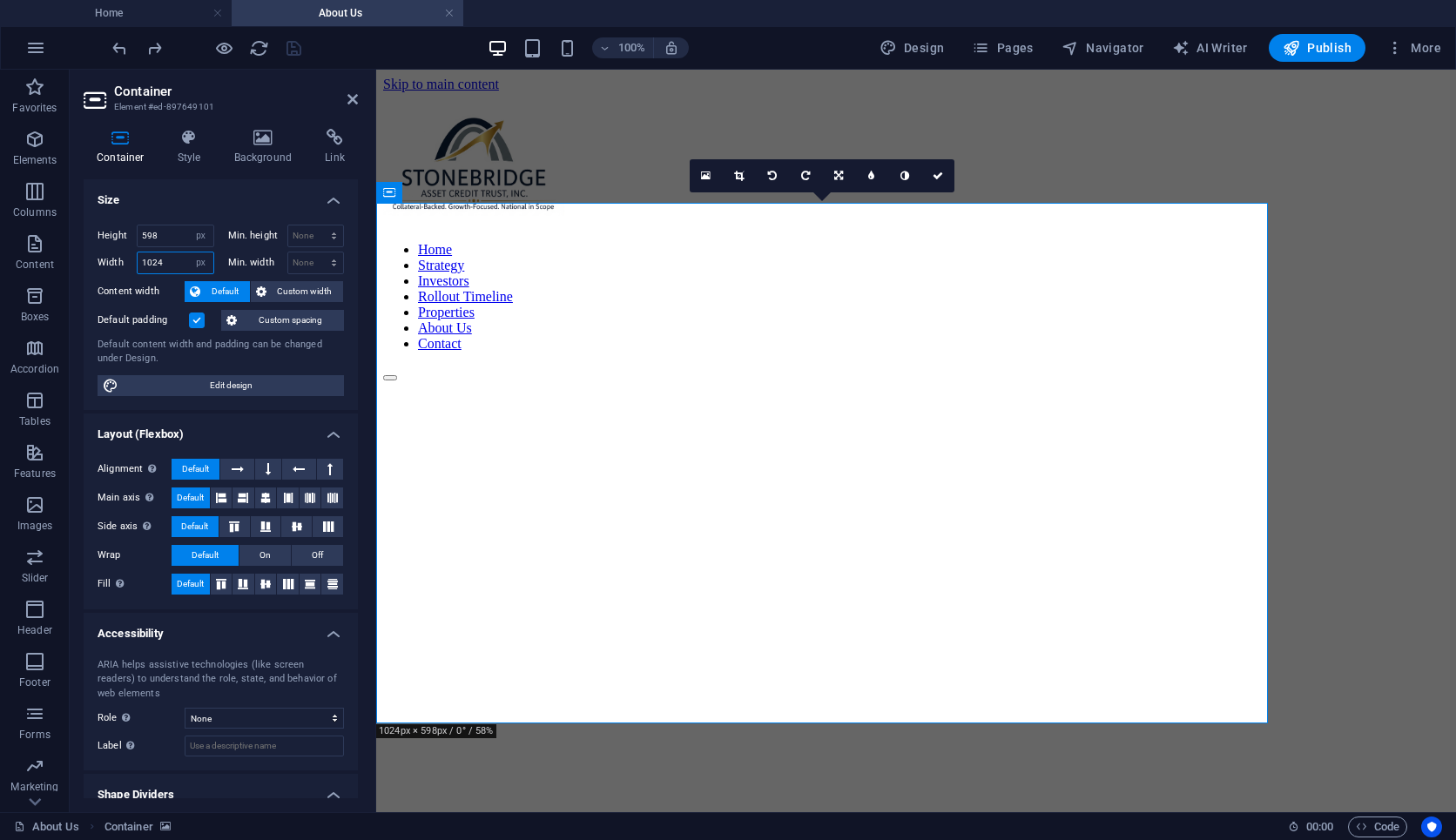
drag, startPoint x: 169, startPoint y: 262, endPoint x: 134, endPoint y: 262, distance: 35.0
click at [134, 262] on div "Width 1024 Default px rem % em vh vw" at bounding box center [155, 262] width 116 height 23
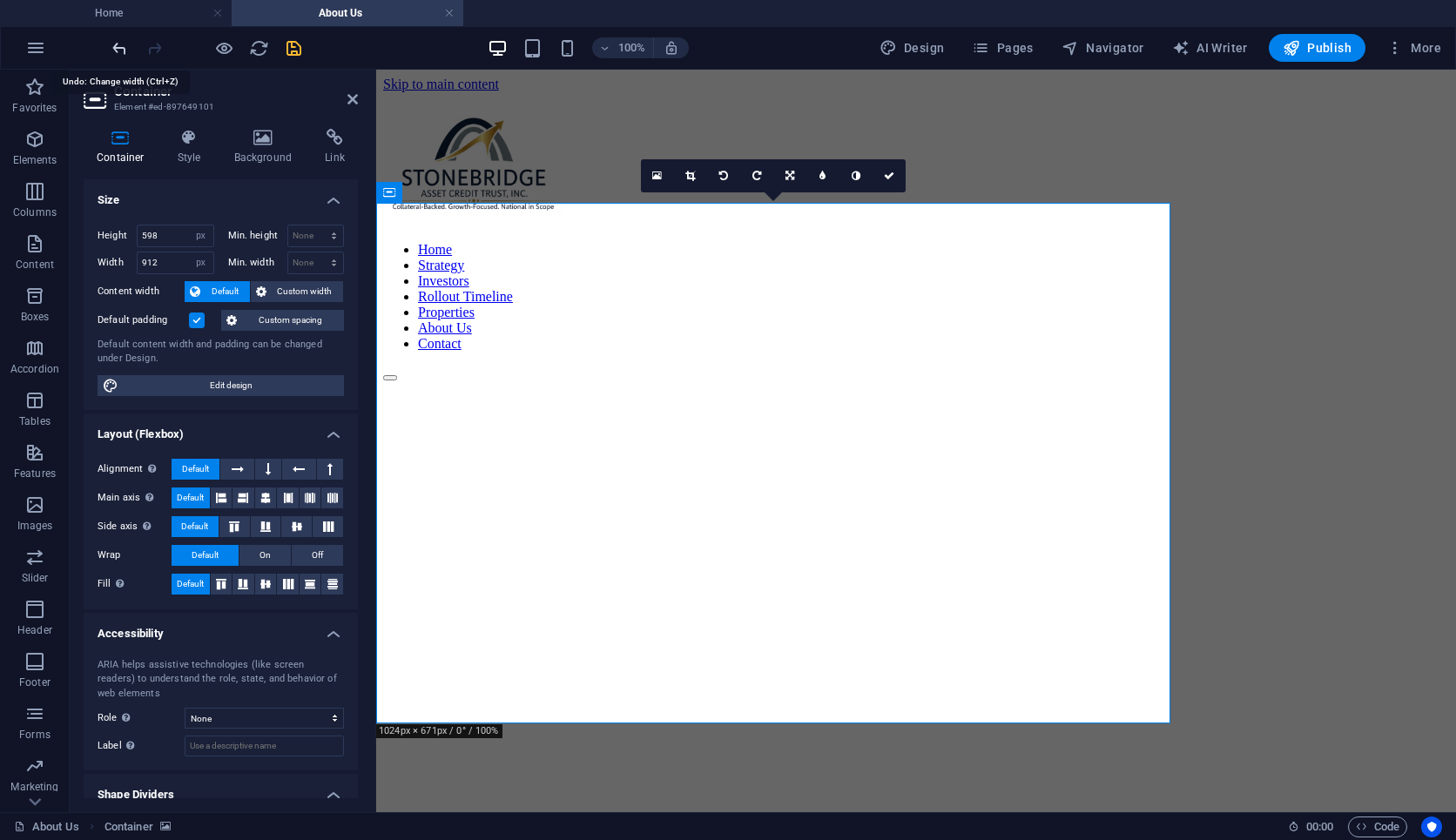
click at [122, 50] on icon "undo" at bounding box center [120, 48] width 20 height 20
type input "1024"
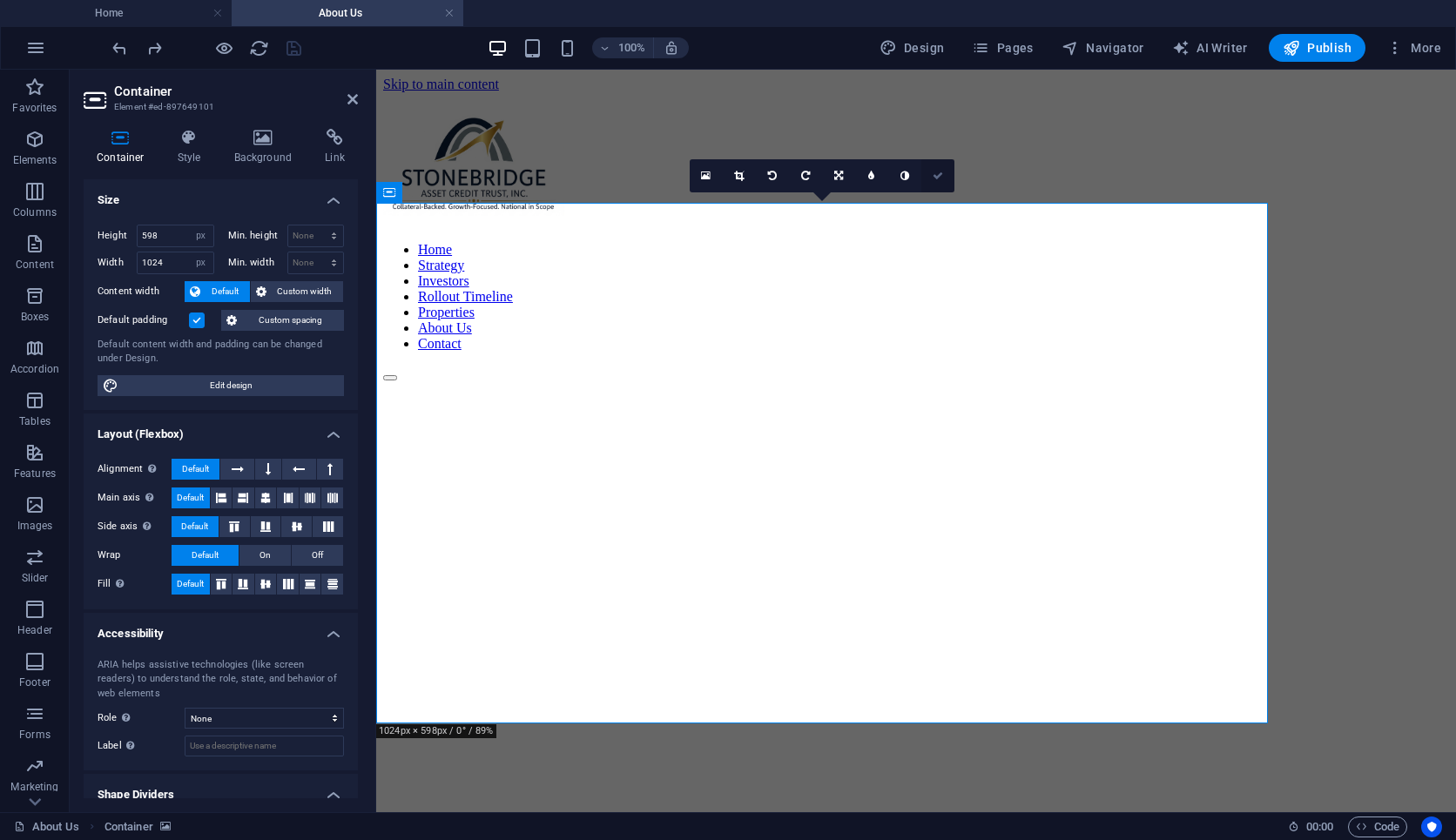
click at [942, 178] on icon at bounding box center [938, 176] width 11 height 11
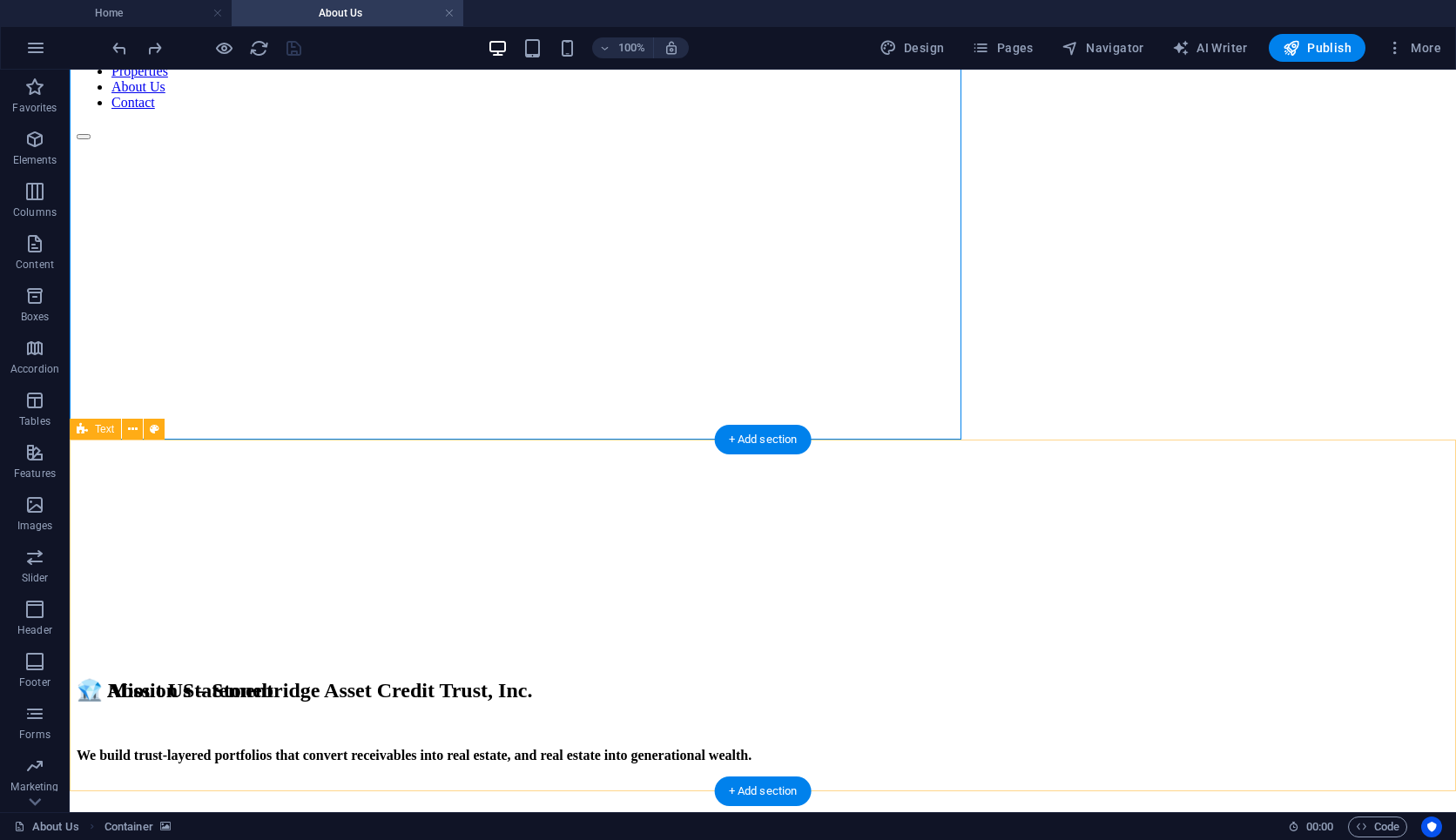
scroll to position [73, 0]
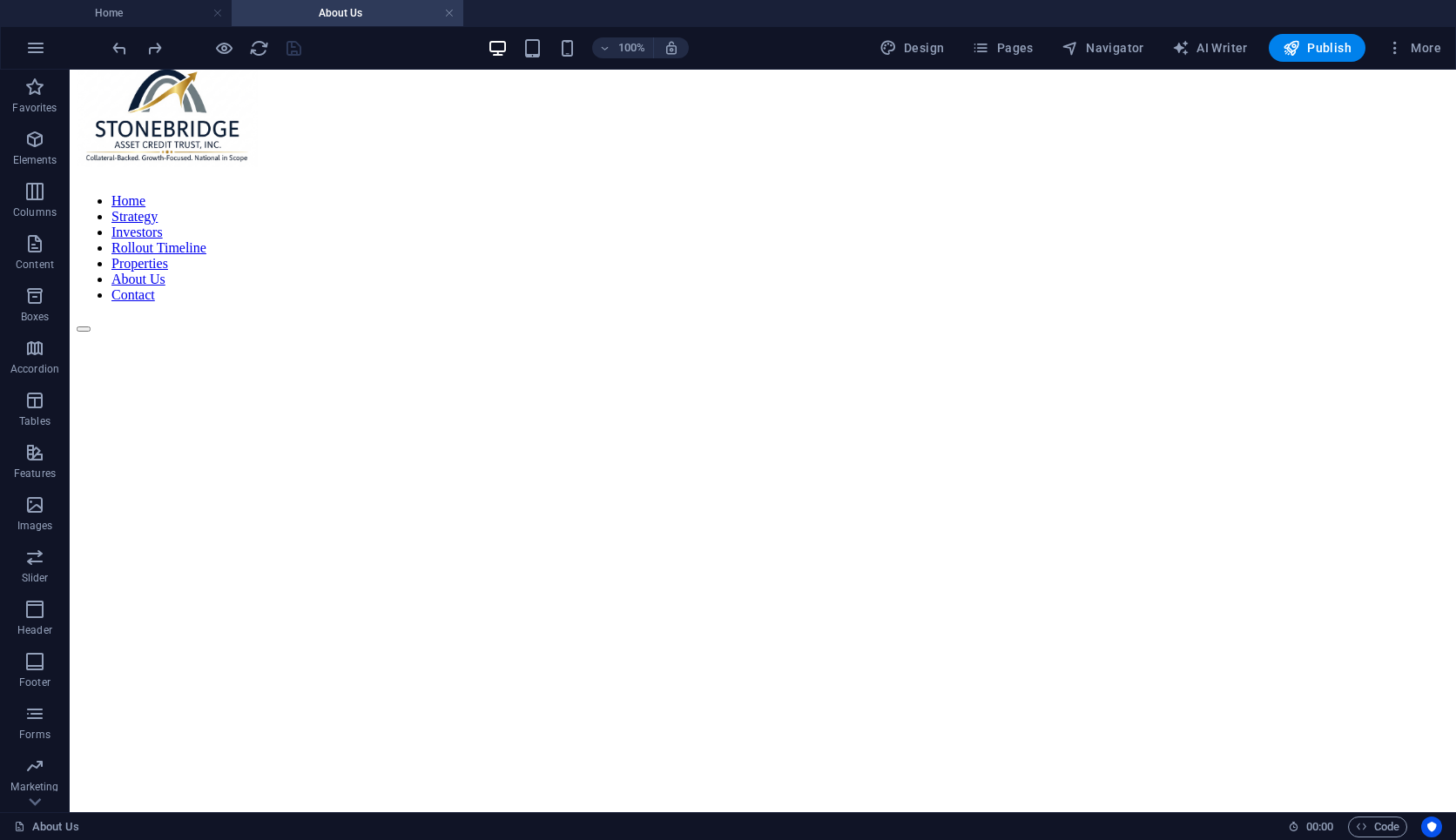
scroll to position [0, 0]
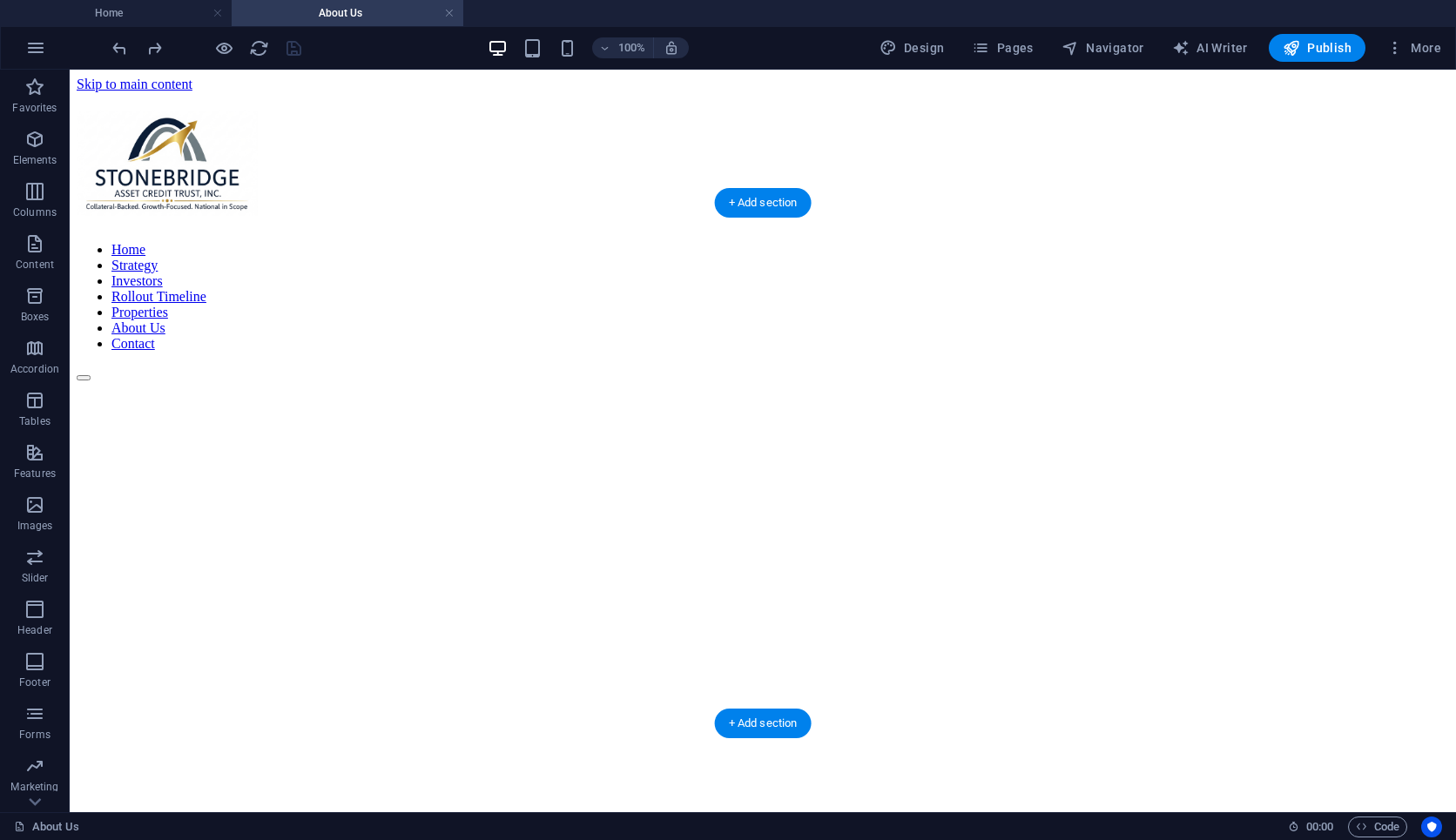
click at [792, 381] on figure at bounding box center [522, 381] width 892 height 0
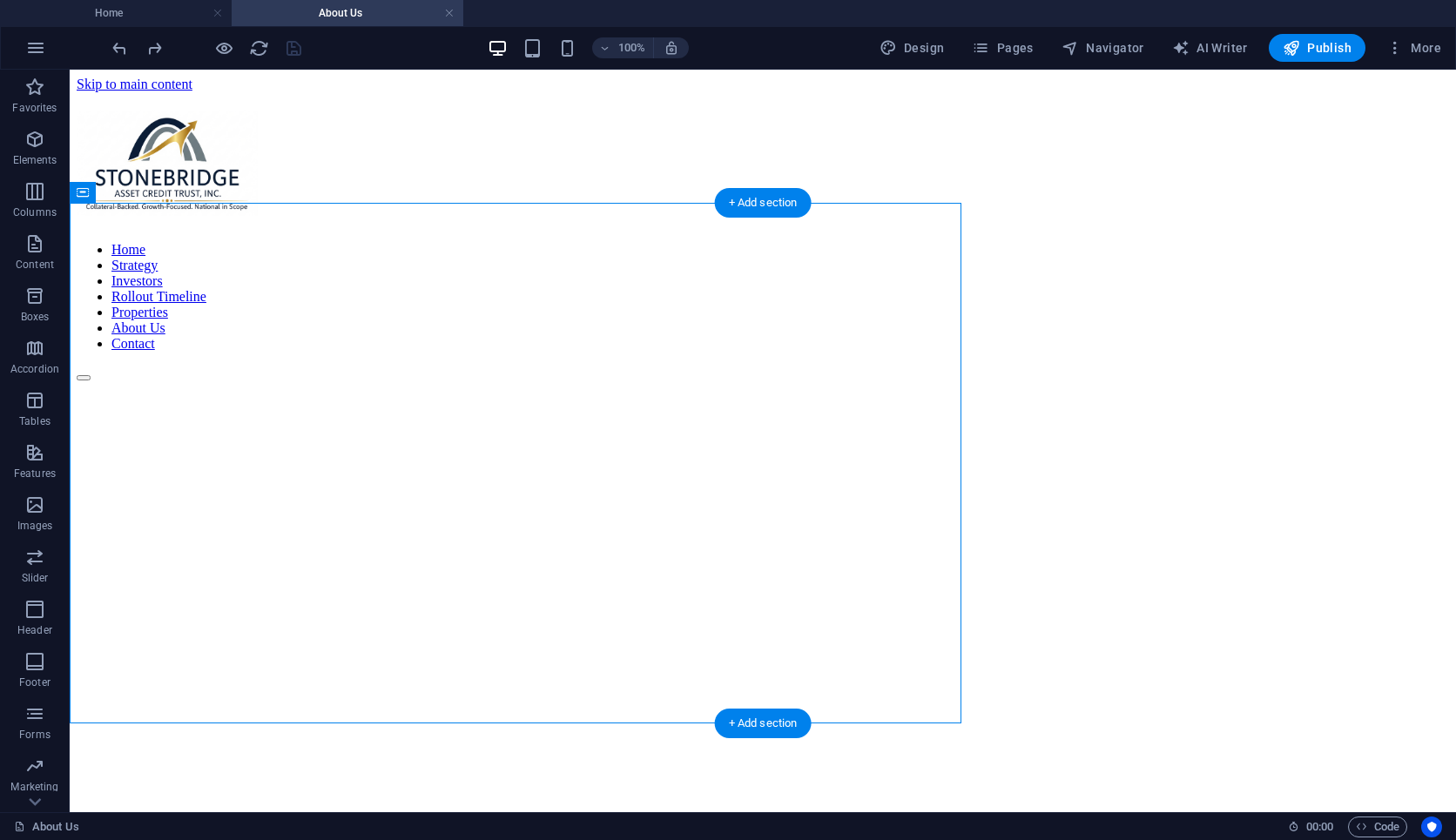
click at [792, 381] on figure at bounding box center [522, 381] width 892 height 0
select select "px"
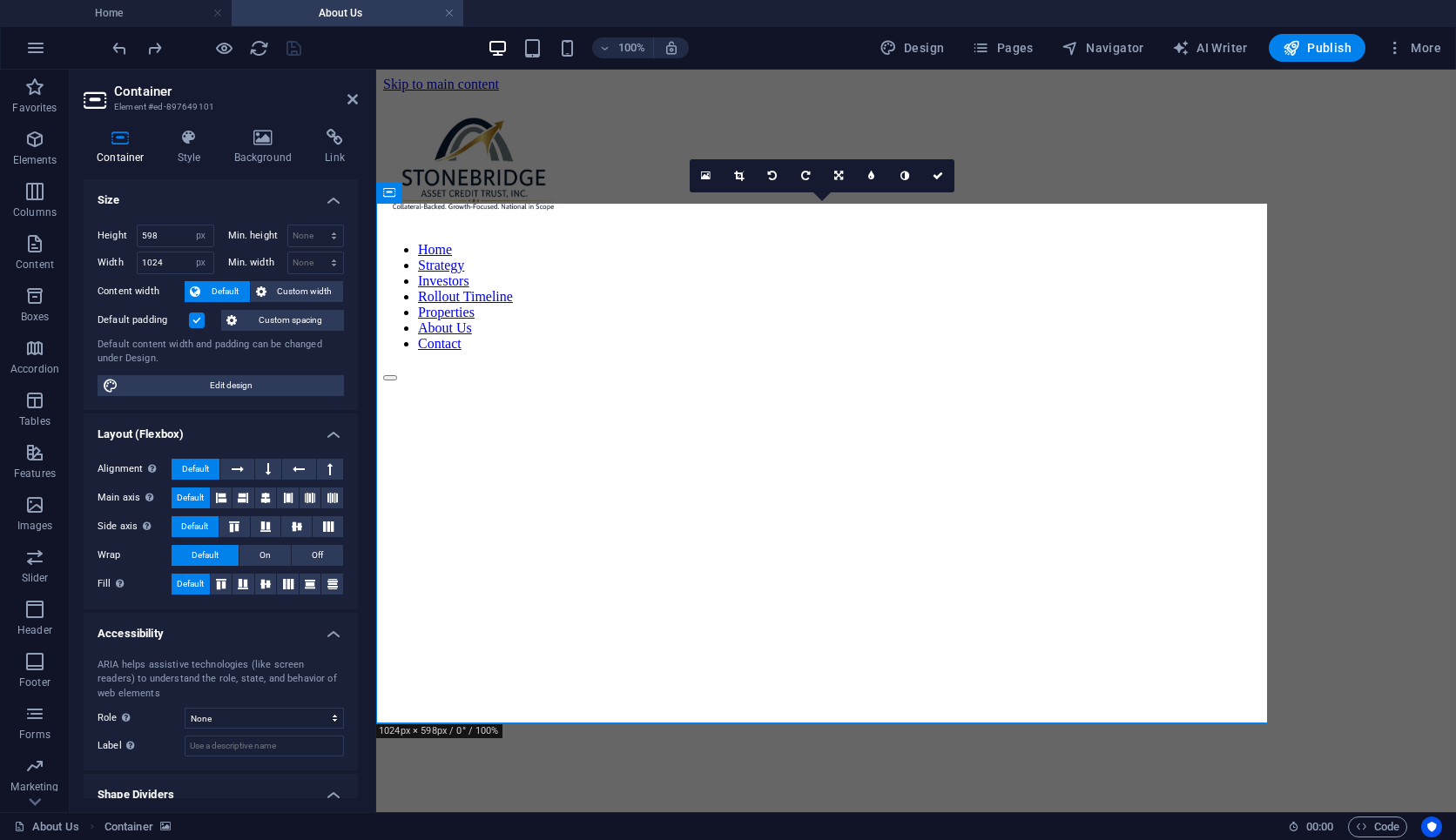
click at [498, 381] on figure at bounding box center [829, 381] width 892 height 0
click at [272, 133] on icon at bounding box center [263, 137] width 84 height 17
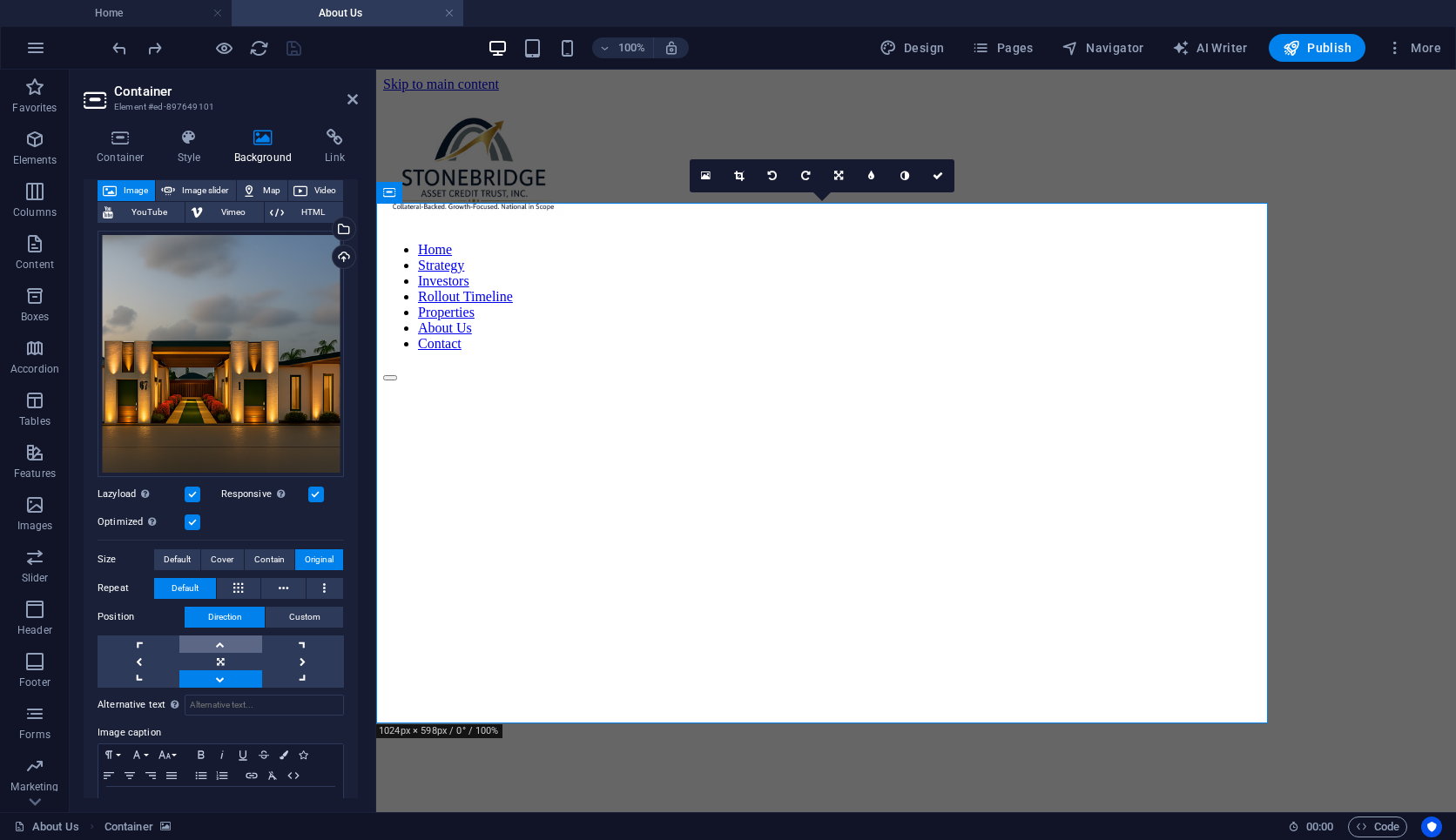
scroll to position [104, 0]
click at [213, 658] on link at bounding box center [221, 660] width 82 height 17
click at [213, 646] on link at bounding box center [221, 643] width 82 height 17
click at [219, 679] on link at bounding box center [221, 677] width 82 height 17
click at [161, 655] on link at bounding box center [138, 660] width 82 height 17
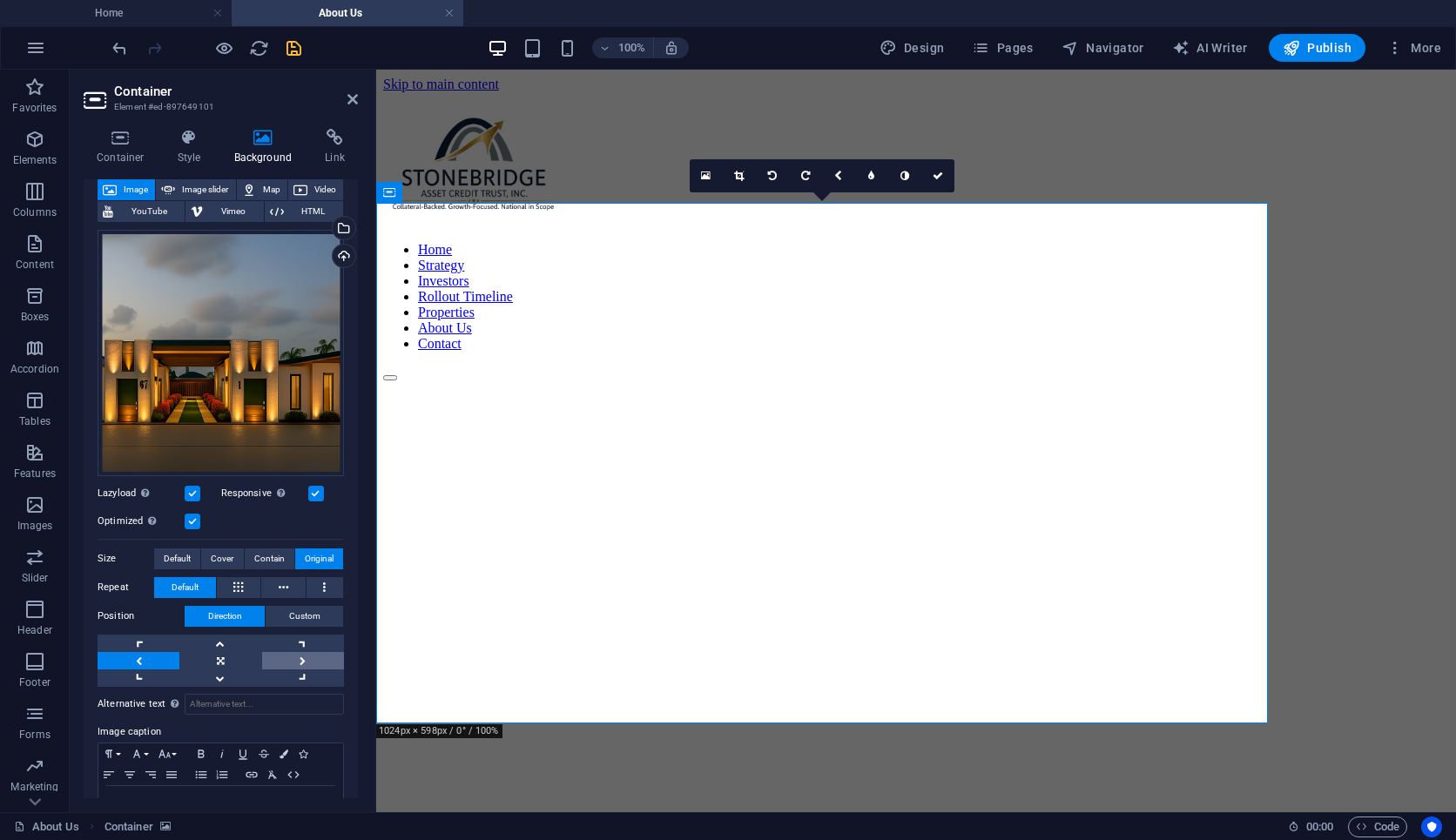
click at [289, 656] on link at bounding box center [303, 660] width 82 height 17
click at [234, 664] on link at bounding box center [221, 660] width 82 height 17
click at [223, 640] on link at bounding box center [221, 643] width 82 height 17
click at [223, 673] on link at bounding box center [221, 677] width 82 height 17
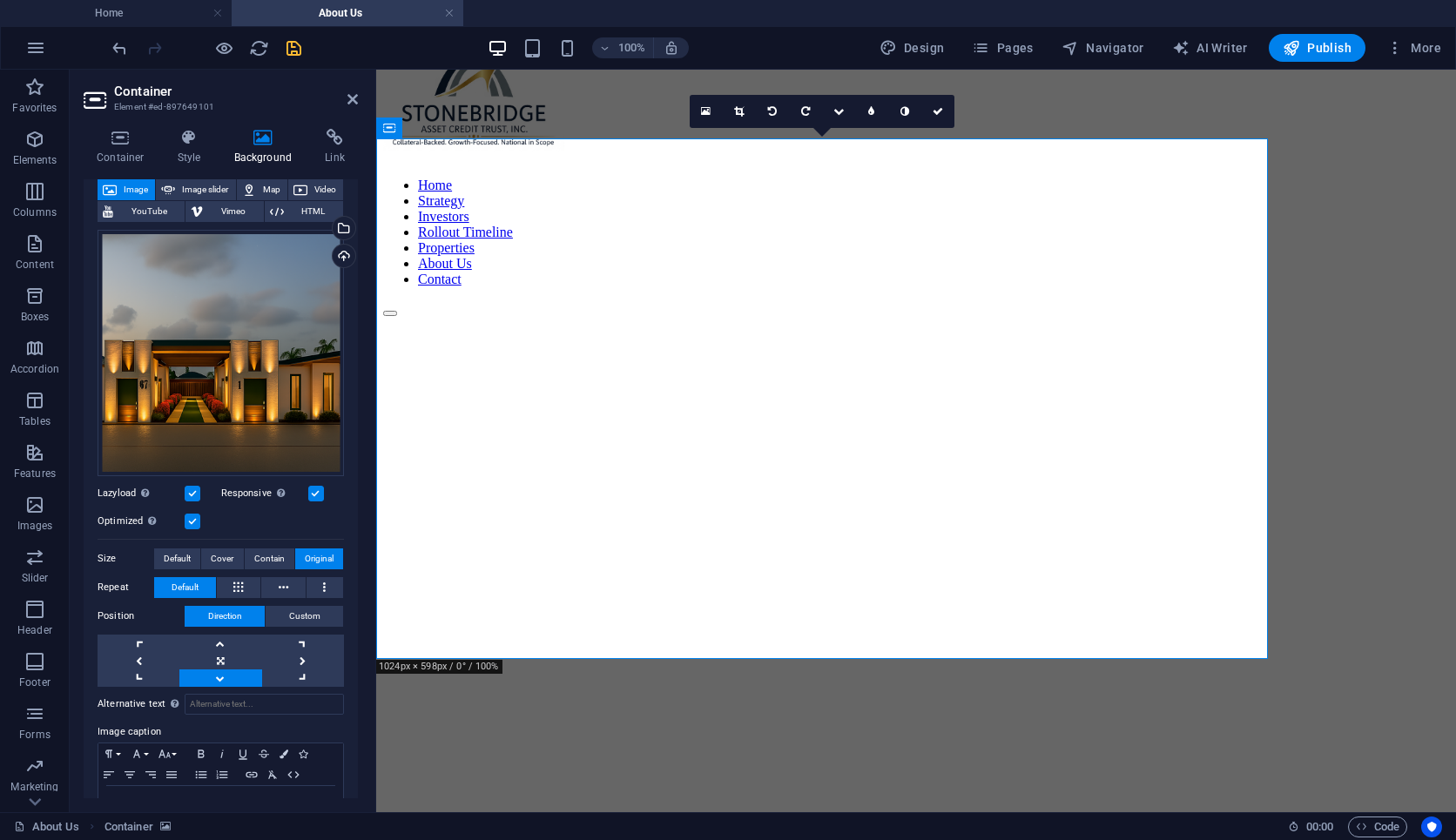
scroll to position [66, 0]
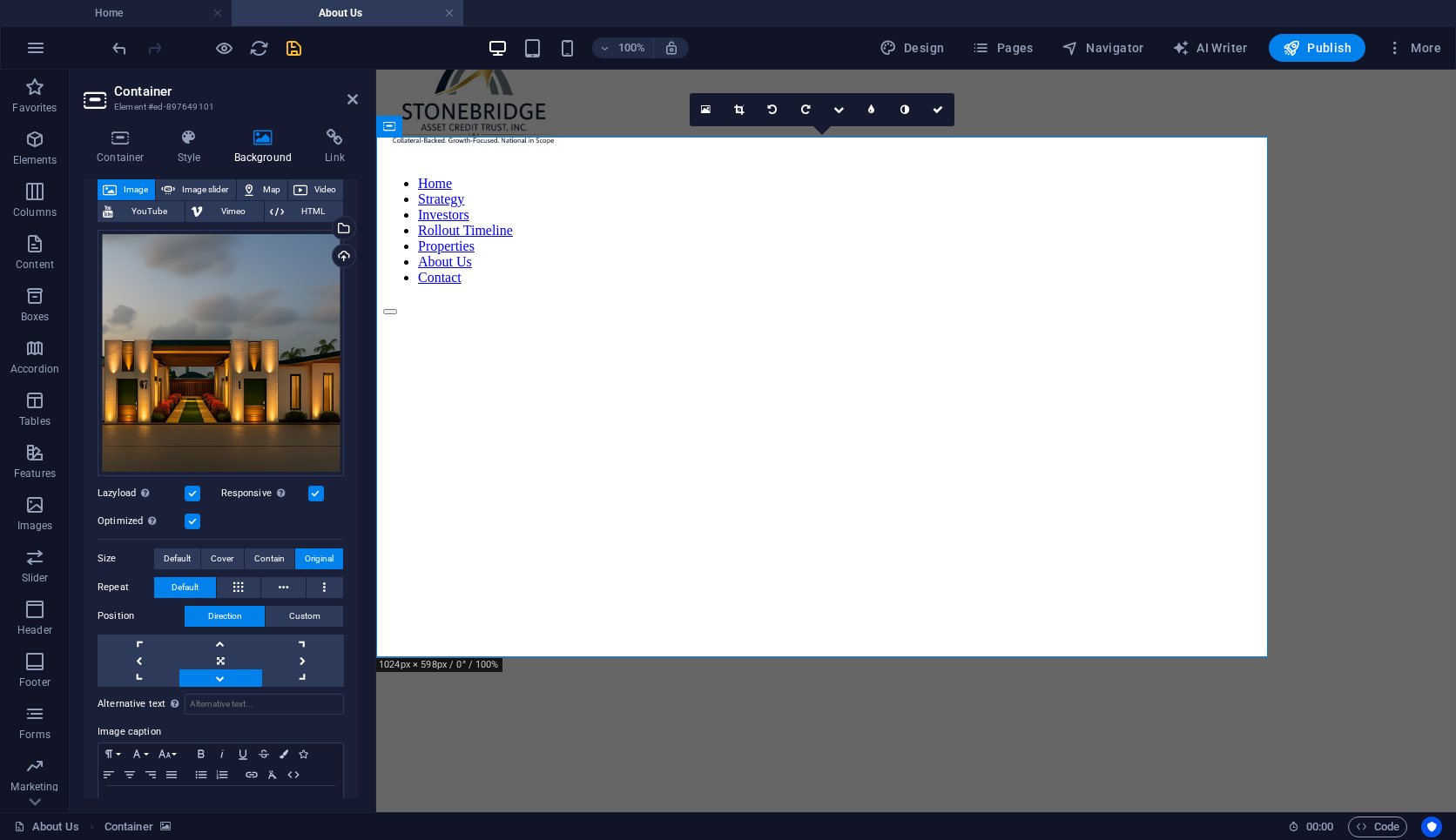
click at [196, 490] on label at bounding box center [192, 493] width 15 height 15
click at [0, 0] on input "Lazyload Loading images after the page loads improves page speed." at bounding box center [0, 0] width 0 height 0
click at [196, 490] on label at bounding box center [192, 493] width 15 height 15
click at [0, 0] on input "Lazyload Loading images after the page loads improves page speed." at bounding box center [0, 0] width 0 height 0
click at [197, 515] on label at bounding box center [192, 521] width 15 height 15
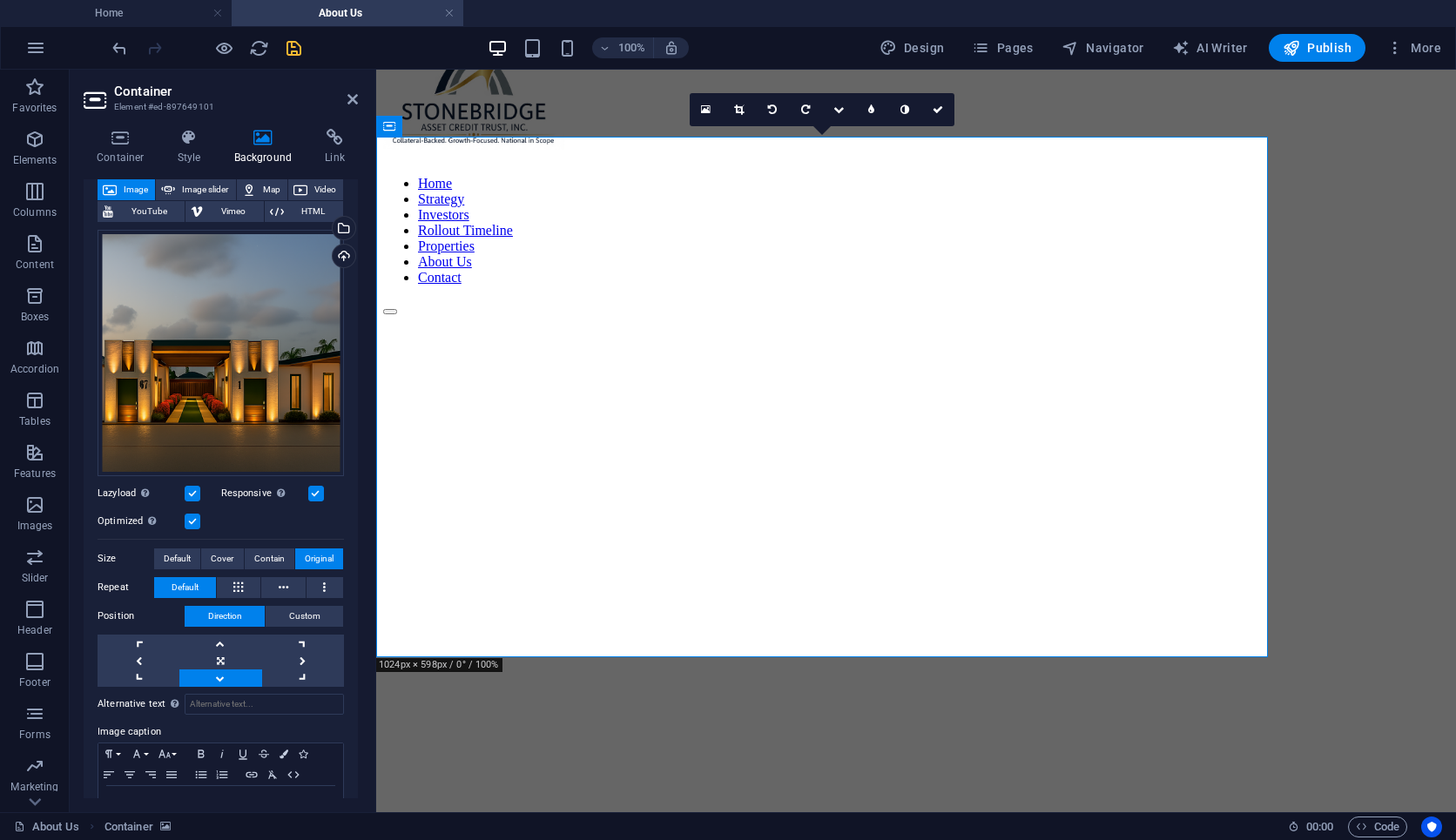
click at [0, 0] on input "Optimized Images are compressed to improve page speed." at bounding box center [0, 0] width 0 height 0
click at [235, 652] on link at bounding box center [221, 660] width 82 height 17
click at [211, 669] on link at bounding box center [221, 677] width 82 height 17
click at [193, 524] on label at bounding box center [192, 521] width 15 height 15
click at [0, 0] on input "Optimized Images are compressed to improve page speed." at bounding box center [0, 0] width 0 height 0
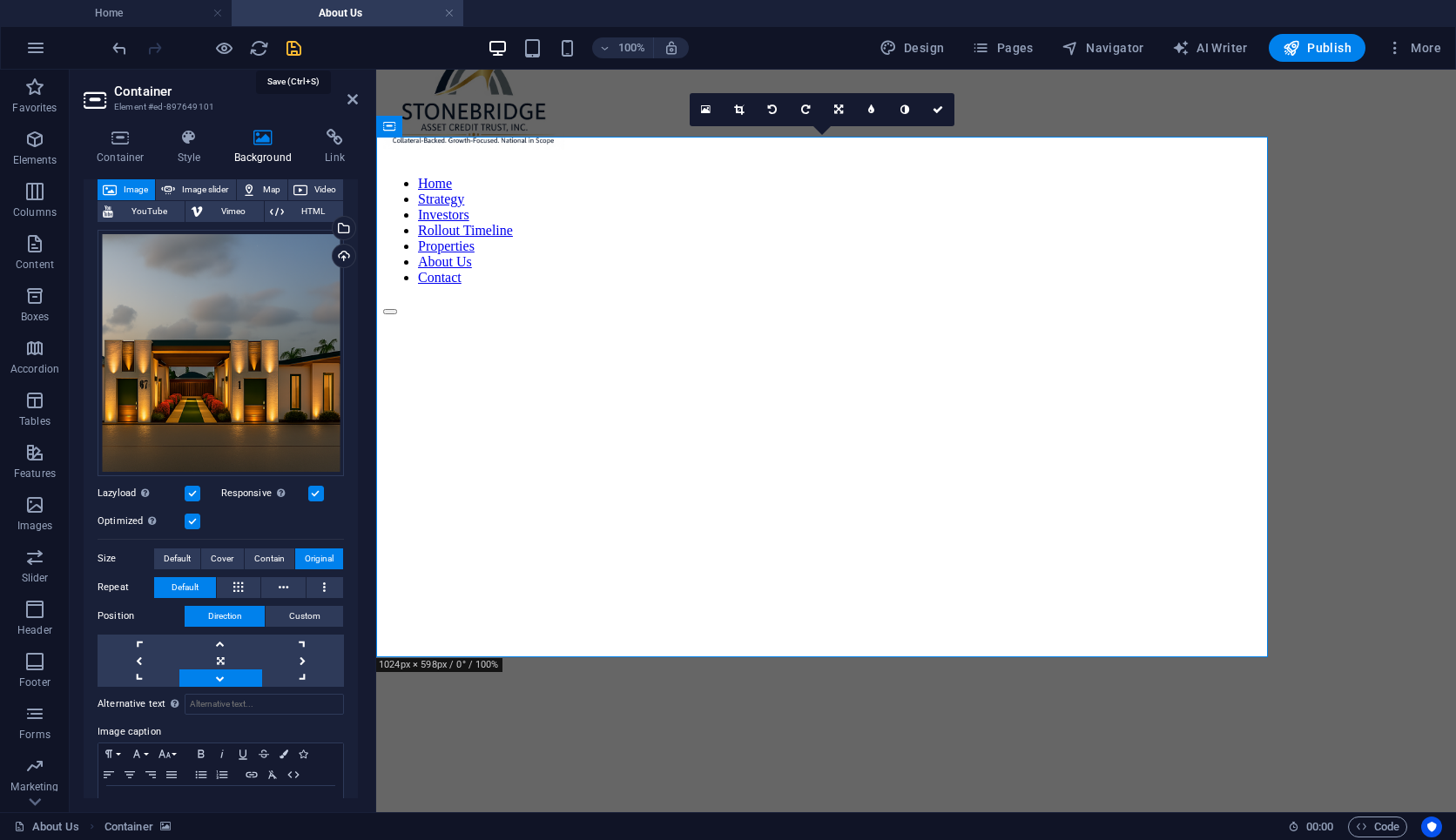
click at [300, 41] on icon "save" at bounding box center [294, 48] width 20 height 20
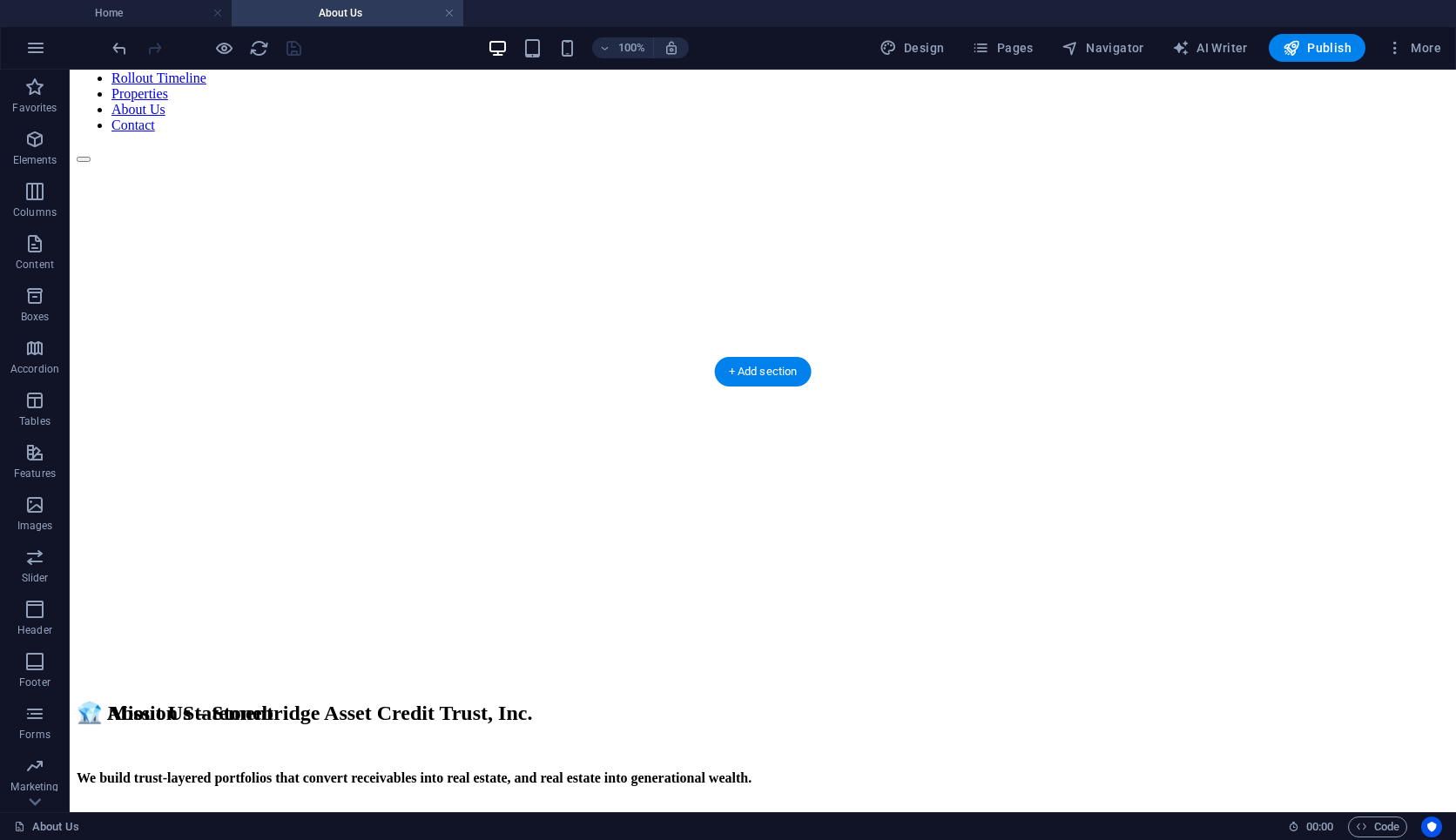
scroll to position [0, 0]
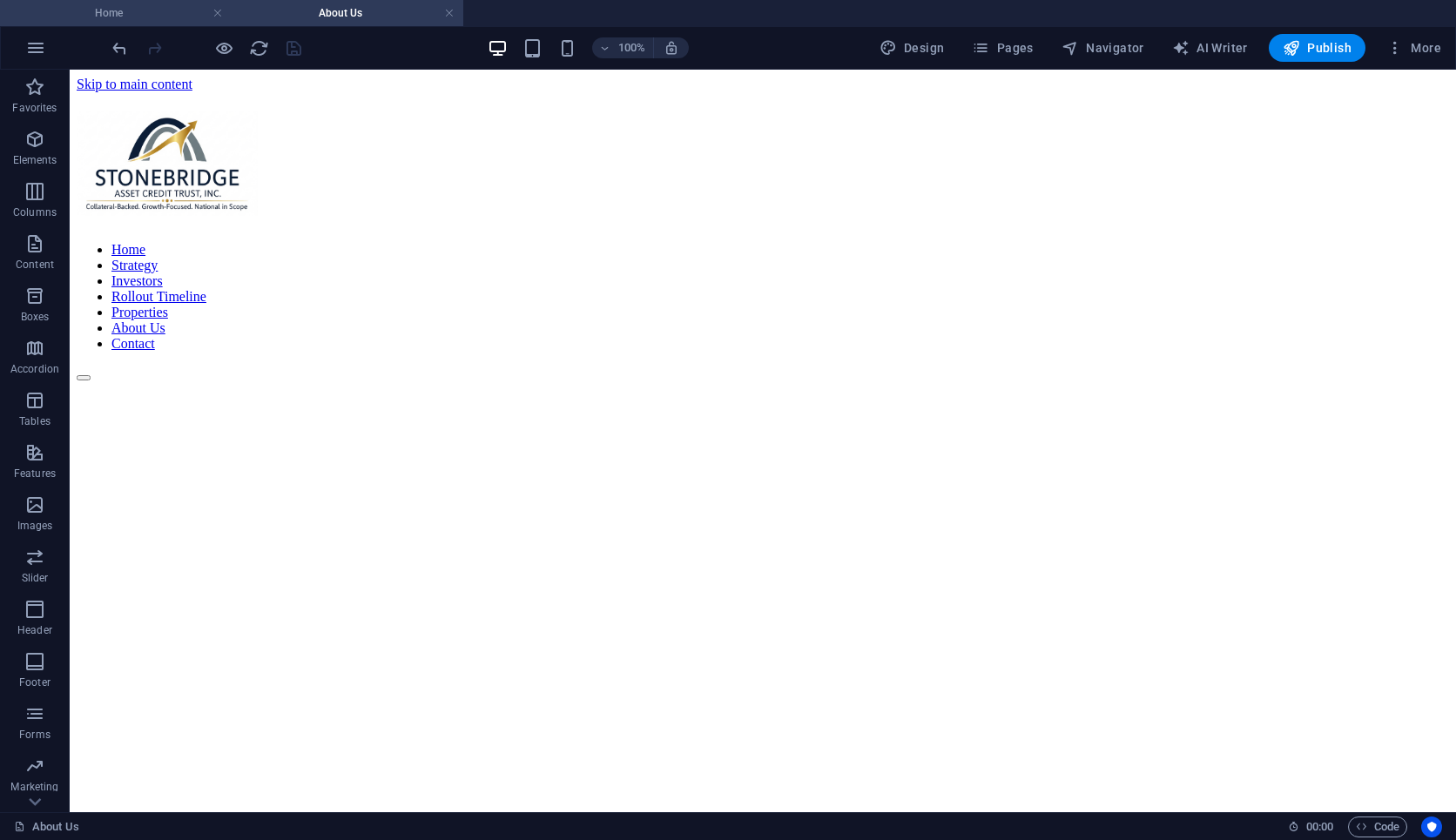
click at [164, 10] on h4 "Home" at bounding box center [115, 13] width 232 height 19
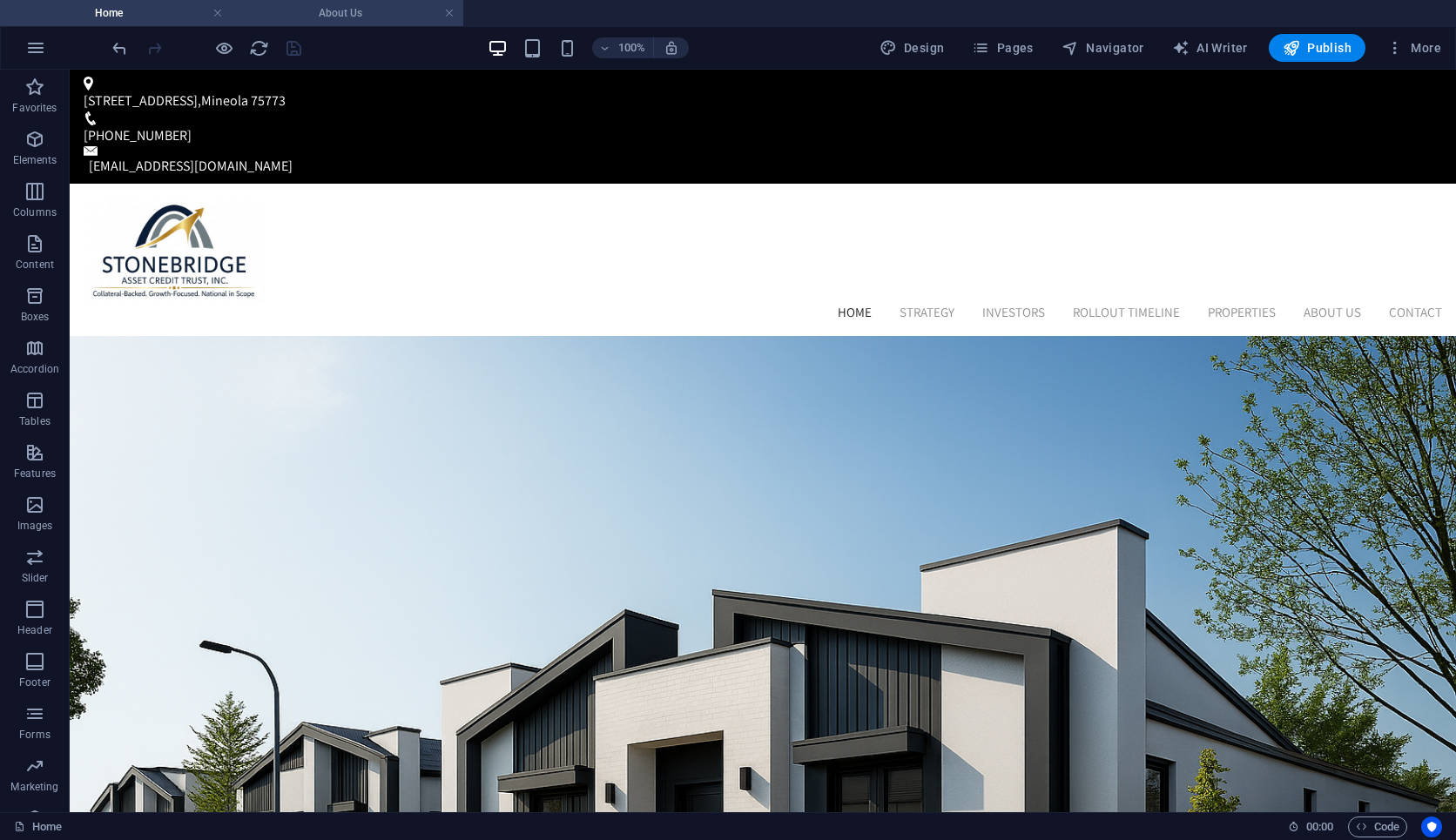
click at [320, 17] on h4 "About Us" at bounding box center [347, 13] width 232 height 19
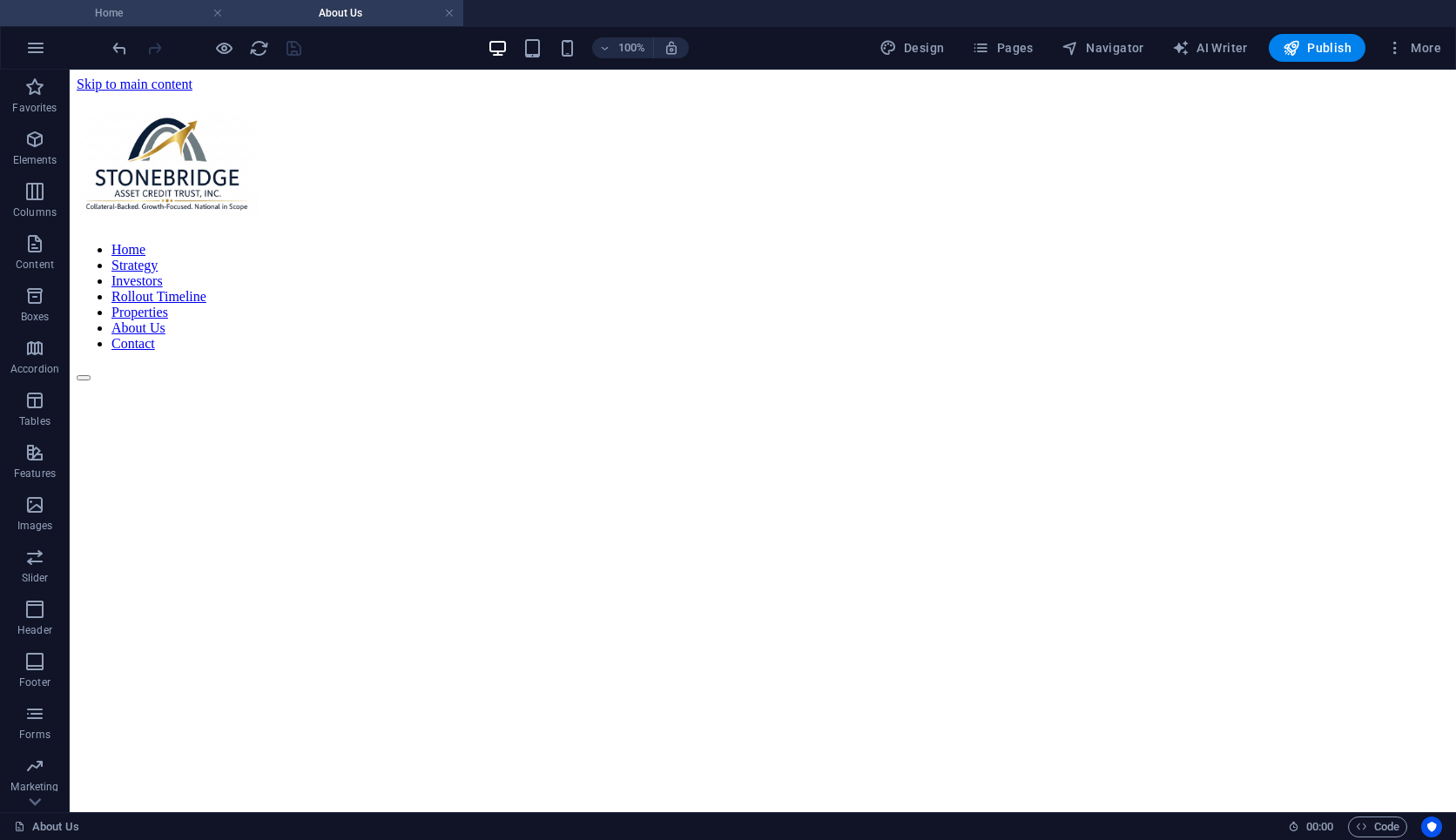
click at [121, 20] on h4 "Home" at bounding box center [115, 13] width 232 height 19
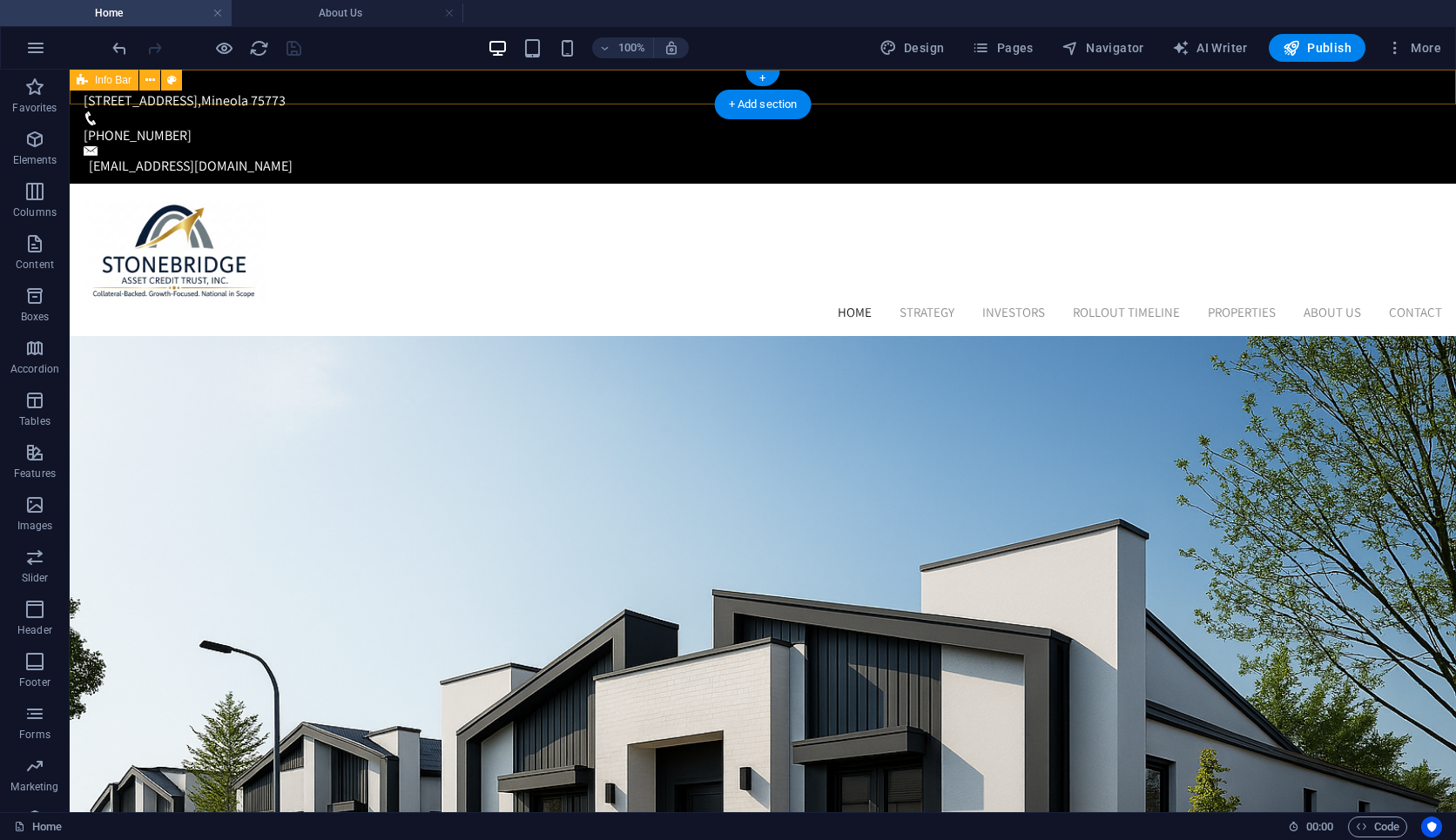
click at [566, 89] on div "509 S Pacific St STE , Mineola 75773 +1-956-888-9695 Contact@StonebridgeAssetCr…" at bounding box center [763, 127] width 1387 height 114
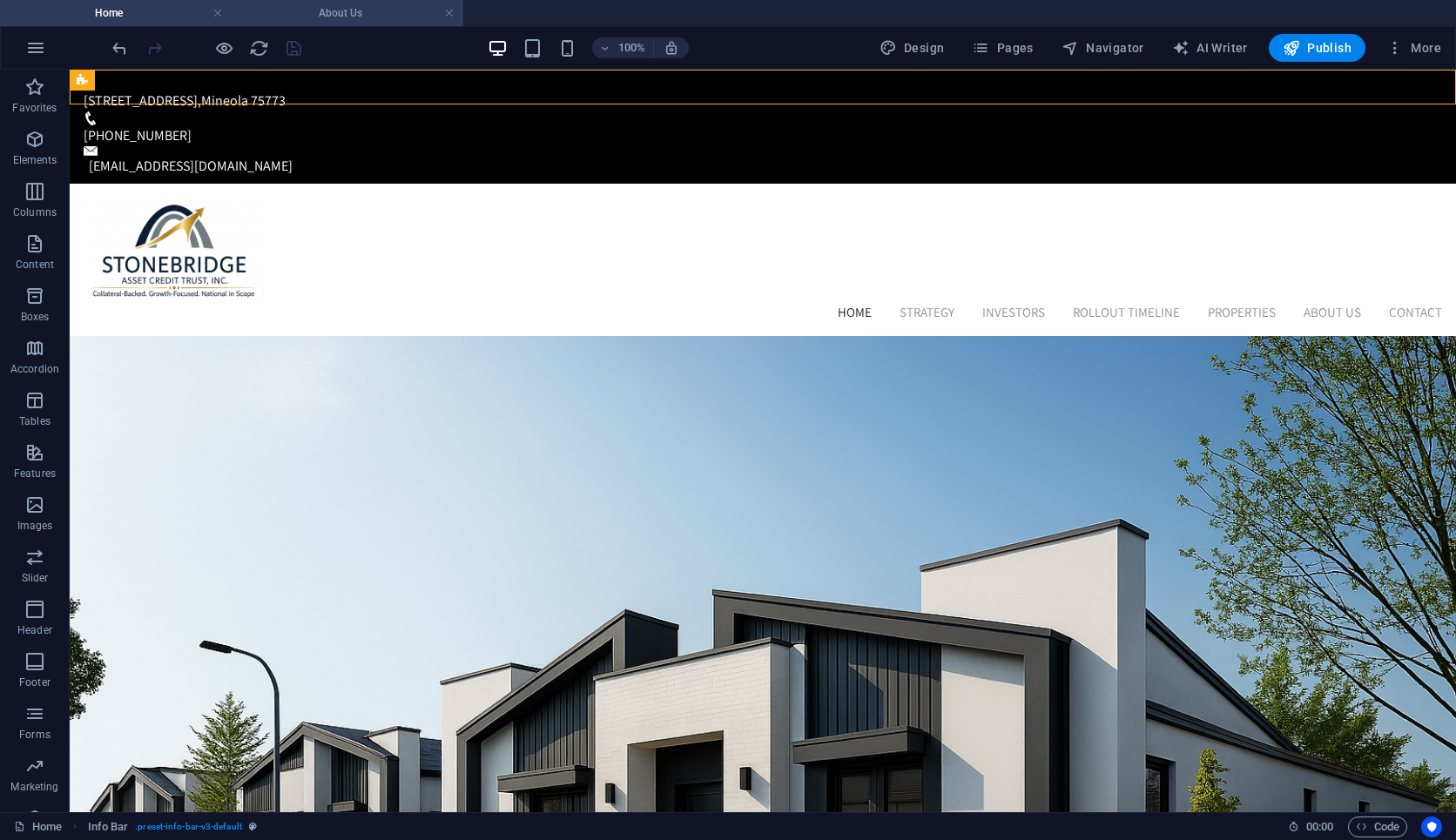
click at [334, 16] on h4 "About Us" at bounding box center [347, 13] width 232 height 19
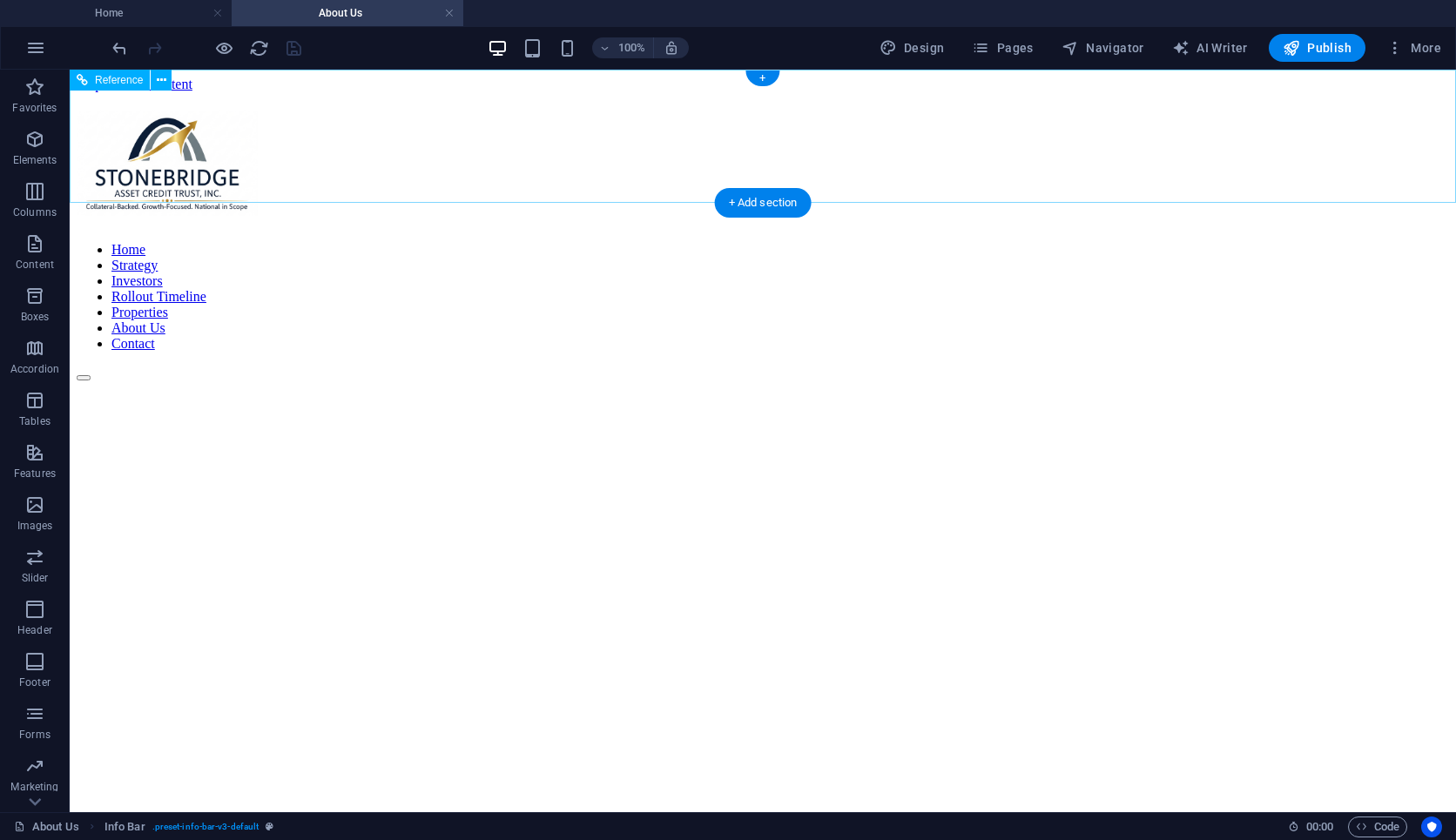
click at [423, 111] on div "Home Strategy Investors Rollout Timeline Properties About Us Contact" at bounding box center [762, 245] width 1372 height 270
click at [421, 68] on div "100% Design Pages Navigator AI Writer Publish More" at bounding box center [728, 48] width 1454 height 42
click at [421, 111] on div "Home Strategy Investors Rollout Timeline Properties About Us Contact" at bounding box center [762, 245] width 1372 height 270
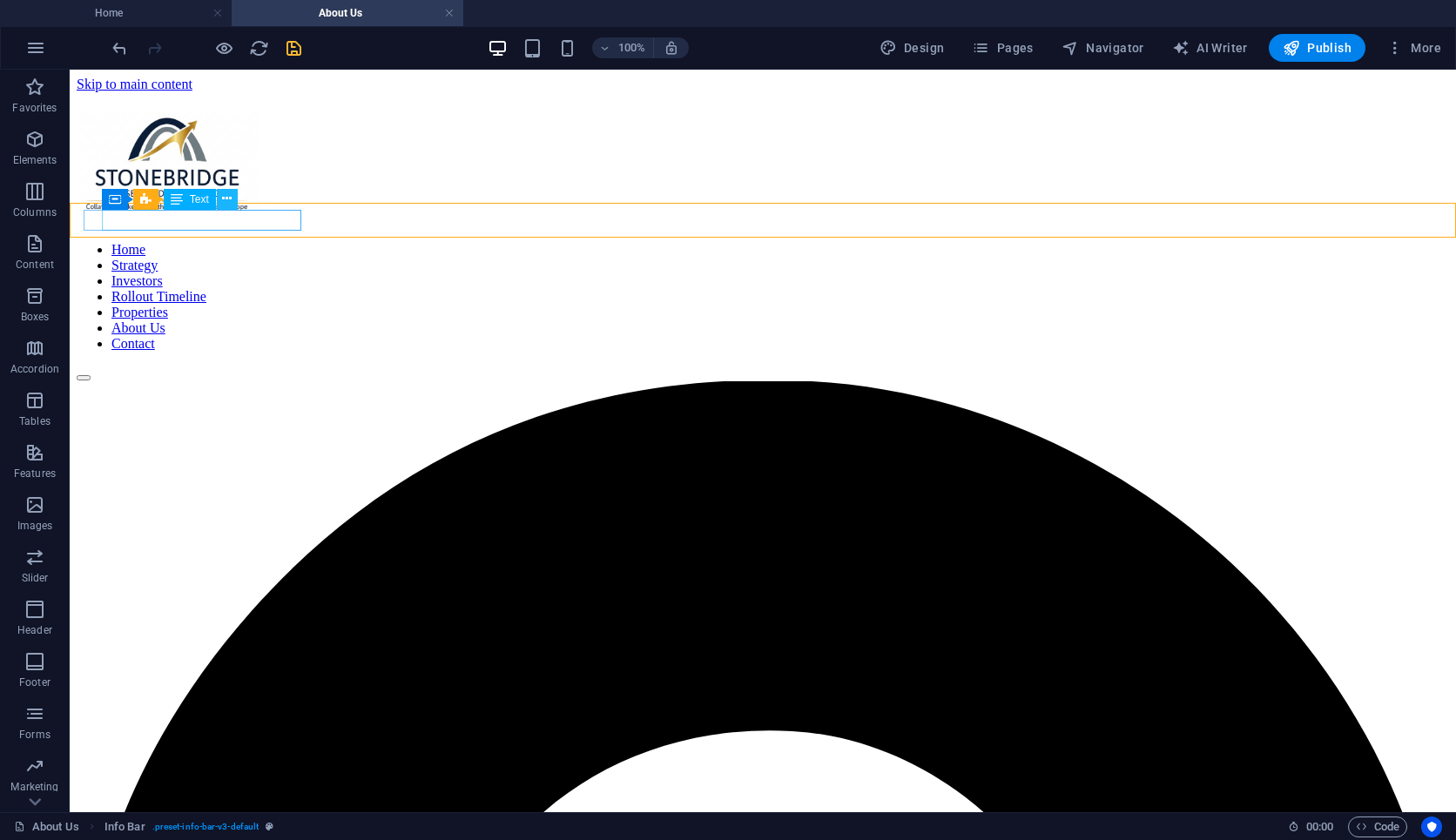
click at [230, 208] on icon at bounding box center [227, 199] width 10 height 18
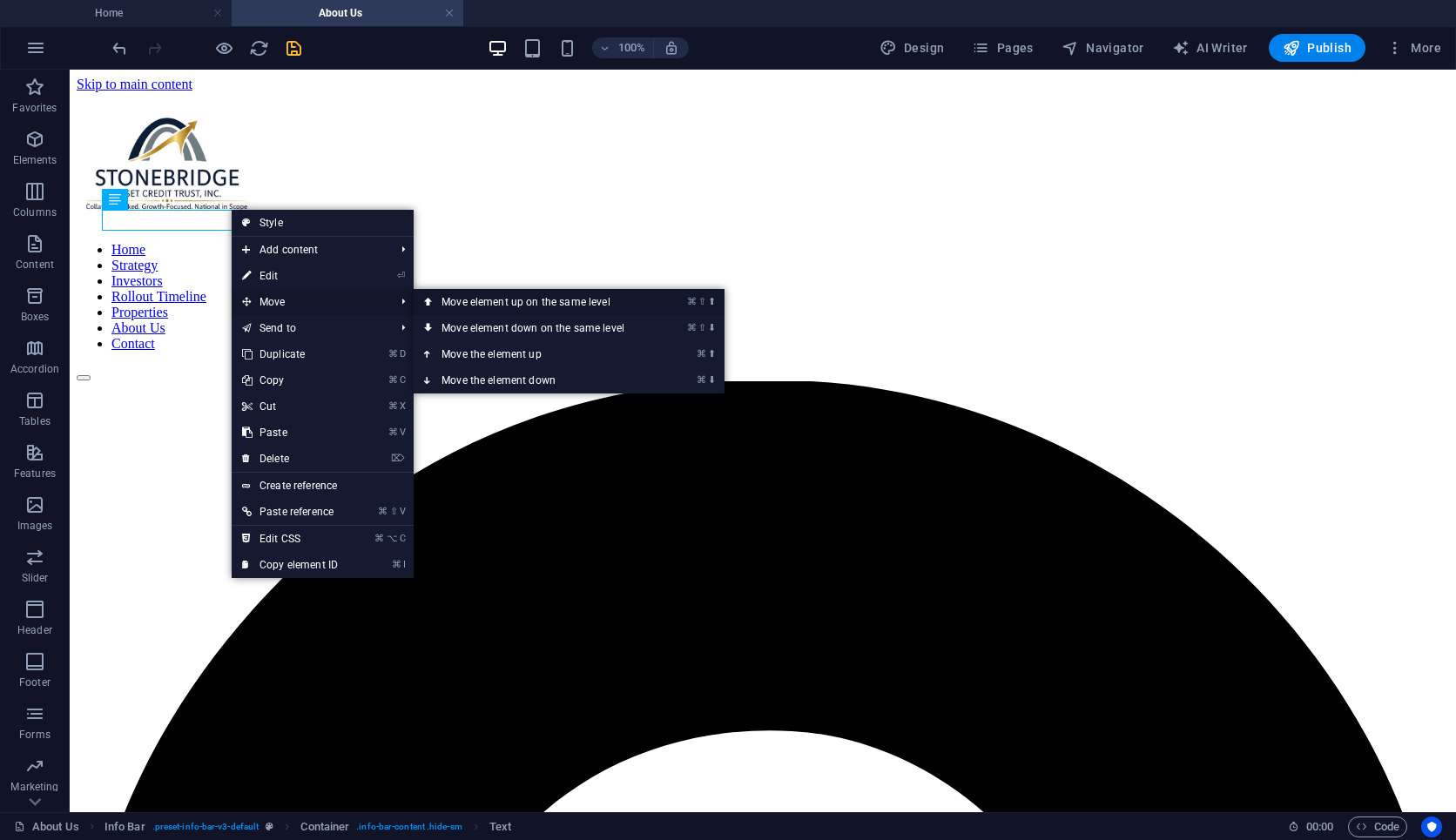
click at [442, 311] on link "⌘ ⇧ ⬆ Move element up on the same level" at bounding box center [536, 301] width 245 height 26
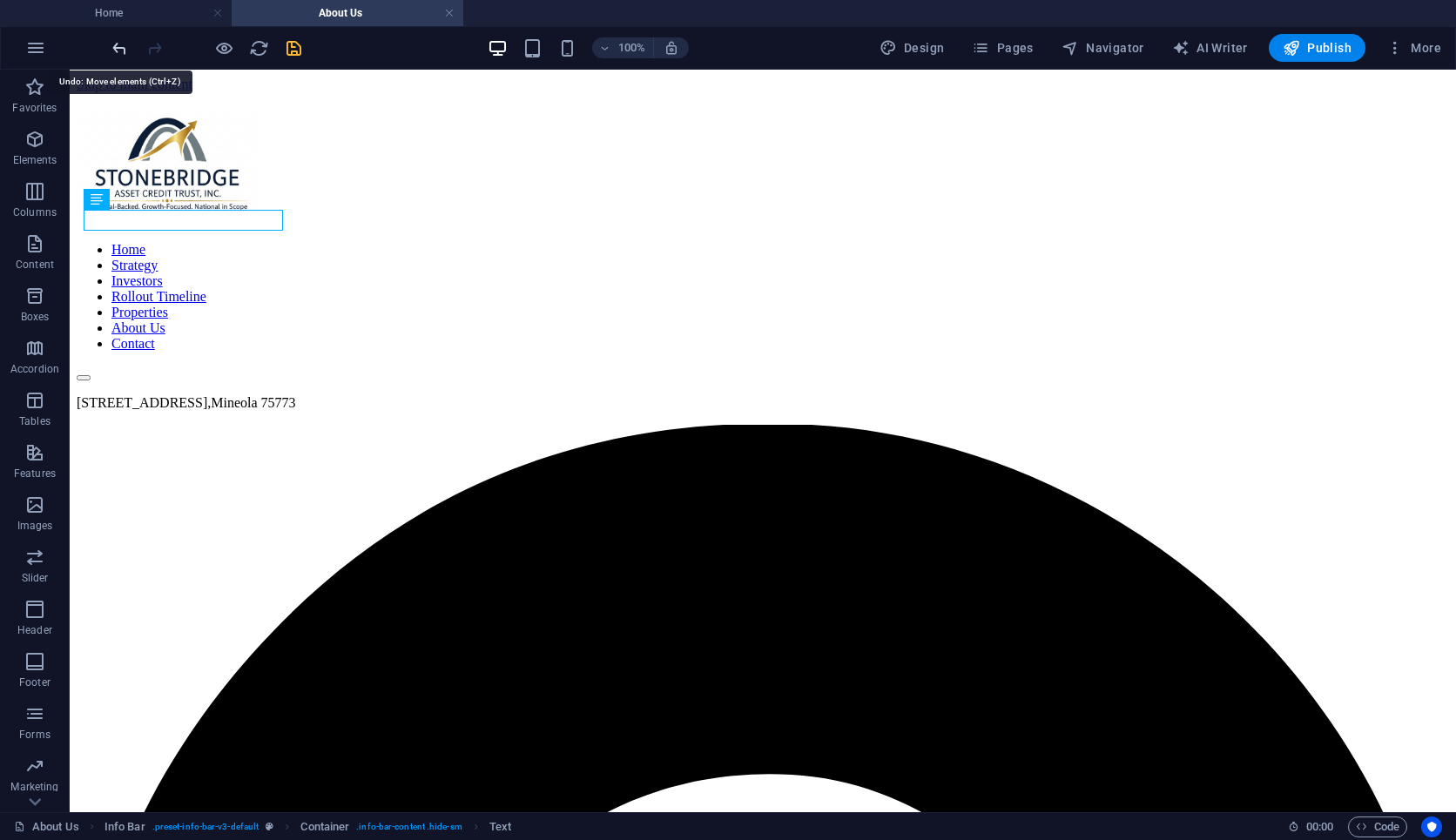
click at [124, 44] on icon "undo" at bounding box center [120, 48] width 20 height 20
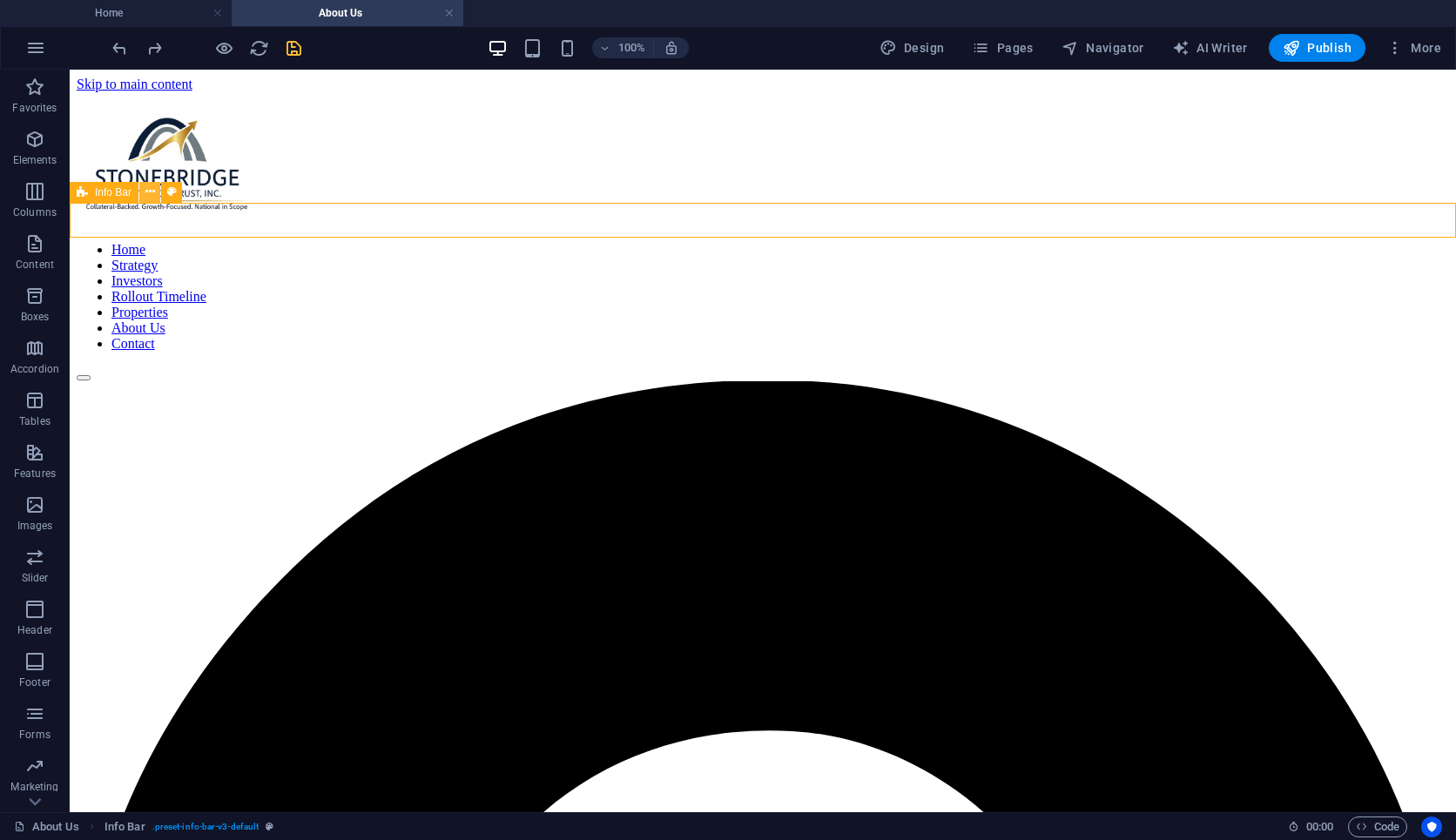
click at [148, 197] on icon at bounding box center [150, 192] width 10 height 18
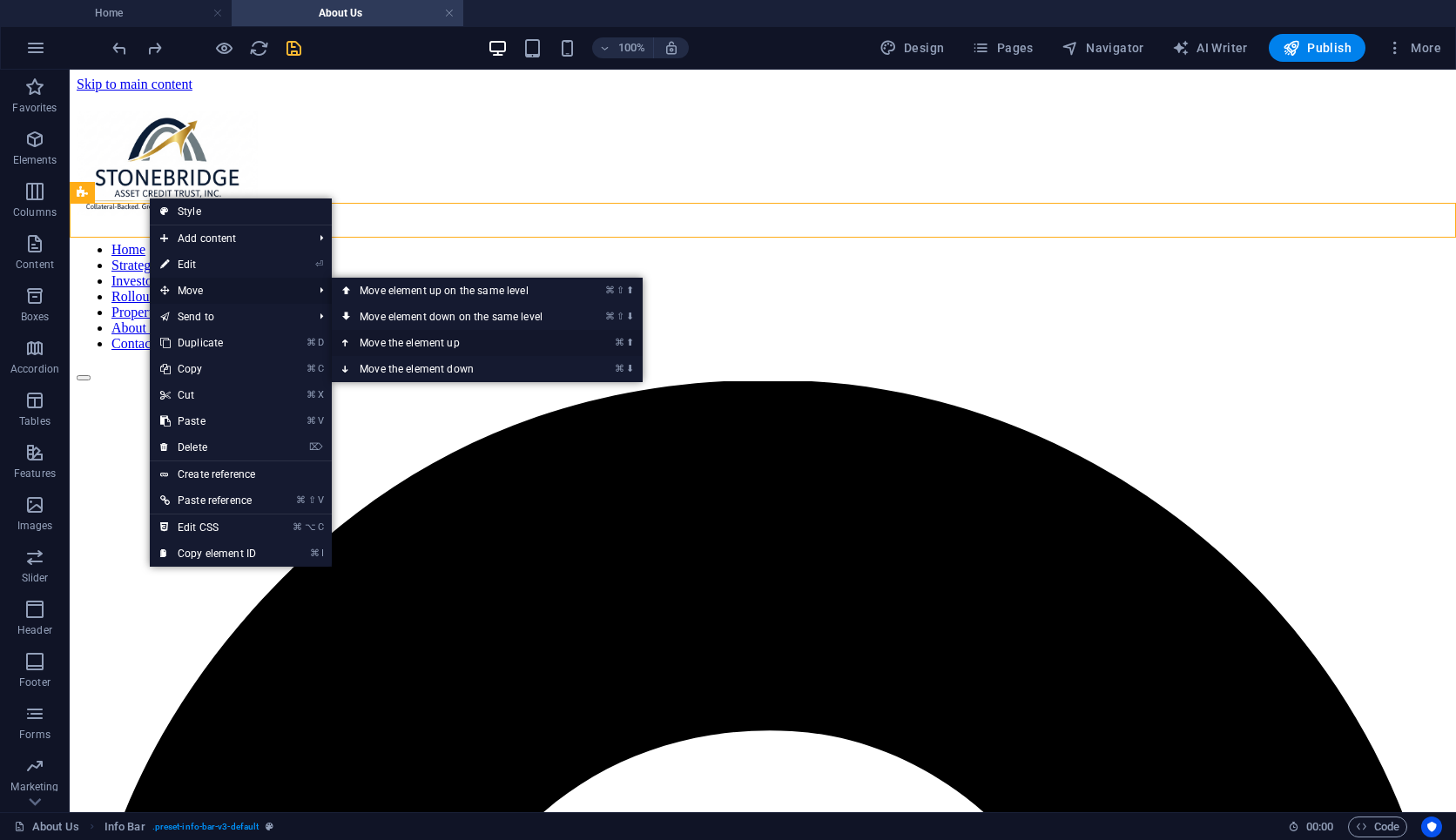
click at [383, 339] on link "⌘ ⬆ Move the element up" at bounding box center [454, 342] width 245 height 26
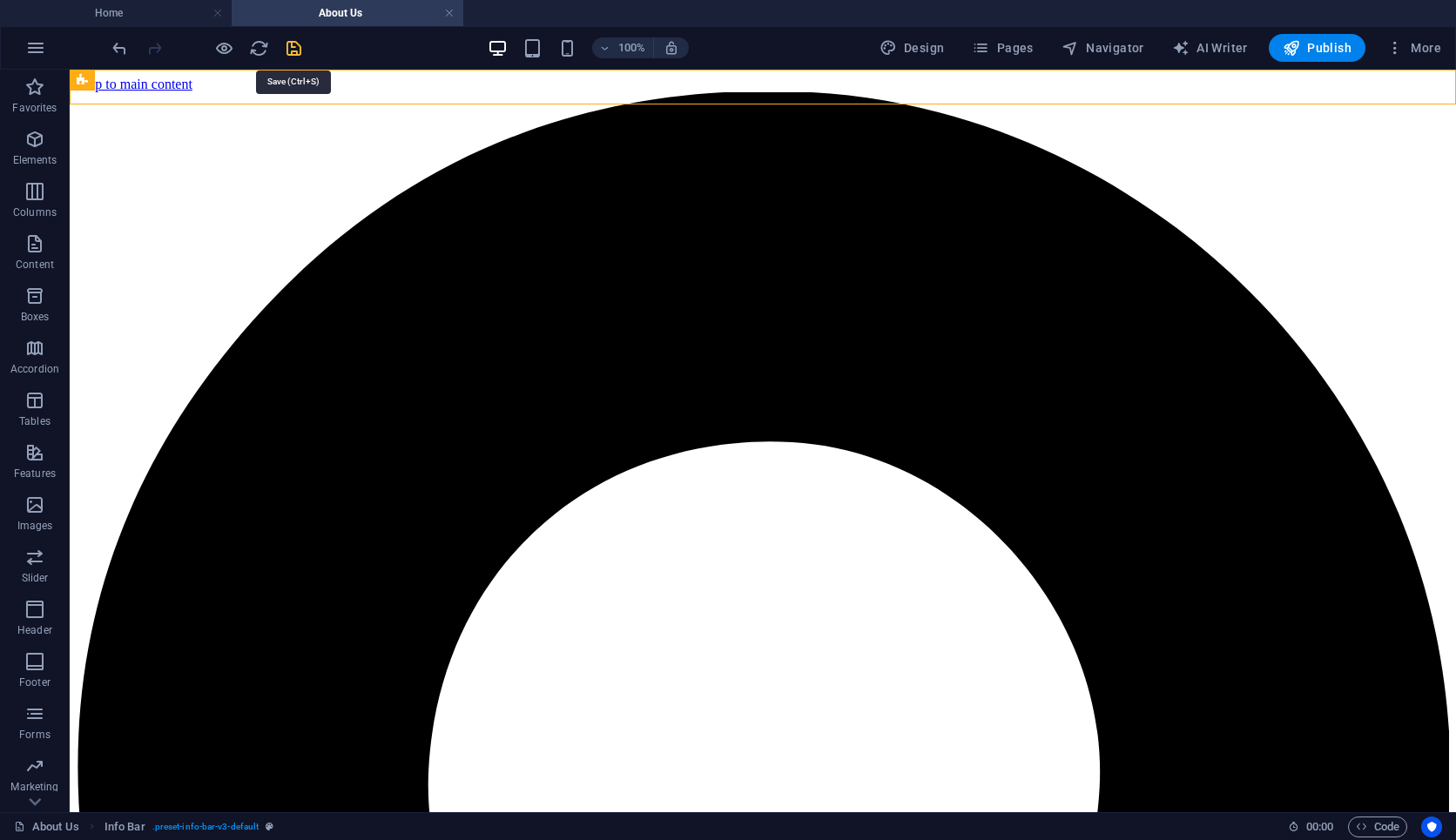
click at [292, 47] on icon "save" at bounding box center [294, 48] width 20 height 20
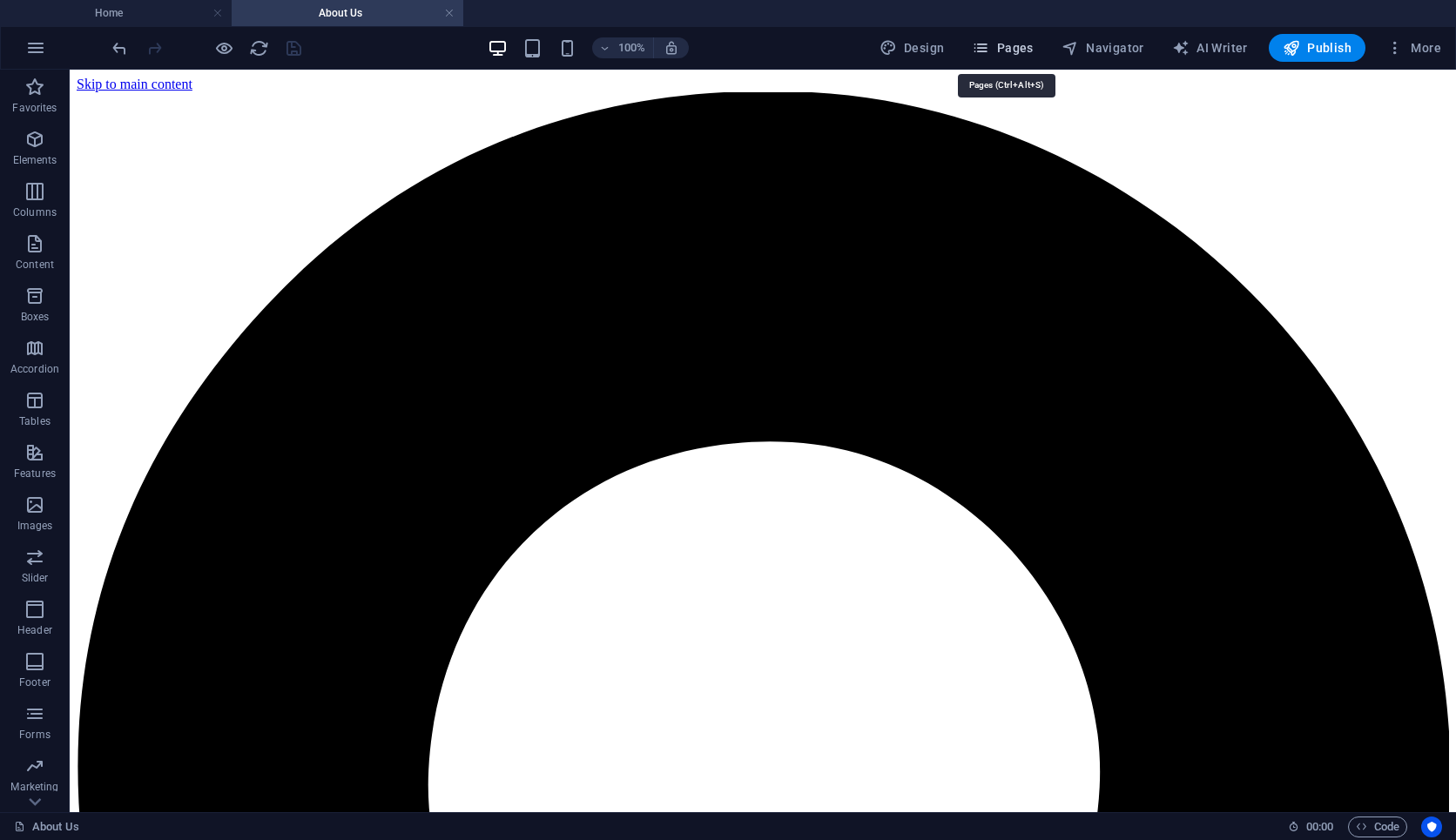
click at [1014, 54] on span "Pages" at bounding box center [1002, 47] width 61 height 17
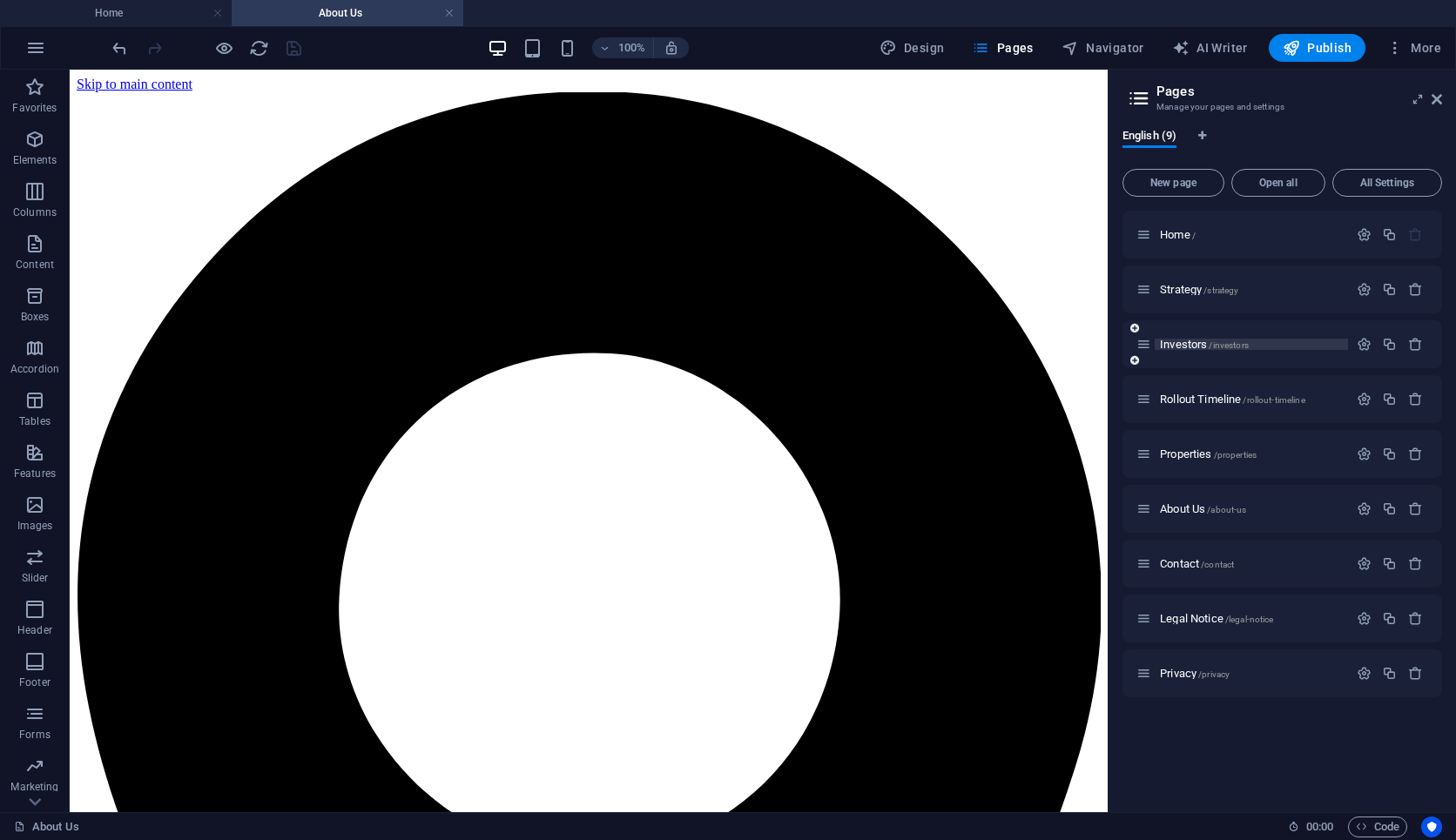
click at [1181, 346] on span "Investors /investors" at bounding box center [1204, 344] width 89 height 13
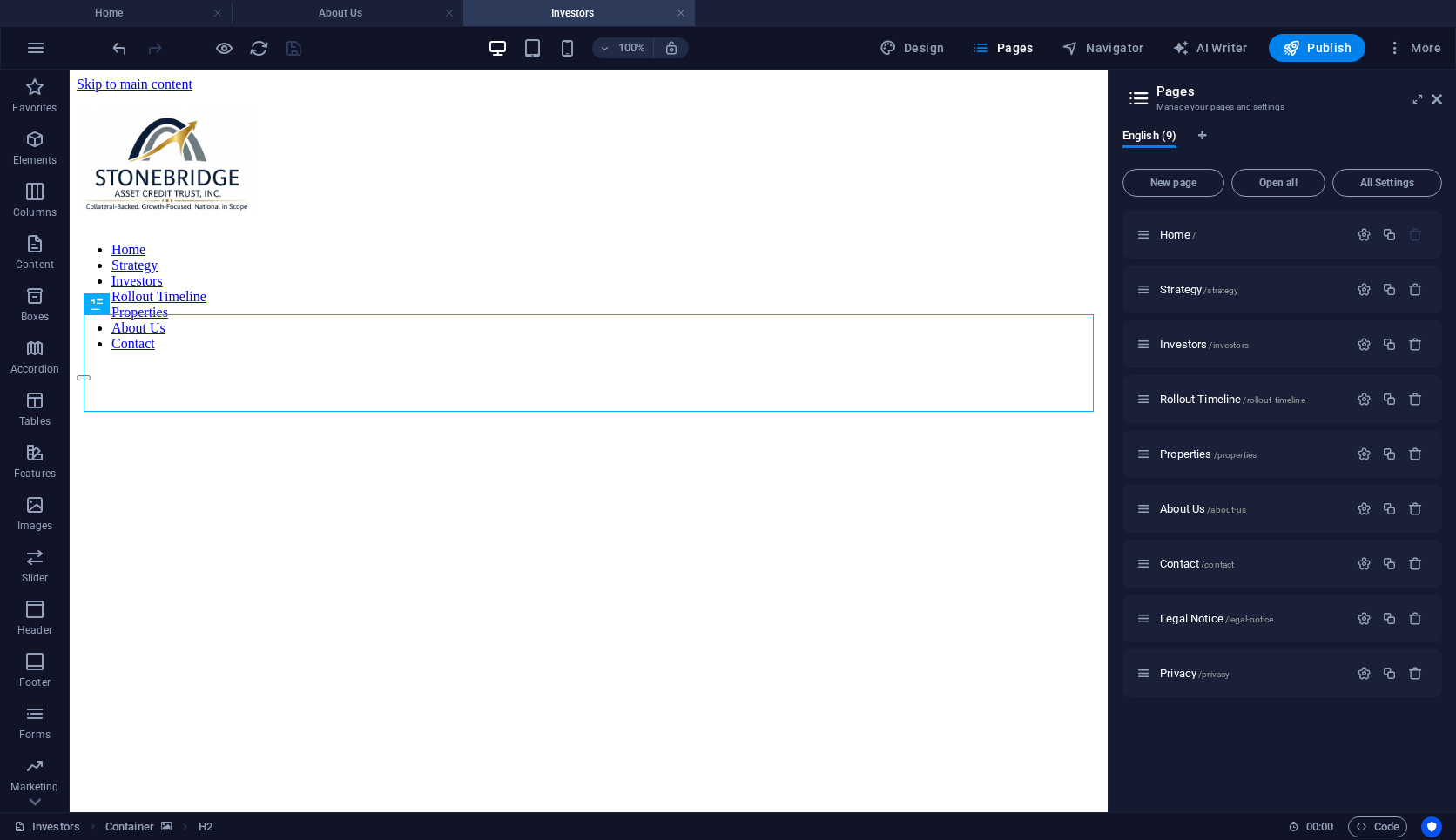
click at [355, 68] on div "100% Design Pages Navigator AI Writer Publish More" at bounding box center [728, 48] width 1454 height 42
click at [351, 69] on header "100% Design Pages Navigator AI Writer Publish More" at bounding box center [728, 48] width 1456 height 44
click at [353, 111] on div "Home Strategy Investors Rollout Timeline Properties About Us Contact" at bounding box center [589, 245] width 1025 height 270
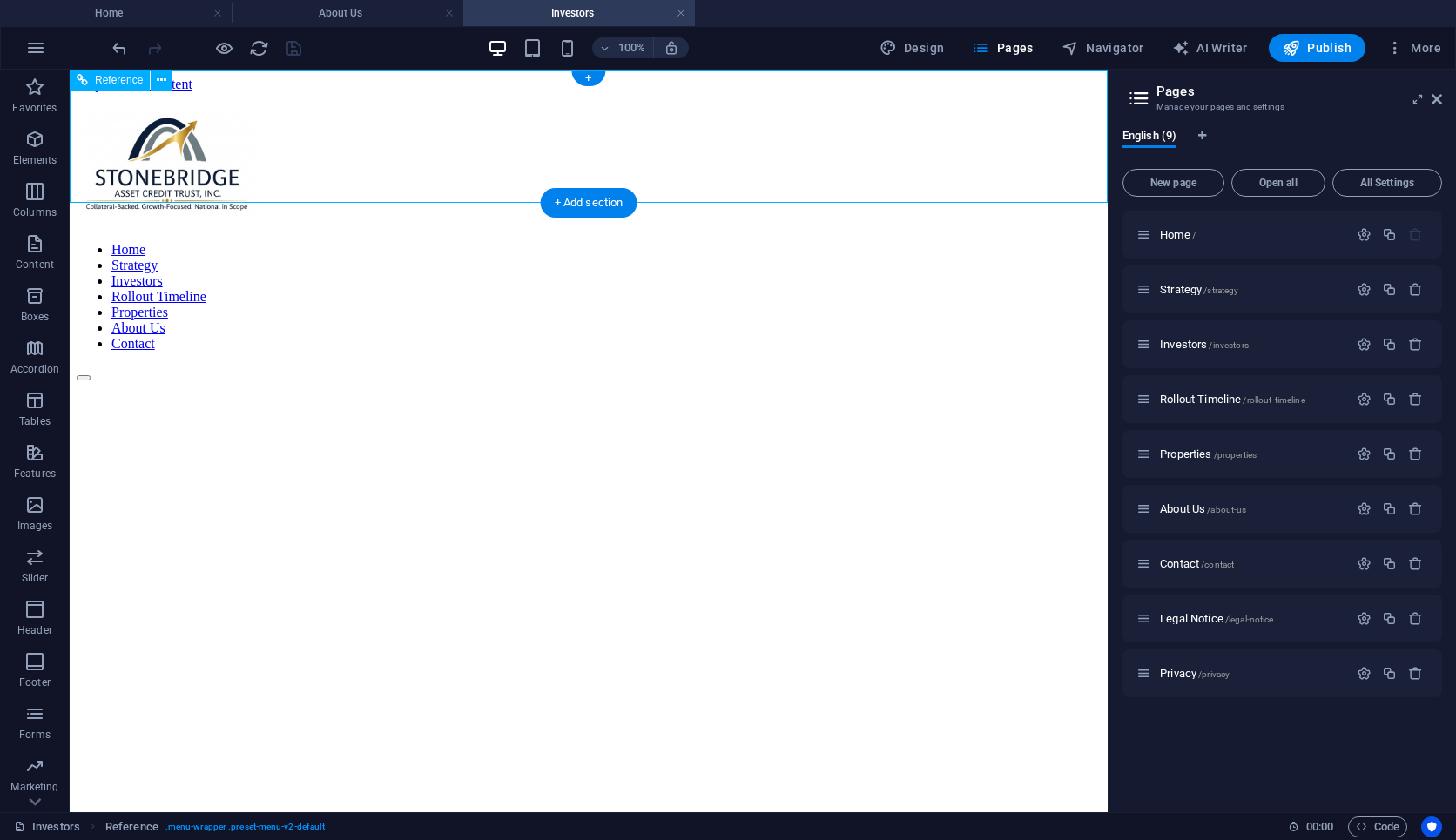
click at [337, 111] on div "Home Strategy Investors Rollout Timeline Properties About Us Contact" at bounding box center [589, 245] width 1025 height 270
click at [333, 111] on div "Home Strategy Investors Rollout Timeline Properties About Us Contact" at bounding box center [589, 245] width 1025 height 270
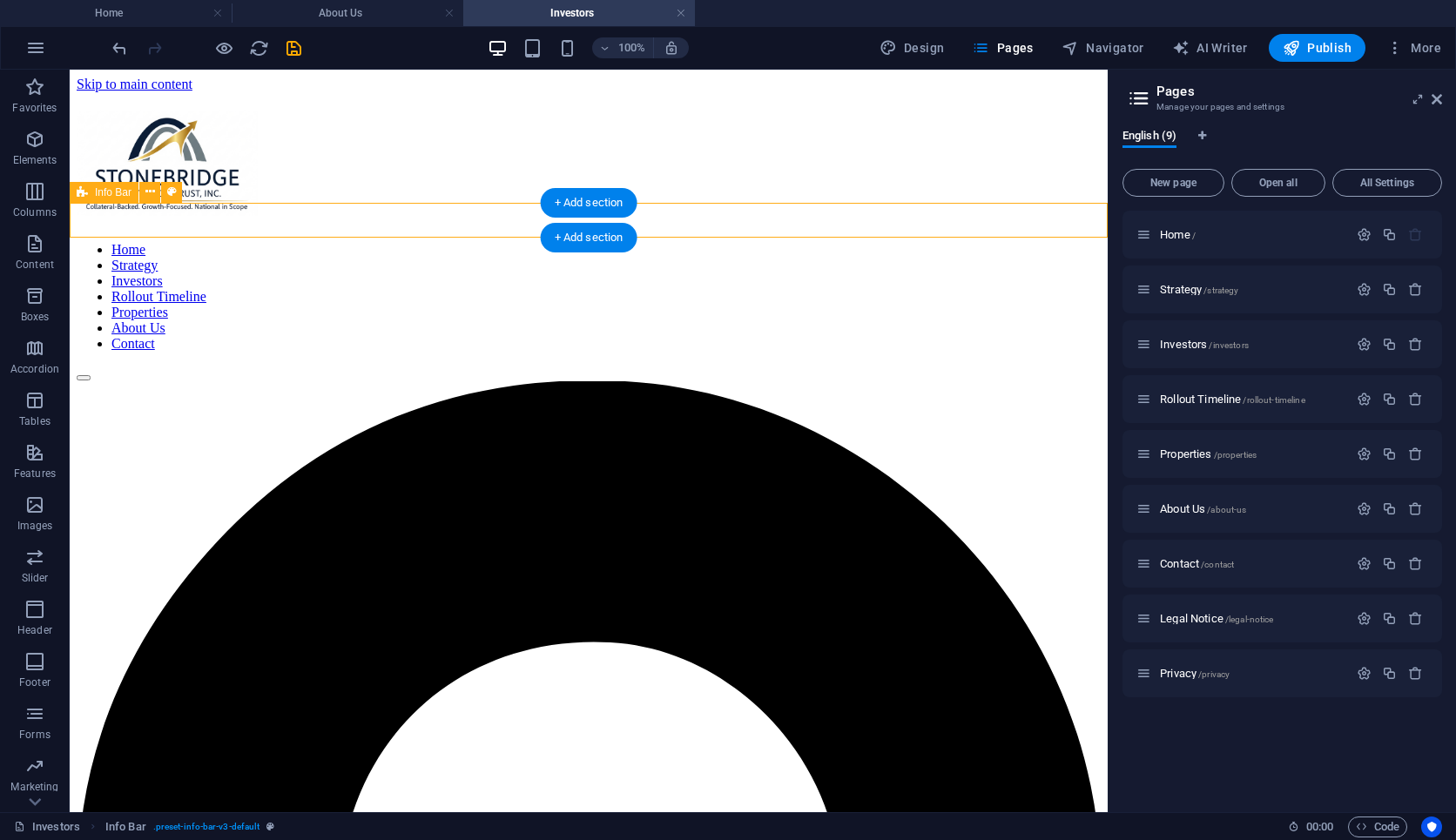
click at [150, 196] on icon at bounding box center [150, 192] width 10 height 18
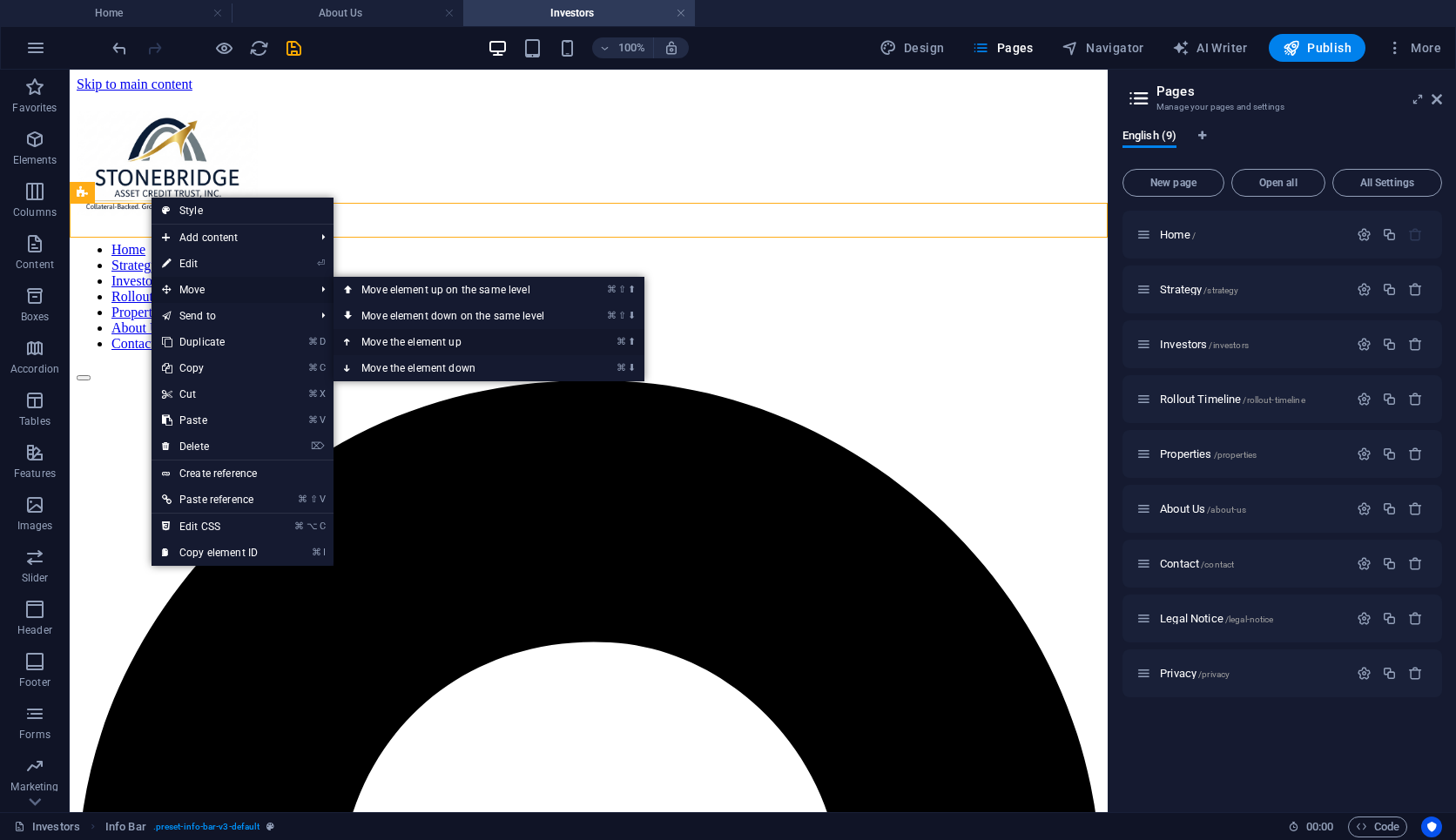
click at [372, 335] on link "⌘ ⬆ Move the element up" at bounding box center [456, 341] width 245 height 26
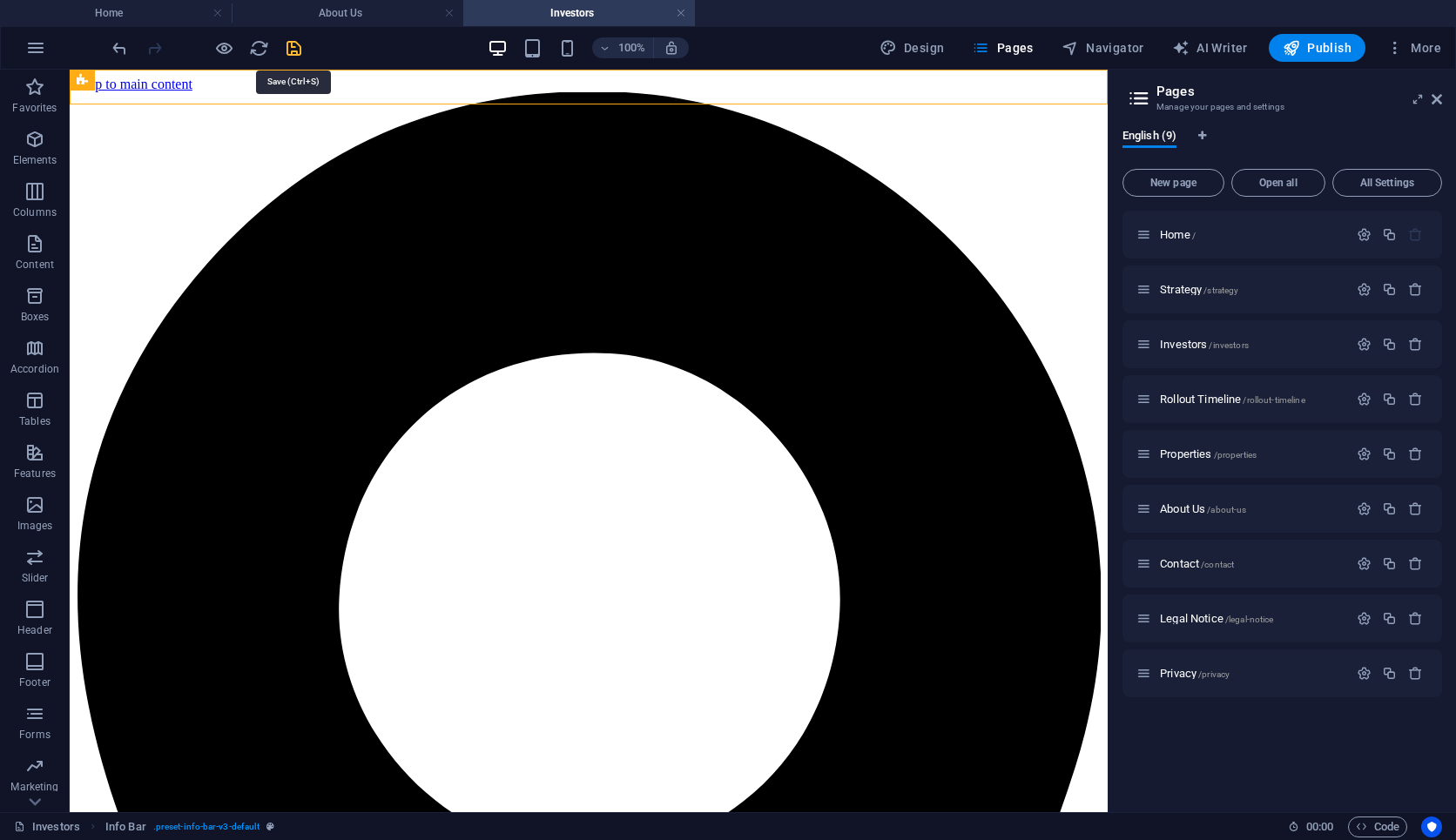
click at [295, 48] on icon "save" at bounding box center [294, 48] width 20 height 20
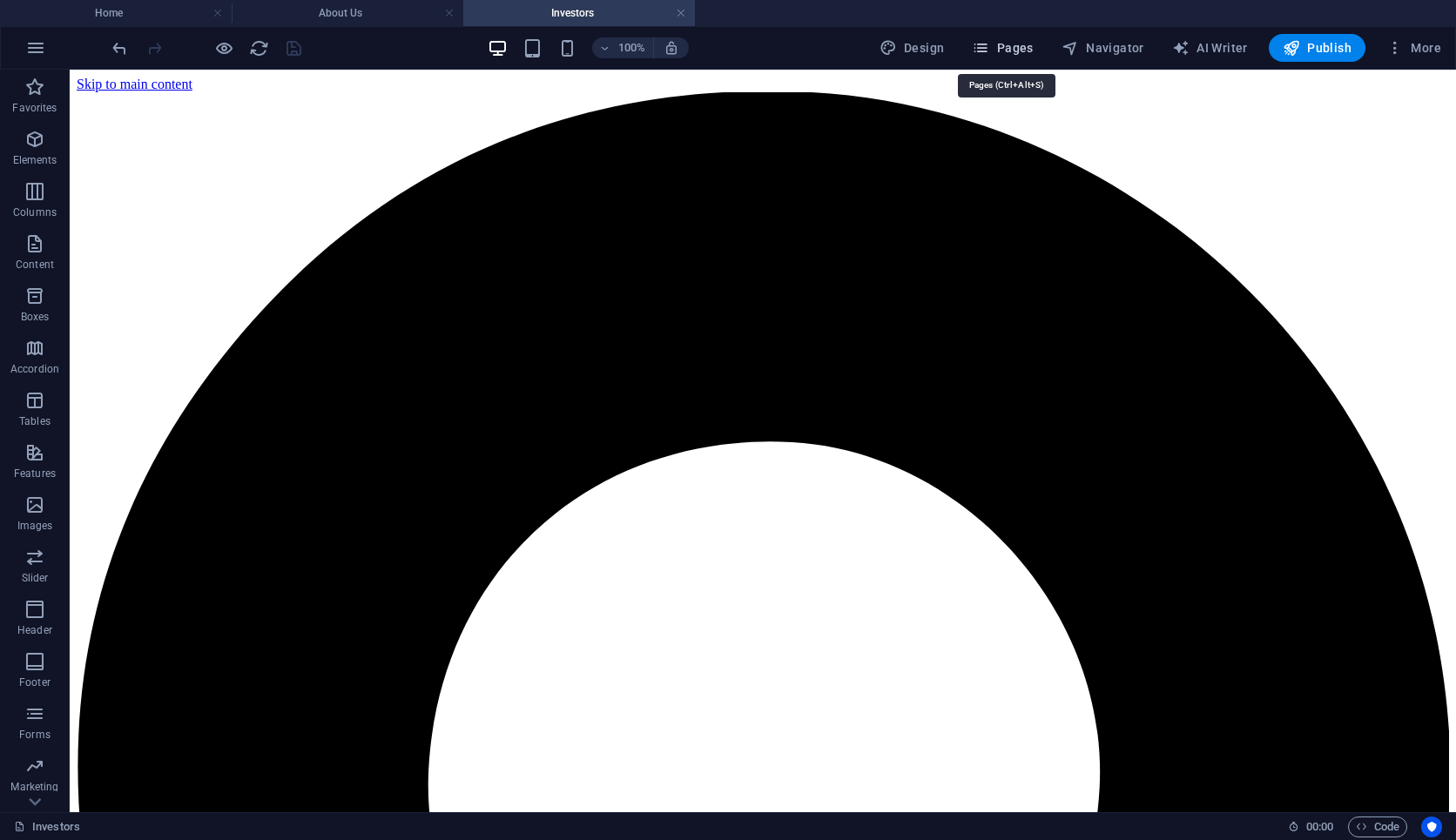
click at [1003, 53] on span "Pages" at bounding box center [1002, 47] width 61 height 17
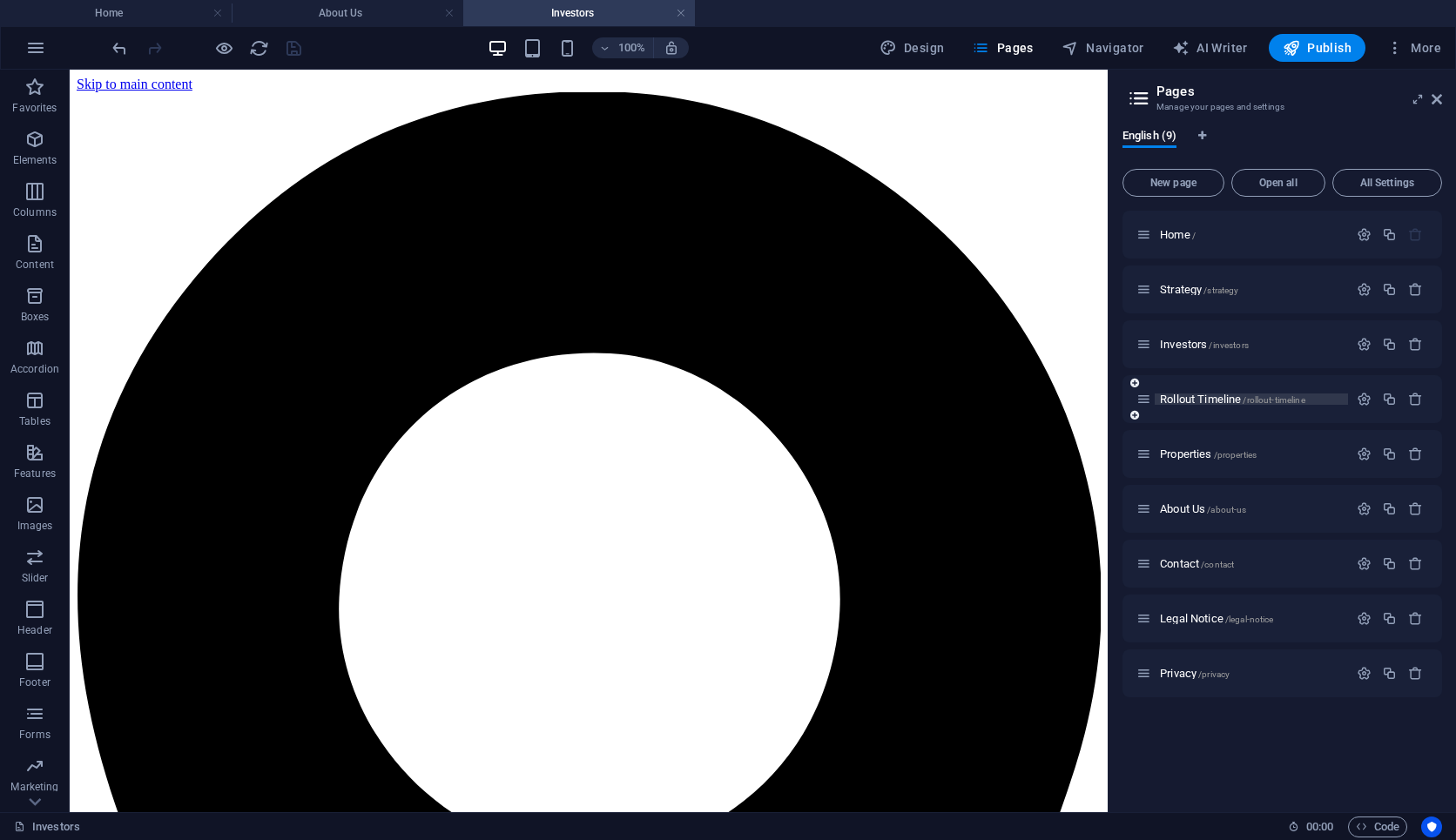
click at [1212, 400] on span "Rollout Timeline /rollout-timeline" at bounding box center [1233, 399] width 145 height 13
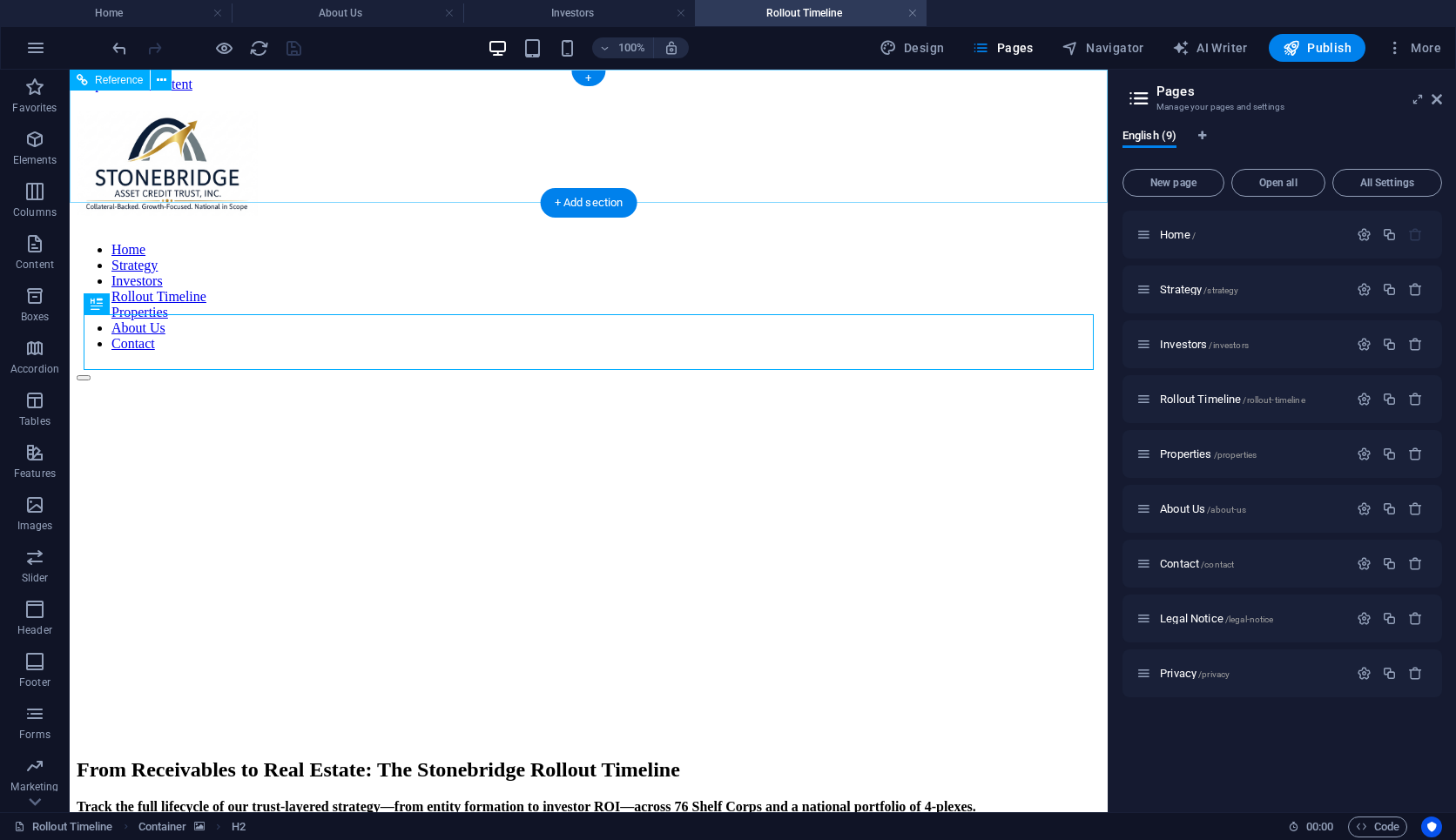
click at [391, 111] on div "Home Strategy Investors Rollout Timeline Properties About Us Contact" at bounding box center [589, 245] width 1025 height 270
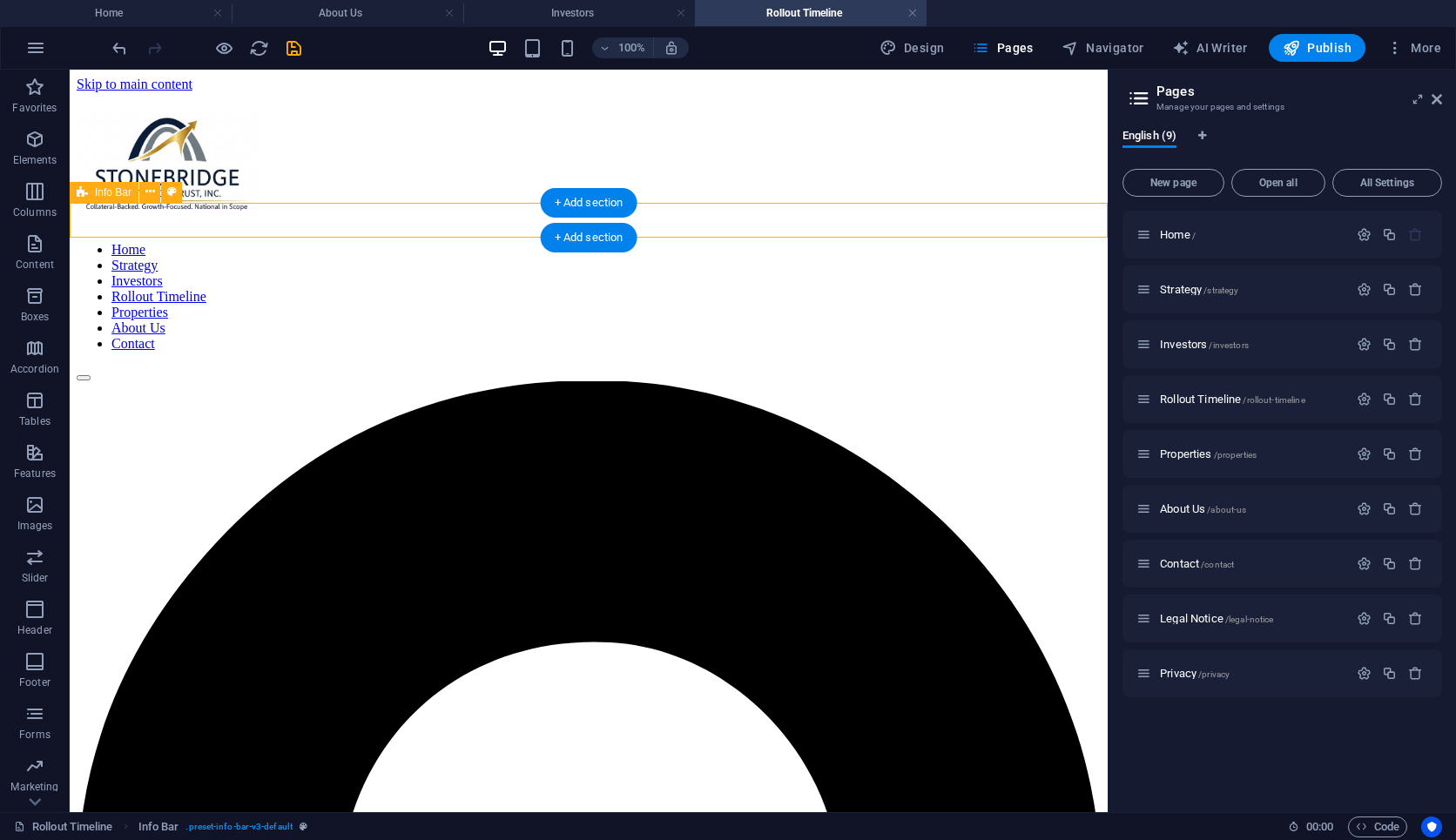
click at [151, 193] on icon at bounding box center [150, 192] width 10 height 18
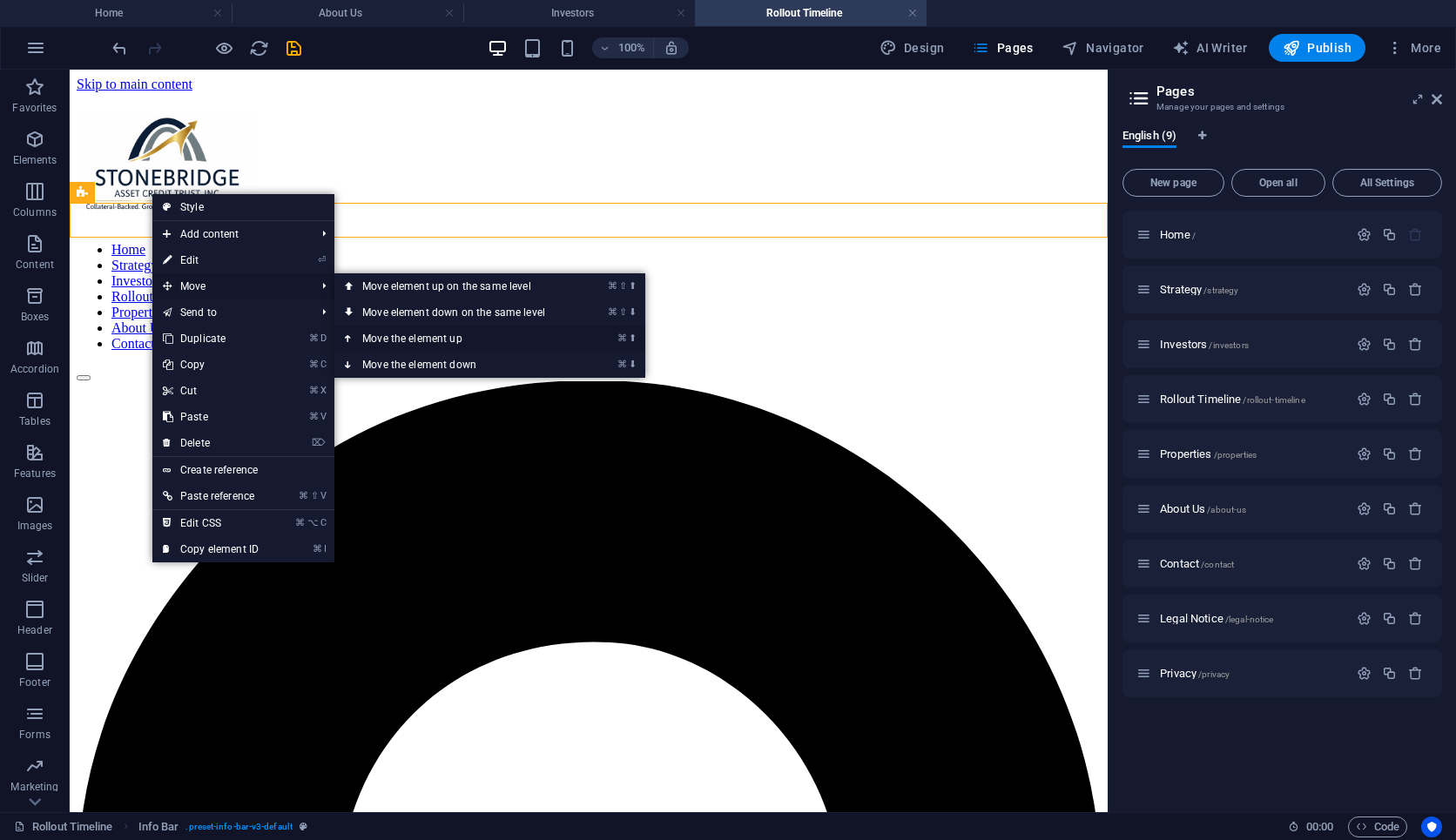
click at [391, 331] on link "⌘ ⬆ Move the element up" at bounding box center [457, 339] width 245 height 26
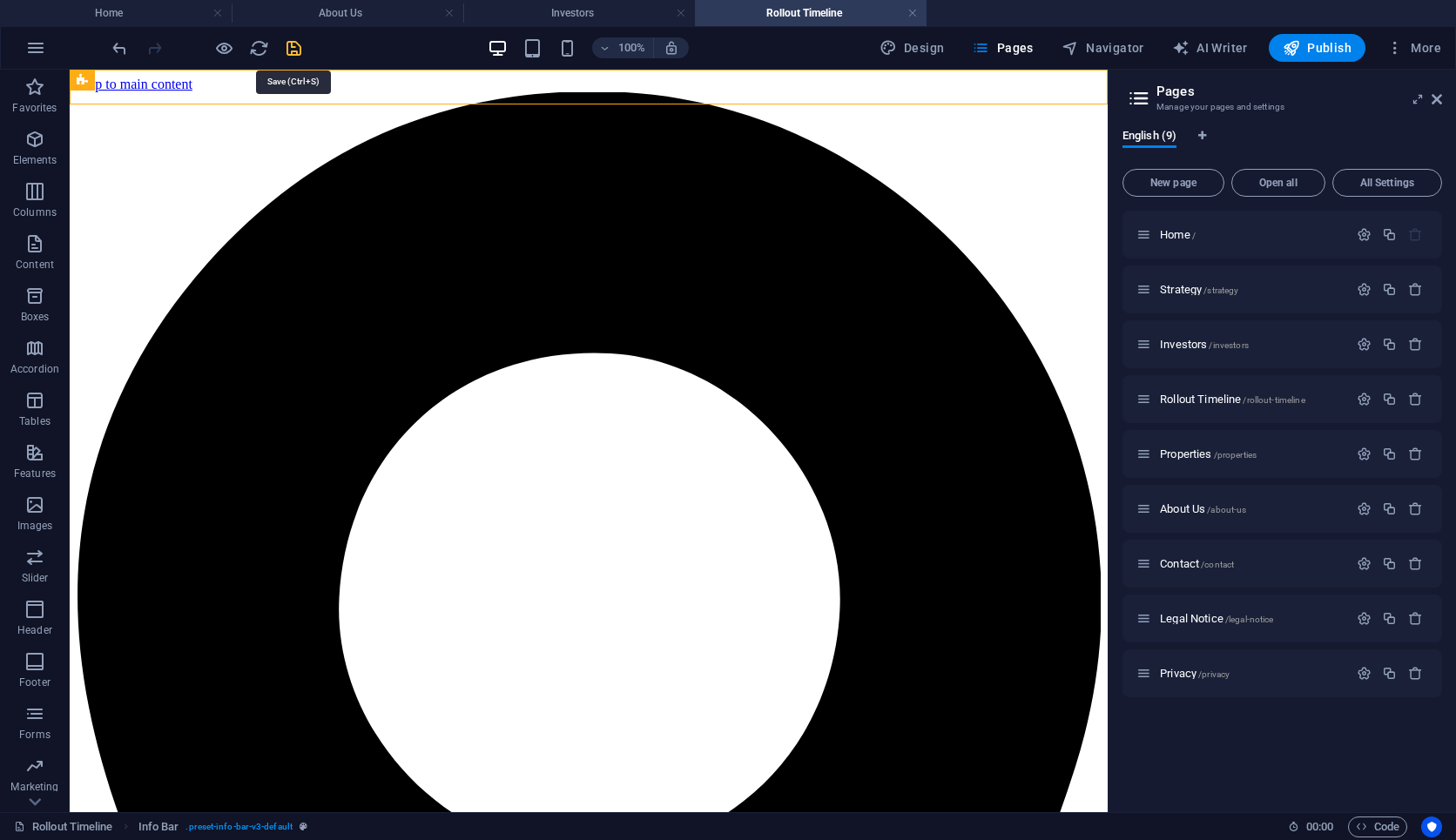
click at [292, 46] on icon "save" at bounding box center [294, 48] width 20 height 20
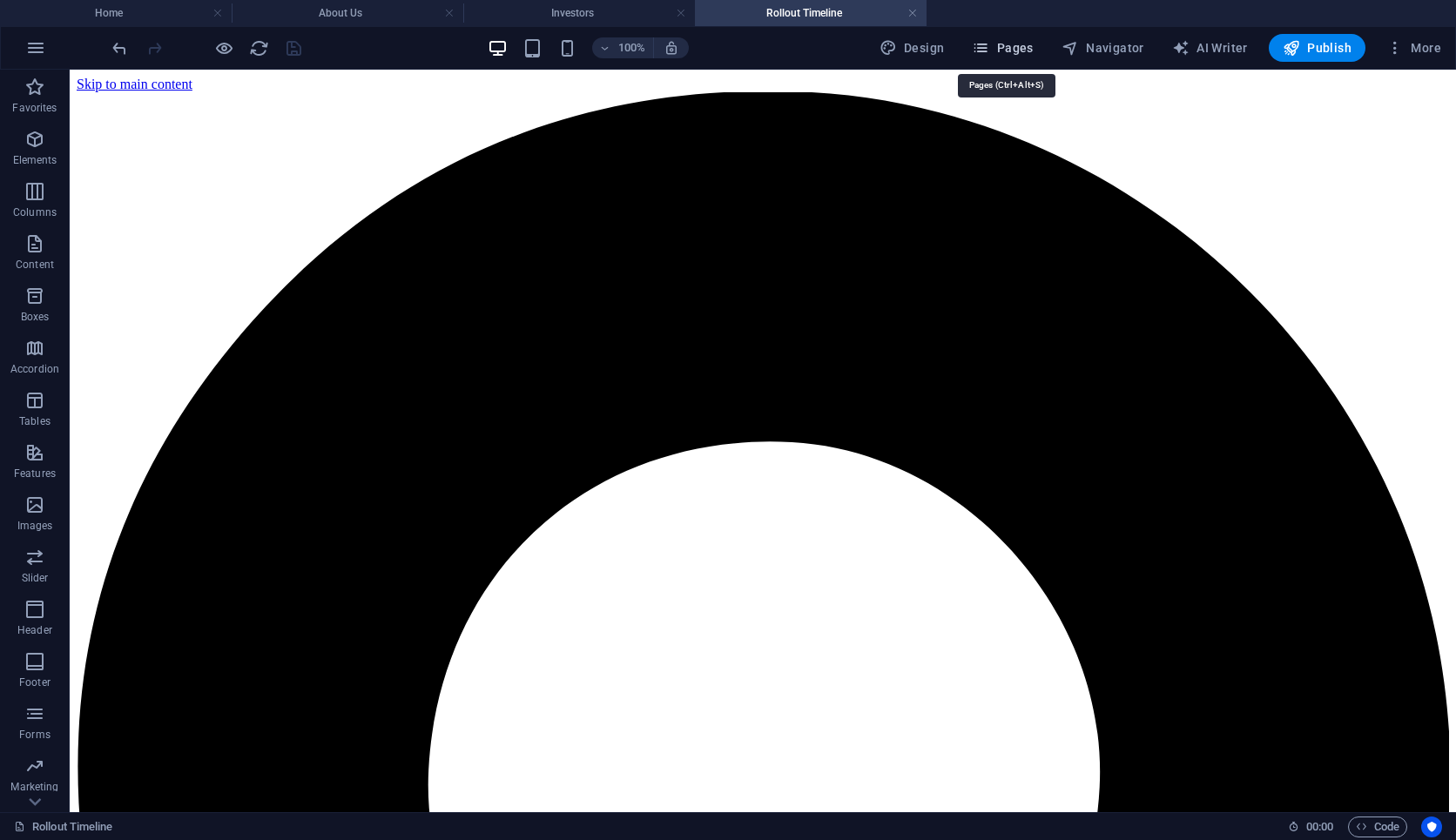
click at [1030, 44] on span "Pages" at bounding box center [1002, 47] width 61 height 17
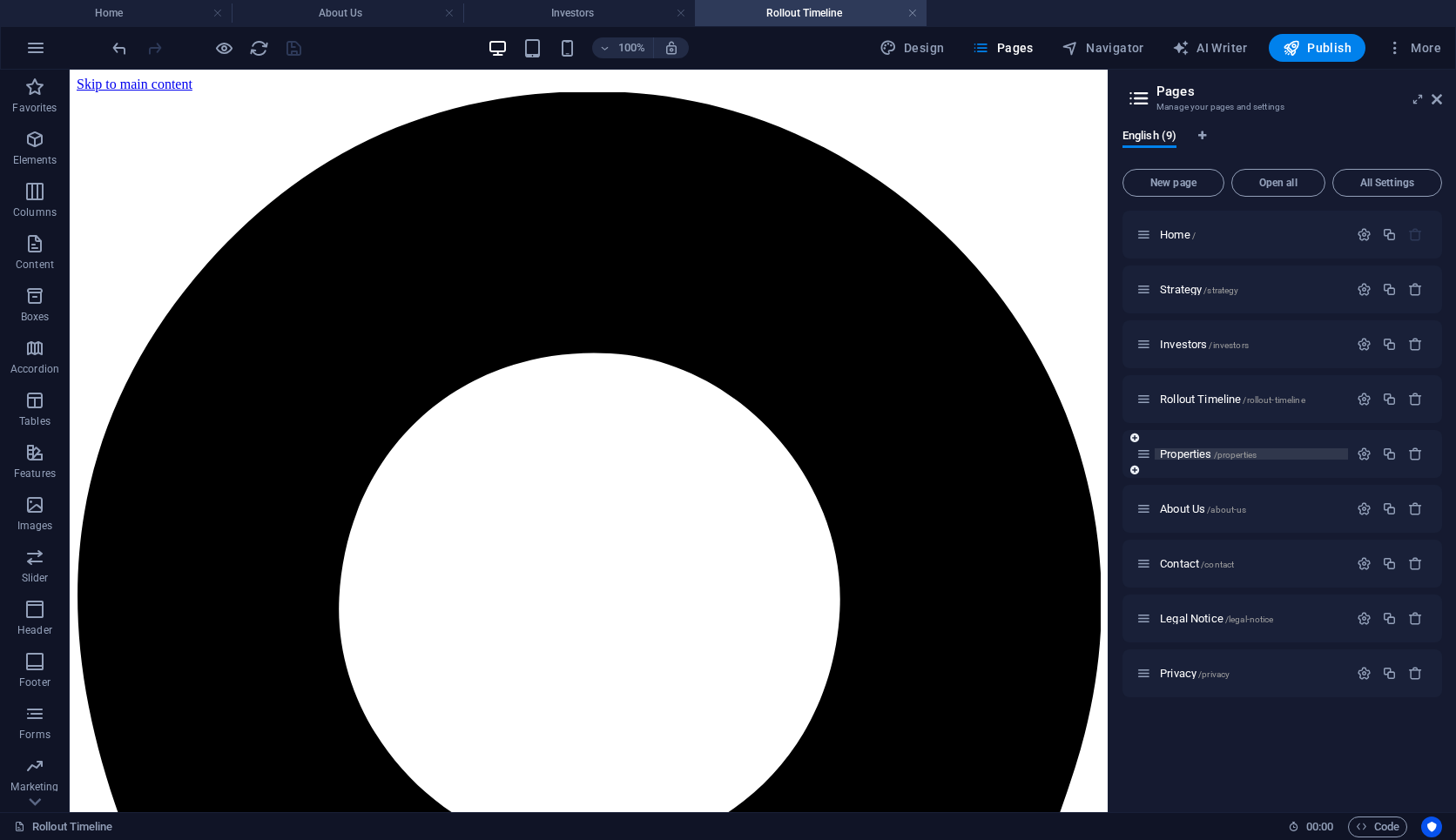
click at [1199, 453] on span "Properties /properties" at bounding box center [1208, 454] width 96 height 13
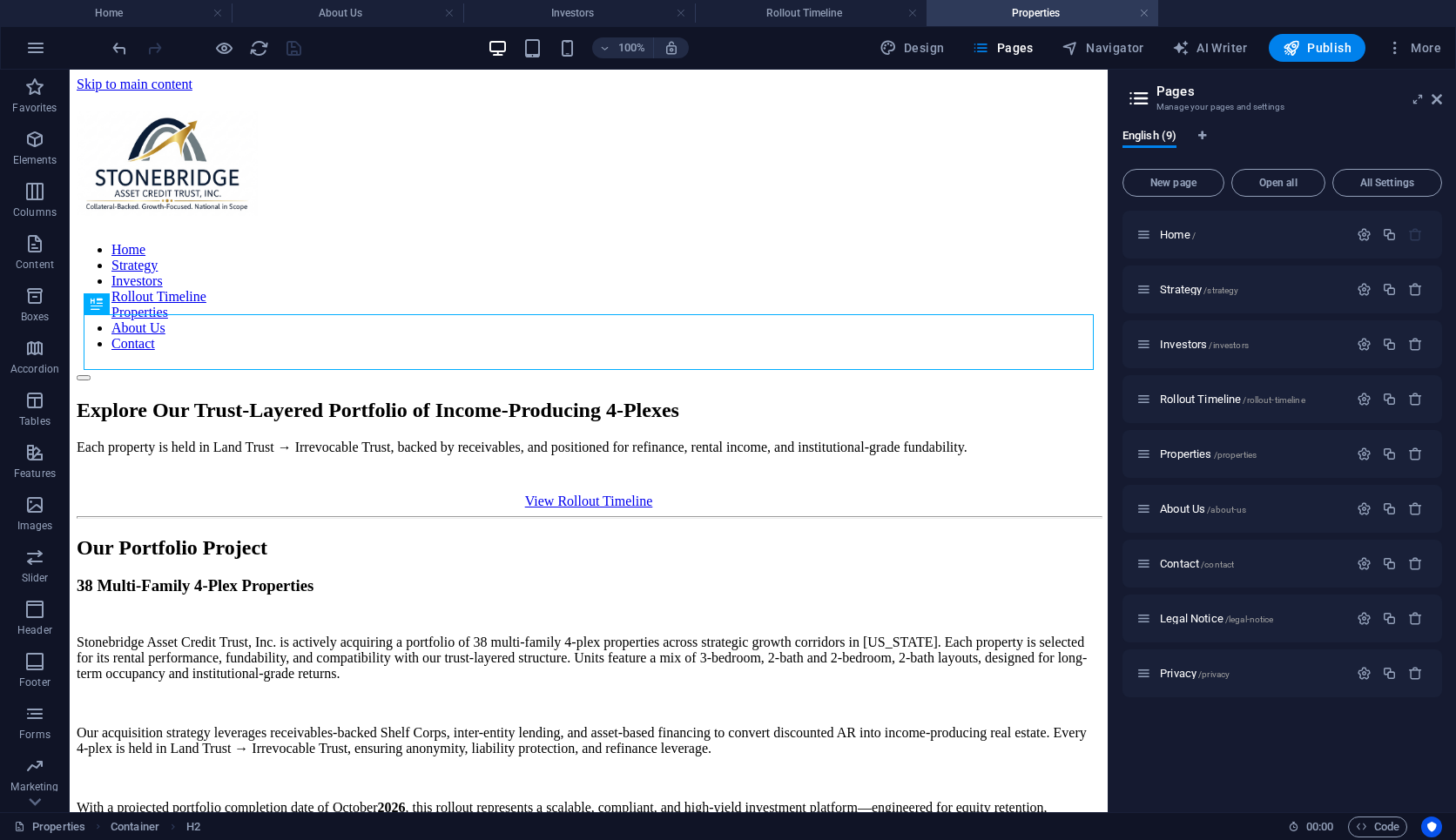
click at [294, 69] on header "100% Design Pages Navigator AI Writer Publish More" at bounding box center [728, 48] width 1456 height 44
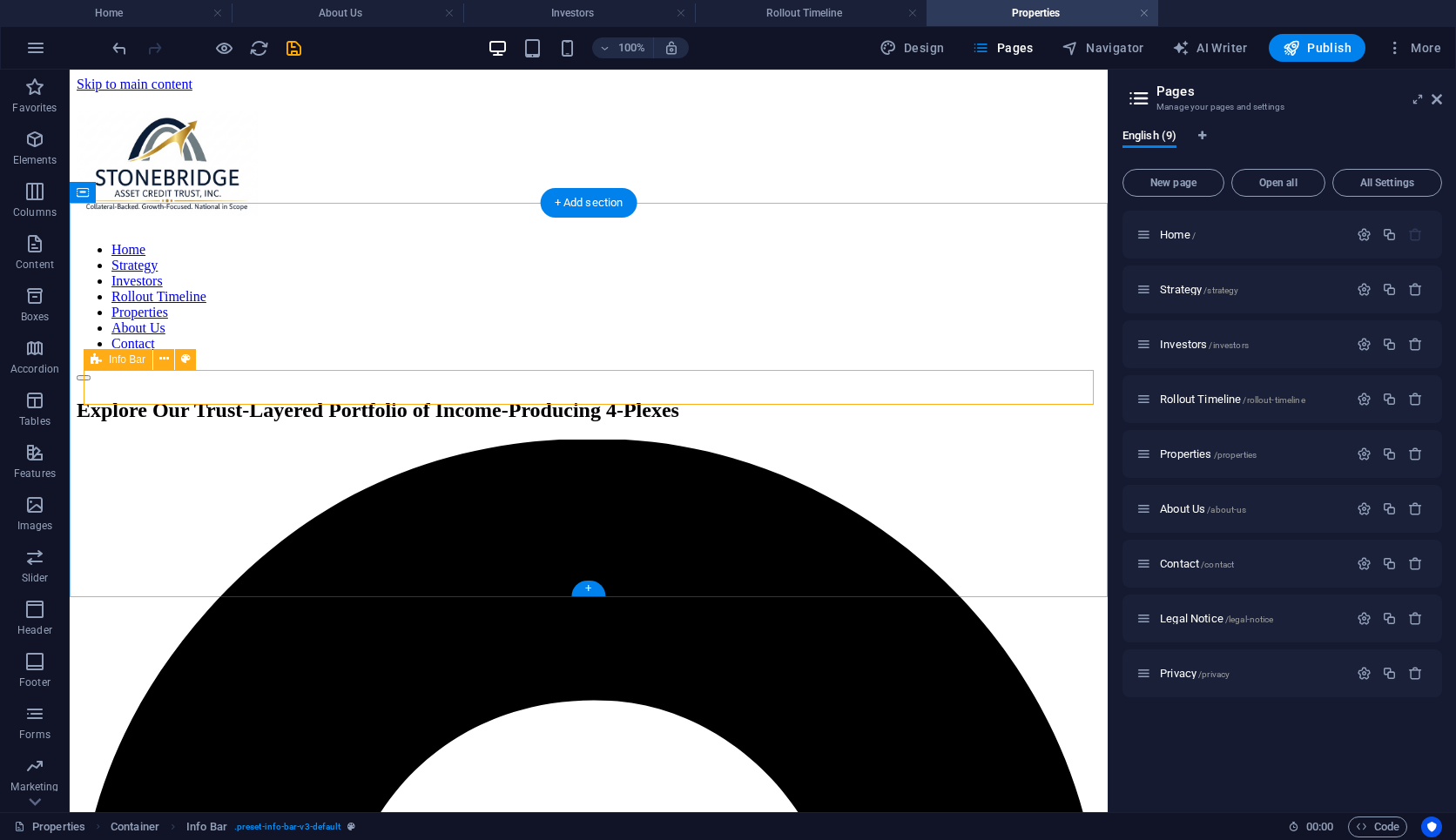
click at [161, 364] on icon at bounding box center [163, 359] width 10 height 18
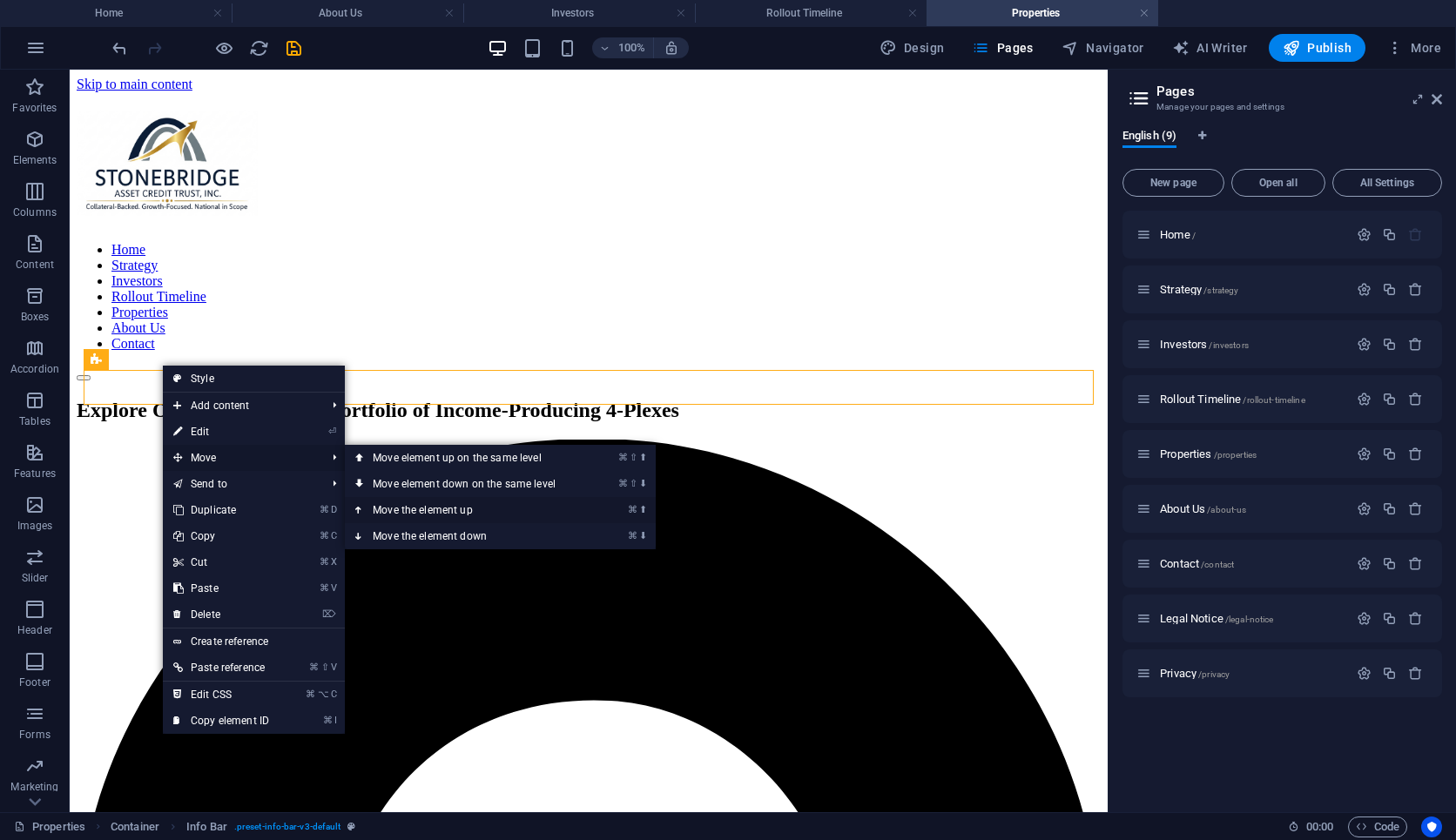
click at [383, 511] on link "⌘ ⬆ Move the element up" at bounding box center [468, 510] width 245 height 26
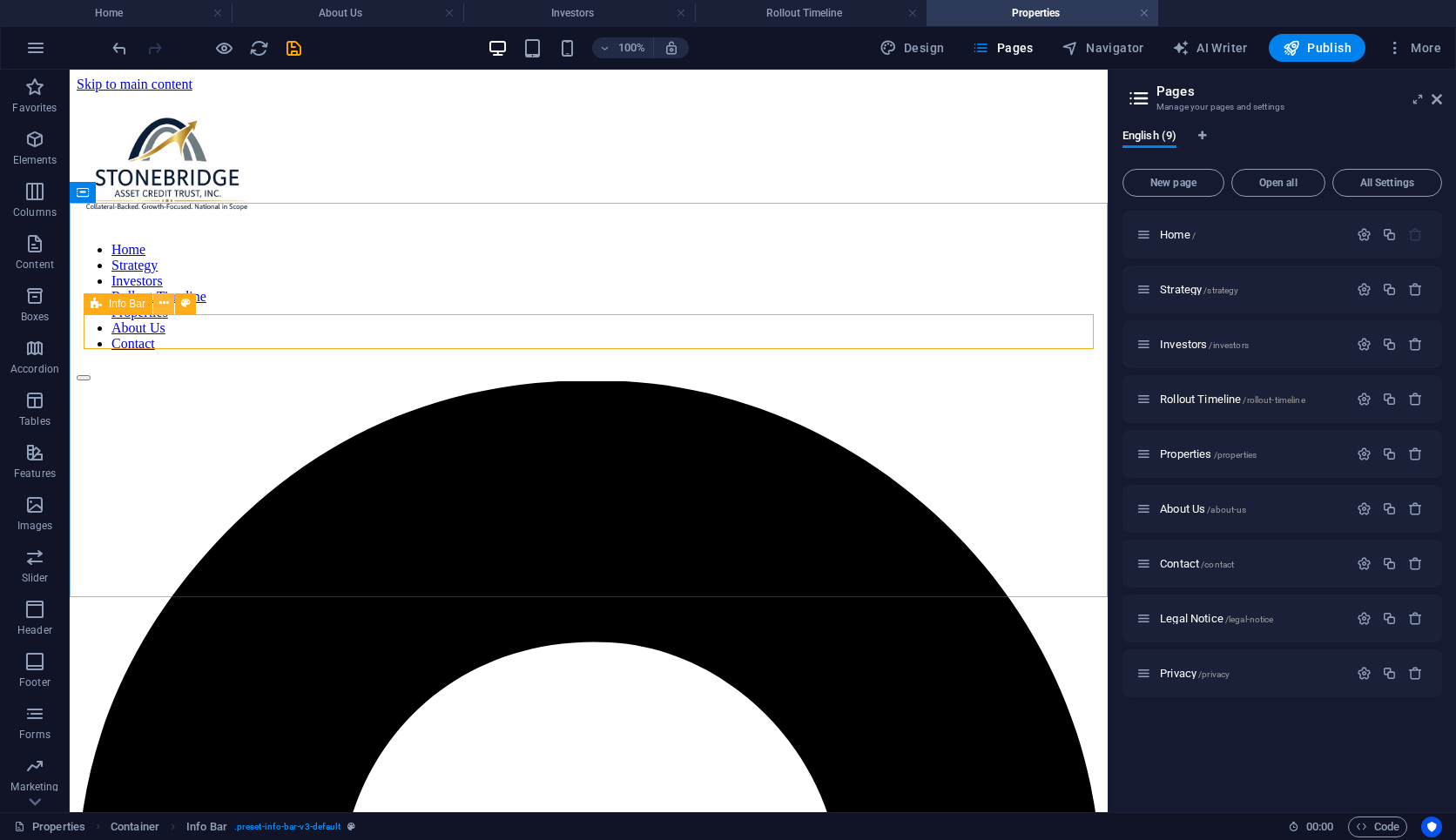
click at [161, 305] on icon at bounding box center [163, 303] width 10 height 18
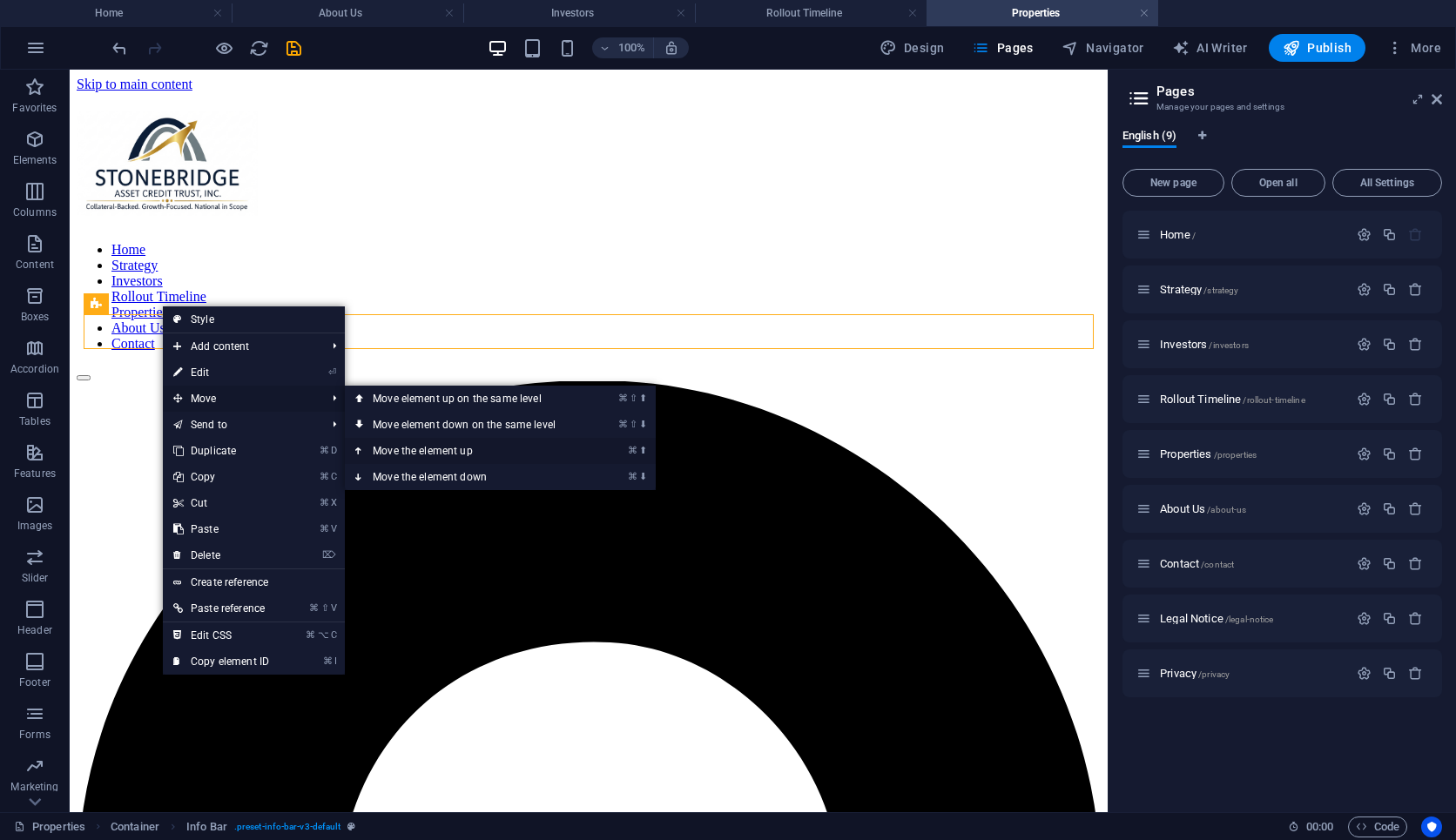
click at [372, 449] on link "⌘ ⬆ Move the element up" at bounding box center [468, 450] width 245 height 26
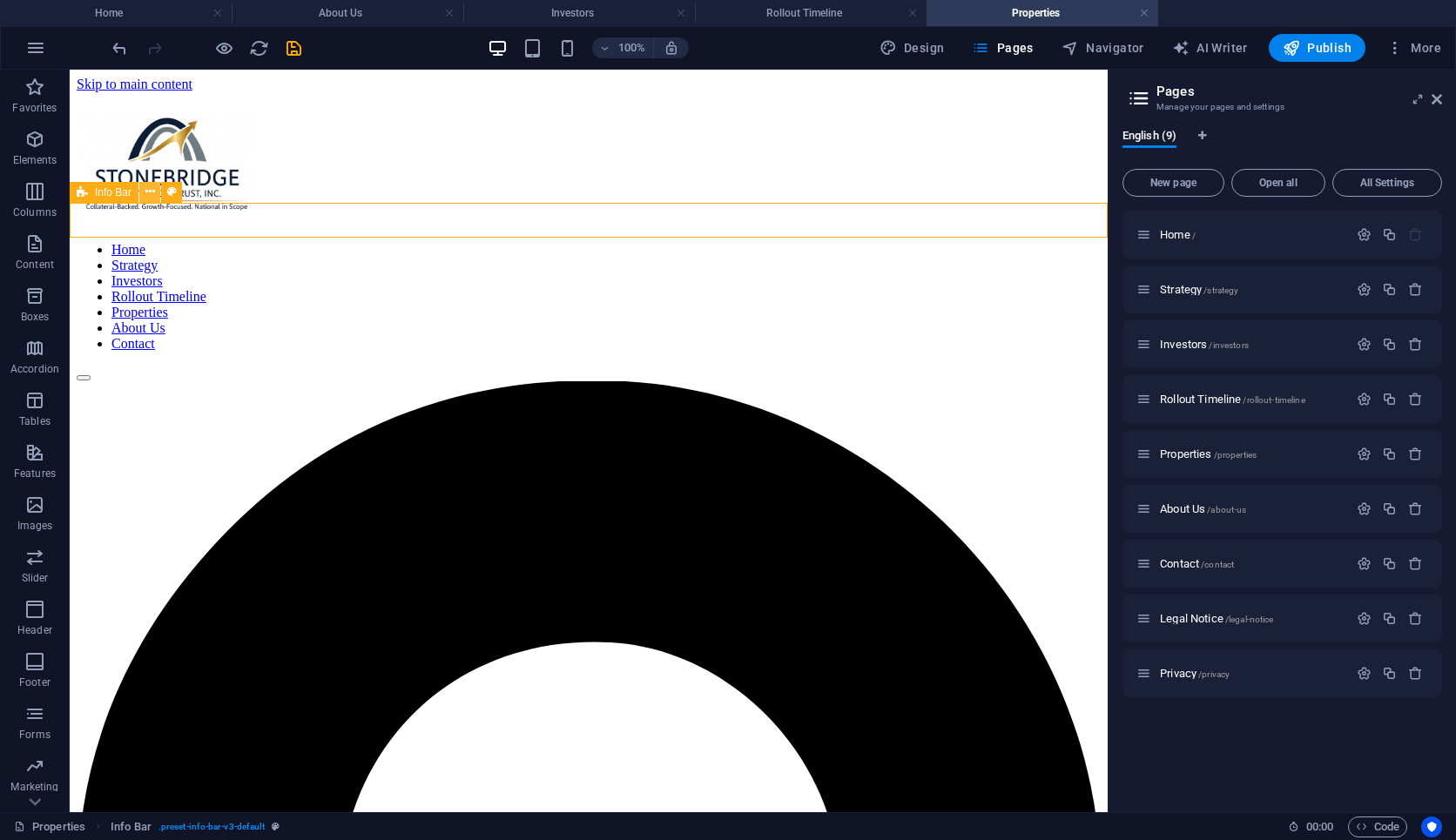
click at [145, 193] on icon at bounding box center [150, 192] width 10 height 18
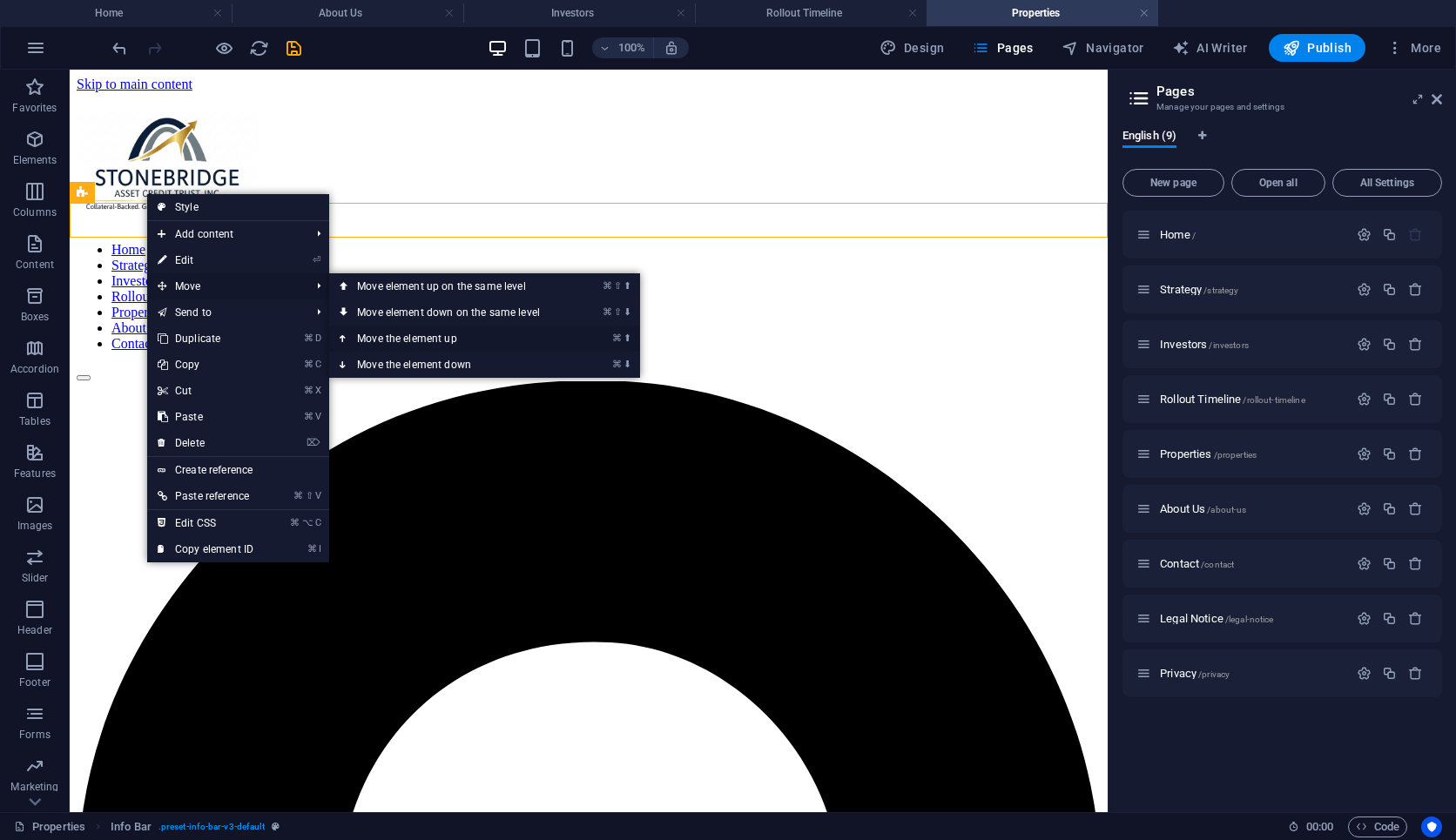
click at [358, 339] on link "⌘ ⬆ Move the element up" at bounding box center [451, 339] width 245 height 26
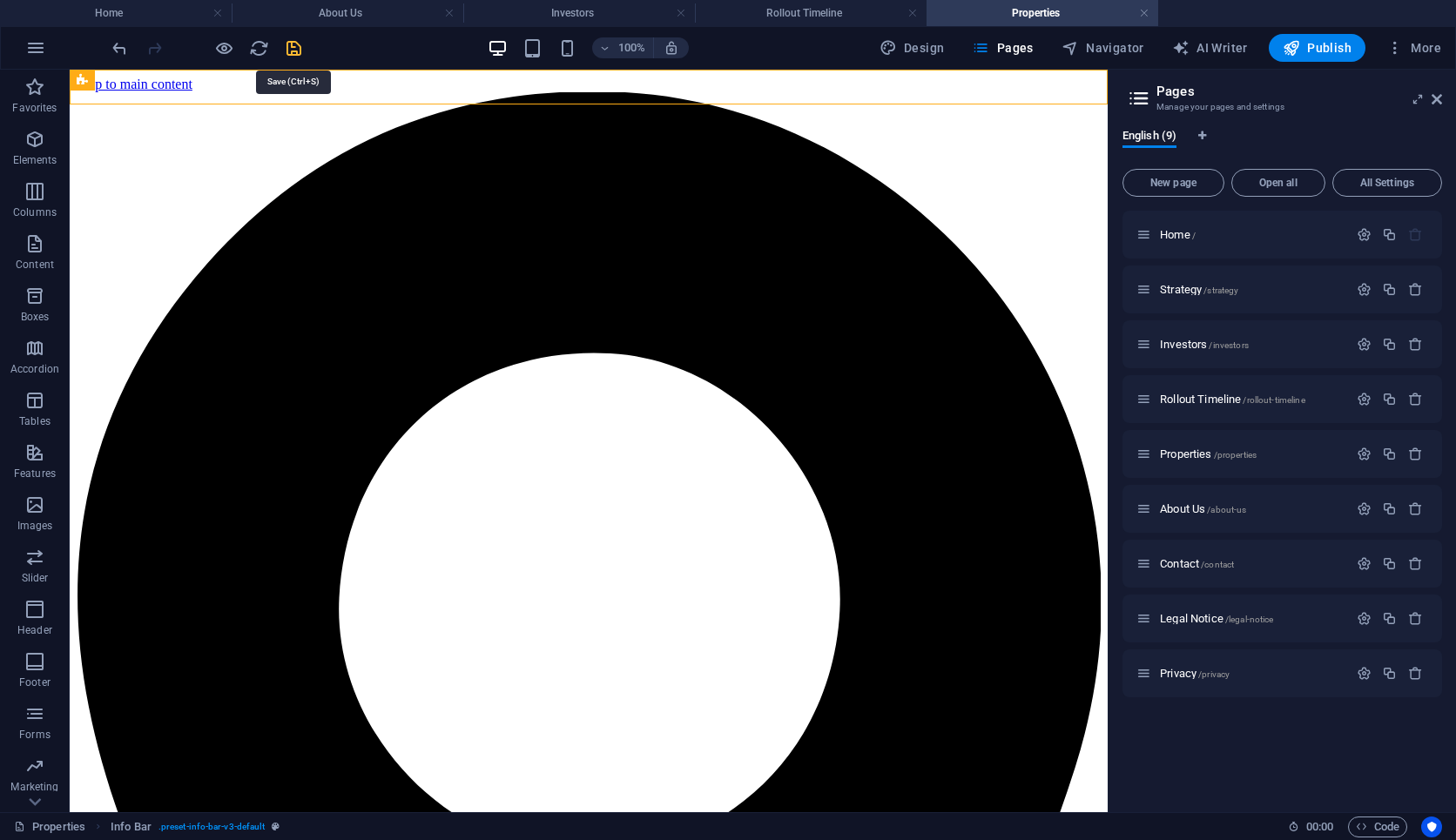
click at [290, 55] on icon "save" at bounding box center [294, 48] width 20 height 20
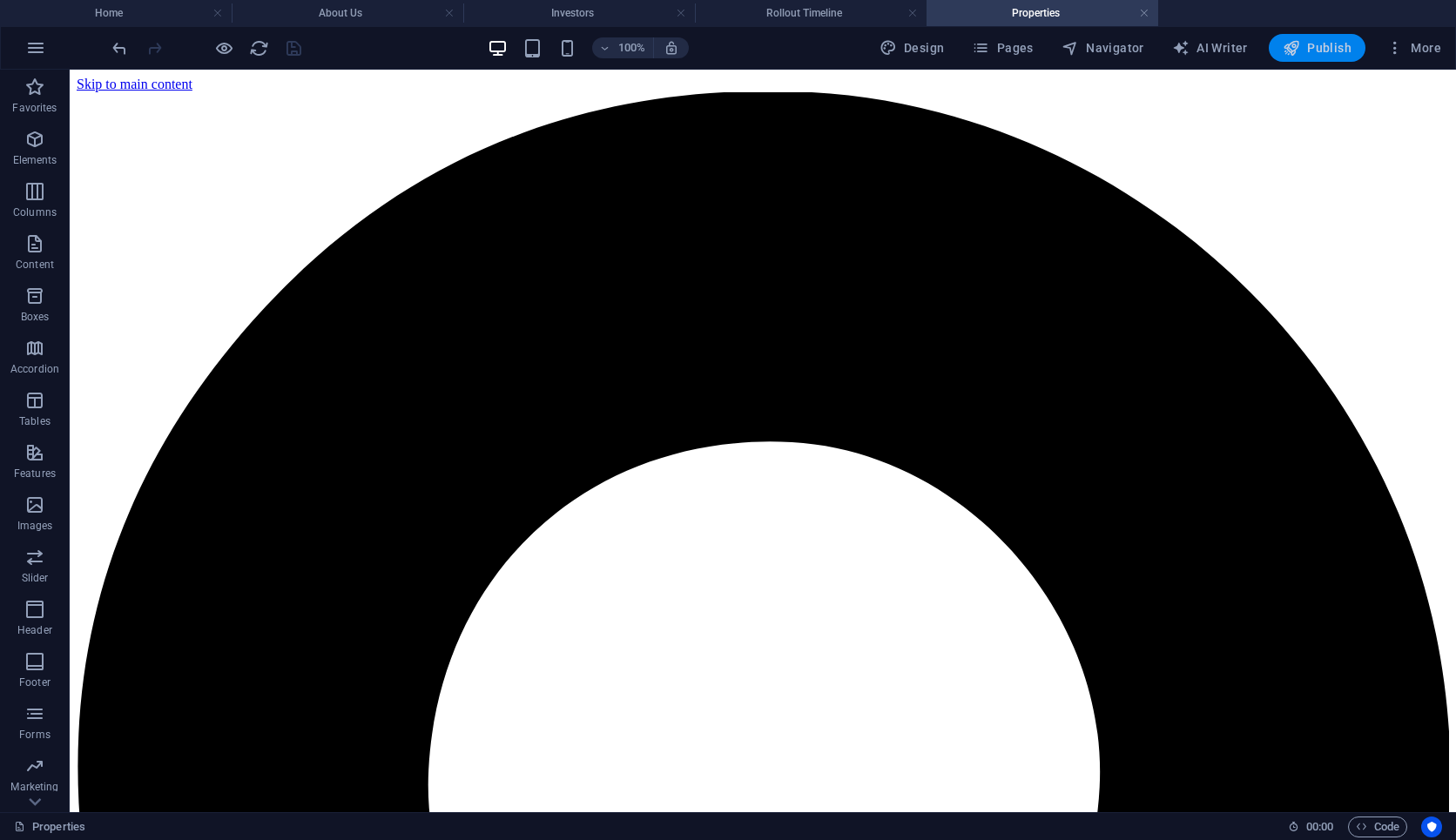
click at [1286, 43] on icon "button" at bounding box center [1291, 47] width 17 height 17
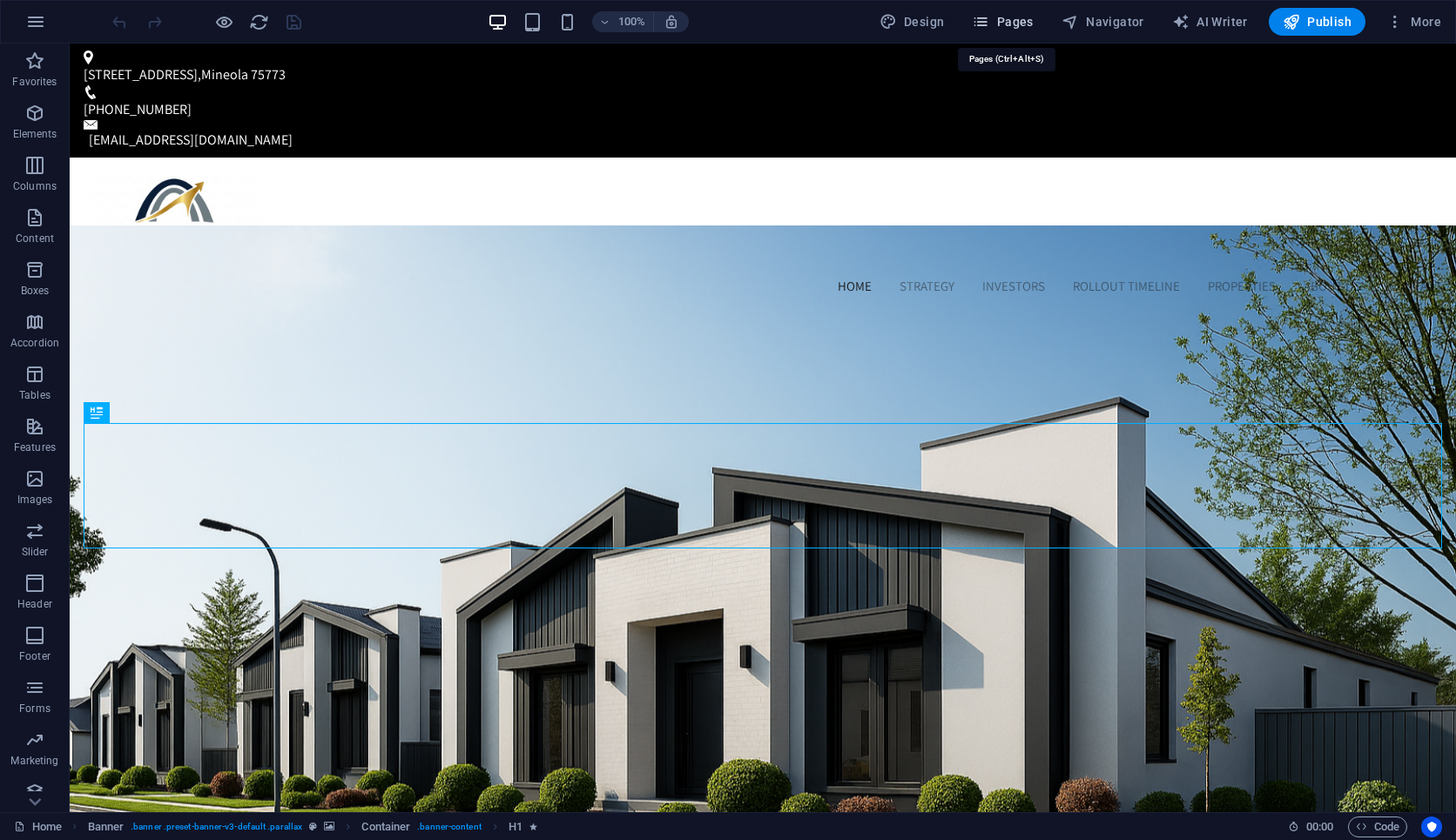
click at [1011, 21] on span "Pages" at bounding box center [1002, 21] width 61 height 17
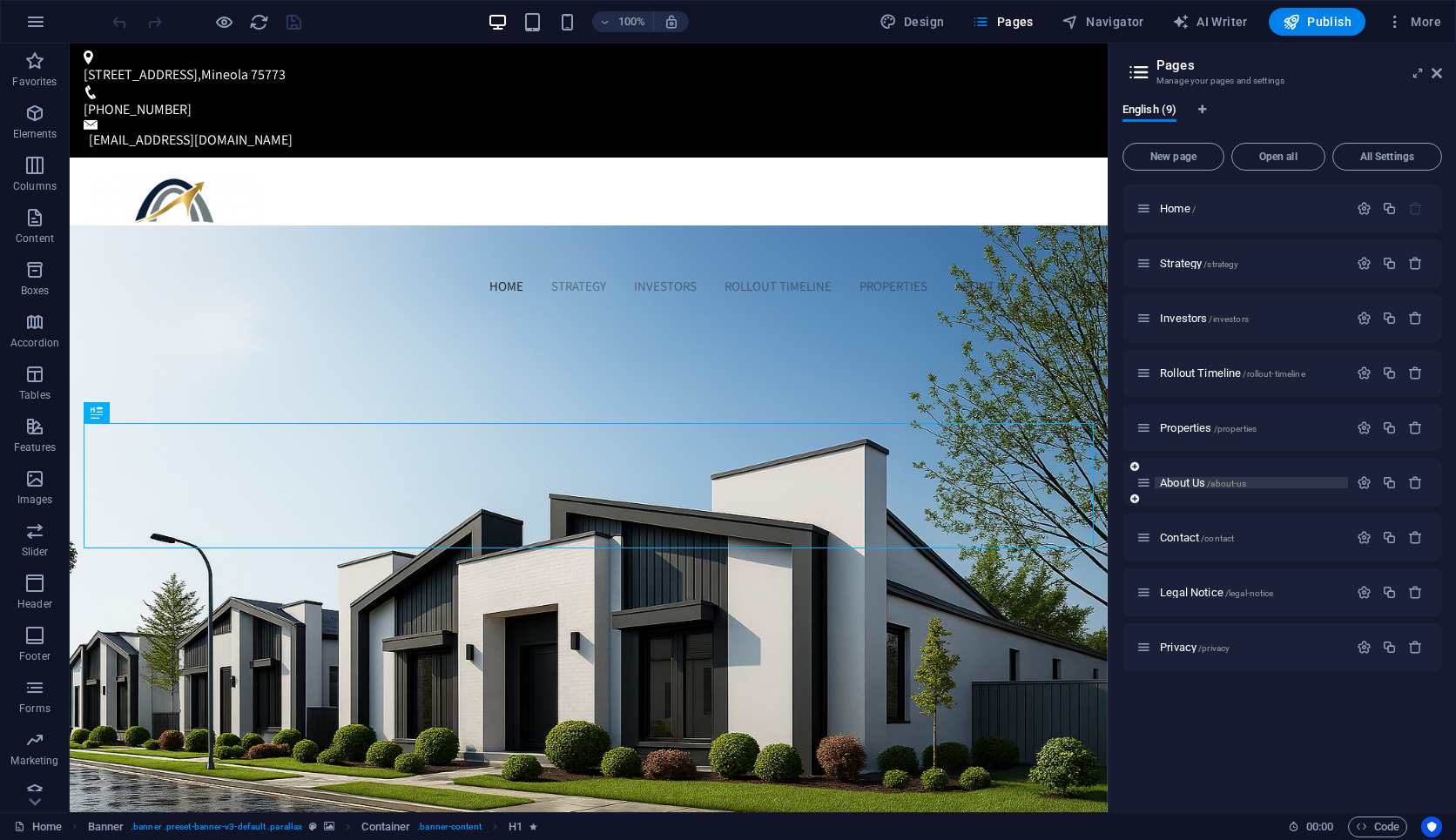
click at [1186, 479] on span "About Us /about-us" at bounding box center [1203, 483] width 86 height 13
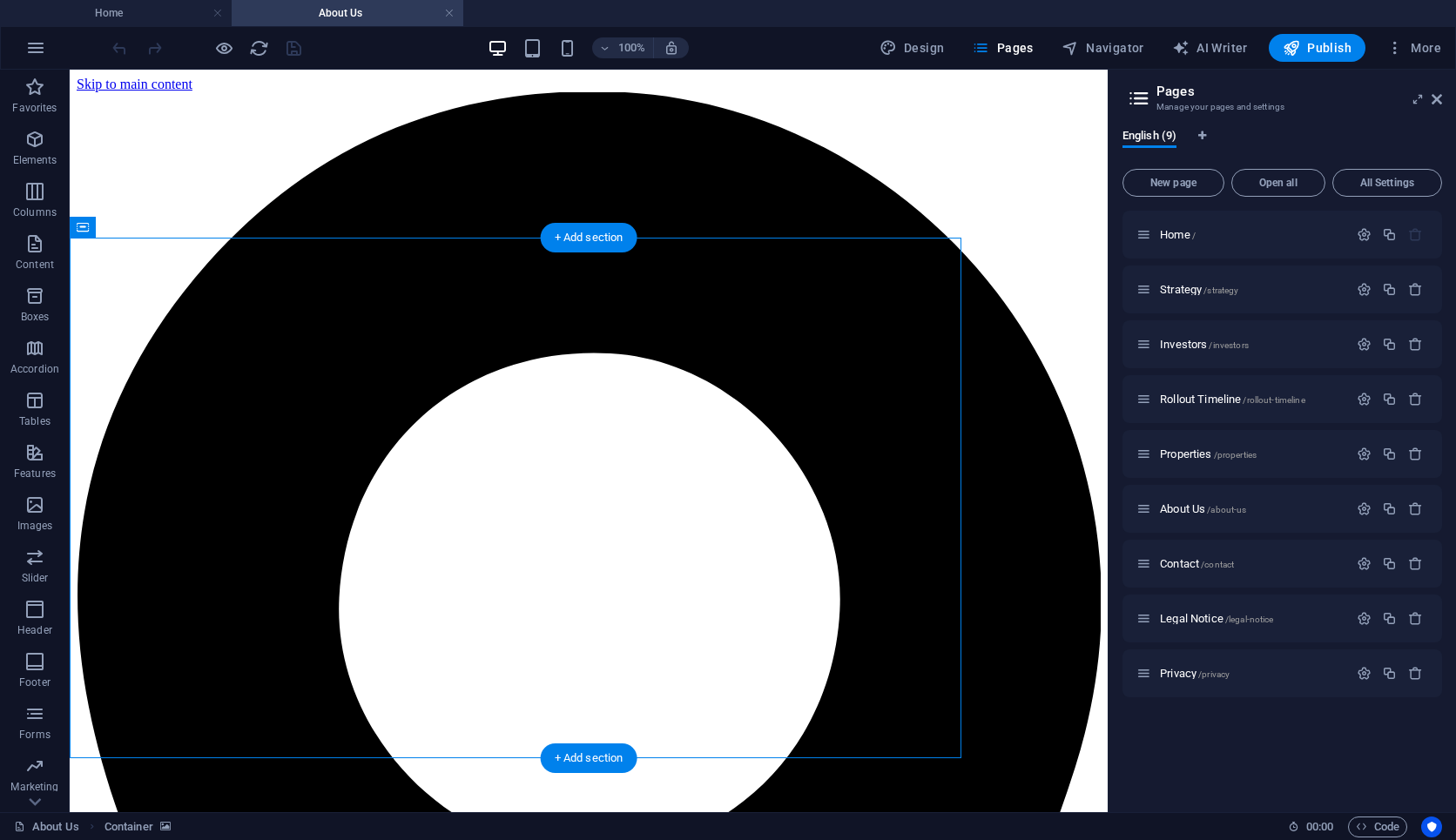
select select "px"
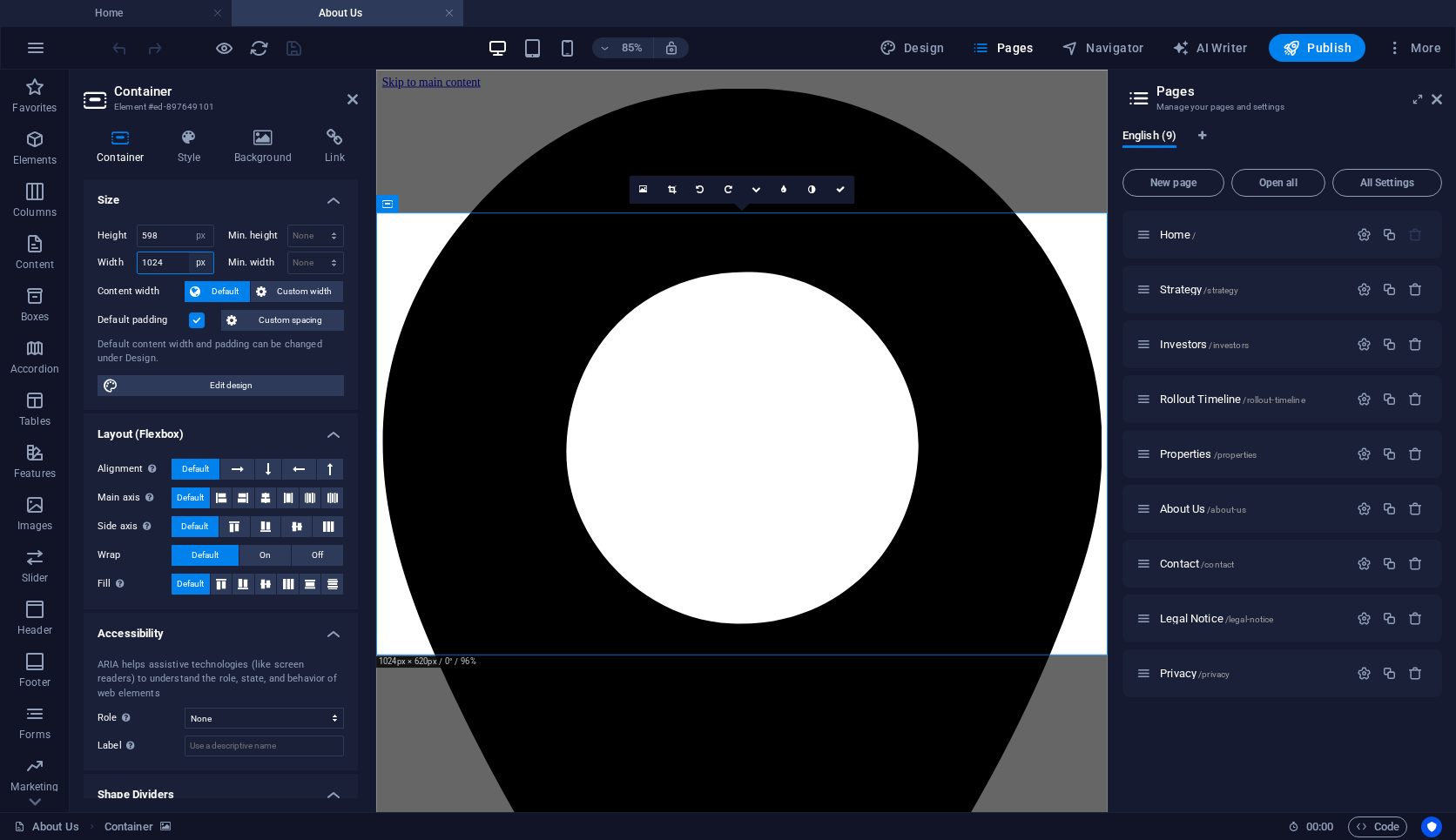
click at [192, 262] on select "Default px rem % em vh vw" at bounding box center [201, 262] width 25 height 21
select select "default"
click at [189, 252] on select "Default px rem % em vh vw" at bounding box center [201, 262] width 25 height 21
select select "DISABLED_OPTION_VALUE"
click at [836, 194] on link at bounding box center [840, 190] width 28 height 28
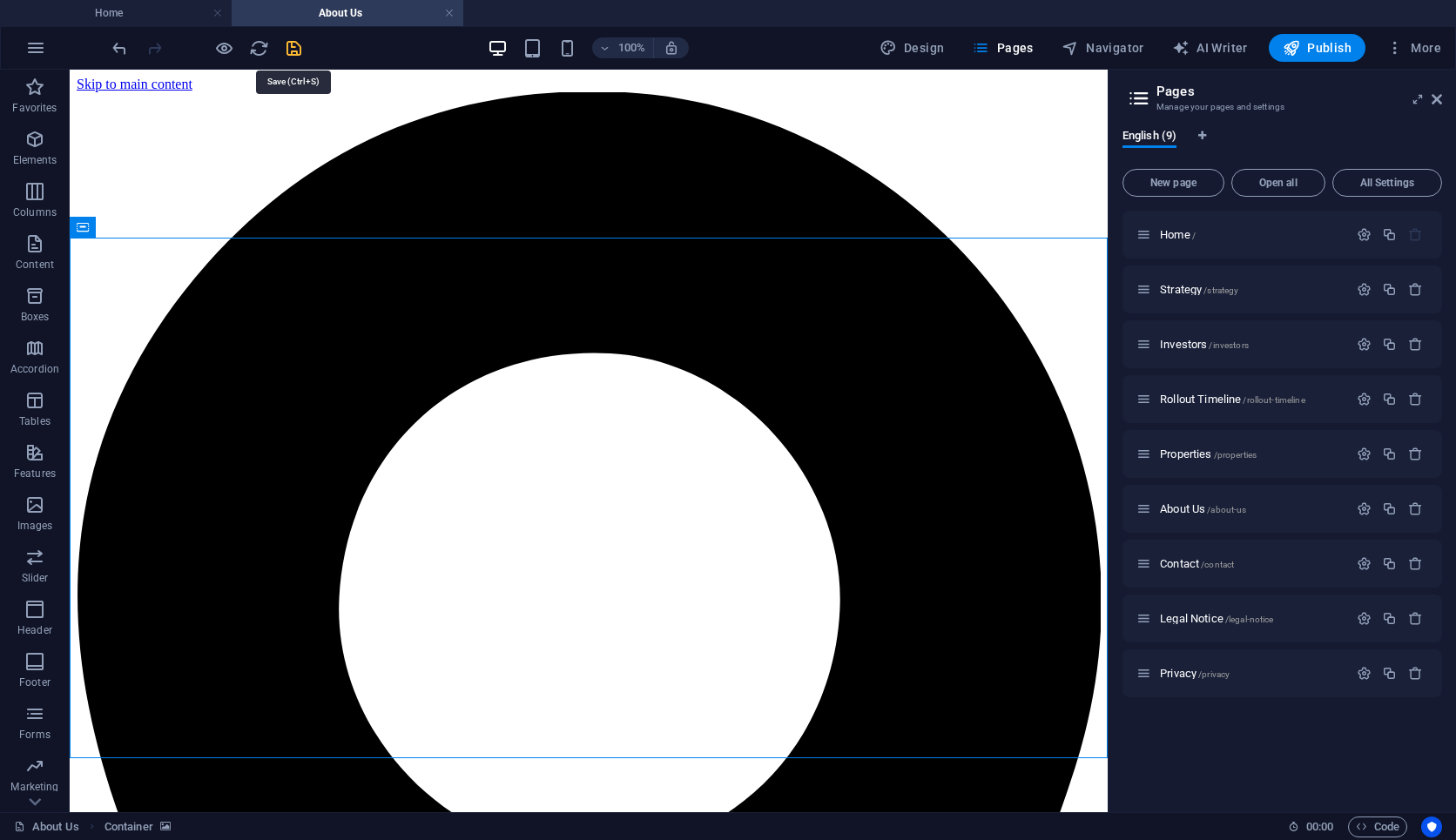
click at [291, 46] on icon "save" at bounding box center [294, 48] width 20 height 20
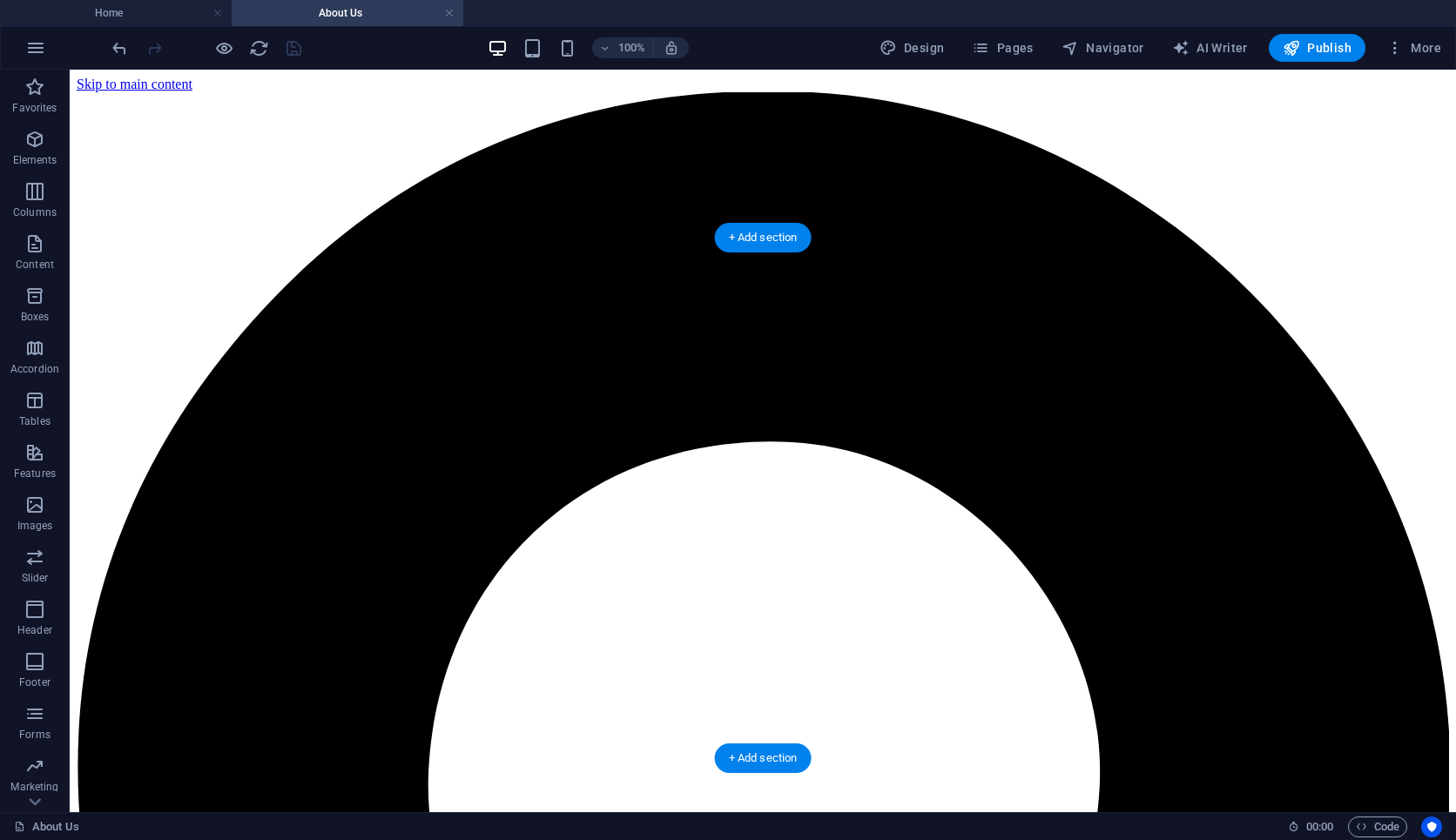
select select "px"
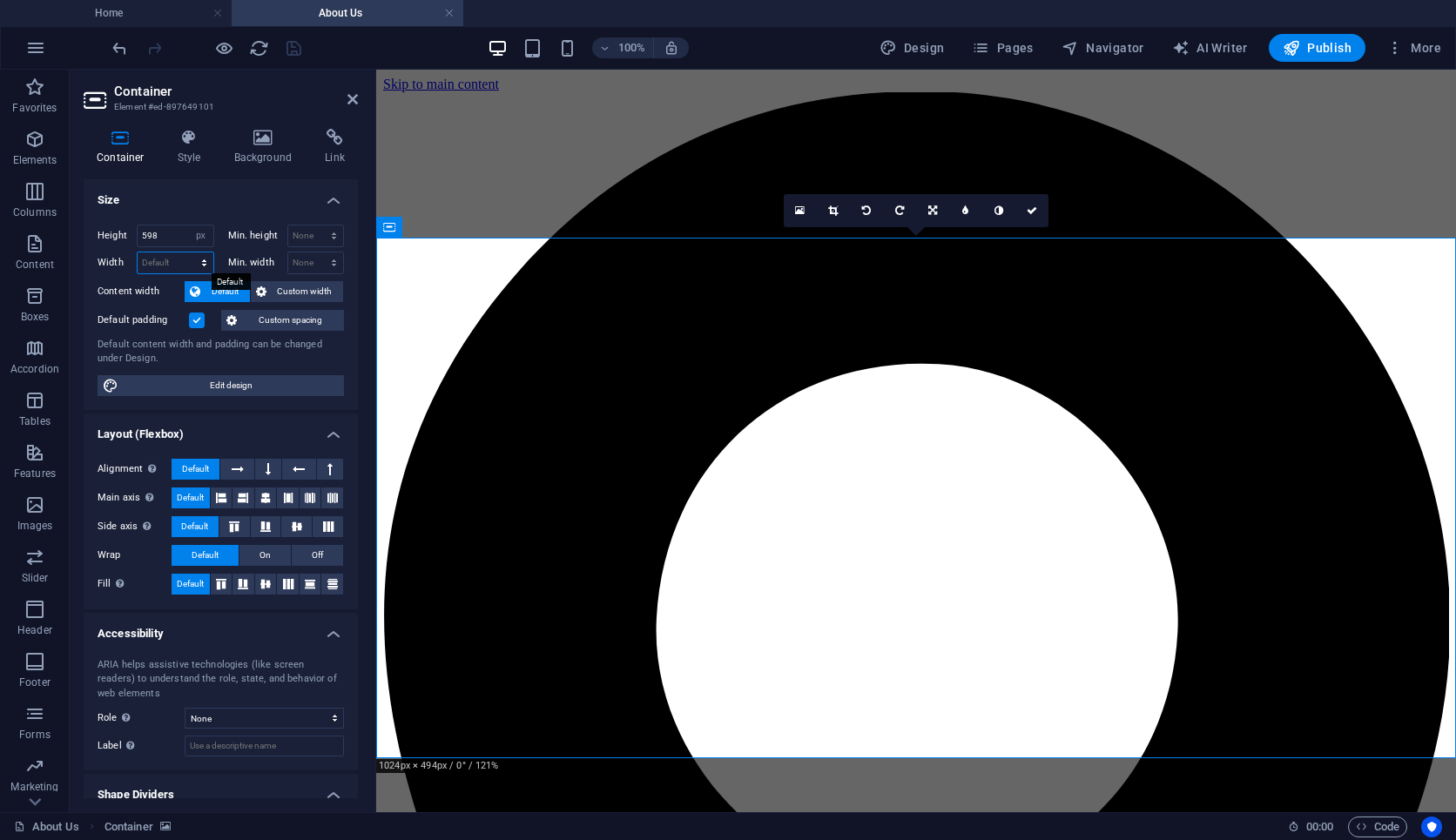
click at [186, 266] on select "Default px rem % em vh vw" at bounding box center [175, 262] width 75 height 21
select select "px"
click at [186, 252] on select "Default px rem % em vh vw" at bounding box center [175, 262] width 75 height 21
click at [189, 262] on select "Default px rem % em vh vw" at bounding box center [201, 262] width 25 height 21
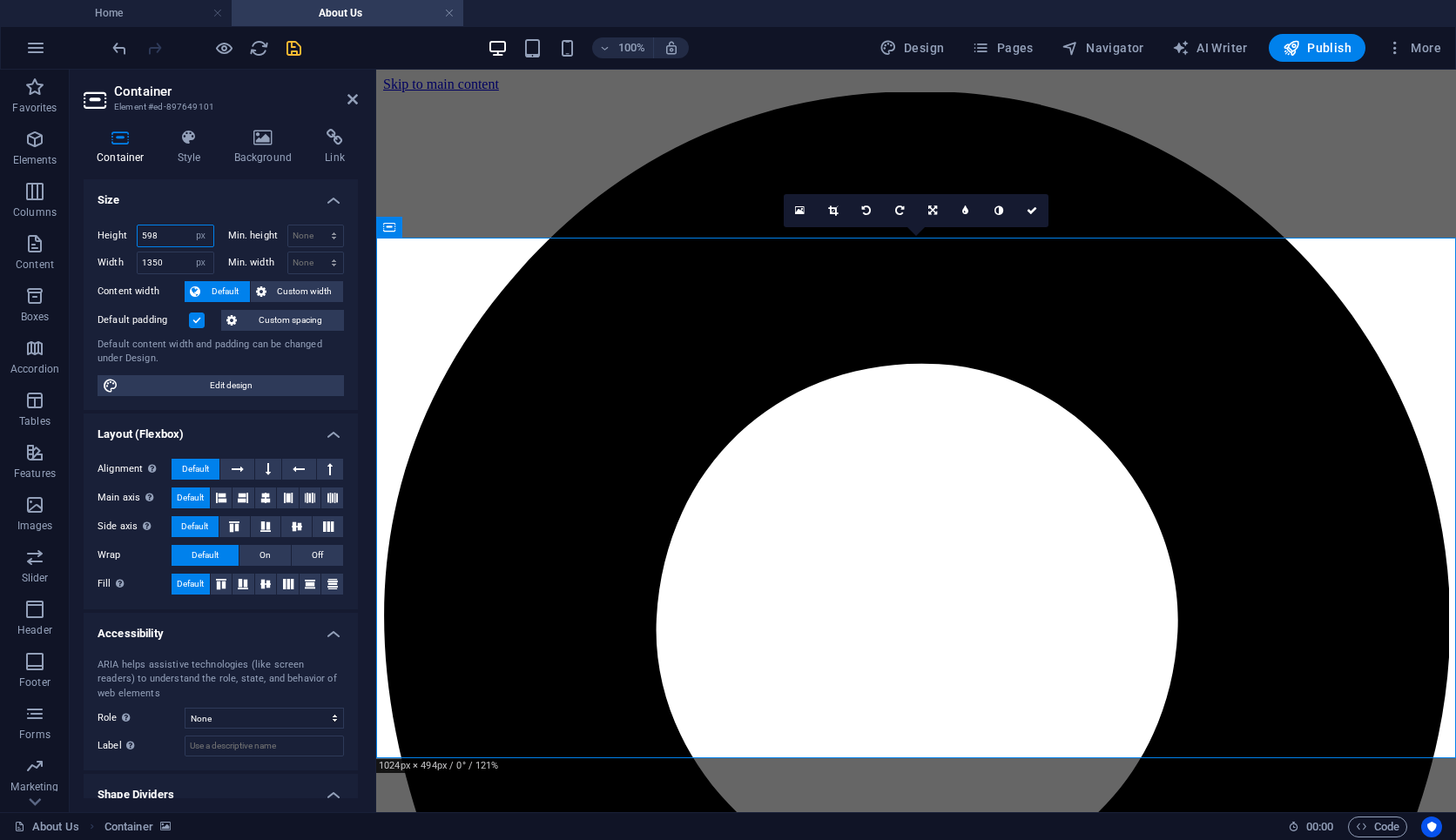
click at [172, 240] on input "598" at bounding box center [175, 235] width 75 height 21
click at [260, 232] on label "Min. height" at bounding box center [257, 235] width 59 height 10
click at [165, 266] on input "1350" at bounding box center [175, 262] width 75 height 21
type input "1"
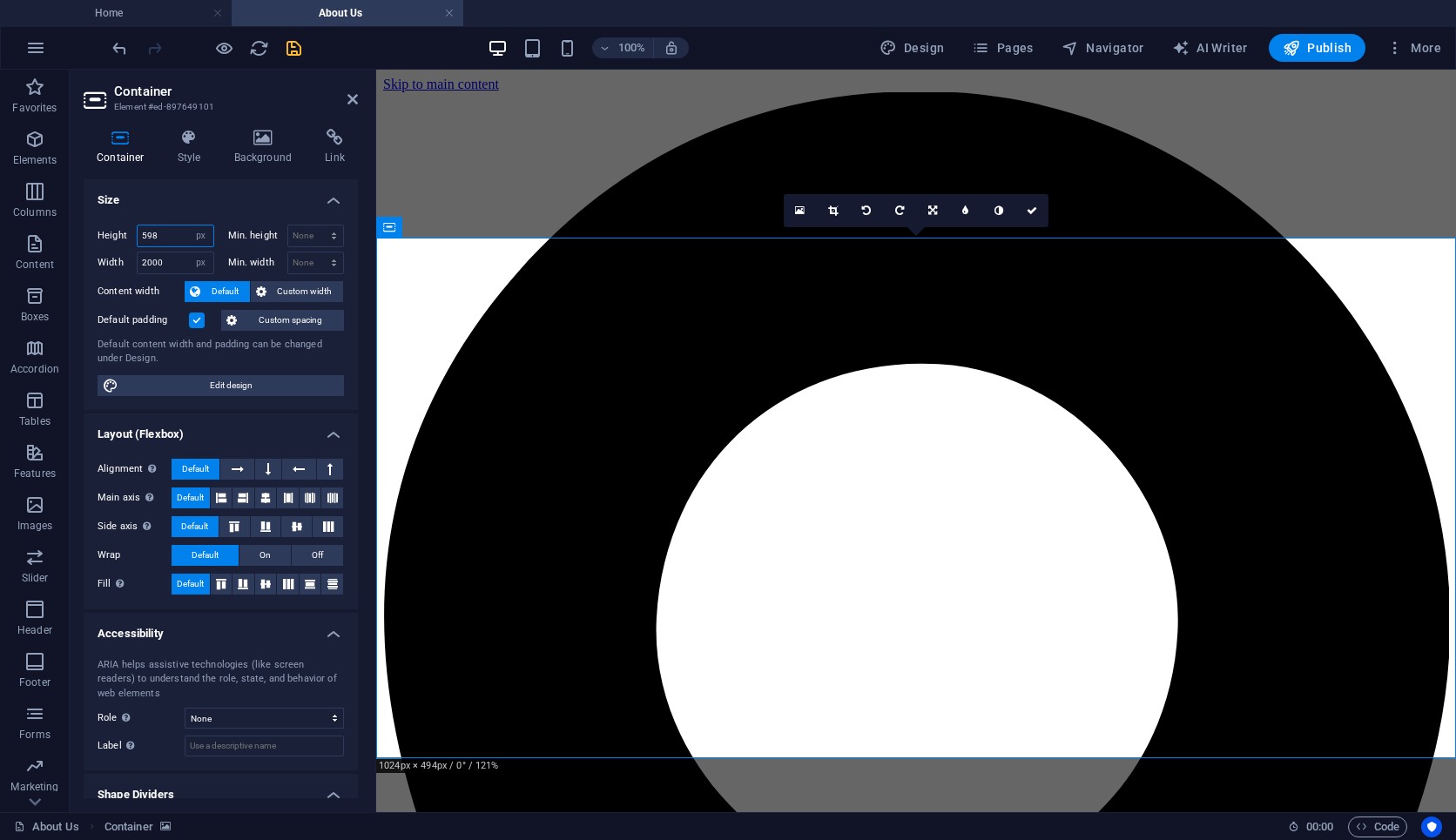
click at [173, 242] on input "598" at bounding box center [175, 235] width 75 height 21
click at [145, 237] on input "598" at bounding box center [175, 235] width 75 height 21
click at [145, 263] on input "2000" at bounding box center [175, 262] width 75 height 21
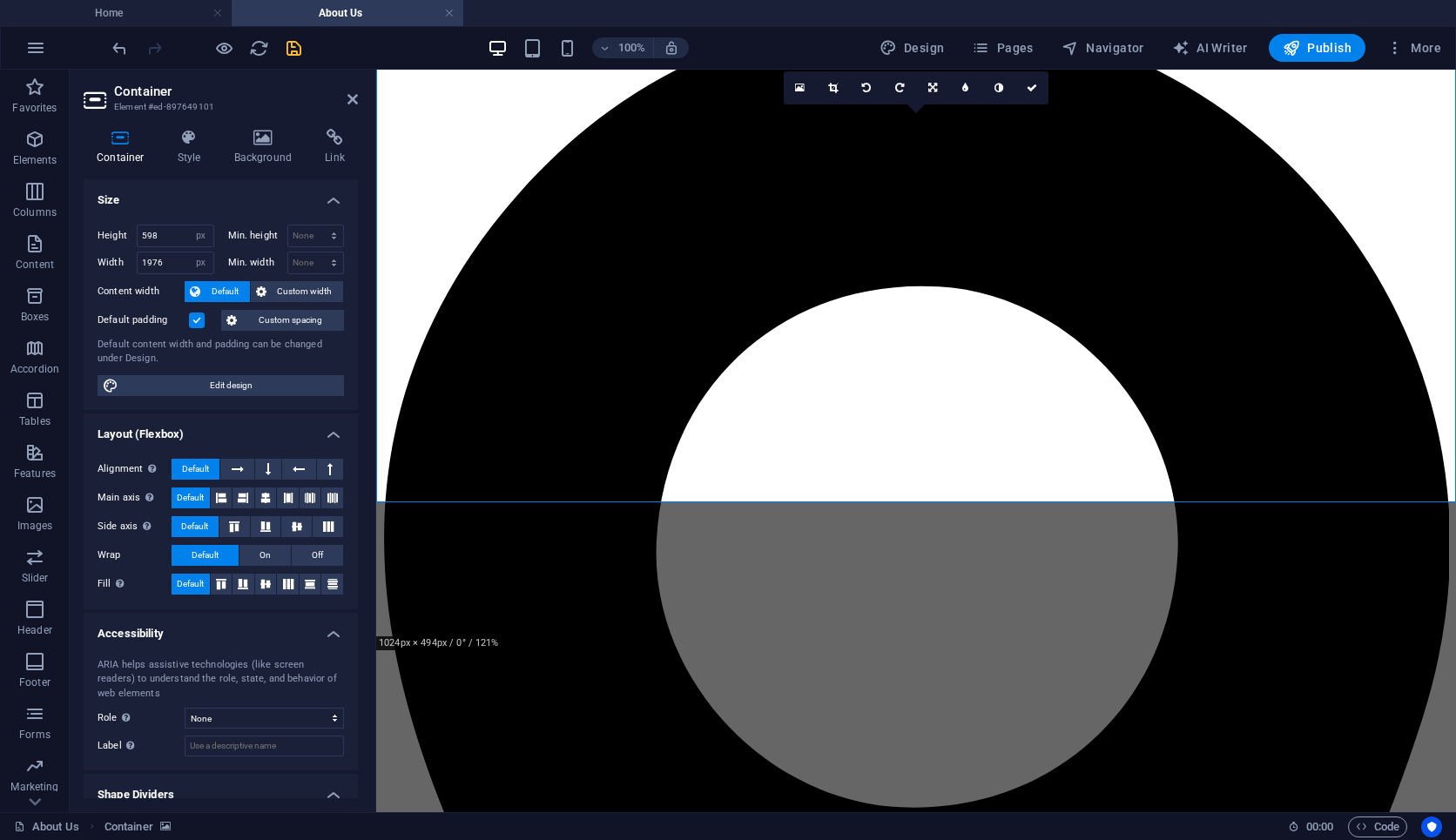
scroll to position [23, 0]
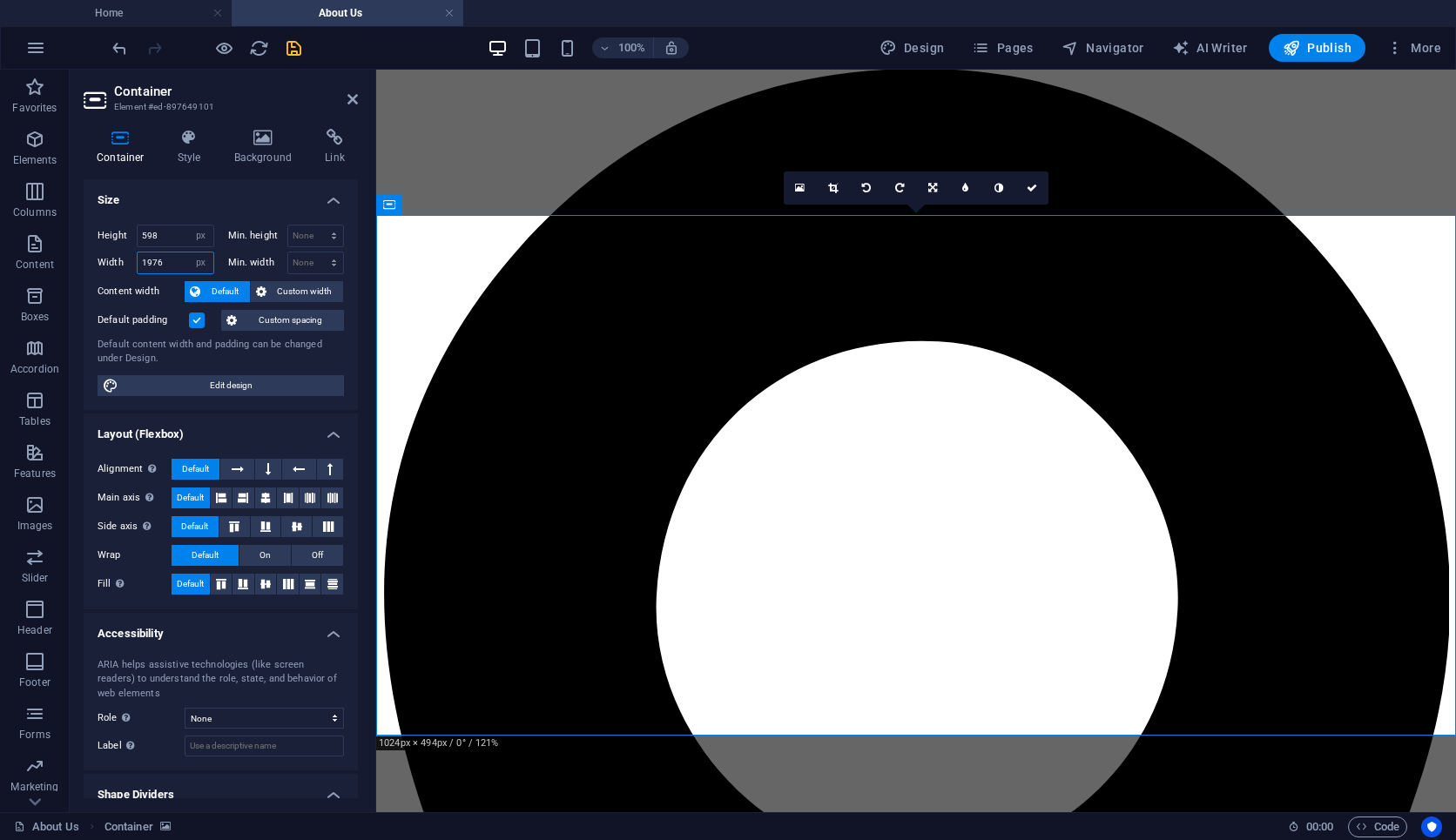
click at [180, 263] on input "1976" at bounding box center [175, 262] width 75 height 21
type input "2"
type input "0"
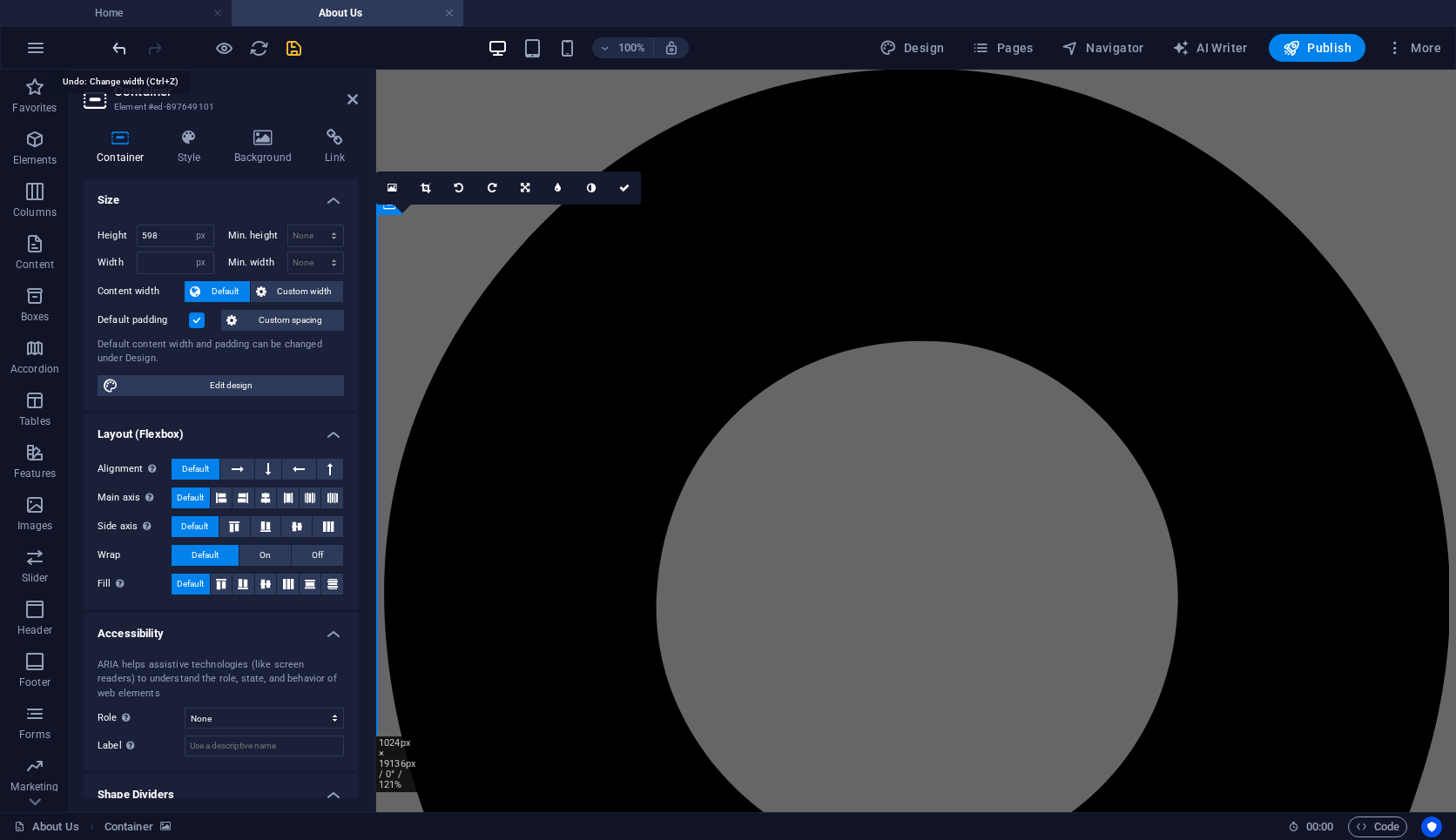
click at [115, 45] on icon "undo" at bounding box center [120, 48] width 20 height 20
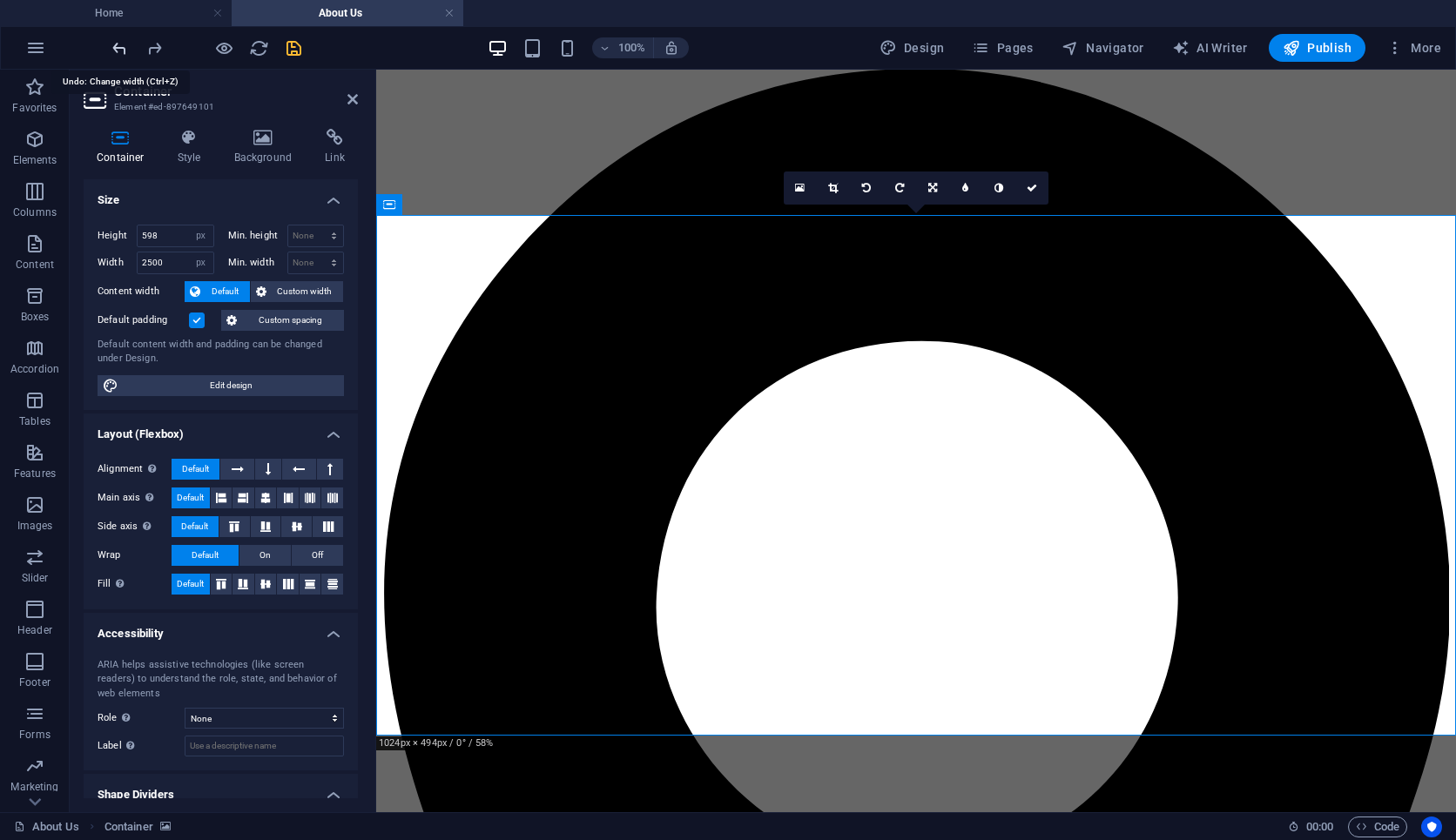
click at [115, 45] on icon "undo" at bounding box center [120, 48] width 20 height 20
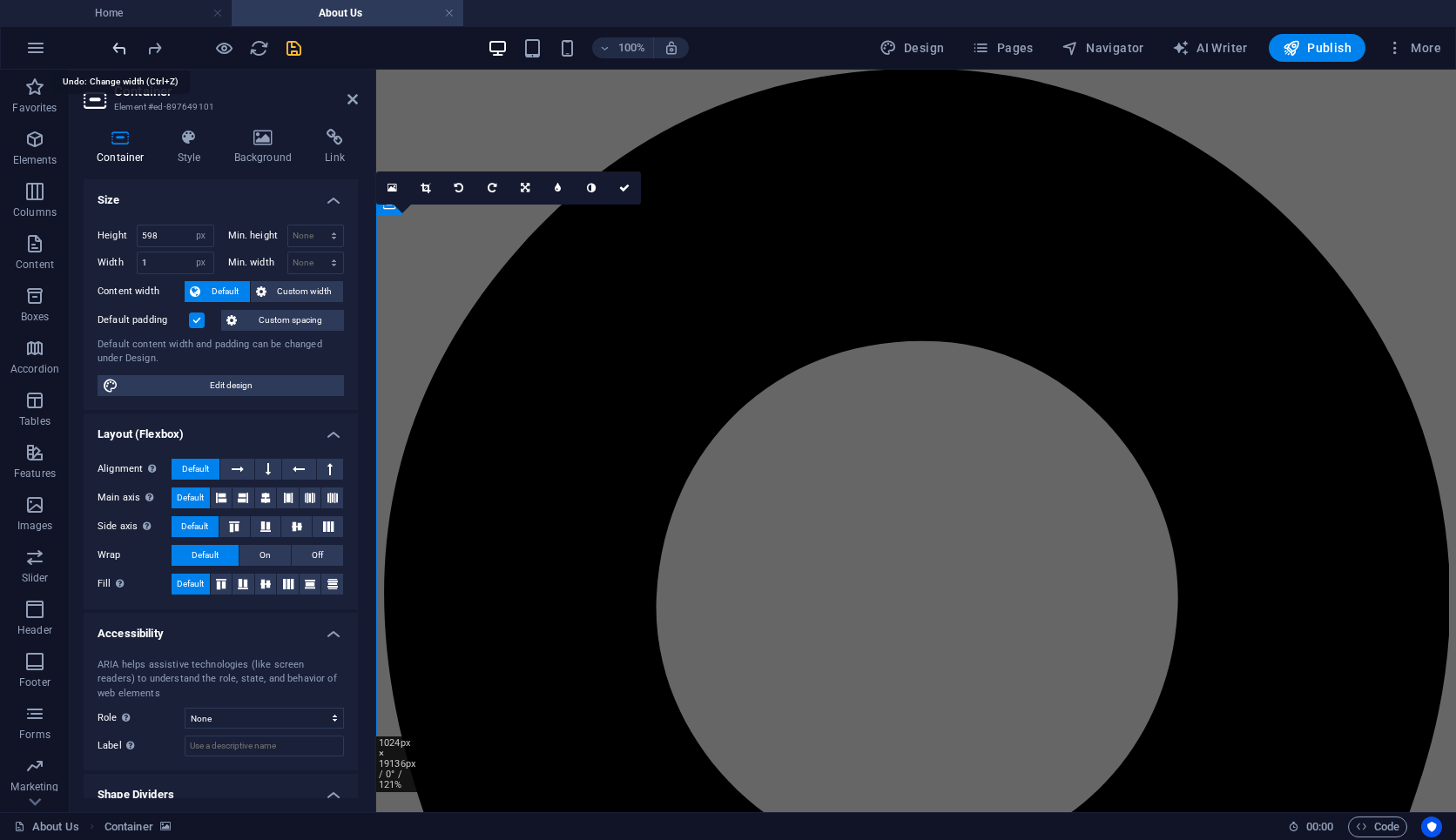
click at [115, 45] on icon "undo" at bounding box center [120, 48] width 20 height 20
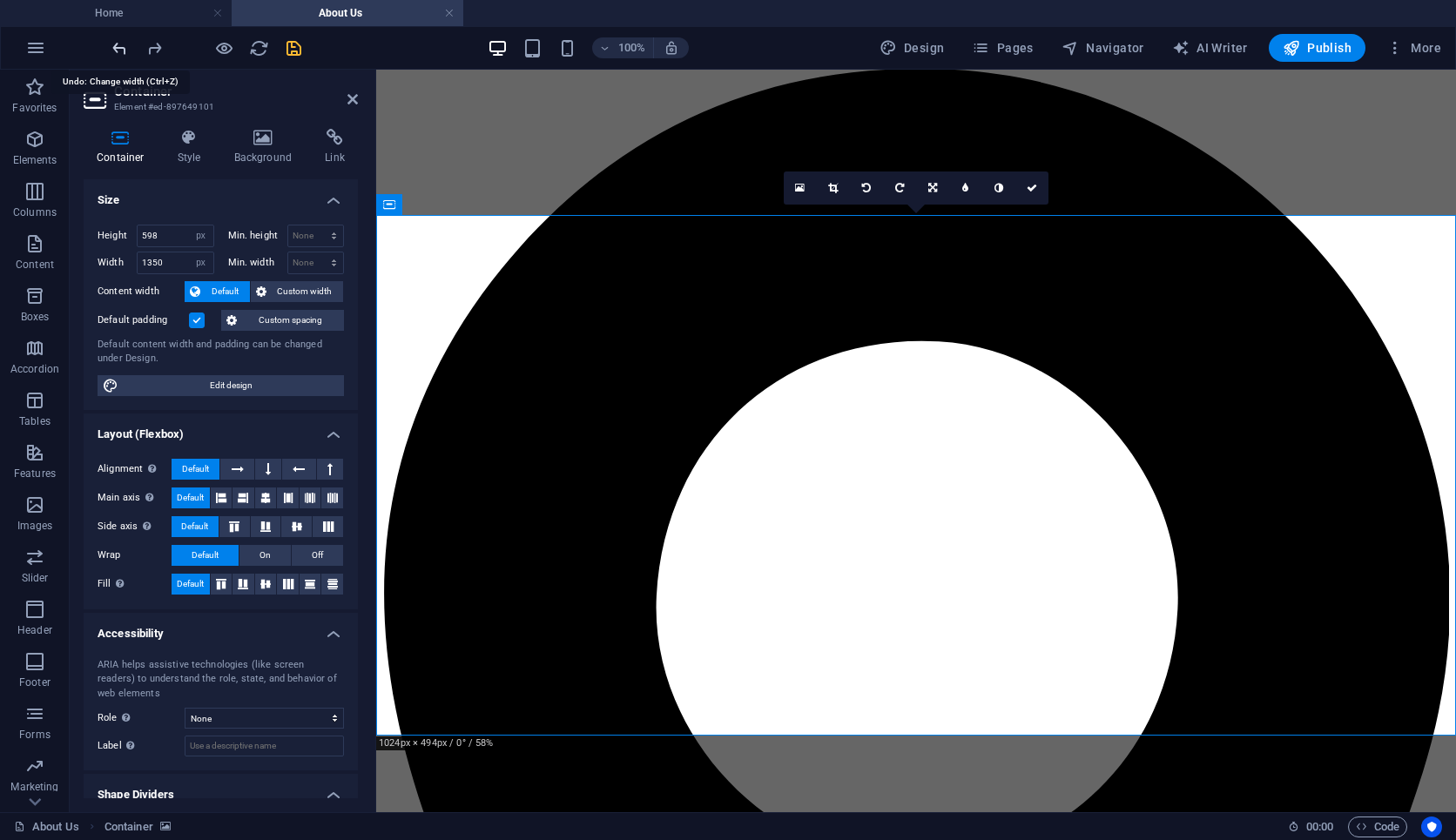
click at [115, 45] on icon "undo" at bounding box center [120, 48] width 20 height 20
type input "1240"
click at [115, 45] on icon "undo" at bounding box center [120, 48] width 20 height 20
select select "DISABLED_OPTION_VALUE"
click at [116, 49] on icon "undo" at bounding box center [120, 48] width 20 height 20
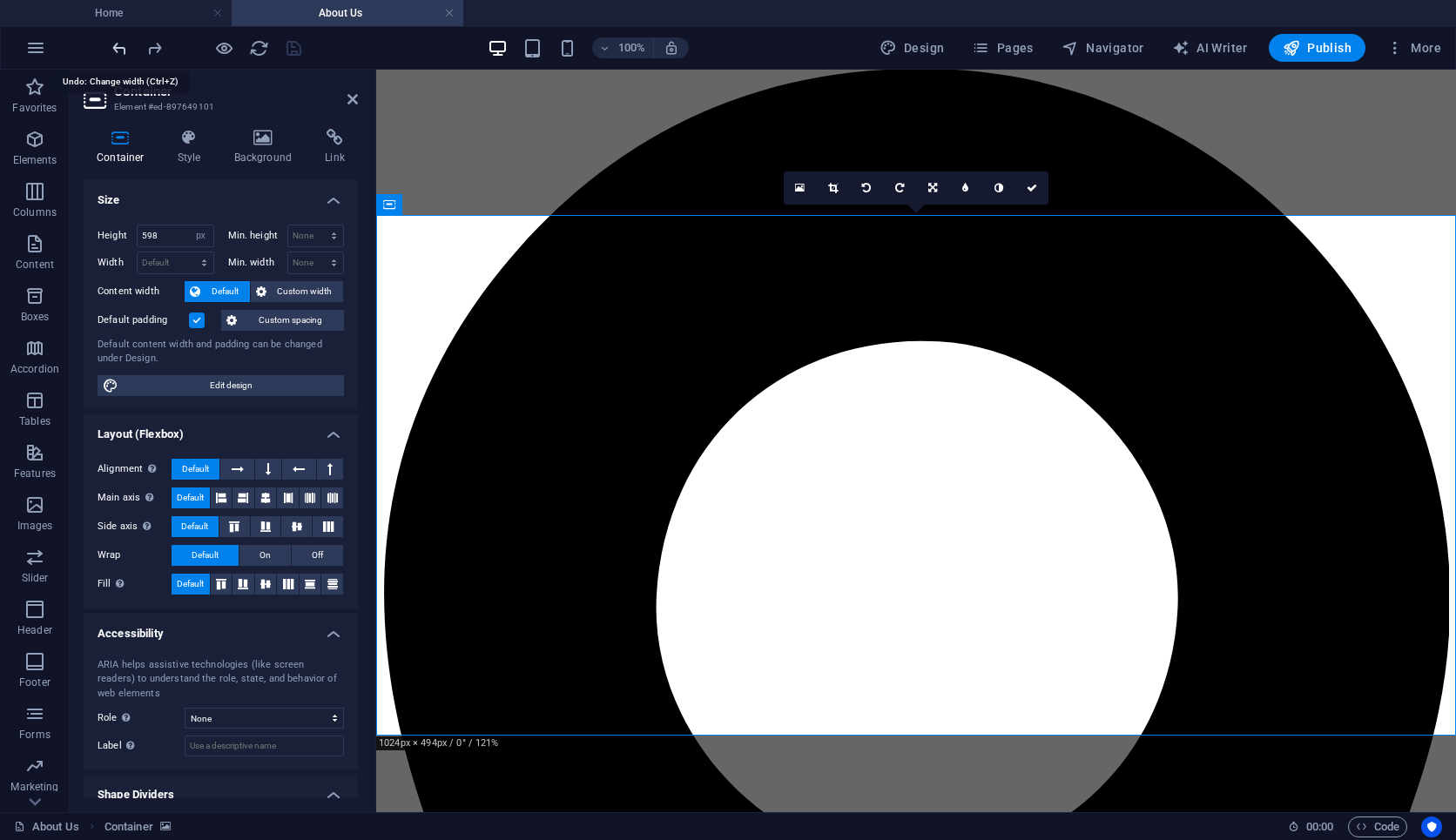
type input "1024"
select select "px"
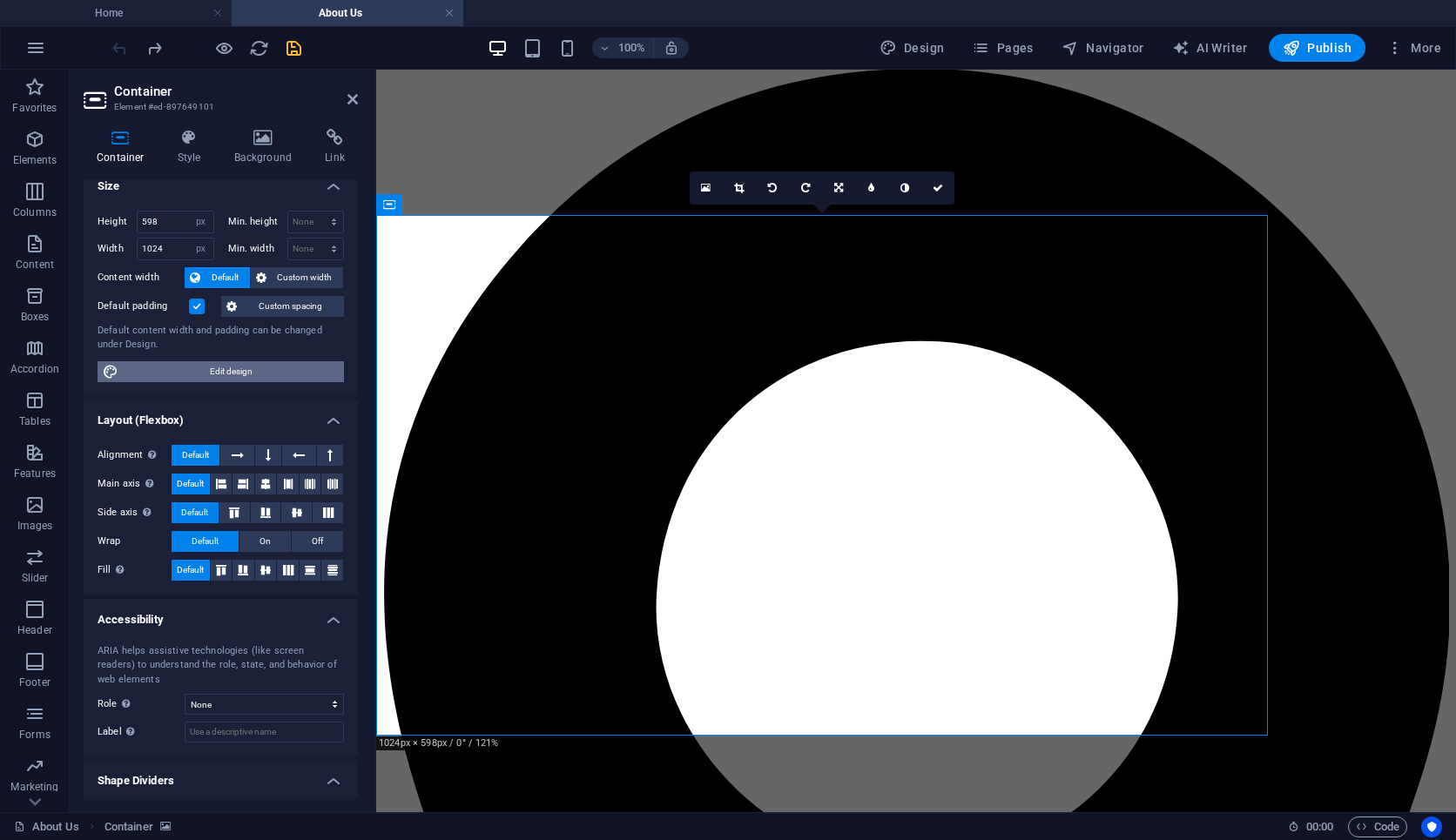
scroll to position [21, 0]
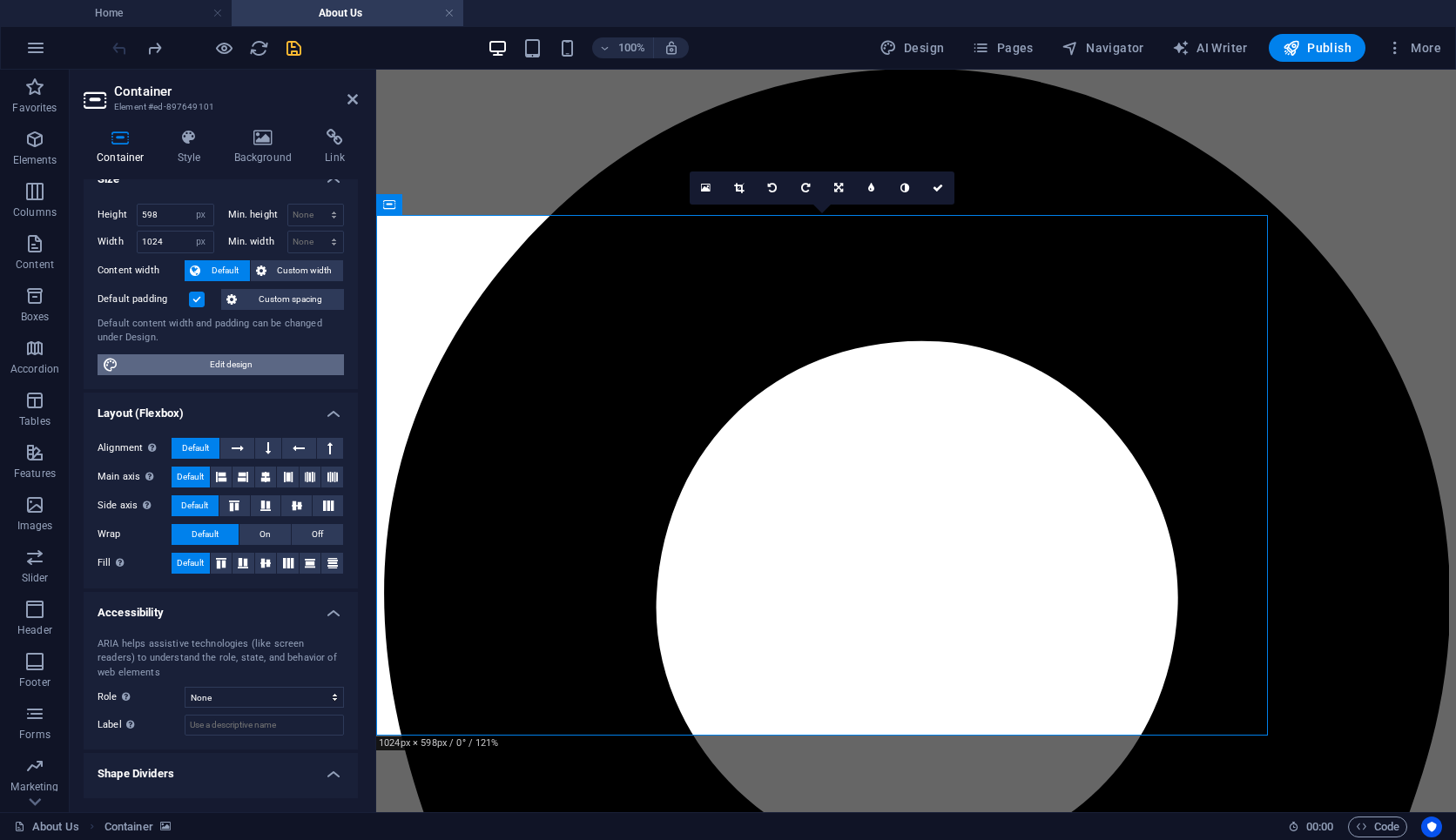
click at [144, 371] on span "Edit design" at bounding box center [231, 364] width 215 height 21
select select "rem"
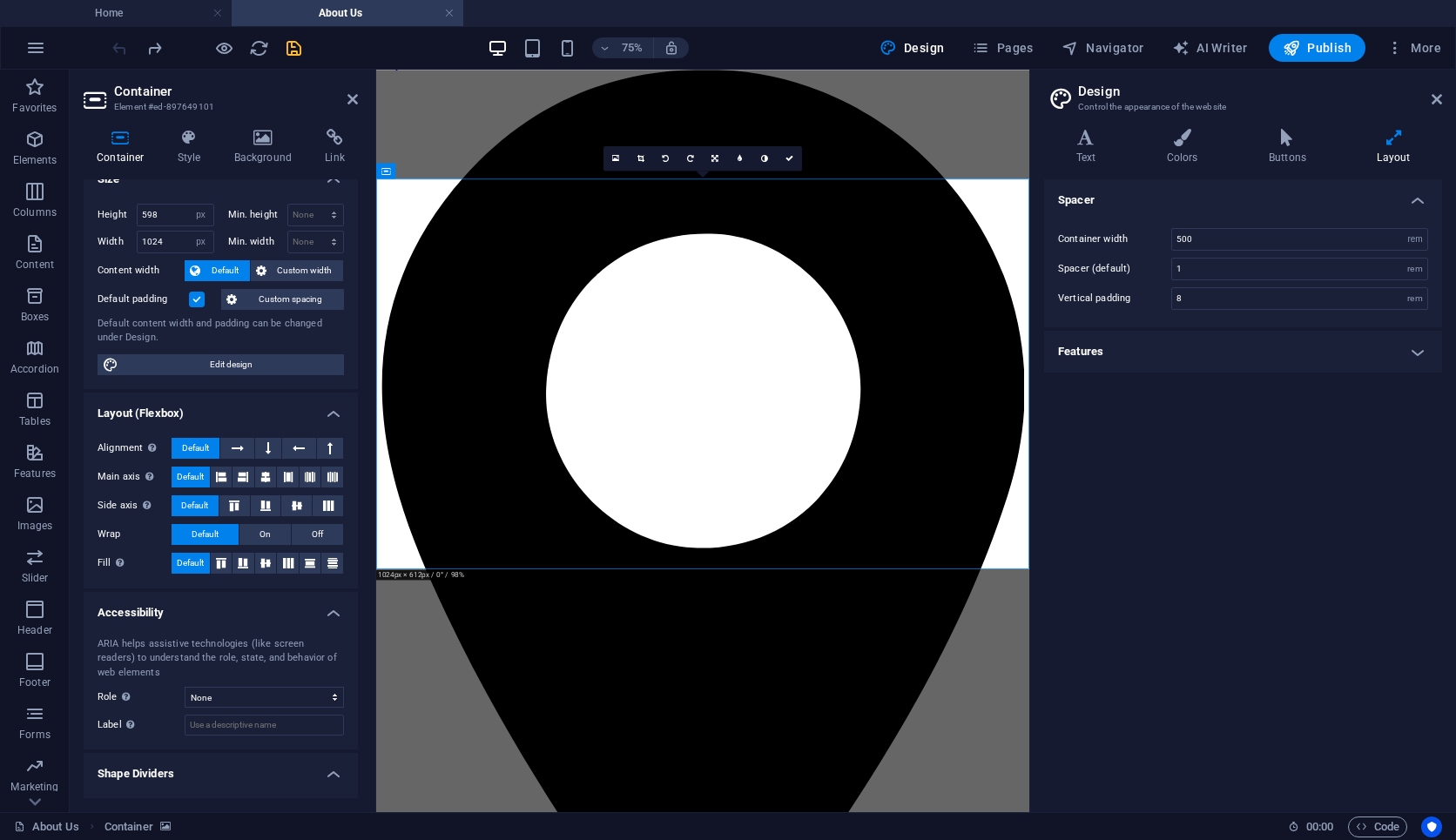
click at [1134, 338] on h4 "Features" at bounding box center [1243, 351] width 398 height 42
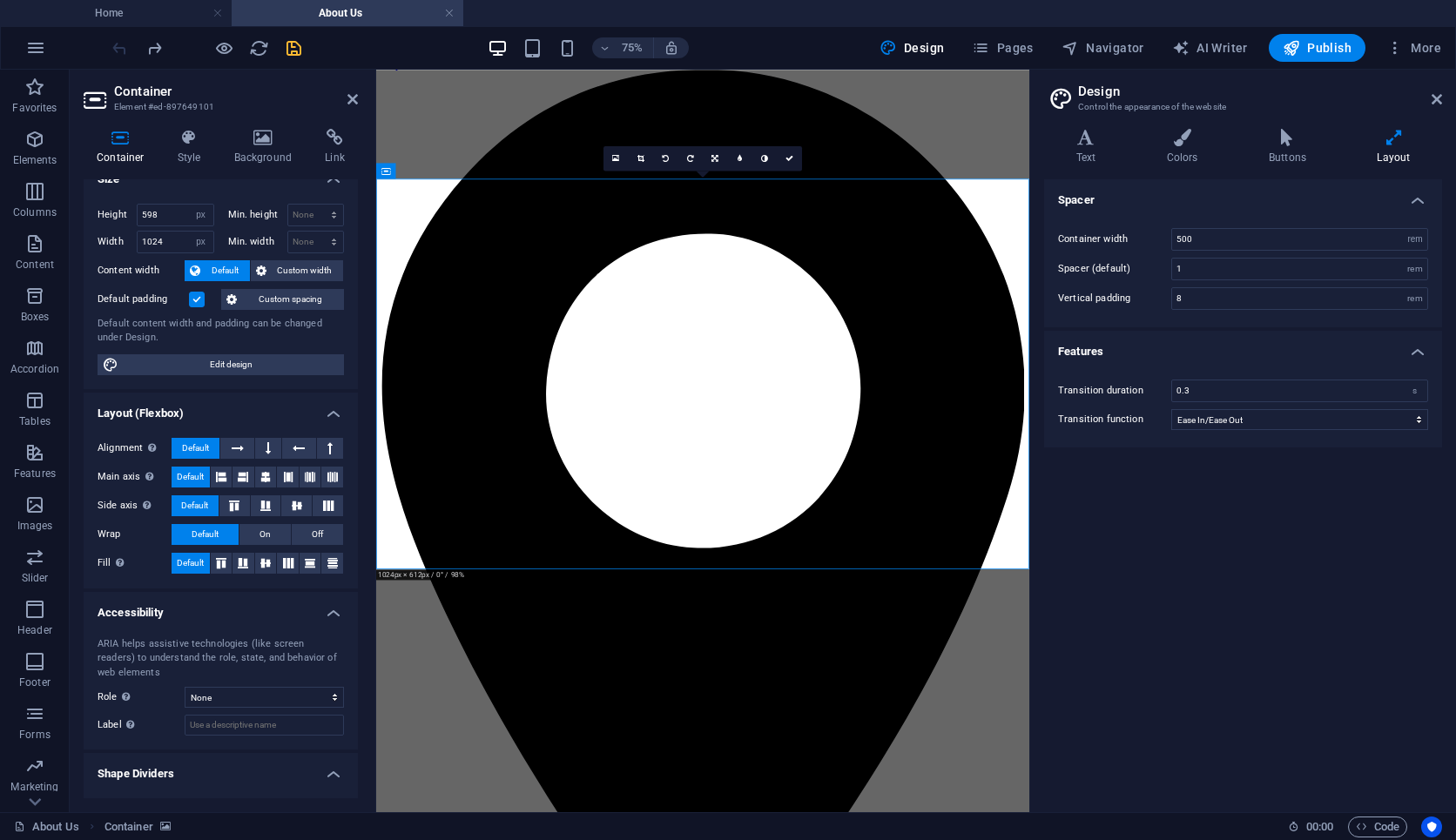
click at [1133, 338] on h4 "Features" at bounding box center [1243, 346] width 398 height 32
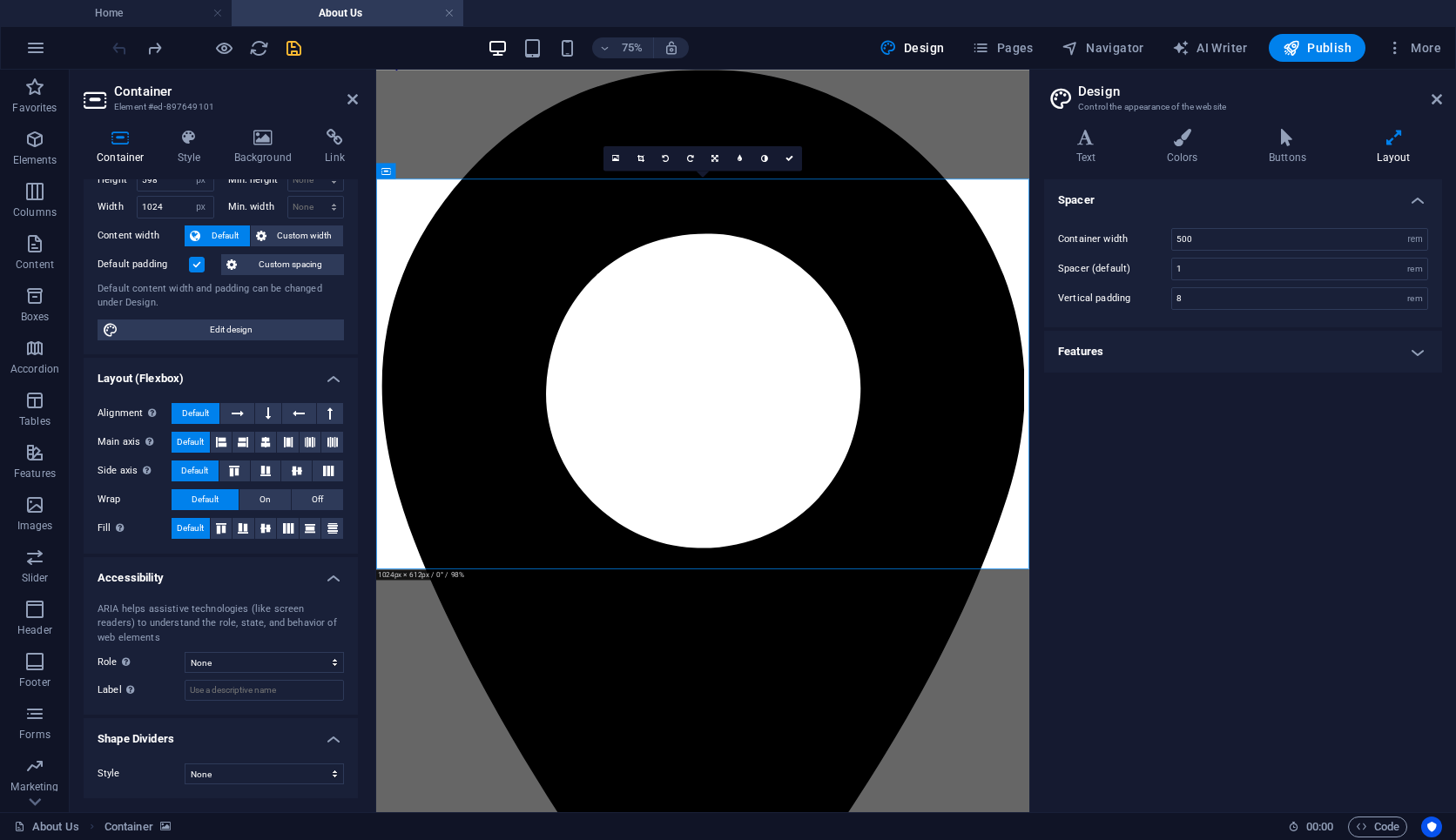
scroll to position [0, 0]
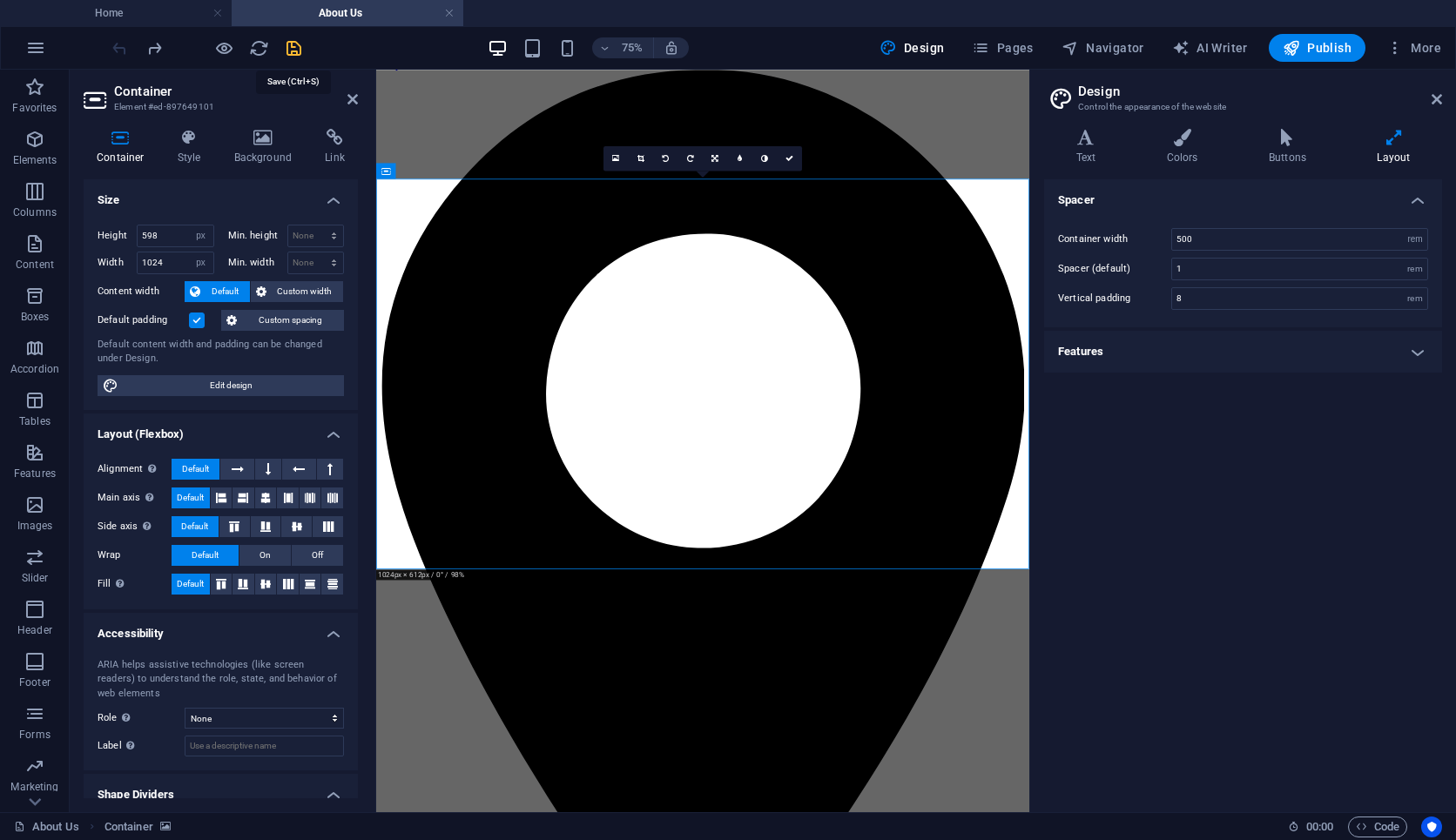
click at [292, 44] on icon "save" at bounding box center [294, 48] width 20 height 20
